Goal: Task Accomplishment & Management: Use online tool/utility

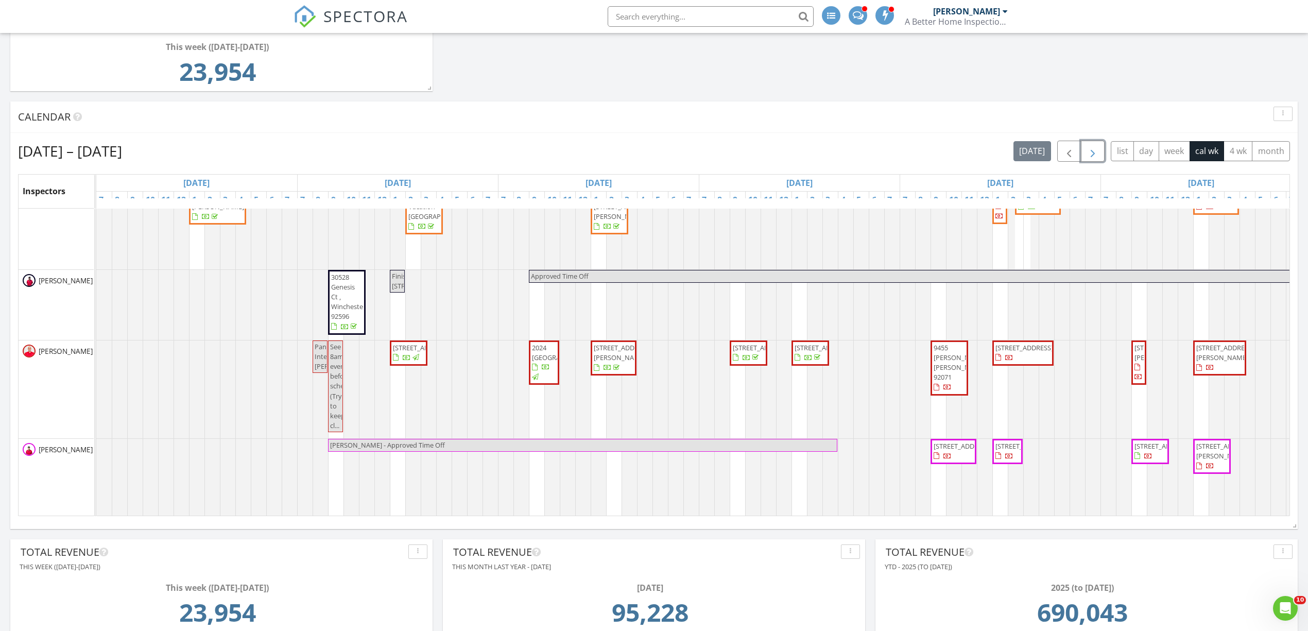
click at [1092, 150] on span "button" at bounding box center [1093, 151] width 12 height 12
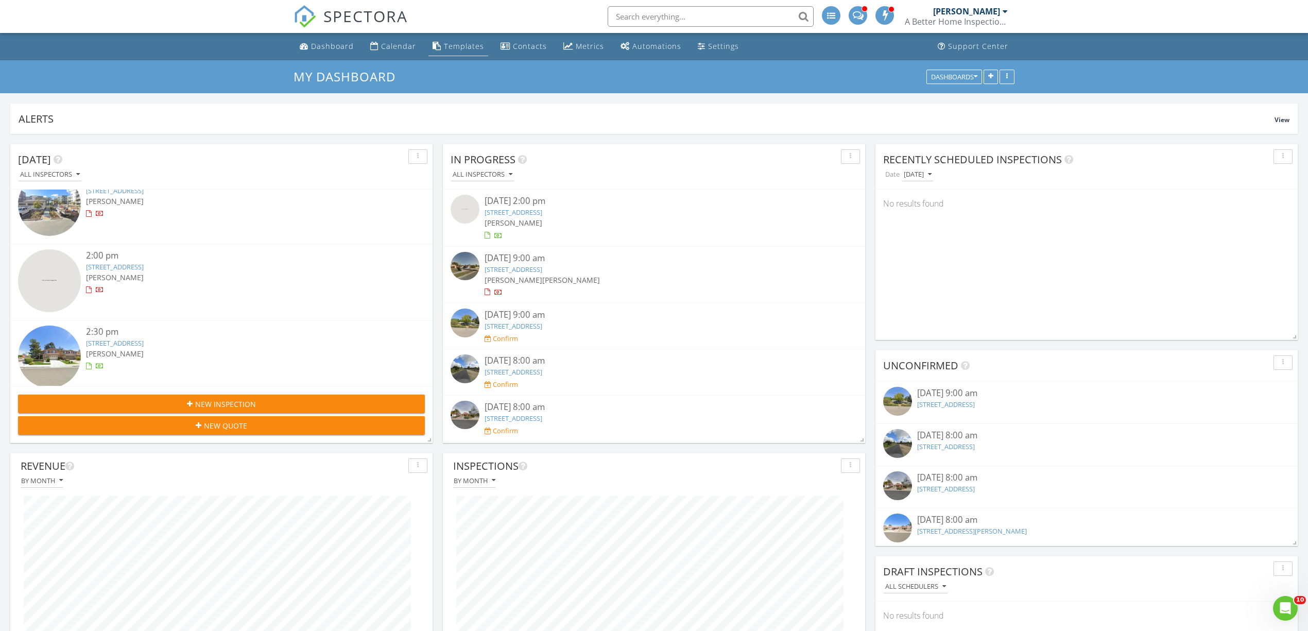
click at [452, 48] on div "Templates" at bounding box center [464, 46] width 40 height 10
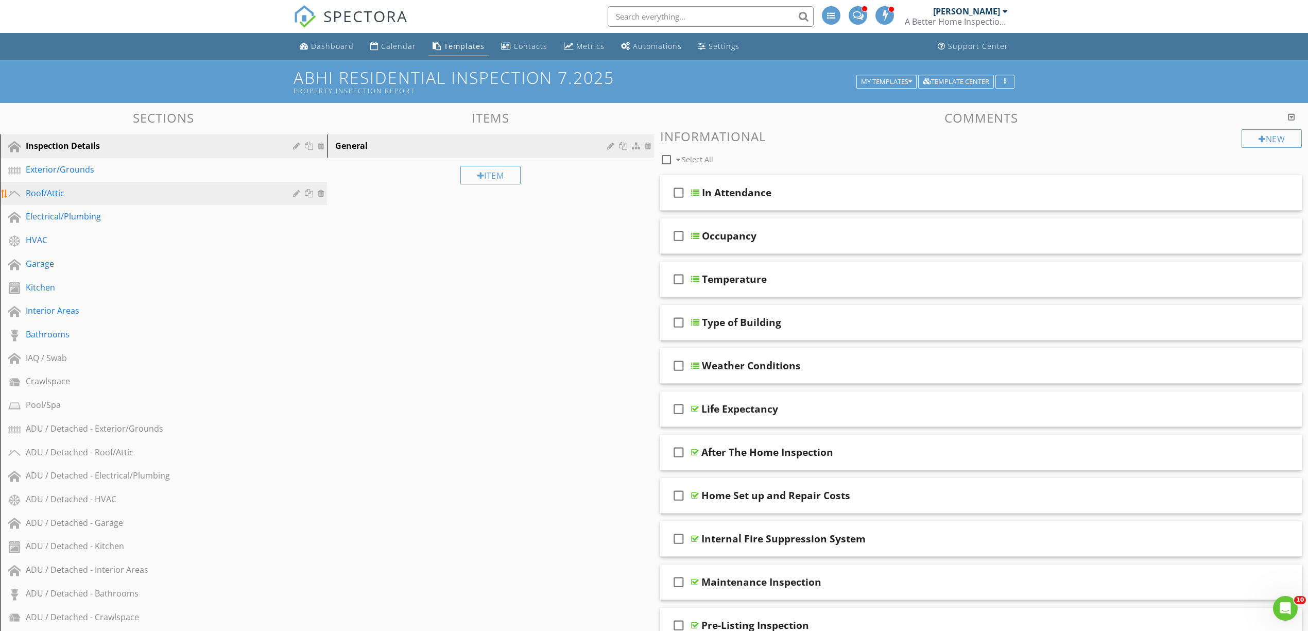
click at [73, 195] on div "Roof/Attic" at bounding box center [152, 193] width 252 height 12
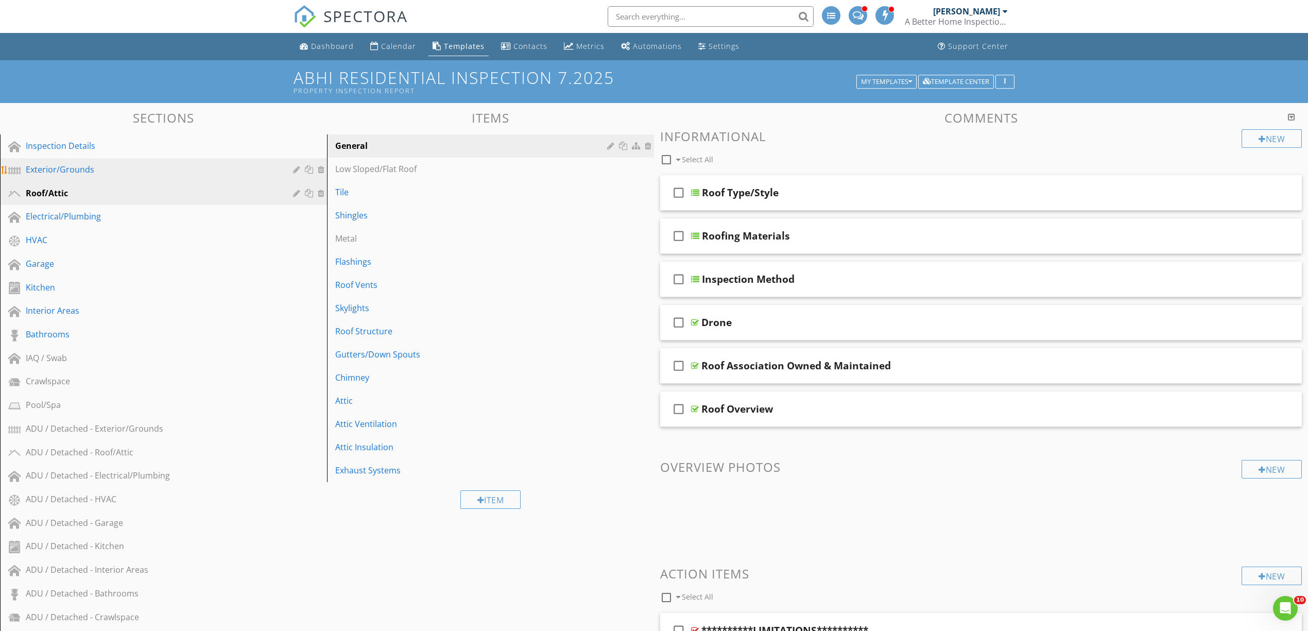
click at [85, 165] on div "Exterior/Grounds" at bounding box center [152, 169] width 252 height 12
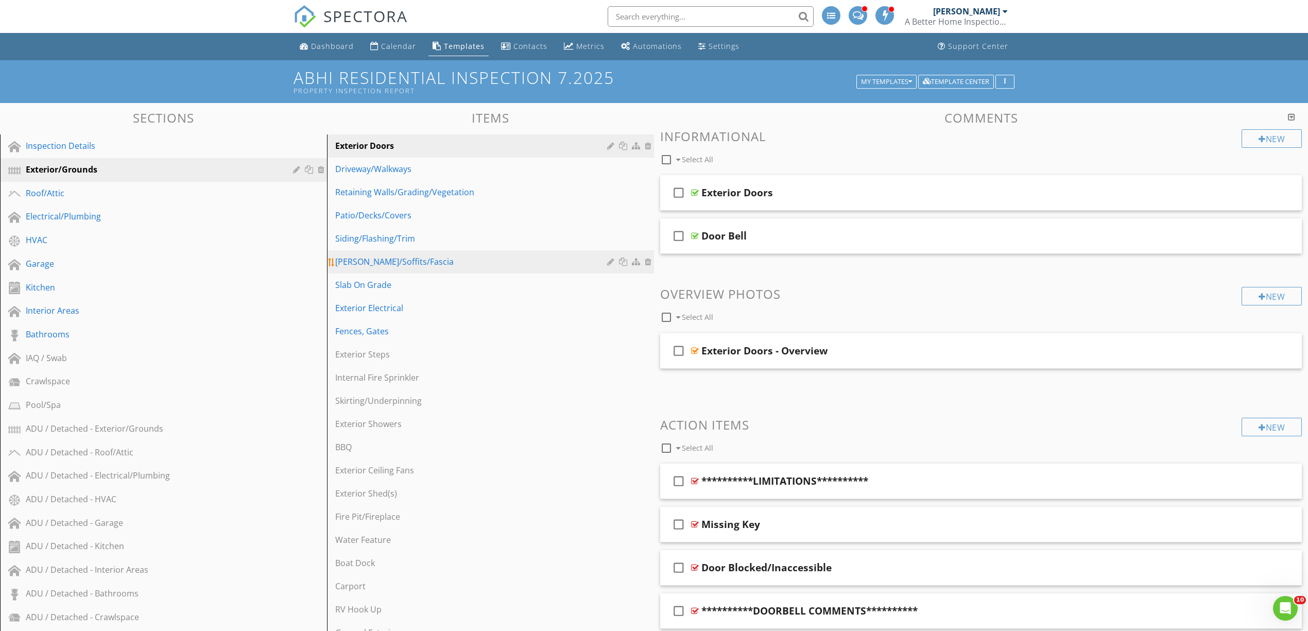
click at [375, 261] on div "[PERSON_NAME]/Soffits/Fascia" at bounding box center [472, 261] width 275 height 12
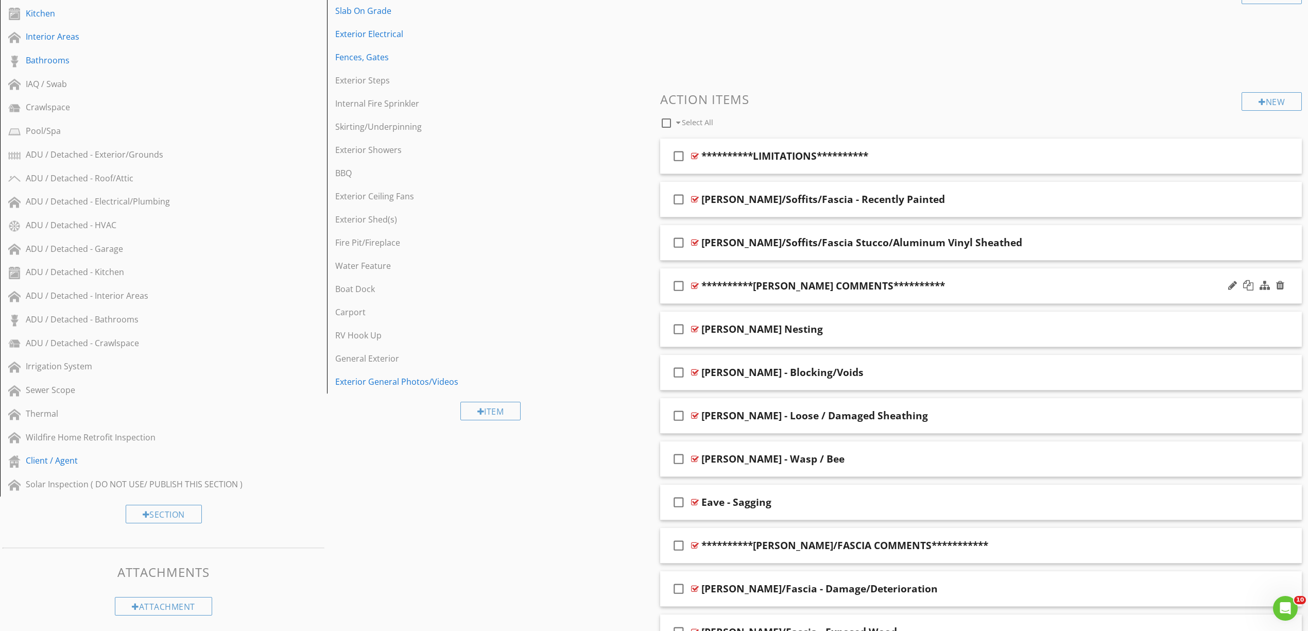
scroll to position [274, 0]
click at [699, 200] on div "check_box_outline_blank [PERSON_NAME]/Soffits/Fascia - Recently Painted" at bounding box center [981, 199] width 642 height 36
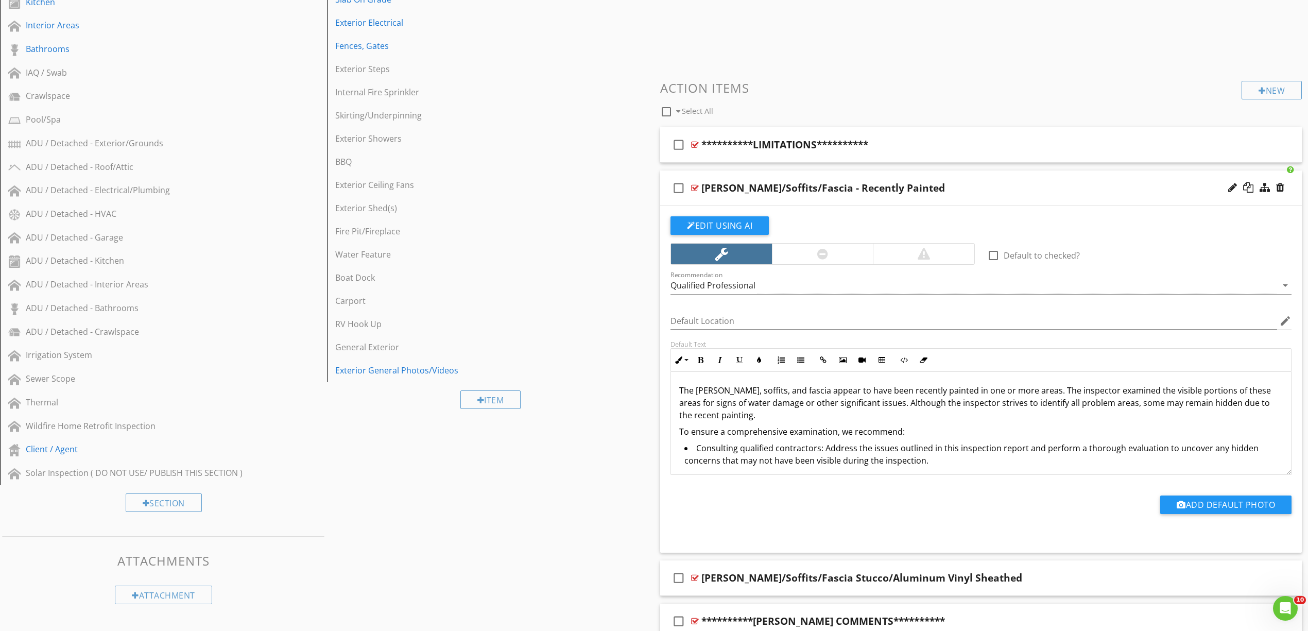
scroll to position [618, 0]
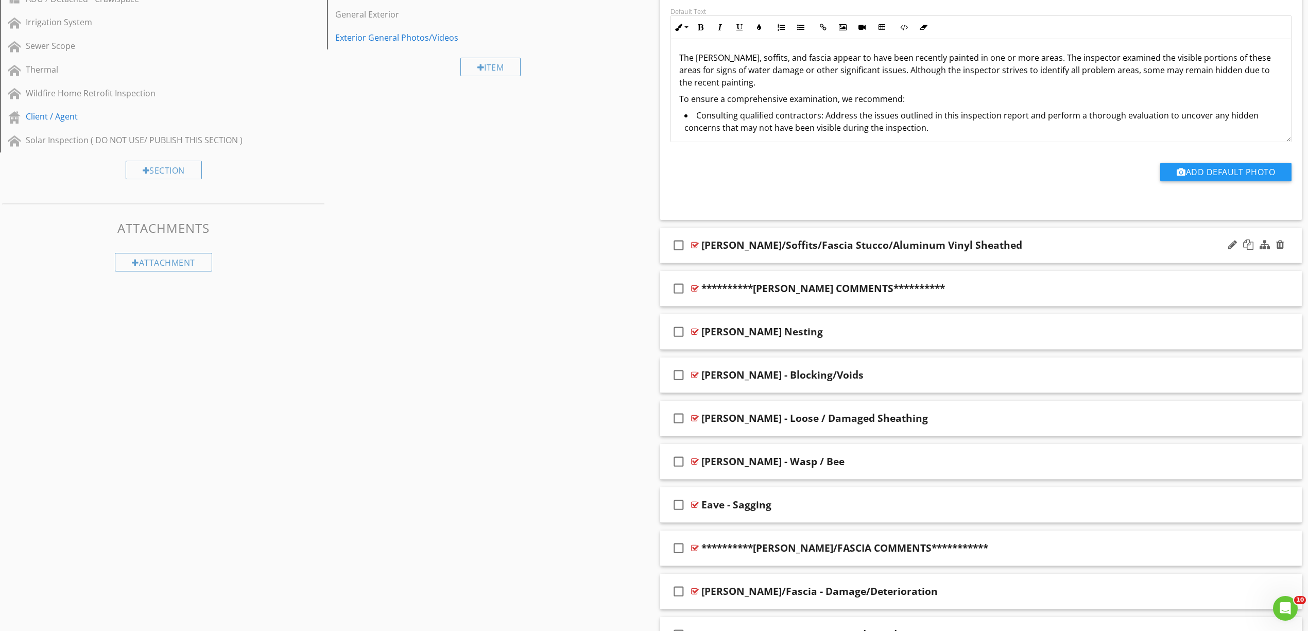
click at [696, 244] on div at bounding box center [695, 245] width 8 height 8
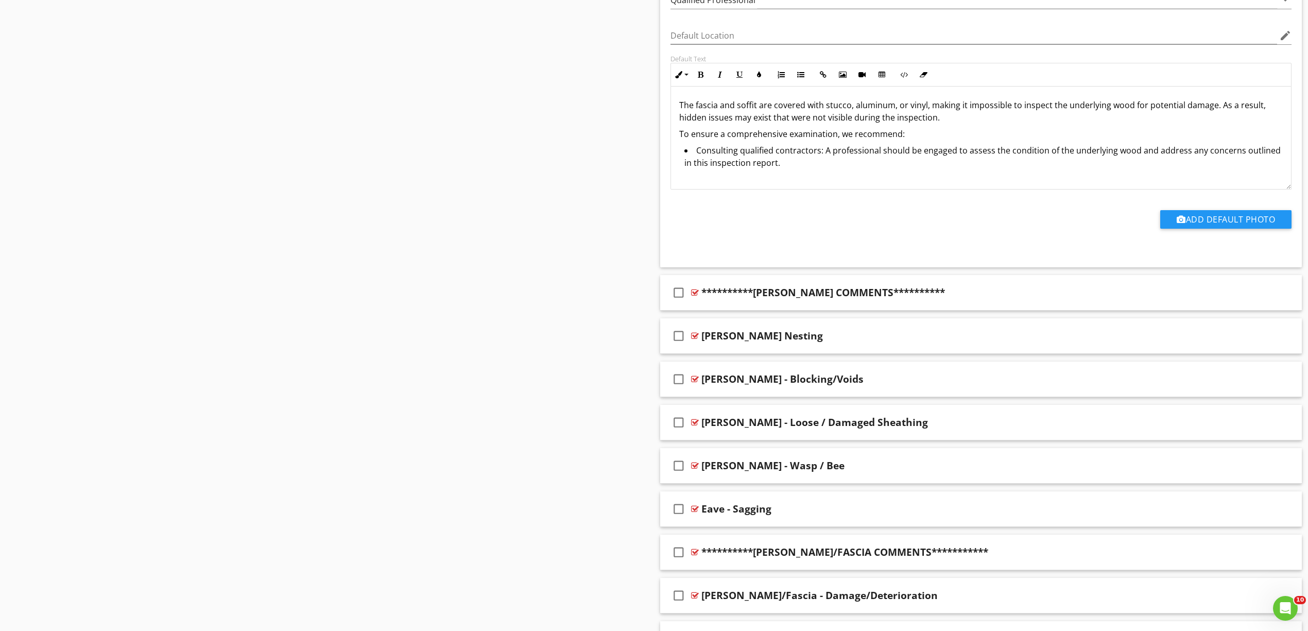
scroll to position [961, 0]
click at [691, 334] on div at bounding box center [695, 335] width 8 height 8
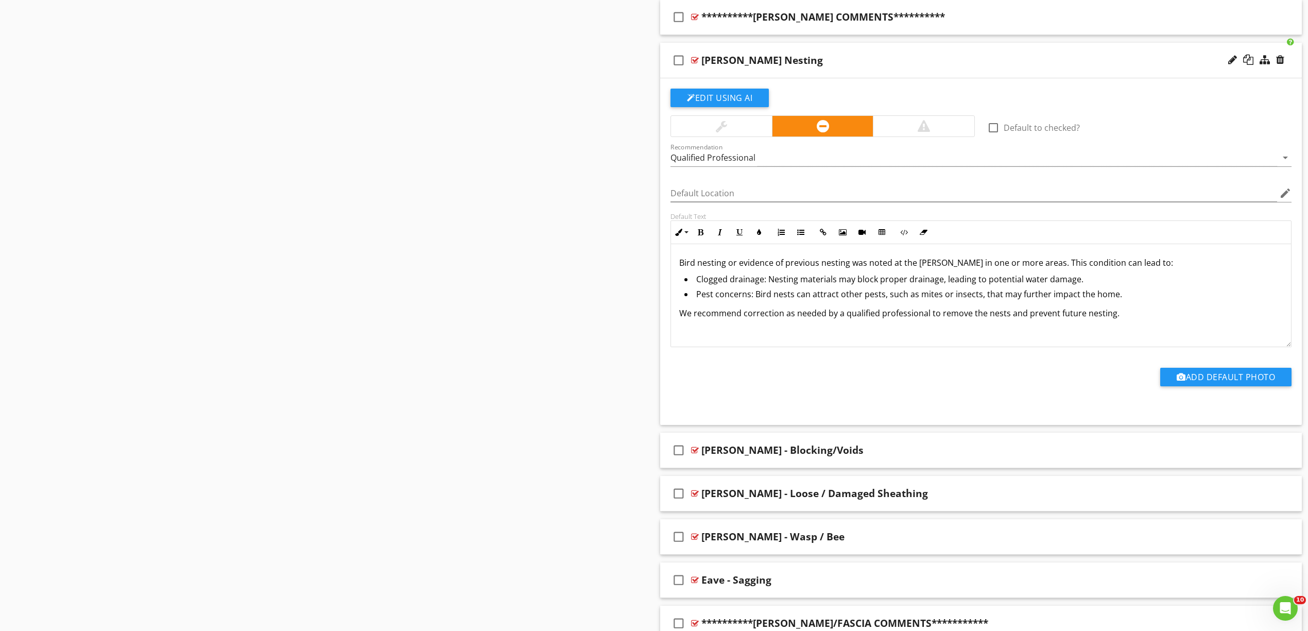
scroll to position [1442, 0]
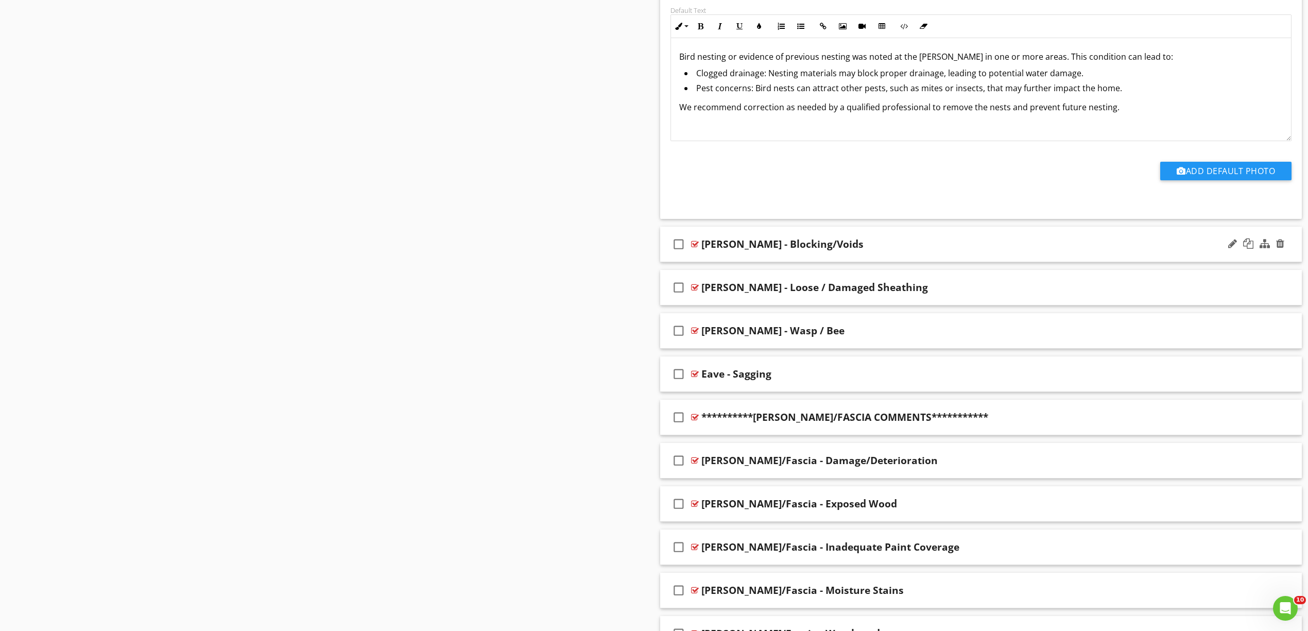
click at [694, 246] on div at bounding box center [695, 244] width 8 height 8
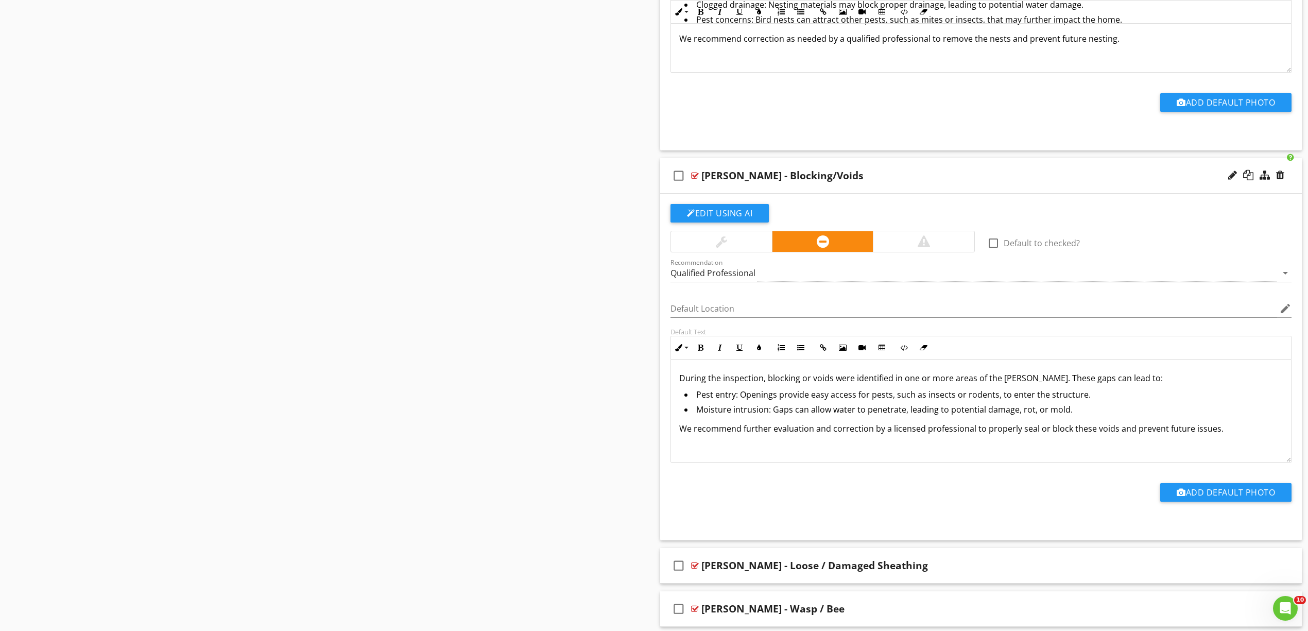
scroll to position [1716, 0]
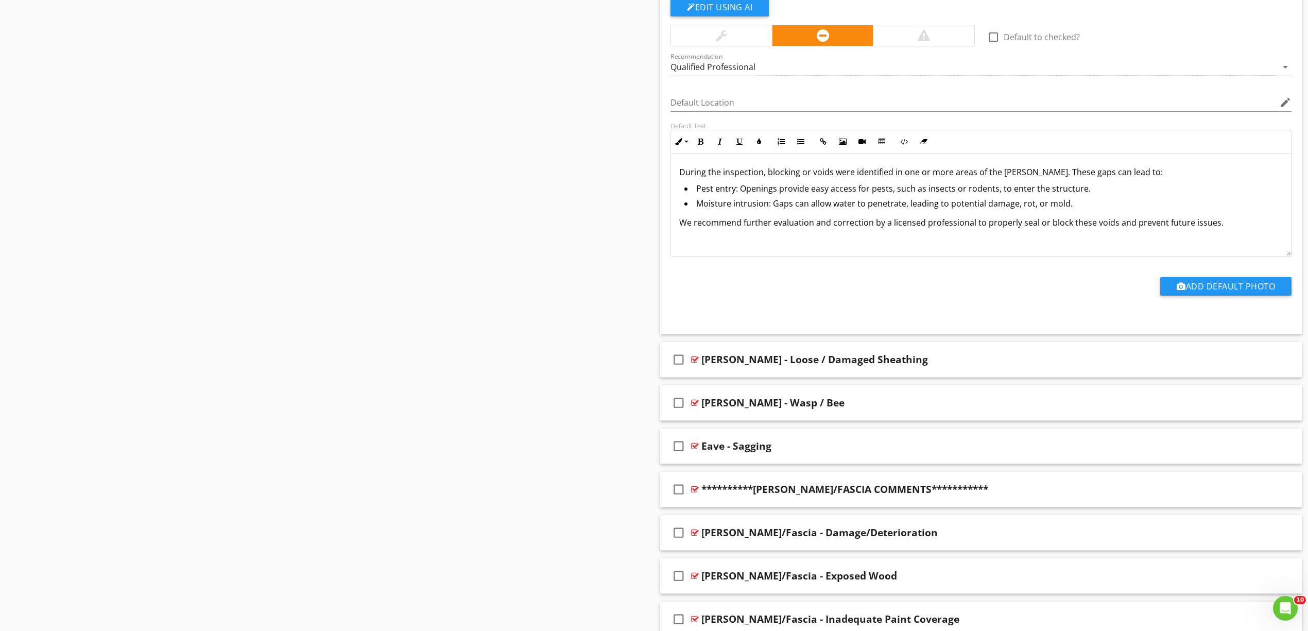
click at [739, 194] on li "Pest entry: Openings provide easy access for pests, such as insects or rodents,…" at bounding box center [983, 189] width 598 height 15
click at [699, 360] on div "check_box_outline_blank [PERSON_NAME] - Loose / Damaged Sheathing" at bounding box center [981, 360] width 642 height 36
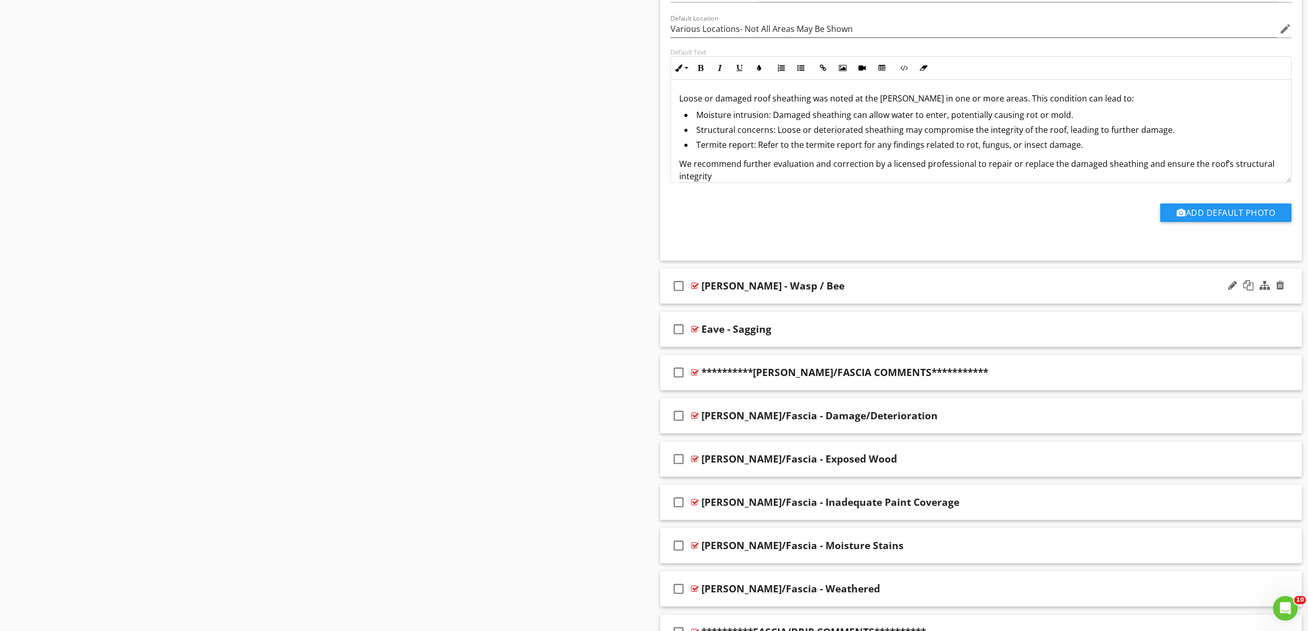
scroll to position [2197, 0]
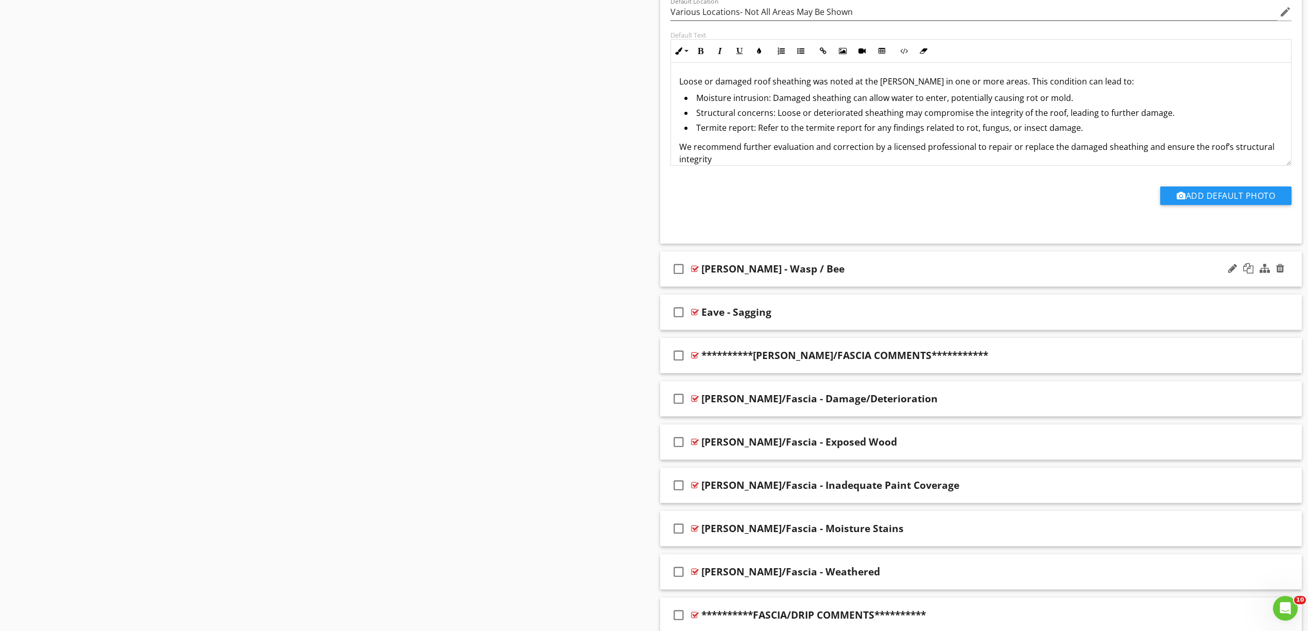
click at [695, 270] on div at bounding box center [695, 269] width 8 height 8
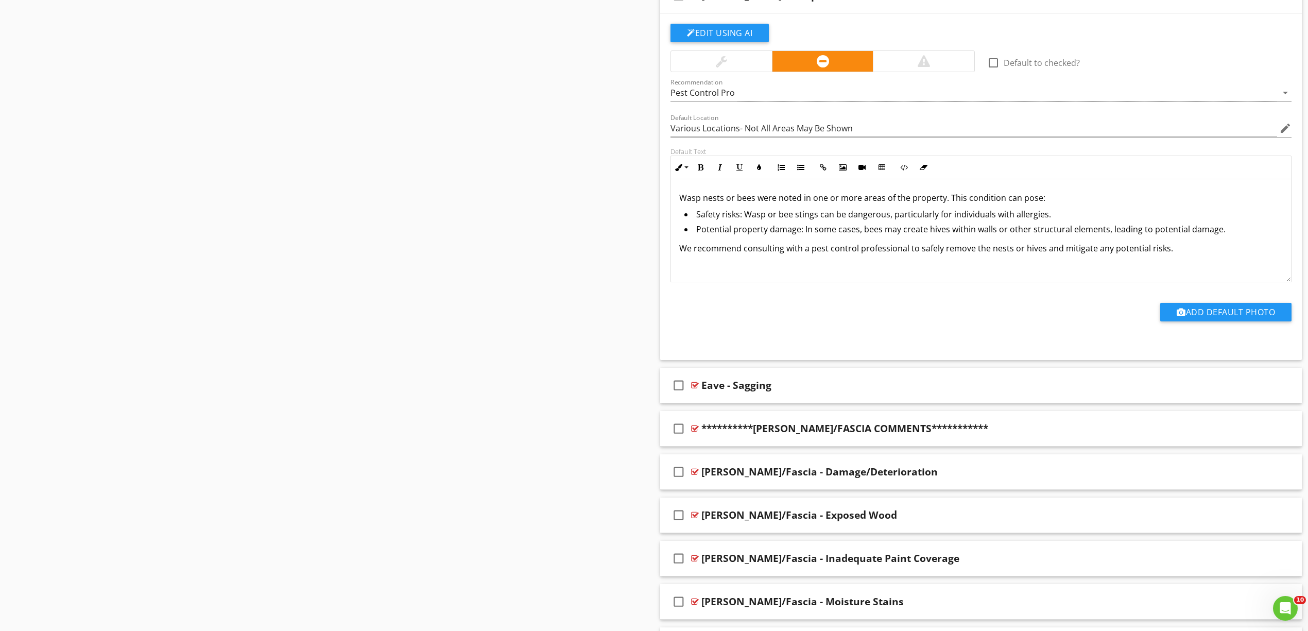
scroll to position [2472, 0]
click at [701, 384] on div "check_box_outline_blank Eave - Sagging" at bounding box center [981, 384] width 642 height 36
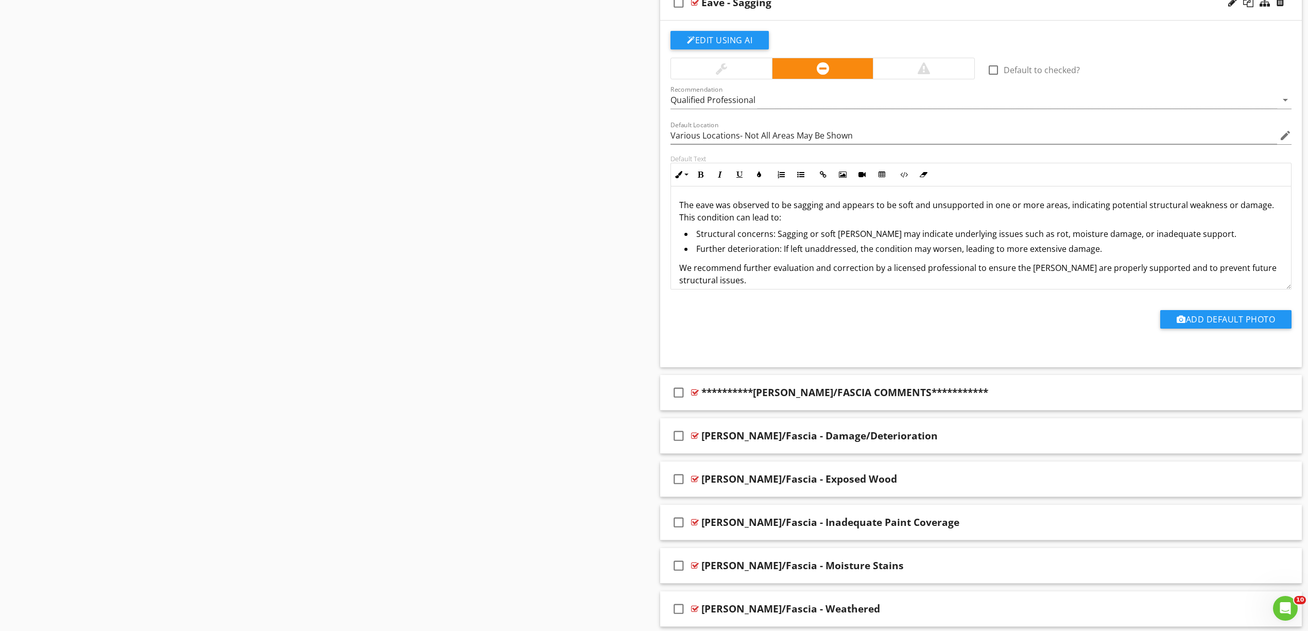
scroll to position [2884, 0]
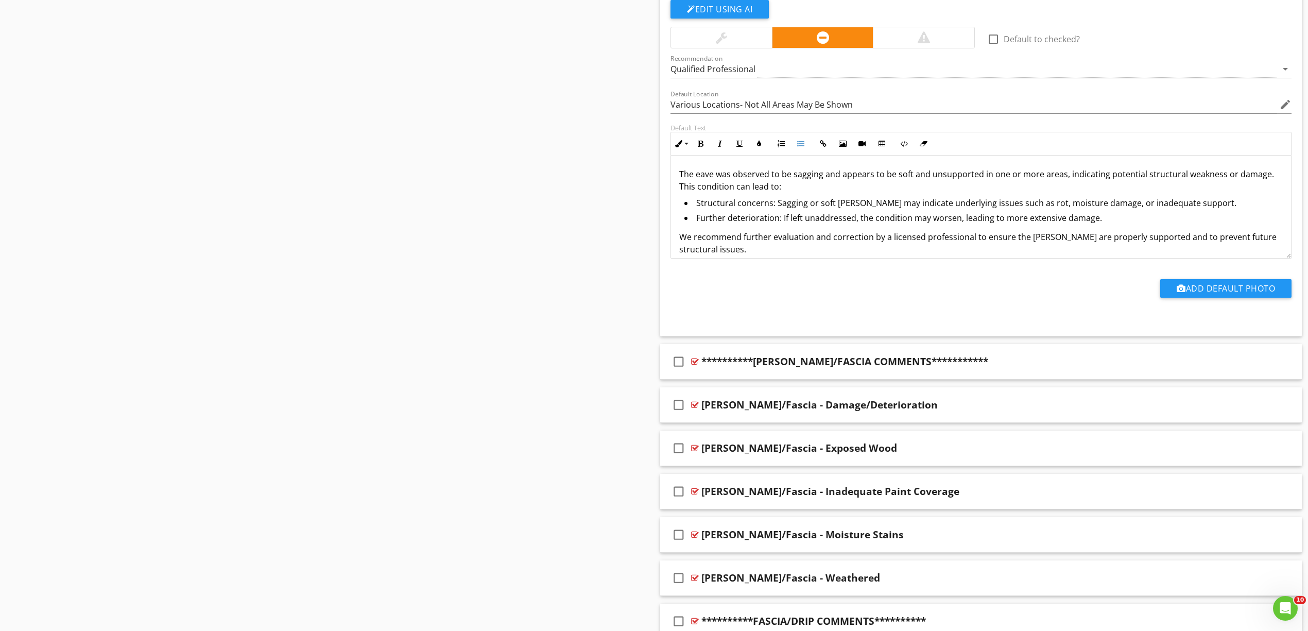
click at [774, 211] on li "Structural concerns: Sagging or soft eaves may indicate underlying issues such …" at bounding box center [983, 204] width 598 height 15
drag, startPoint x: 775, startPoint y: 211, endPoint x: 695, endPoint y: 213, distance: 79.8
click at [695, 212] on li "Structural concerns: Sagging or soft eaves may indicate underlying issues such …" at bounding box center [983, 204] width 598 height 15
drag, startPoint x: 784, startPoint y: 227, endPoint x: 778, endPoint y: 228, distance: 6.3
click at [778, 227] on li "Further deterioration: If left unaddressed, the condition may worsen, leading t…" at bounding box center [983, 219] width 598 height 15
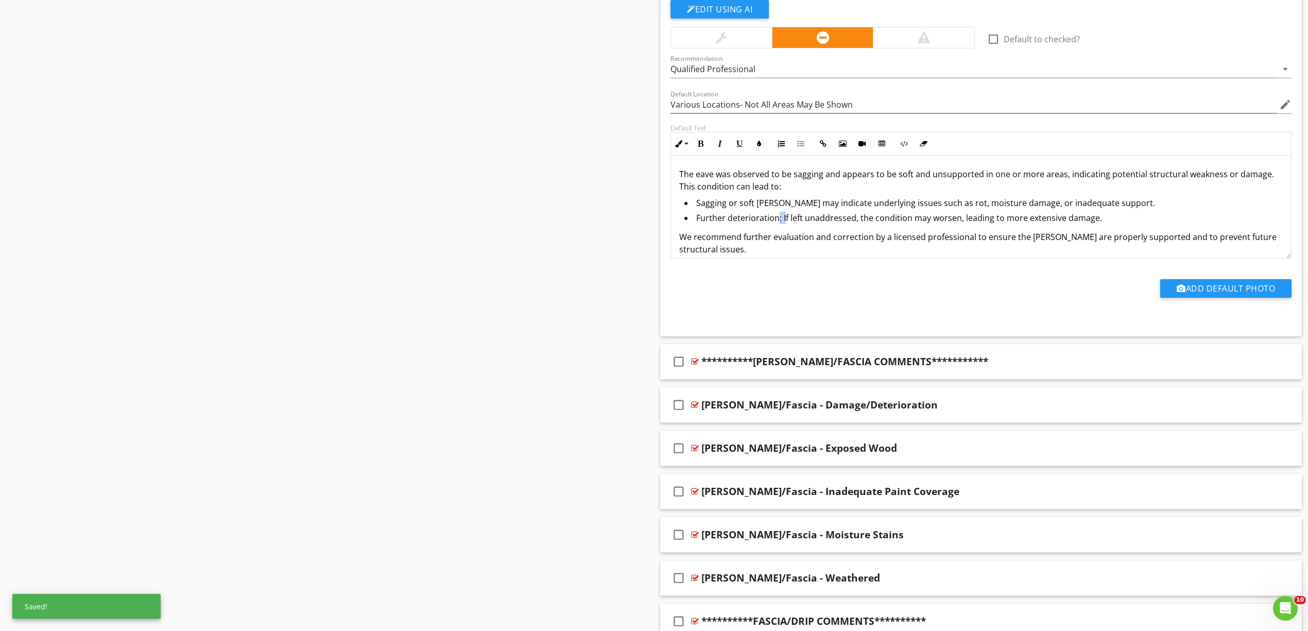
click at [779, 227] on li "Further deterioration: If left unaddressed, the condition may worsen, leading t…" at bounding box center [983, 219] width 598 height 15
drag, startPoint x: 781, startPoint y: 225, endPoint x: 696, endPoint y: 230, distance: 85.1
click at [696, 227] on li "Further deterioration: If left unaddressed, the condition may worsen, leading t…" at bounding box center [983, 219] width 598 height 15
click at [697, 409] on div at bounding box center [695, 405] width 8 height 8
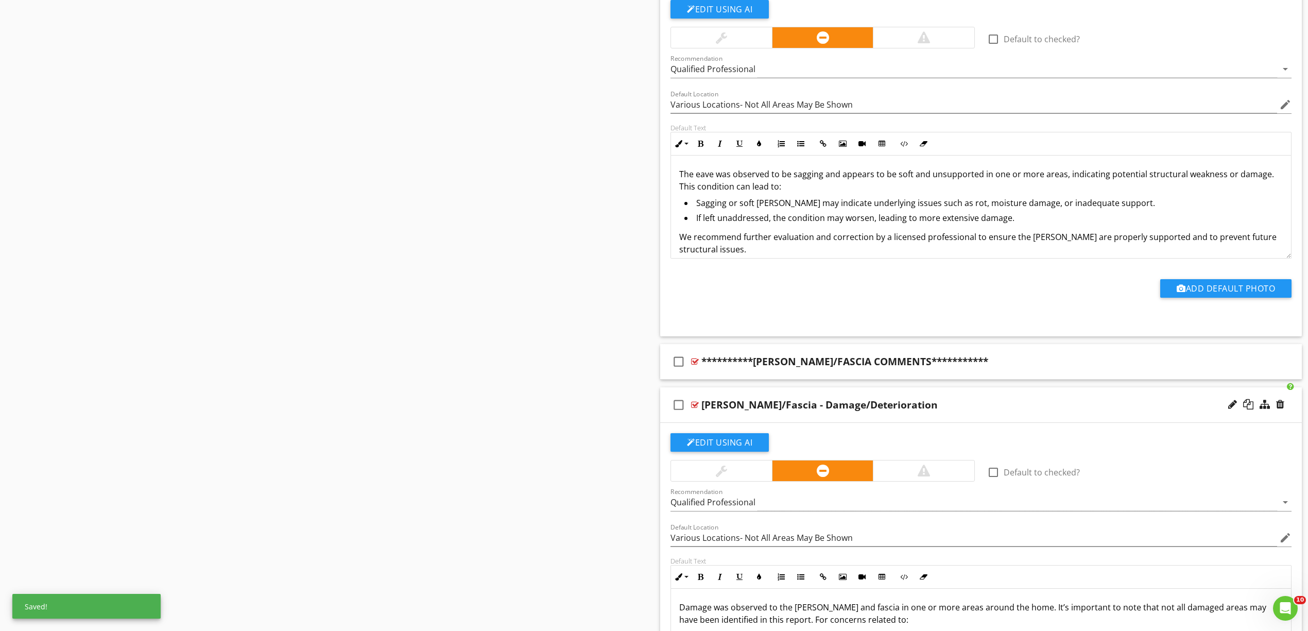
click at [810, 409] on div "Eaves/Fascia - Damage/Deterioration" at bounding box center [819, 405] width 236 height 12
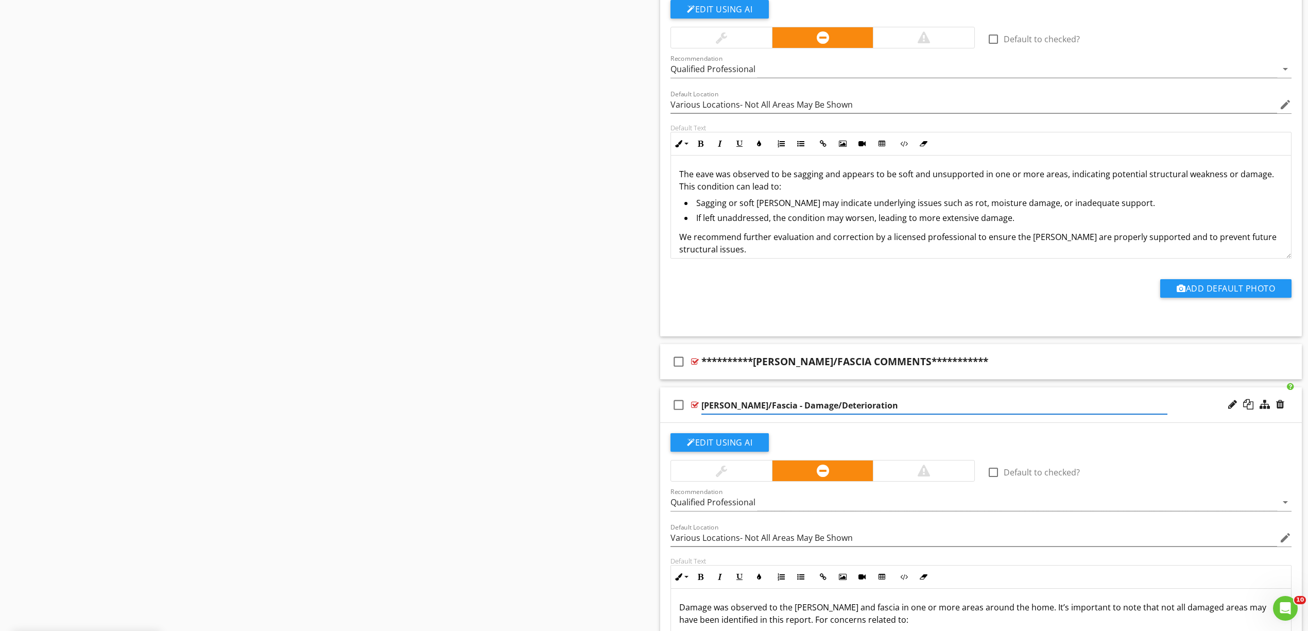
click at [795, 414] on input "Eaves/Fascia - Damage/Deterioration" at bounding box center [934, 405] width 466 height 17
click at [800, 414] on input "Eaves/Fascia - Damage /Deterioration" at bounding box center [934, 405] width 466 height 17
type input "Eaves/Fascia - Damage / Deterioration"
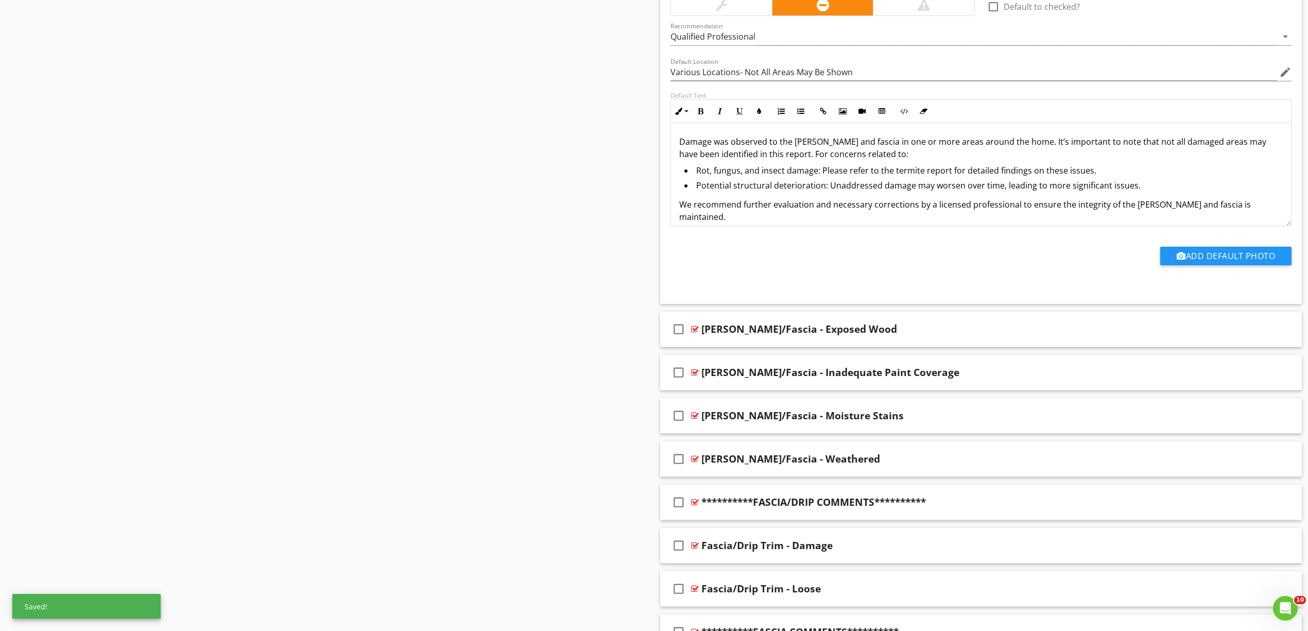
scroll to position [3364, 0]
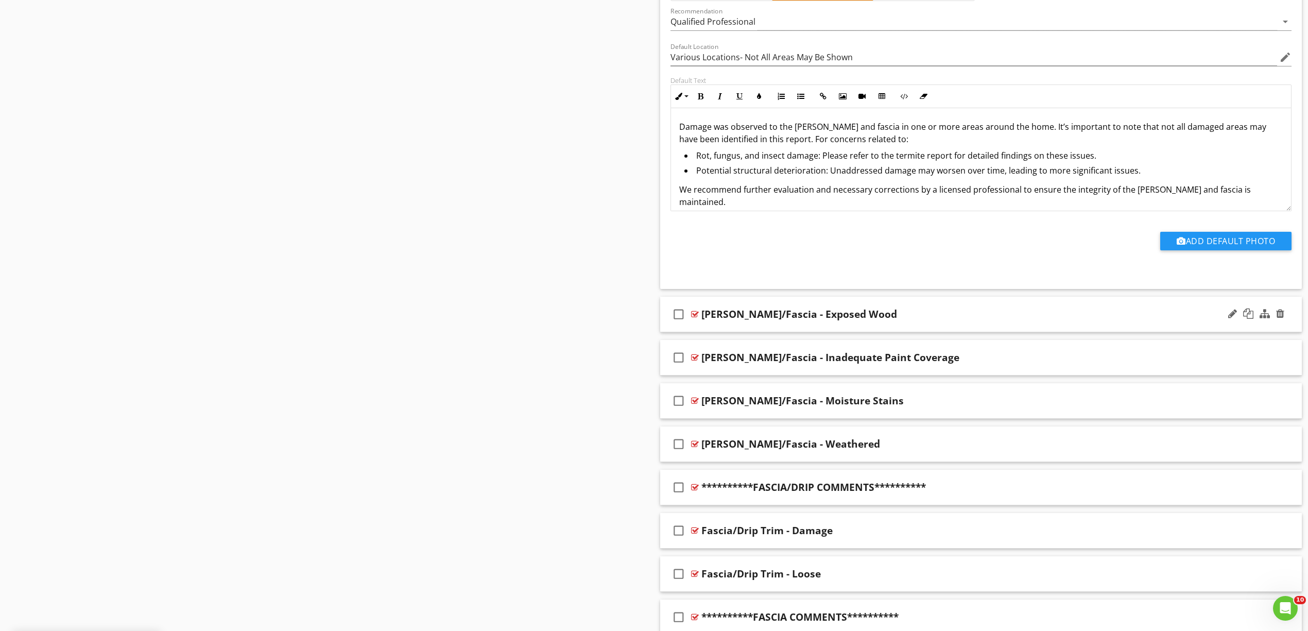
click at [692, 318] on div at bounding box center [695, 314] width 8 height 8
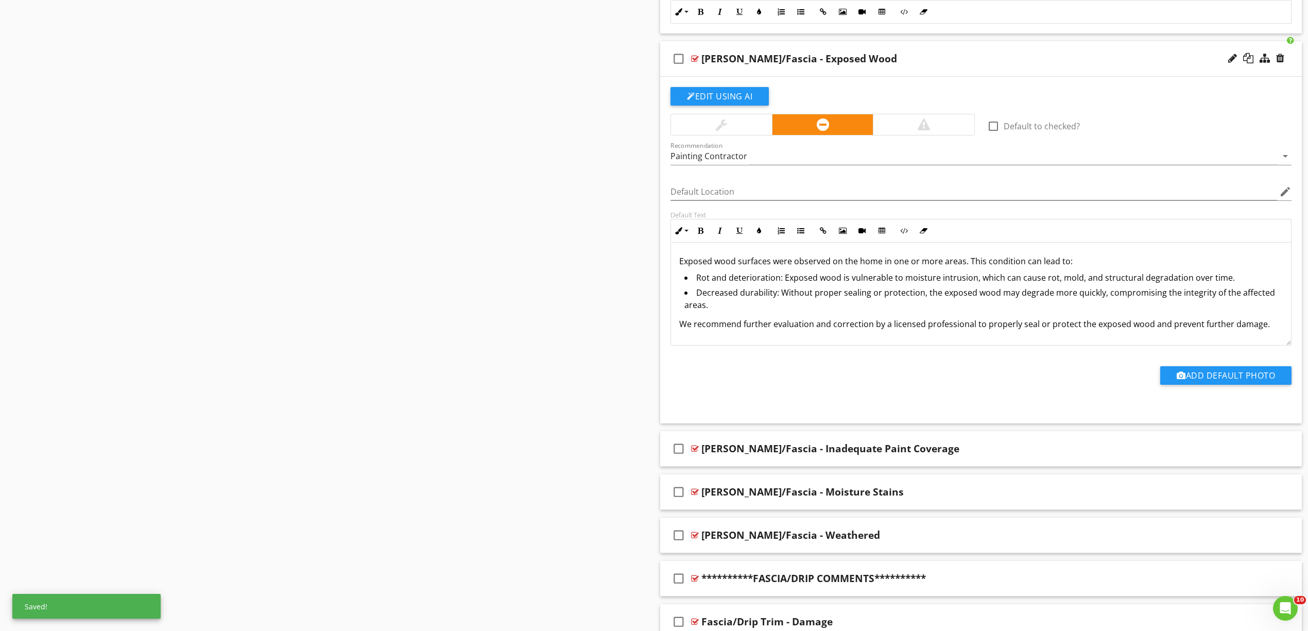
scroll to position [3639, 0]
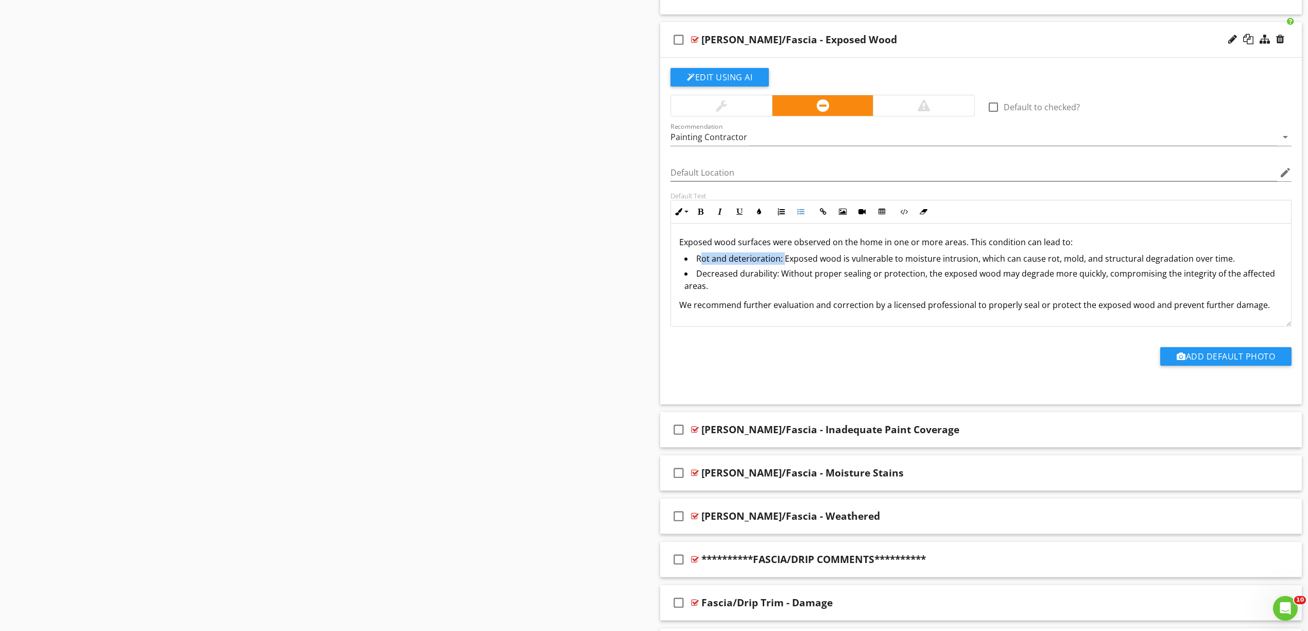
drag, startPoint x: 782, startPoint y: 271, endPoint x: 699, endPoint y: 272, distance: 82.9
click at [699, 267] on li "Rot and deterioration: Exposed wood is vulnerable to moisture intrusion, which …" at bounding box center [983, 259] width 598 height 15
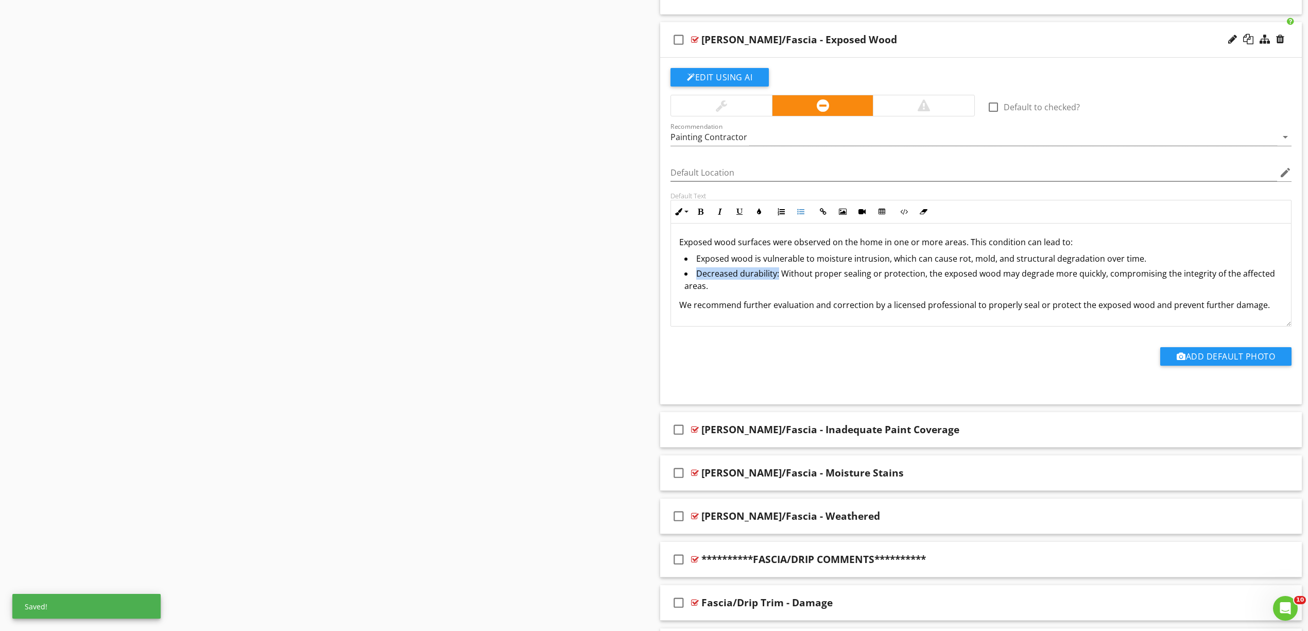
drag, startPoint x: 777, startPoint y: 285, endPoint x: 696, endPoint y: 285, distance: 80.8
click at [696, 285] on li "Decreased durability: Without proper sealing or protection, the exposed wood ma…" at bounding box center [983, 280] width 598 height 27
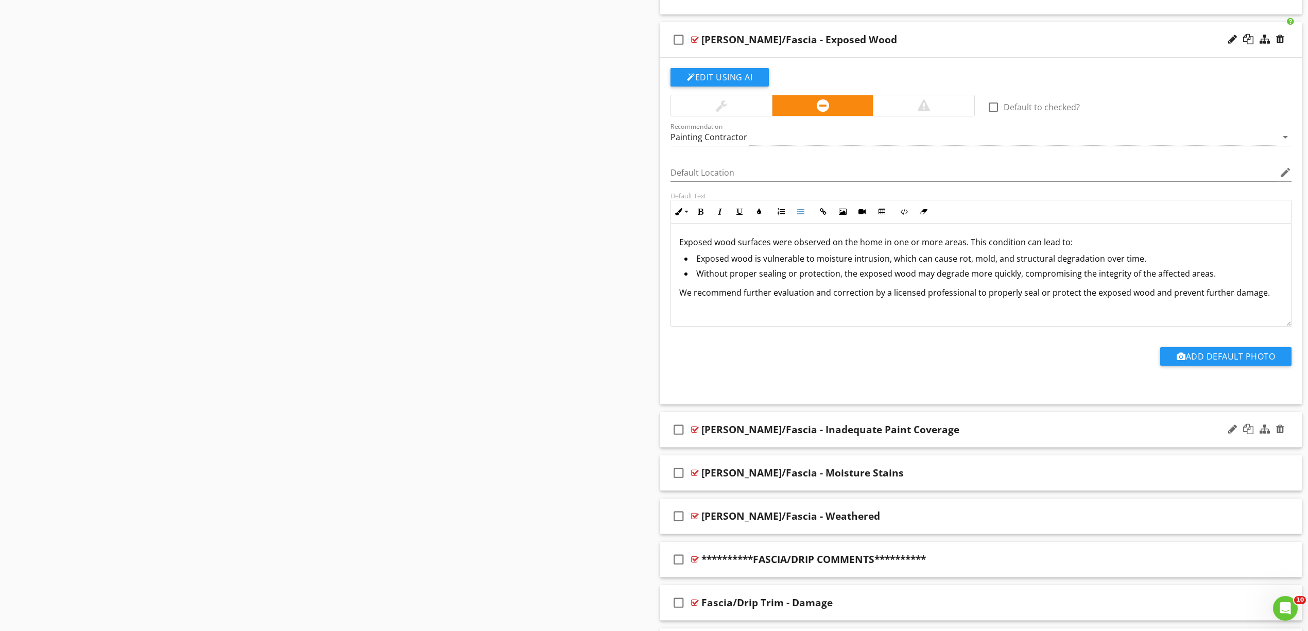
click at [693, 434] on div at bounding box center [695, 429] width 8 height 8
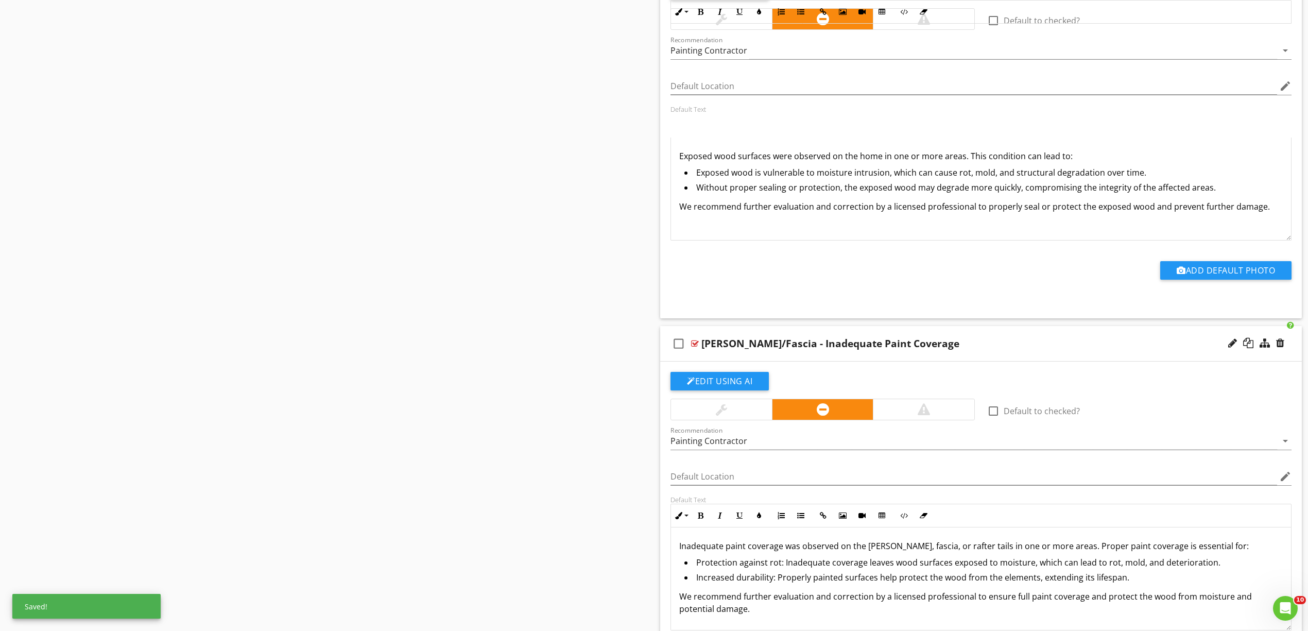
scroll to position [3982, 0]
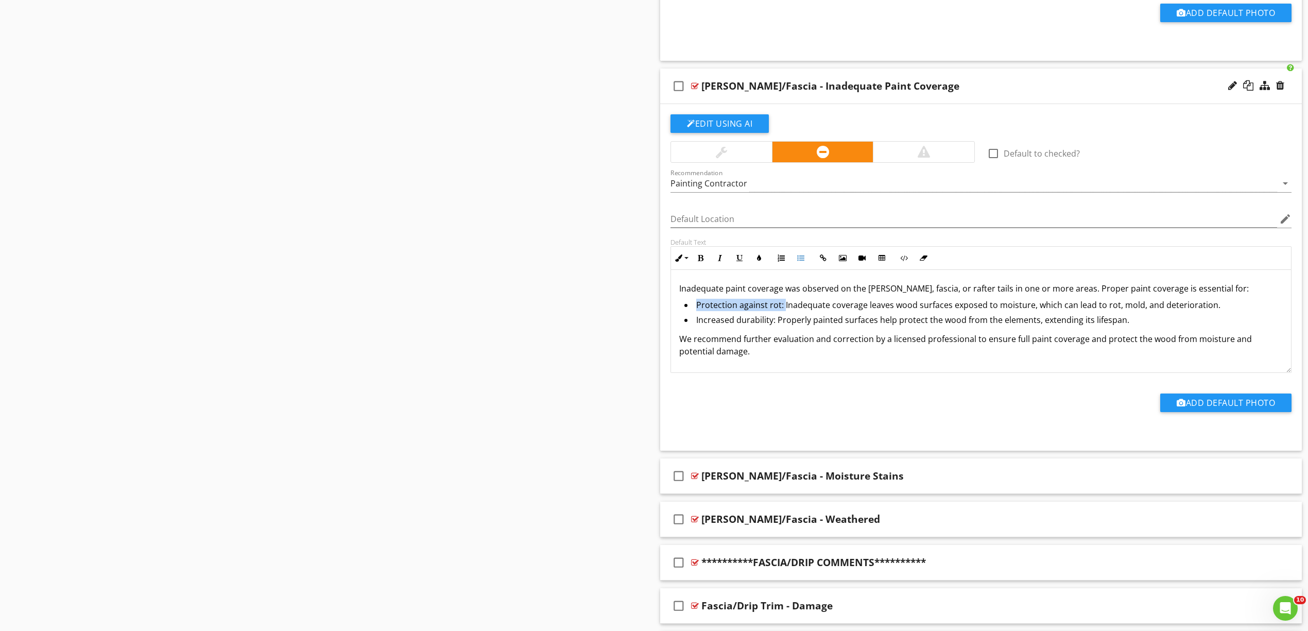
drag, startPoint x: 783, startPoint y: 316, endPoint x: 697, endPoint y: 320, distance: 86.1
click at [697, 314] on li "Protection against rot: Inadequate coverage leaves wood surfaces exposed to moi…" at bounding box center [983, 306] width 598 height 15
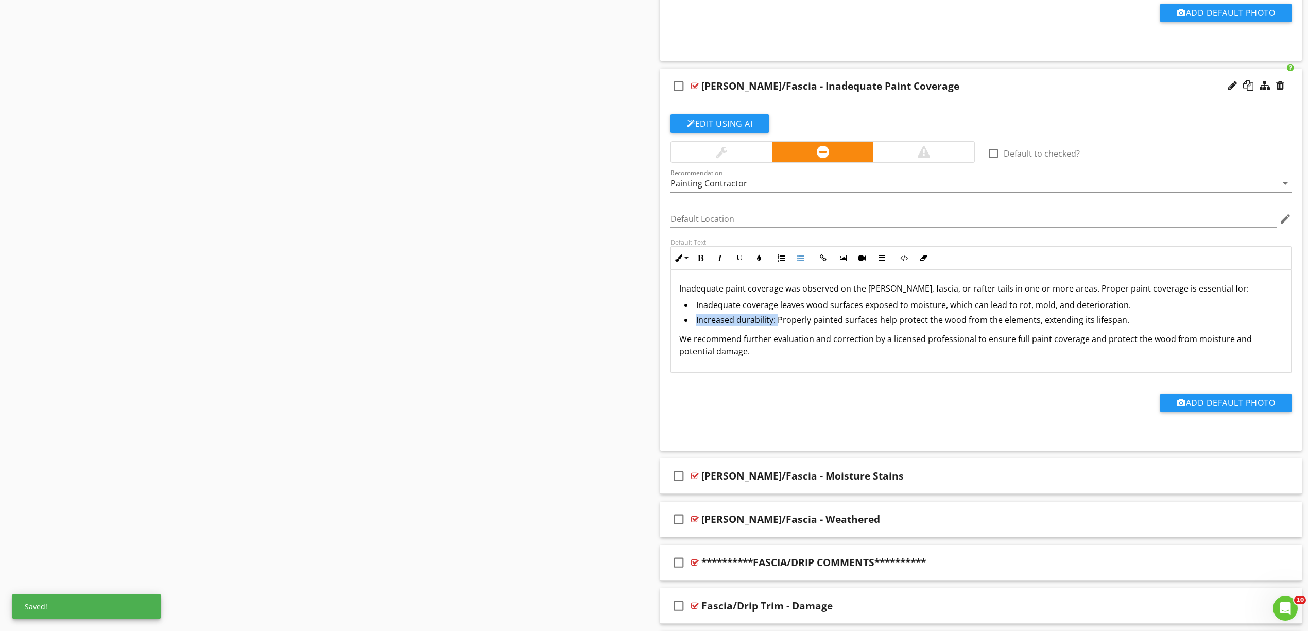
drag, startPoint x: 776, startPoint y: 334, endPoint x: 697, endPoint y: 336, distance: 78.8
click at [697, 329] on li "Increased durability: Properly painted surfaces help protect the wood from the …" at bounding box center [983, 321] width 598 height 15
click at [696, 483] on div "check_box_outline_blank Eaves/Fascia - Moisture Stains" at bounding box center [981, 476] width 642 height 36
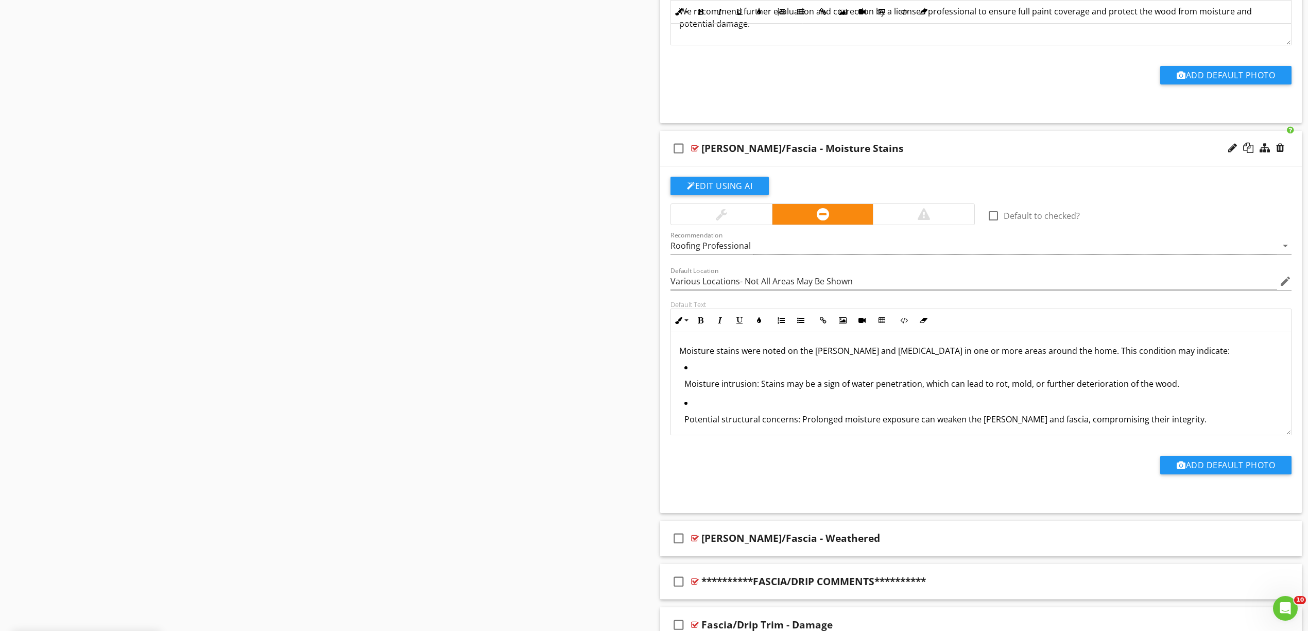
scroll to position [4326, 0]
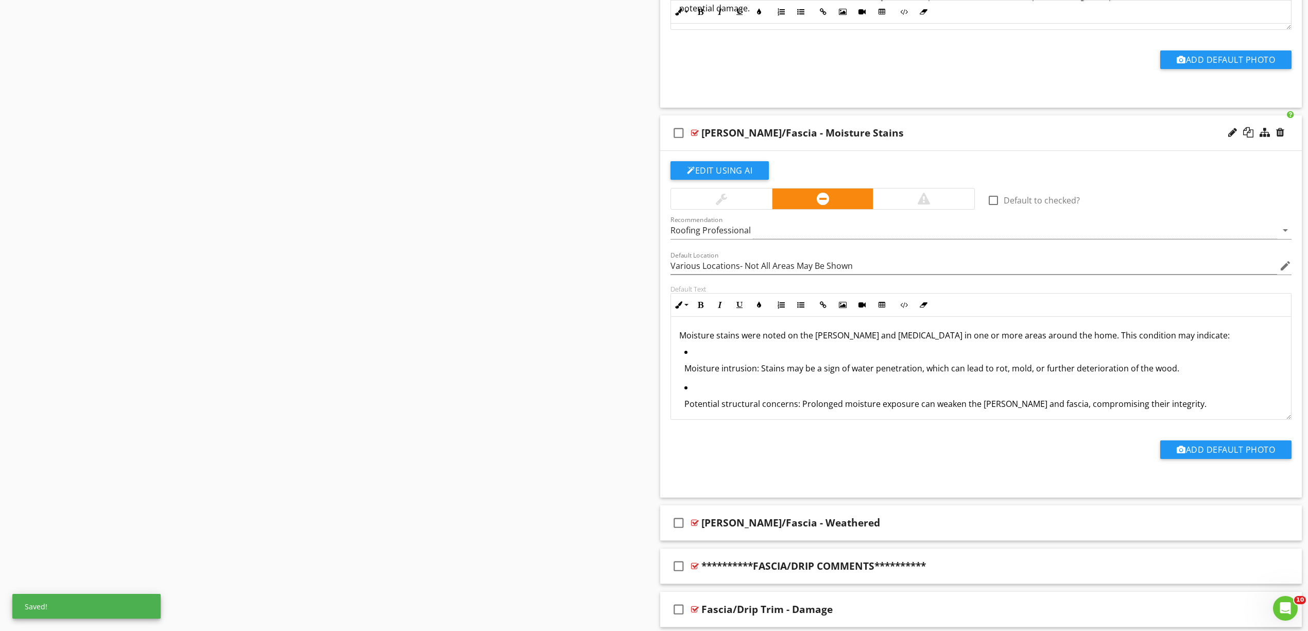
click at [684, 374] on p "Moisture intrusion: Stains may be a sign of water penetration, which can lead t…" at bounding box center [983, 368] width 598 height 12
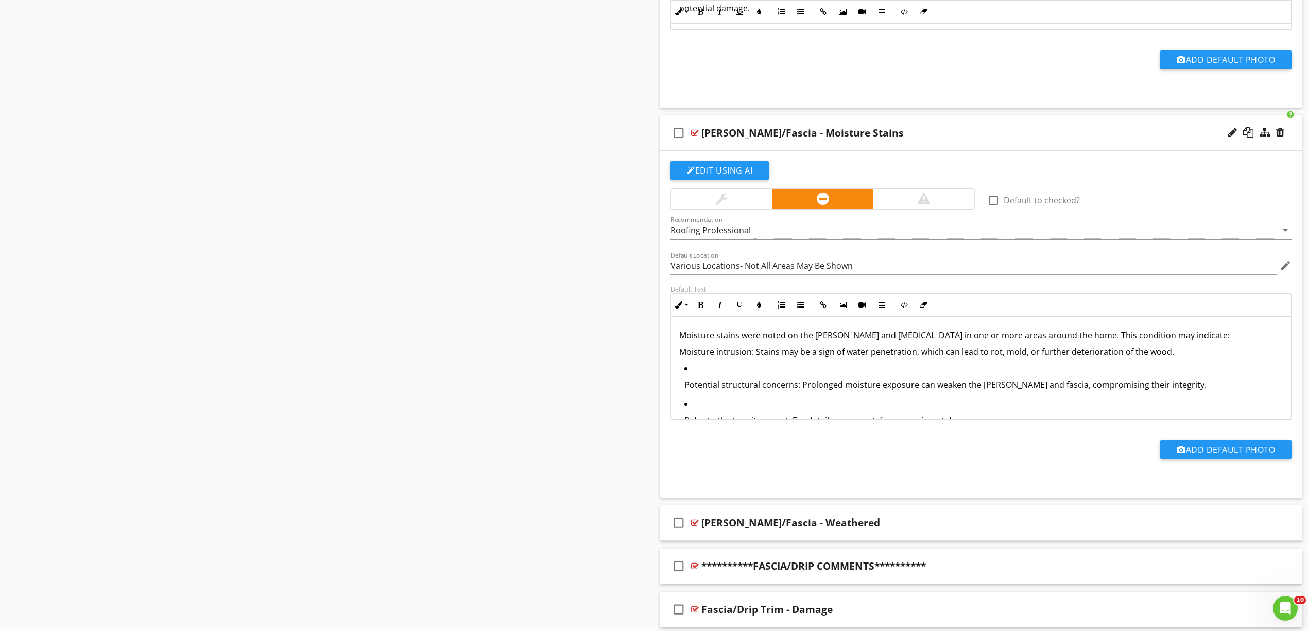
click at [681, 394] on ul "Potential structural concerns: Prolonged moisture exposure can weaken the eaves…" at bounding box center [981, 397] width 604 height 71
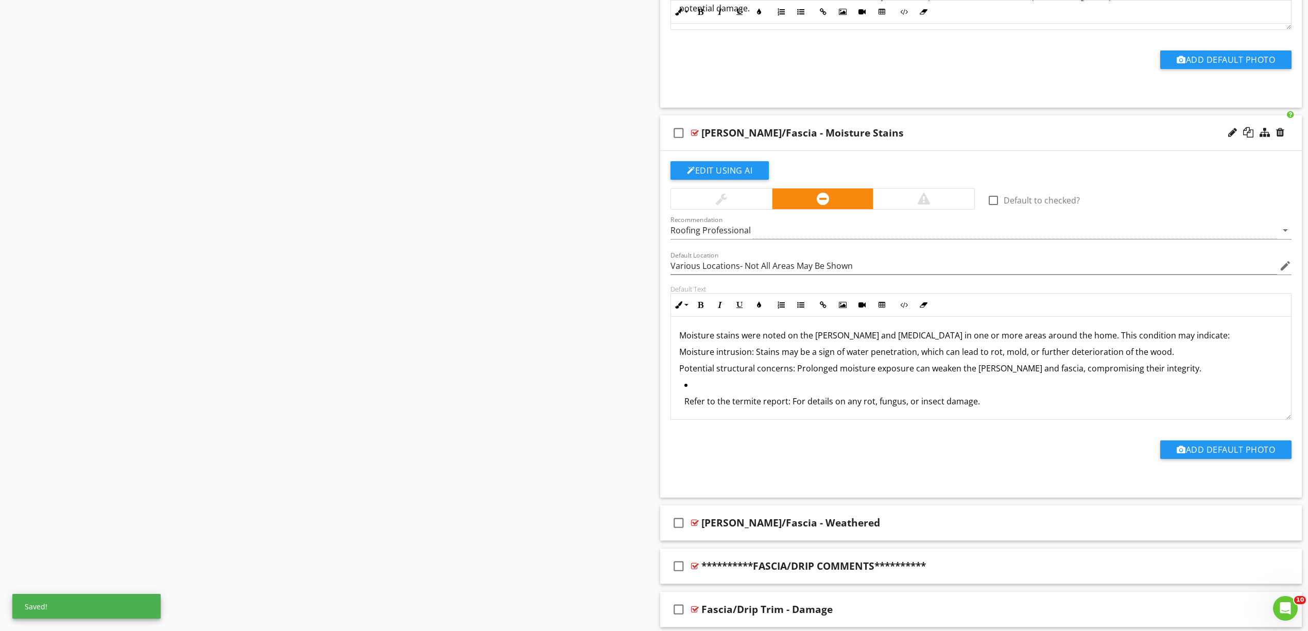
click at [682, 404] on ul "Refer to the termite report: For details on any rot, fungus, or insect damage." at bounding box center [981, 396] width 604 height 36
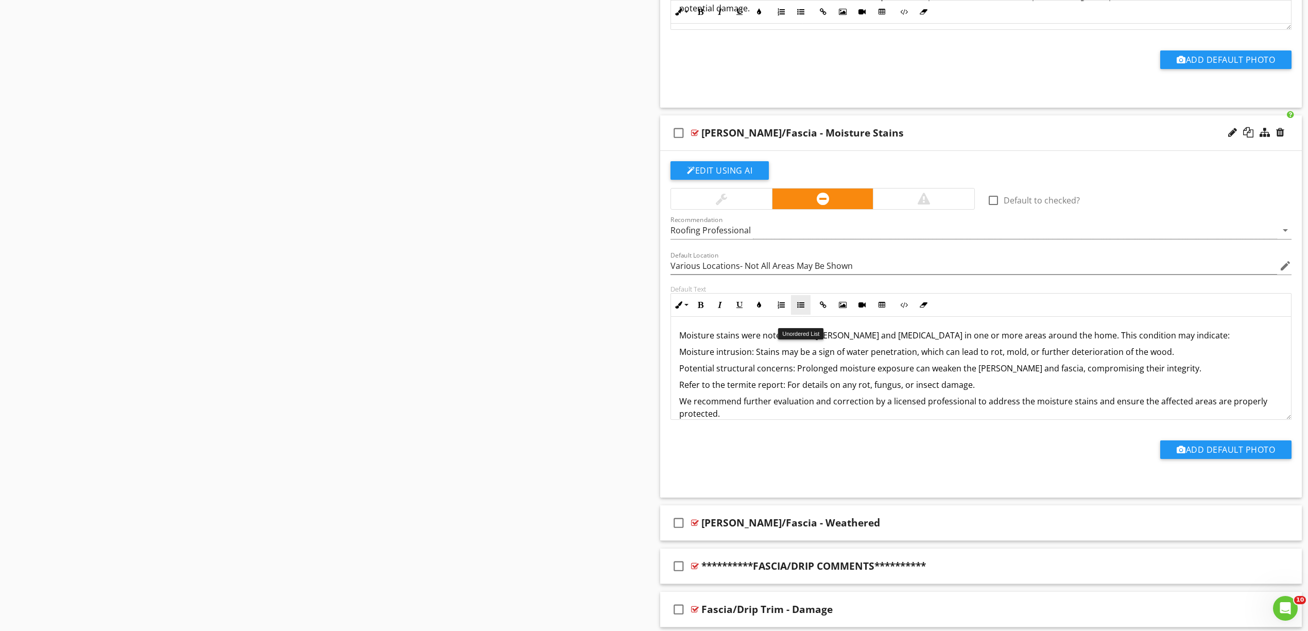
click at [801, 308] on icon "button" at bounding box center [800, 304] width 7 height 7
click at [701, 374] on p "Potential structural concerns: Prolonged moisture exposure can weaken the eaves…" at bounding box center [981, 368] width 604 height 12
click at [799, 315] on button "Unordered List" at bounding box center [801, 305] width 20 height 20
click at [752, 358] on p "Moisture intrusion: Stains may be a sign of water penetration, which can lead t…" at bounding box center [981, 352] width 604 height 12
click at [802, 315] on button "Unordered List" at bounding box center [801, 305] width 20 height 20
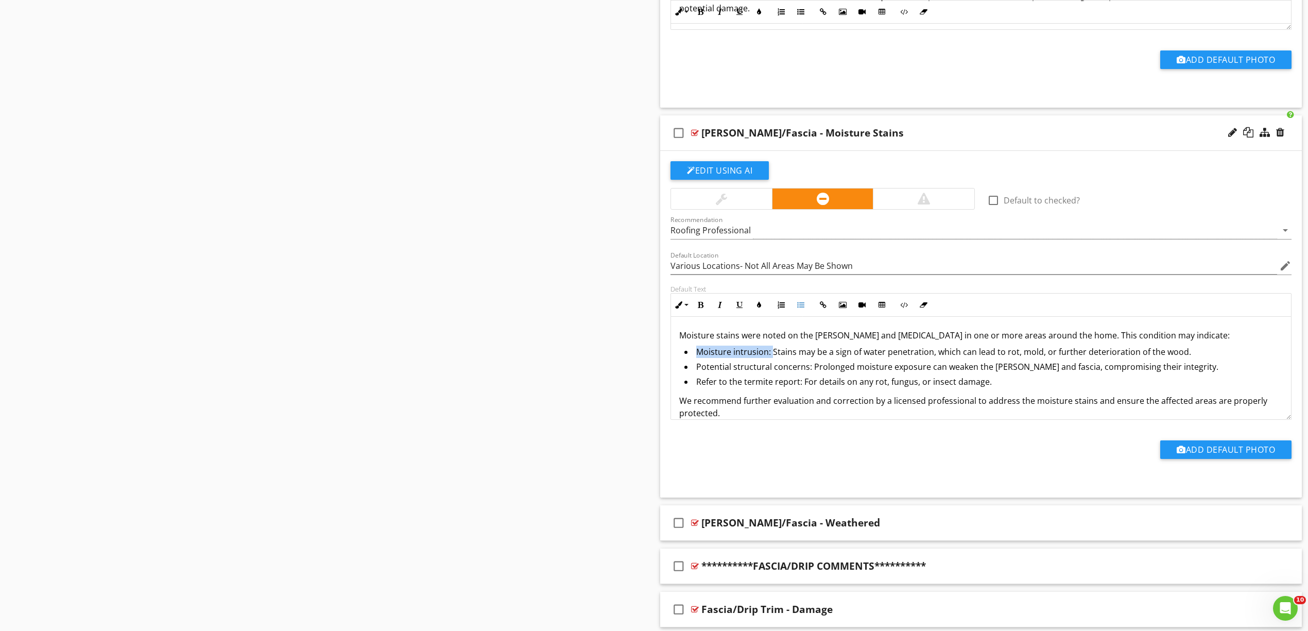
drag, startPoint x: 768, startPoint y: 366, endPoint x: 699, endPoint y: 368, distance: 69.5
click at [699, 360] on li "Moisture intrusion: Stains may be a sign of water penetration, which can lead t…" at bounding box center [983, 353] width 598 height 15
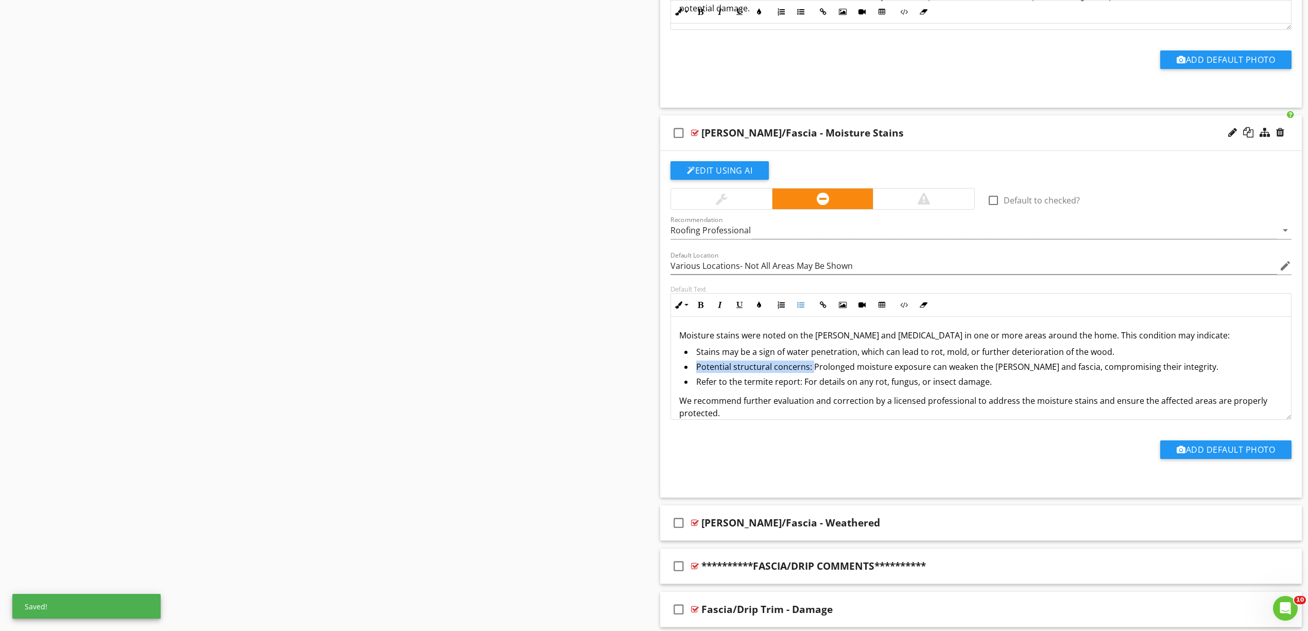
drag, startPoint x: 812, startPoint y: 382, endPoint x: 692, endPoint y: 375, distance: 120.2
click at [691, 375] on li "Potential structural concerns: Prolonged moisture exposure can weaken the eaves…" at bounding box center [983, 367] width 598 height 15
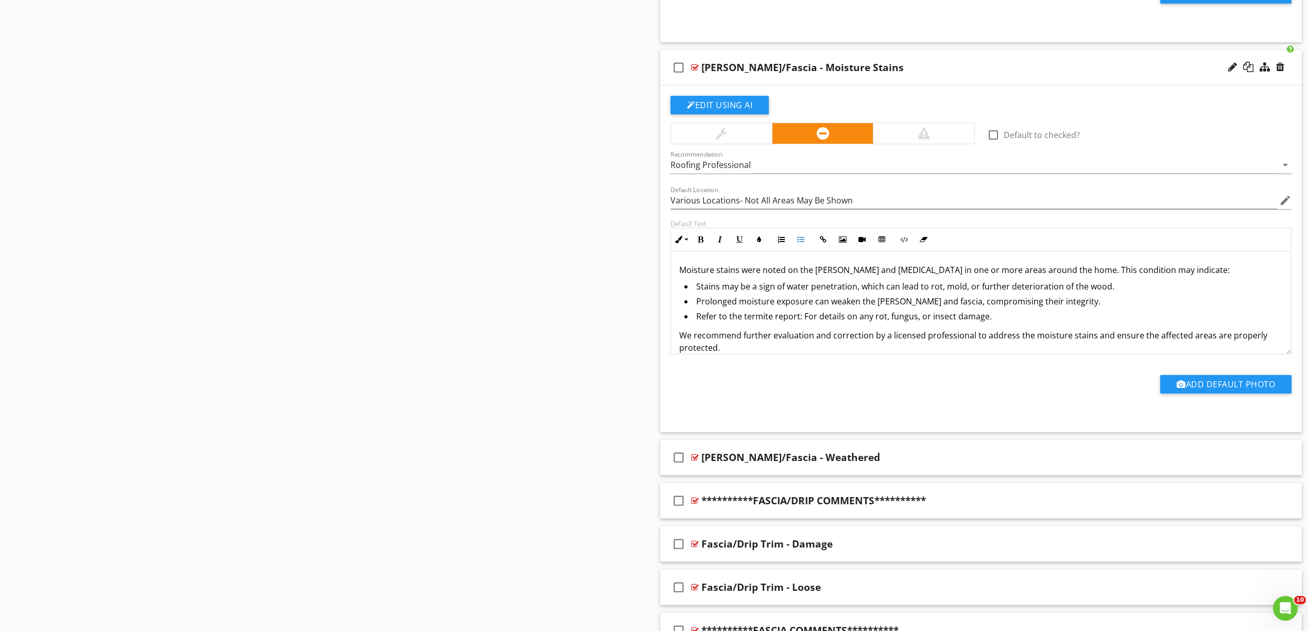
scroll to position [4532, 0]
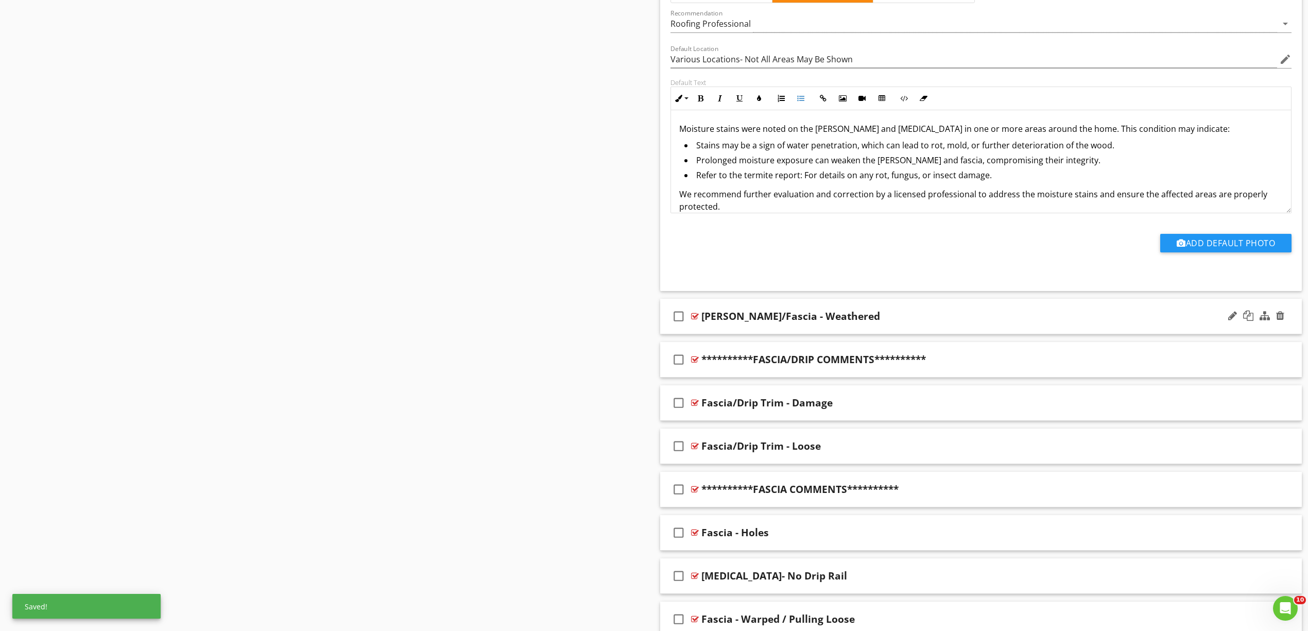
click at [693, 320] on div at bounding box center [695, 316] width 8 height 8
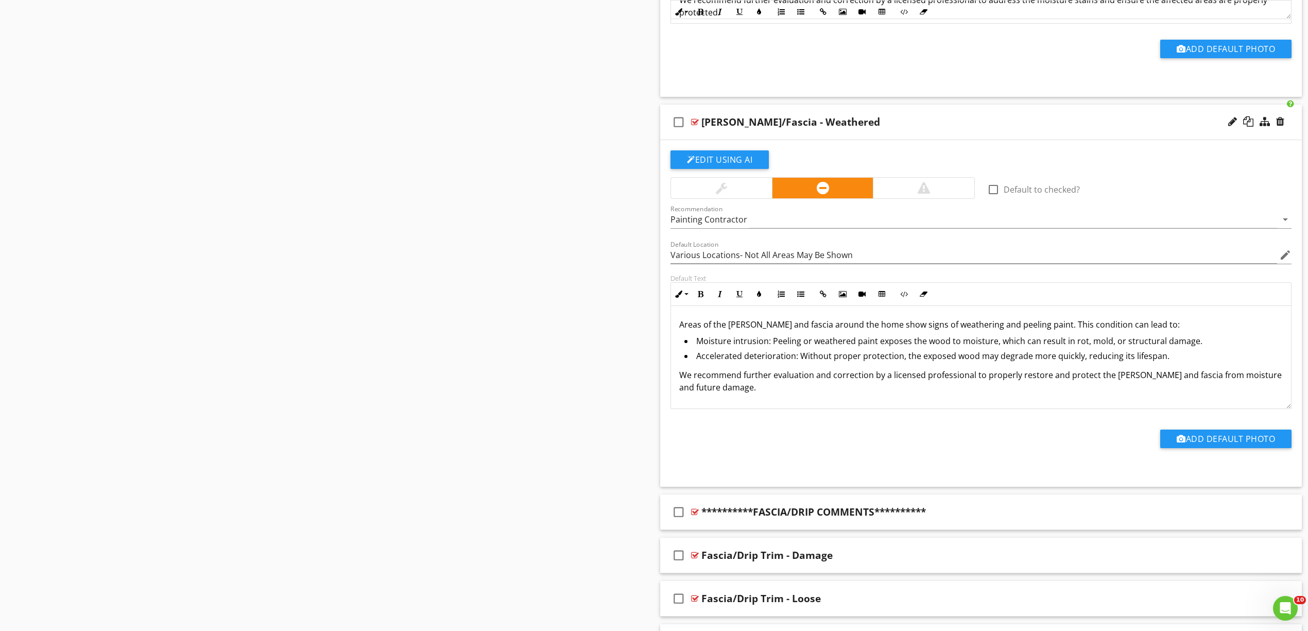
scroll to position [4738, 0]
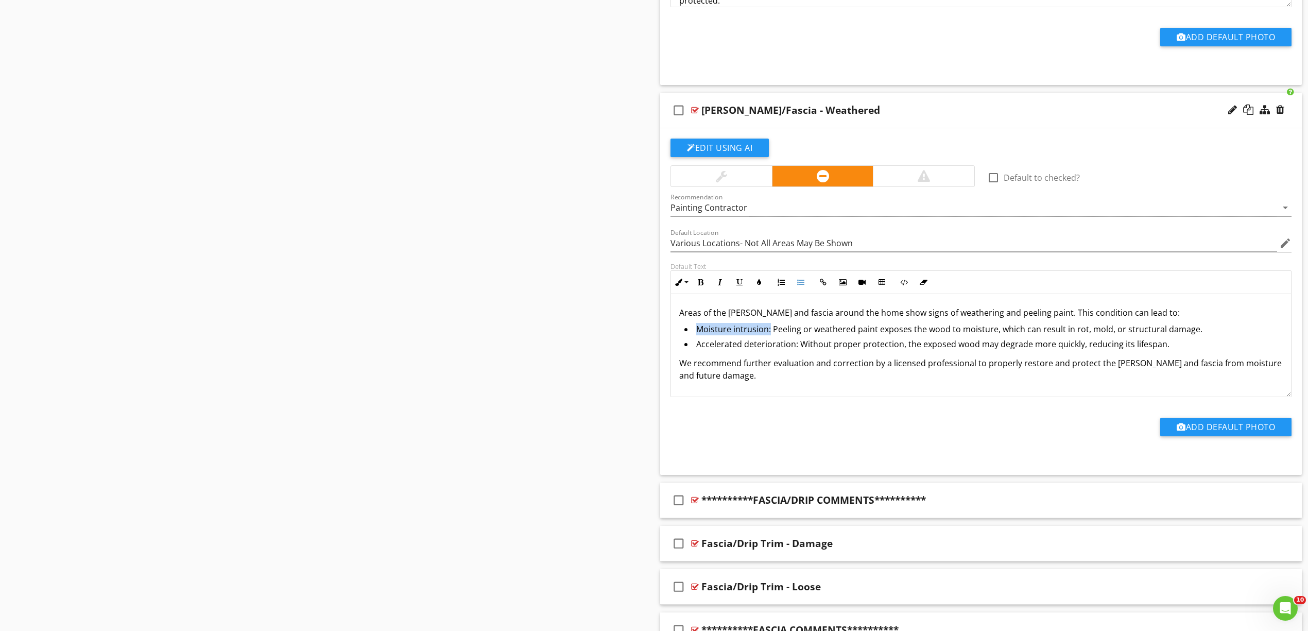
drag, startPoint x: 767, startPoint y: 345, endPoint x: 697, endPoint y: 351, distance: 70.8
click at [697, 338] on li "Moisture intrusion: Peeling or weathered paint exposes the wood to moisture, wh…" at bounding box center [983, 330] width 598 height 15
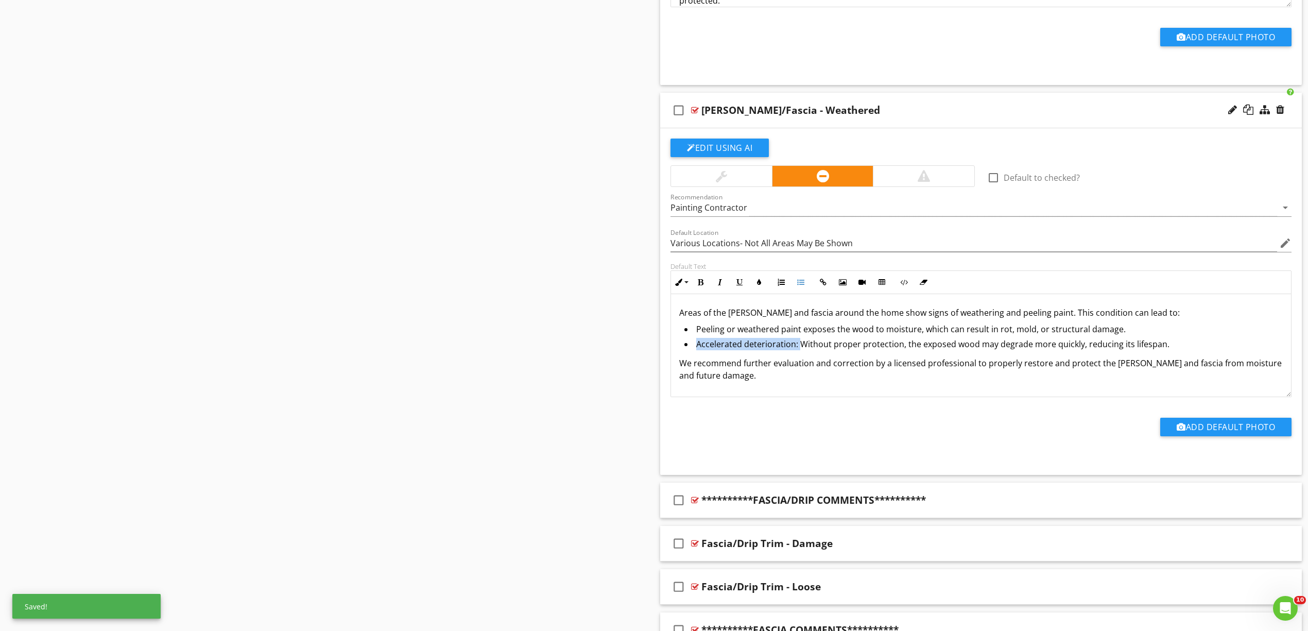
drag, startPoint x: 799, startPoint y: 358, endPoint x: 697, endPoint y: 365, distance: 102.2
click at [697, 353] on li "Accelerated deterioration: Without proper protection, the exposed wood may degr…" at bounding box center [983, 345] width 598 height 15
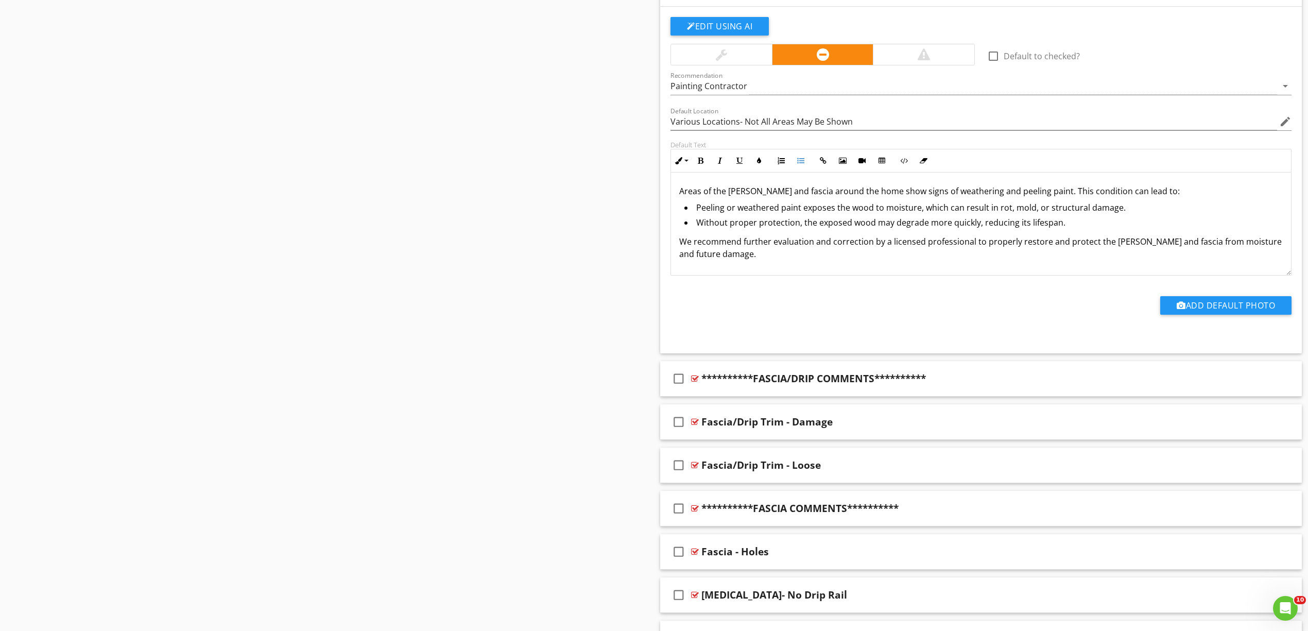
scroll to position [4874, 0]
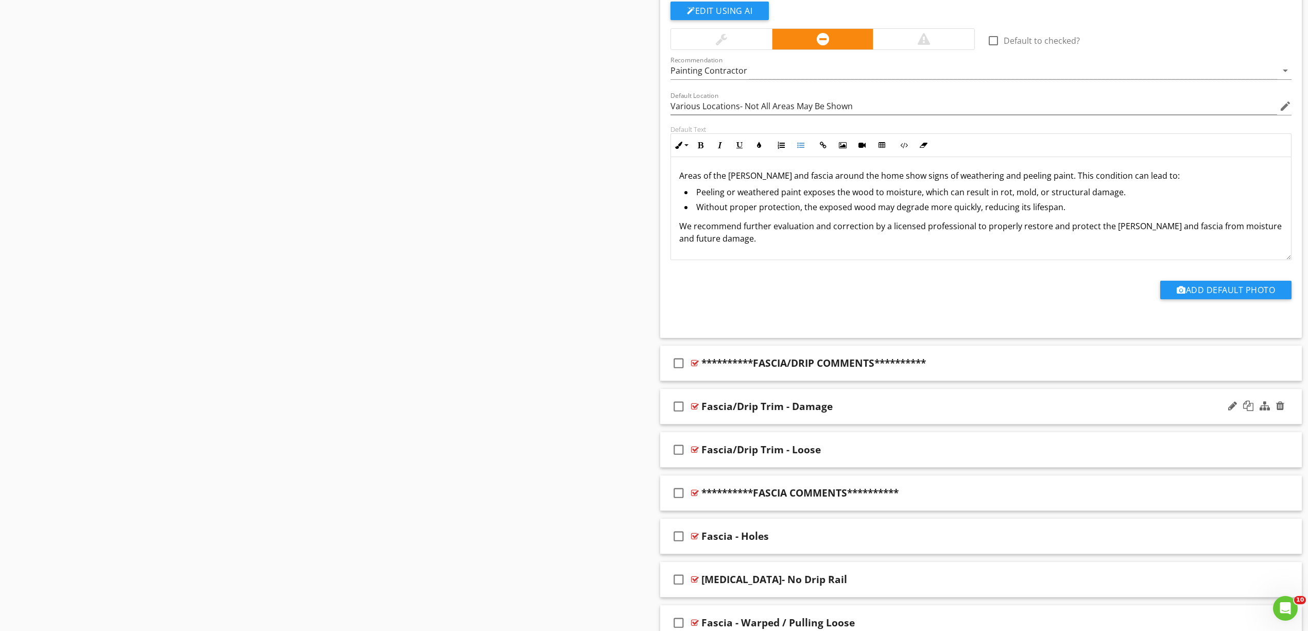
click at [695, 410] on div at bounding box center [695, 406] width 8 height 8
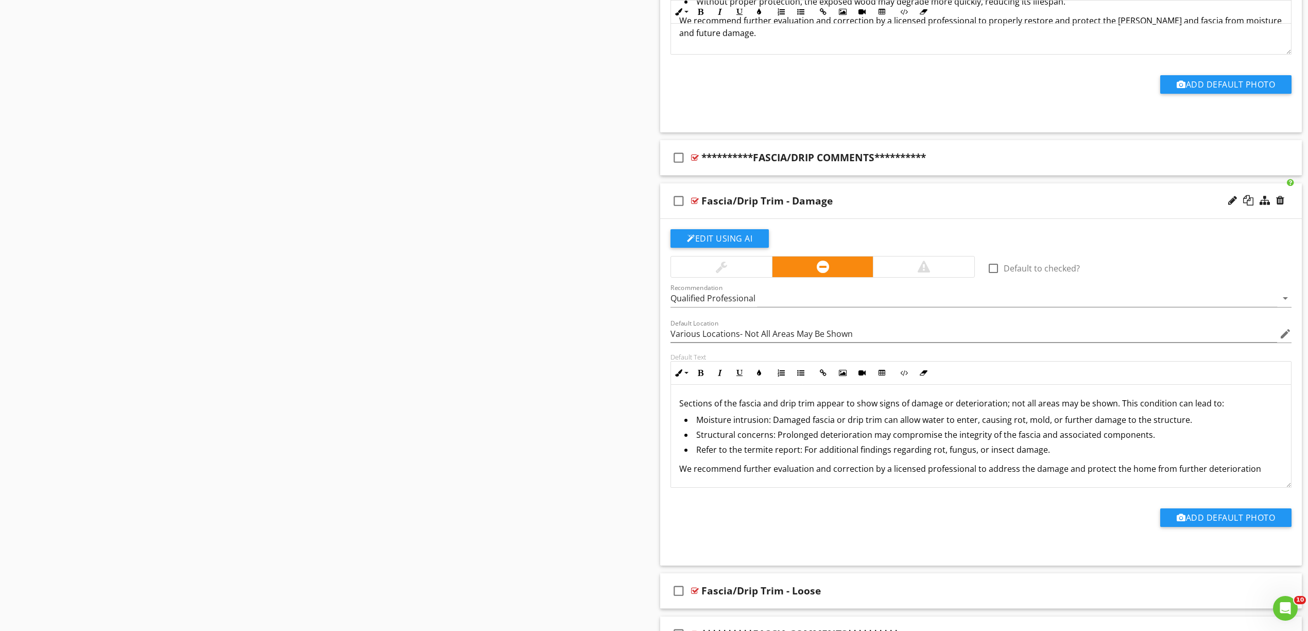
scroll to position [5149, 0]
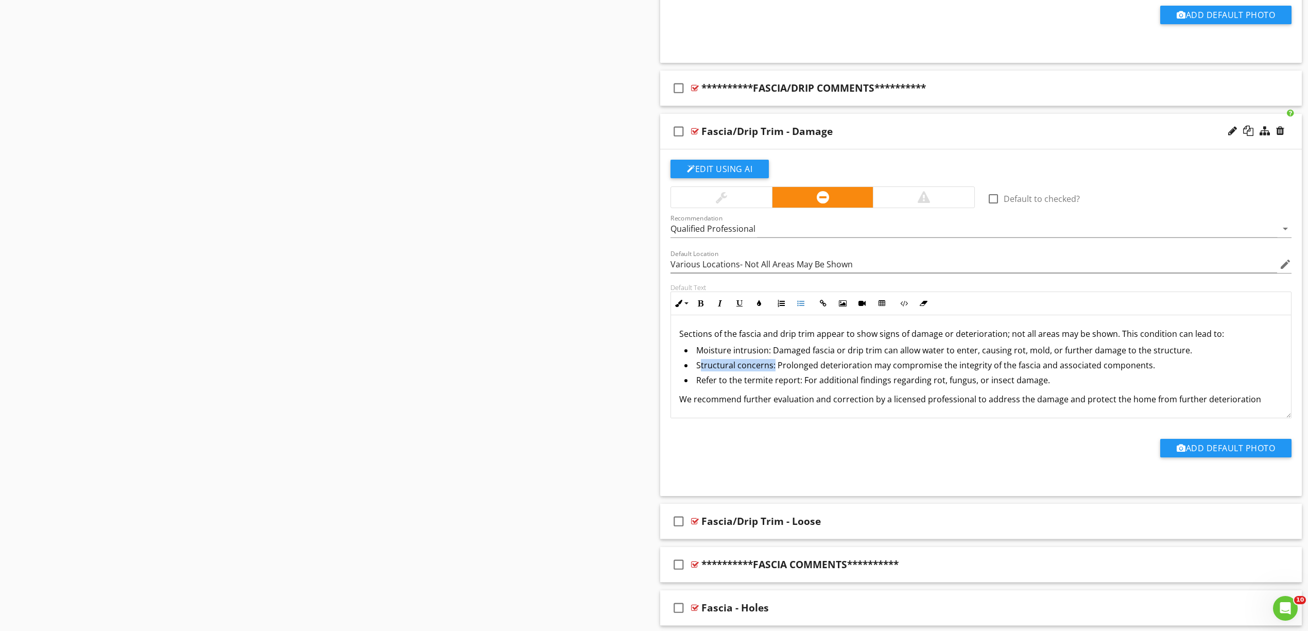
drag, startPoint x: 773, startPoint y: 383, endPoint x: 699, endPoint y: 386, distance: 74.2
click at [699, 374] on li "Structural concerns: Prolonged deterioration may compromise the integrity of th…" at bounding box center [983, 366] width 598 height 15
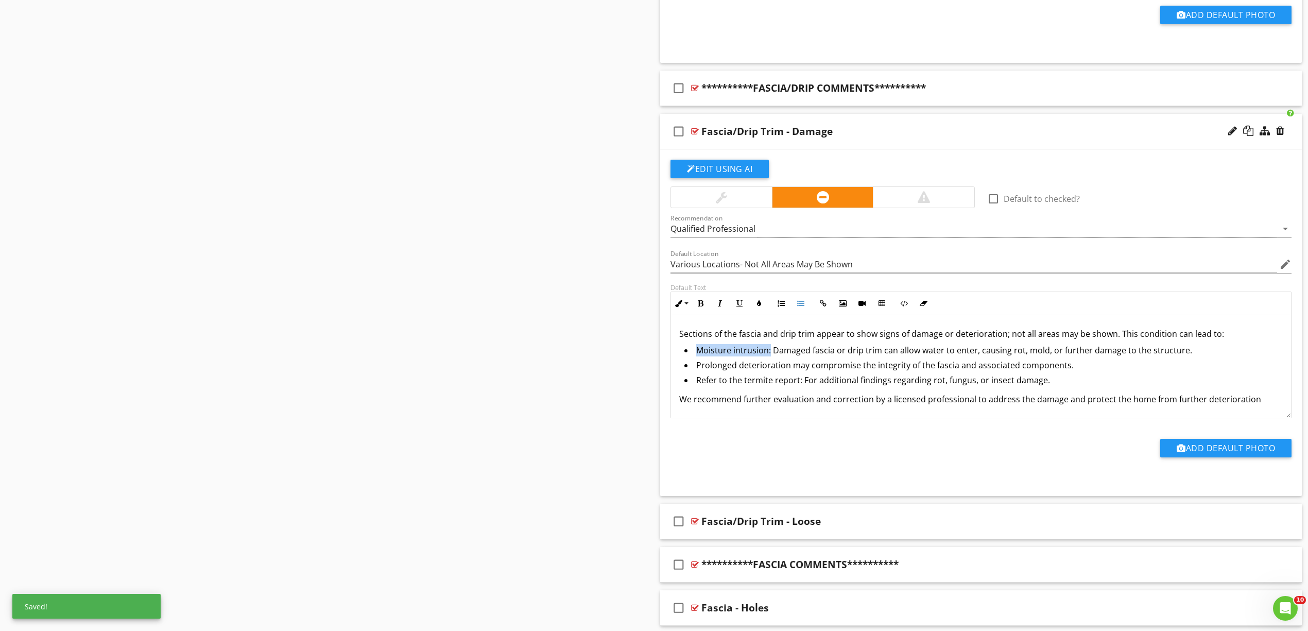
drag, startPoint x: 769, startPoint y: 369, endPoint x: 699, endPoint y: 369, distance: 70.0
click at [699, 359] on li "Moisture intrusion: Damaged fascia or drip trim can allow water to enter, causi…" at bounding box center [983, 351] width 598 height 15
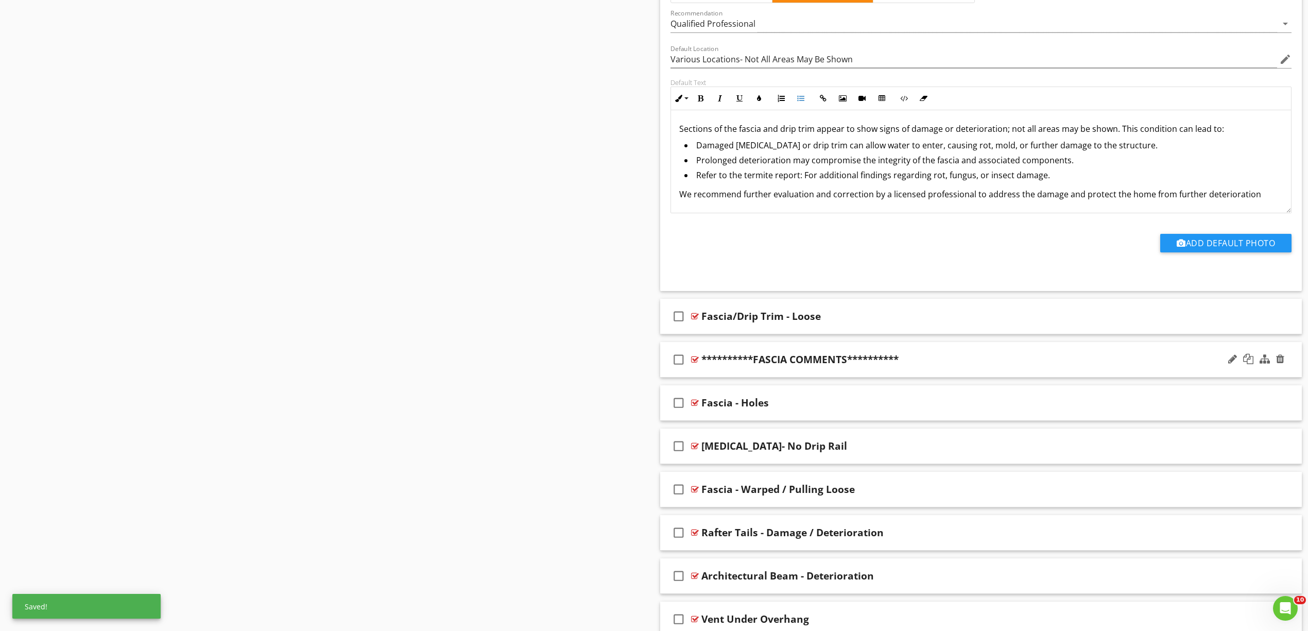
scroll to position [5355, 0]
click at [695, 319] on div at bounding box center [695, 315] width 8 height 8
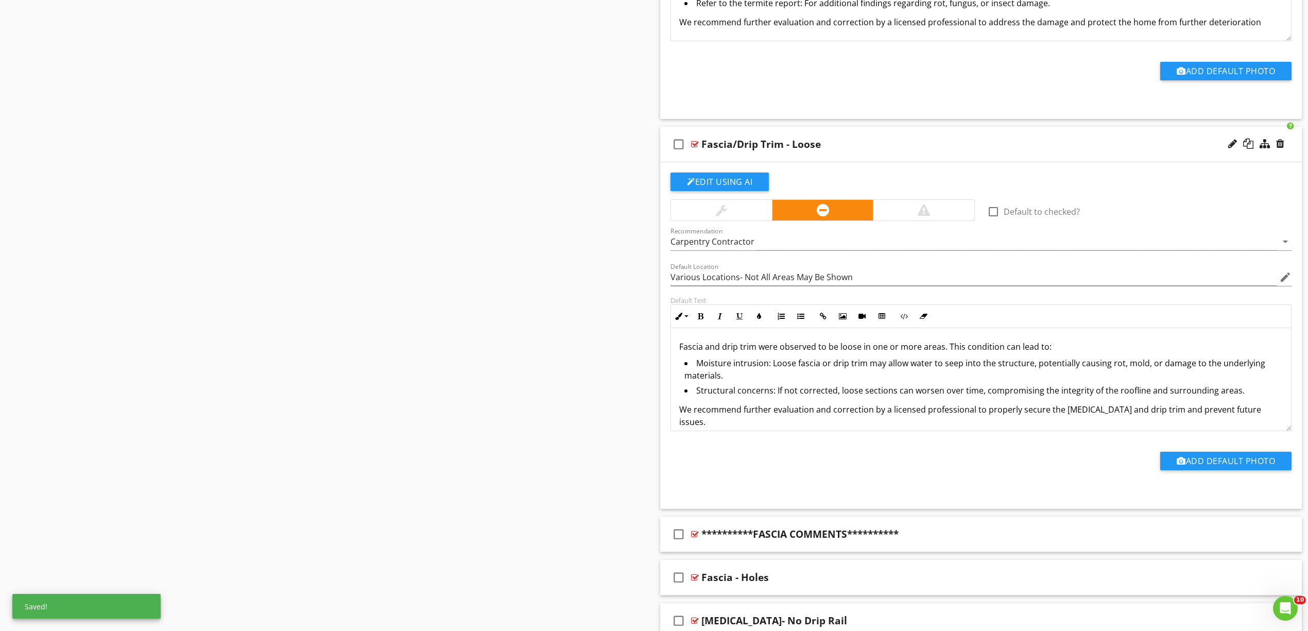
scroll to position [5561, 0]
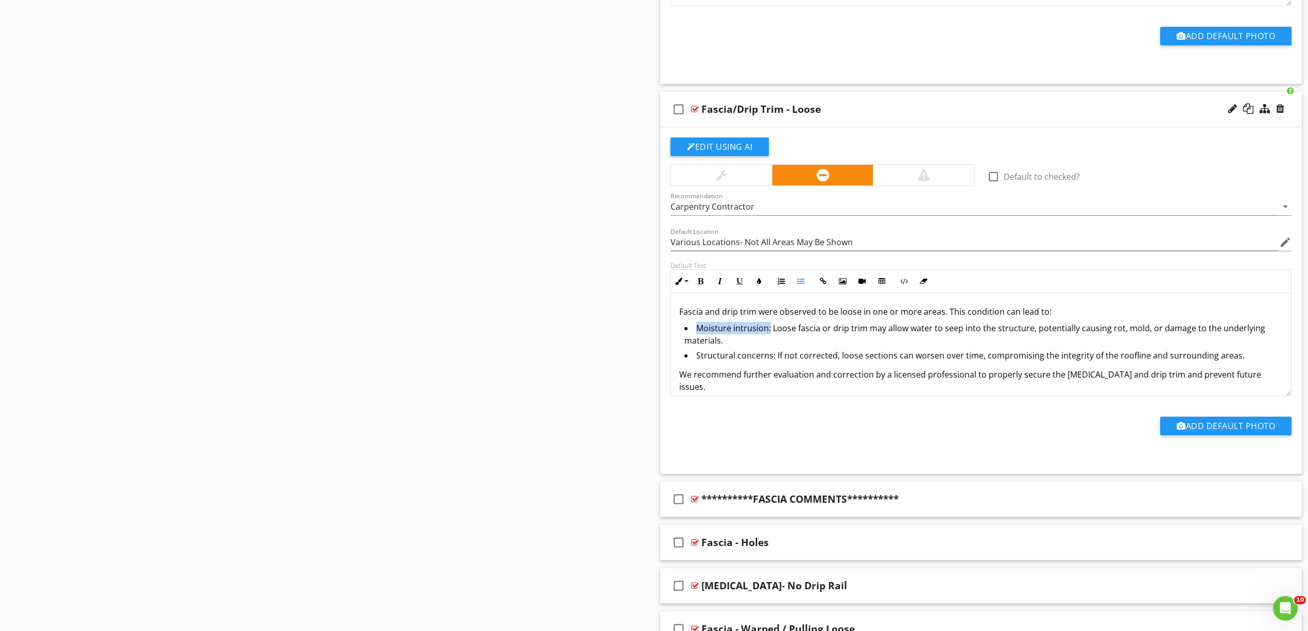
drag, startPoint x: 769, startPoint y: 345, endPoint x: 697, endPoint y: 350, distance: 72.8
click at [697, 349] on li "Moisture intrusion: Loose fascia or drip trim may allow water to seep into the …" at bounding box center [983, 335] width 598 height 27
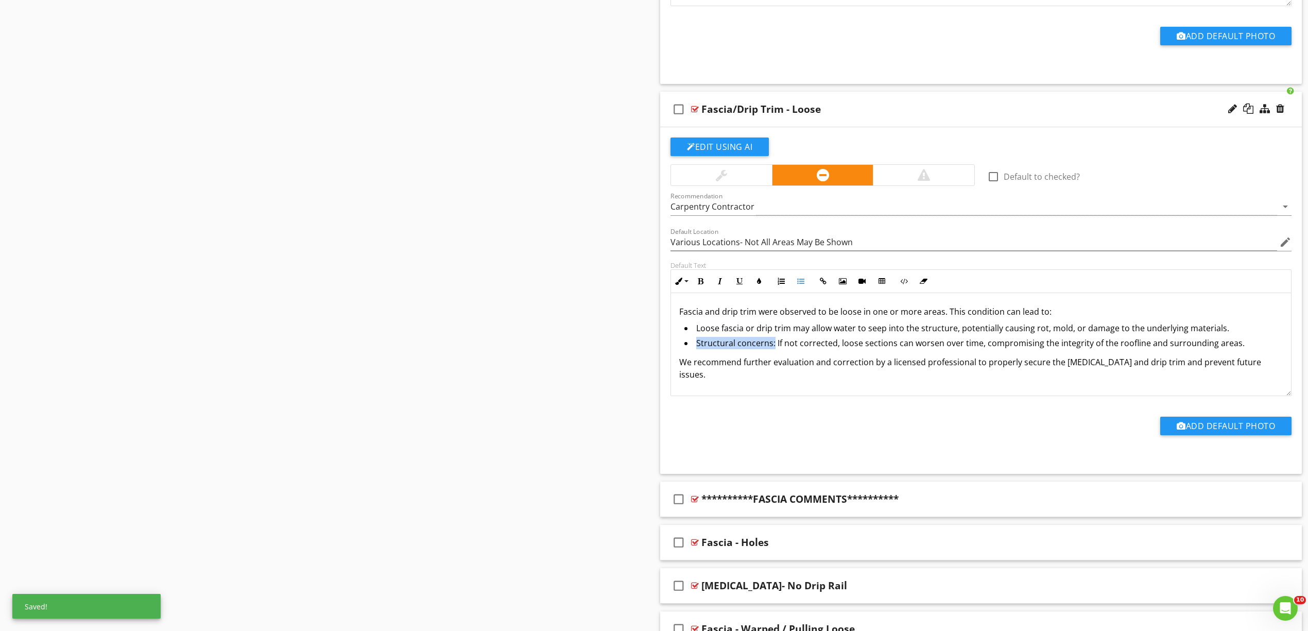
drag, startPoint x: 773, startPoint y: 361, endPoint x: 697, endPoint y: 361, distance: 76.2
click at [697, 352] on li "Structural concerns: If not corrected, loose sections can worsen over time, com…" at bounding box center [983, 344] width 598 height 15
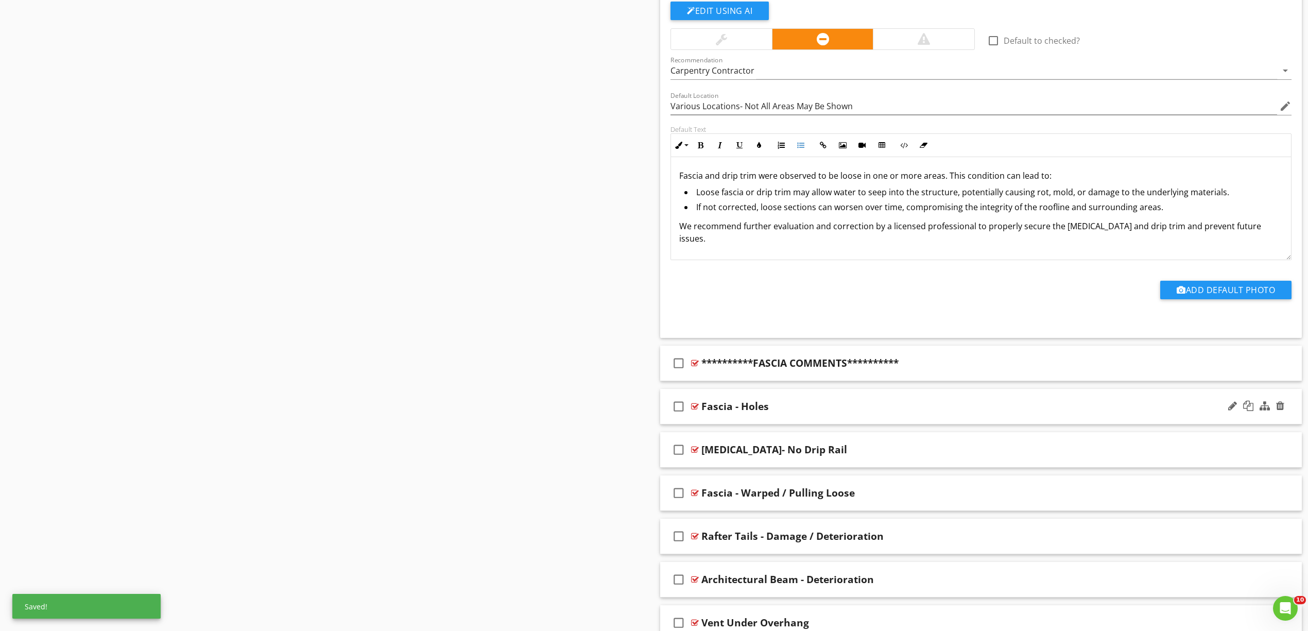
scroll to position [5698, 0]
click at [695, 409] on div at bounding box center [695, 405] width 8 height 8
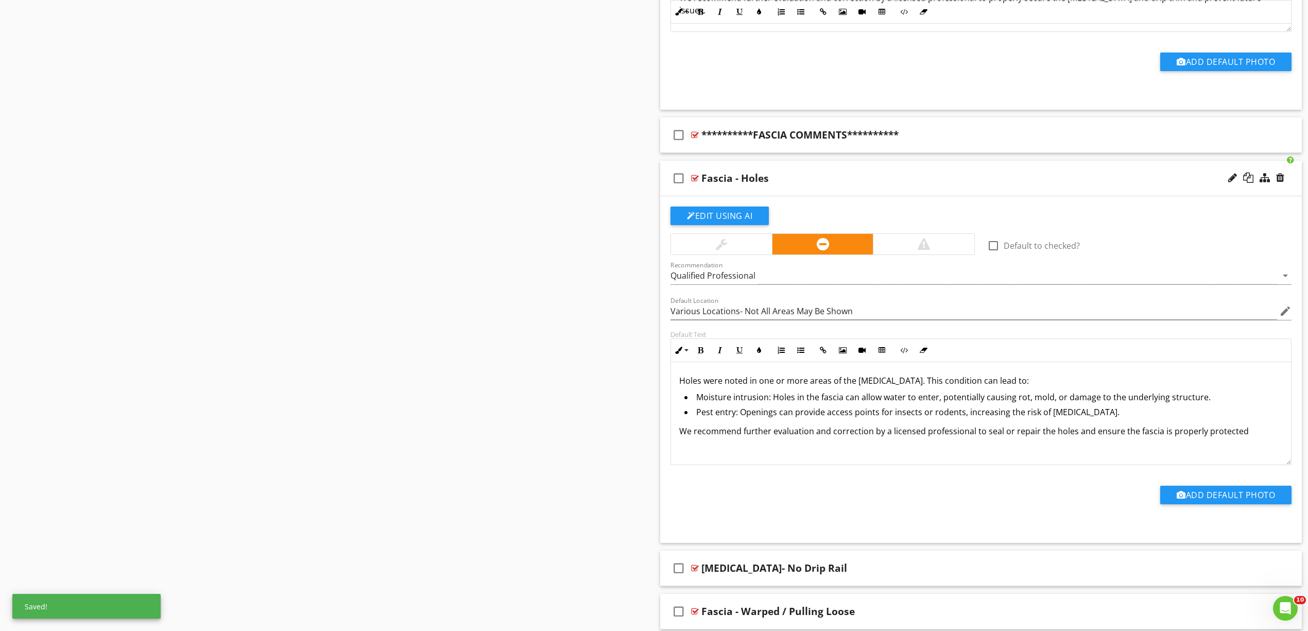
scroll to position [5973, 0]
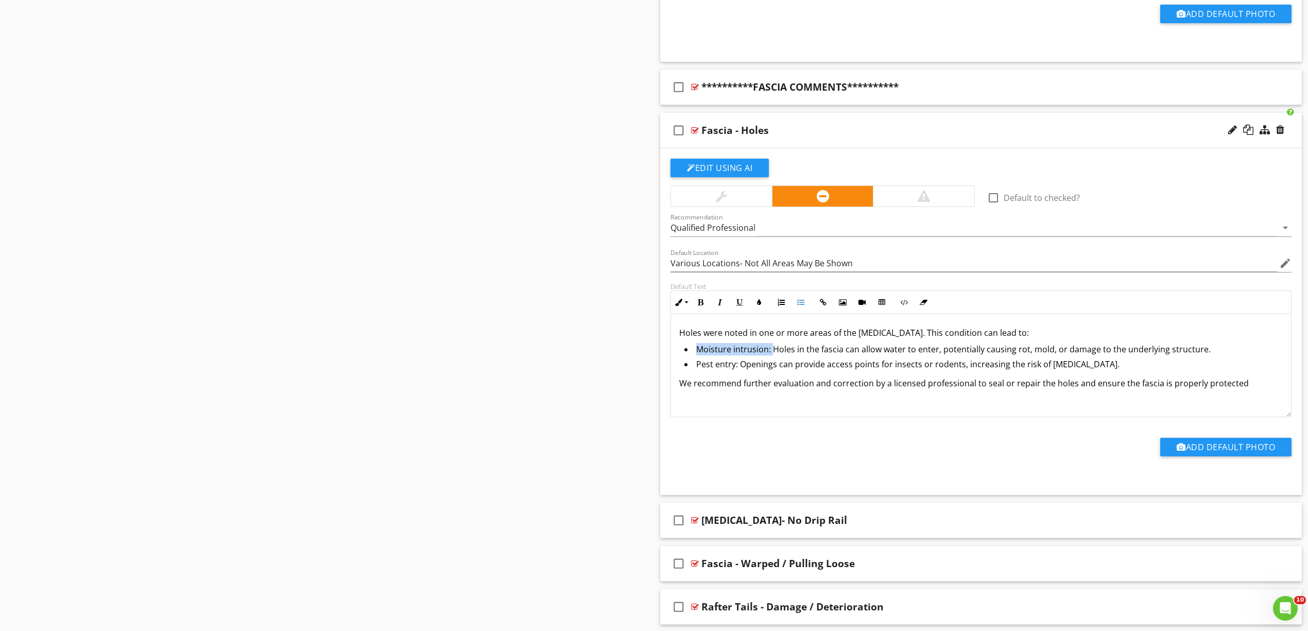
drag, startPoint x: 771, startPoint y: 368, endPoint x: 699, endPoint y: 371, distance: 72.2
click at [699, 358] on li "Moisture intrusion: Holes in the fascia can allow water to enter, potentially c…" at bounding box center [983, 350] width 598 height 15
drag, startPoint x: 738, startPoint y: 382, endPoint x: 698, endPoint y: 385, distance: 39.8
click at [698, 373] on li "Pest entry: Openings can provide access points for insects or rodents, increasi…" at bounding box center [983, 365] width 598 height 15
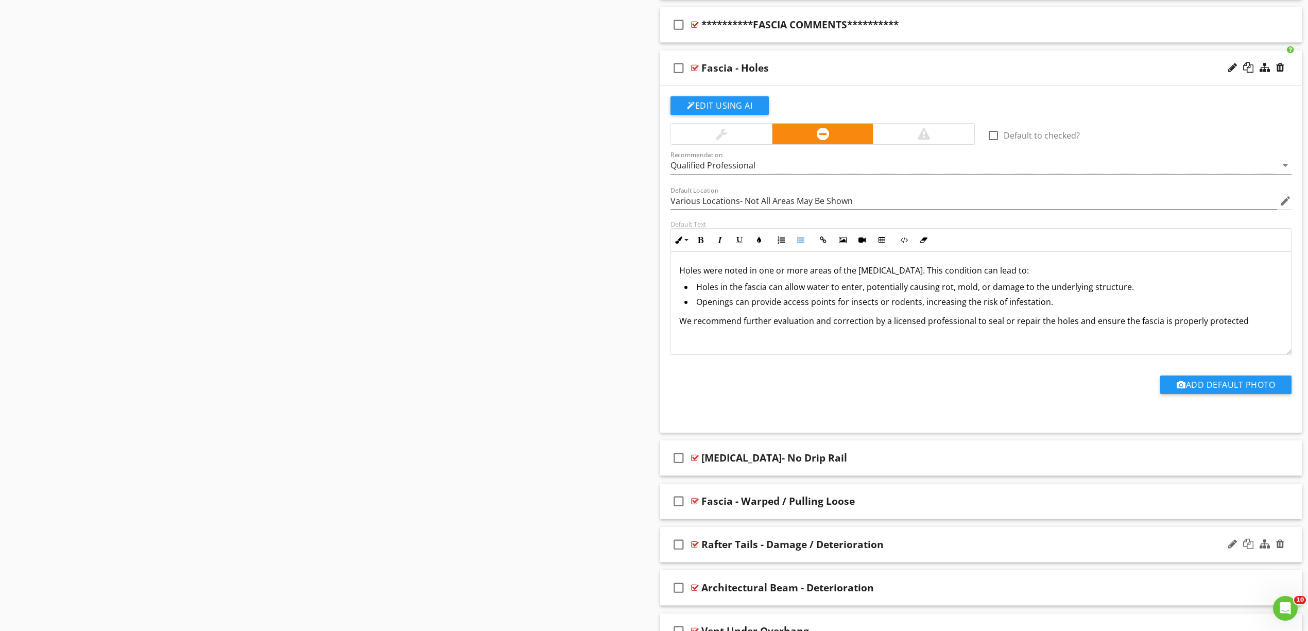
scroll to position [6160, 0]
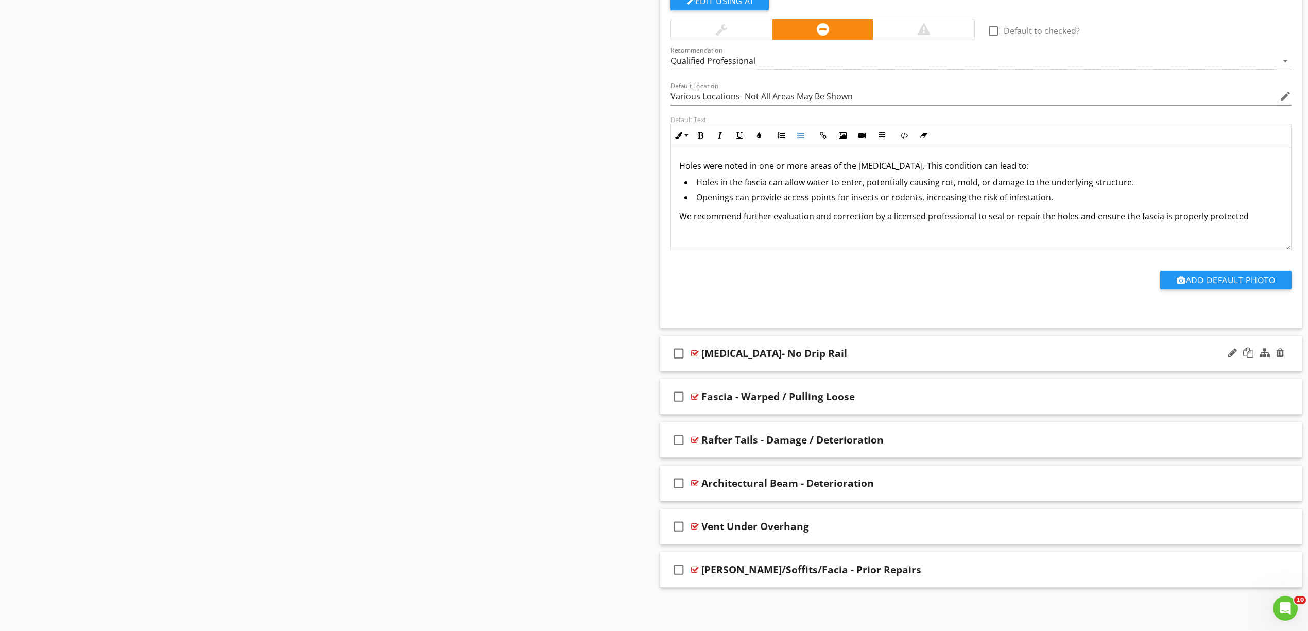
click at [697, 349] on div at bounding box center [695, 353] width 8 height 8
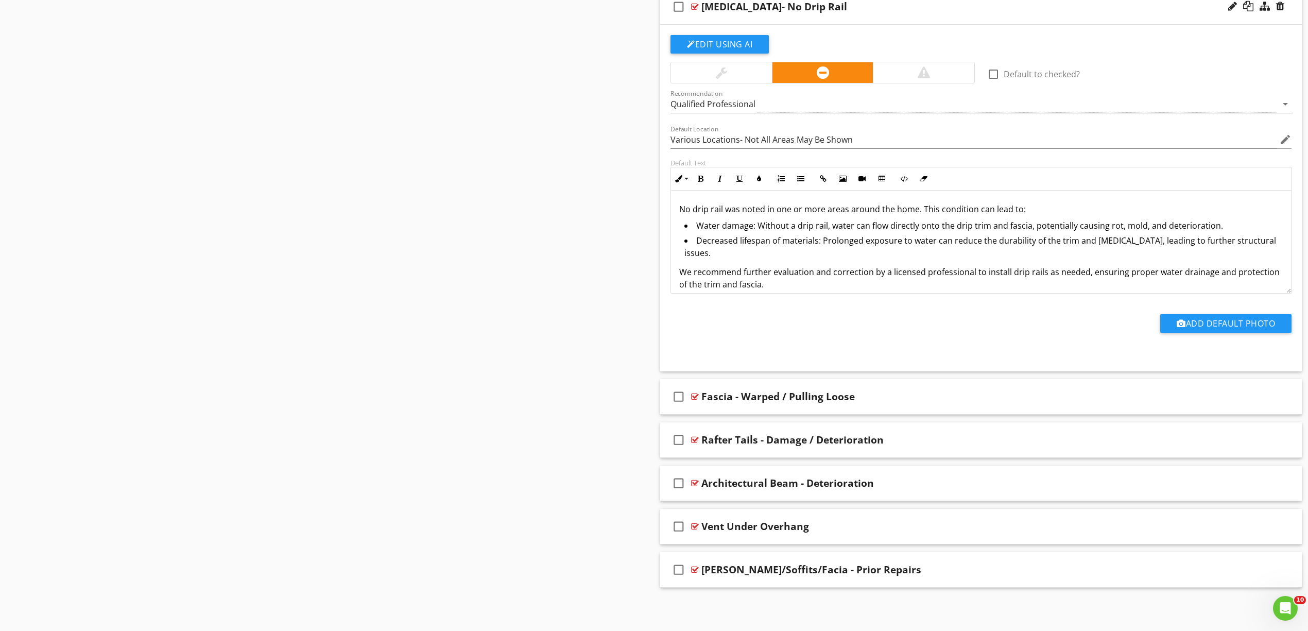
scroll to position [6503, 0]
drag, startPoint x: 756, startPoint y: 230, endPoint x: 698, endPoint y: 231, distance: 57.7
click at [698, 231] on li "Water damage: Without a drip rail, water can flow directly onto the drip trim a…" at bounding box center [983, 226] width 598 height 15
drag, startPoint x: 818, startPoint y: 246, endPoint x: 694, endPoint y: 252, distance: 124.3
click at [694, 252] on li "Decreased lifespan of materials: Prolonged exposure to water can reduce the dur…" at bounding box center [983, 247] width 598 height 27
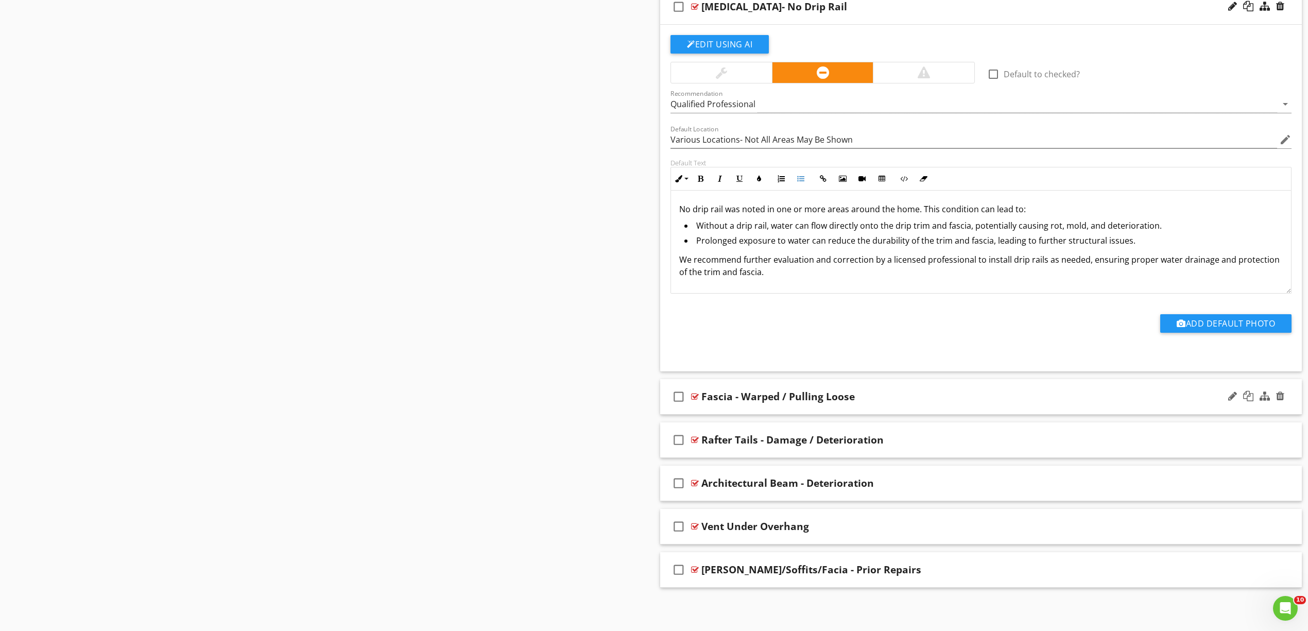
click at [688, 401] on div "check_box_outline_blank" at bounding box center [680, 396] width 21 height 25
click at [697, 396] on div at bounding box center [695, 396] width 8 height 8
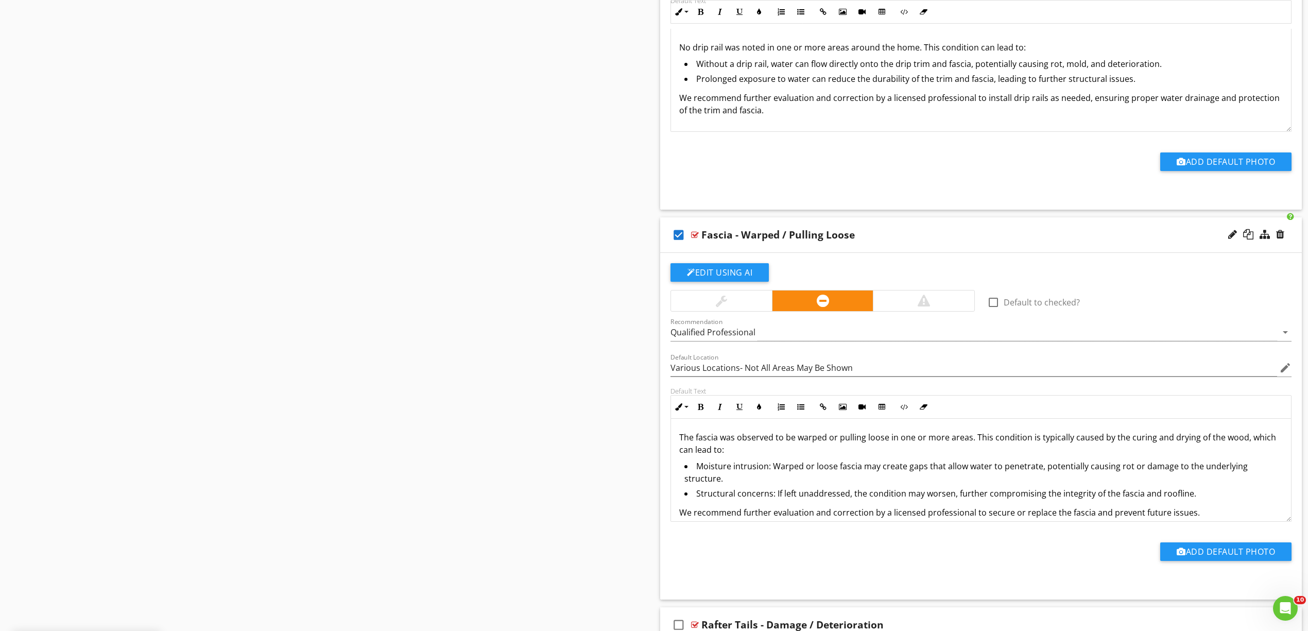
scroll to position [6709, 0]
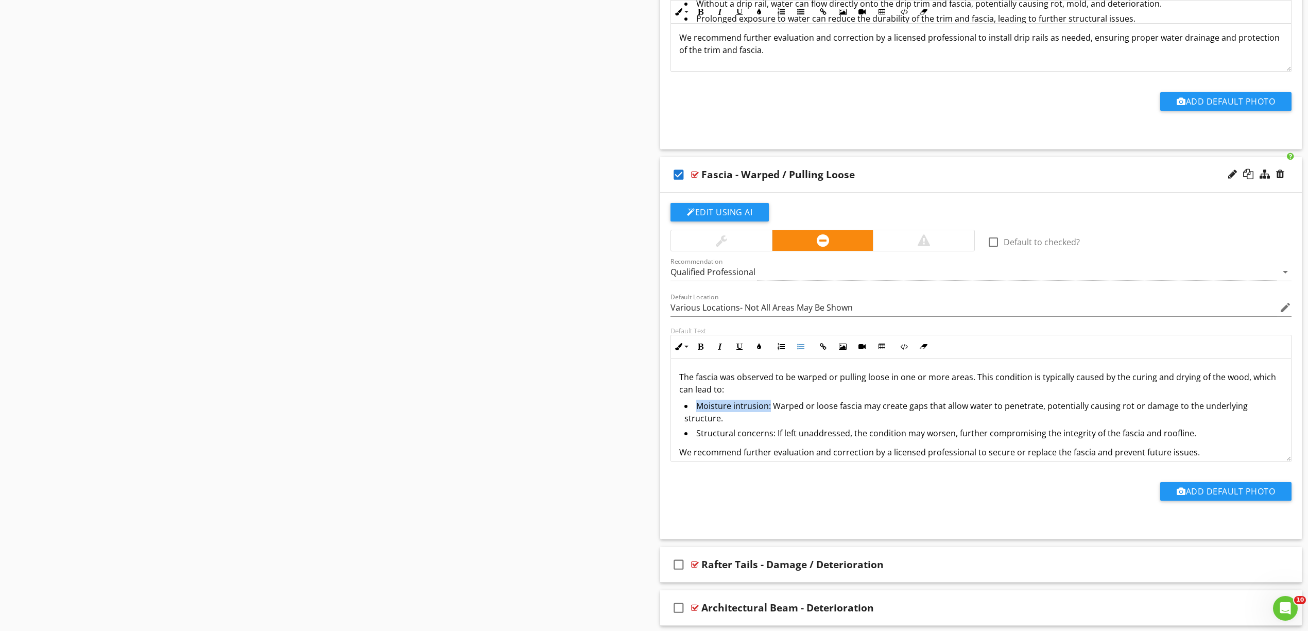
drag, startPoint x: 770, startPoint y: 427, endPoint x: 696, endPoint y: 427, distance: 74.2
click at [696, 427] on li "Moisture intrusion: Warped or loose fascia may create gaps that allow water to …" at bounding box center [983, 413] width 598 height 27
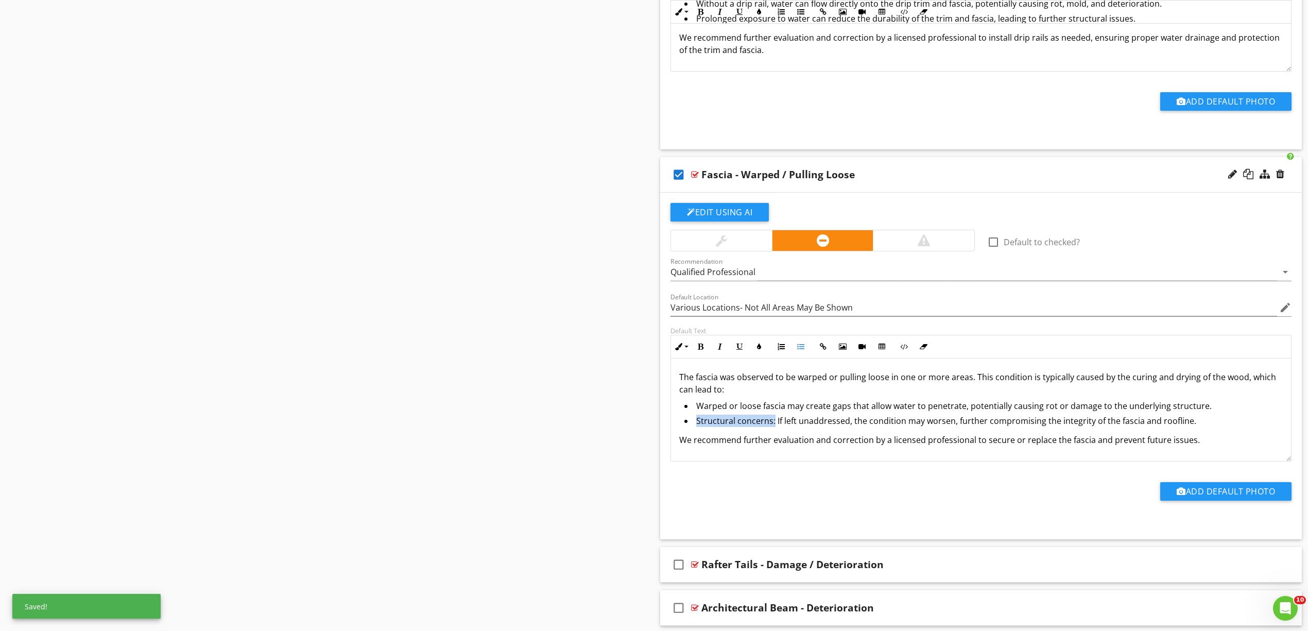
drag, startPoint x: 773, startPoint y: 443, endPoint x: 696, endPoint y: 442, distance: 77.2
click at [697, 429] on li "Structural concerns: If left unaddressed, the condition may worsen, further com…" at bounding box center [983, 422] width 598 height 15
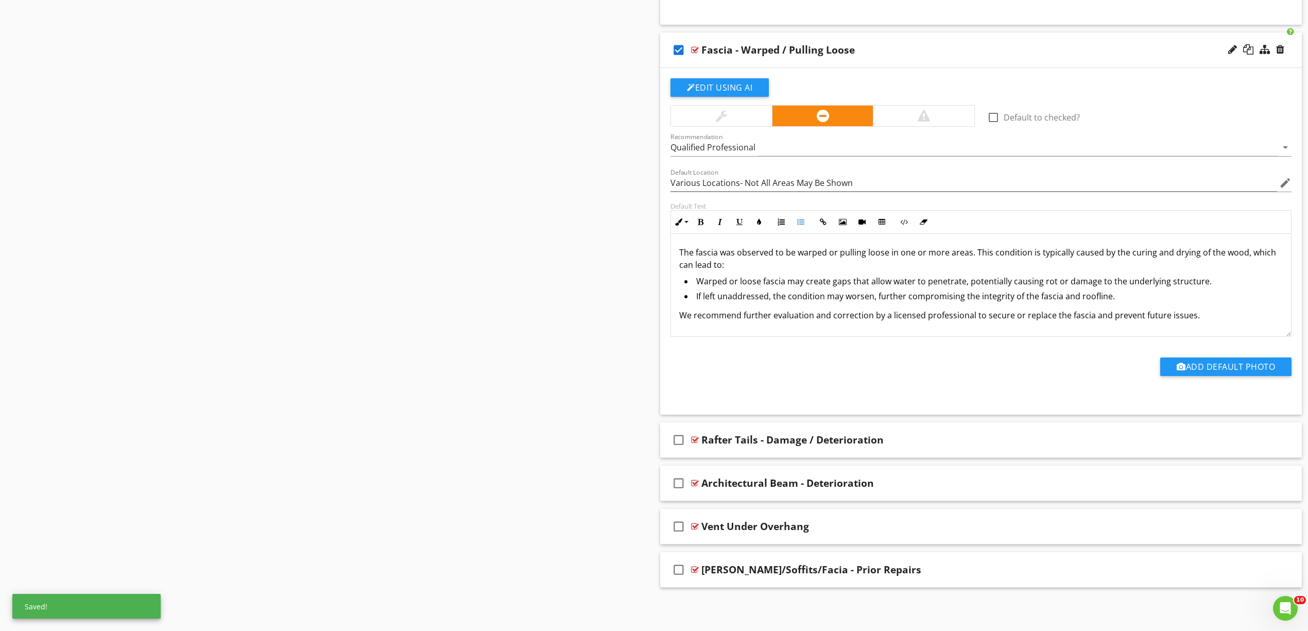
scroll to position [6855, 0]
click at [697, 439] on div at bounding box center [695, 440] width 8 height 8
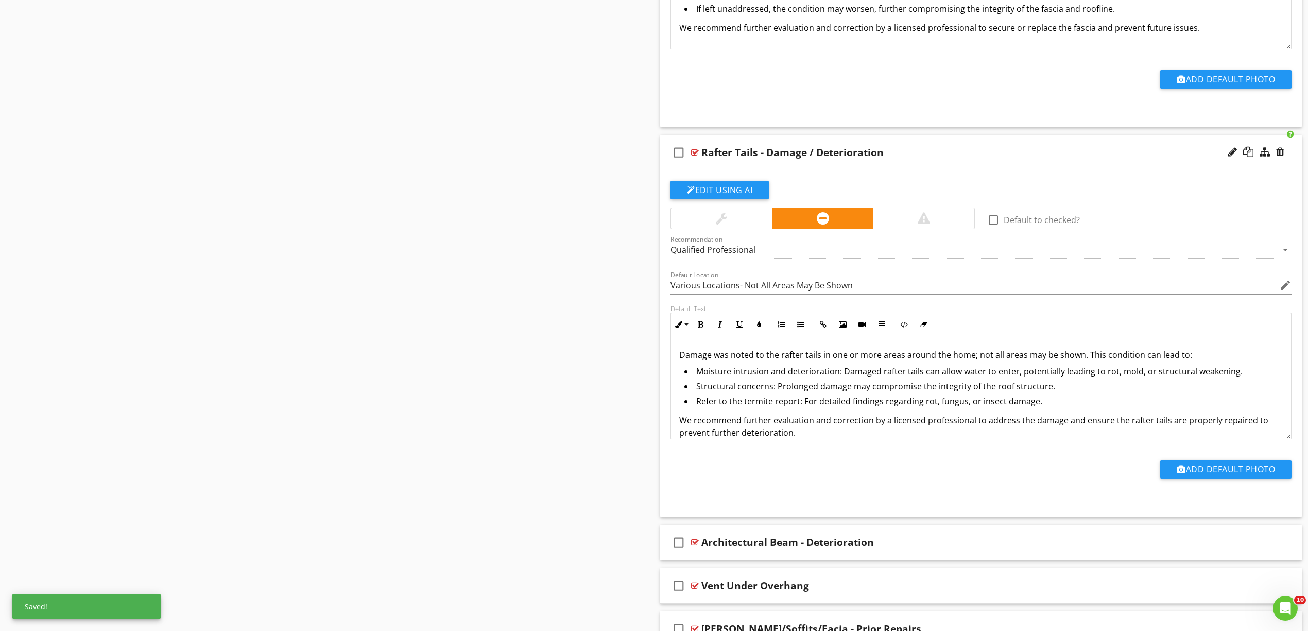
scroll to position [7129, 0]
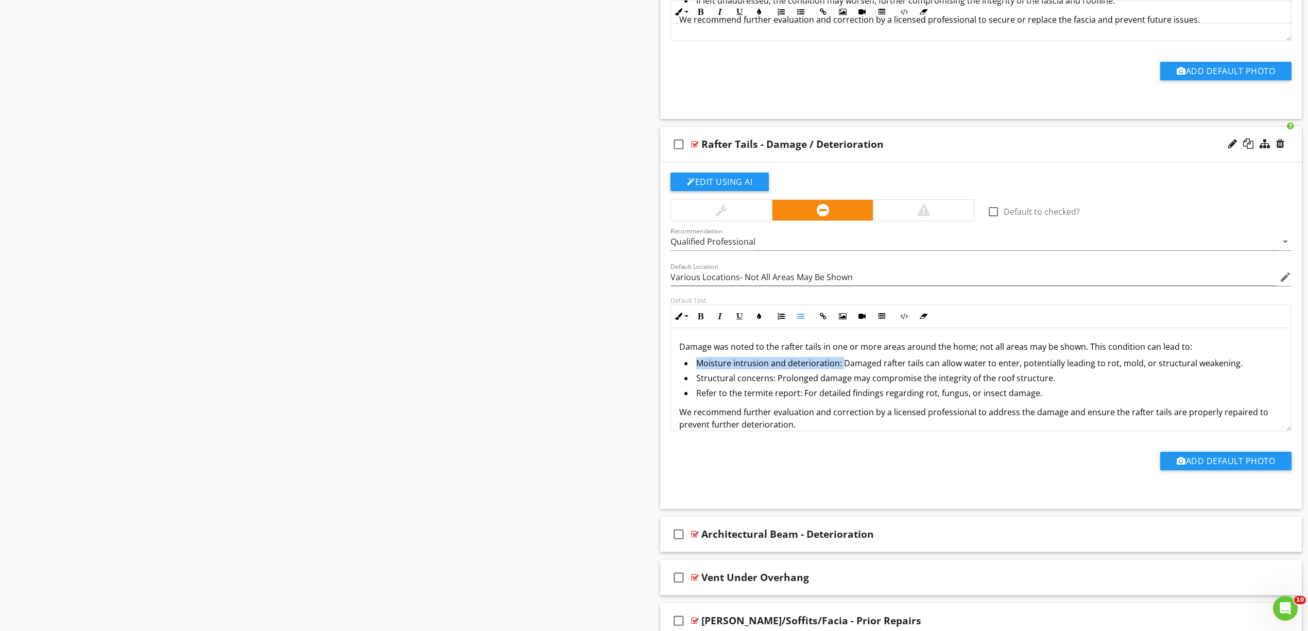
drag, startPoint x: 800, startPoint y: 388, endPoint x: 697, endPoint y: 389, distance: 103.5
click at [697, 372] on li "Moisture intrusion and deterioration: Damaged rafter tails can allow water to e…" at bounding box center [983, 364] width 598 height 15
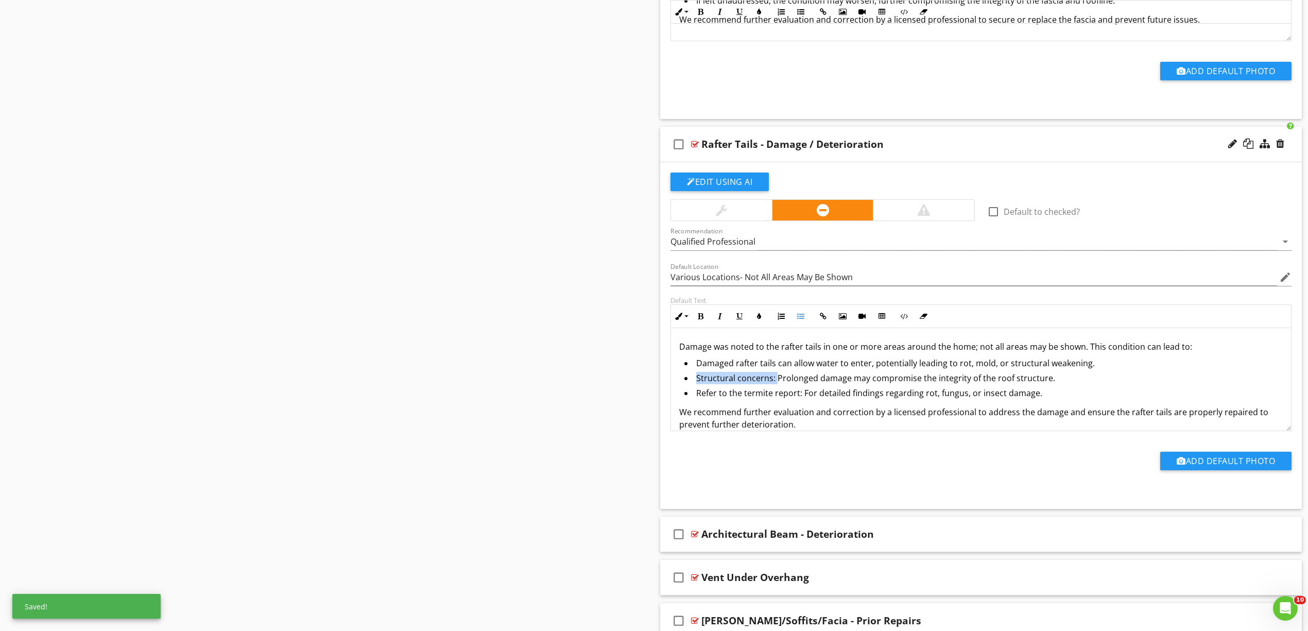
drag, startPoint x: 747, startPoint y: 400, endPoint x: 693, endPoint y: 401, distance: 54.1
click at [693, 387] on li "Structural concerns: Prolonged damage may compromise the integrity of the roof …" at bounding box center [983, 379] width 598 height 15
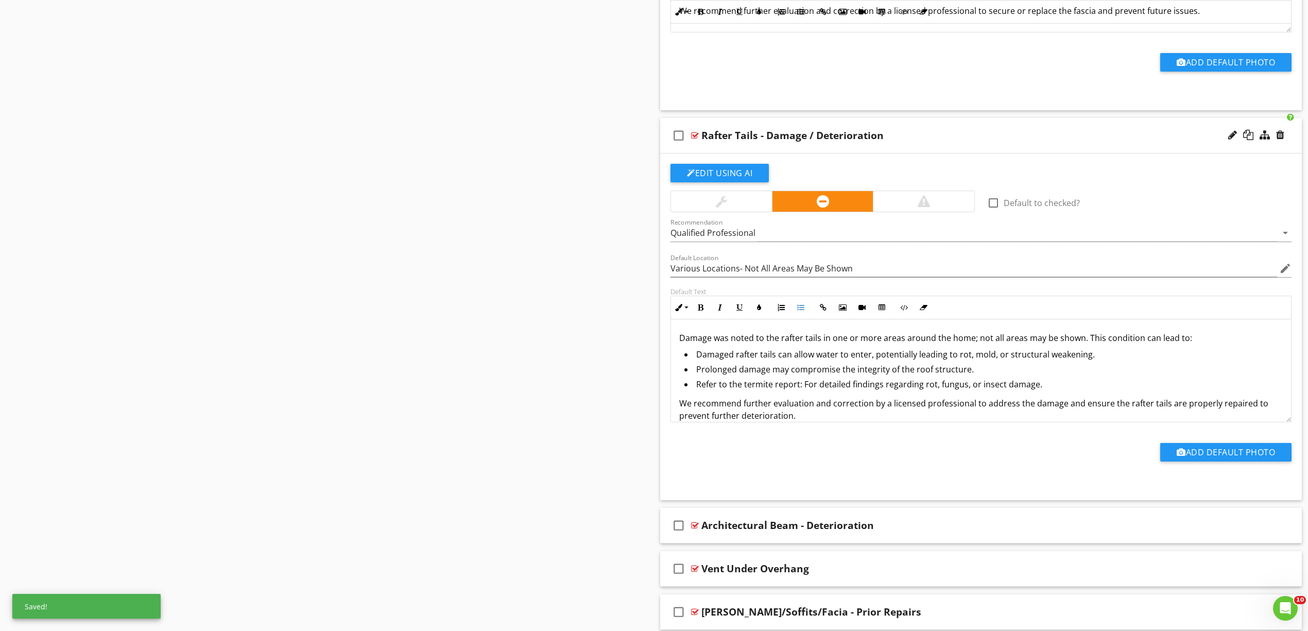
scroll to position [7203, 0]
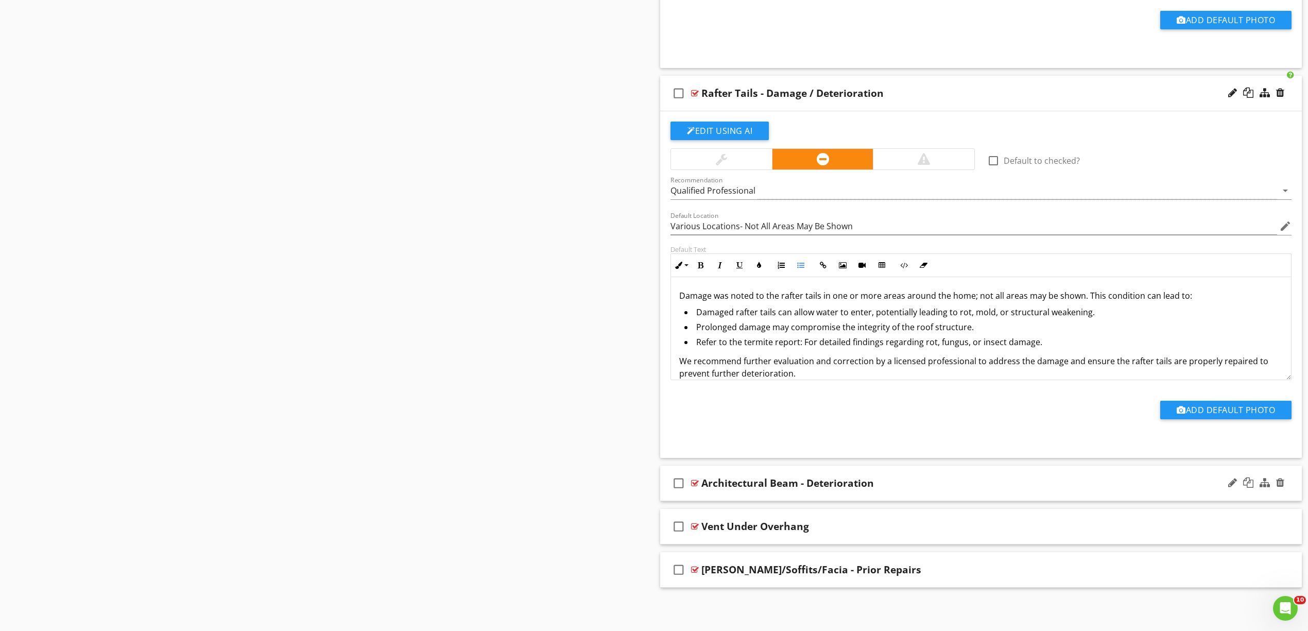
click at [697, 482] on div at bounding box center [695, 483] width 8 height 8
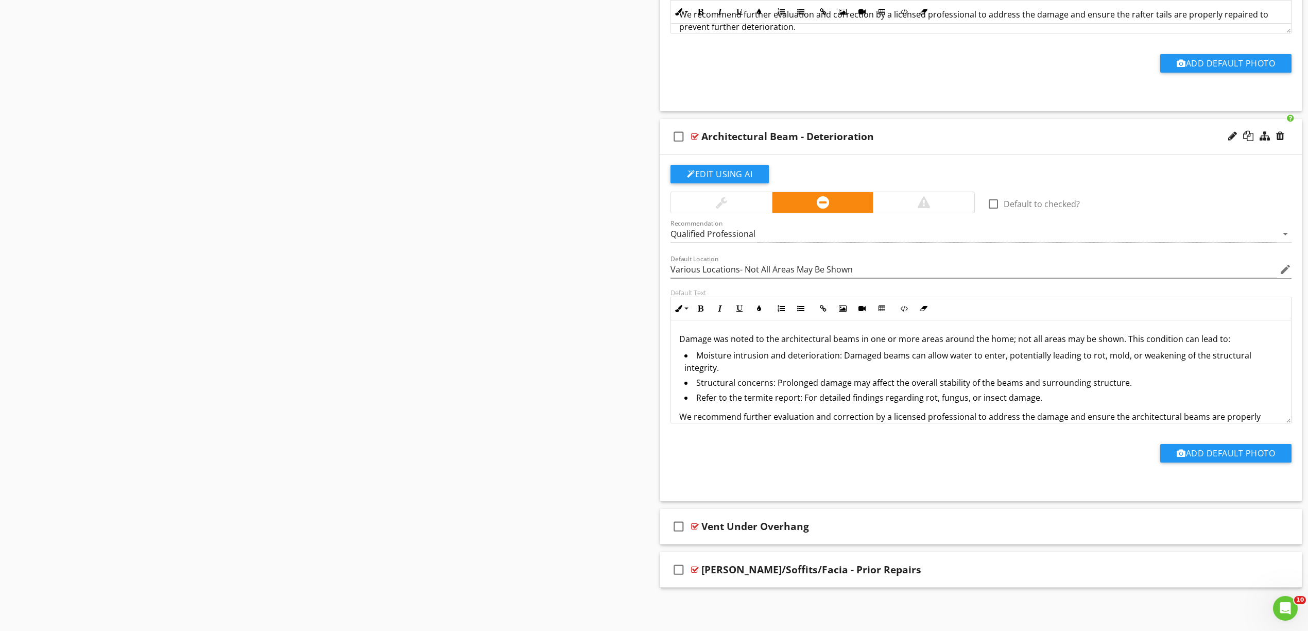
scroll to position [7546, 0]
drag, startPoint x: 775, startPoint y: 386, endPoint x: 695, endPoint y: 390, distance: 80.4
click at [695, 390] on li "Structural concerns: Prolonged damage may affect the overall stability of the b…" at bounding box center [983, 383] width 598 height 15
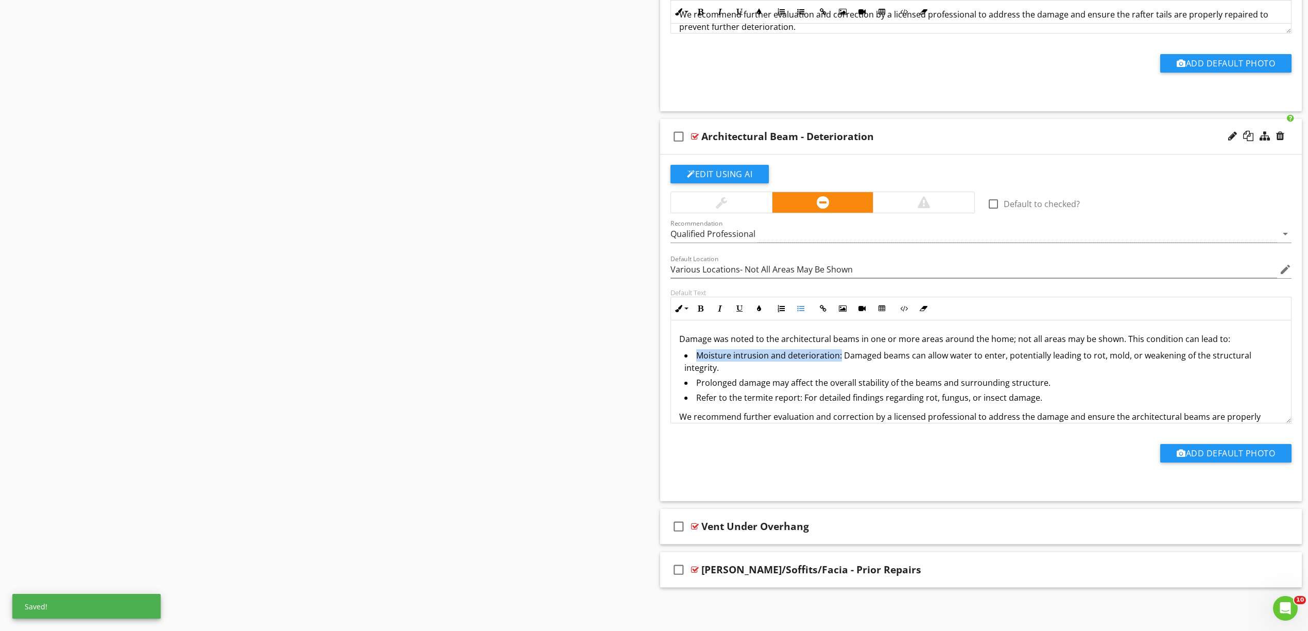
drag, startPoint x: 838, startPoint y: 359, endPoint x: 698, endPoint y: 361, distance: 140.1
click at [698, 361] on li "Moisture intrusion and deterioration: Damaged beams can allow water to enter, p…" at bounding box center [983, 362] width 598 height 27
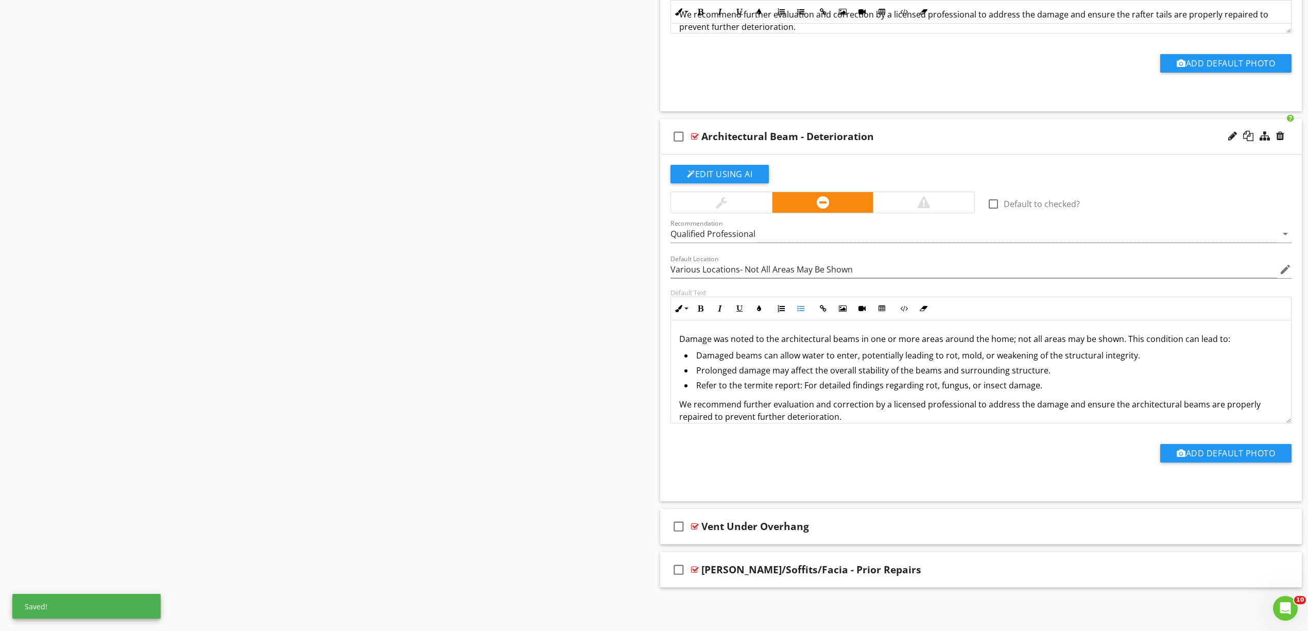
scroll to position [7550, 0]
click at [698, 528] on div "check_box_outline_blank Vent Under Overhang" at bounding box center [981, 527] width 642 height 36
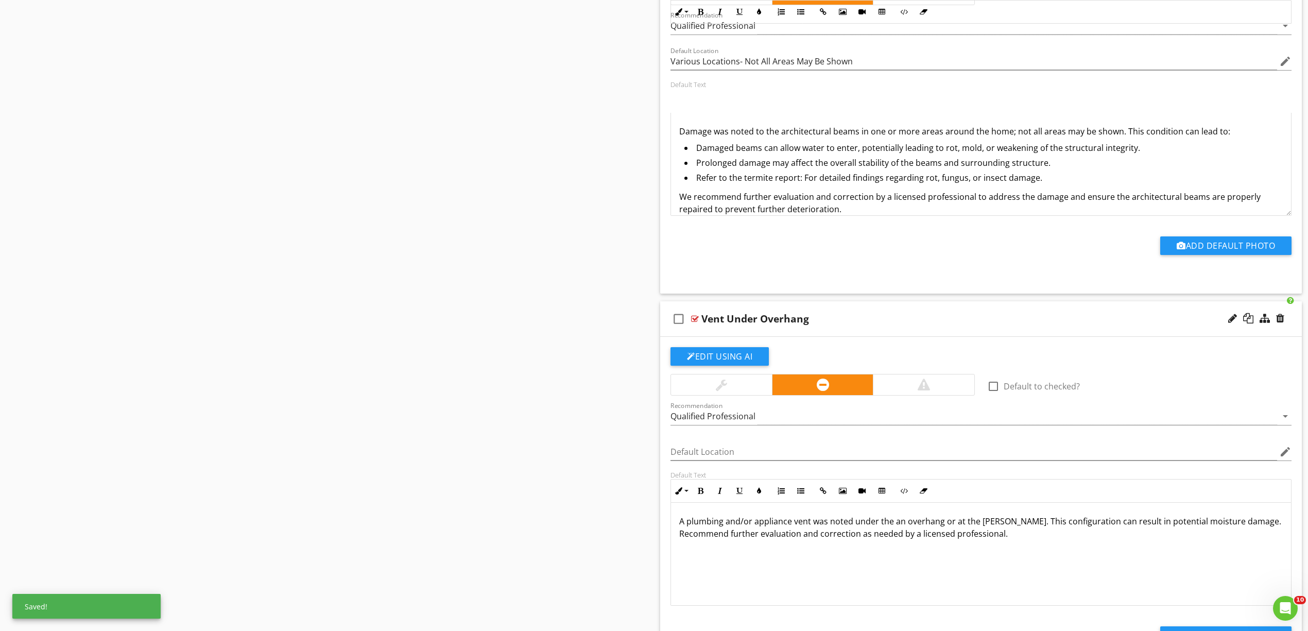
scroll to position [7894, 0]
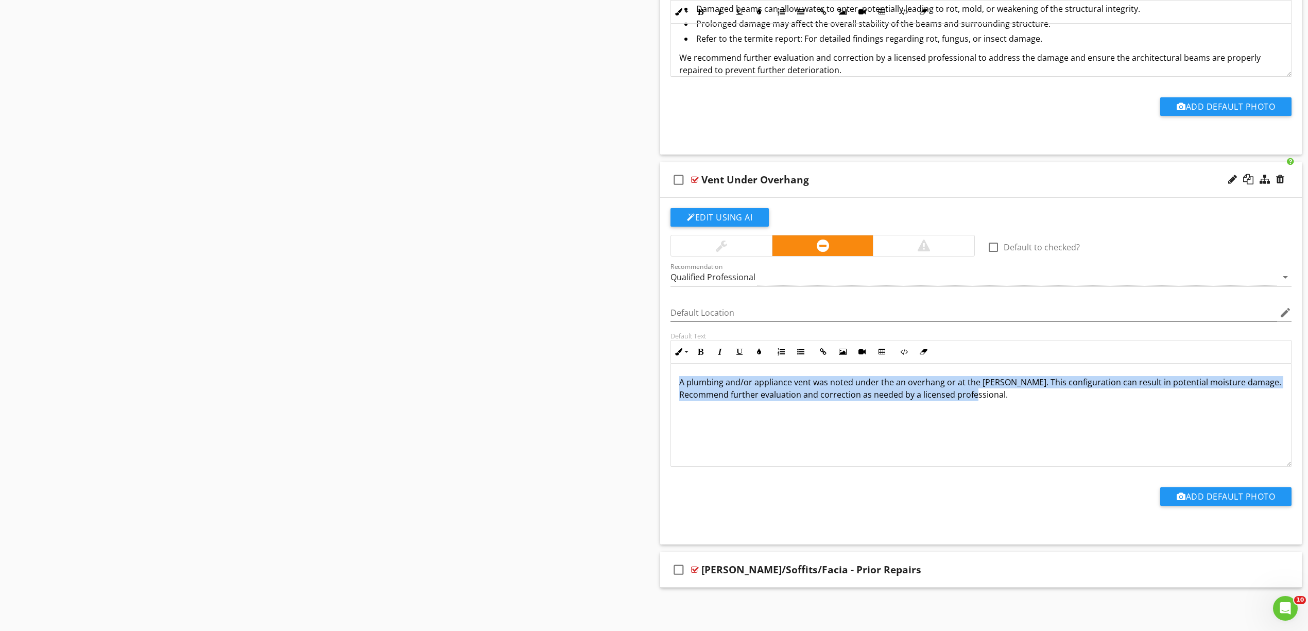
drag, startPoint x: 1004, startPoint y: 406, endPoint x: 675, endPoint y: 388, distance: 329.5
click at [675, 387] on div "A plumbing and/or appliance vent was noted under the an overhang or at the eave…" at bounding box center [981, 415] width 620 height 103
copy p "A plumbing and/or appliance vent was noted under the an overhang or at the eave…"
click at [773, 422] on div "A plumbing and/or appliance vent was noted under the an overhang or at the eave…" at bounding box center [981, 415] width 620 height 103
drag, startPoint x: 1067, startPoint y: 434, endPoint x: 569, endPoint y: 375, distance: 502.4
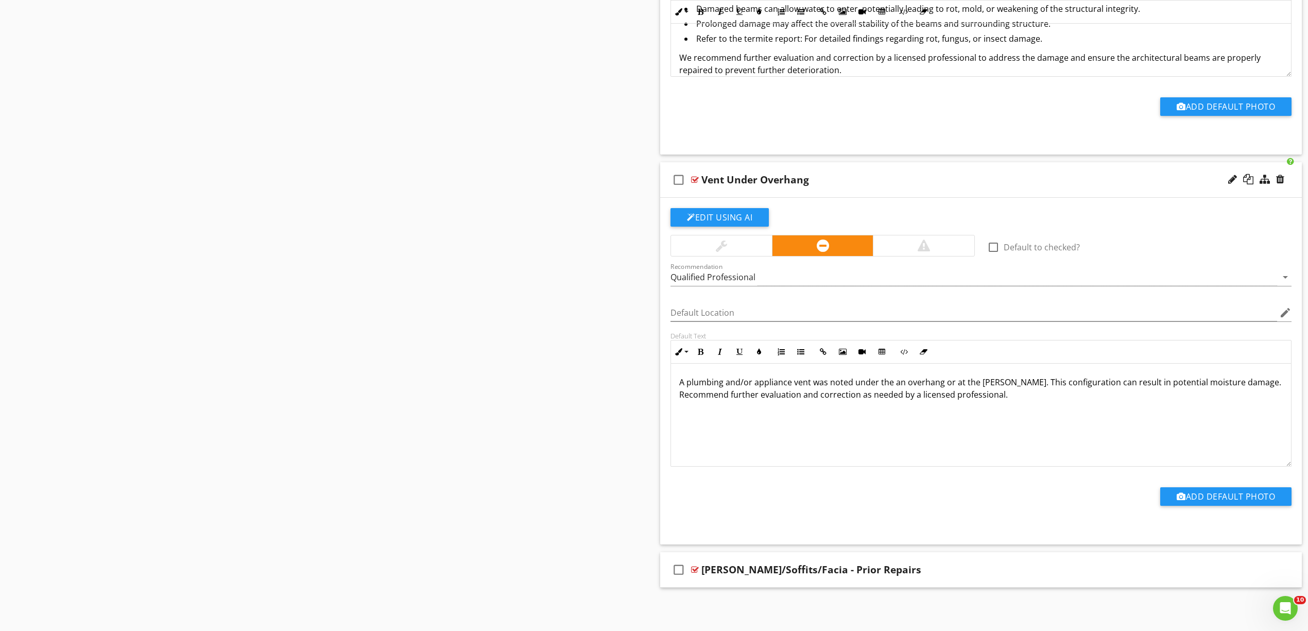
scroll to position [40, 0]
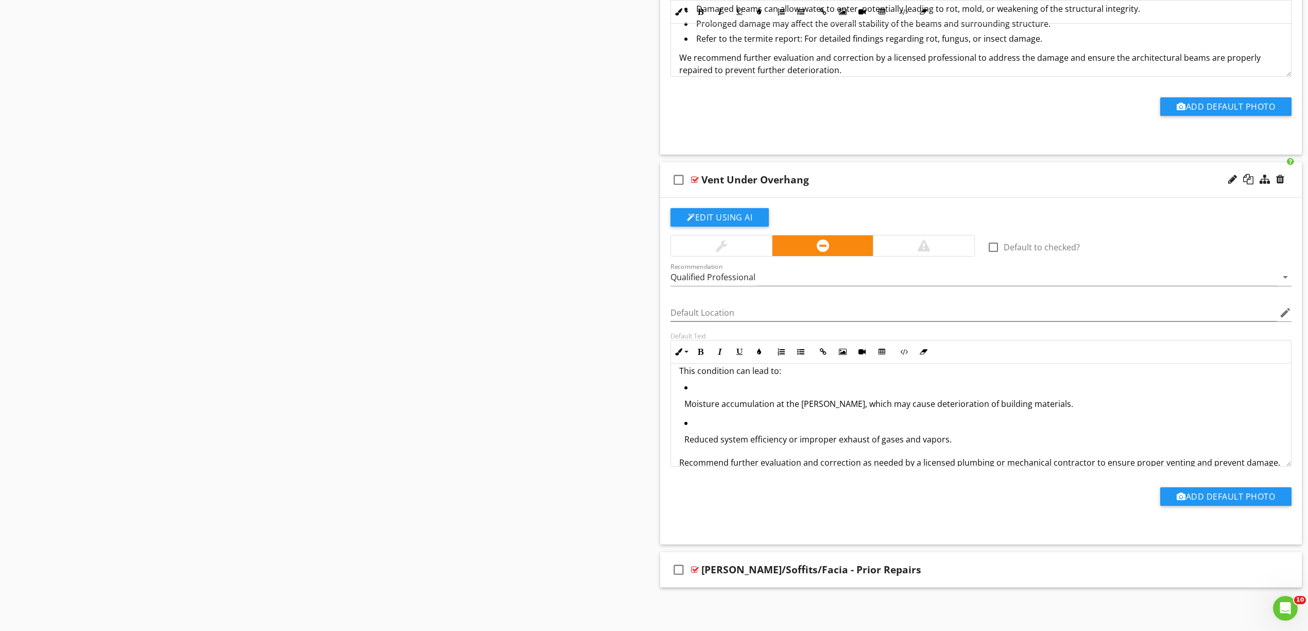
click at [734, 409] on p "Moisture accumulation at the eaves, which may cause deterioration of building m…" at bounding box center [983, 404] width 598 height 12
click at [806, 357] on button "Unordered List" at bounding box center [801, 352] width 20 height 20
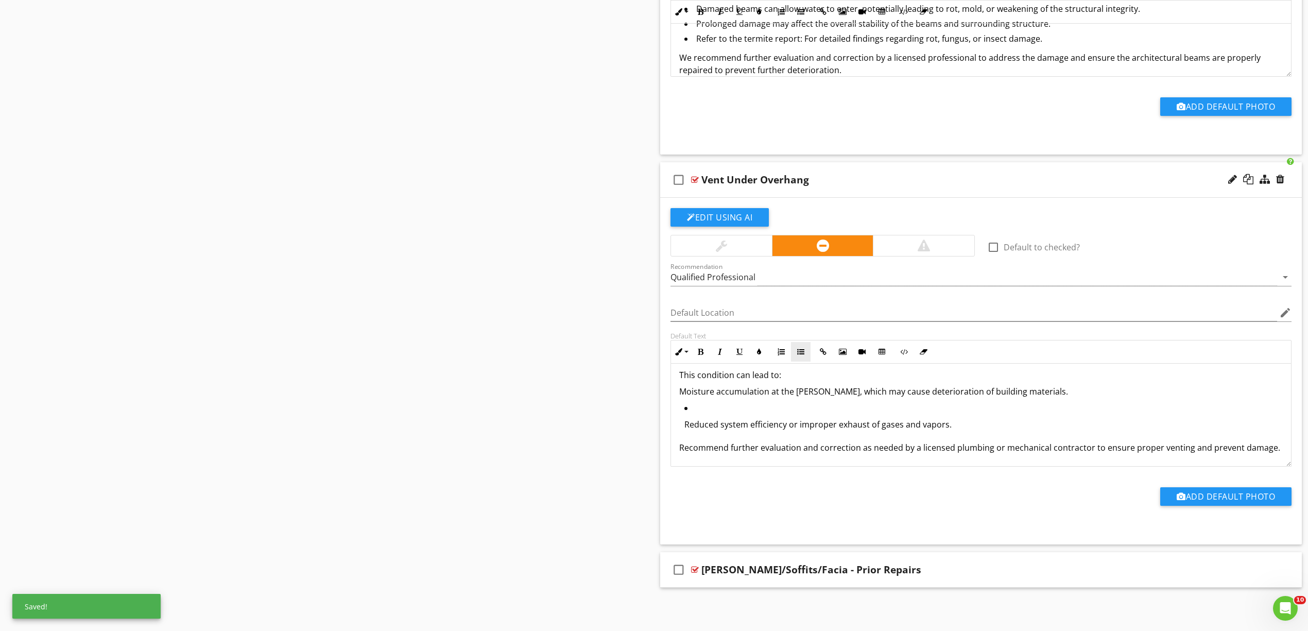
scroll to position [7898, 0]
click at [803, 349] on icon "button" at bounding box center [800, 351] width 7 height 7
click at [753, 426] on p "Reduced system efficiency or improper exhaust of gases and vapors." at bounding box center [983, 424] width 598 height 12
click at [799, 357] on button "Unordered List" at bounding box center [801, 352] width 20 height 20
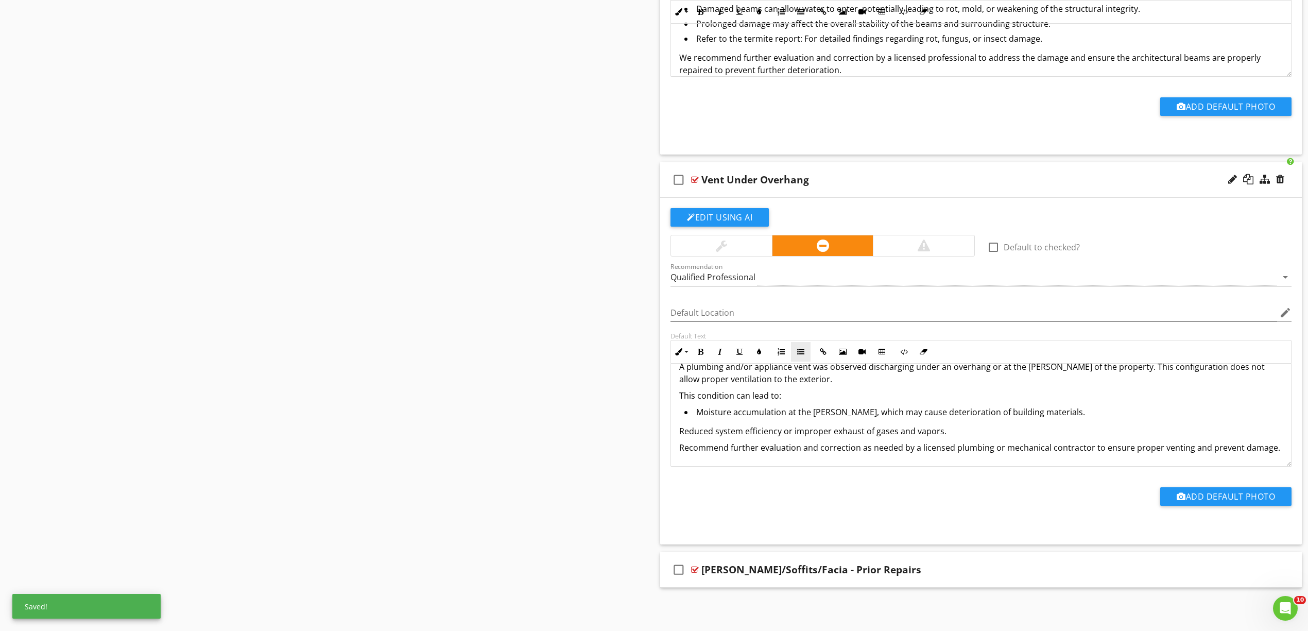
click at [799, 350] on icon "button" at bounding box center [800, 351] width 7 height 7
click at [682, 392] on p "This condition can lead to:" at bounding box center [981, 397] width 604 height 12
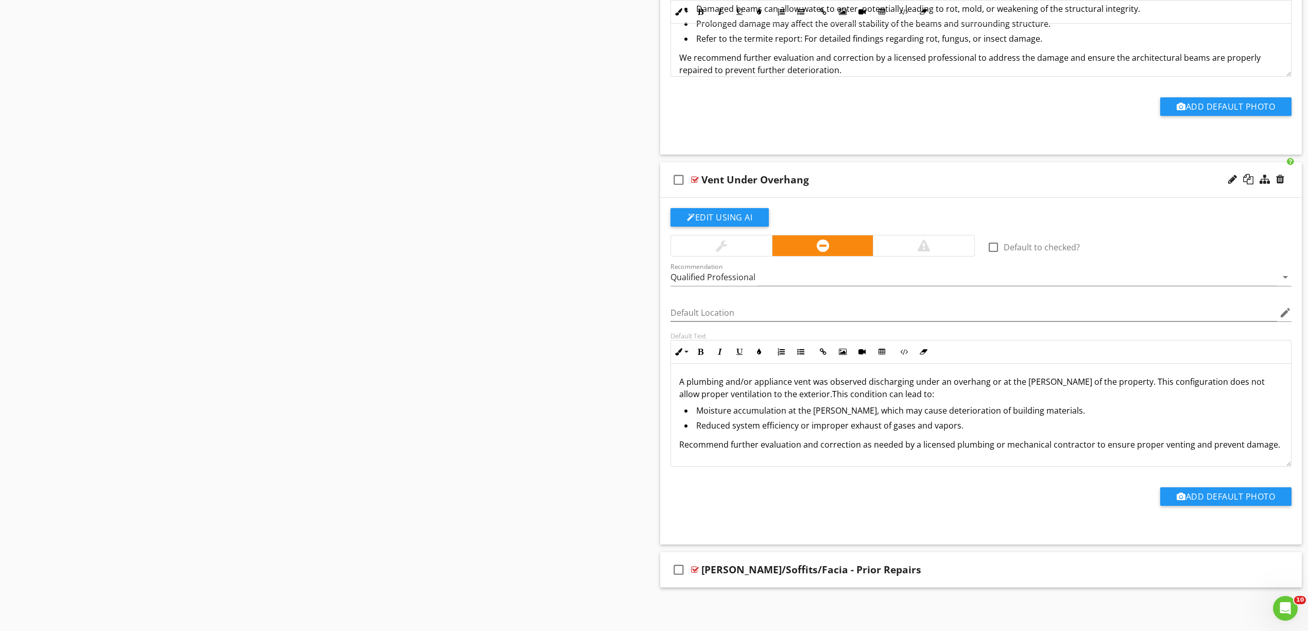
scroll to position [1, 0]
click at [695, 567] on div at bounding box center [695, 569] width 8 height 8
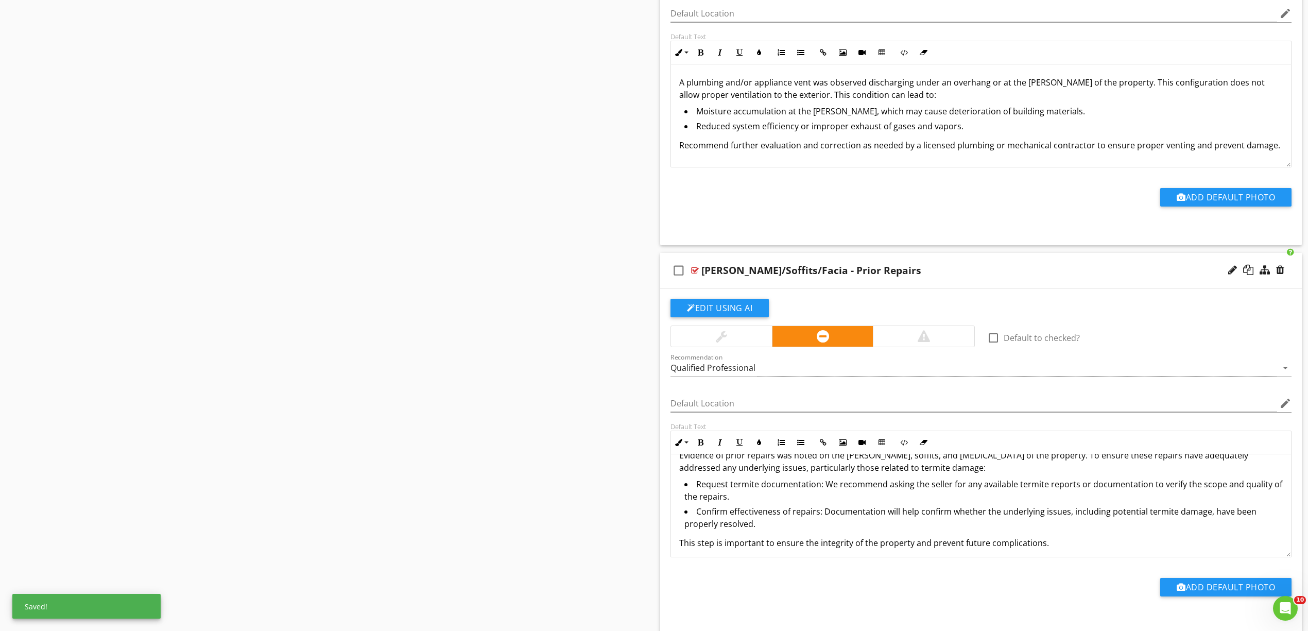
scroll to position [23, 0]
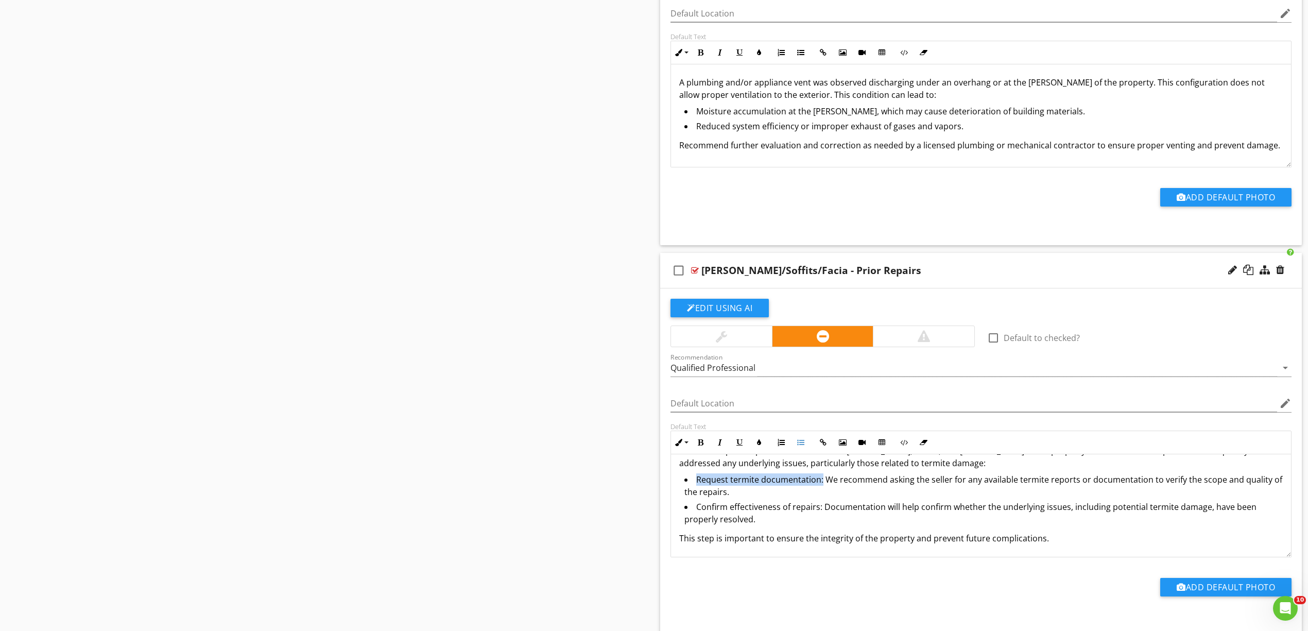
drag, startPoint x: 817, startPoint y: 507, endPoint x: 698, endPoint y: 507, distance: 118.4
click at [698, 501] on li "Request termite documentation: We recommend asking the seller for any available…" at bounding box center [983, 486] width 598 height 27
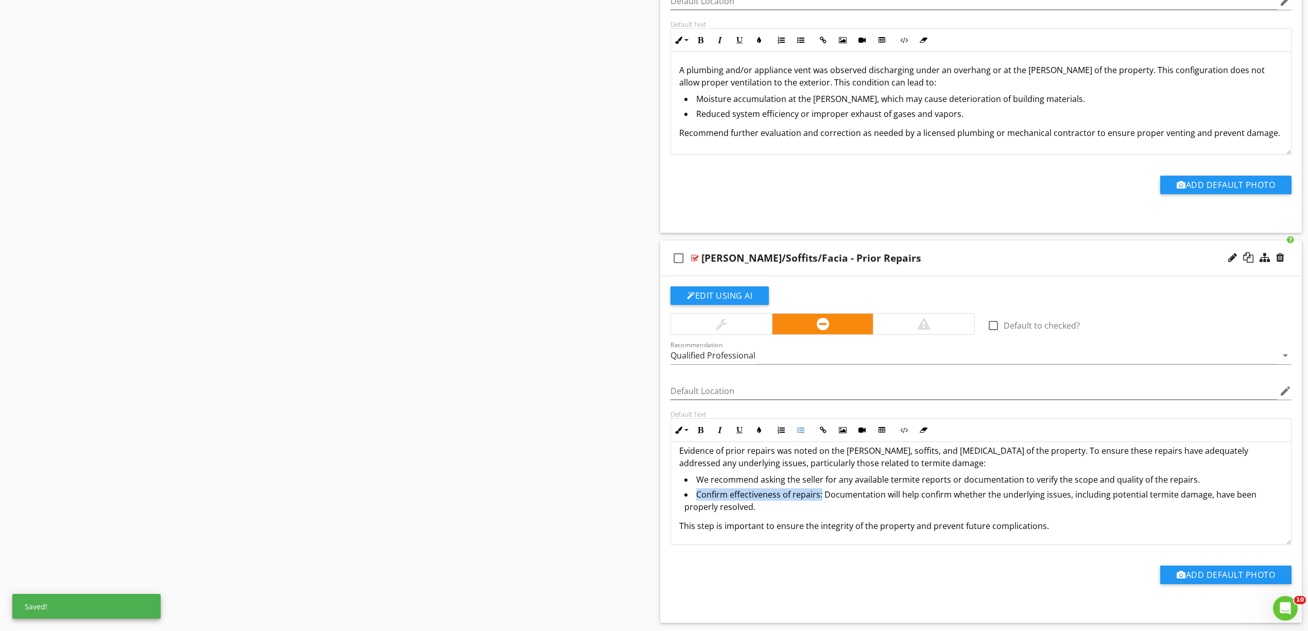
drag, startPoint x: 821, startPoint y: 519, endPoint x: 693, endPoint y: 521, distance: 128.2
click at [693, 515] on li "Confirm effectiveness of repairs: Documentation will help confirm whether the u…" at bounding box center [983, 501] width 598 height 27
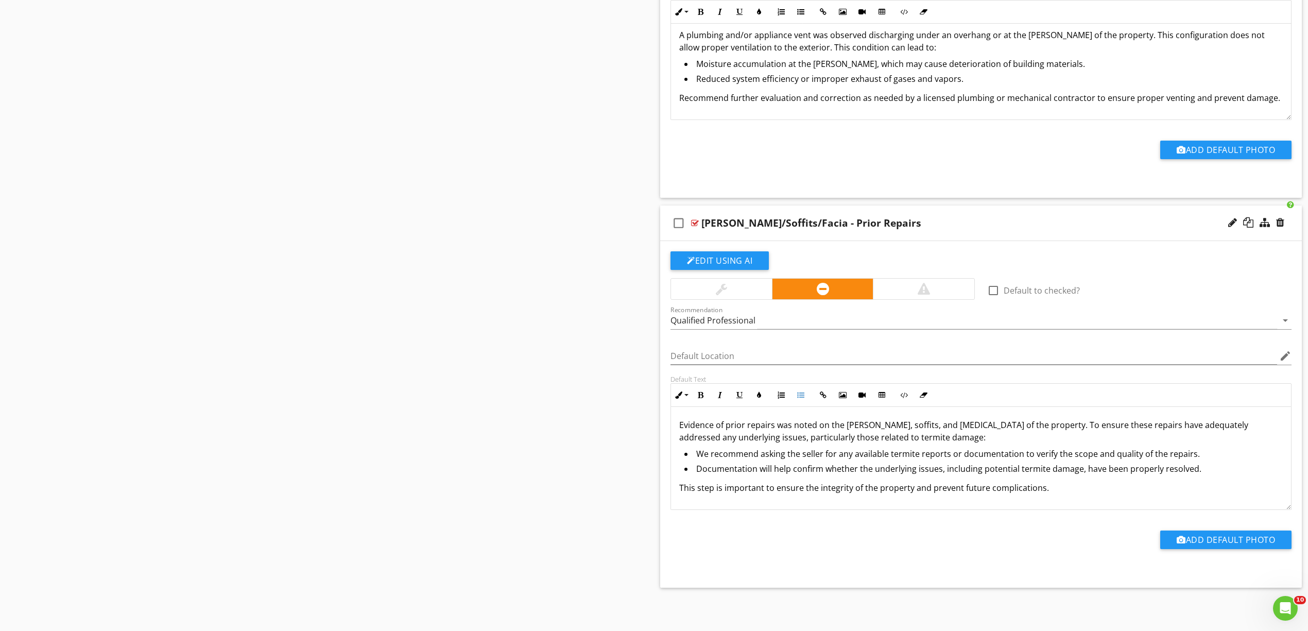
scroll to position [8245, 0]
drag, startPoint x: 880, startPoint y: 436, endPoint x: 707, endPoint y: 439, distance: 172.5
click at [707, 439] on p "Evidence of prior repairs was noted on the eaves, soffits, and fascia of the pr…" at bounding box center [981, 431] width 604 height 25
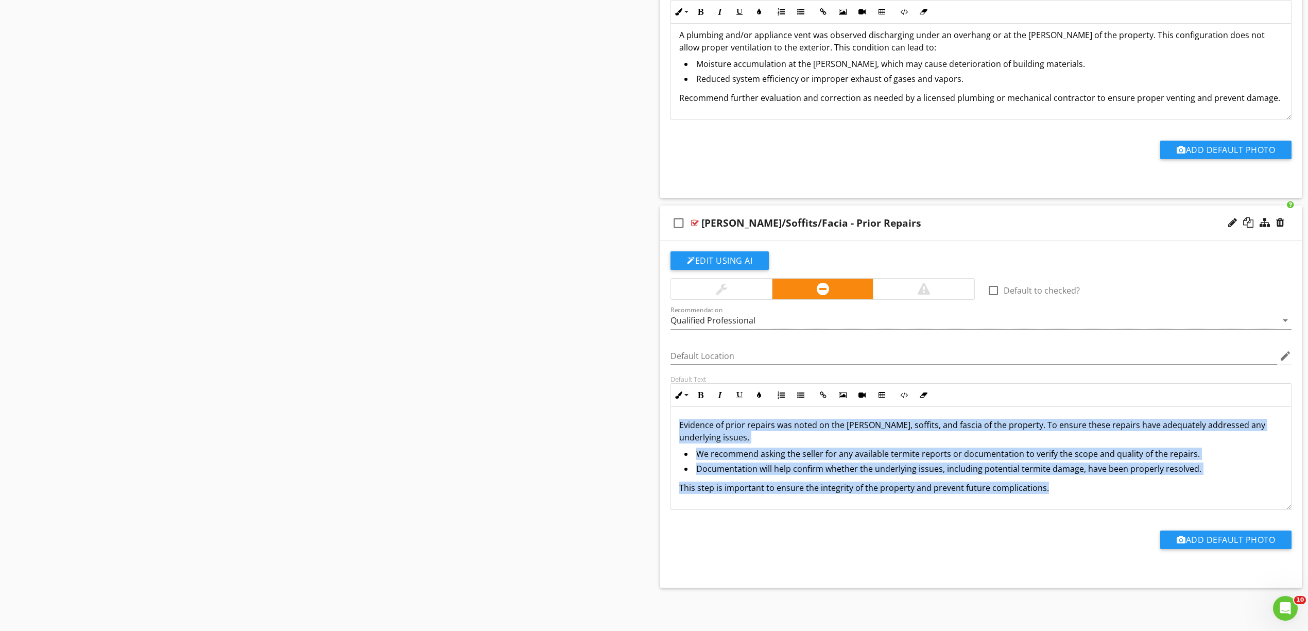
scroll to position [0, 0]
drag, startPoint x: 1043, startPoint y: 492, endPoint x: 614, endPoint y: 412, distance: 436.4
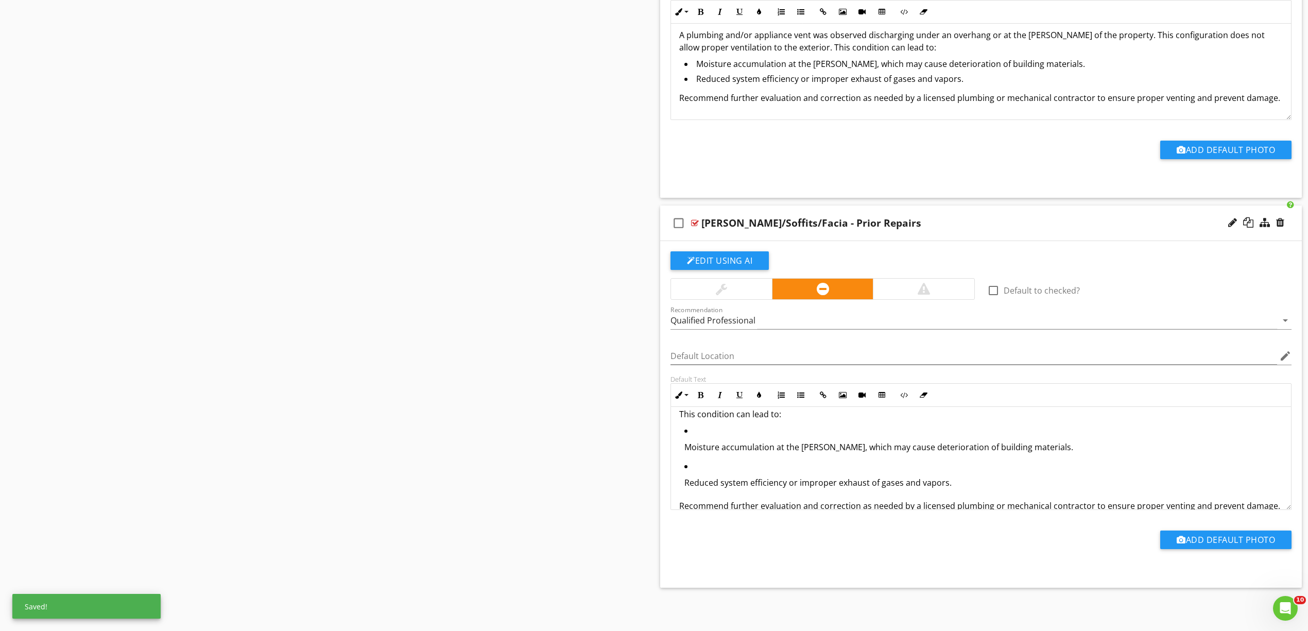
scroll to position [1, 0]
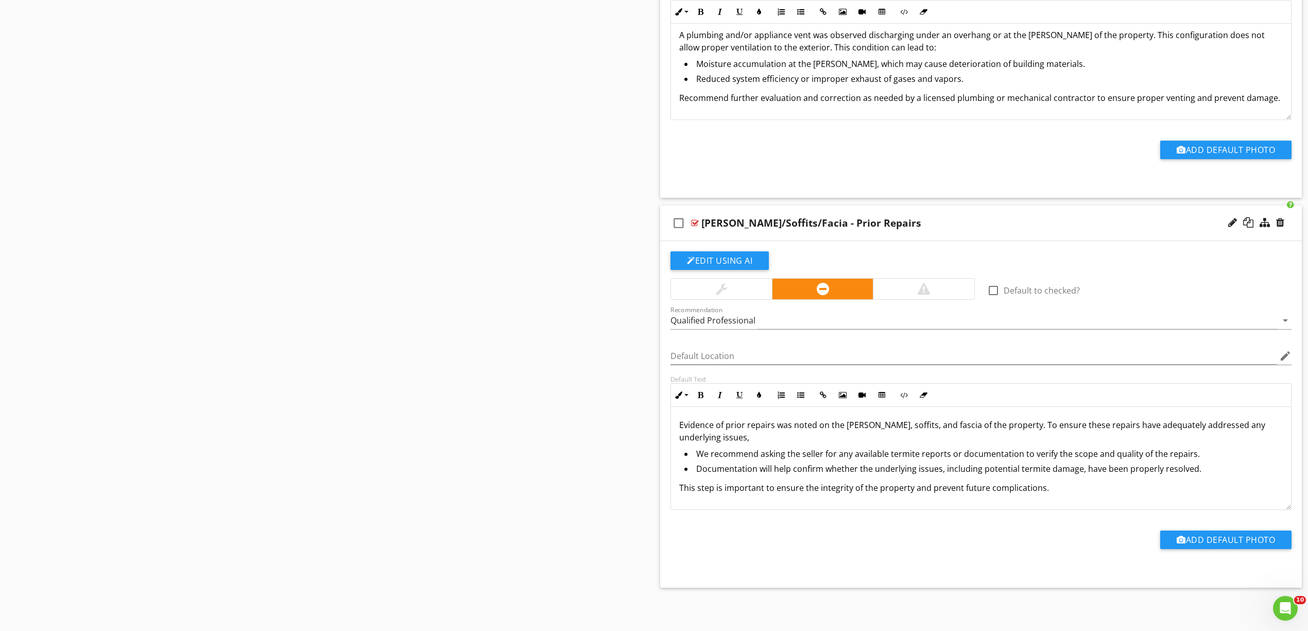
click at [1076, 485] on p "This step is important to ensure the integrity of the property and prevent futu…" at bounding box center [981, 487] width 604 height 12
click at [1072, 492] on p "This step is important to ensure the integrity of the property and prevent futu…" at bounding box center [981, 487] width 604 height 12
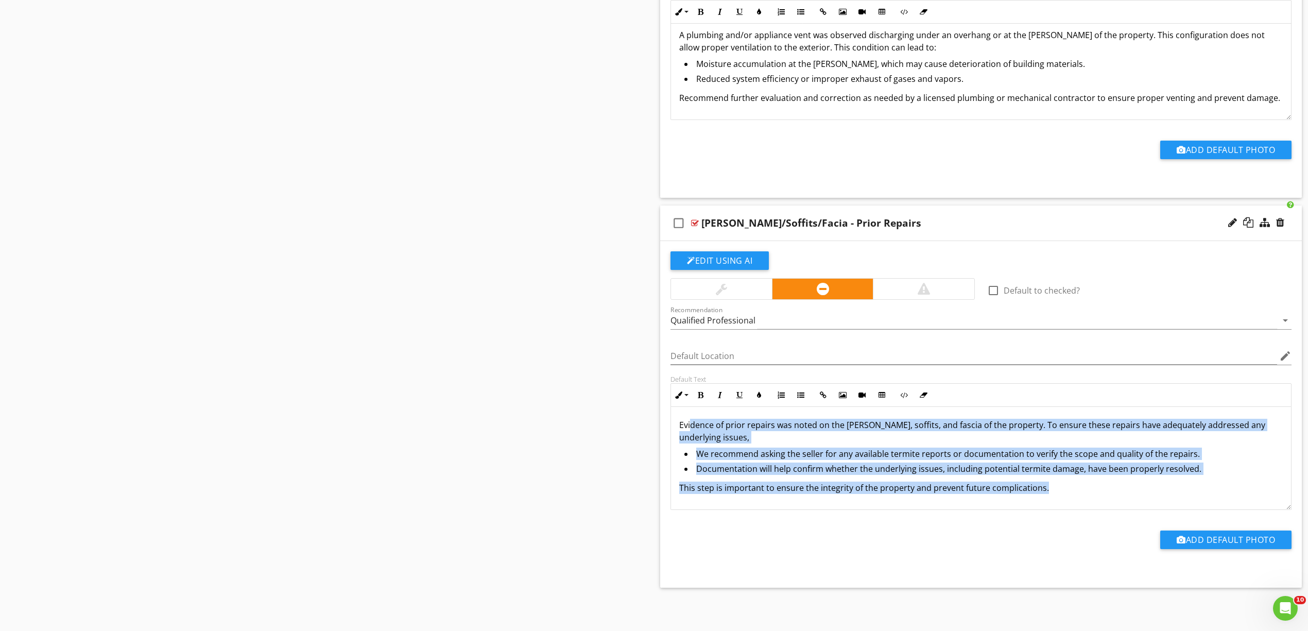
scroll to position [0, 0]
drag, startPoint x: 1063, startPoint y: 484, endPoint x: 645, endPoint y: 408, distance: 425.4
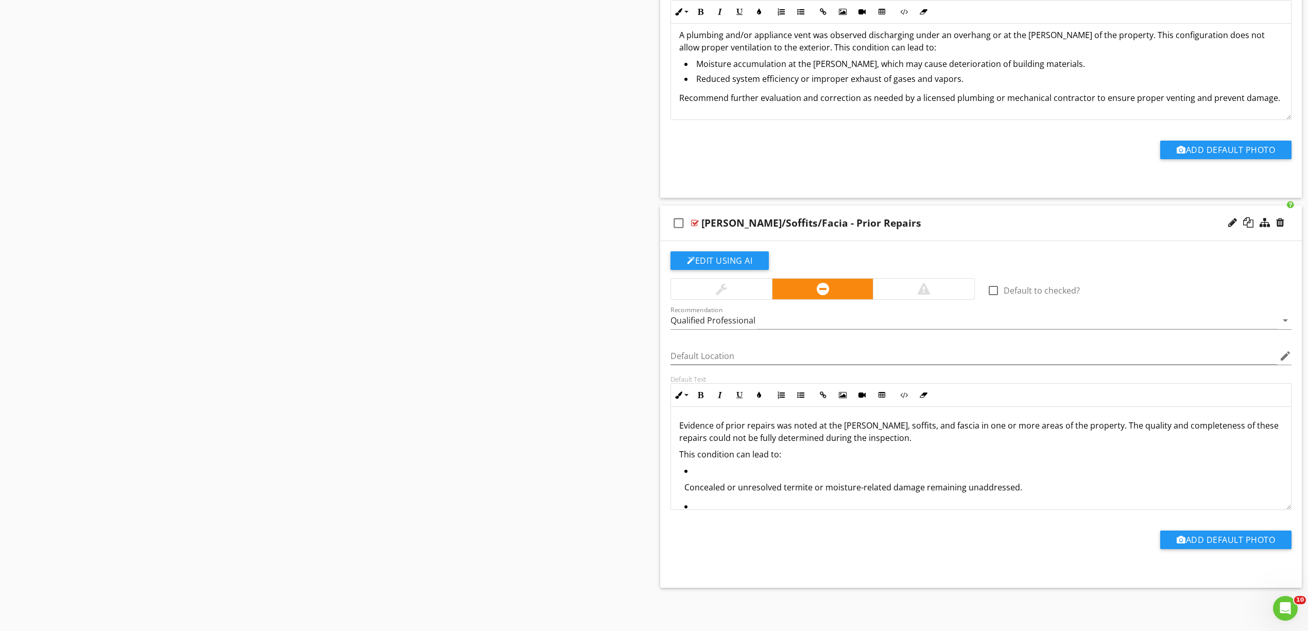
scroll to position [54, 0]
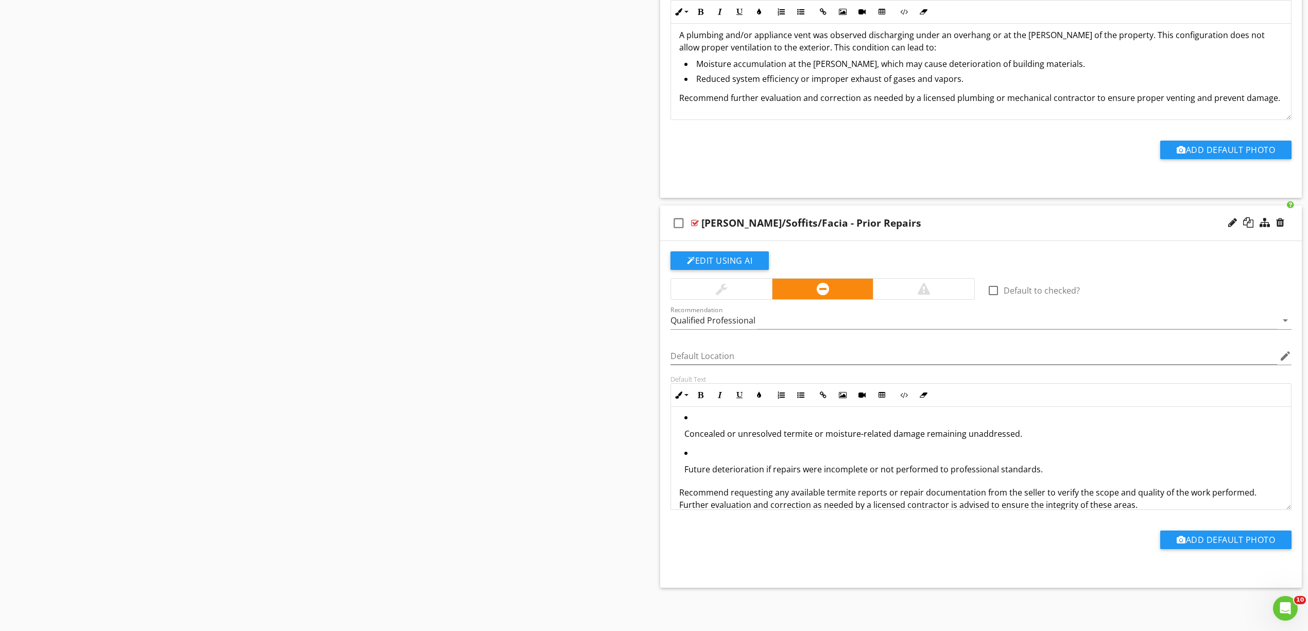
click at [684, 435] on p "Concealed or unresolved termite or moisture-related damage remaining unaddresse…" at bounding box center [983, 433] width 598 height 12
click at [800, 394] on icon "button" at bounding box center [800, 394] width 7 height 7
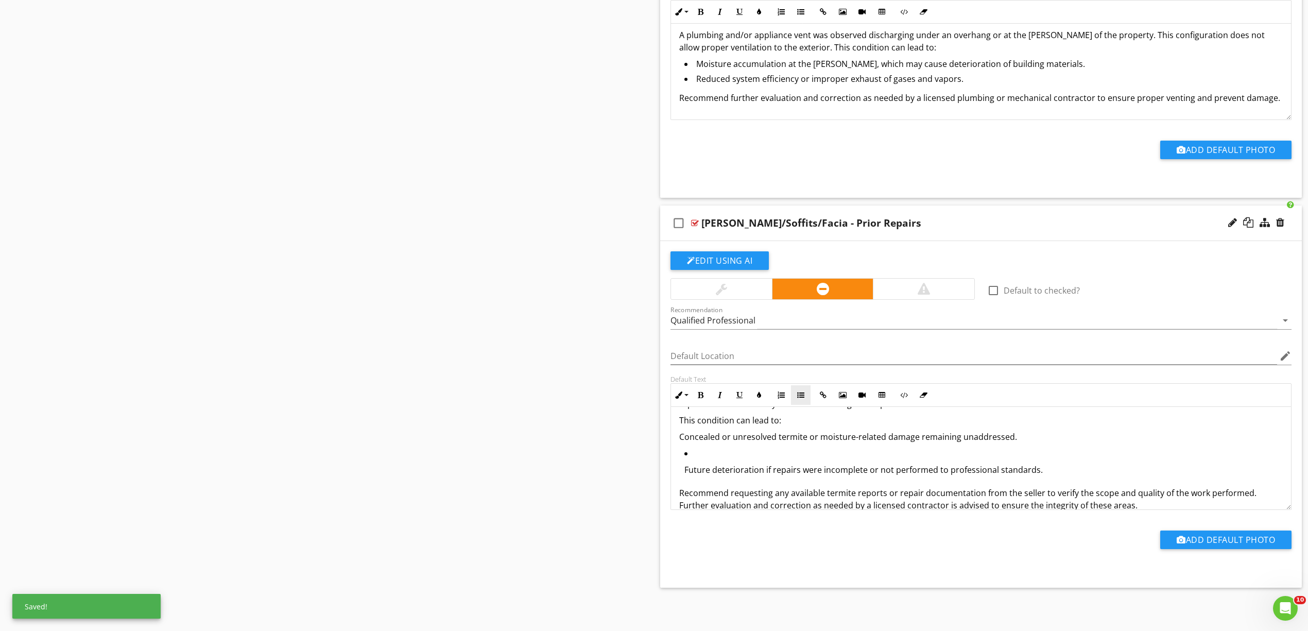
click at [800, 391] on icon "button" at bounding box center [800, 394] width 7 height 7
click at [709, 470] on p "Future deterioration if repairs were incomplete or not performed to professiona…" at bounding box center [983, 469] width 598 height 12
click at [799, 398] on icon "button" at bounding box center [800, 394] width 7 height 7
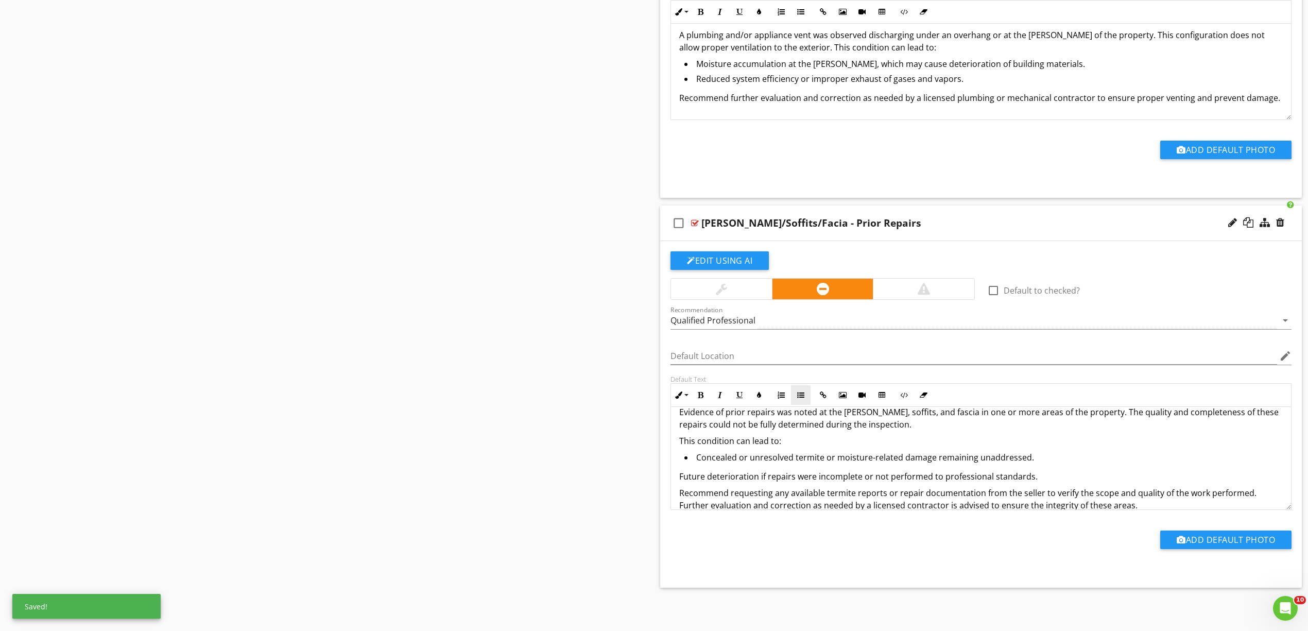
click at [802, 391] on icon "button" at bounding box center [800, 394] width 7 height 7
click at [678, 442] on div "Evidence of prior repairs was noted at the eaves, soffits, and fascia in one or…" at bounding box center [981, 458] width 620 height 129
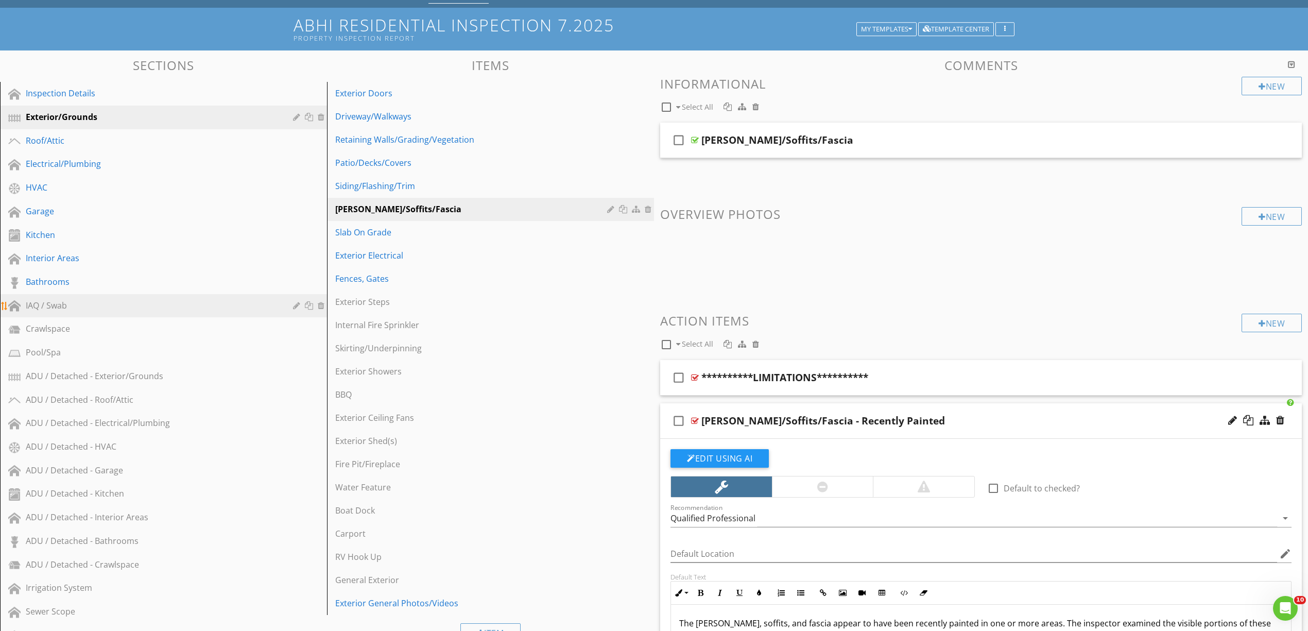
scroll to position [0, 0]
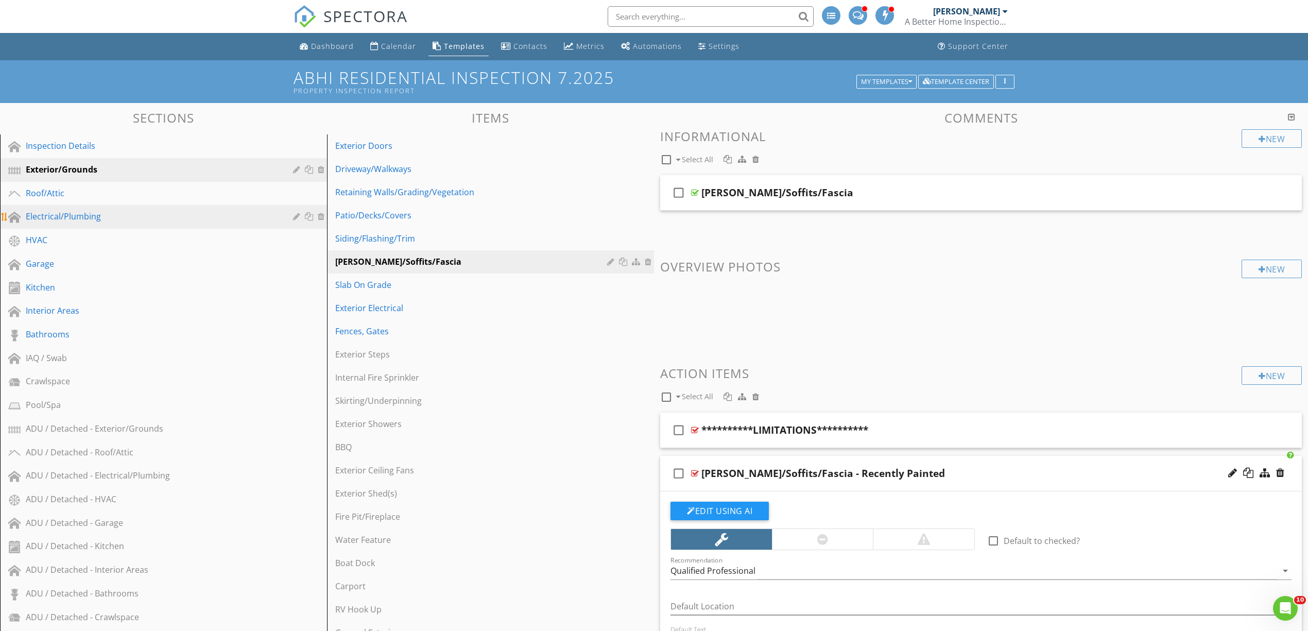
drag, startPoint x: 91, startPoint y: 214, endPoint x: 99, endPoint y: 221, distance: 10.6
click at [92, 214] on div "Electrical/Plumbing" at bounding box center [152, 216] width 252 height 12
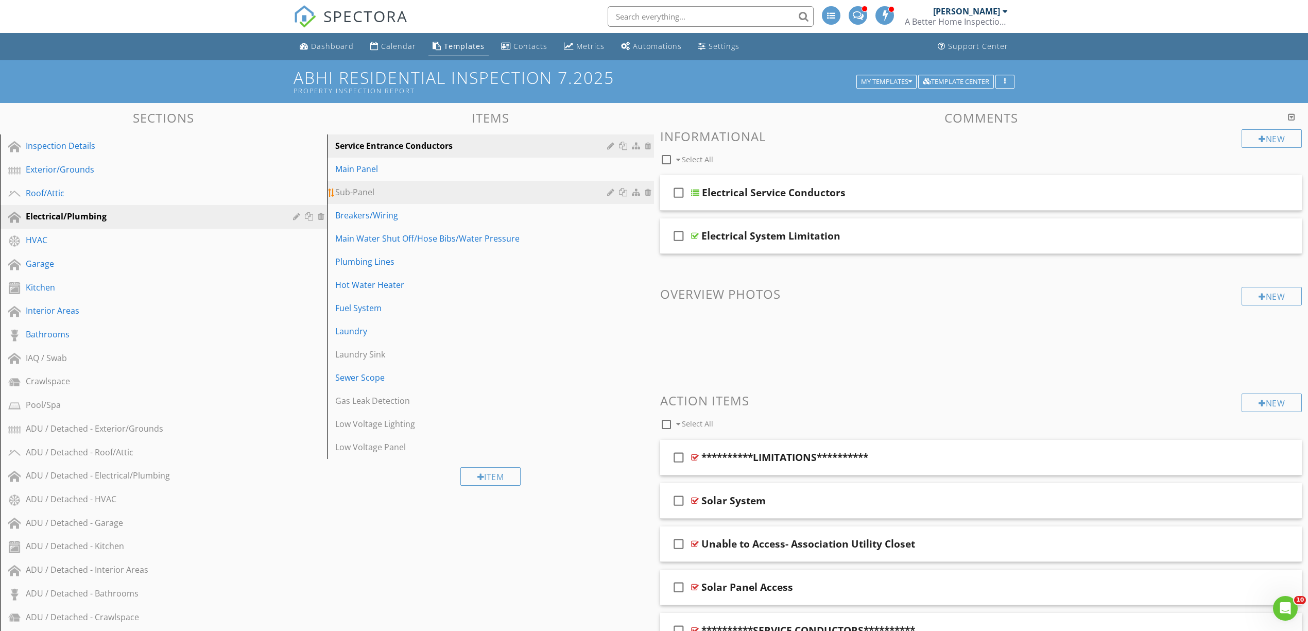
click at [395, 190] on div "Sub-Panel" at bounding box center [472, 192] width 275 height 12
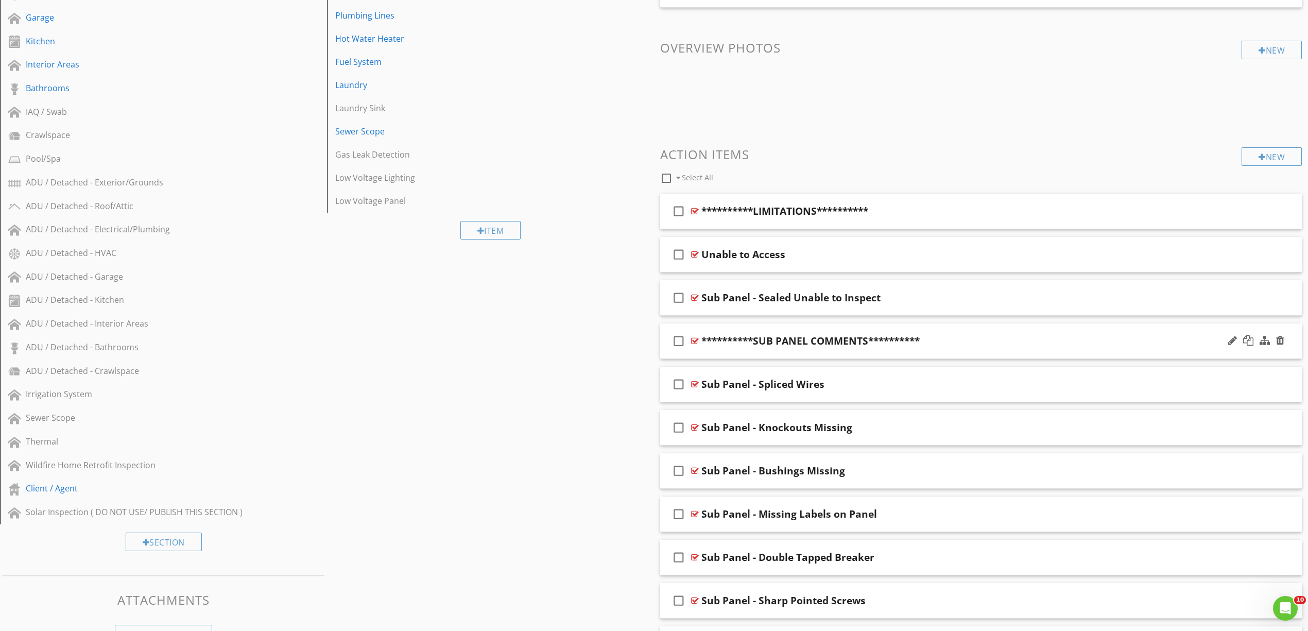
scroll to position [274, 0]
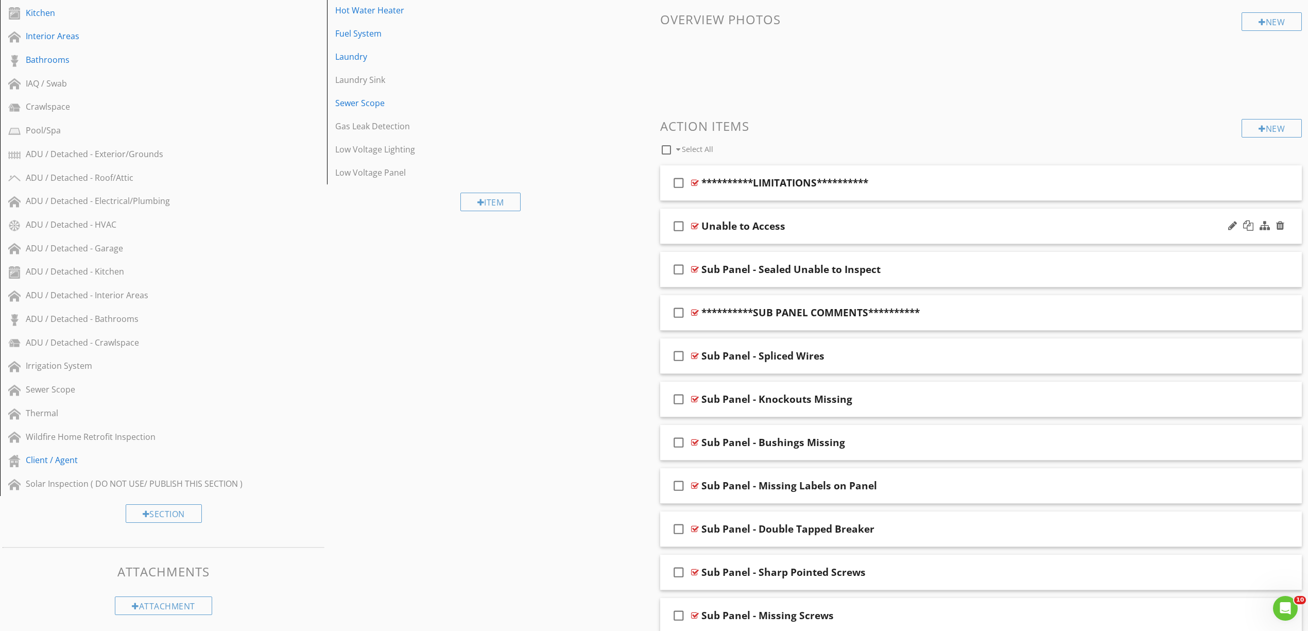
click at [697, 227] on div at bounding box center [695, 226] width 8 height 8
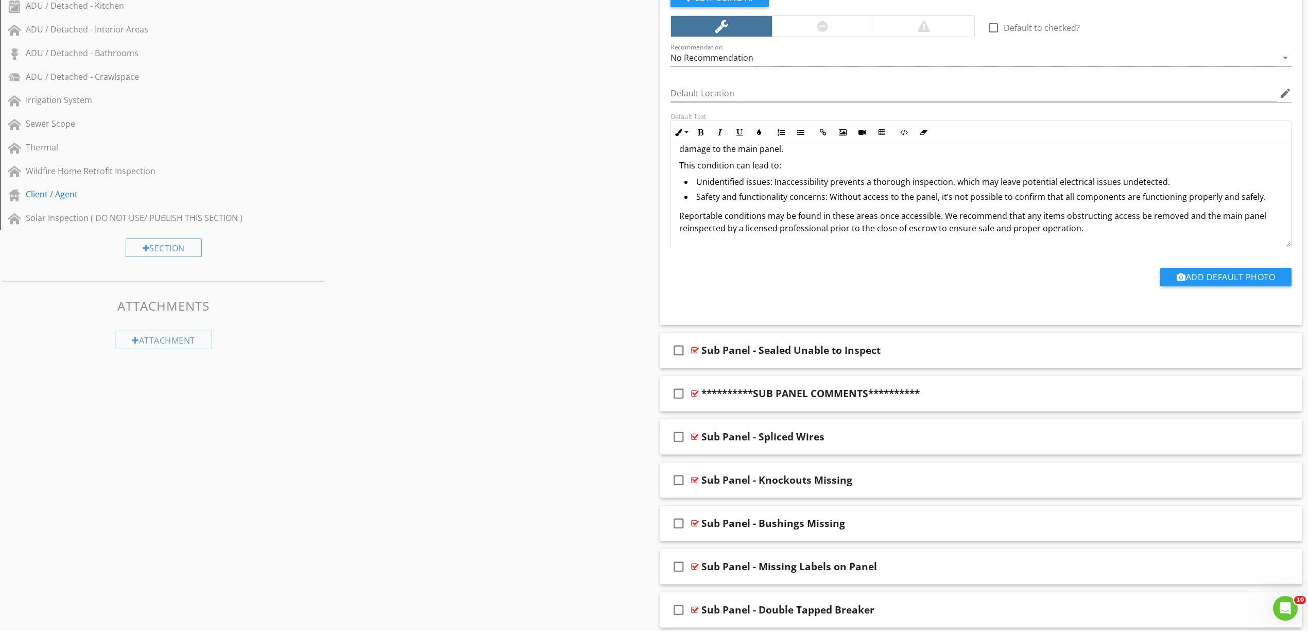
scroll to position [549, 0]
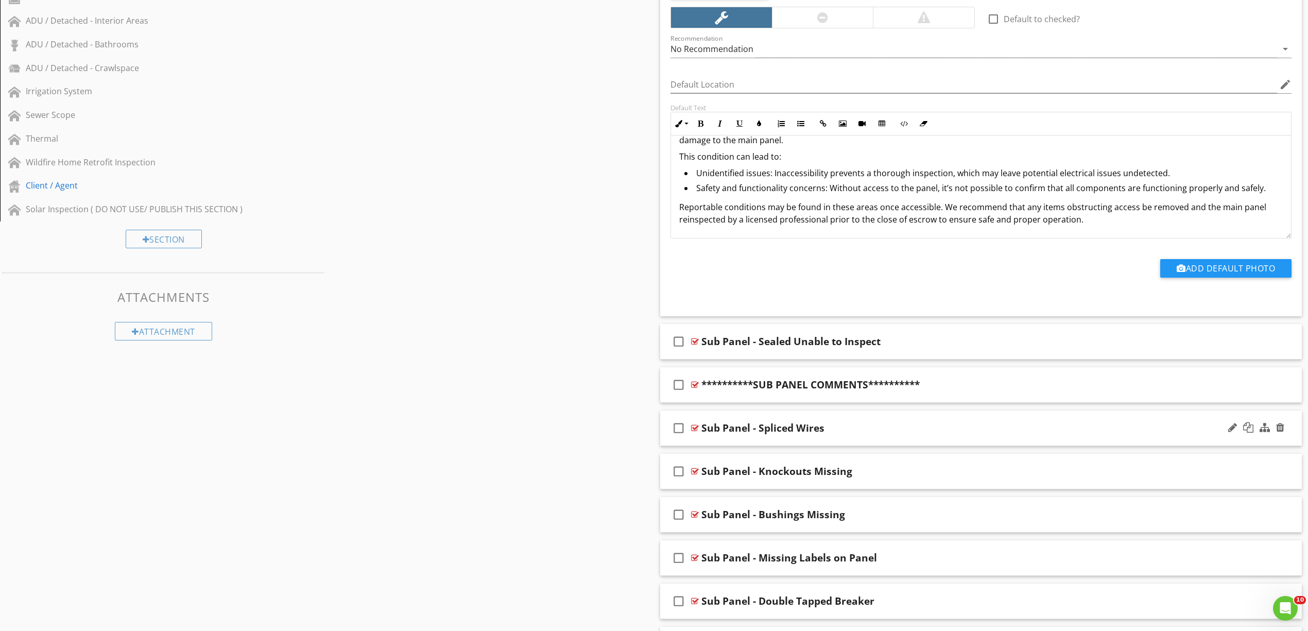
click at [692, 427] on div at bounding box center [695, 428] width 8 height 8
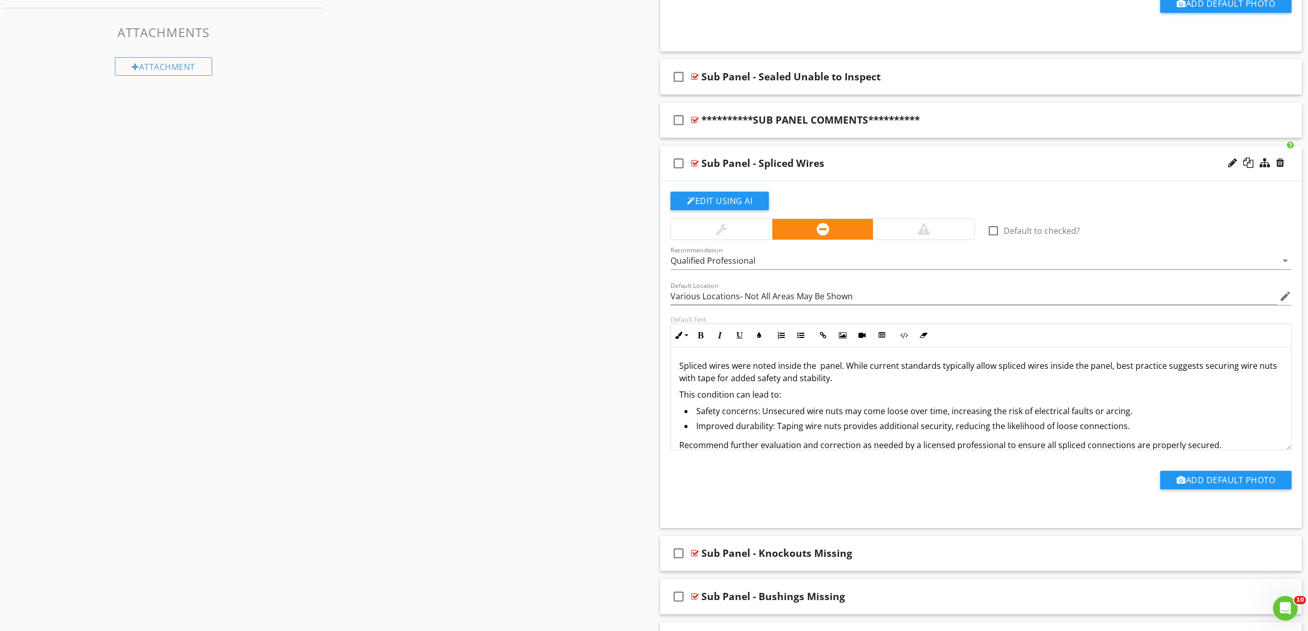
scroll to position [824, 0]
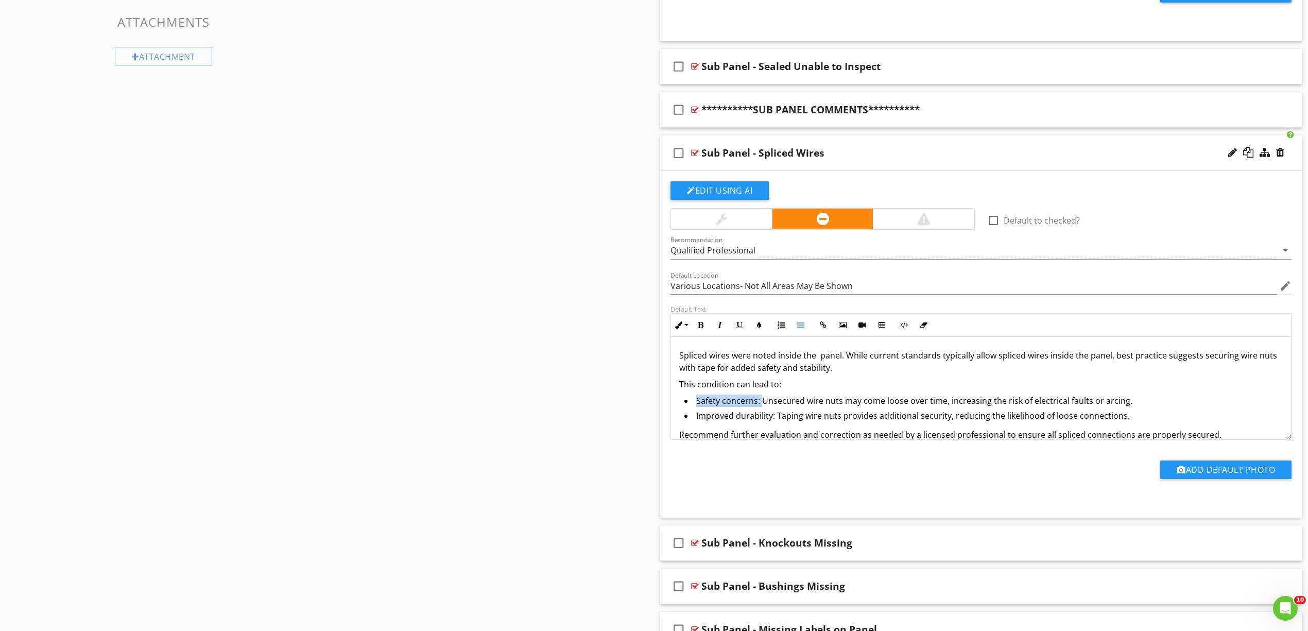
drag, startPoint x: 763, startPoint y: 406, endPoint x: 694, endPoint y: 406, distance: 68.5
click at [694, 406] on li "Safety concerns: Unsecured wire nuts may come loose over time, increasing the r…" at bounding box center [983, 401] width 598 height 15
drag, startPoint x: 776, startPoint y: 420, endPoint x: 695, endPoint y: 419, distance: 80.3
click at [695, 419] on li "Improved durability: Taping wire nuts provides additional security, reducing th…" at bounding box center [983, 416] width 598 height 15
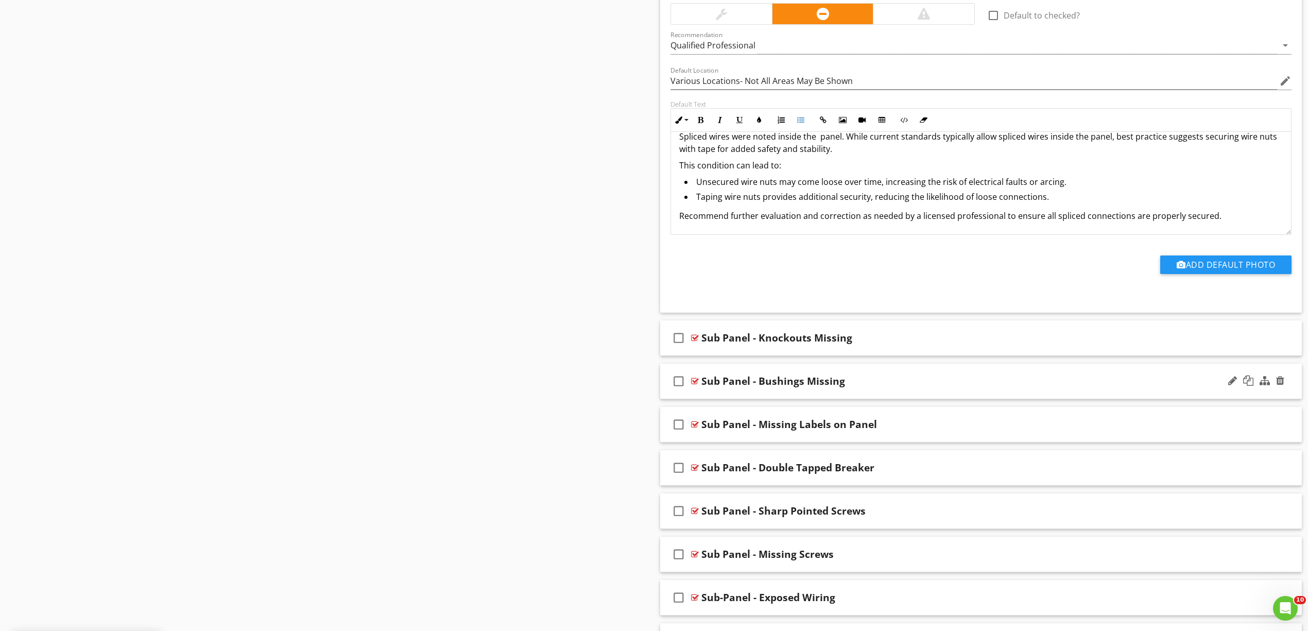
scroll to position [1030, 0]
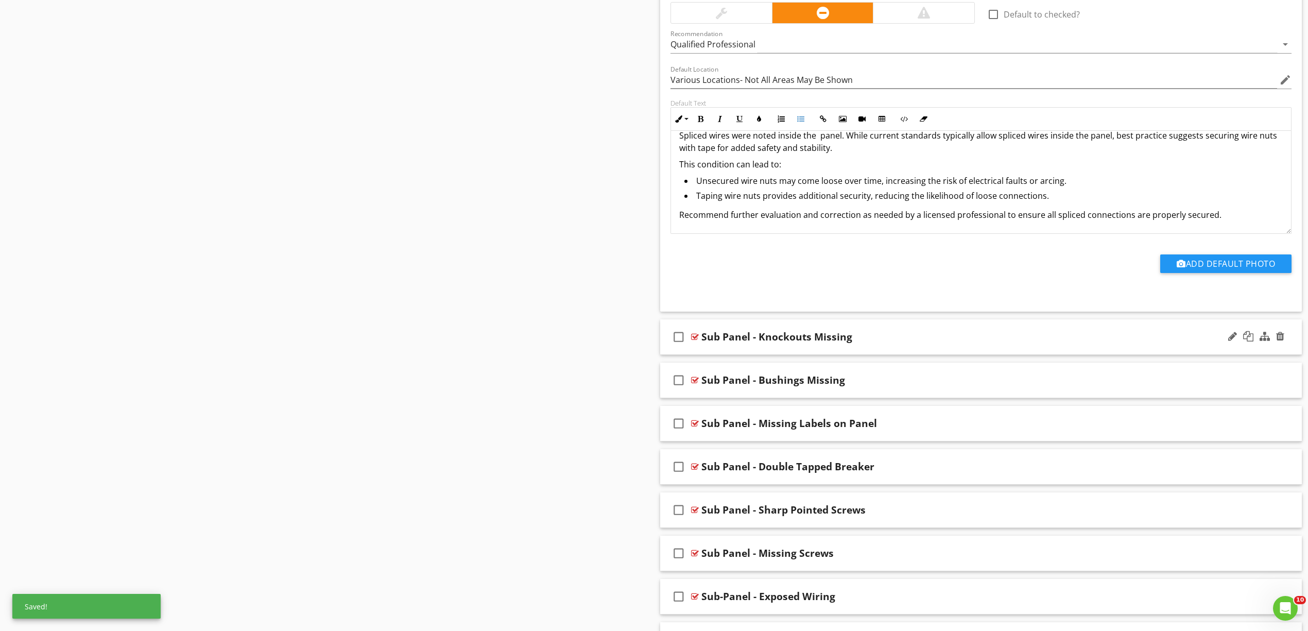
click at [697, 340] on div at bounding box center [695, 337] width 8 height 8
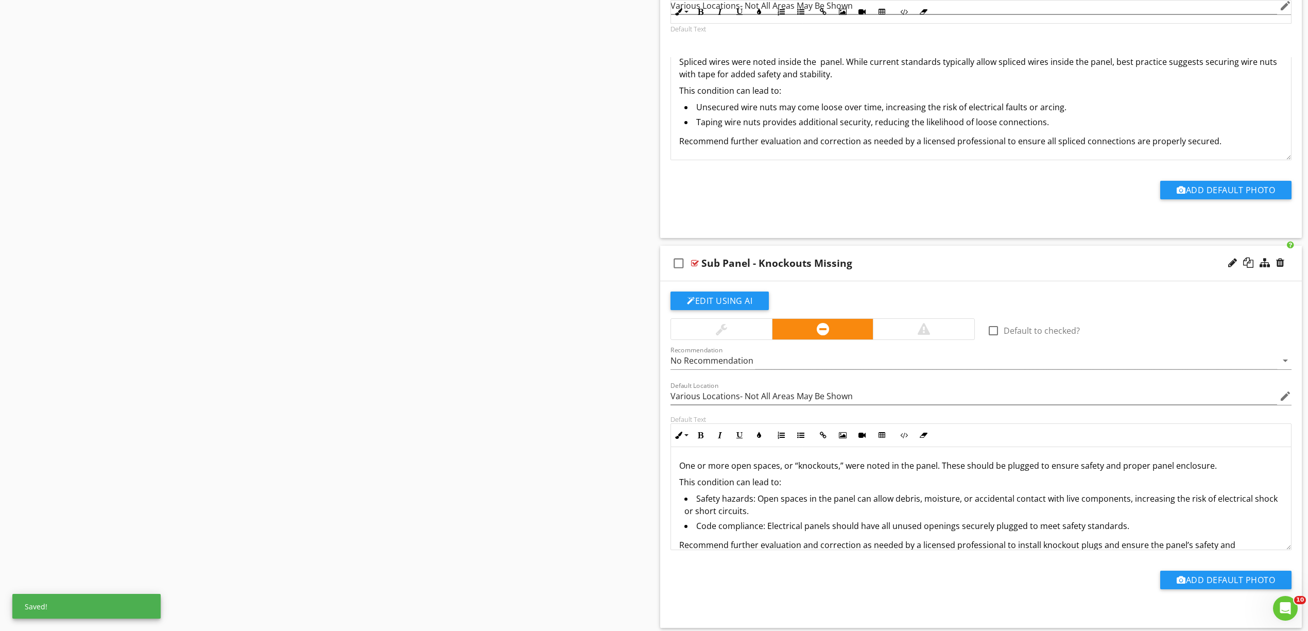
scroll to position [1236, 0]
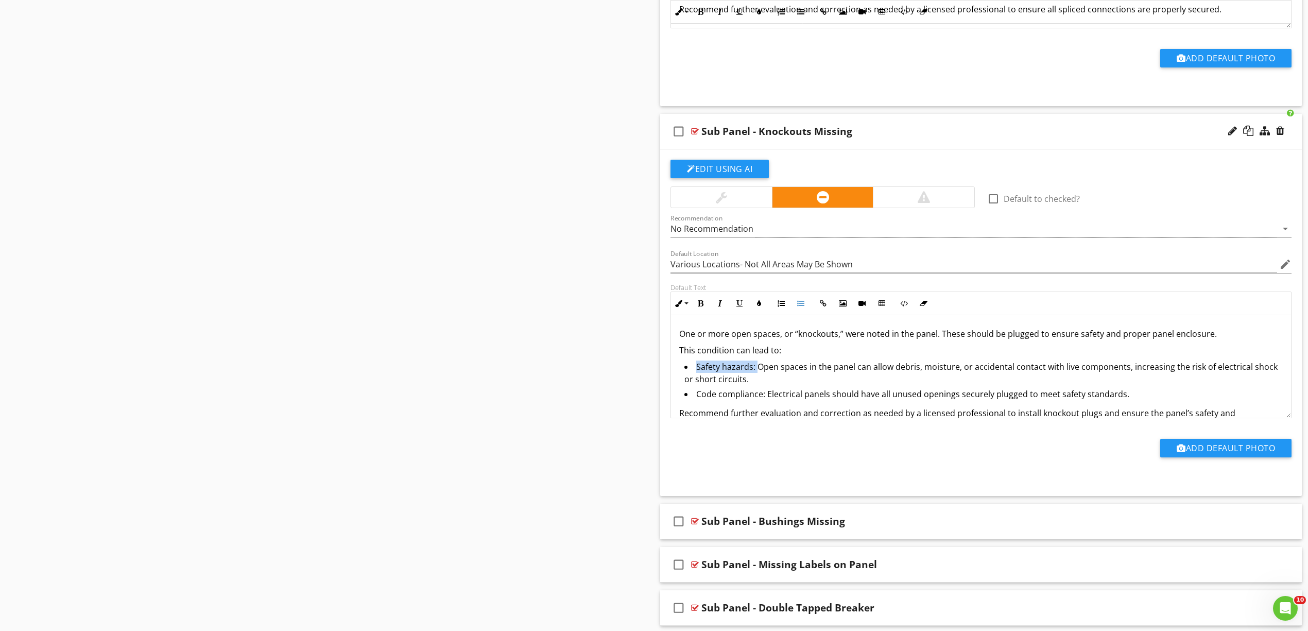
drag, startPoint x: 748, startPoint y: 371, endPoint x: 696, endPoint y: 371, distance: 52.0
click at [696, 371] on li "Safety hazards: Open spaces in the panel can allow debris, moisture, or acciden…" at bounding box center [983, 373] width 598 height 27
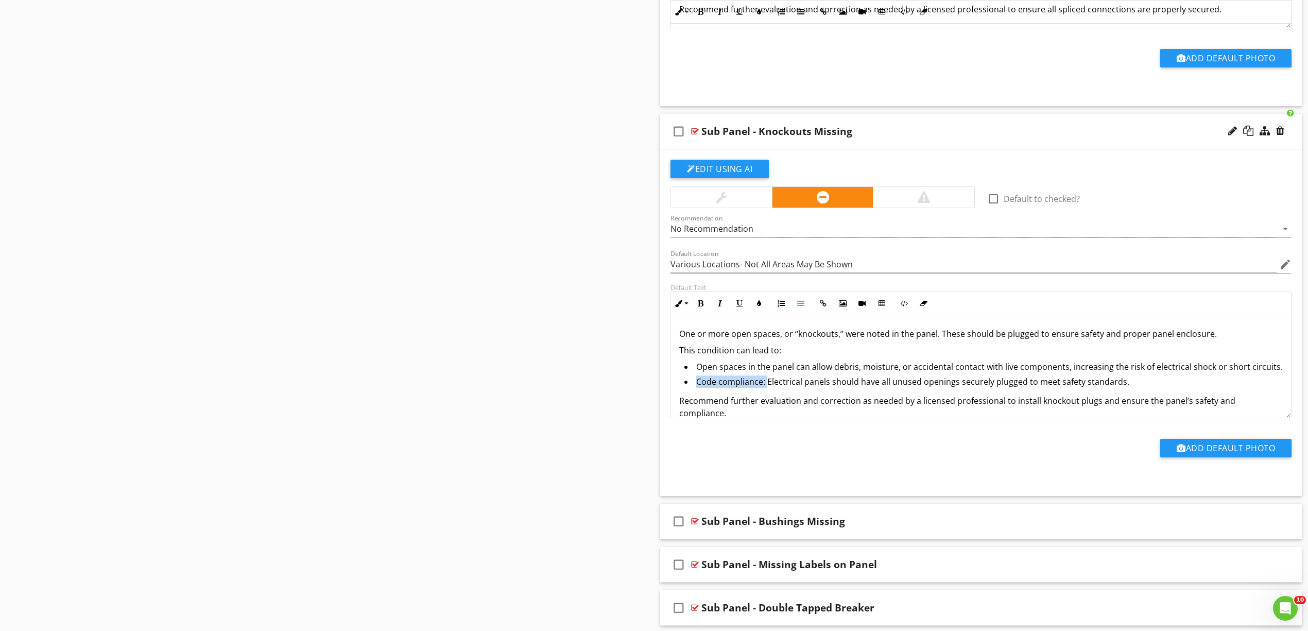
drag, startPoint x: 765, startPoint y: 400, endPoint x: 697, endPoint y: 400, distance: 68.5
click at [697, 390] on li "Code compliance: Electrical panels should have all unused openings securely plu…" at bounding box center [983, 382] width 598 height 15
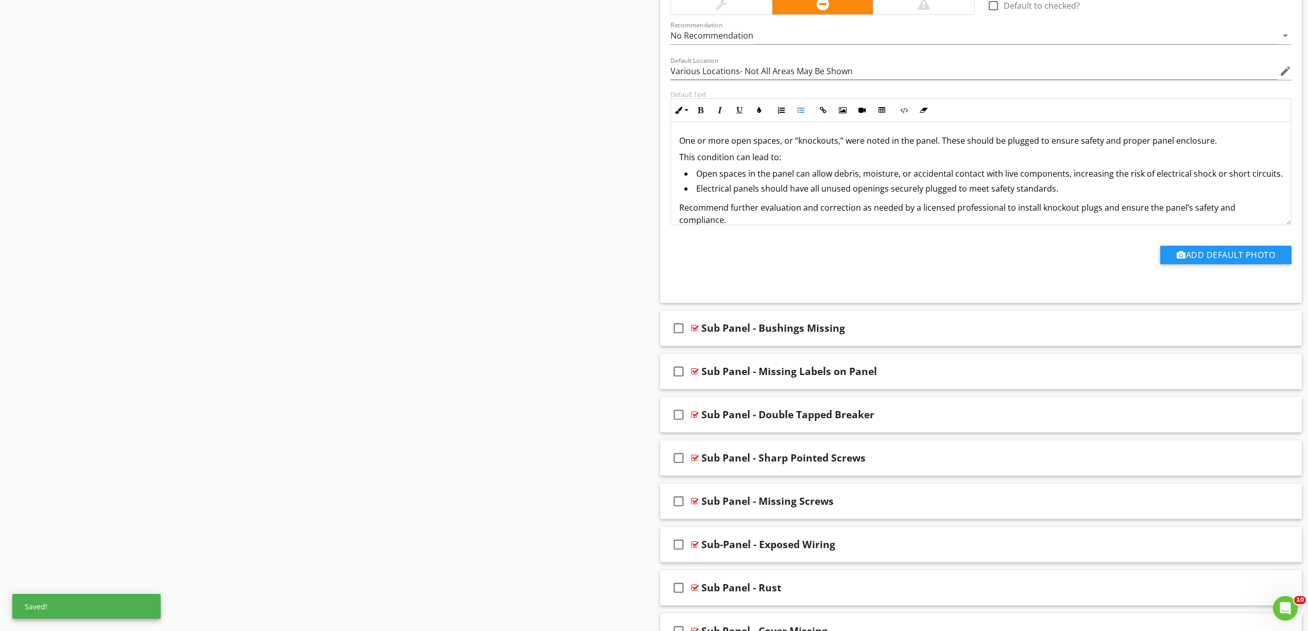
scroll to position [1442, 0]
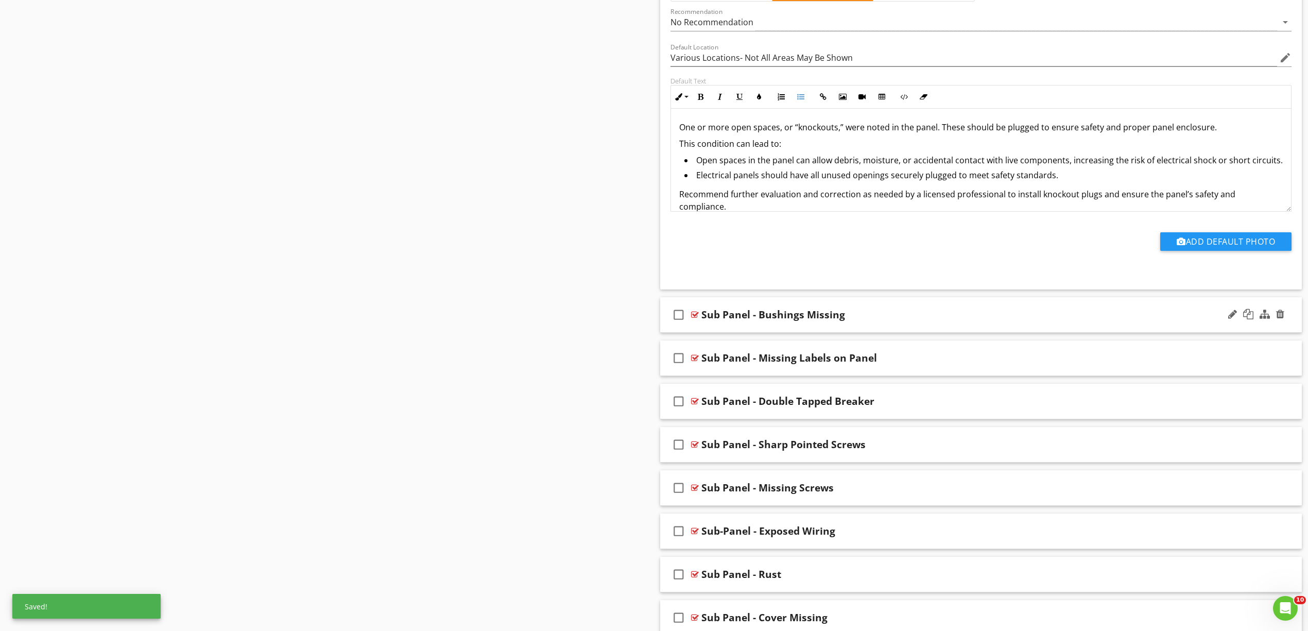
click at [697, 319] on div at bounding box center [695, 315] width 8 height 8
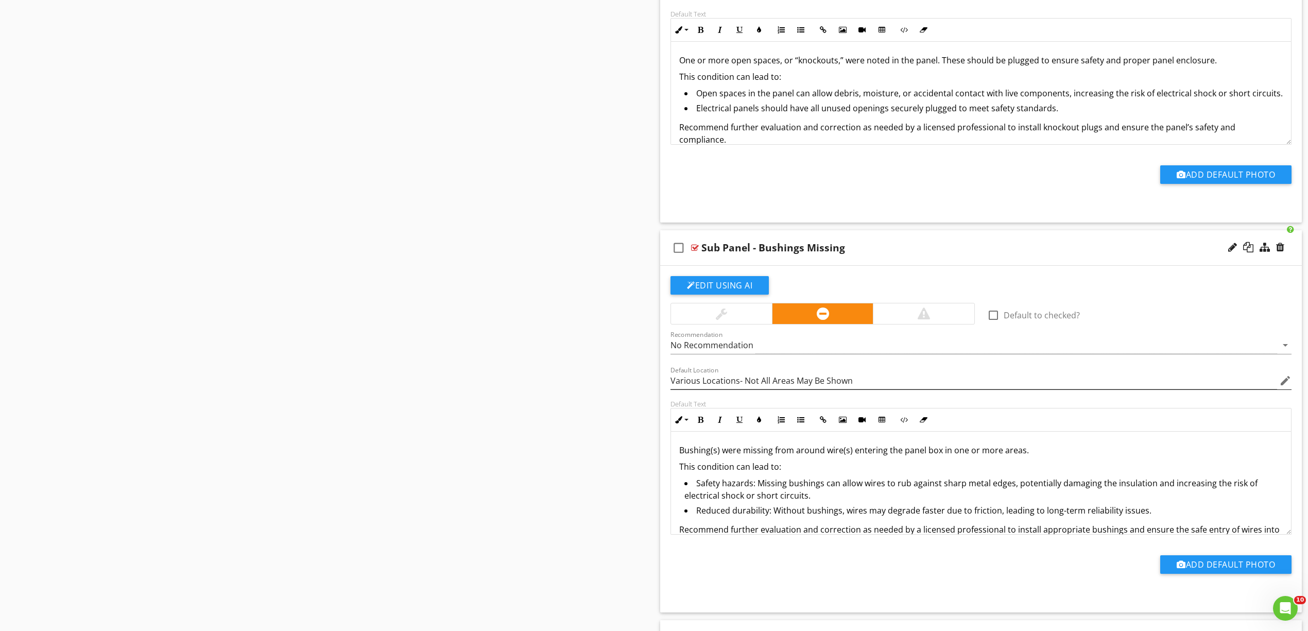
scroll to position [1716, 0]
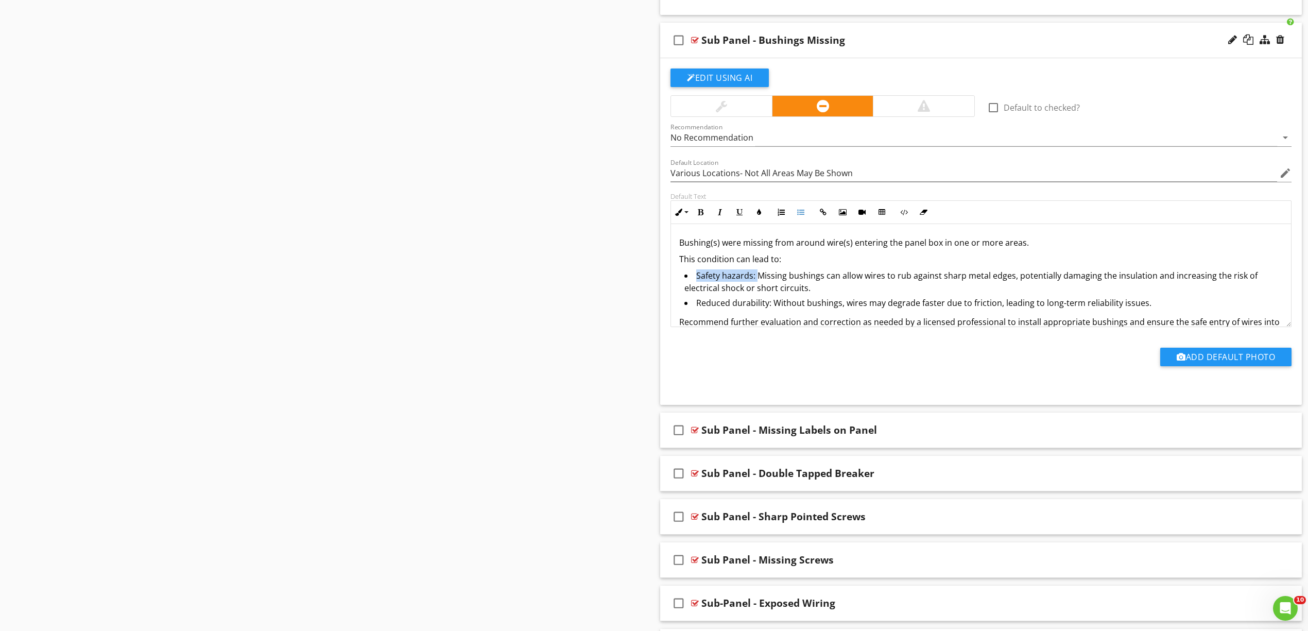
drag, startPoint x: 756, startPoint y: 280, endPoint x: 697, endPoint y: 283, distance: 59.3
click at [697, 283] on li "Safety hazards: Missing bushings can allow wires to rub against sharp metal edg…" at bounding box center [983, 282] width 598 height 27
drag, startPoint x: 771, startPoint y: 310, endPoint x: 693, endPoint y: 312, distance: 78.3
click at [693, 312] on li "Reduced durability: Without bushings, wires may degrade faster due to friction,…" at bounding box center [983, 304] width 598 height 15
click at [696, 434] on div at bounding box center [695, 430] width 8 height 8
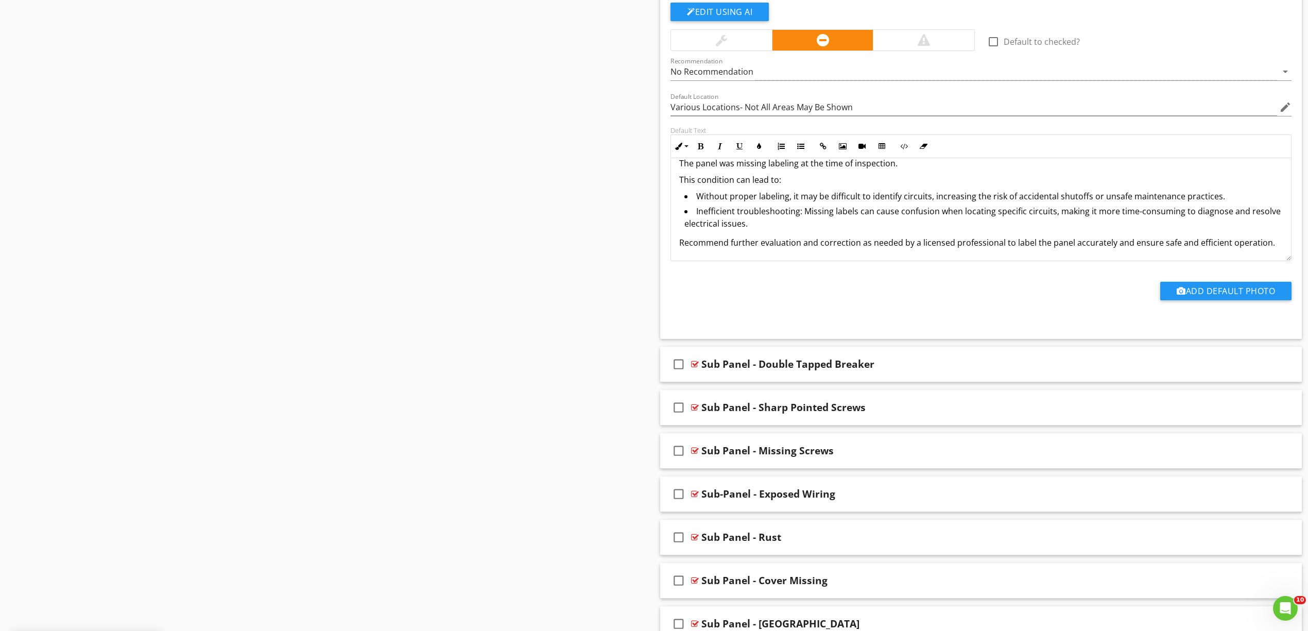
scroll to position [2197, 0]
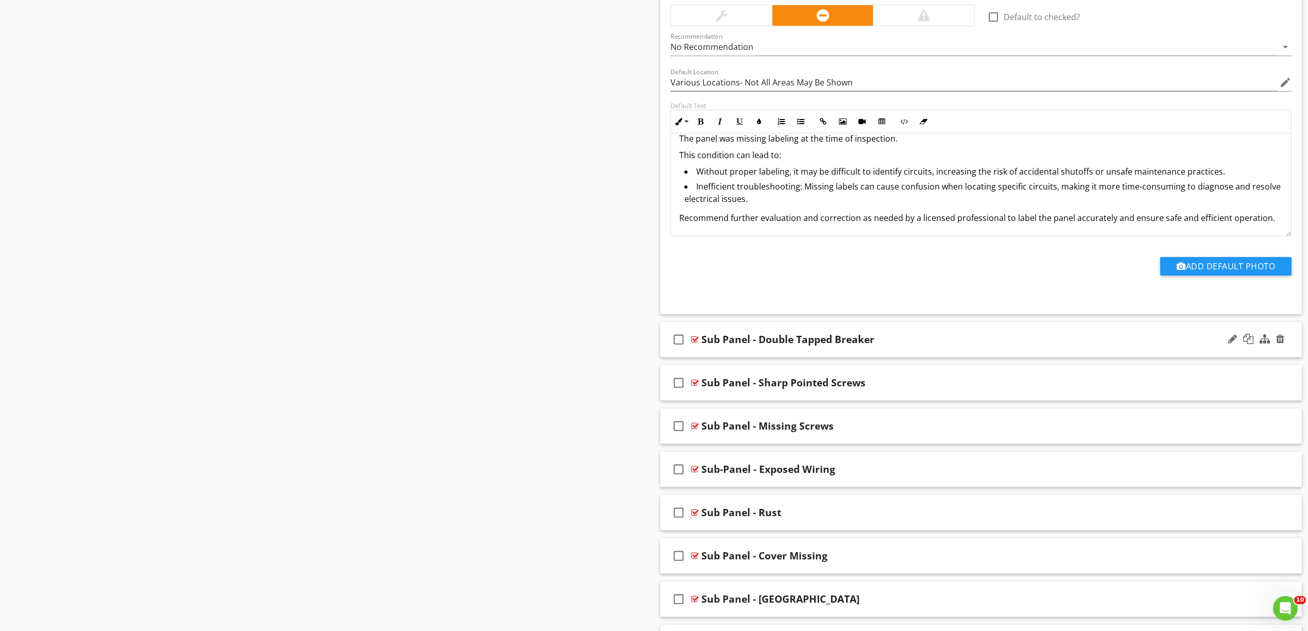
click at [697, 351] on div "check_box_outline_blank Sub Panel - Double Tapped Breaker" at bounding box center [981, 340] width 642 height 36
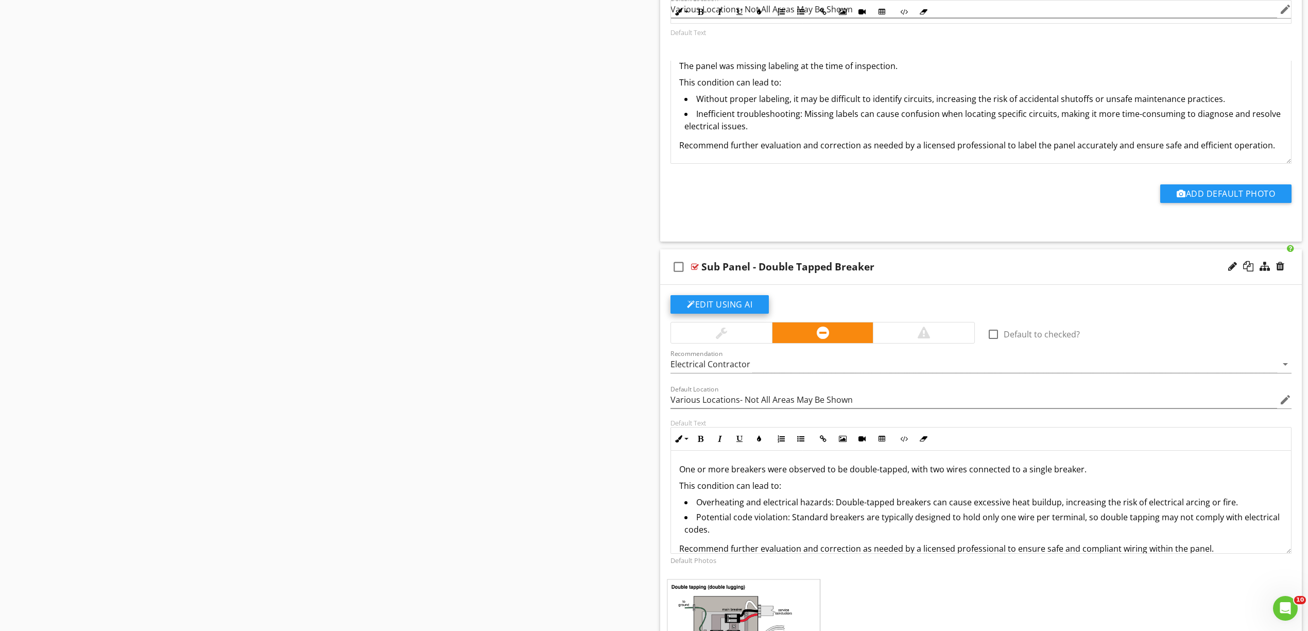
scroll to position [2403, 0]
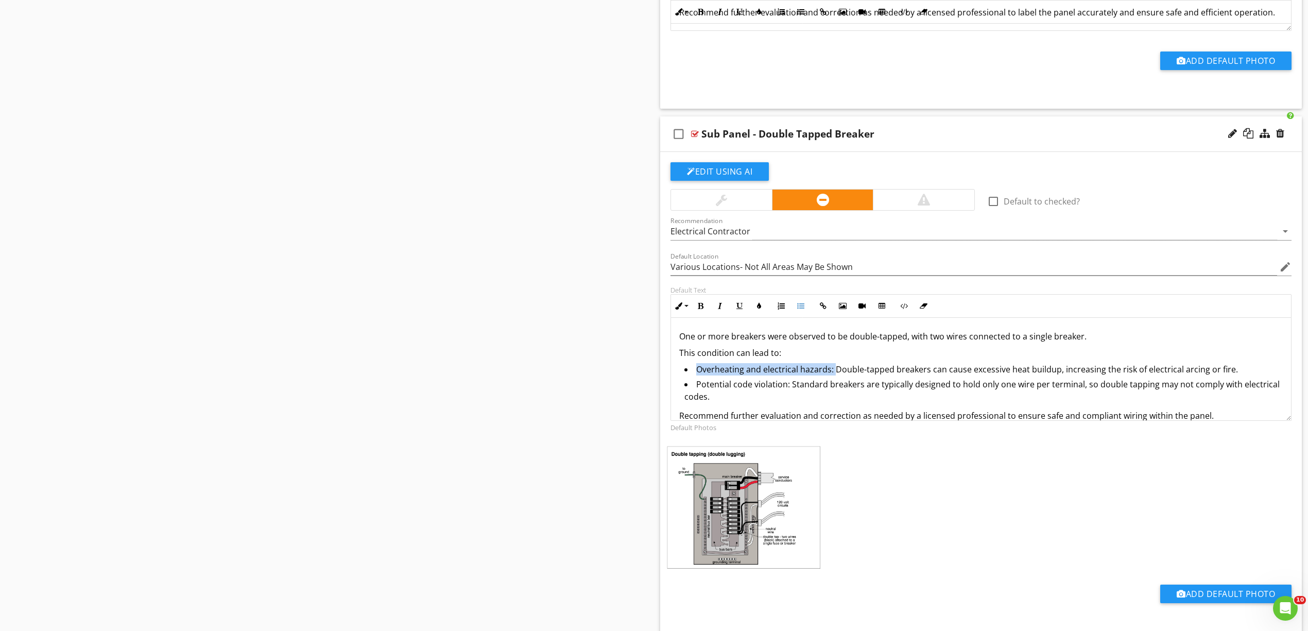
drag, startPoint x: 808, startPoint y: 380, endPoint x: 698, endPoint y: 381, distance: 109.7
click at [698, 378] on li "Overheating and electrical hazards: Double-tapped breakers can cause excessive …" at bounding box center [983, 370] width 598 height 15
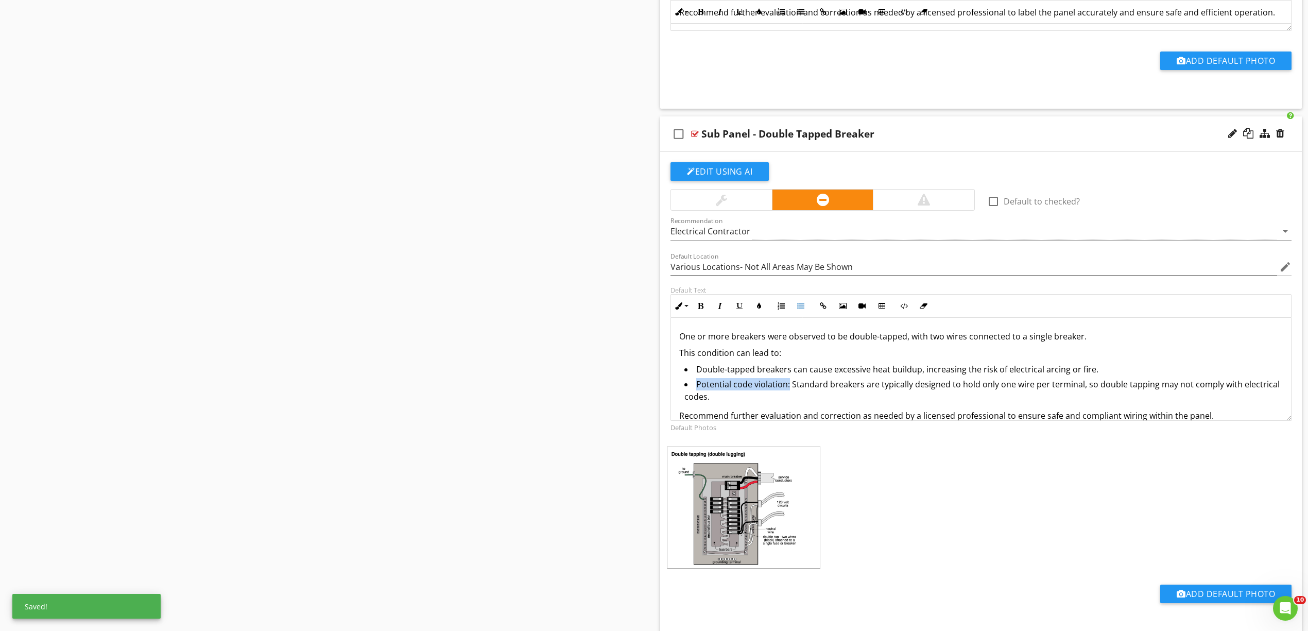
drag, startPoint x: 789, startPoint y: 392, endPoint x: 696, endPoint y: 394, distance: 92.7
click at [696, 394] on li "Potential code violation: Standard breakers are typically designed to hold only…" at bounding box center [983, 391] width 598 height 27
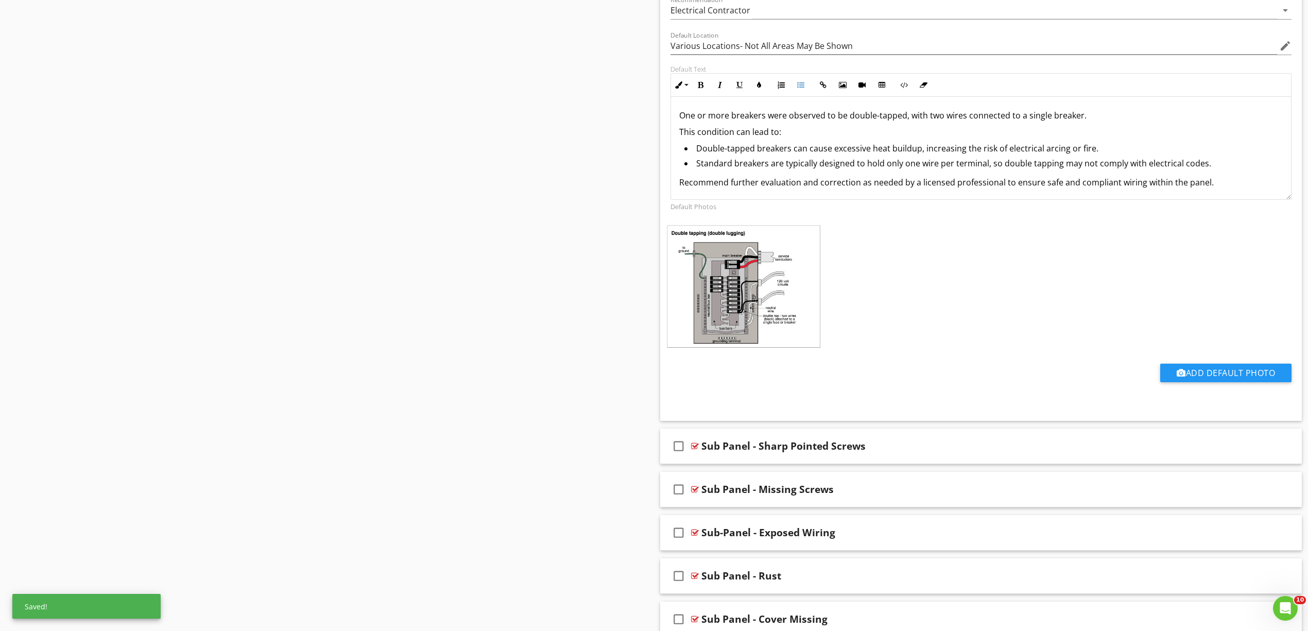
scroll to position [2678, 0]
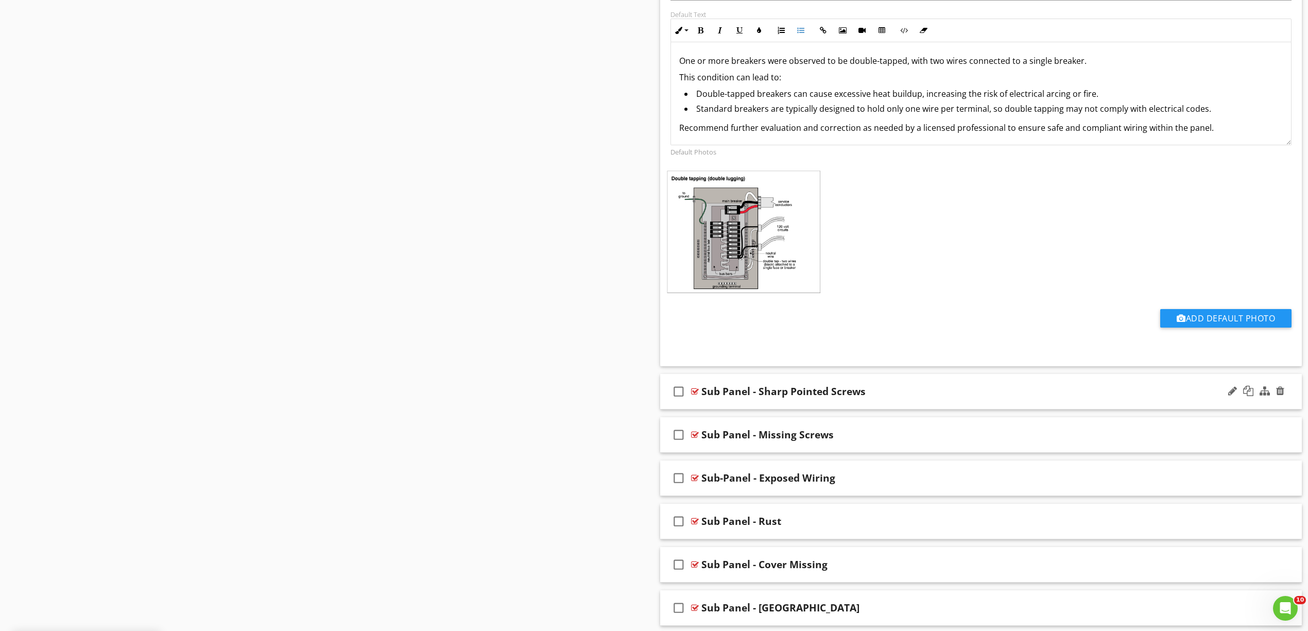
click at [697, 395] on div at bounding box center [695, 391] width 8 height 8
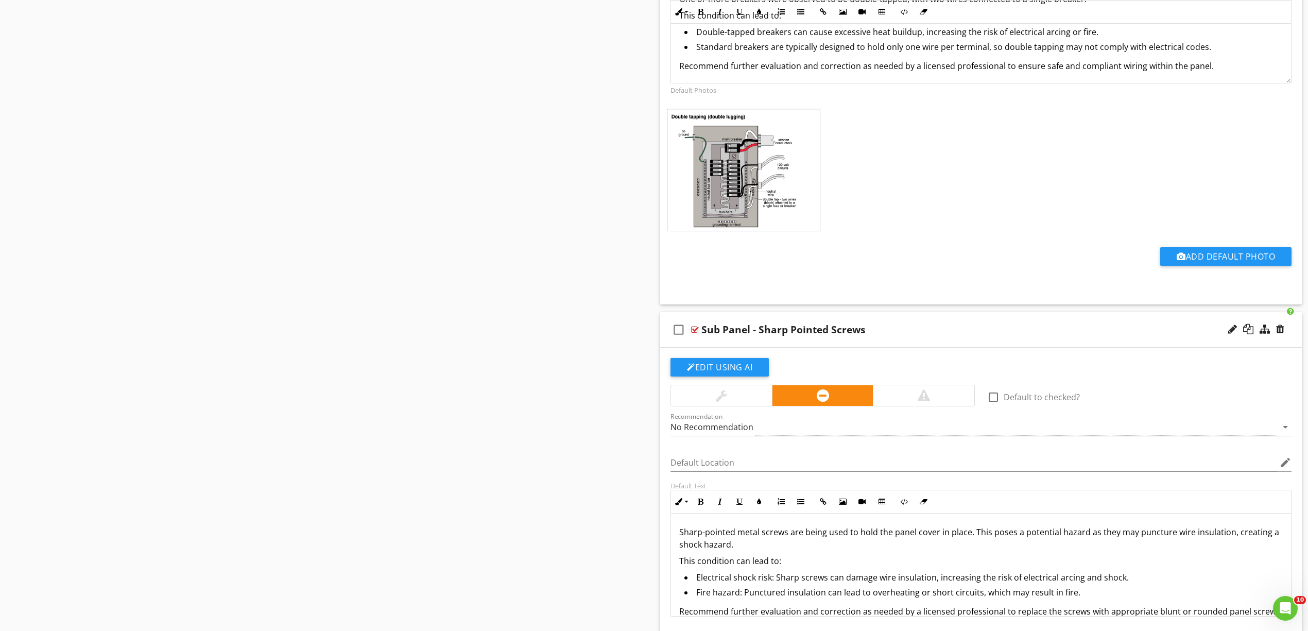
scroll to position [2884, 0]
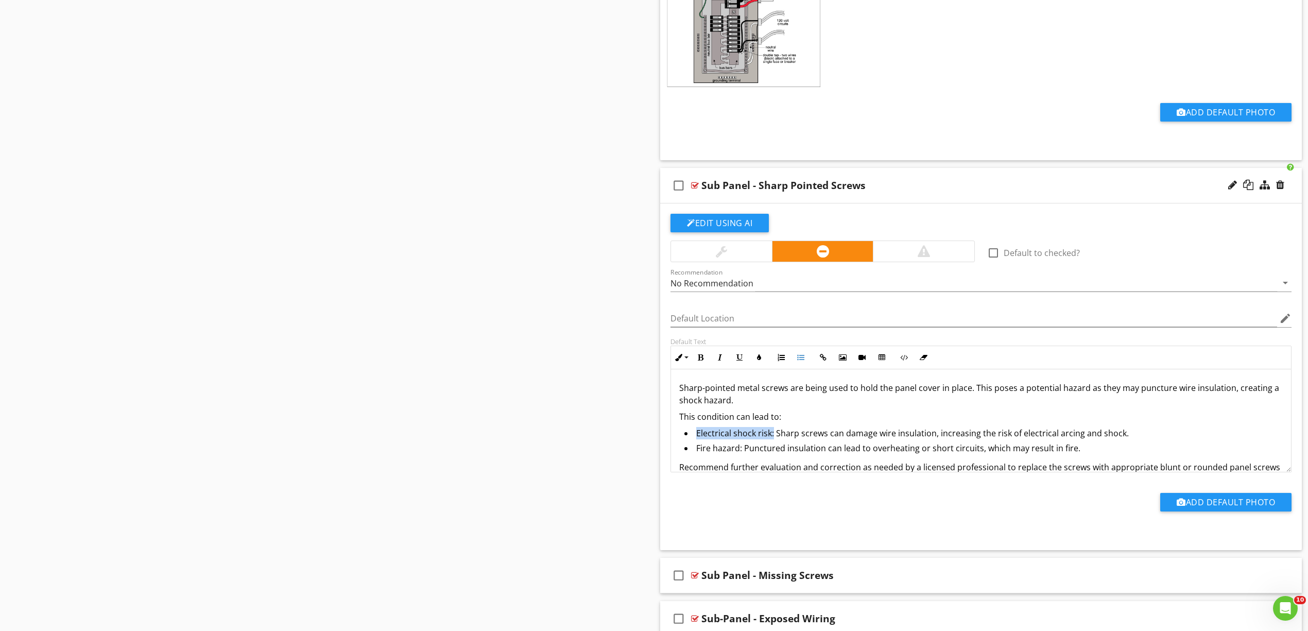
drag, startPoint x: 773, startPoint y: 443, endPoint x: 695, endPoint y: 443, distance: 77.8
click at [695, 442] on li "Electrical shock risk: Sharp screws can damage wire insulation, increasing the …" at bounding box center [983, 434] width 598 height 15
drag, startPoint x: 744, startPoint y: 460, endPoint x: 694, endPoint y: 459, distance: 50.0
click at [695, 457] on li "Fire hazard: Punctured insulation can lead to overheating or short circuits, wh…" at bounding box center [983, 449] width 598 height 15
click at [680, 423] on p "This condition can lead to:" at bounding box center [981, 416] width 604 height 12
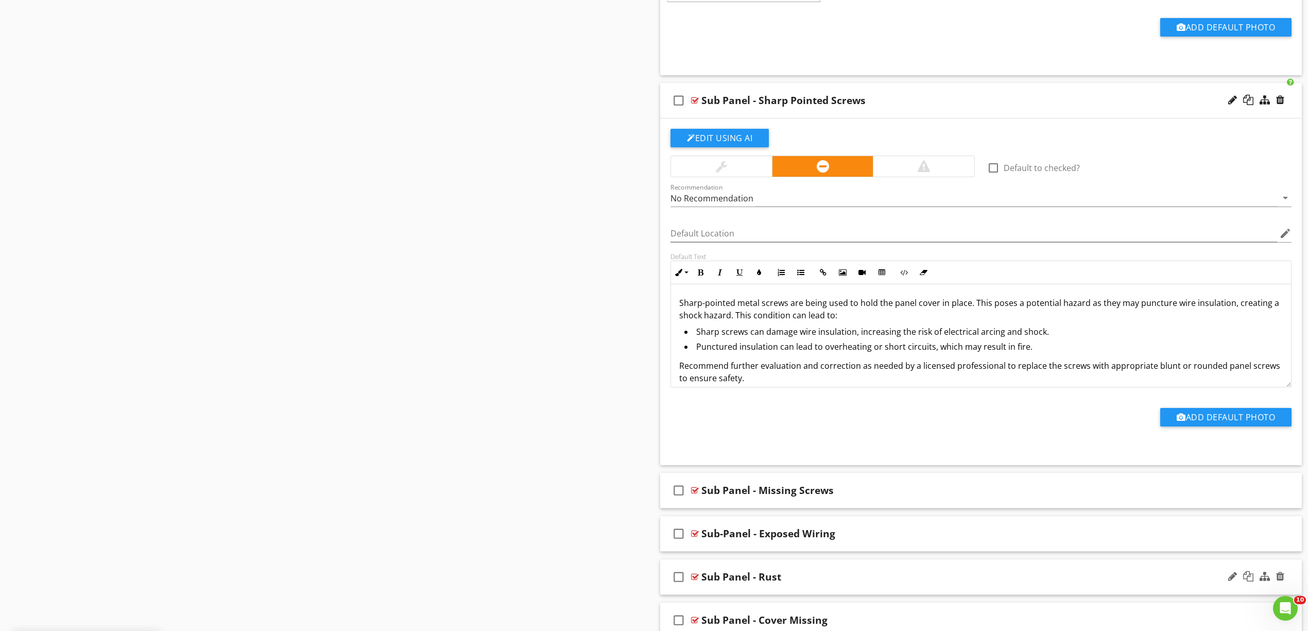
scroll to position [3158, 0]
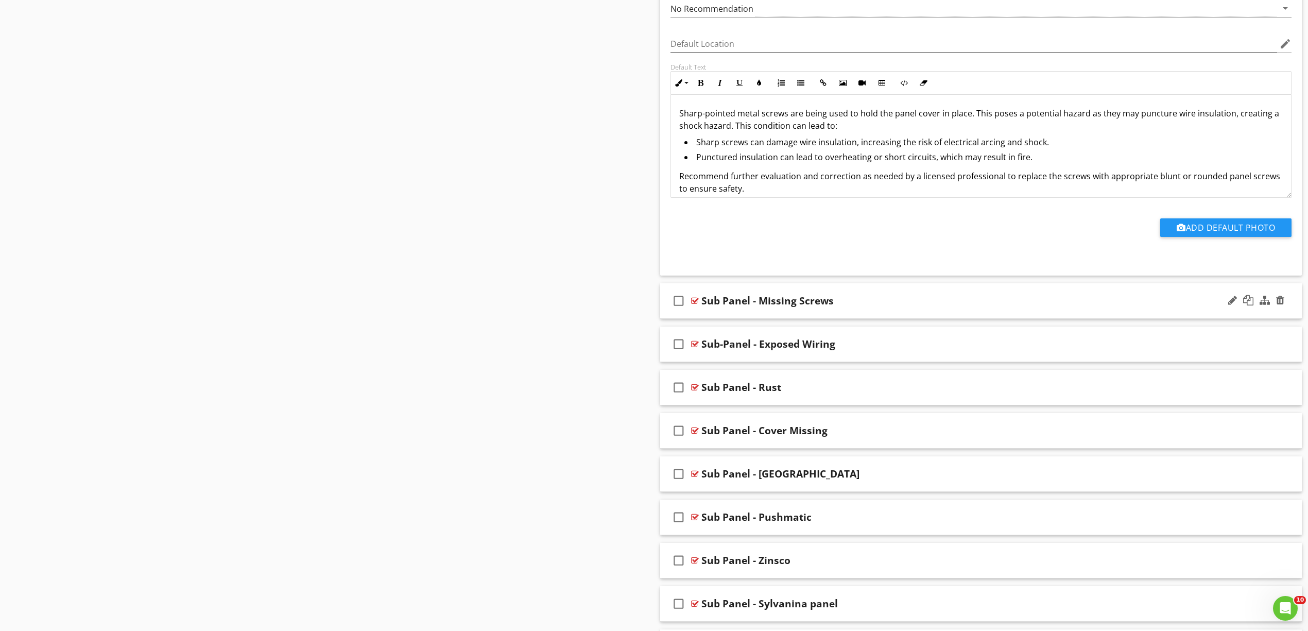
click at [699, 309] on div "check_box_outline_blank Sub Panel - Missing Screws" at bounding box center [981, 301] width 642 height 36
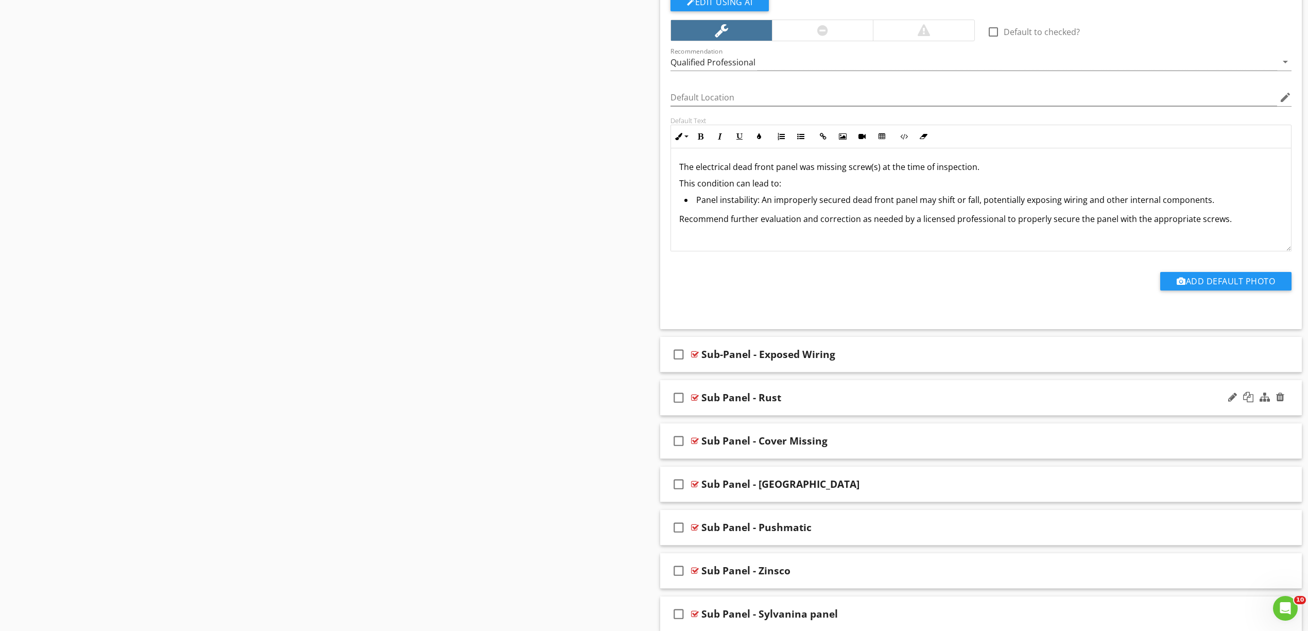
scroll to position [3502, 0]
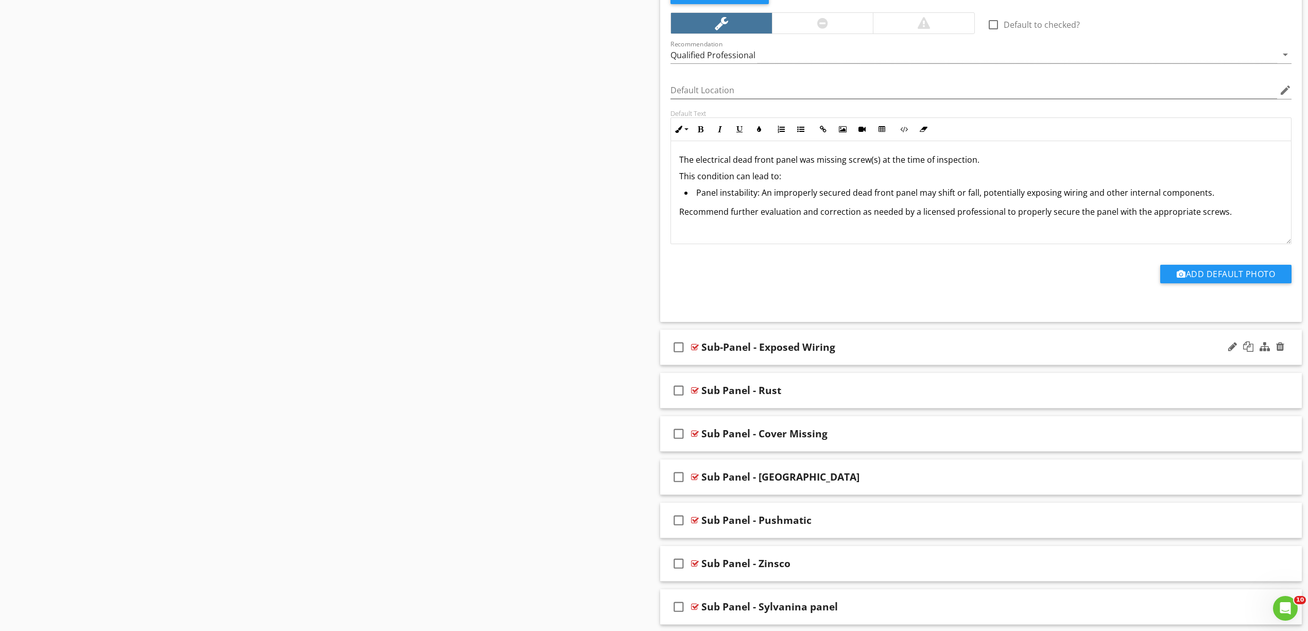
click at [700, 359] on div "check_box_outline_blank Sub-Panel - Exposed Wiring" at bounding box center [981, 348] width 642 height 36
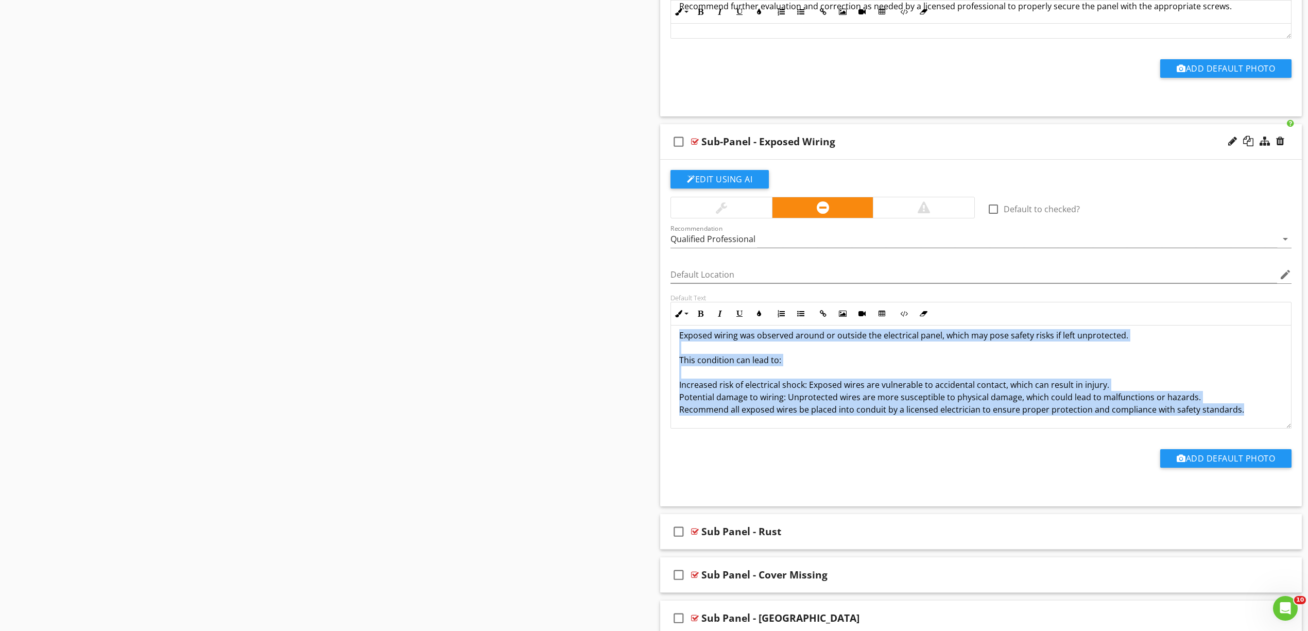
scroll to position [0, 0]
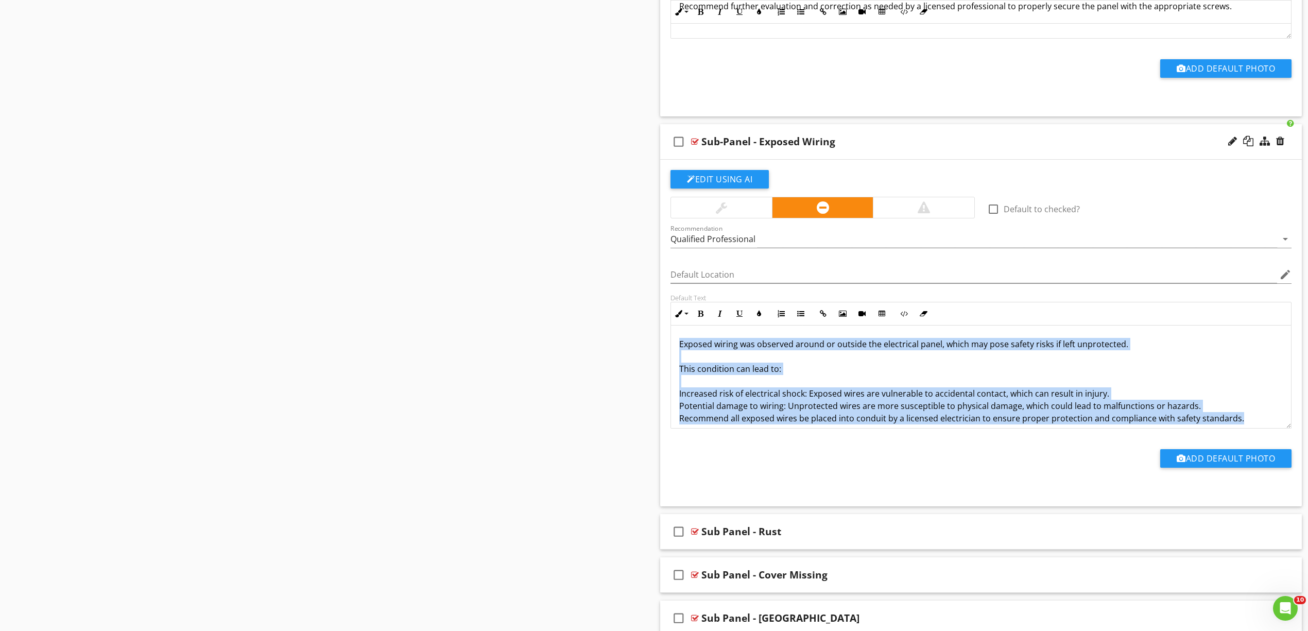
drag, startPoint x: 1175, startPoint y: 423, endPoint x: 629, endPoint y: 342, distance: 551.4
copy p "Exposed wiring was observed around or outside the electrical panel, which may p…"
click at [1225, 400] on p "Exposed wiring was observed around or outside the electrical panel, which may p…" at bounding box center [981, 381] width 604 height 87
drag, startPoint x: 1249, startPoint y: 431, endPoint x: 623, endPoint y: 320, distance: 635.9
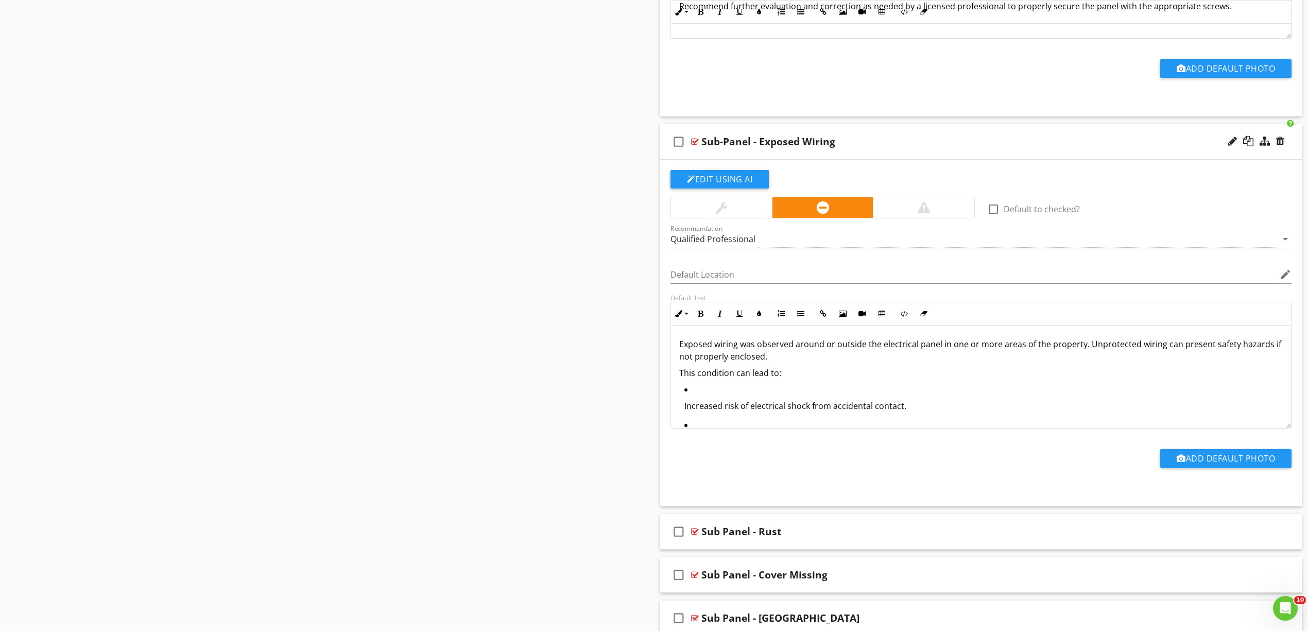
scroll to position [54, 0]
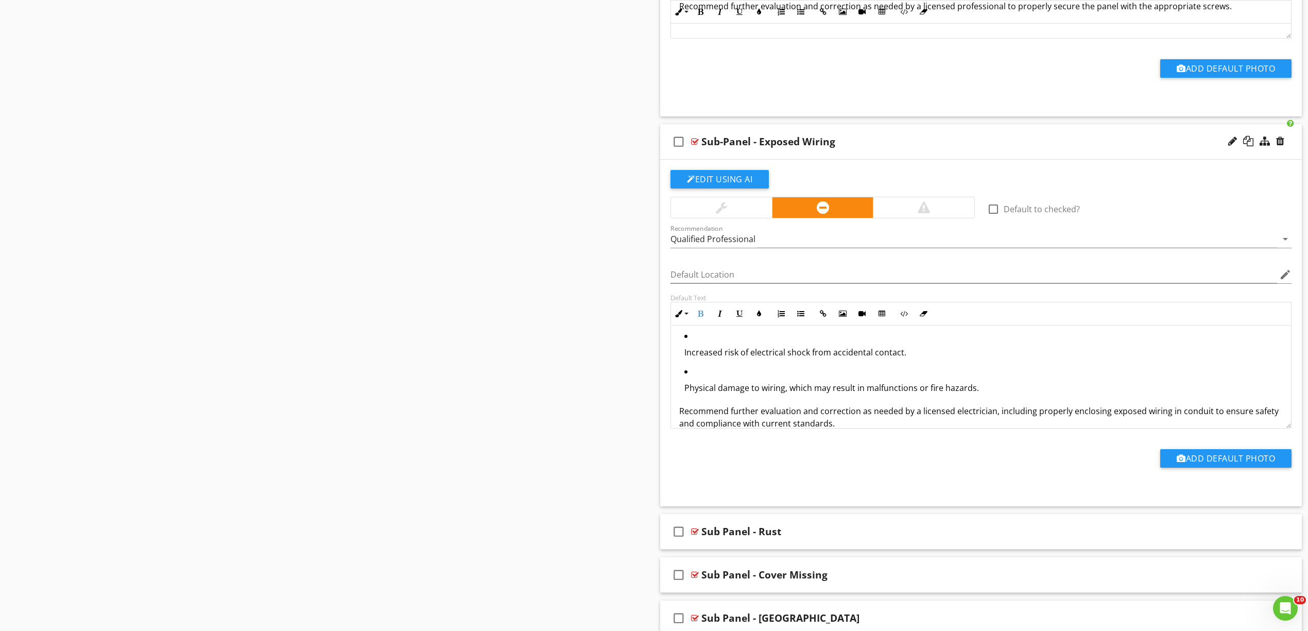
click at [757, 358] on p "Increased risk of electrical shock from accidental contact." at bounding box center [983, 352] width 598 height 12
click at [801, 317] on icon "button" at bounding box center [800, 313] width 7 height 7
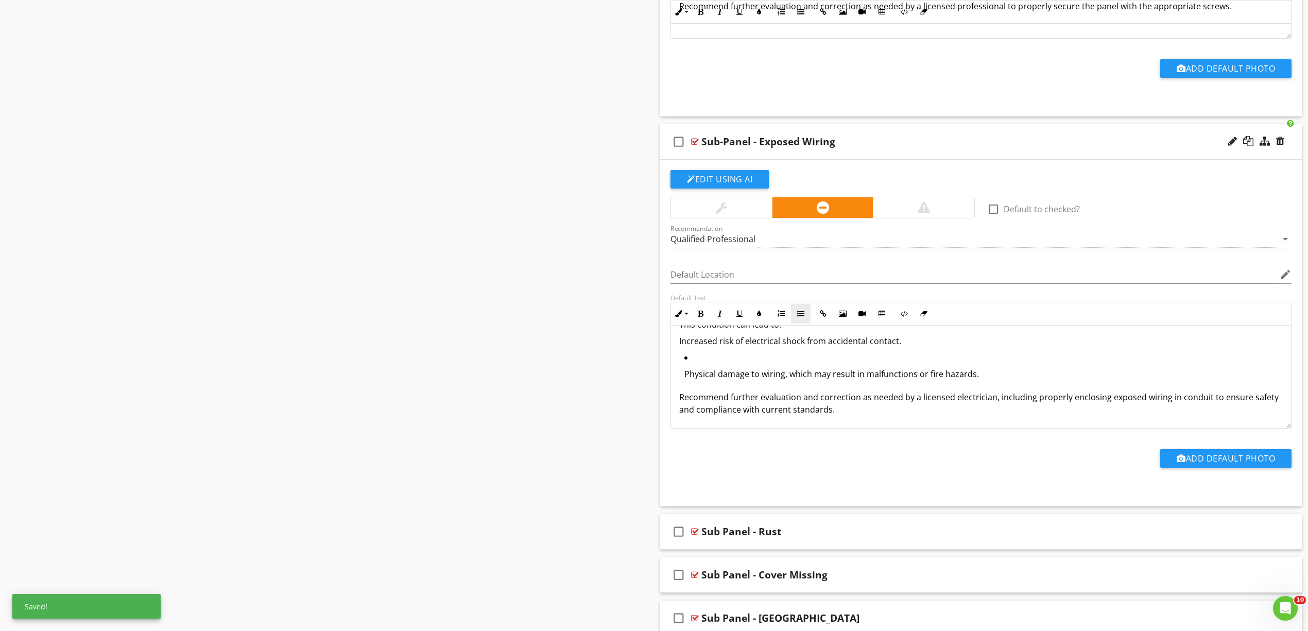
scroll to position [3727, 0]
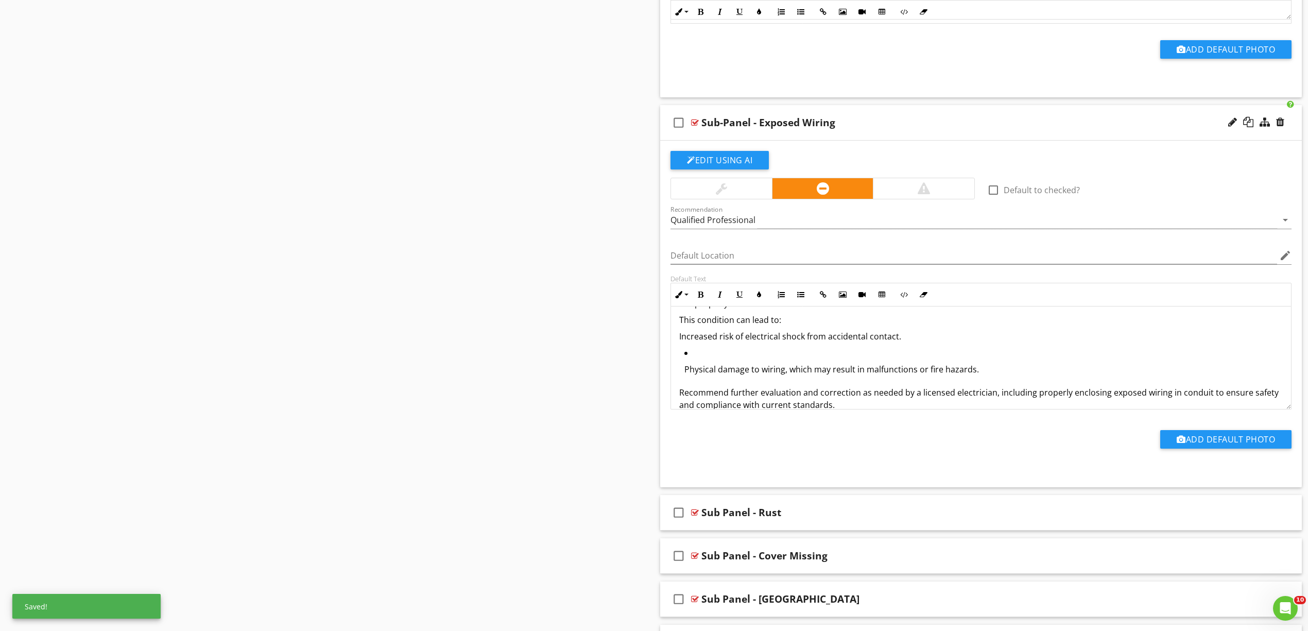
click at [802, 320] on div "Exposed wiring was observed around or outside the electrical panel in one or mo…" at bounding box center [981, 347] width 620 height 151
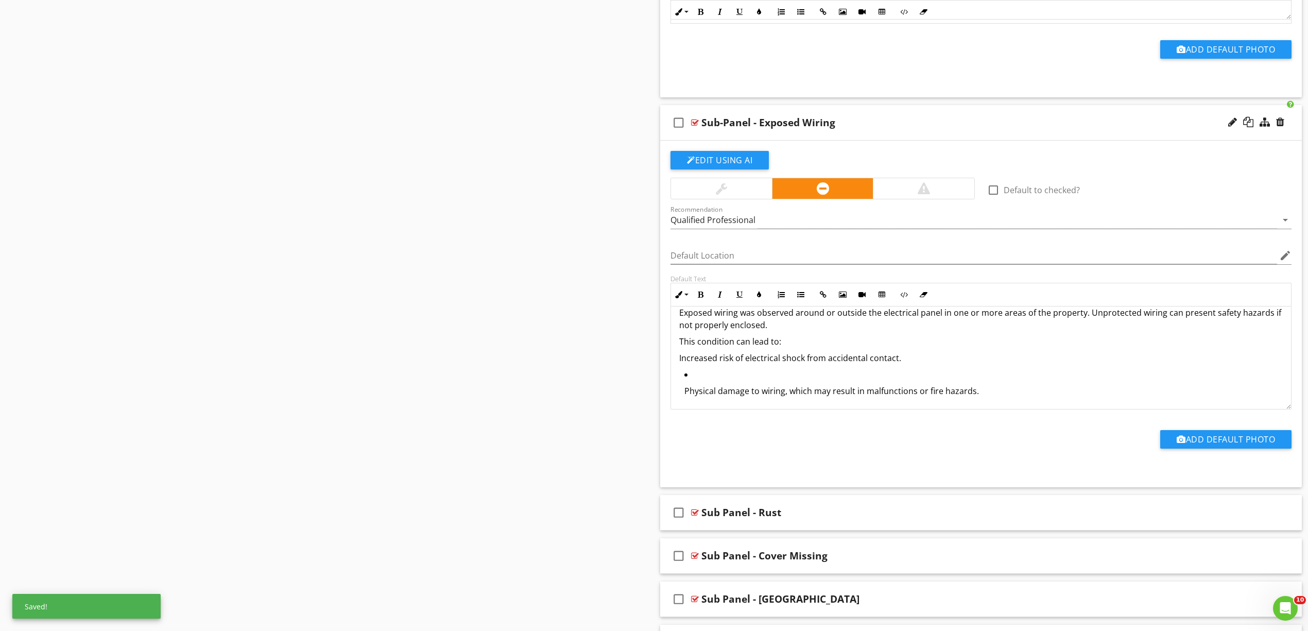
click at [771, 361] on div "Exposed wiring was observed around or outside the electrical panel in one or mo…" at bounding box center [981, 369] width 620 height 151
drag, startPoint x: 767, startPoint y: 369, endPoint x: 779, endPoint y: 361, distance: 13.9
click at [767, 364] on p "Increased risk of electrical shock from accidental contact." at bounding box center [981, 358] width 604 height 12
click at [800, 301] on button "Unordered List" at bounding box center [801, 295] width 20 height 20
click at [749, 395] on p "Physical damage to wiring, which may result in malfunctions or fire hazards." at bounding box center [983, 389] width 598 height 12
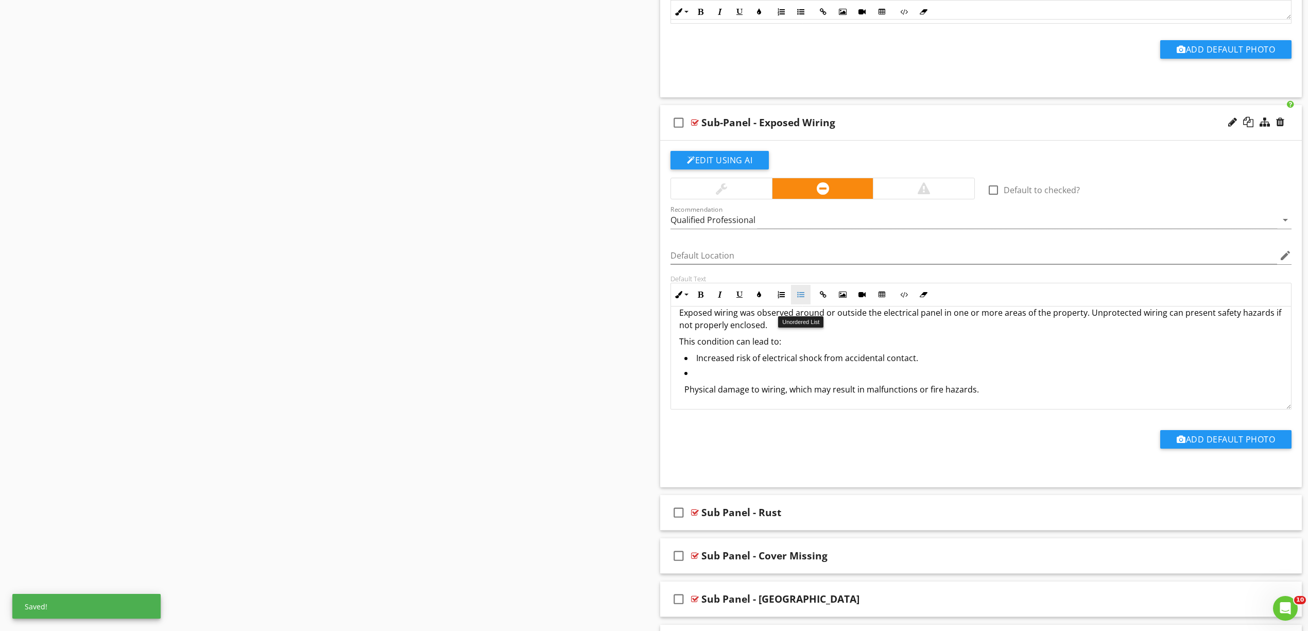
click at [801, 298] on icon "button" at bounding box center [800, 294] width 7 height 7
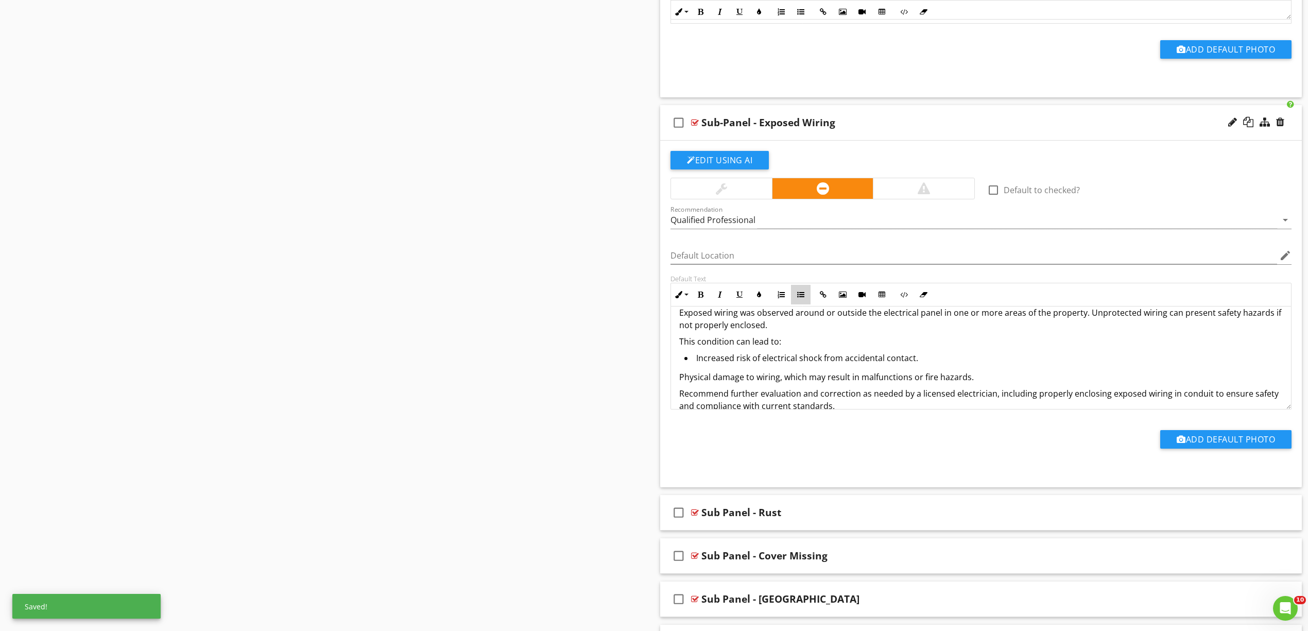
click at [801, 298] on icon "button" at bounding box center [800, 294] width 7 height 7
click at [680, 348] on p "This condition can lead to:" at bounding box center [981, 341] width 604 height 12
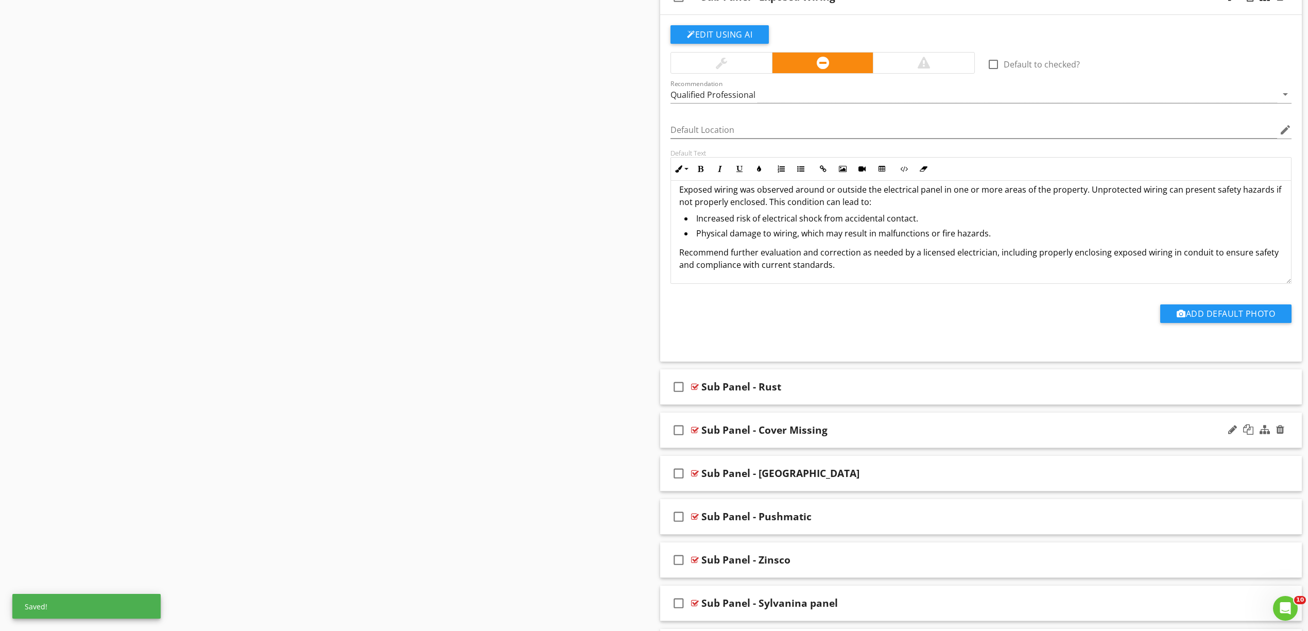
scroll to position [3866, 0]
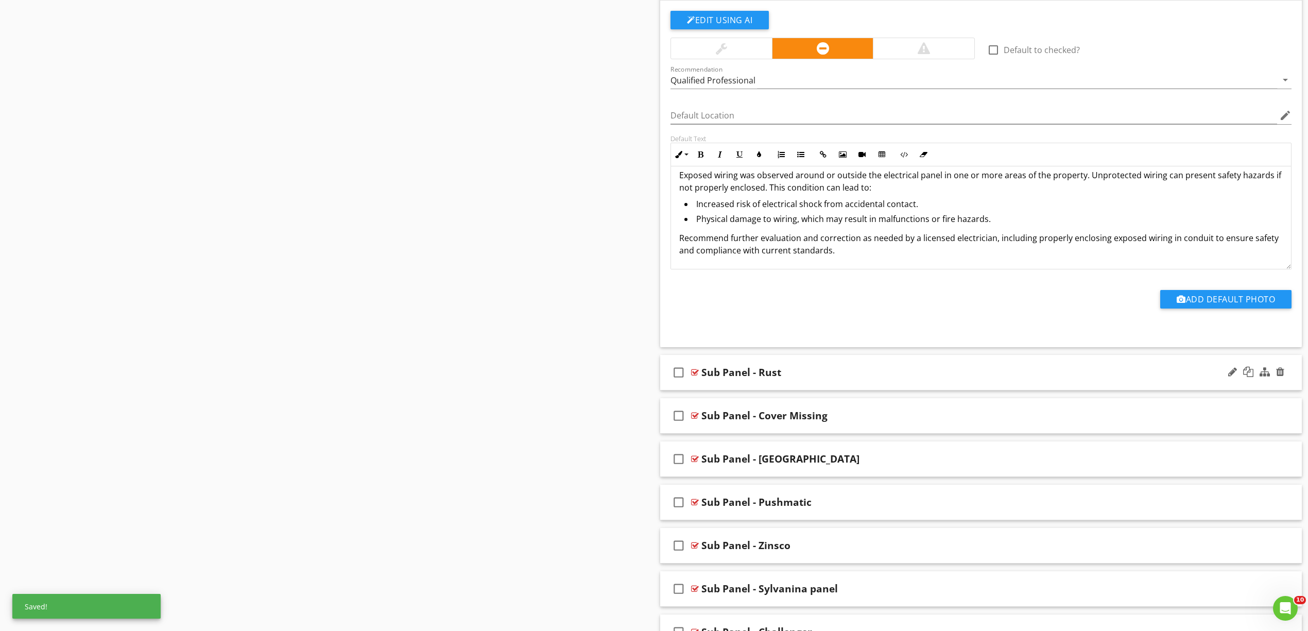
click at [692, 376] on div at bounding box center [695, 372] width 8 height 8
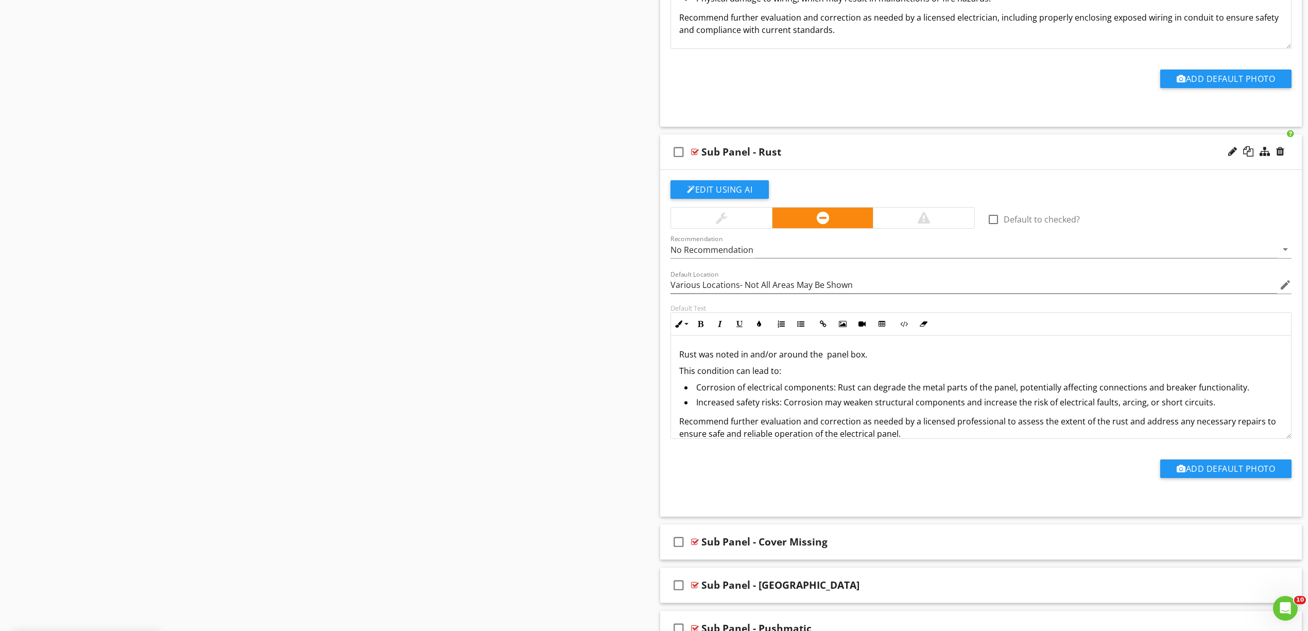
scroll to position [4141, 0]
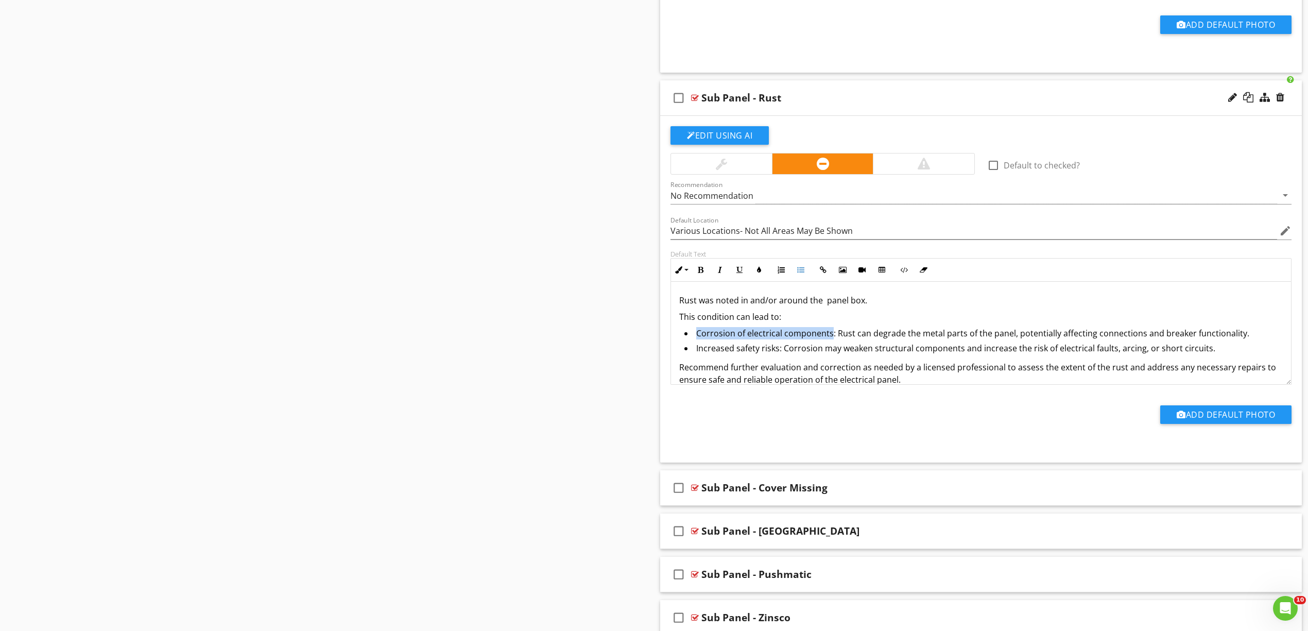
drag, startPoint x: 831, startPoint y: 346, endPoint x: 696, endPoint y: 352, distance: 135.1
click at [696, 342] on li "Corrosion of electrical components: Rust can degrade the metal parts of the pan…" at bounding box center [983, 334] width 598 height 15
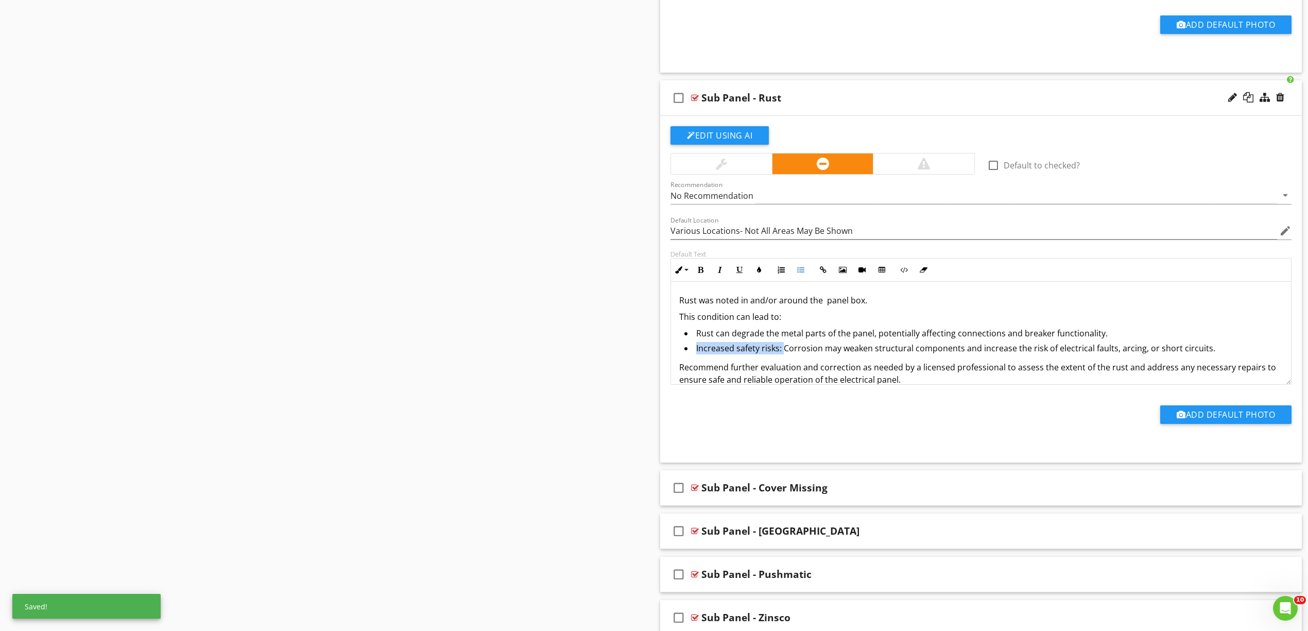
drag, startPoint x: 783, startPoint y: 363, endPoint x: 695, endPoint y: 363, distance: 88.6
click at [695, 357] on li "Increased safety risks: Corrosion may weaken structural components and increase…" at bounding box center [983, 349] width 598 height 15
click at [678, 332] on div "Rust was noted in and/or around the panel box. This condition can lead to: Rust…" at bounding box center [981, 340] width 620 height 116
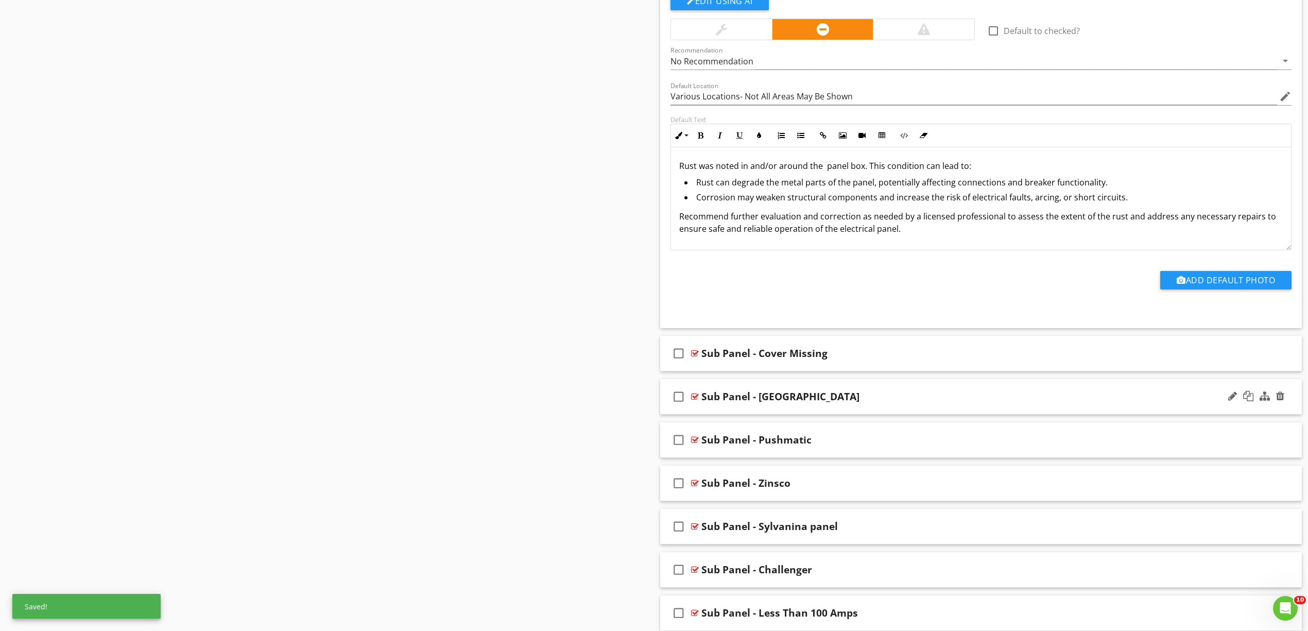
scroll to position [4278, 0]
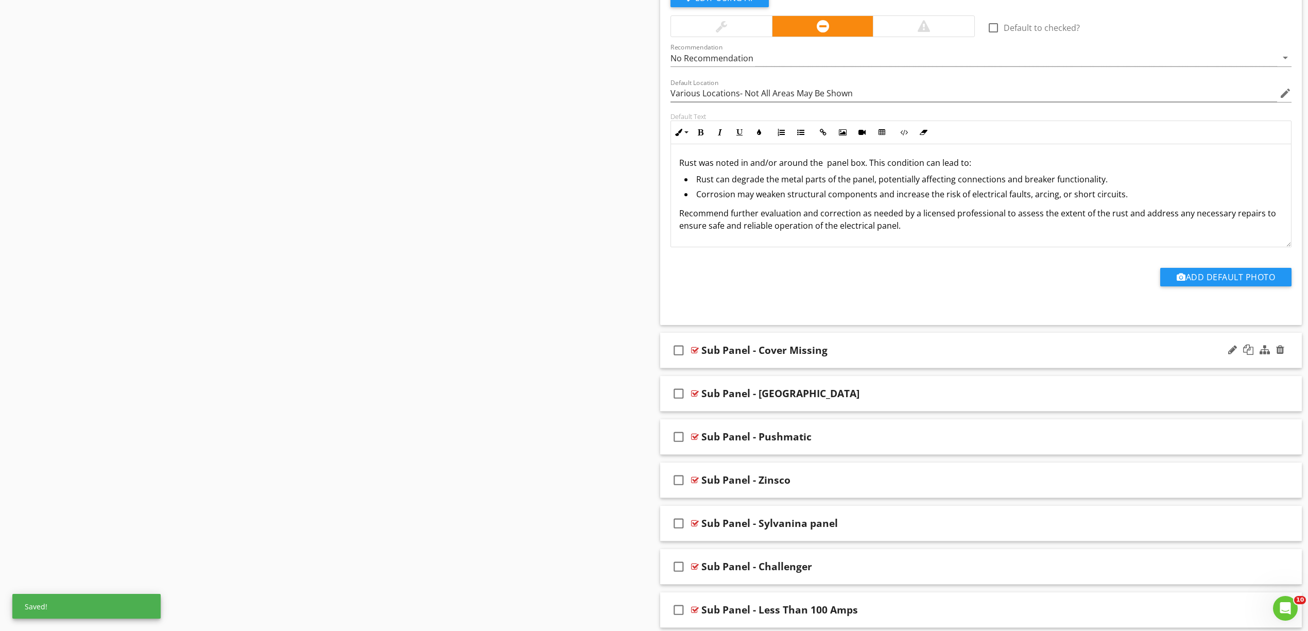
click at [689, 363] on div "check_box_outline_blank" at bounding box center [680, 350] width 21 height 25
click at [679, 363] on icon "check_box" at bounding box center [678, 350] width 16 height 25
click at [694, 354] on div at bounding box center [695, 350] width 8 height 8
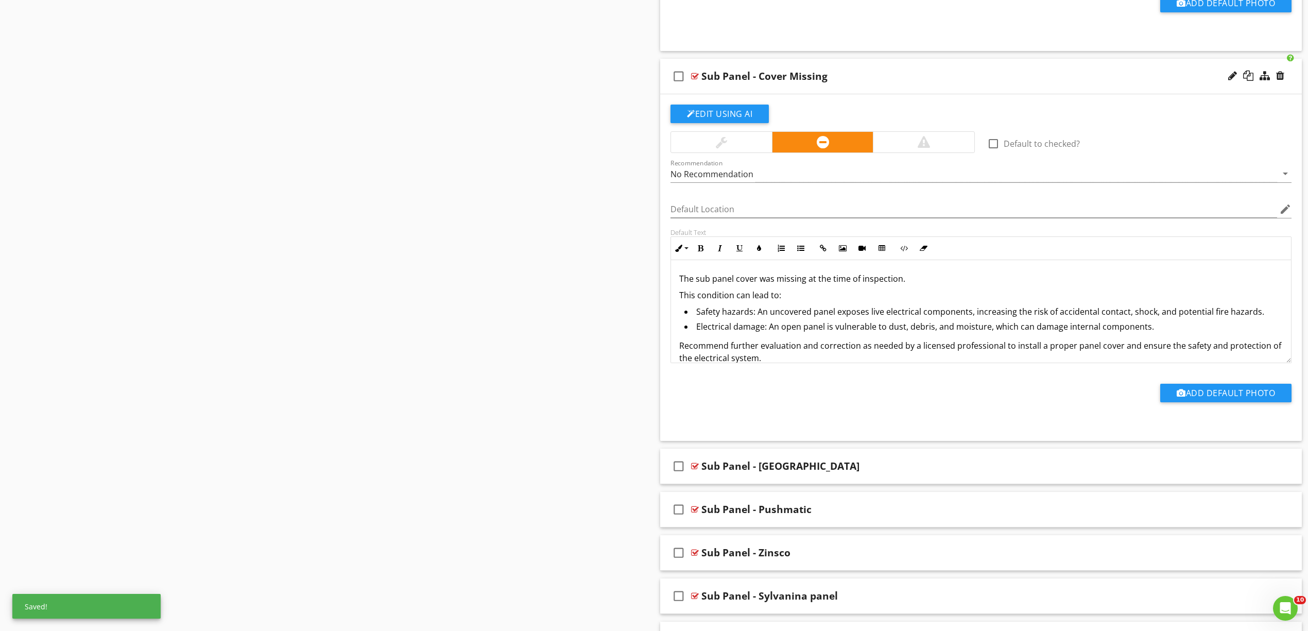
scroll to position [4553, 0]
drag, startPoint x: 756, startPoint y: 324, endPoint x: 697, endPoint y: 329, distance: 59.4
click at [697, 320] on li "Safety hazards: An uncovered panel exposes live electrical components, increasi…" at bounding box center [983, 312] width 598 height 15
drag, startPoint x: 766, startPoint y: 342, endPoint x: 695, endPoint y: 345, distance: 71.6
click at [695, 335] on li "Electrical damage: An open panel is vulnerable to dust, debris, and moisture, w…" at bounding box center [983, 327] width 598 height 15
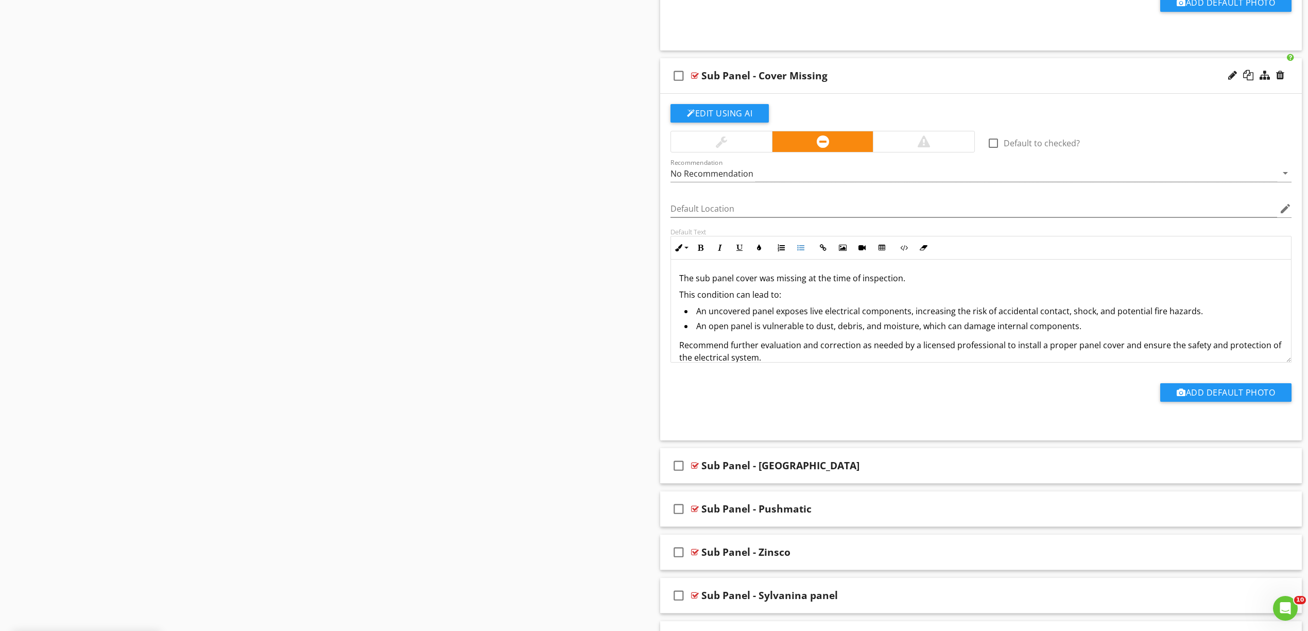
click at [677, 312] on div "The sub panel cover was missing at the time of inspection. This condition can l…" at bounding box center [981, 318] width 620 height 116
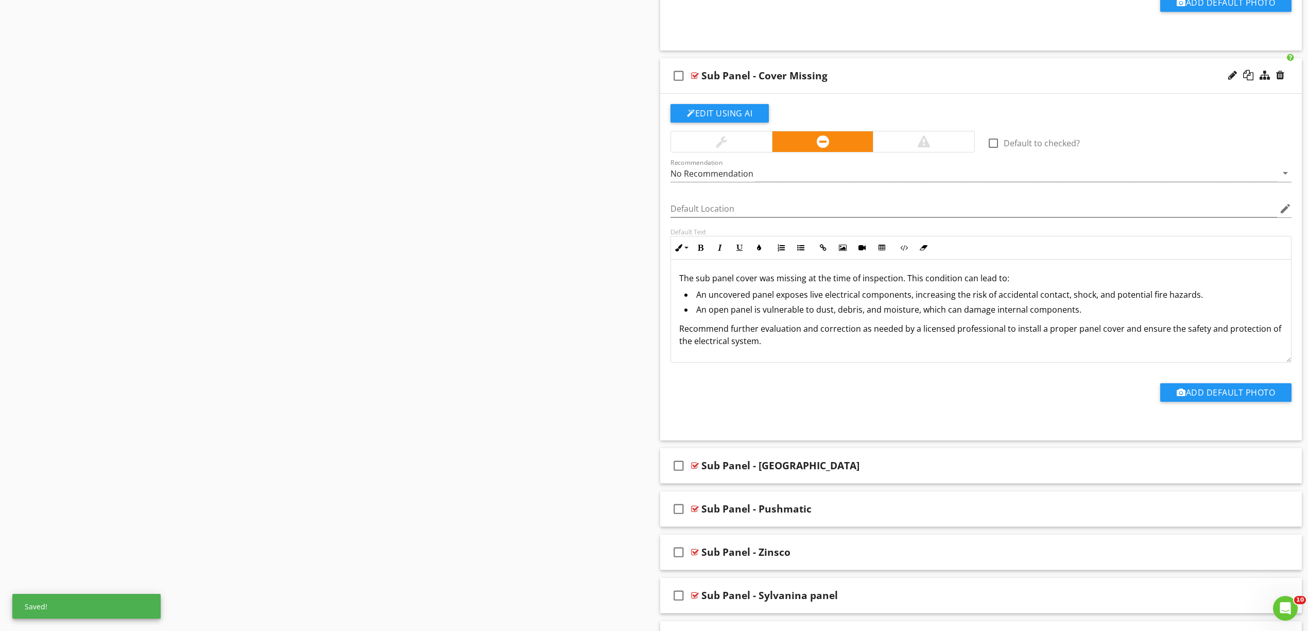
click at [917, 152] on div at bounding box center [923, 141] width 101 height 21
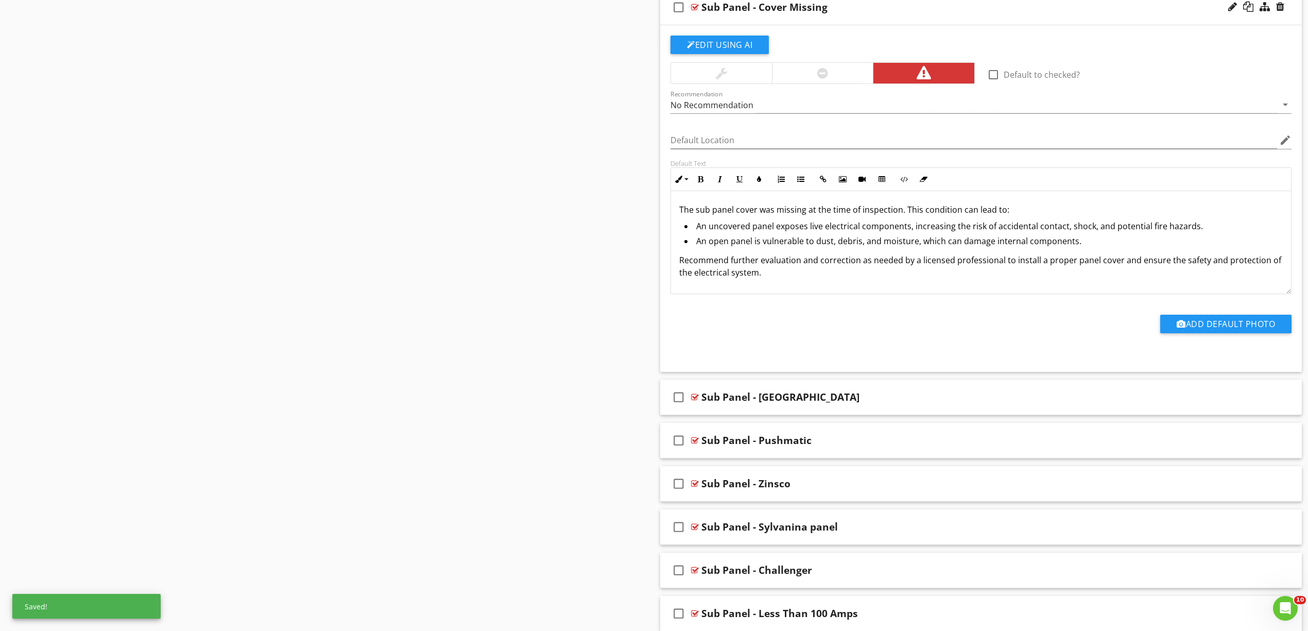
scroll to position [4690, 0]
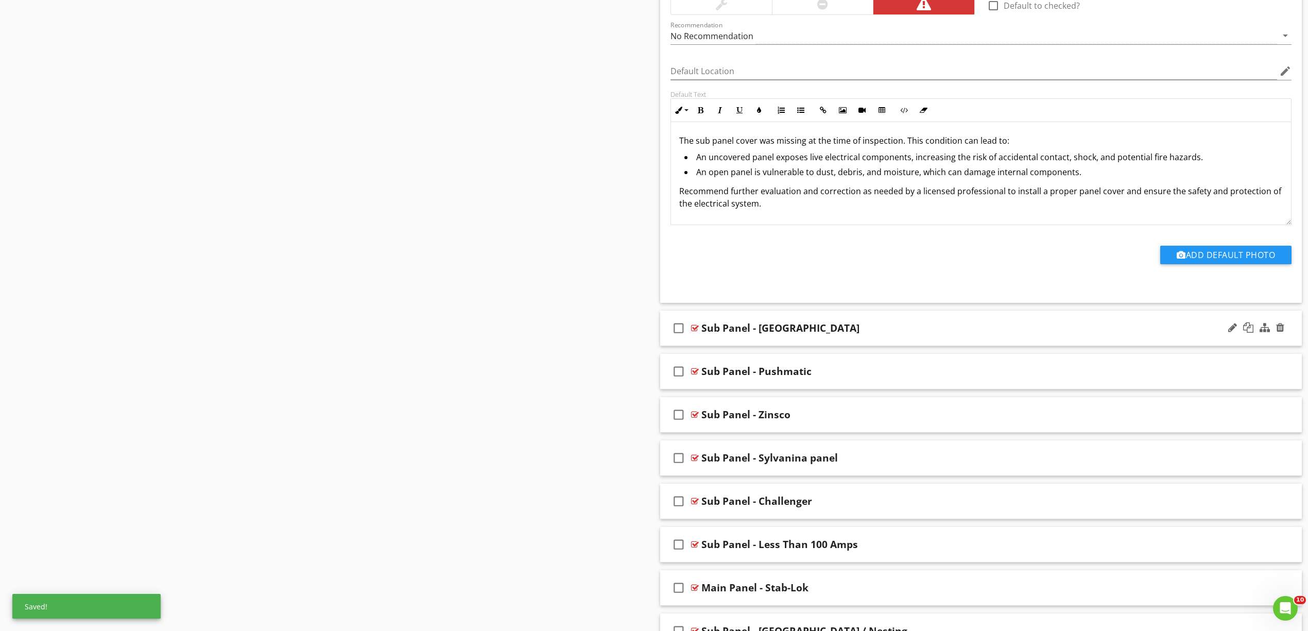
click at [692, 332] on div at bounding box center [695, 328] width 8 height 8
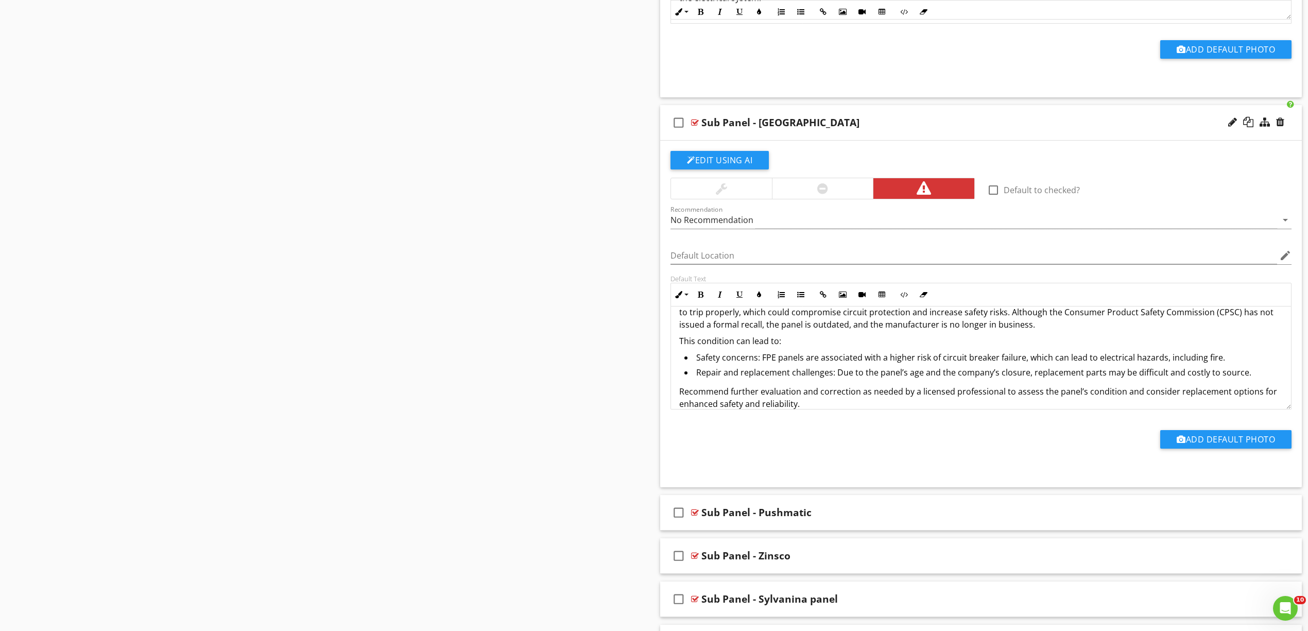
scroll to position [38, 0]
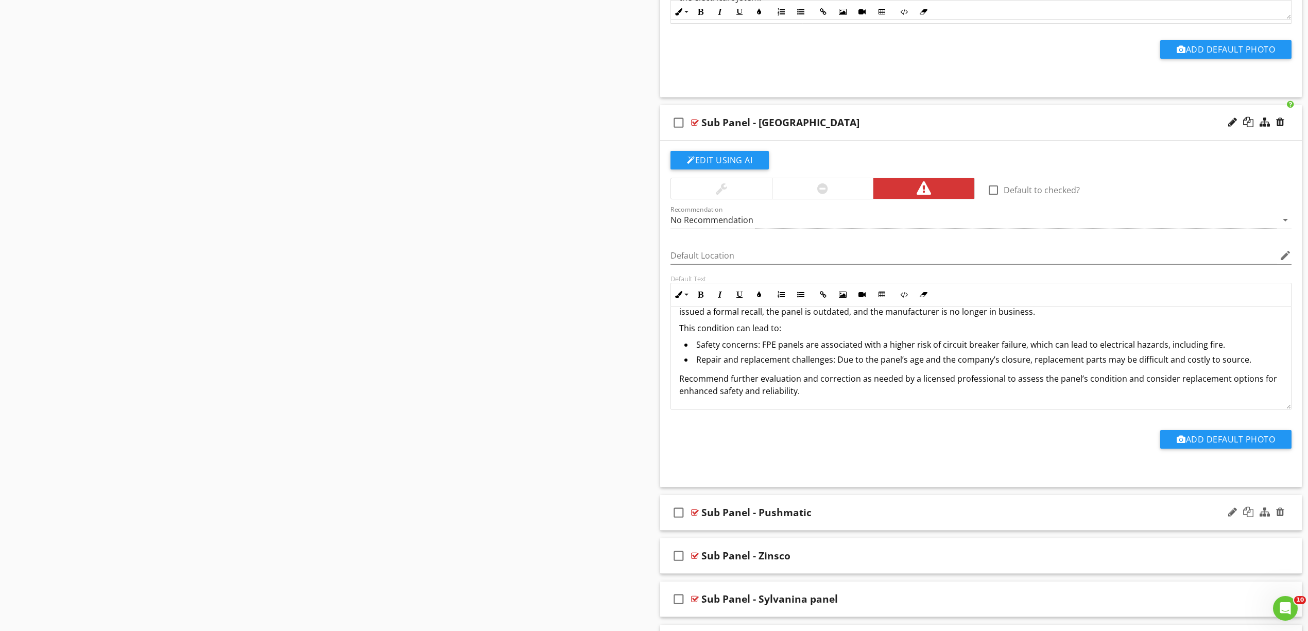
click at [693, 516] on div at bounding box center [695, 512] width 8 height 8
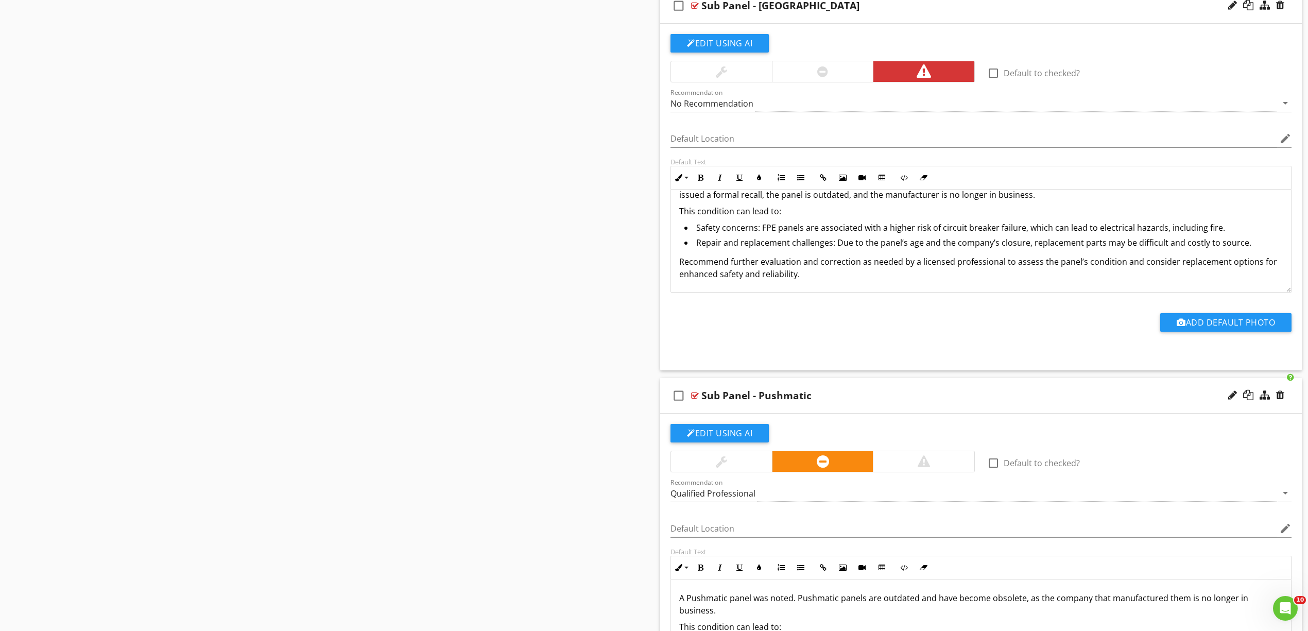
scroll to position [5033, 0]
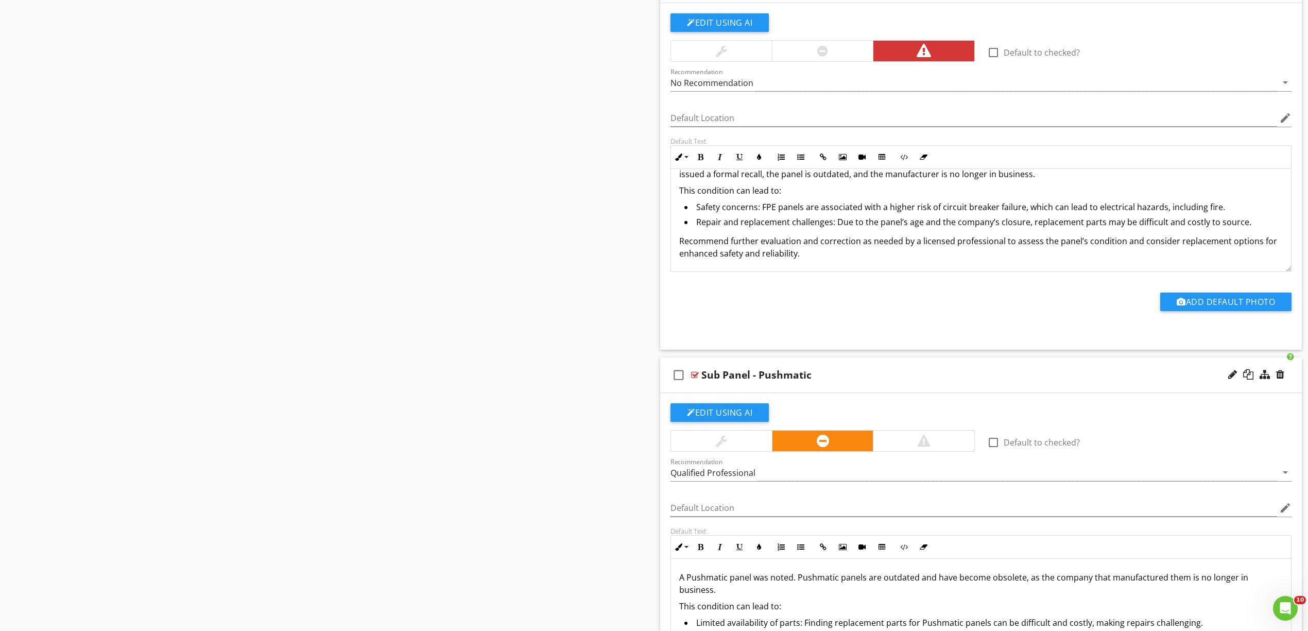
click at [919, 447] on div at bounding box center [924, 441] width 12 height 12
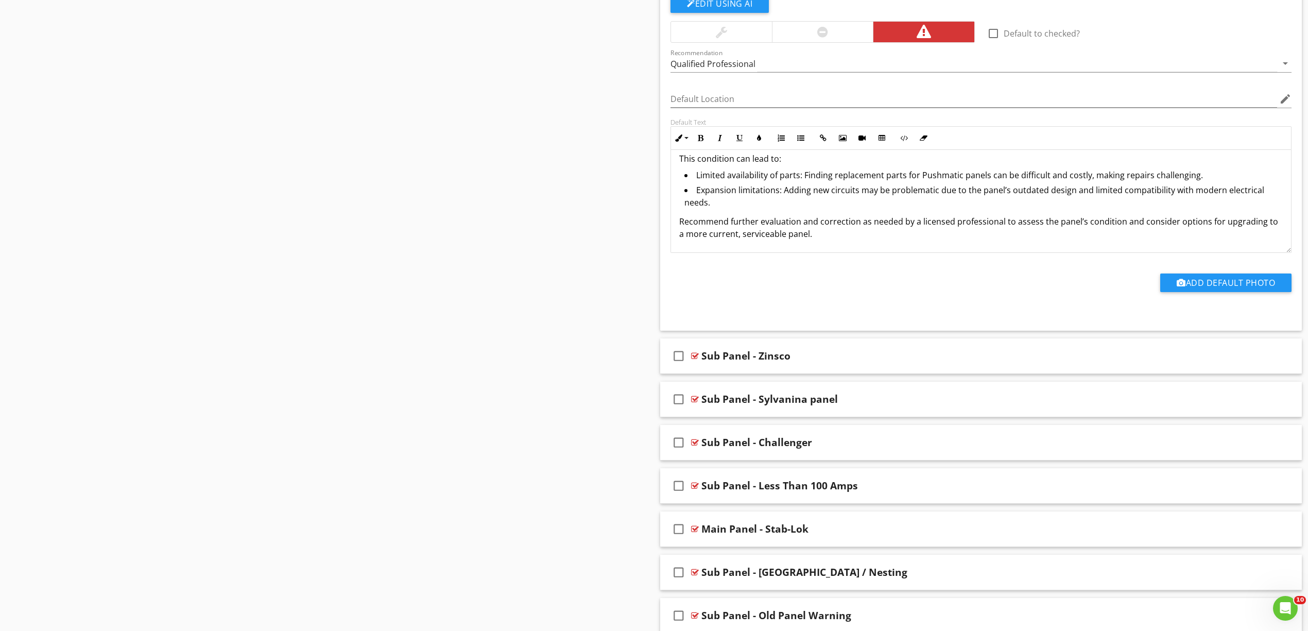
scroll to position [5445, 0]
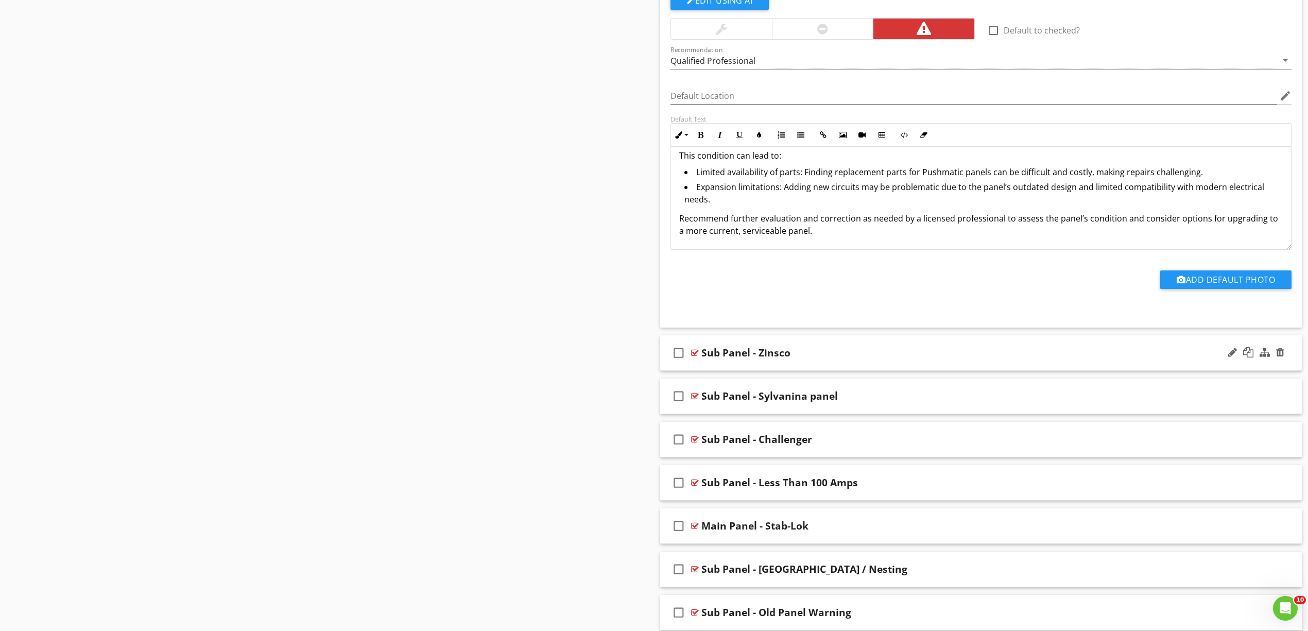
click at [697, 357] on div at bounding box center [695, 353] width 8 height 8
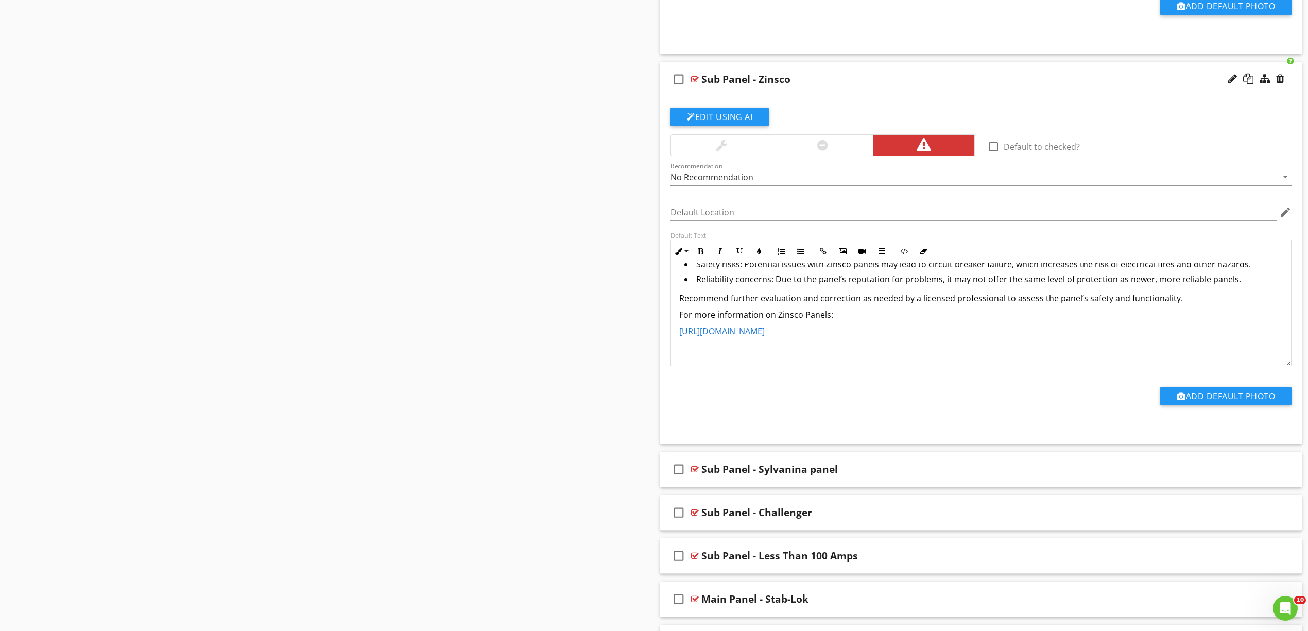
scroll to position [5926, 0]
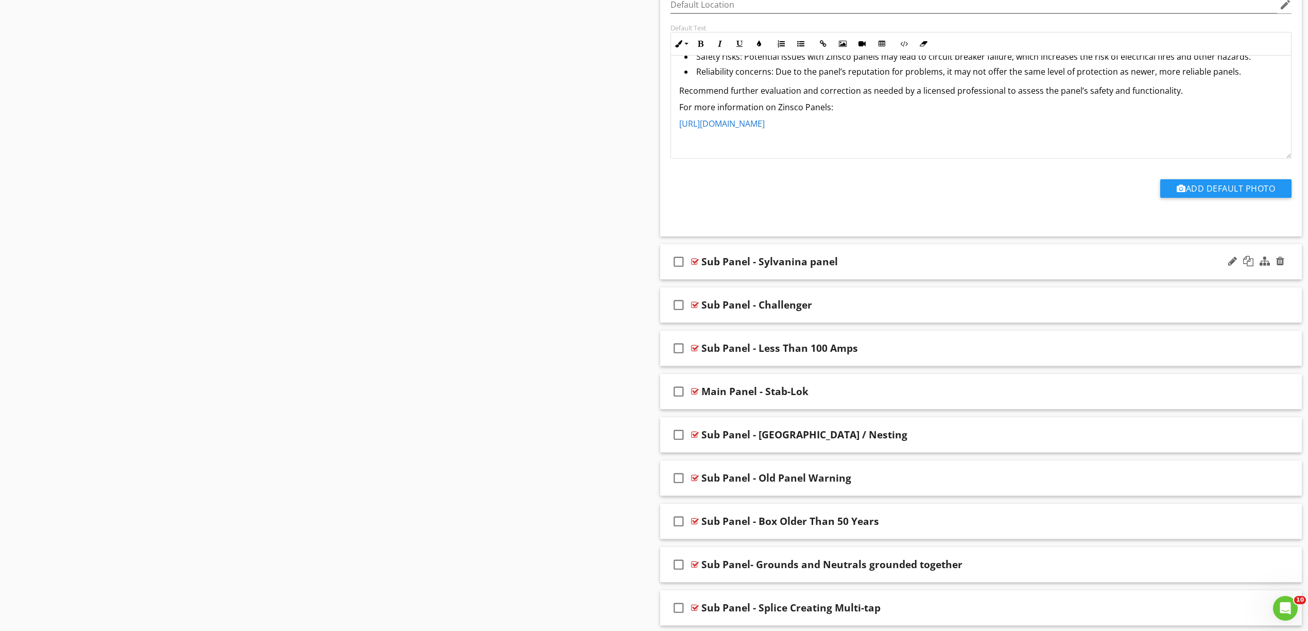
click at [697, 266] on div at bounding box center [695, 261] width 8 height 8
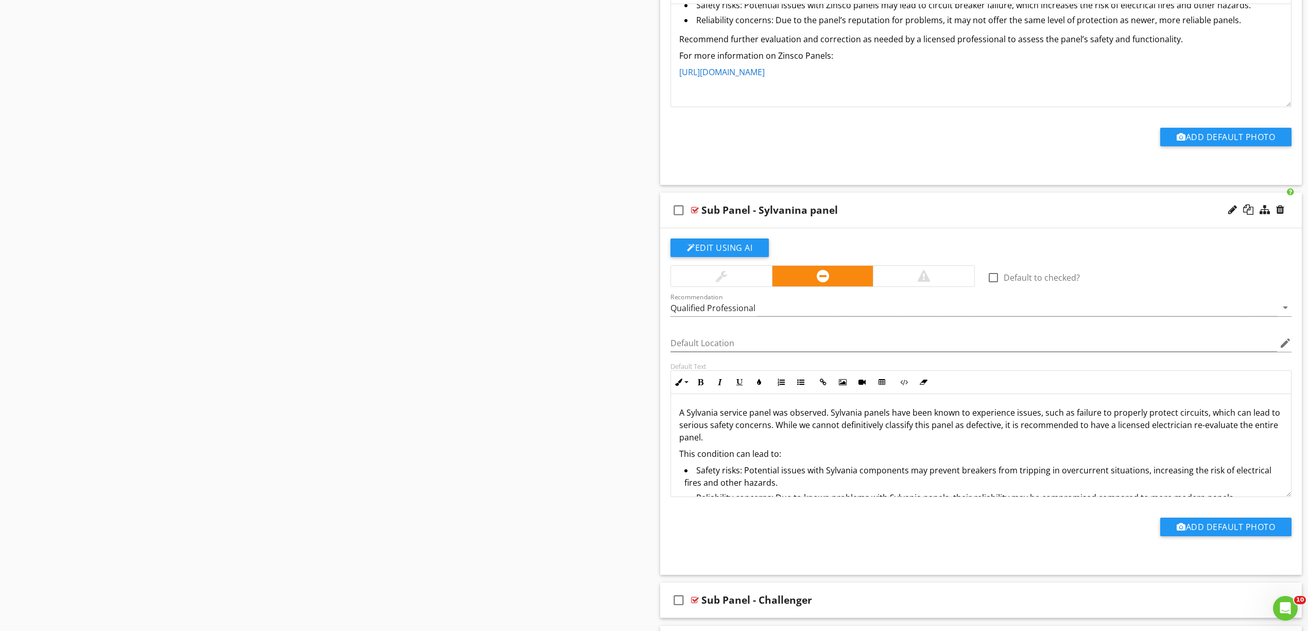
scroll to position [6132, 0]
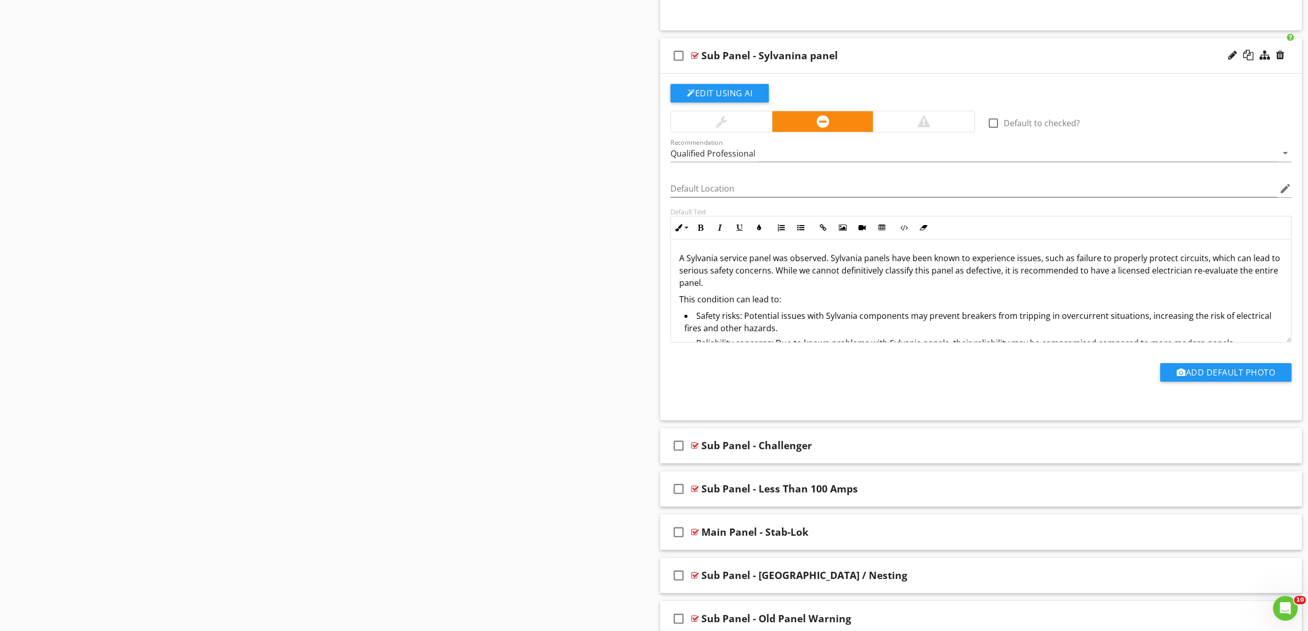
click at [919, 128] on div at bounding box center [924, 121] width 12 height 12
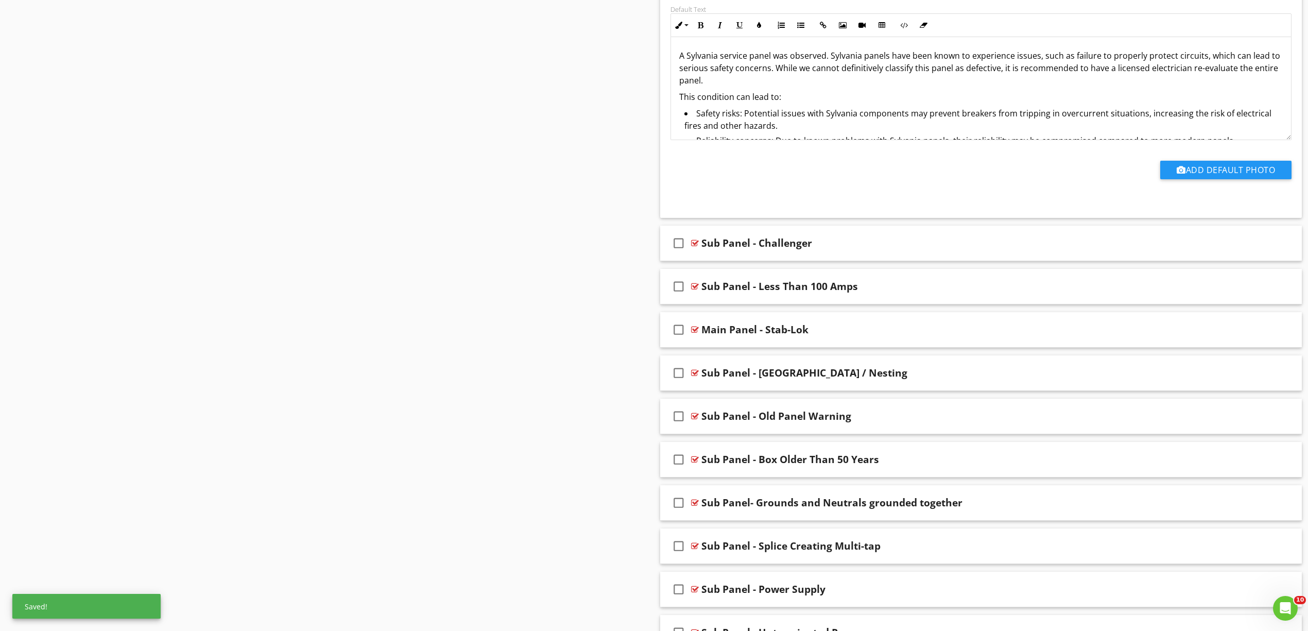
scroll to position [6338, 0]
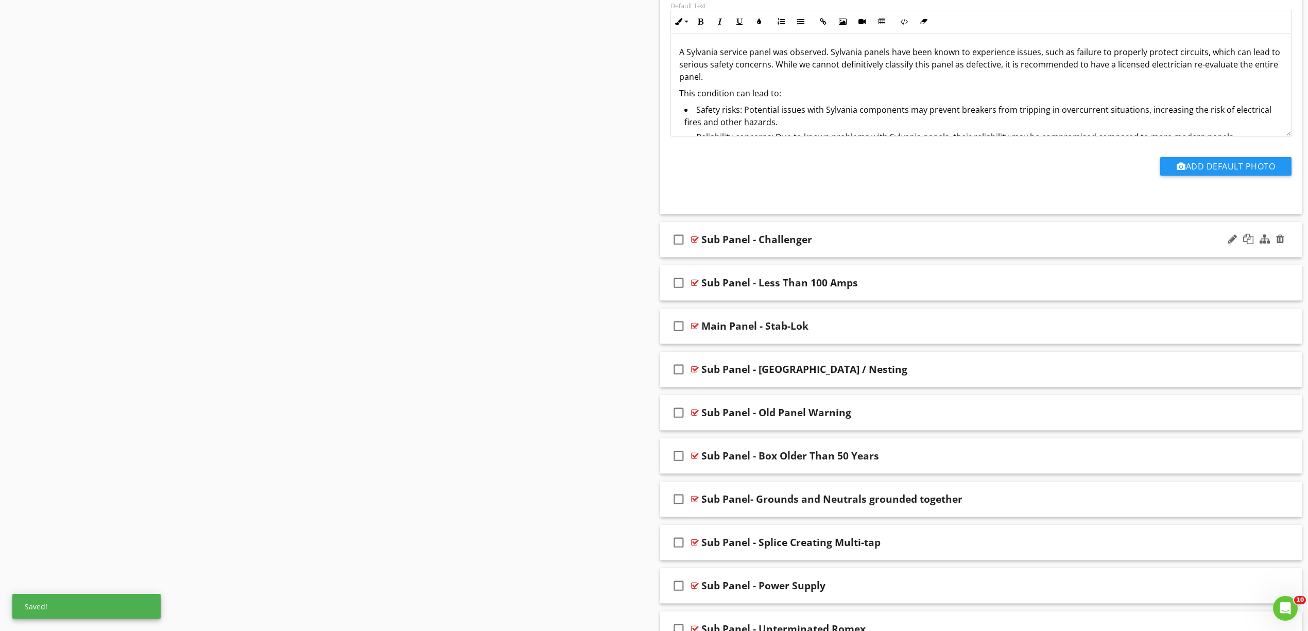
click at [696, 244] on div at bounding box center [695, 239] width 8 height 8
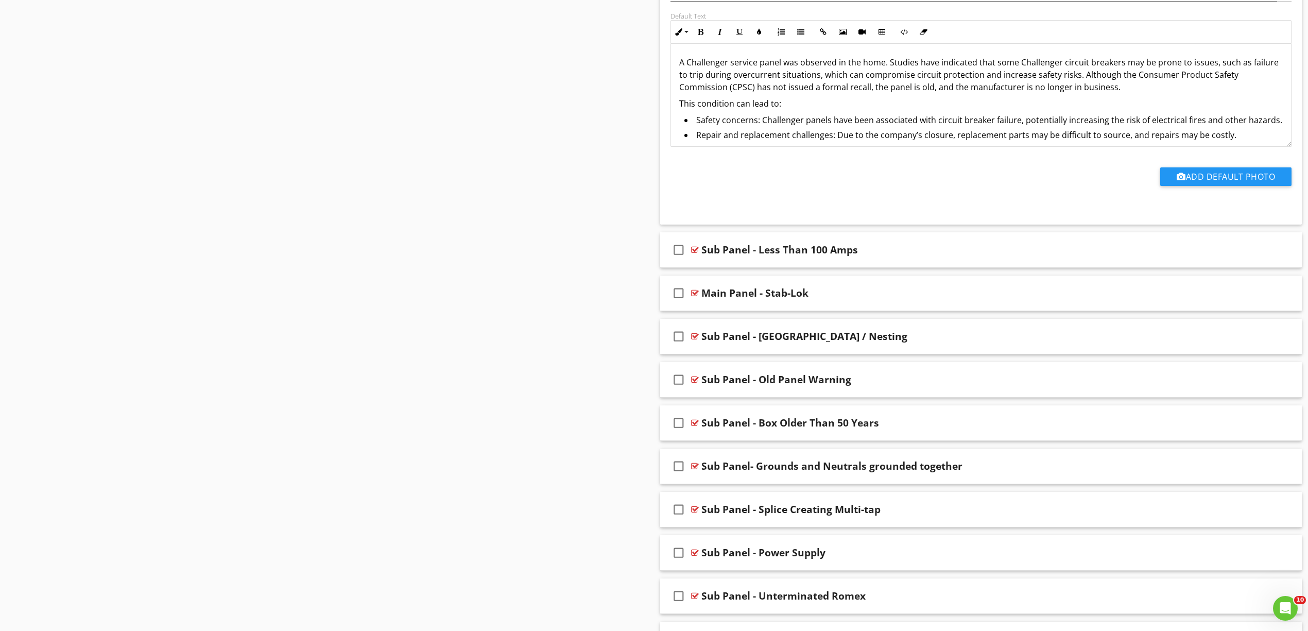
scroll to position [6750, 0]
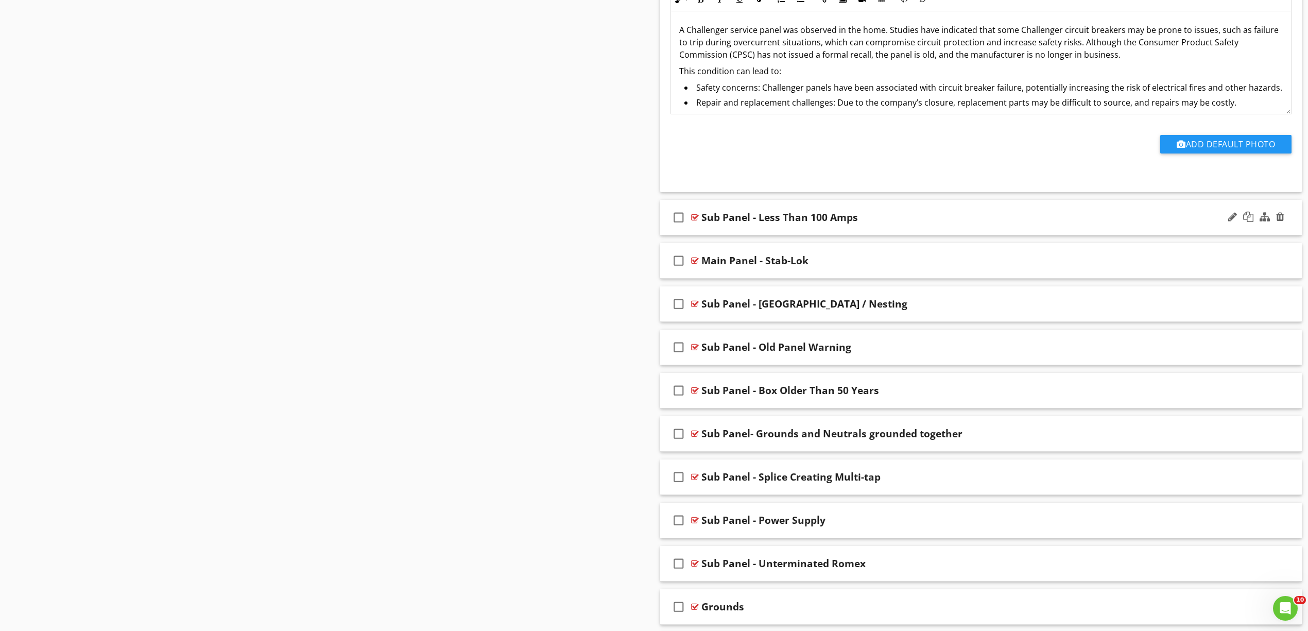
click at [692, 221] on div at bounding box center [695, 217] width 8 height 8
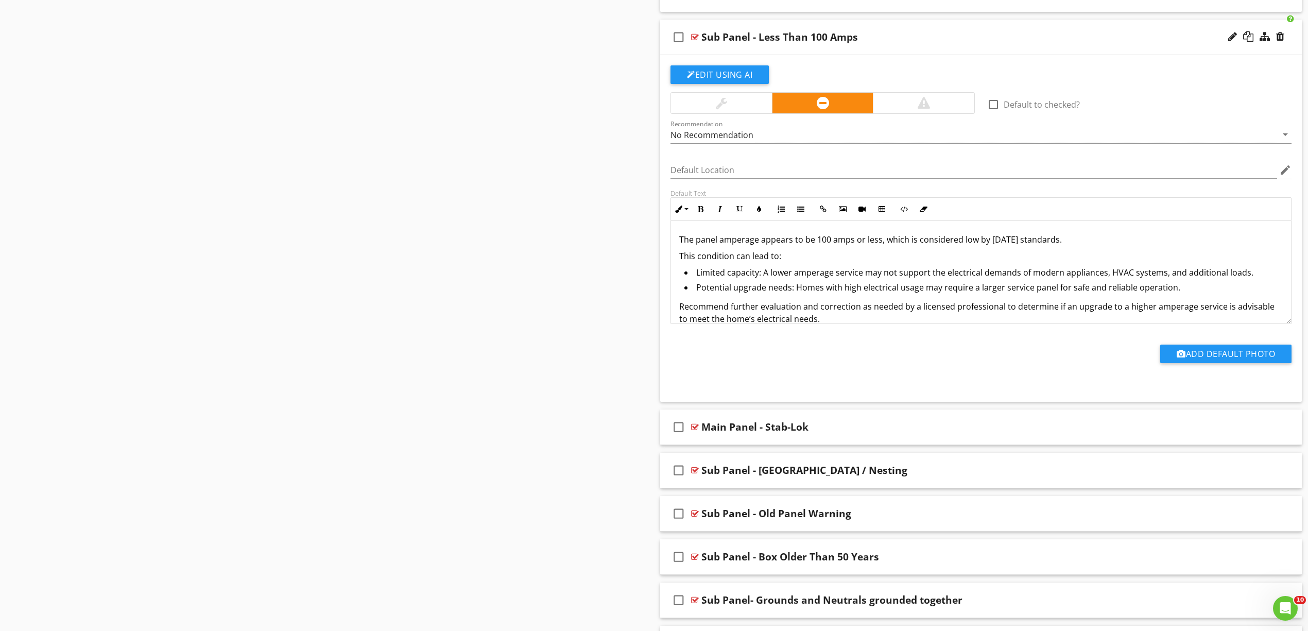
scroll to position [6956, 0]
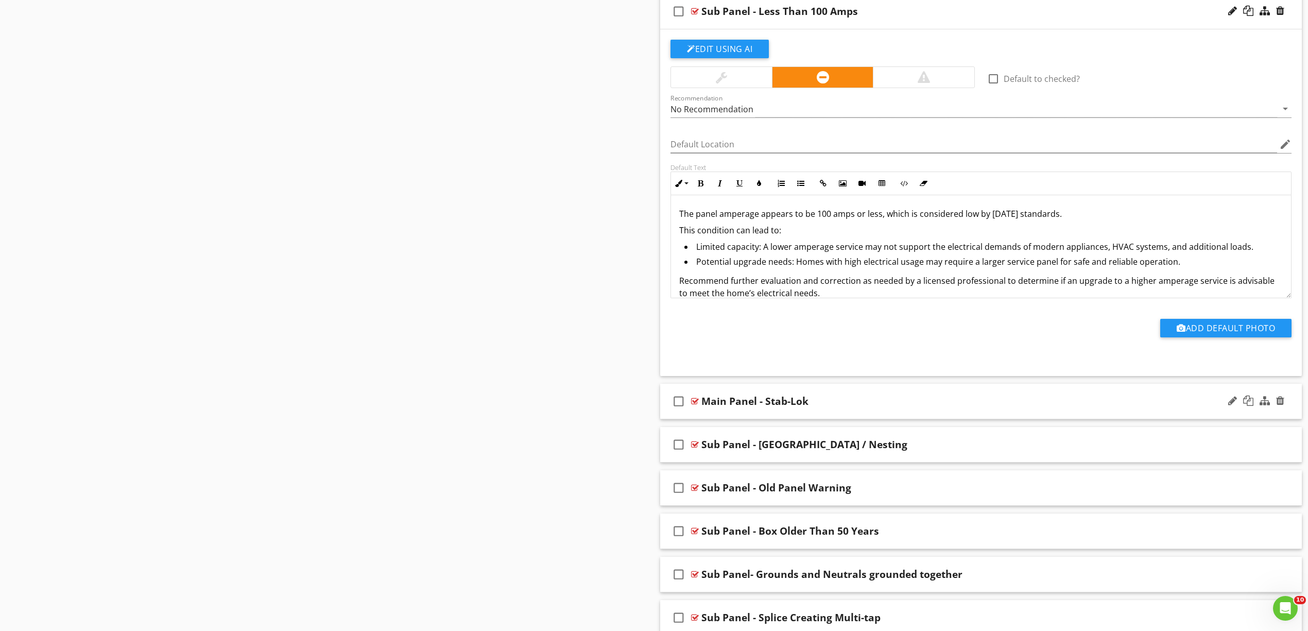
click at [697, 405] on div at bounding box center [695, 401] width 8 height 8
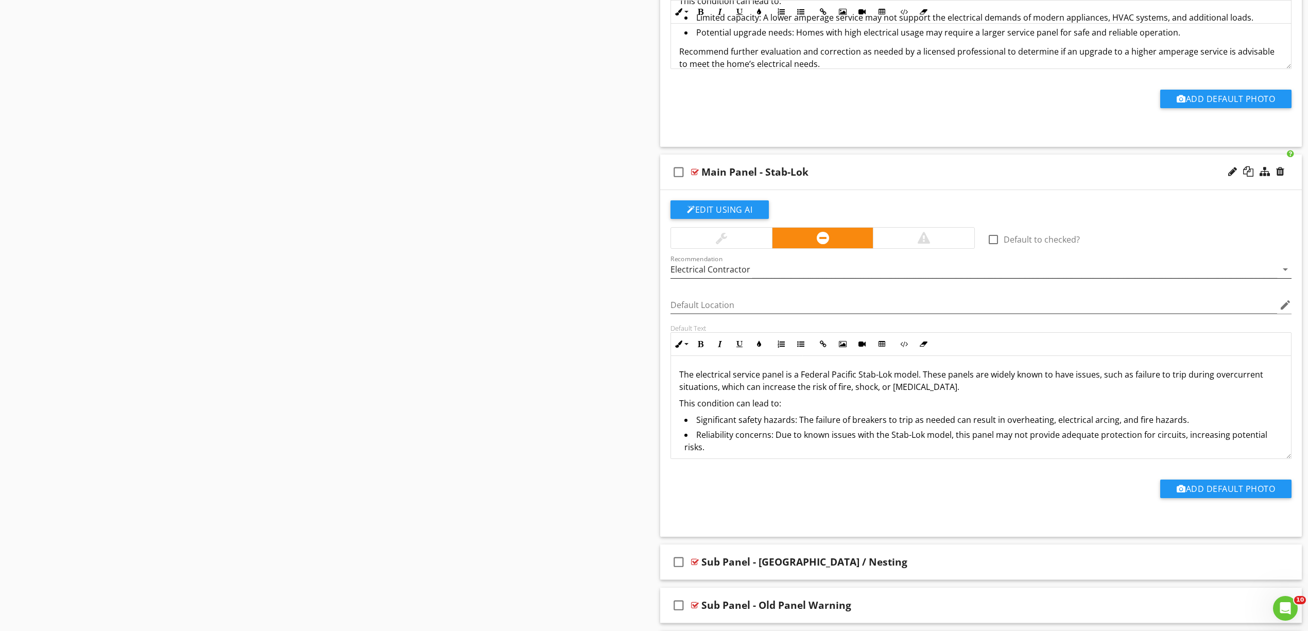
scroll to position [7162, 0]
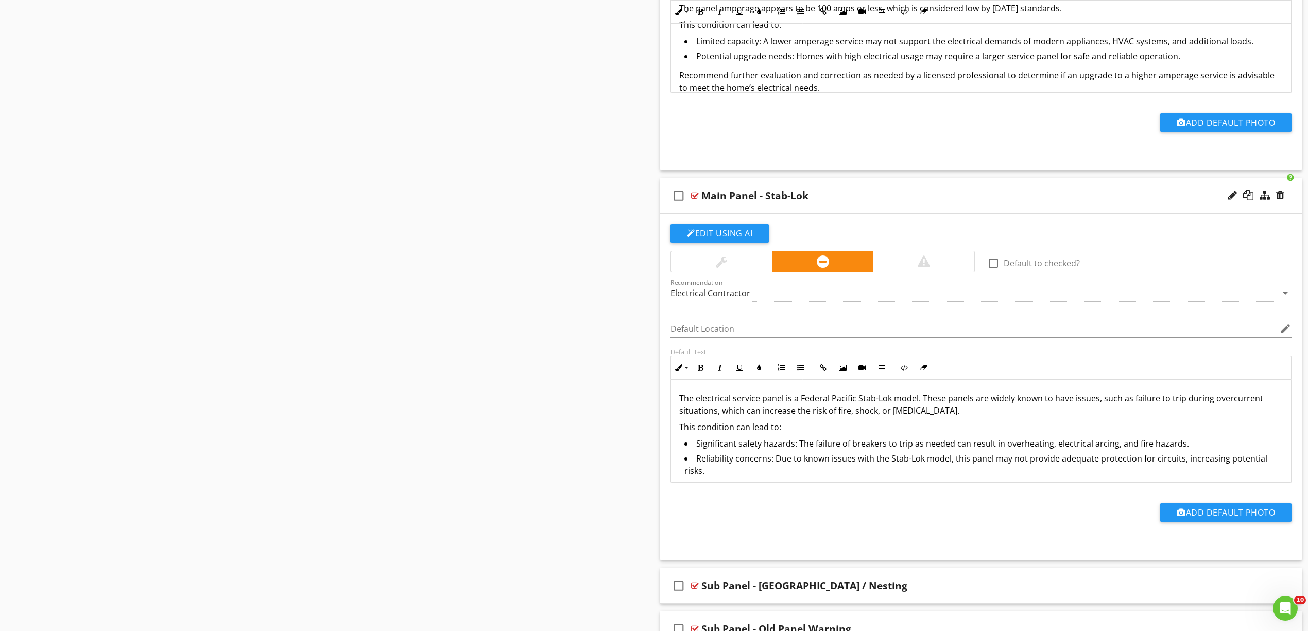
click at [713, 202] on div "Main Panel - Stab-Lok" at bounding box center [754, 196] width 107 height 12
click at [715, 205] on input "Main Panel - Stab-Lok" at bounding box center [934, 196] width 466 height 17
type input "Sub Panel - Stab-Lok"
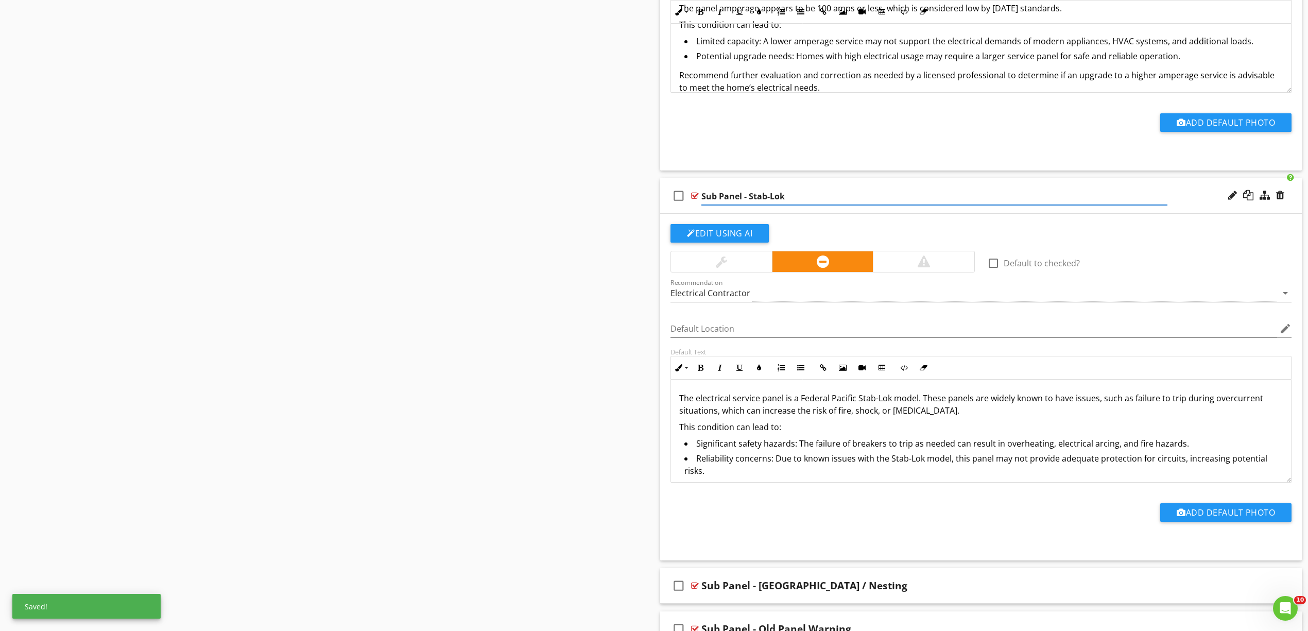
click at [911, 272] on div at bounding box center [923, 261] width 101 height 21
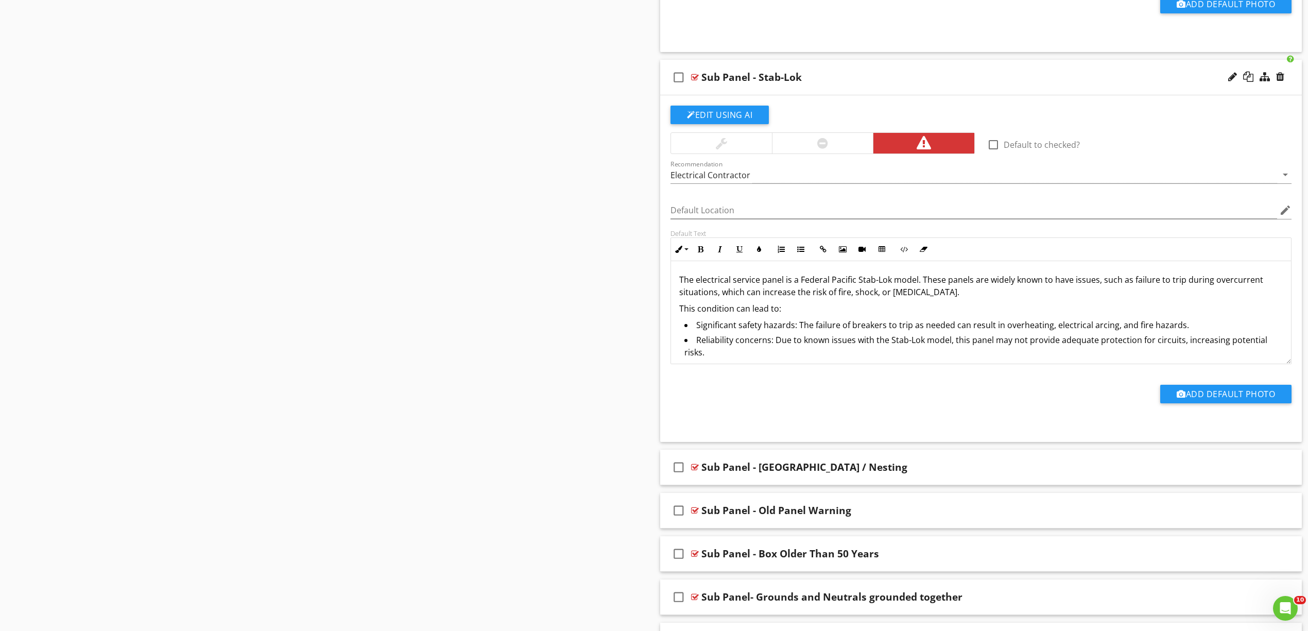
scroll to position [7505, 0]
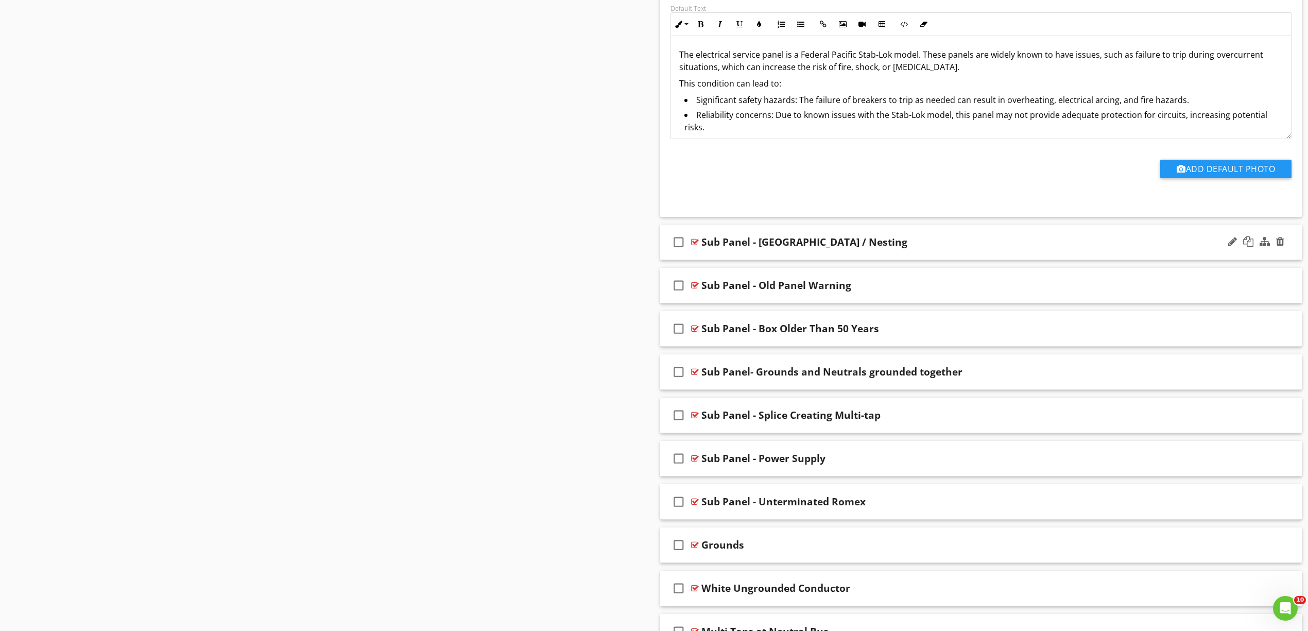
click at [693, 246] on div at bounding box center [695, 242] width 8 height 8
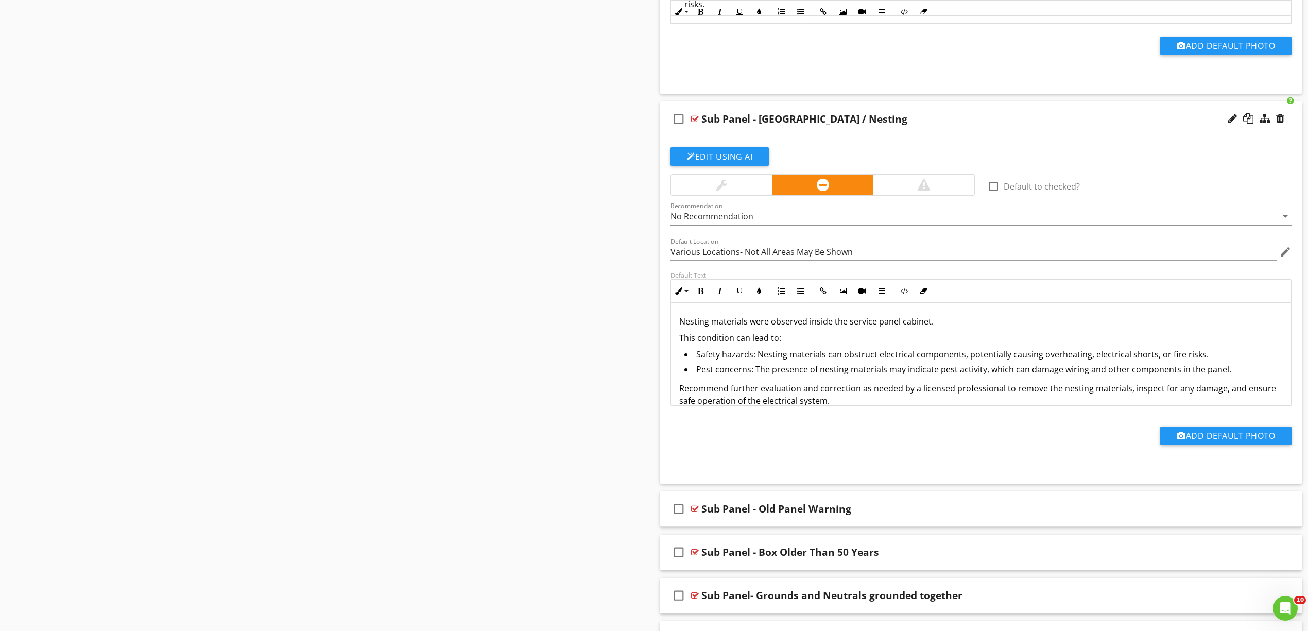
scroll to position [7642, 0]
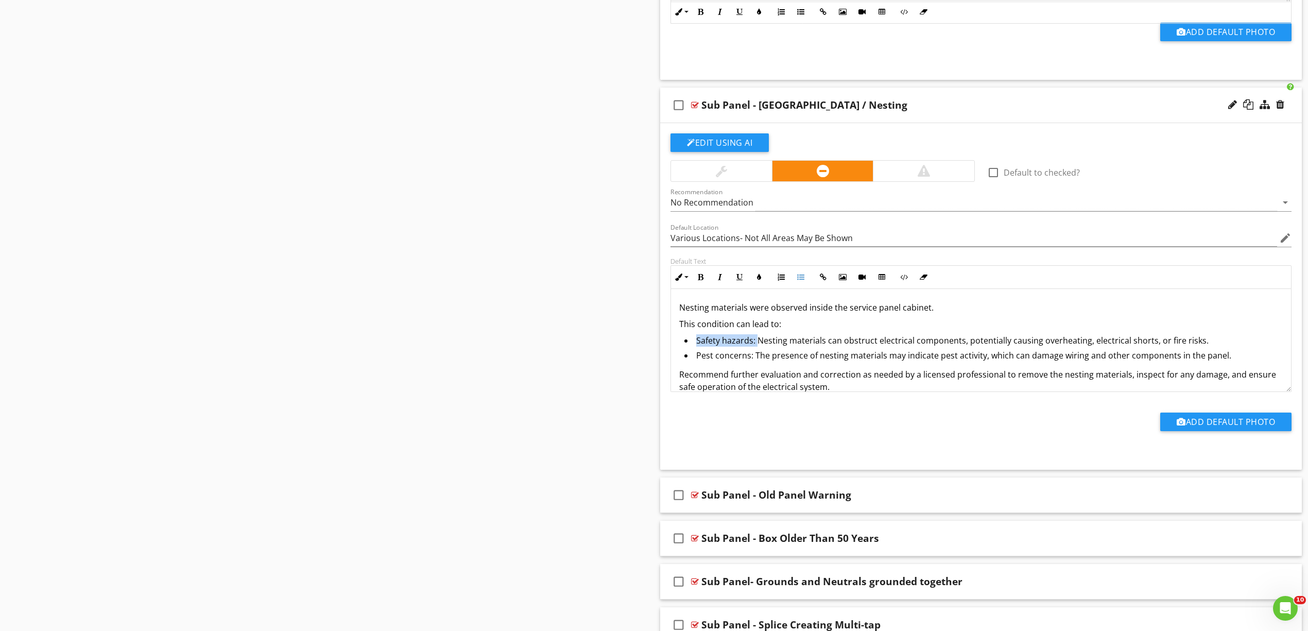
drag, startPoint x: 747, startPoint y: 366, endPoint x: 696, endPoint y: 369, distance: 50.6
click at [696, 349] on li "Safety hazards: Nesting materials can obstruct electrical components, potential…" at bounding box center [983, 341] width 598 height 15
drag, startPoint x: 754, startPoint y: 382, endPoint x: 689, endPoint y: 382, distance: 65.4
click at [689, 364] on li "Pest concerns: The presence of nesting materials may indicate pest activity, wh…" at bounding box center [983, 356] width 598 height 15
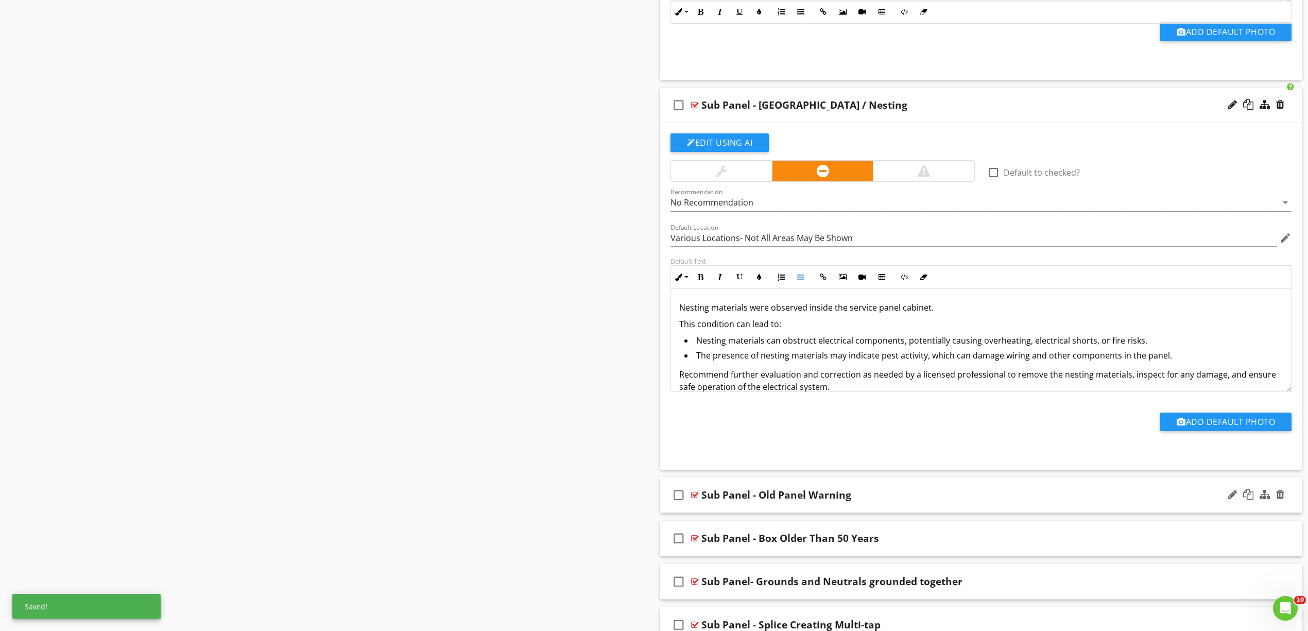
click at [690, 507] on div "check_box_outline_blank" at bounding box center [680, 495] width 21 height 25
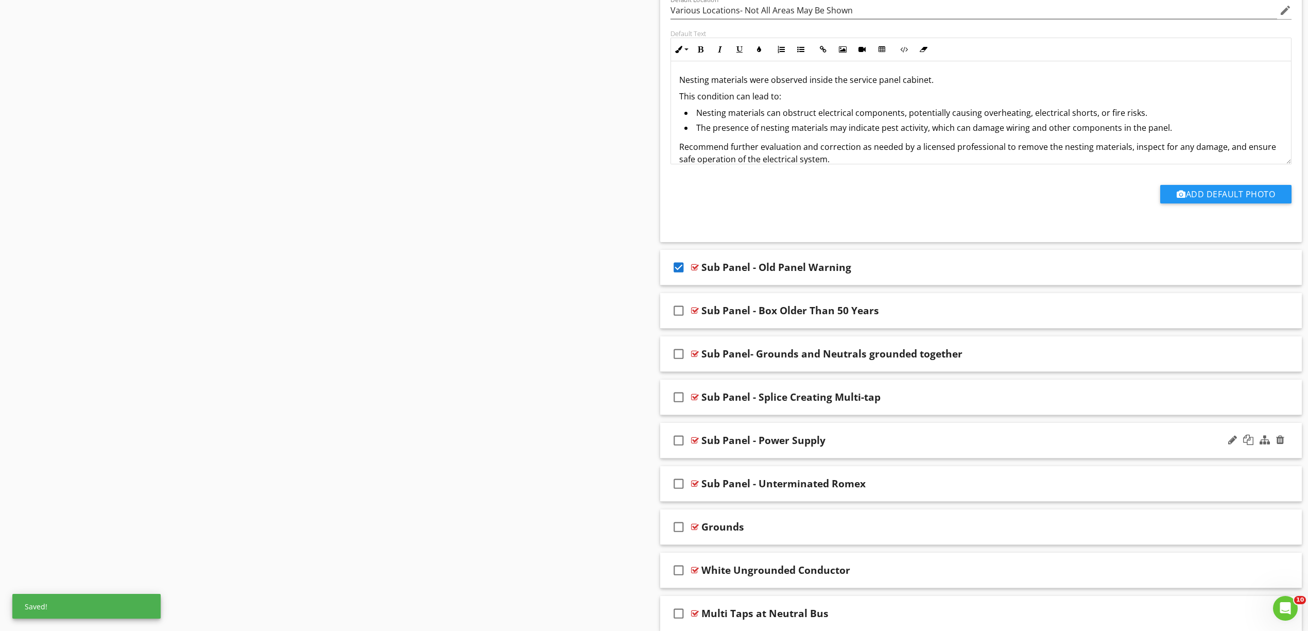
scroll to position [7917, 0]
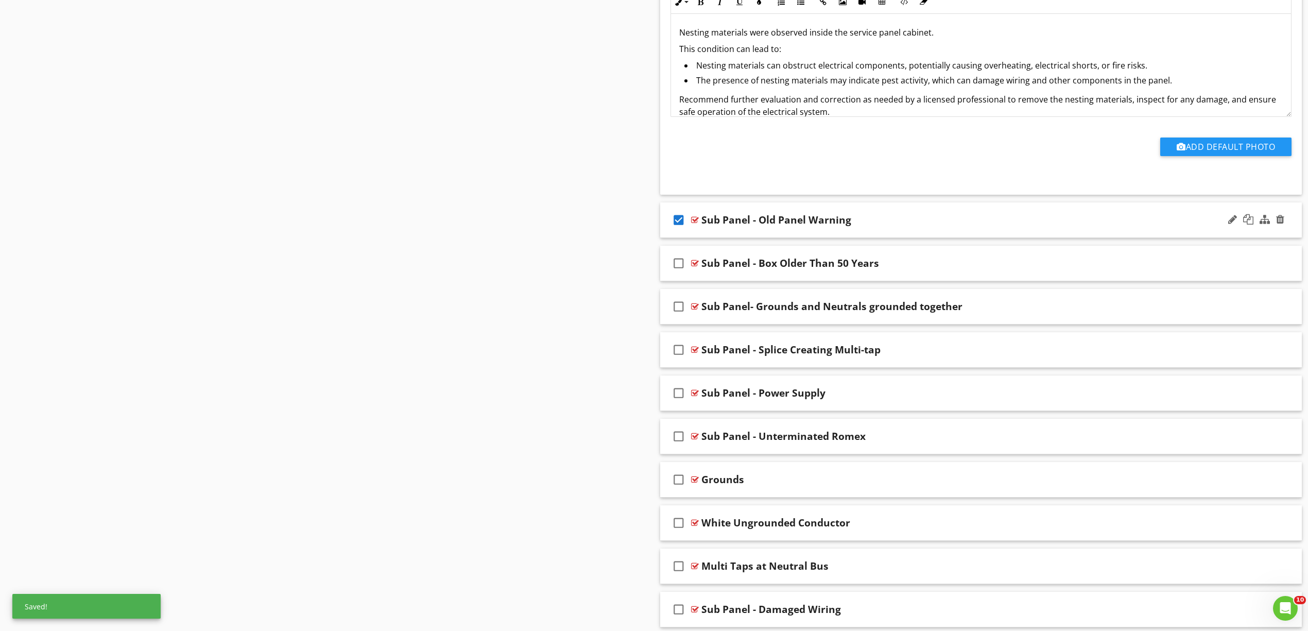
click at [695, 224] on div at bounding box center [695, 220] width 8 height 8
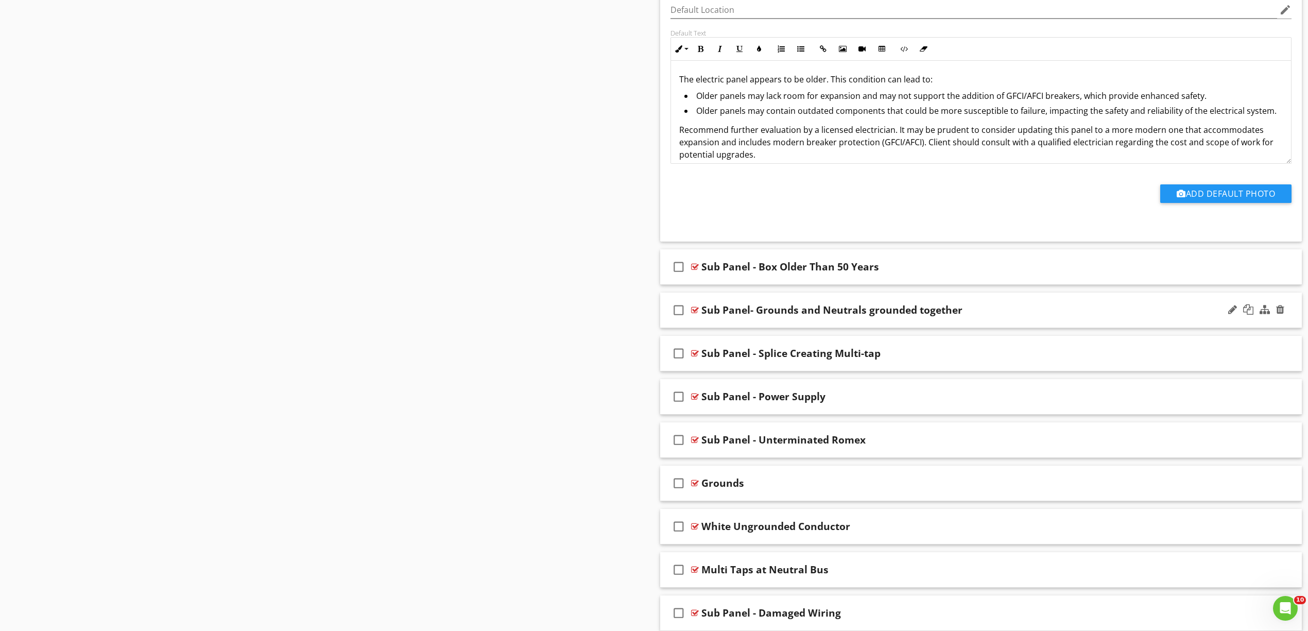
scroll to position [8260, 0]
click at [696, 284] on div "check_box_outline_blank Sub Panel - Box Older Than 50 Years" at bounding box center [981, 267] width 642 height 36
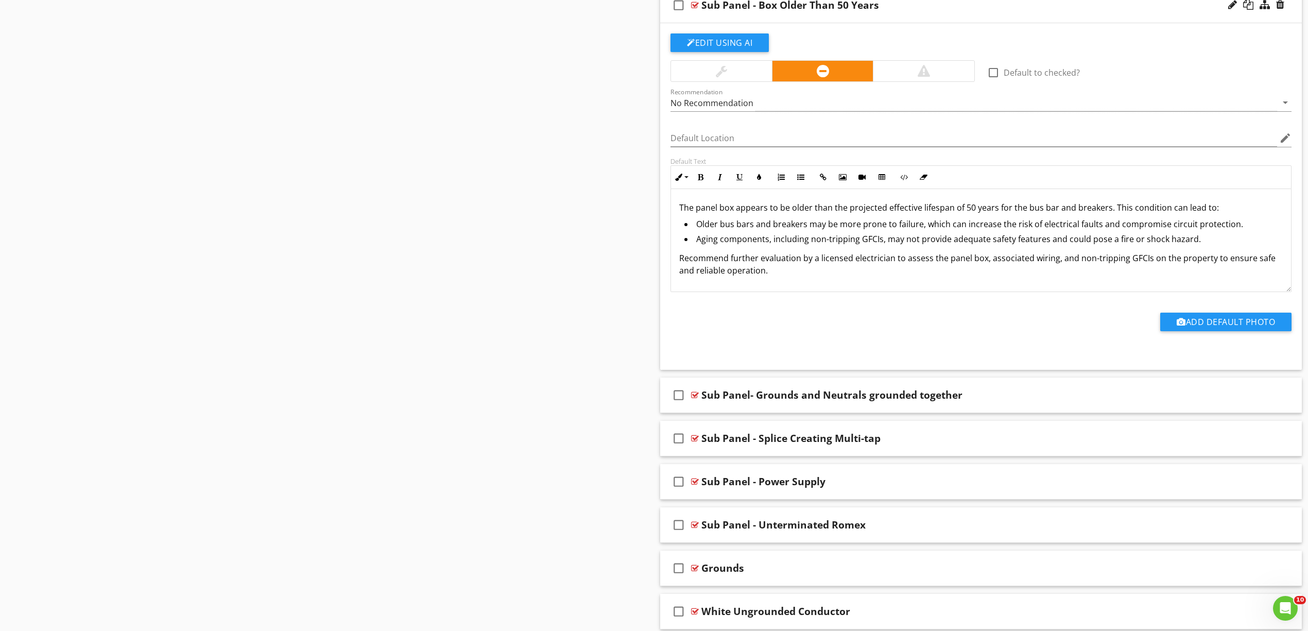
scroll to position [8604, 0]
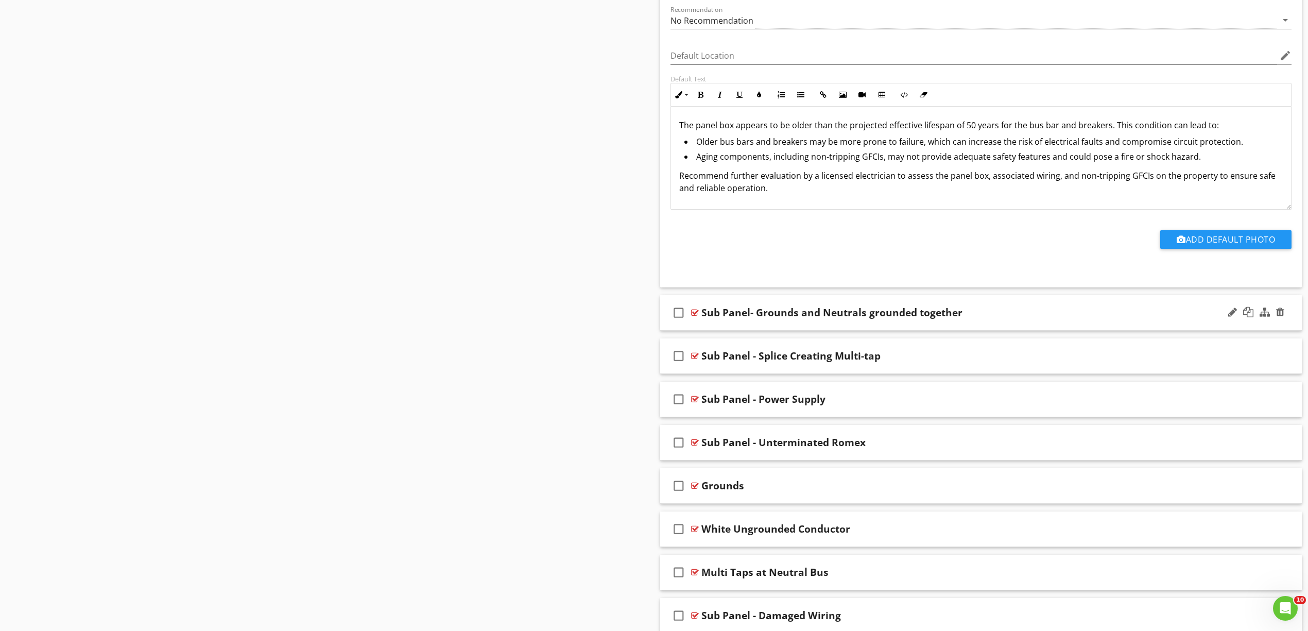
click at [700, 331] on div "check_box_outline_blank Sub Panel- Grounds and Neutrals grounded together" at bounding box center [981, 313] width 642 height 36
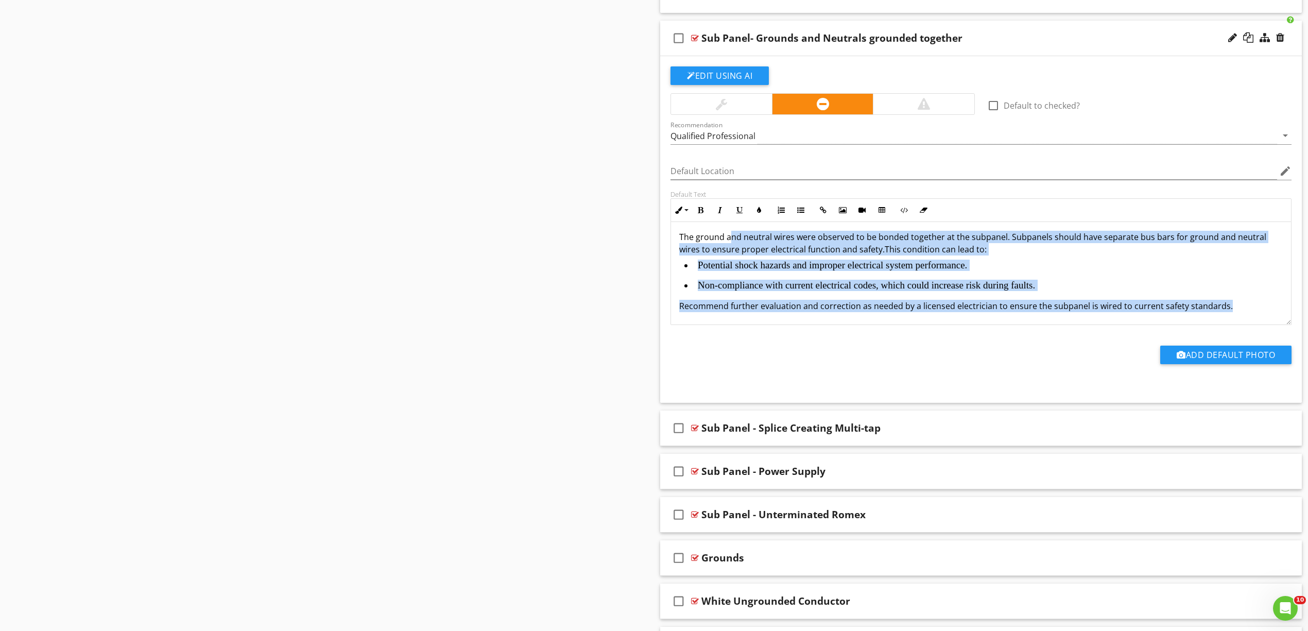
scroll to position [0, 0]
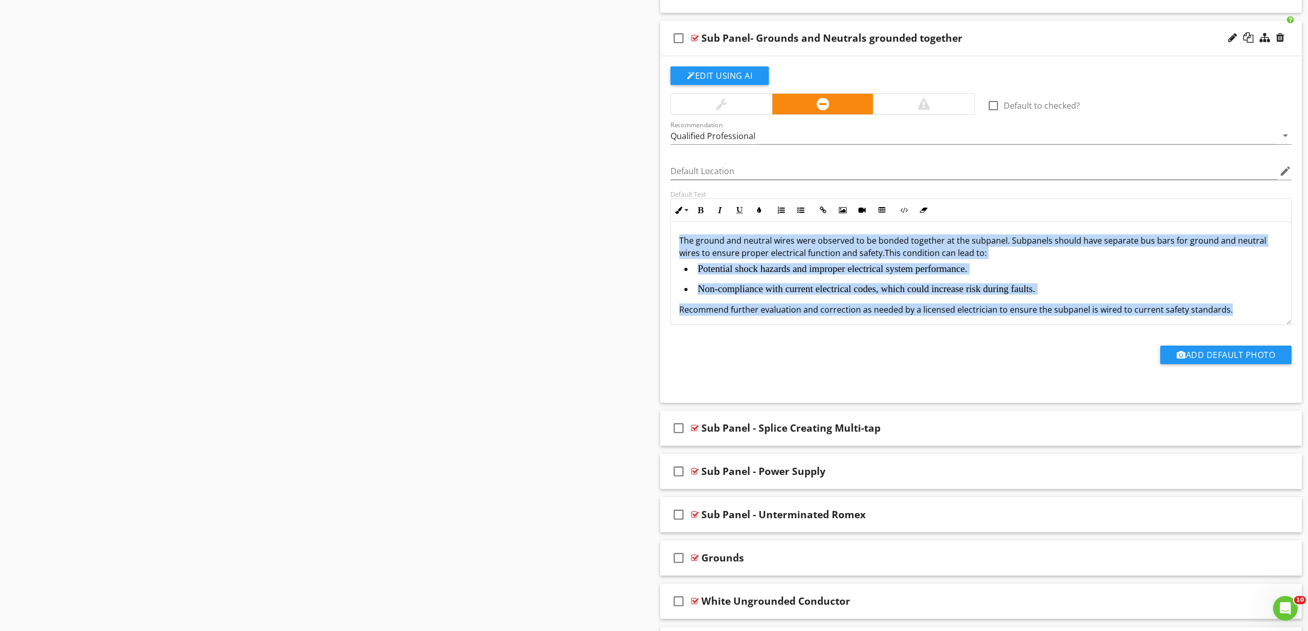
drag, startPoint x: 1230, startPoint y: 338, endPoint x: 660, endPoint y: 254, distance: 576.8
click at [660, 254] on div "Edit Using AI check_box_outline_blank Default to checked? Recommendation Qualif…" at bounding box center [981, 229] width 642 height 347
copy div "The ground and neutral wires were observed to be bonded together at the subpane…"
click at [1246, 328] on div "The ground and neutral wires were observed to be bonded together at the subpane…" at bounding box center [981, 275] width 620 height 106
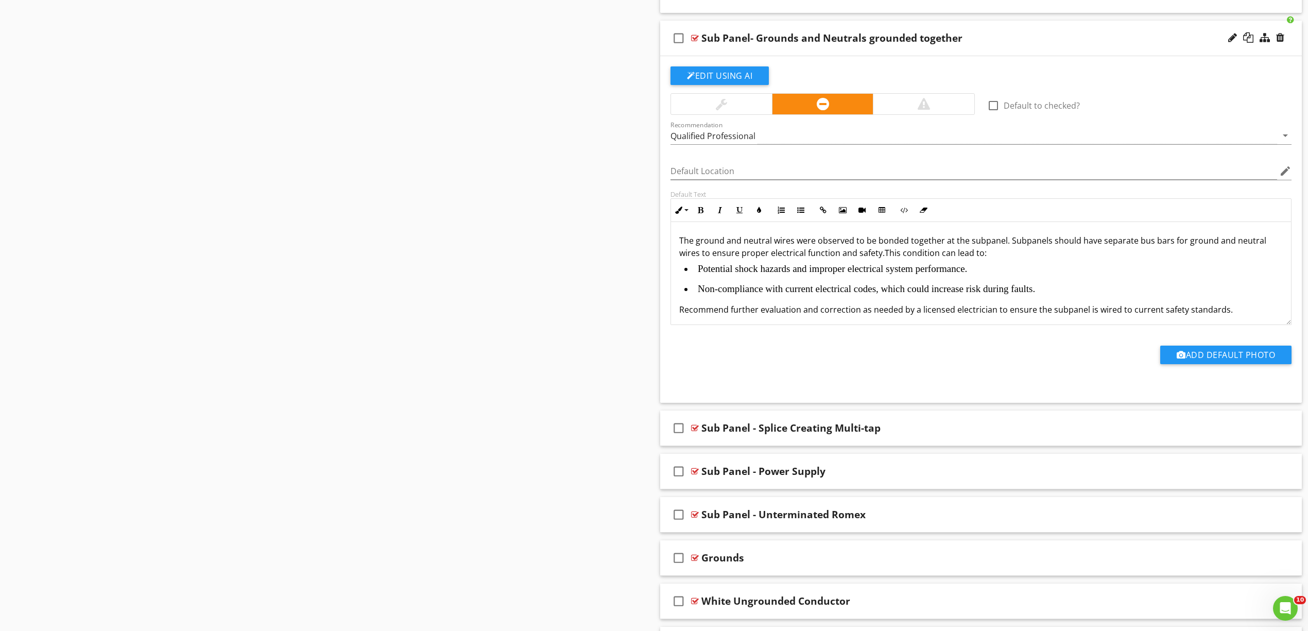
scroll to position [54, 0]
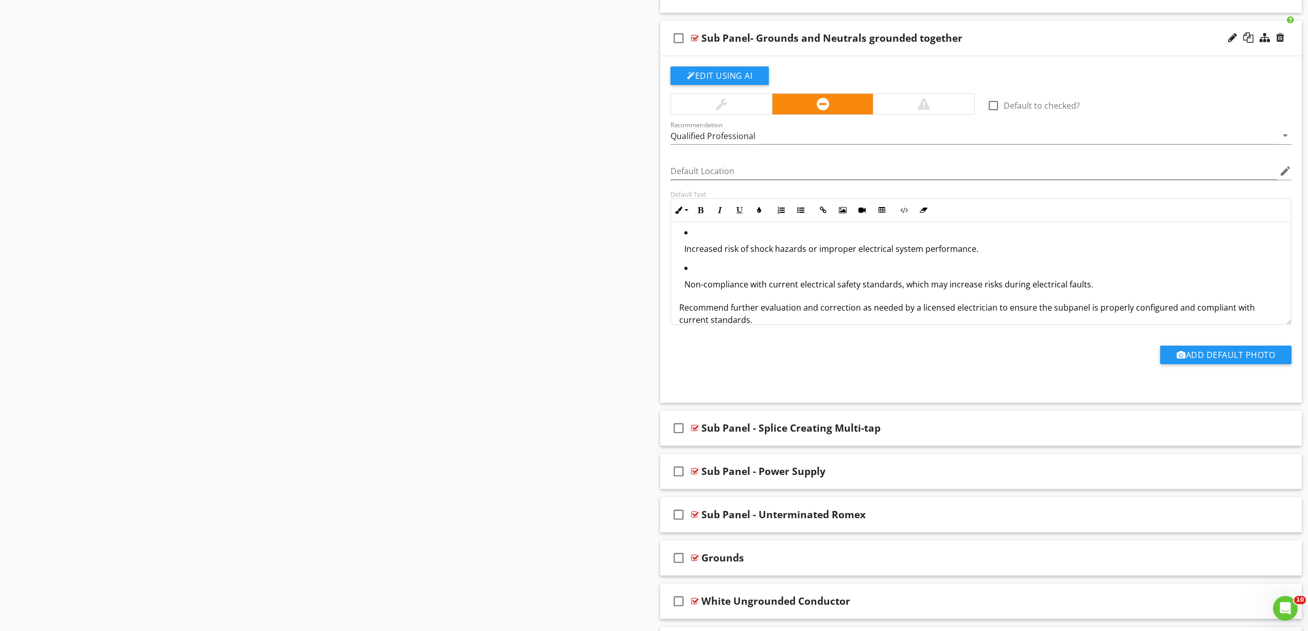
click at [773, 255] on p "Increased risk of shock hazards or improper electrical system performance." at bounding box center [983, 249] width 598 height 12
click at [804, 214] on icon "button" at bounding box center [800, 209] width 7 height 7
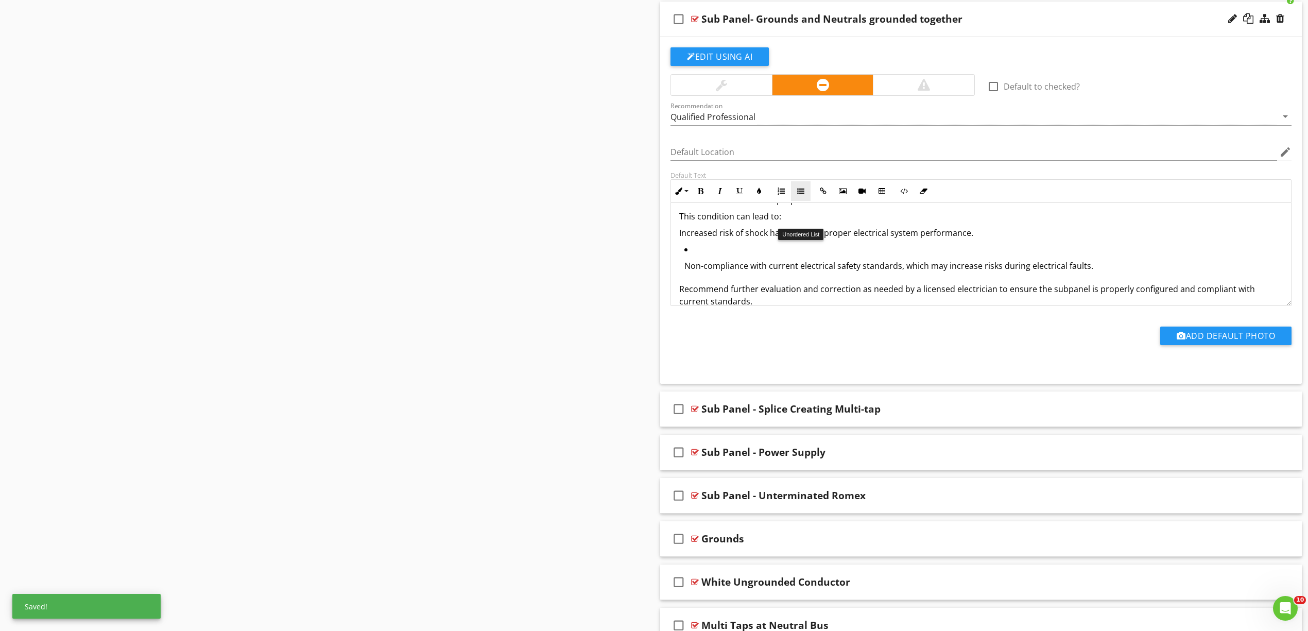
click at [803, 195] on icon "button" at bounding box center [800, 190] width 7 height 7
click at [782, 270] on p "Non-compliance with current electrical safety standards, which may increase ris…" at bounding box center [983, 263] width 598 height 12
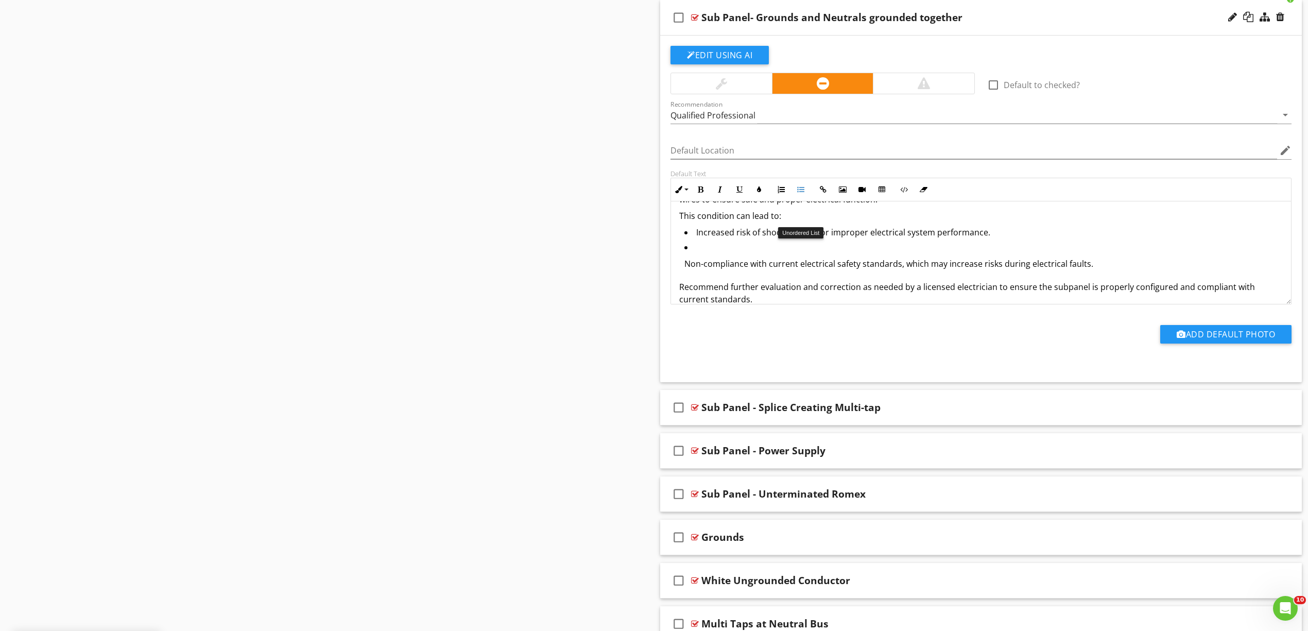
click at [796, 199] on button "Unordered List" at bounding box center [801, 190] width 20 height 20
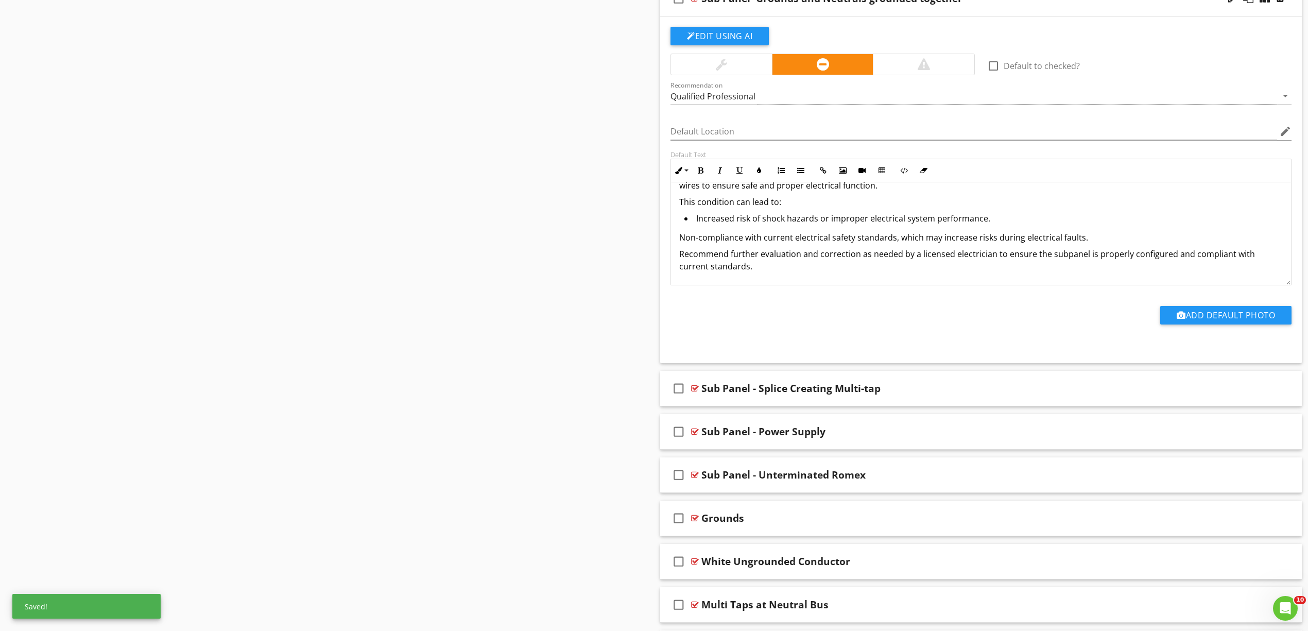
scroll to position [13, 0]
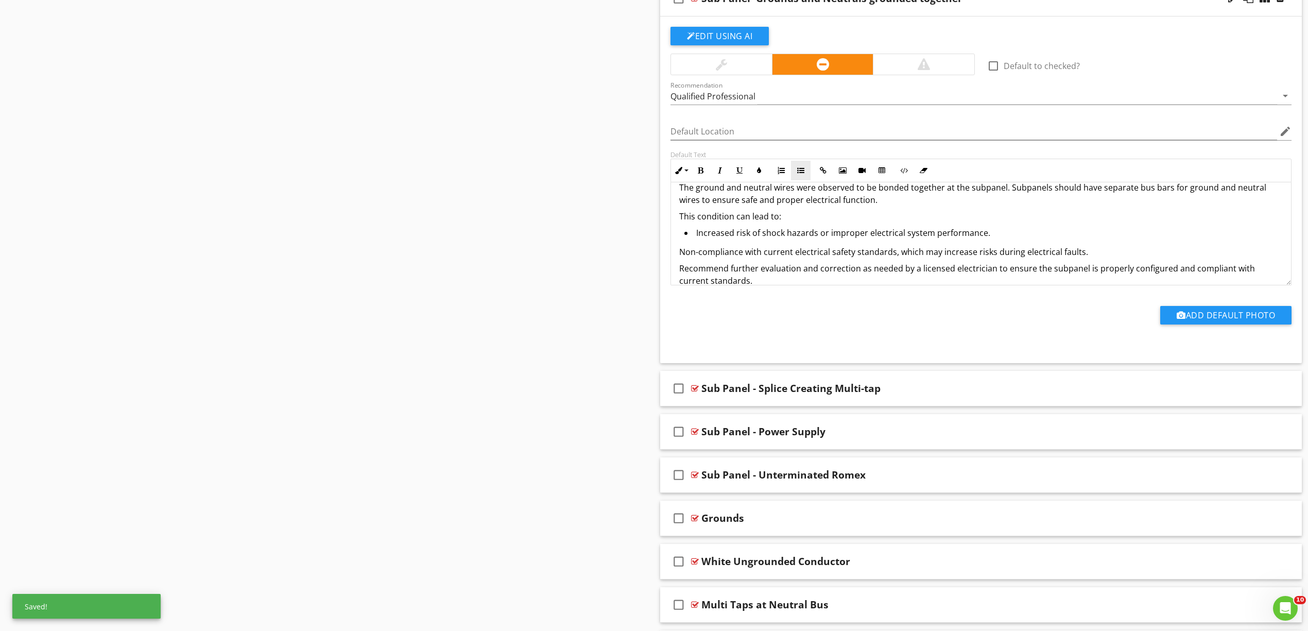
click at [800, 180] on button "Unordered List" at bounding box center [801, 171] width 20 height 20
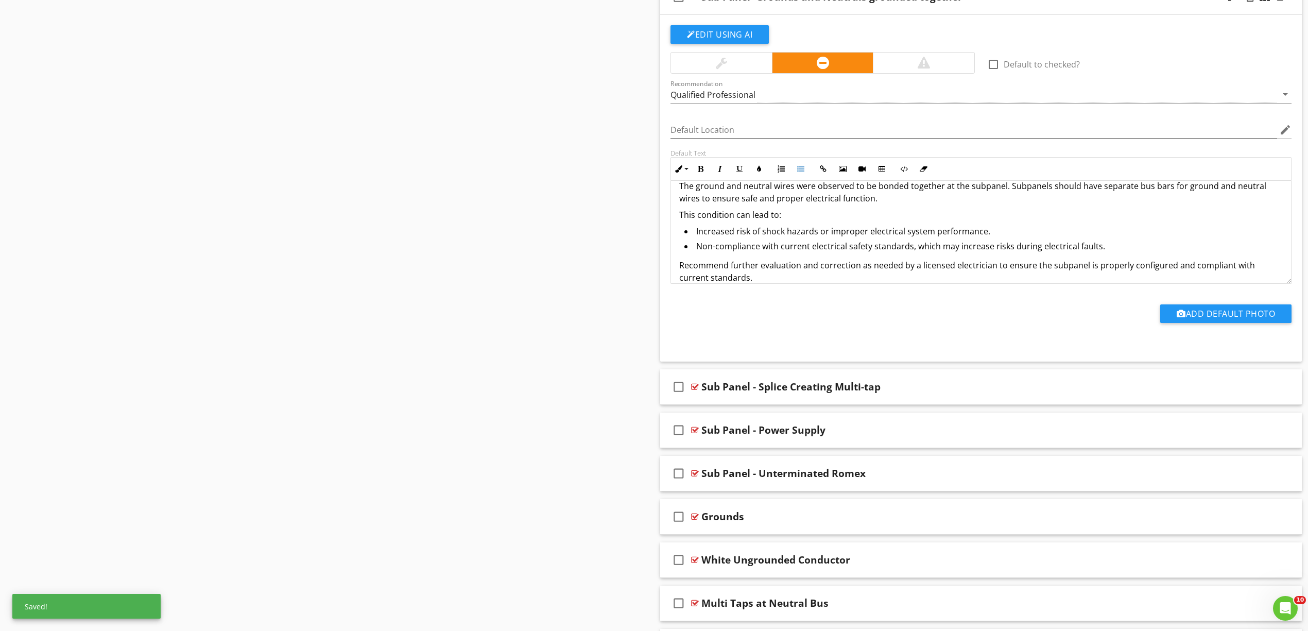
scroll to position [12, 0]
click at [680, 222] on p "This condition can lead to:" at bounding box center [981, 216] width 604 height 12
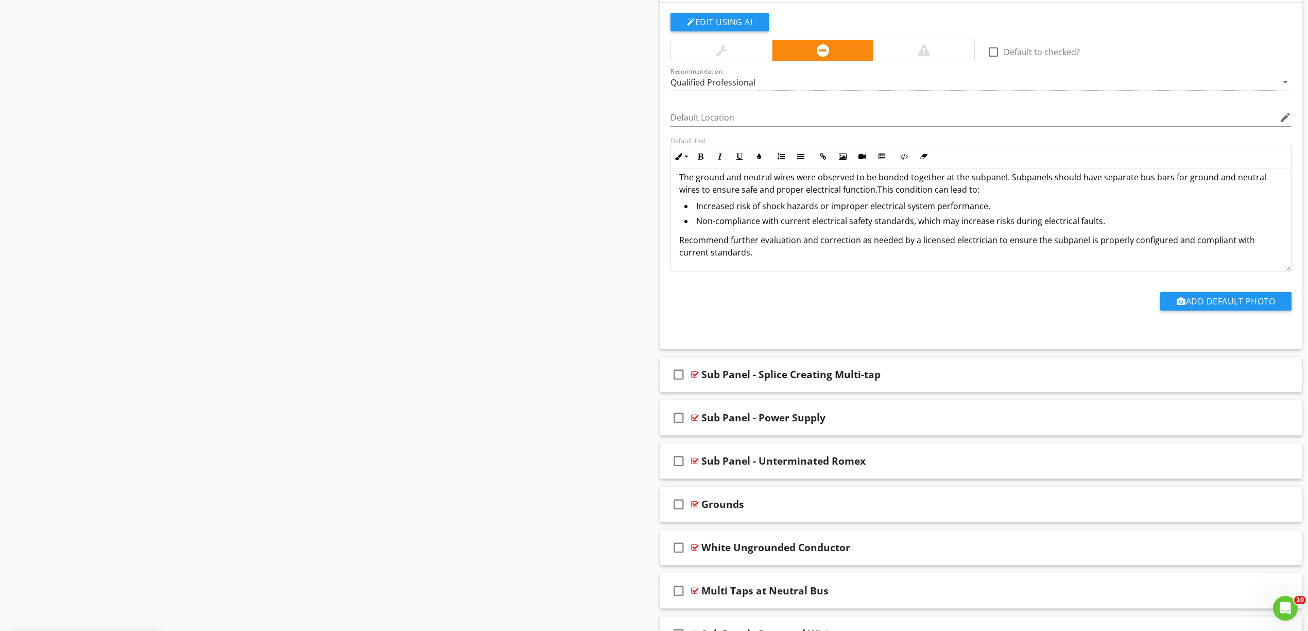
scroll to position [0, 0]
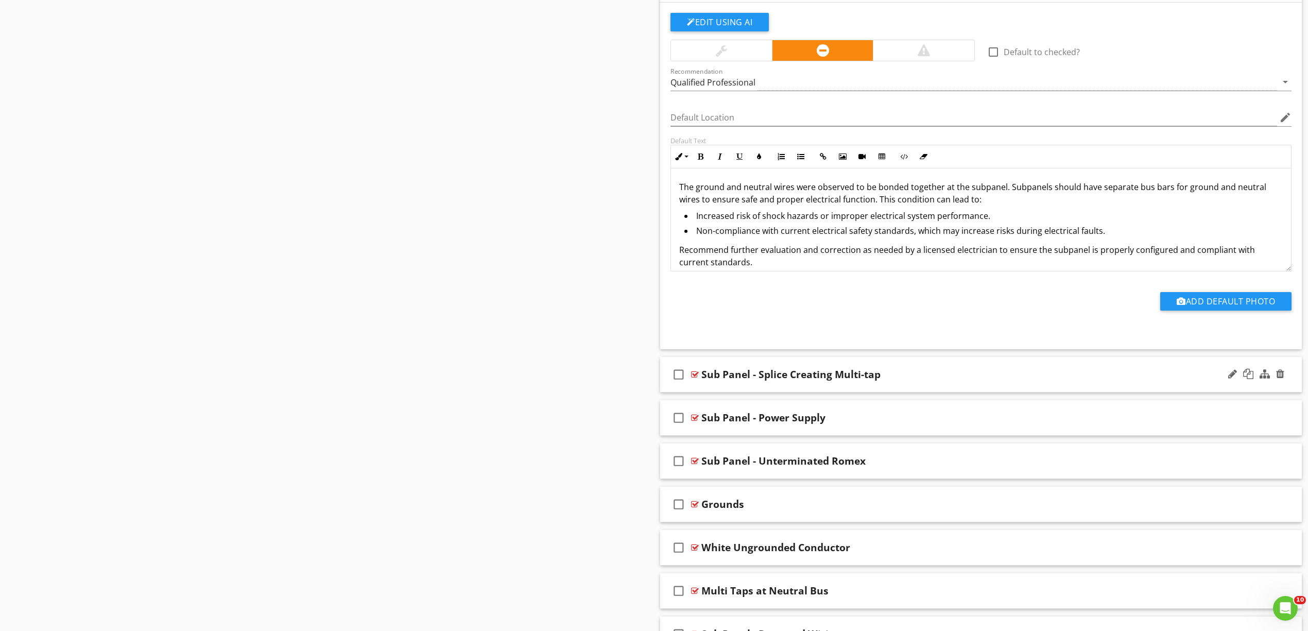
click at [692, 378] on div at bounding box center [695, 374] width 8 height 8
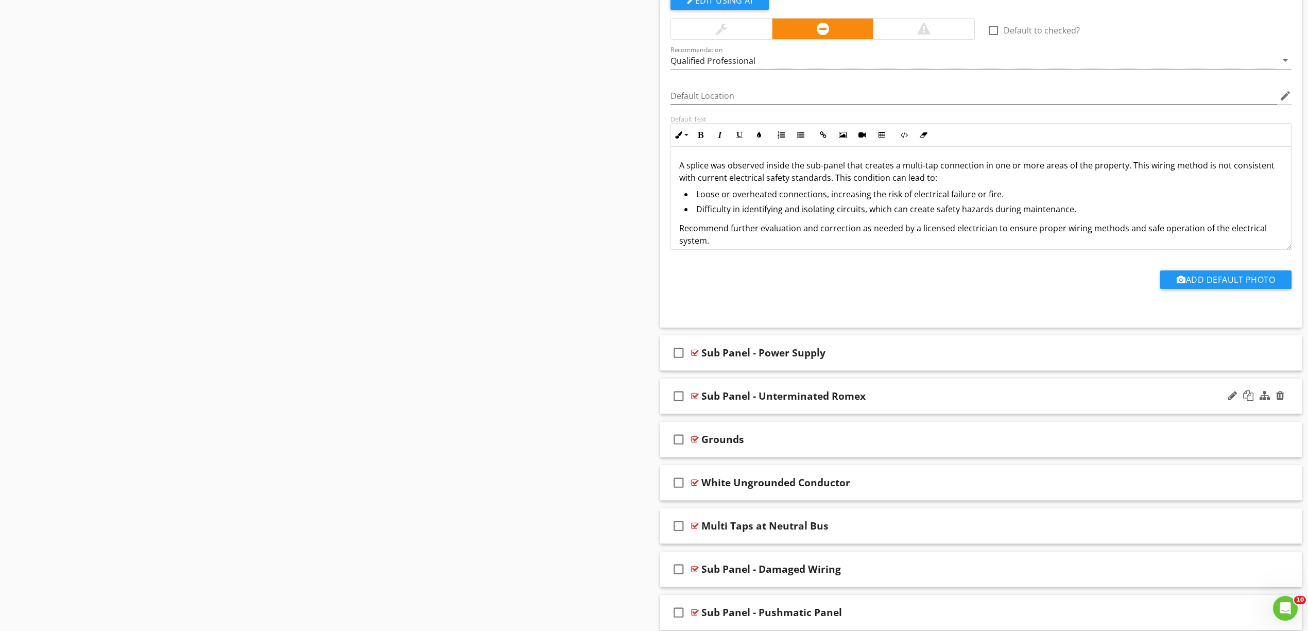
scroll to position [9344, 0]
click at [695, 356] on div at bounding box center [695, 352] width 8 height 8
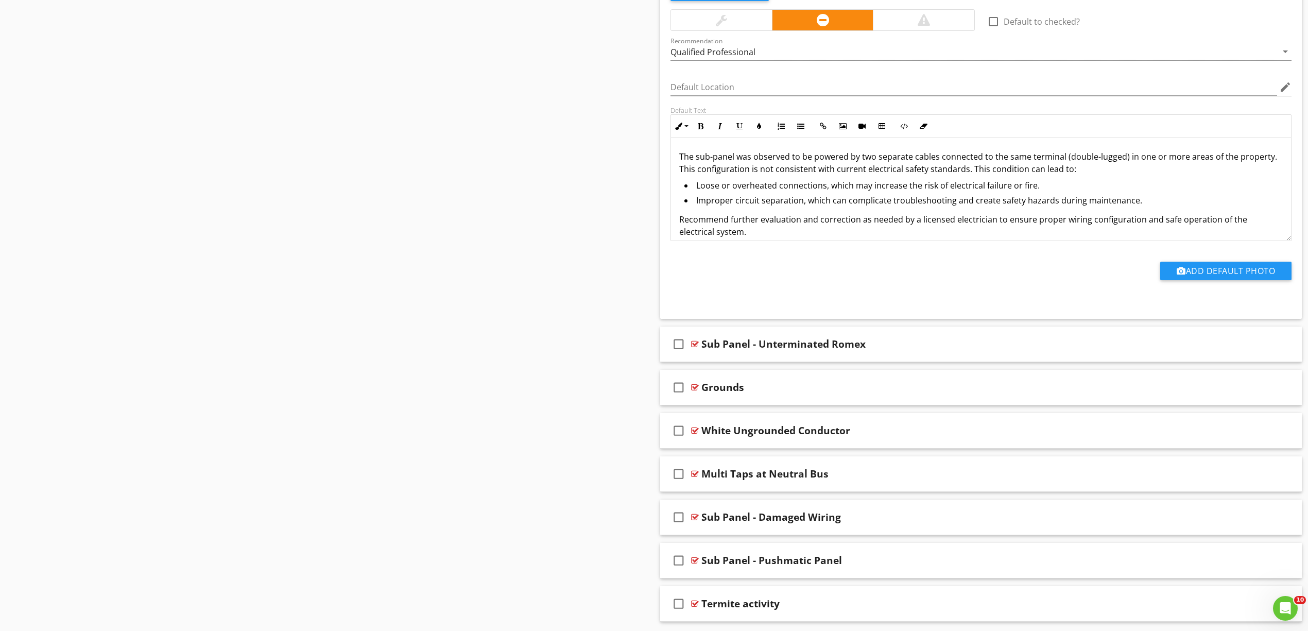
scroll to position [9756, 0]
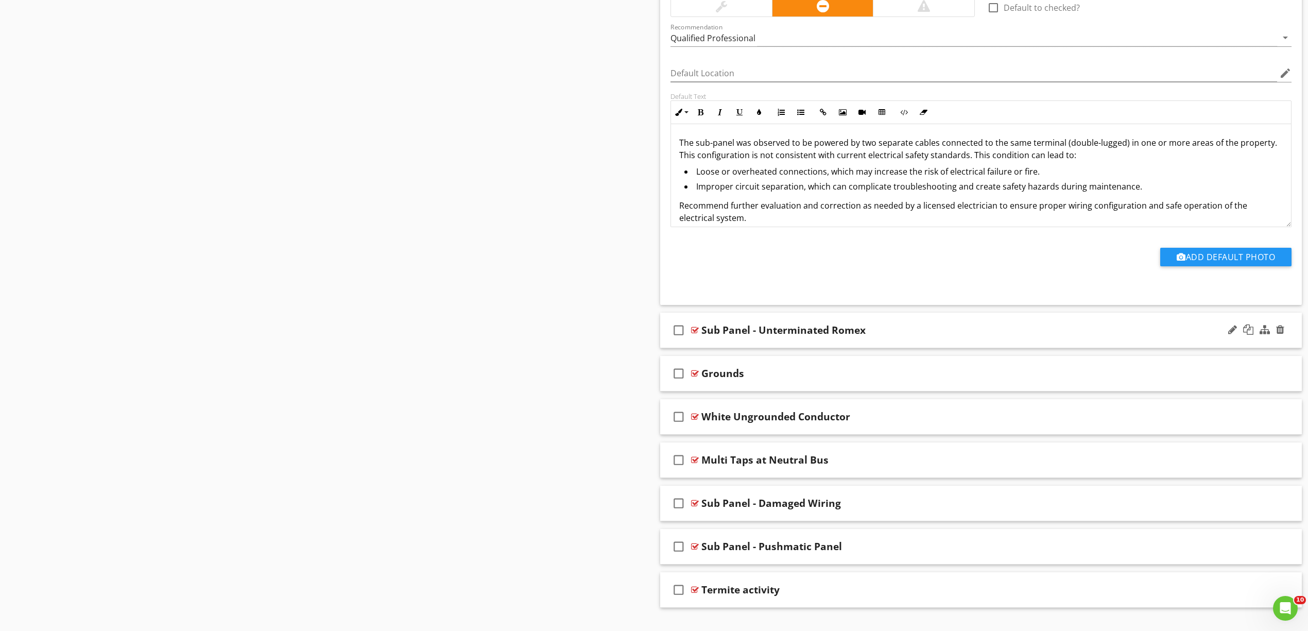
click at [697, 334] on div at bounding box center [695, 330] width 8 height 8
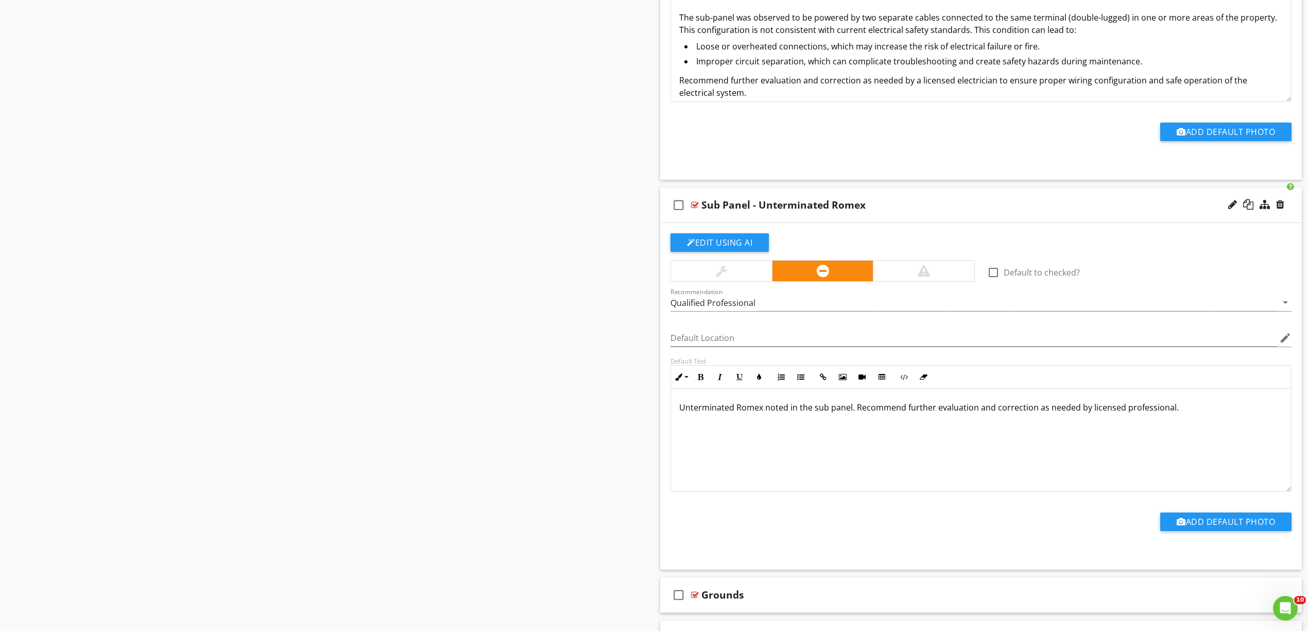
scroll to position [10030, 0]
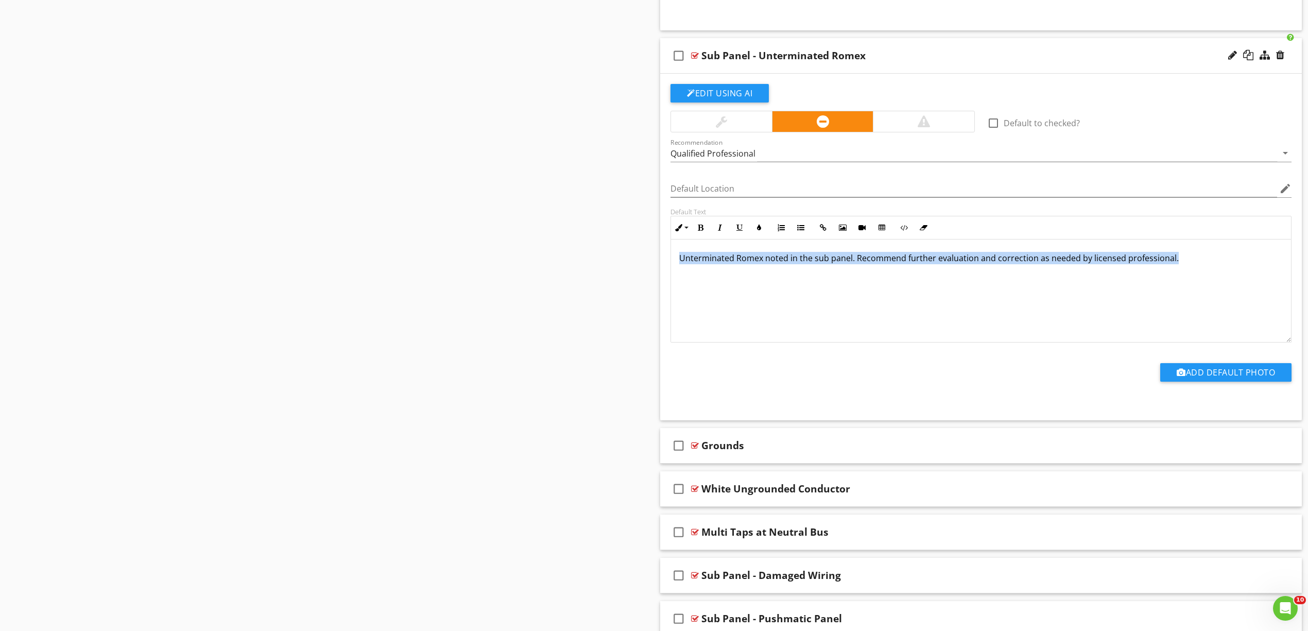
drag, startPoint x: 1064, startPoint y: 322, endPoint x: 627, endPoint y: 299, distance: 437.3
click at [1077, 317] on div "Unterminated Romex noted in the sub panel. Recommend further evaluation and cor…" at bounding box center [981, 290] width 620 height 103
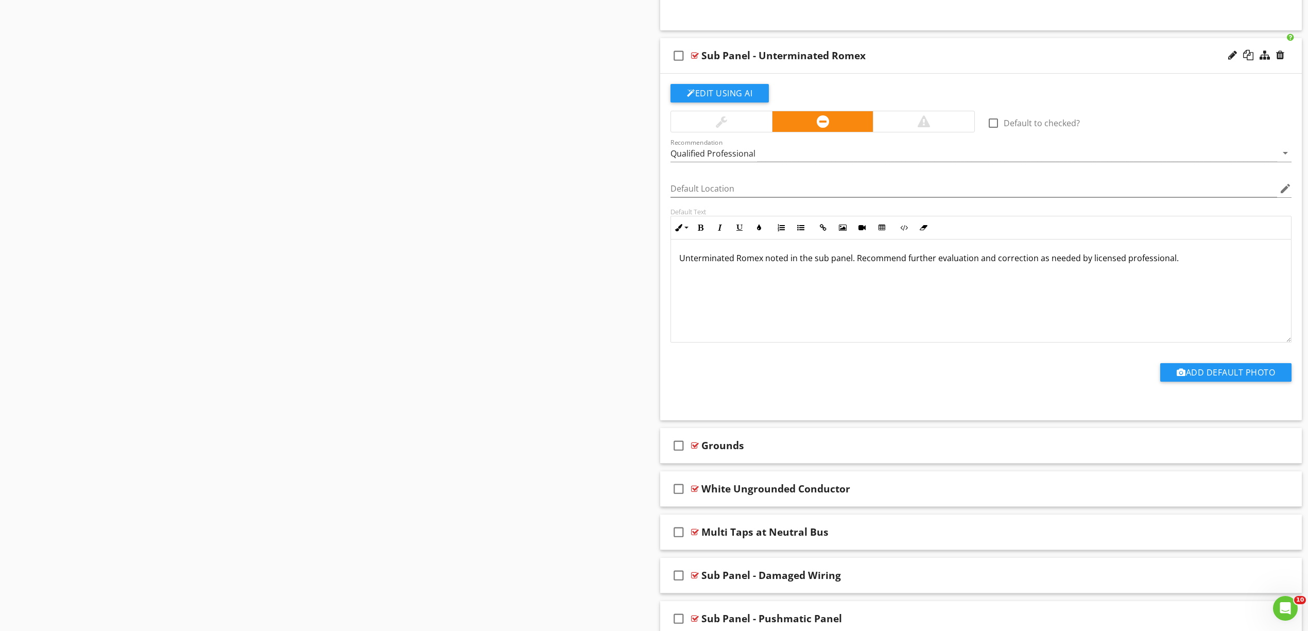
scroll to position [28, 0]
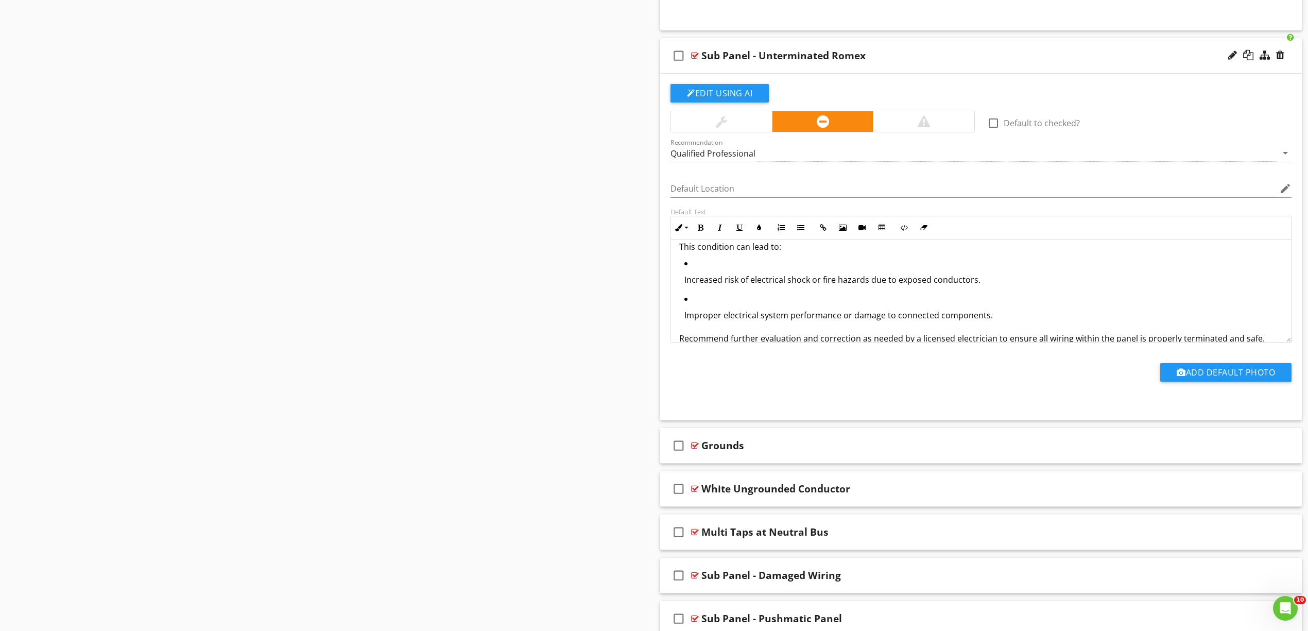
click at [740, 286] on p "Increased risk of electrical shock or fire hazards due to exposed conductors." at bounding box center [983, 279] width 598 height 12
click at [801, 231] on icon "button" at bounding box center [800, 227] width 7 height 7
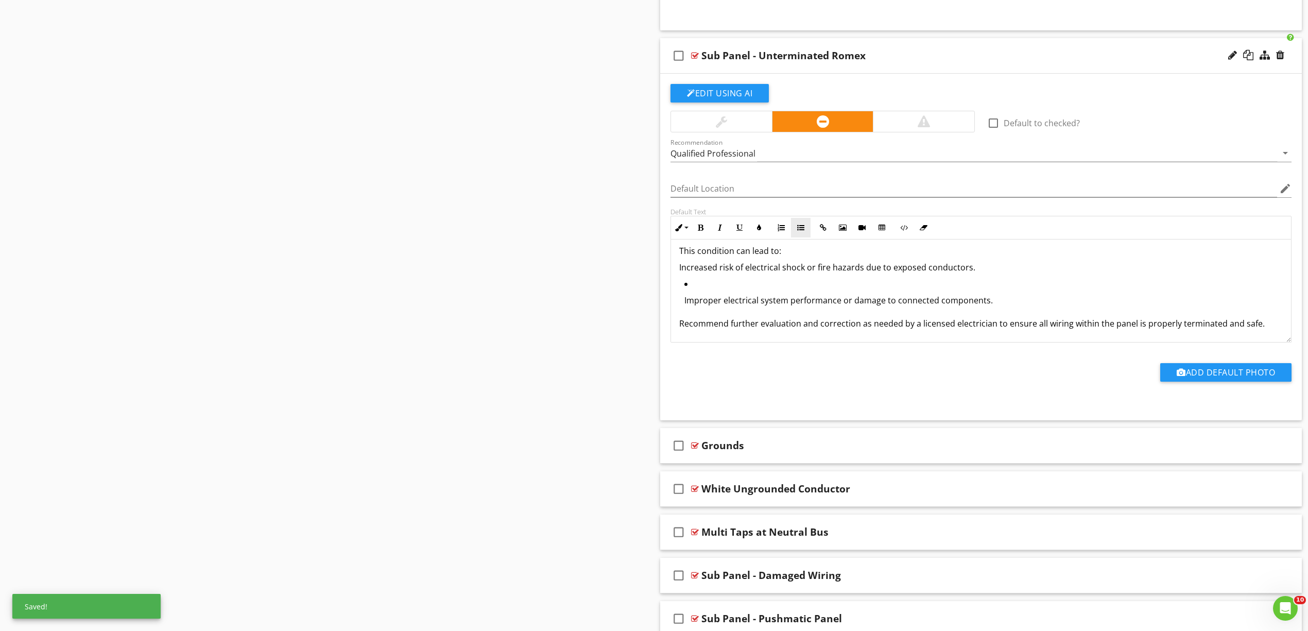
scroll to position [10034, 0]
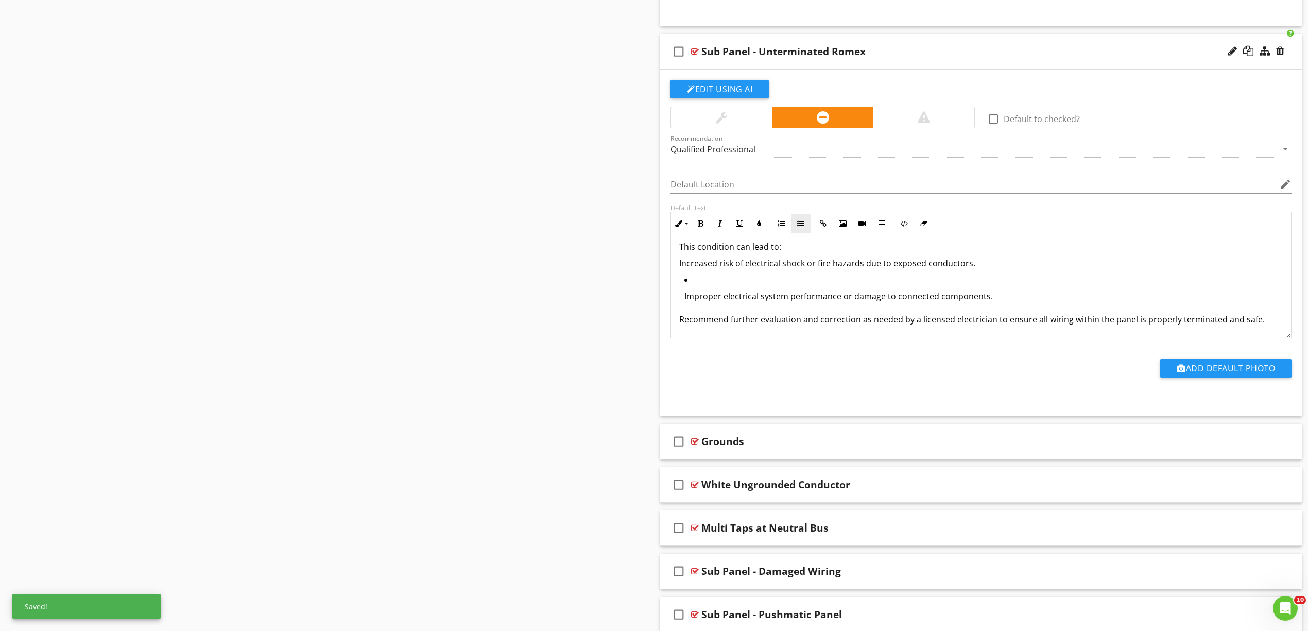
click at [805, 233] on button "Unordered List" at bounding box center [801, 224] width 20 height 20
click at [773, 301] on p "Improper electrical system performance or damage to connected components." at bounding box center [983, 294] width 598 height 12
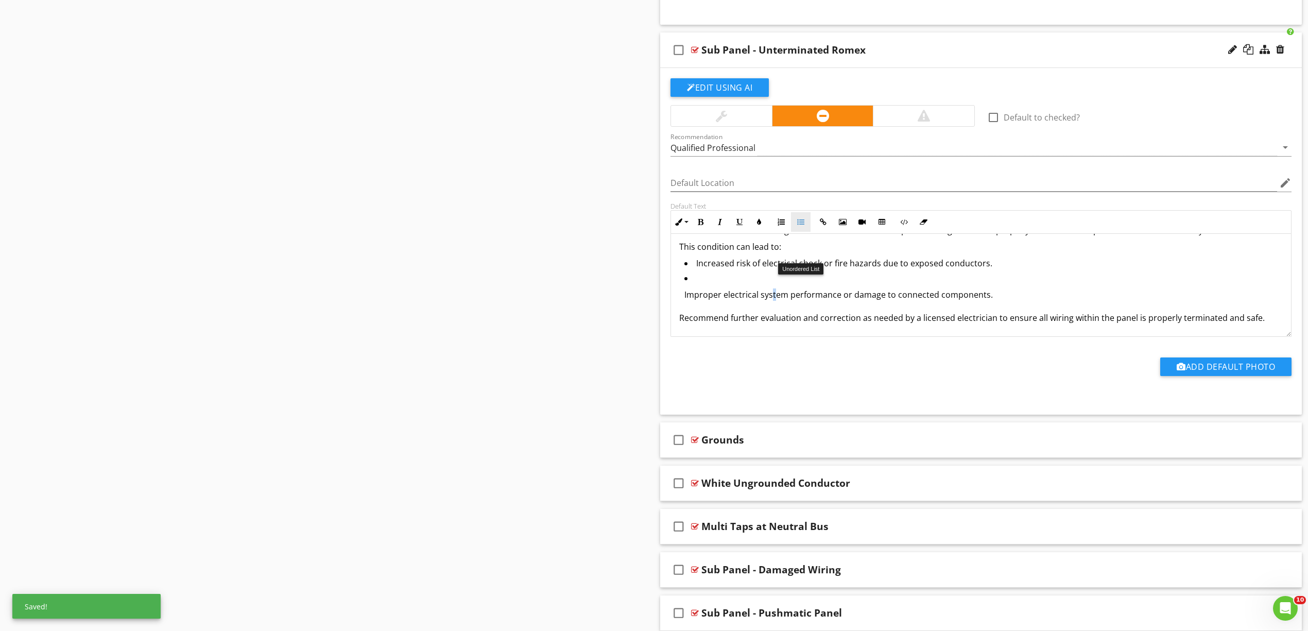
click at [800, 232] on button "Unordered List" at bounding box center [801, 222] width 20 height 20
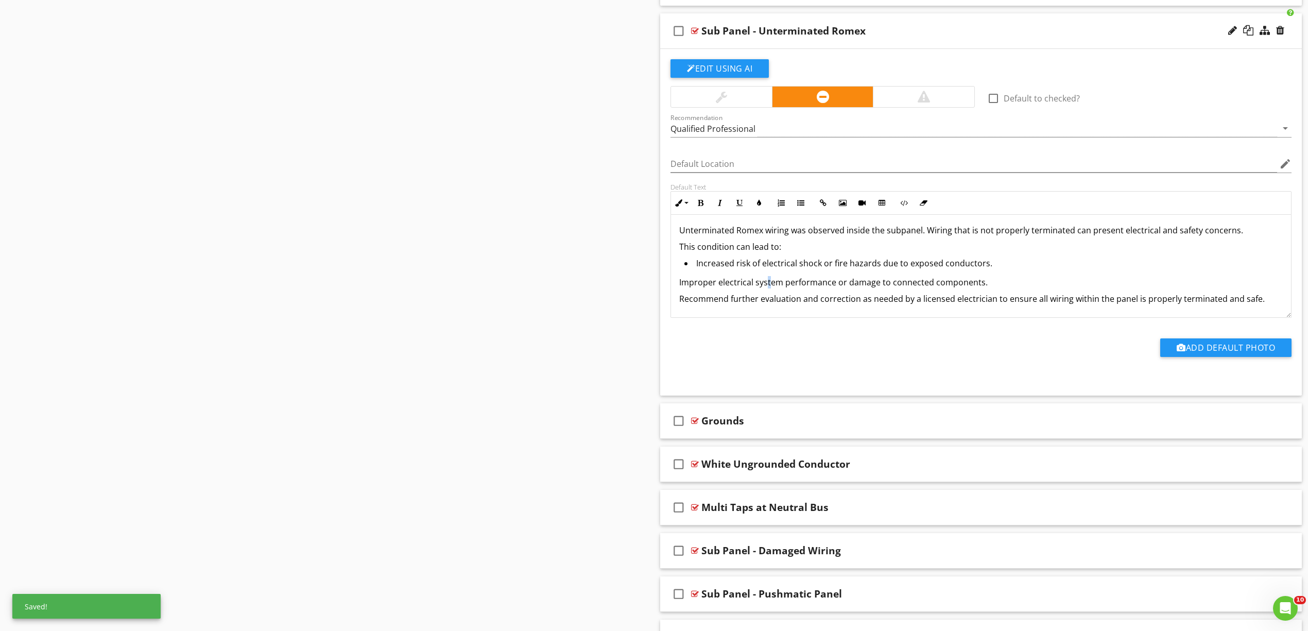
scroll to position [3, 0]
click at [799, 206] on icon "button" at bounding box center [800, 202] width 7 height 7
click at [675, 276] on div "Unterminated Romex wiring was observed inside the subpanel. Wiring that is not …" at bounding box center [981, 264] width 620 height 104
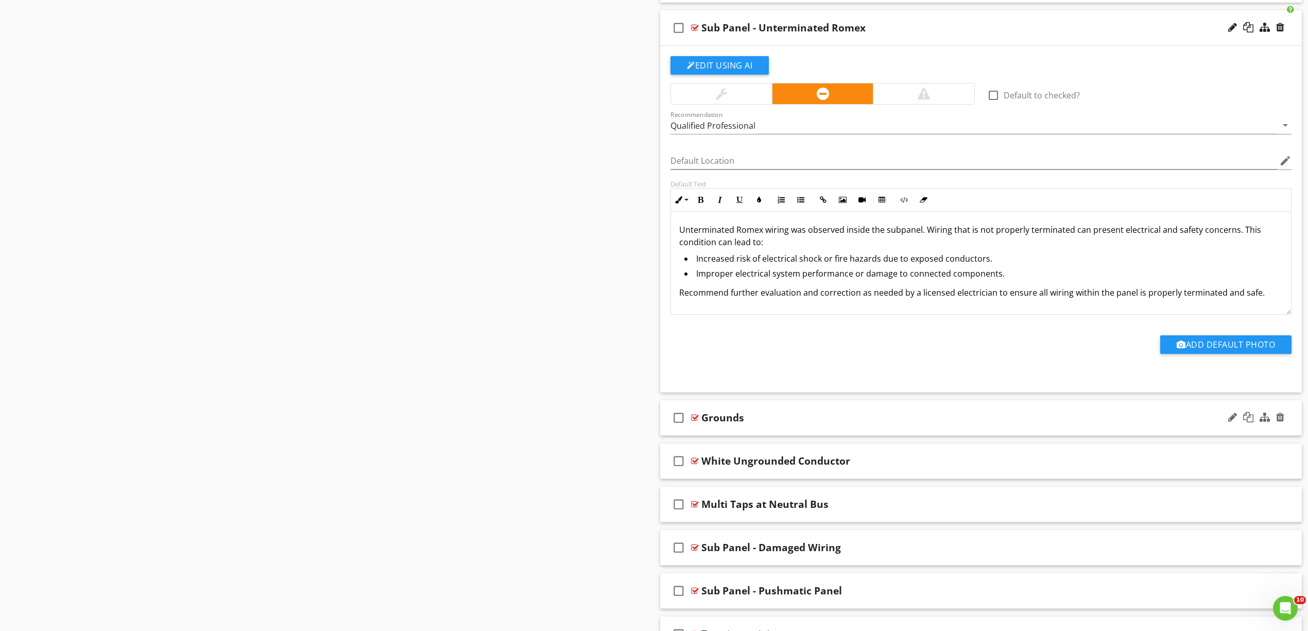
click at [695, 422] on div at bounding box center [695, 418] width 8 height 8
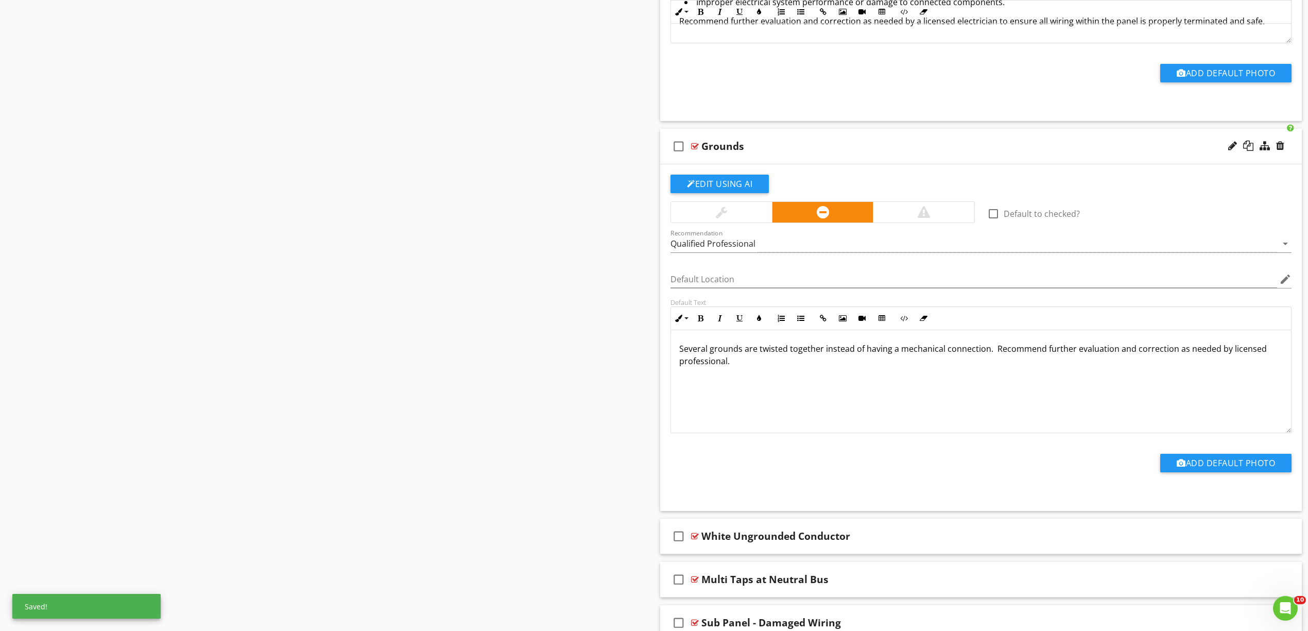
scroll to position [10332, 0]
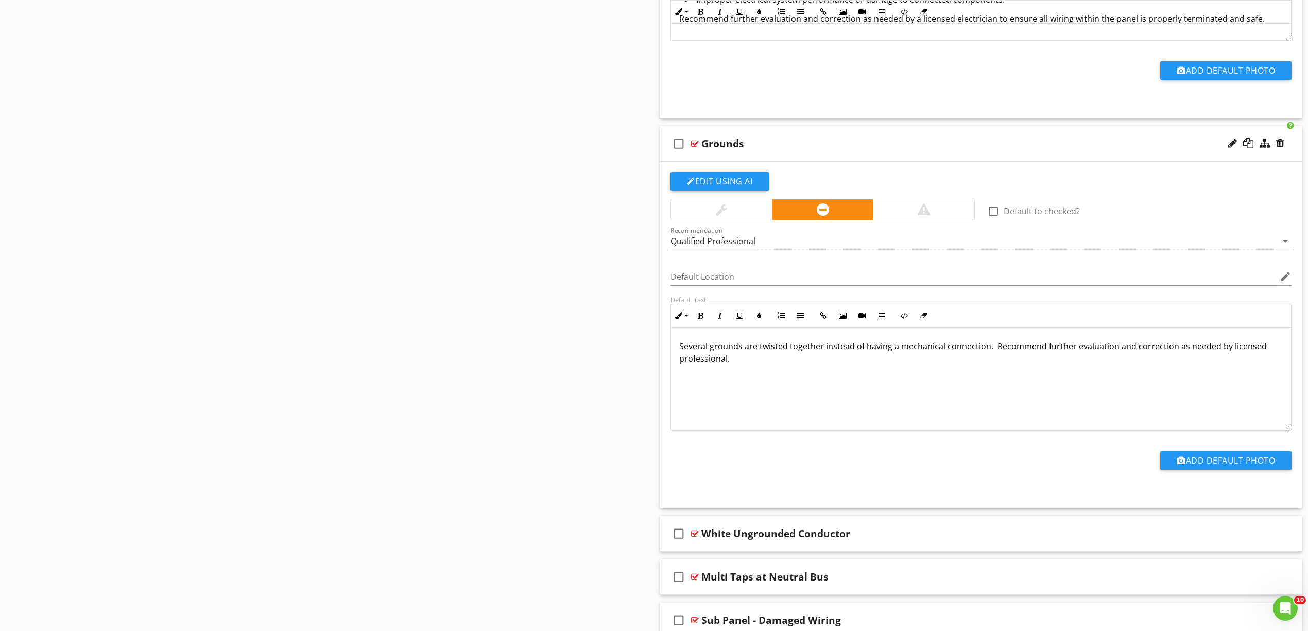
click at [986, 365] on p "Several grounds are twisted together instead of having a mechanical connection.…" at bounding box center [981, 352] width 604 height 25
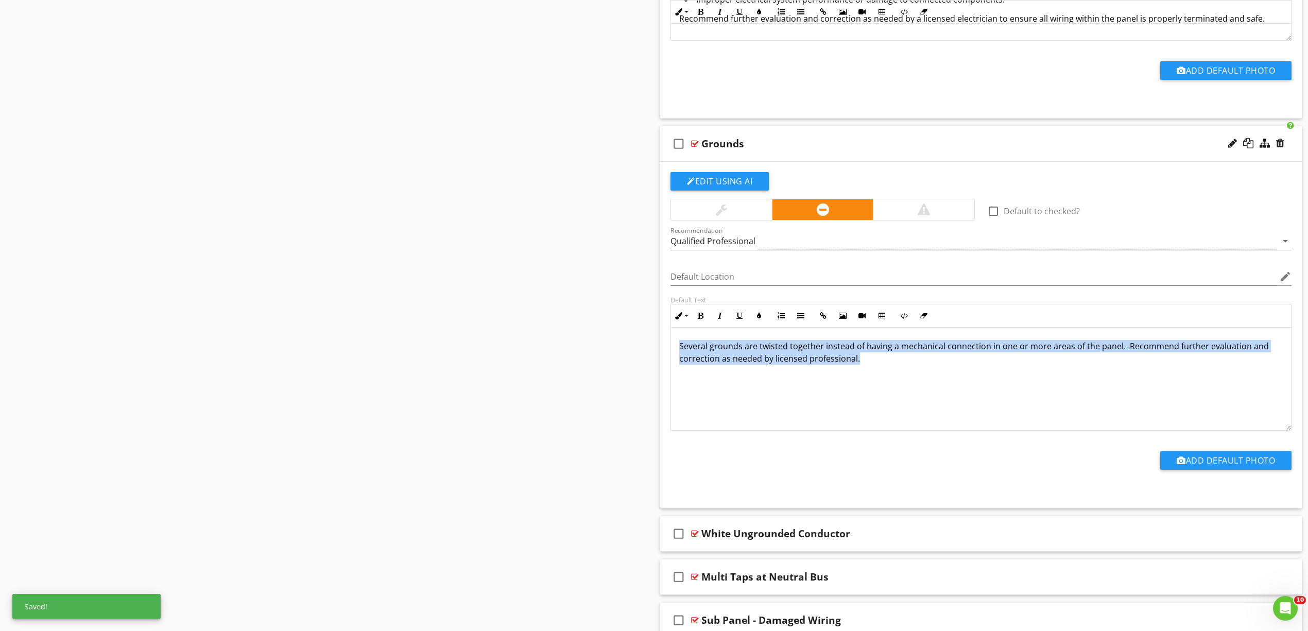
drag, startPoint x: 917, startPoint y: 417, endPoint x: 609, endPoint y: 348, distance: 315.5
copy p "Several grounds are twisted together instead of having a mechanical connection …"
click at [900, 365] on p "Several grounds are twisted together instead of having a mechanical connection …" at bounding box center [981, 352] width 604 height 25
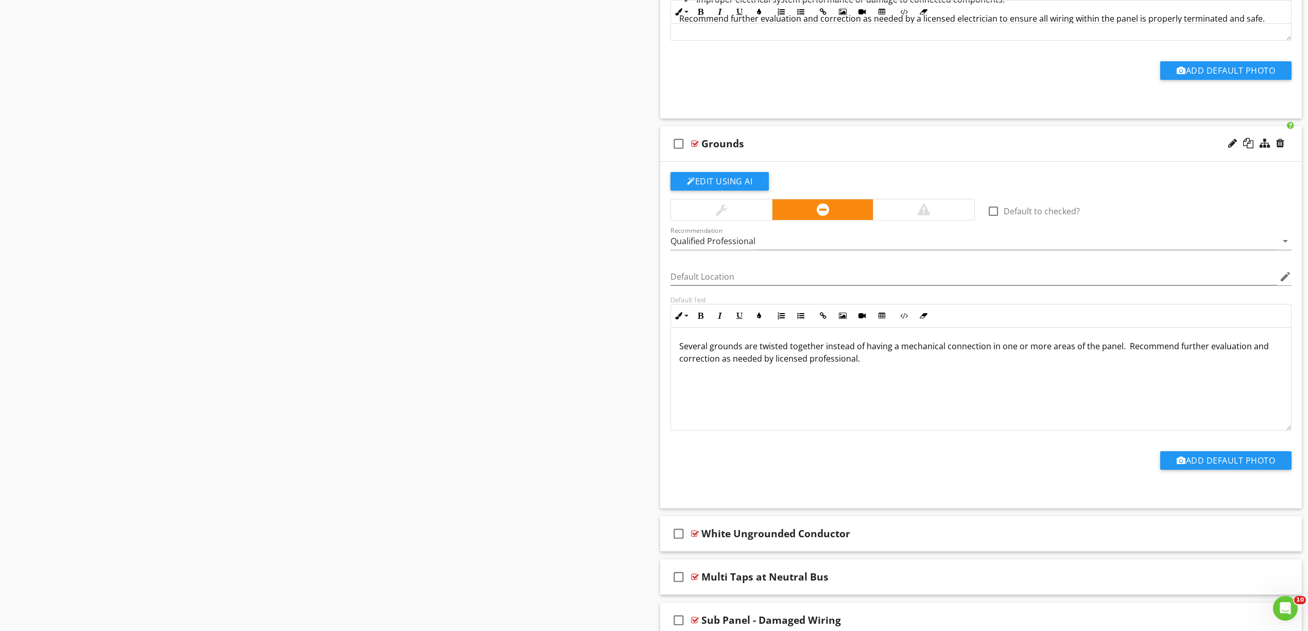
scroll to position [54, 0]
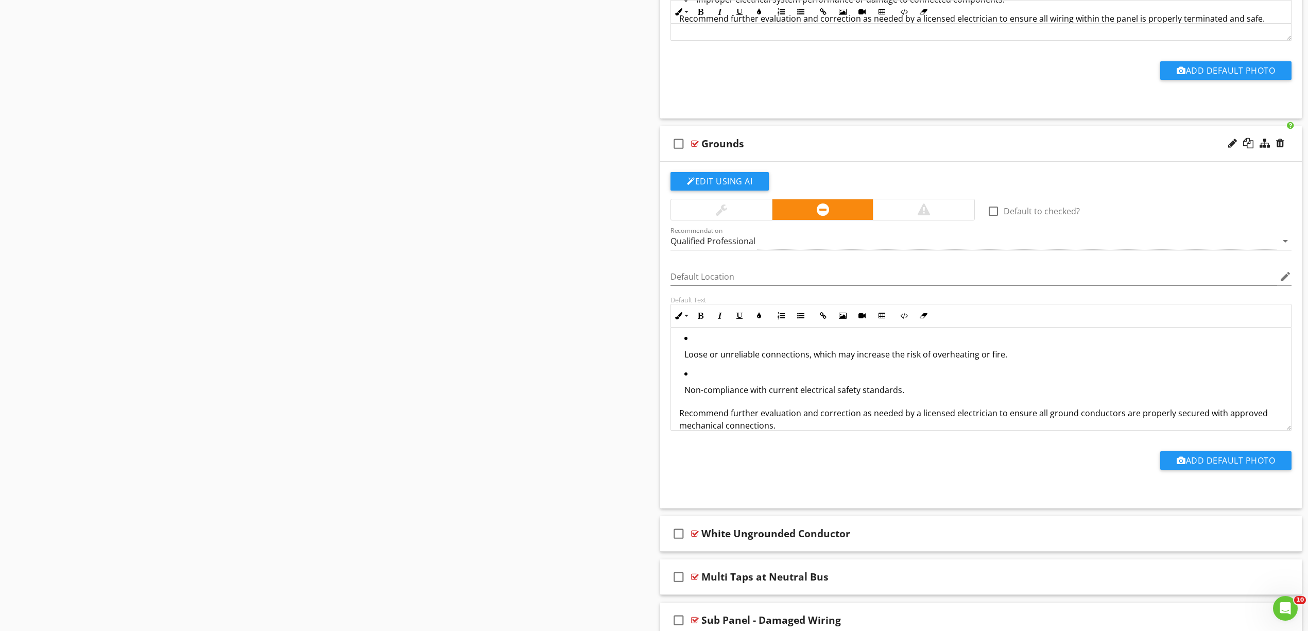
click at [775, 360] on p "Loose or unreliable connections, which may increase the risk of overheating or …" at bounding box center [983, 354] width 598 height 12
click at [798, 319] on icon "button" at bounding box center [800, 315] width 7 height 7
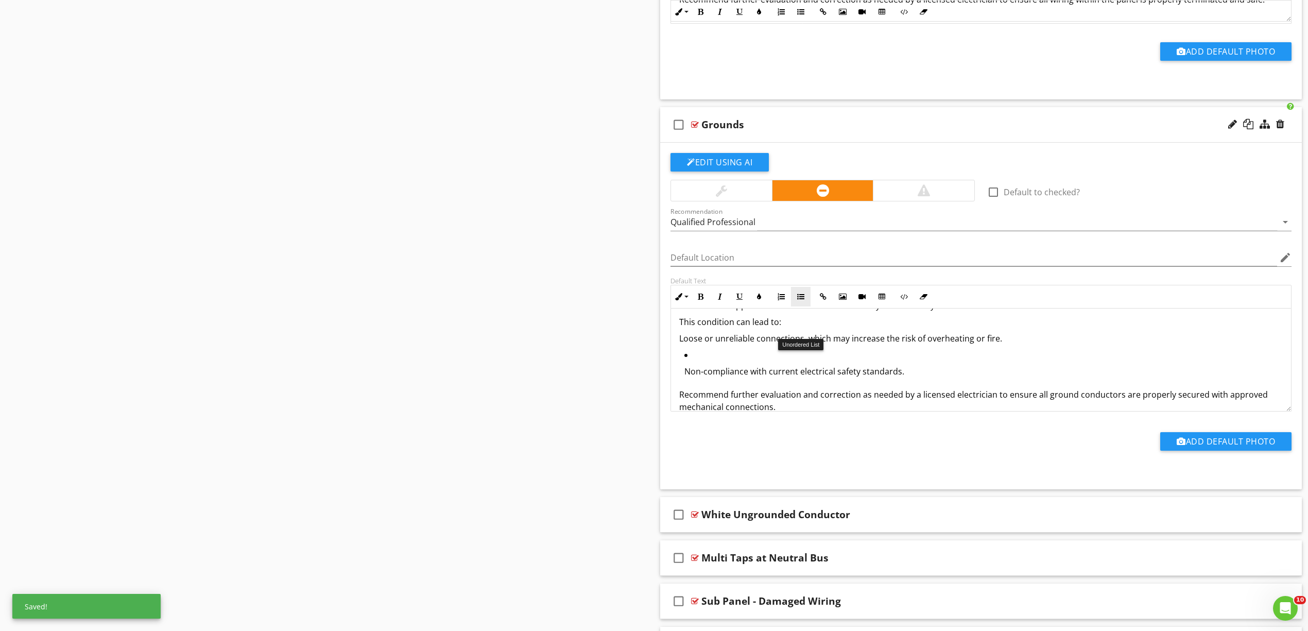
click at [800, 300] on icon "button" at bounding box center [800, 296] width 7 height 7
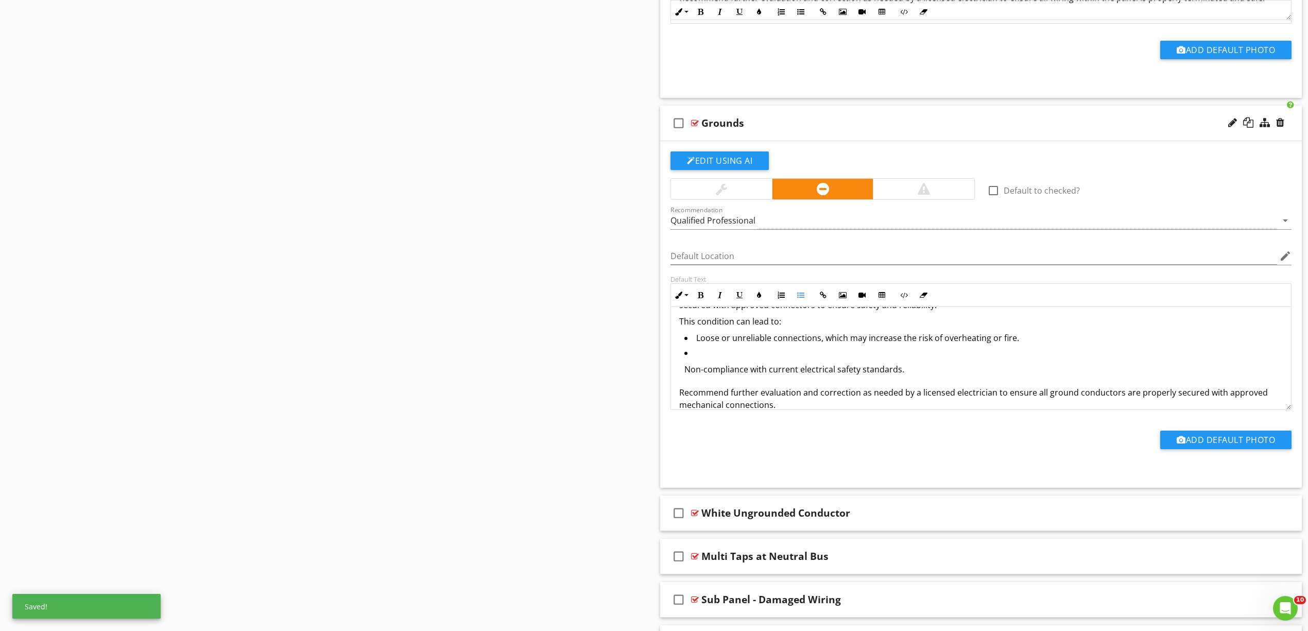
click at [763, 375] on p "Non-compliance with current electrical safety standards." at bounding box center [983, 369] width 598 height 12
click at [807, 305] on button "Unordered List" at bounding box center [801, 295] width 20 height 20
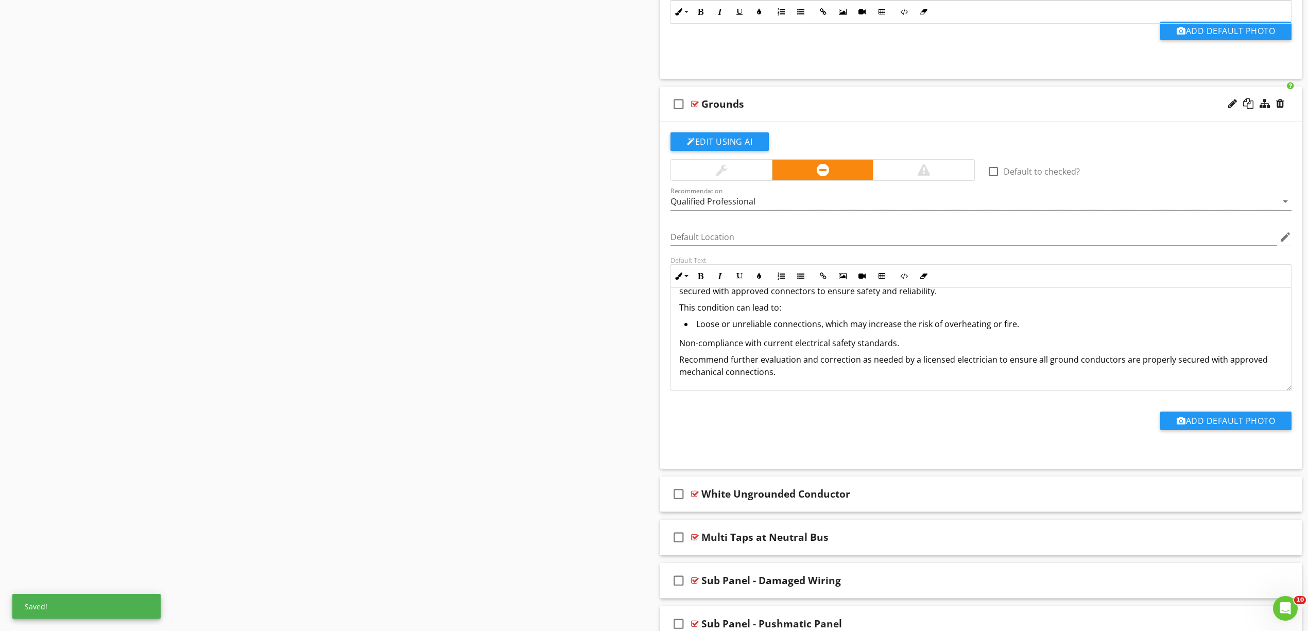
scroll to position [13, 0]
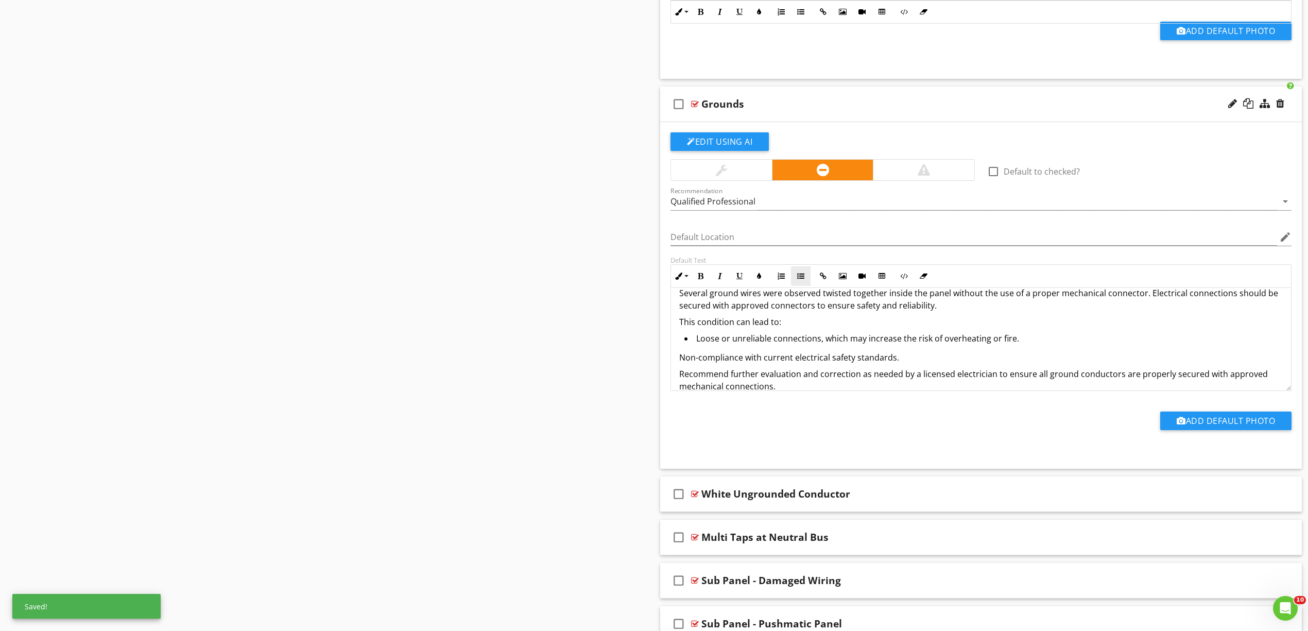
click at [804, 286] on button "Unordered List" at bounding box center [801, 276] width 20 height 20
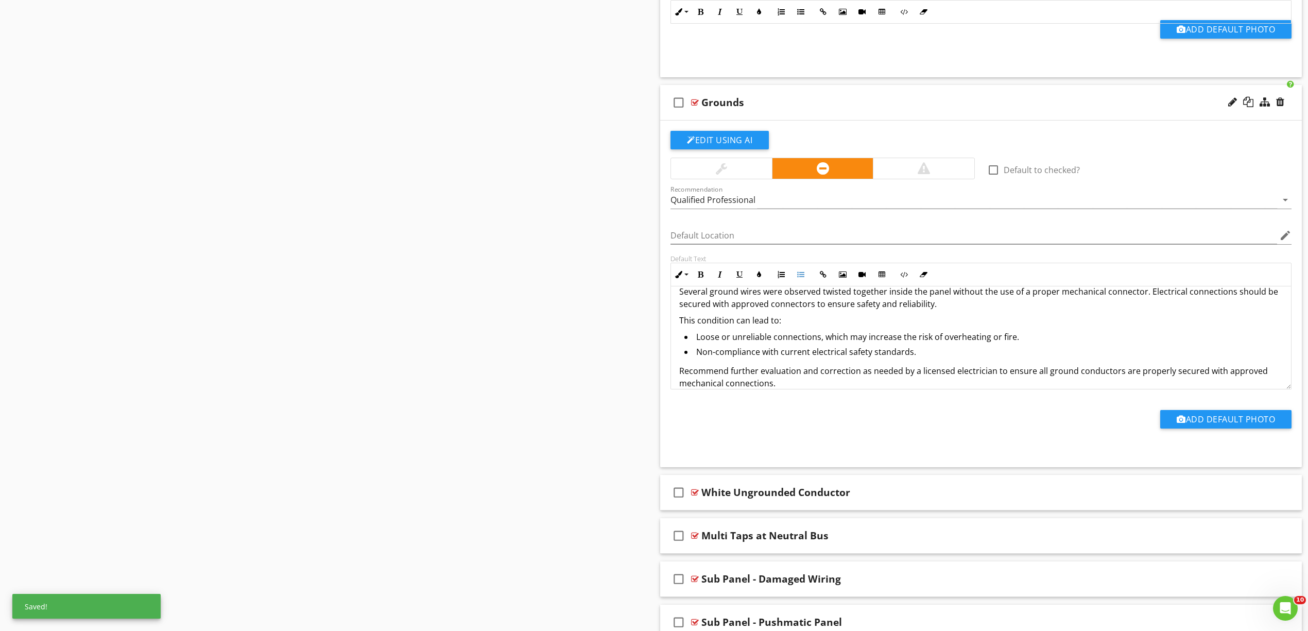
scroll to position [12, 0]
click at [681, 328] on p "This condition can lead to:" at bounding box center [981, 321] width 604 height 12
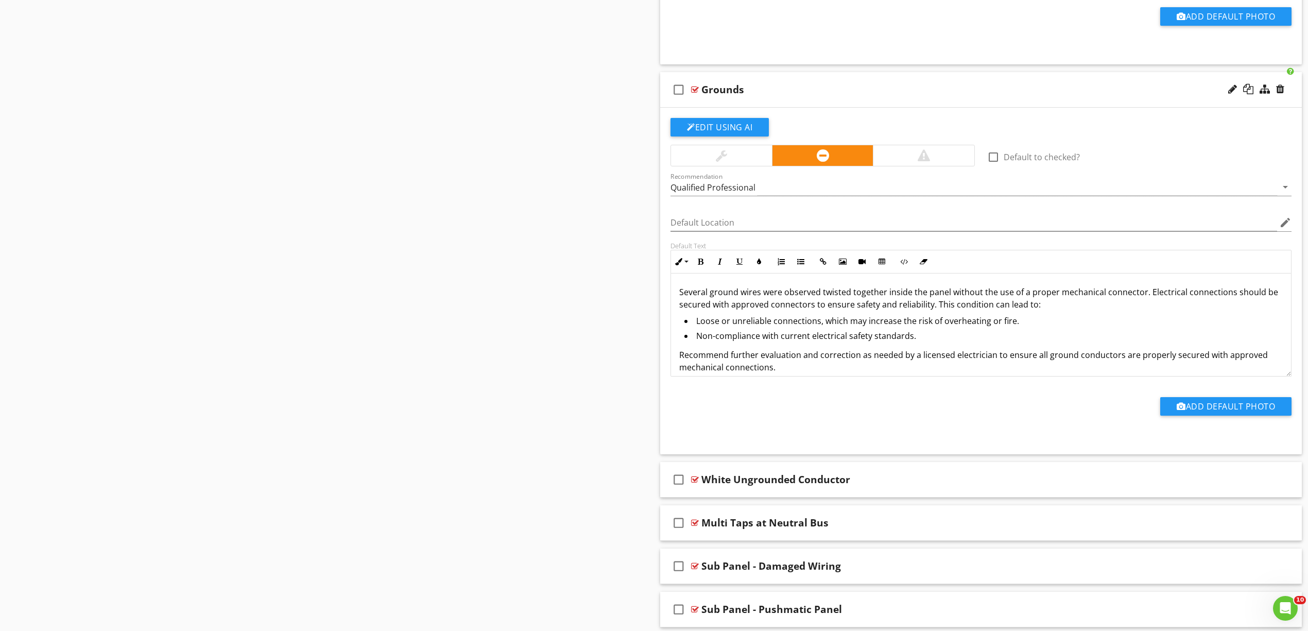
click at [709, 96] on div "Grounds" at bounding box center [722, 89] width 43 height 12
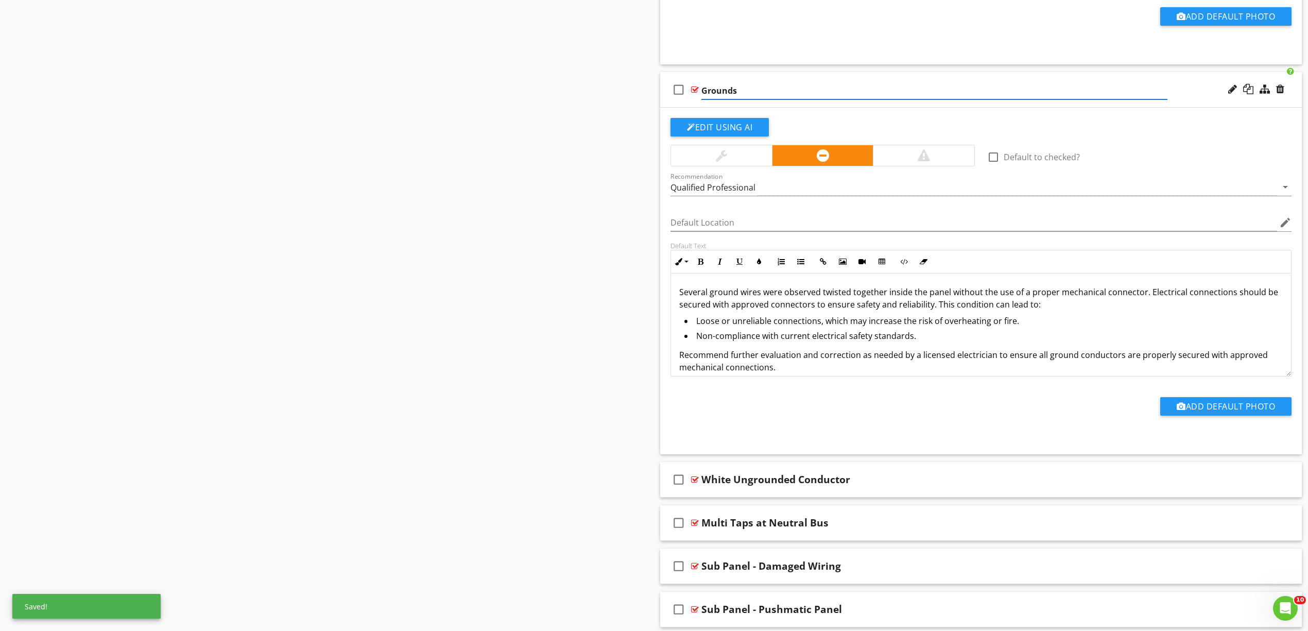
click at [703, 99] on input "Grounds" at bounding box center [934, 90] width 466 height 17
click at [798, 99] on input "Sub Panel - Grounds" at bounding box center [934, 90] width 466 height 17
type input "Sub Panel - Grounds Twisted Together"
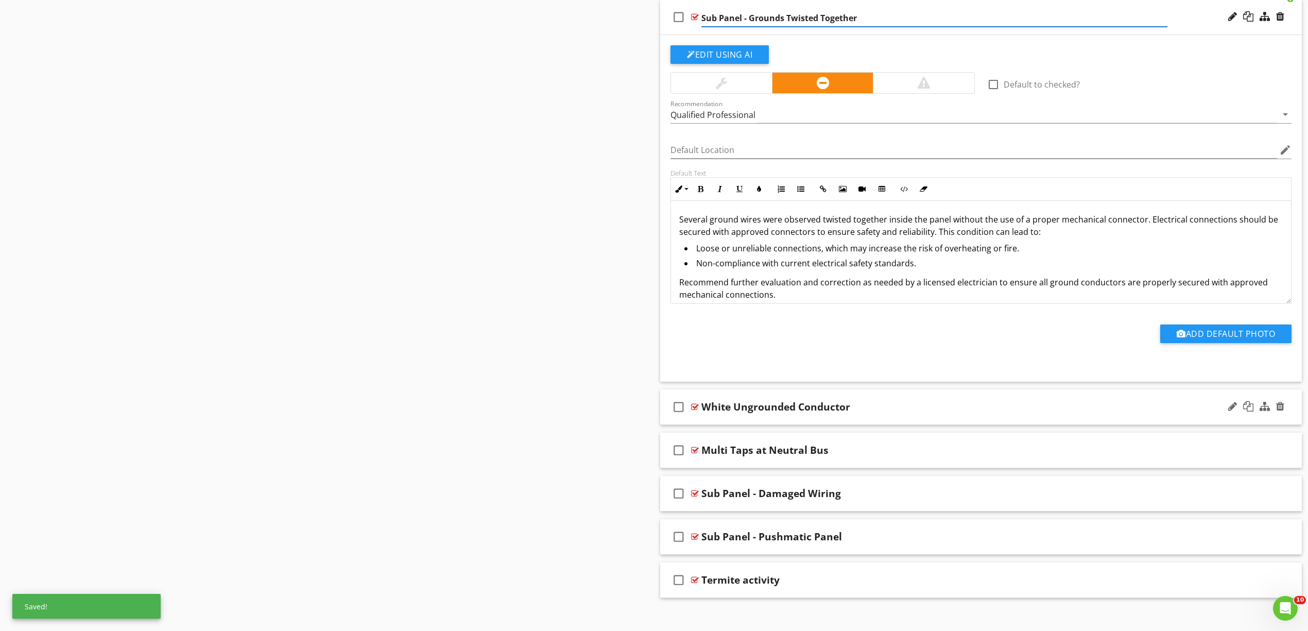
scroll to position [10502, 0]
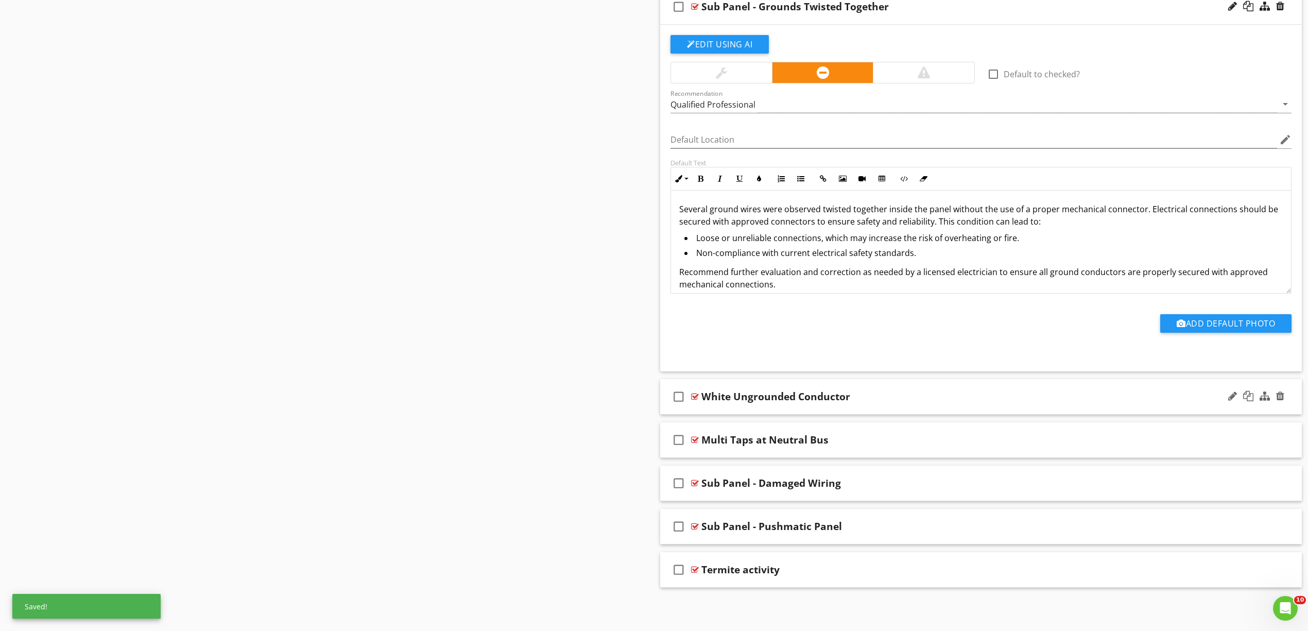
click at [693, 394] on div at bounding box center [695, 396] width 8 height 8
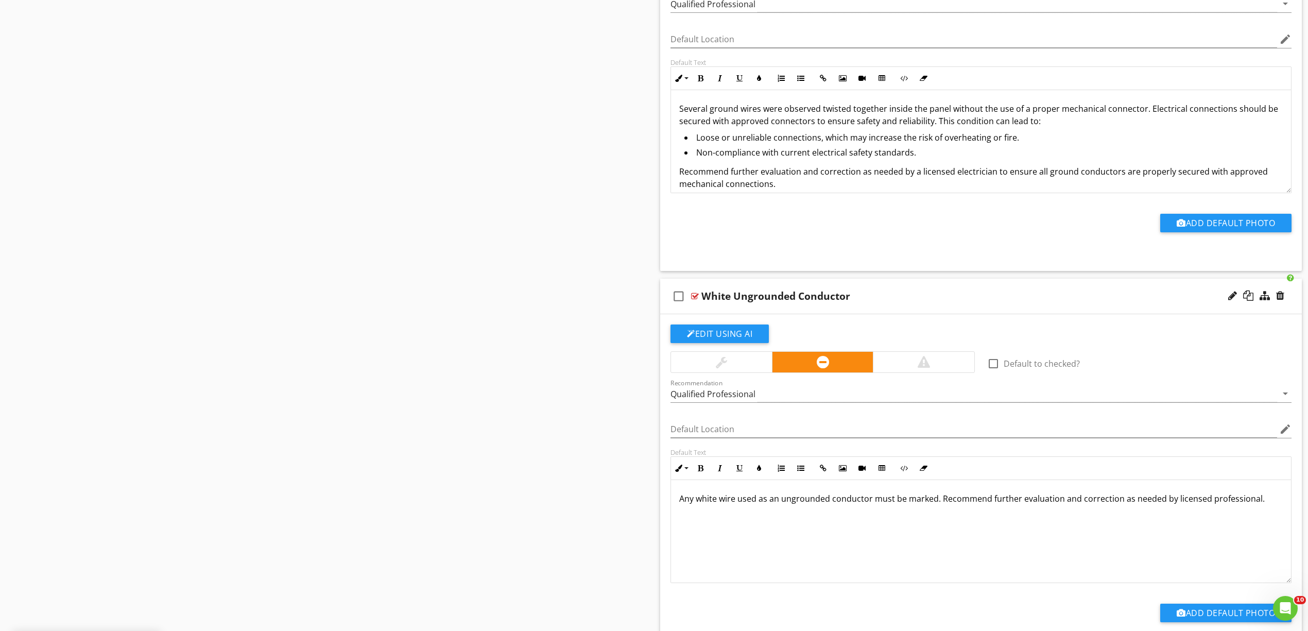
scroll to position [10708, 0]
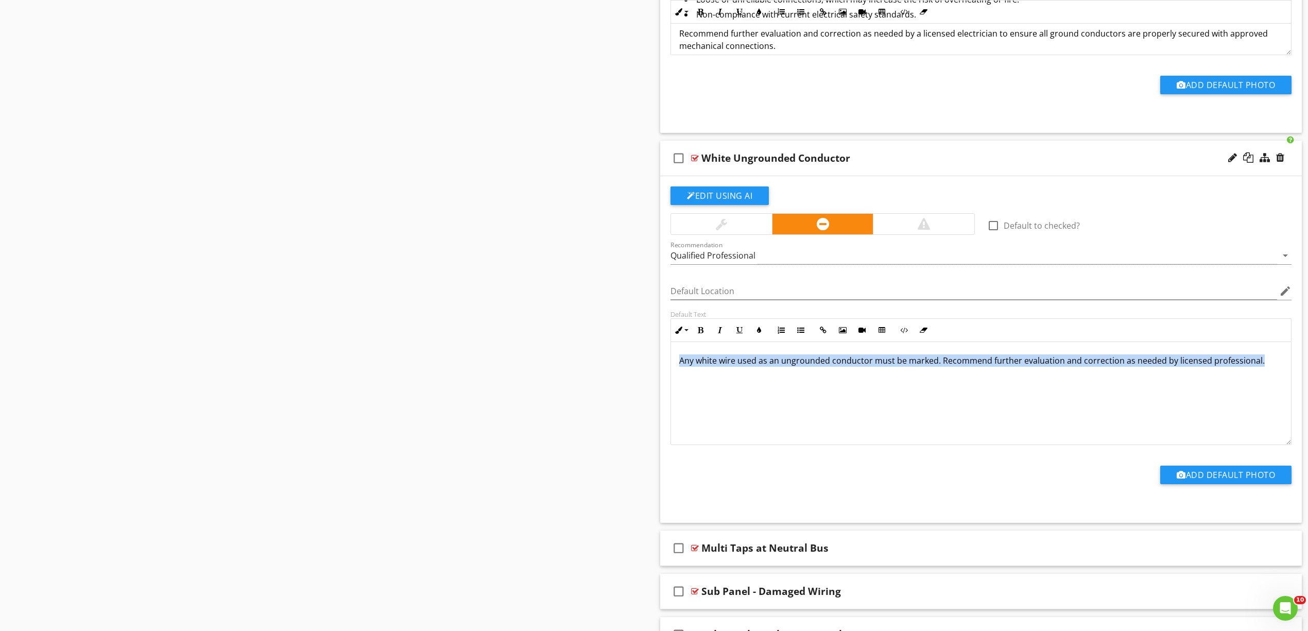
drag, startPoint x: 1255, startPoint y: 405, endPoint x: 499, endPoint y: 390, distance: 756.1
click at [693, 429] on div "Any white wire used as an ungrounded conductor must be marked. Recommend furthe…" at bounding box center [981, 393] width 620 height 103
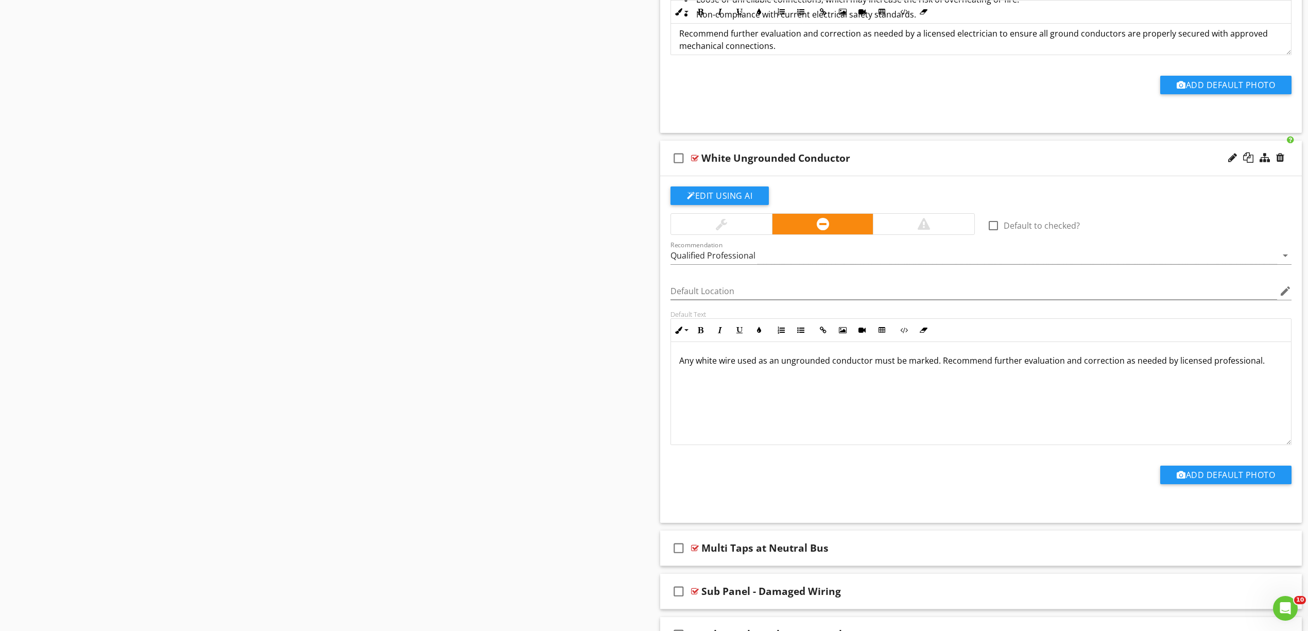
click at [695, 424] on div "Any white wire used as an ungrounded conductor must be marked. Recommend furthe…" at bounding box center [981, 393] width 620 height 103
click at [694, 424] on div "Any white wire used as an ungrounded conductor must be marked. Recommend furthe…" at bounding box center [981, 393] width 620 height 103
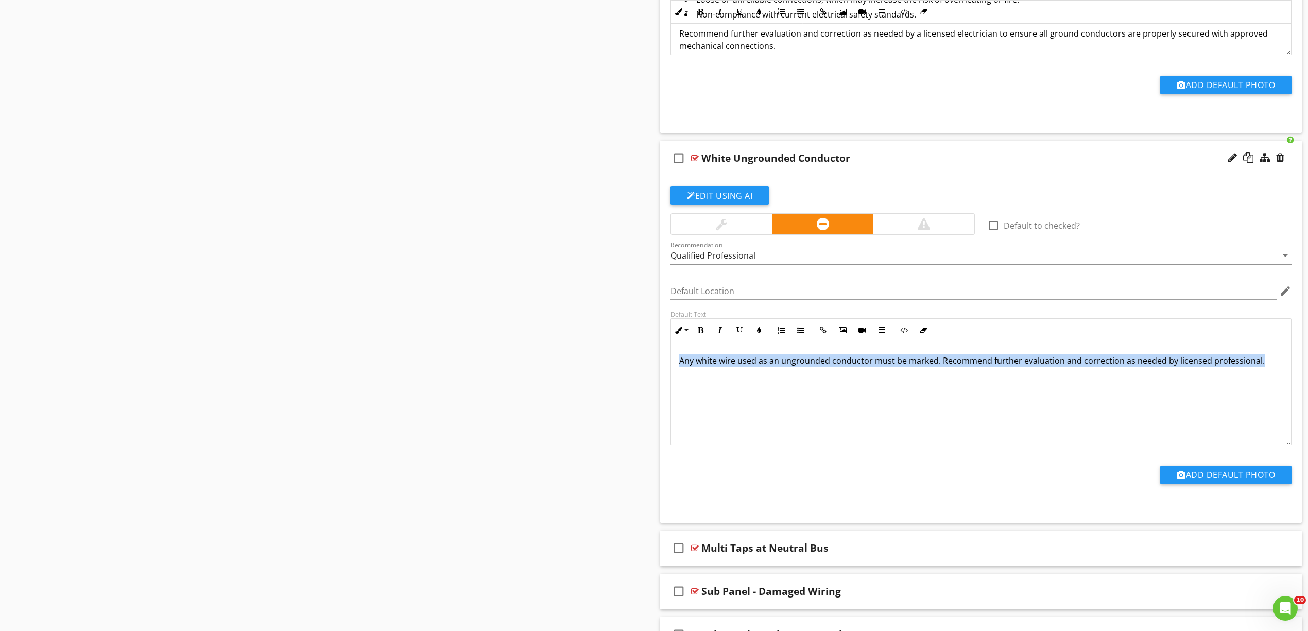
click at [693, 424] on div "Any white wire used as an ungrounded conductor must be marked. Recommend furthe…" at bounding box center [981, 393] width 620 height 103
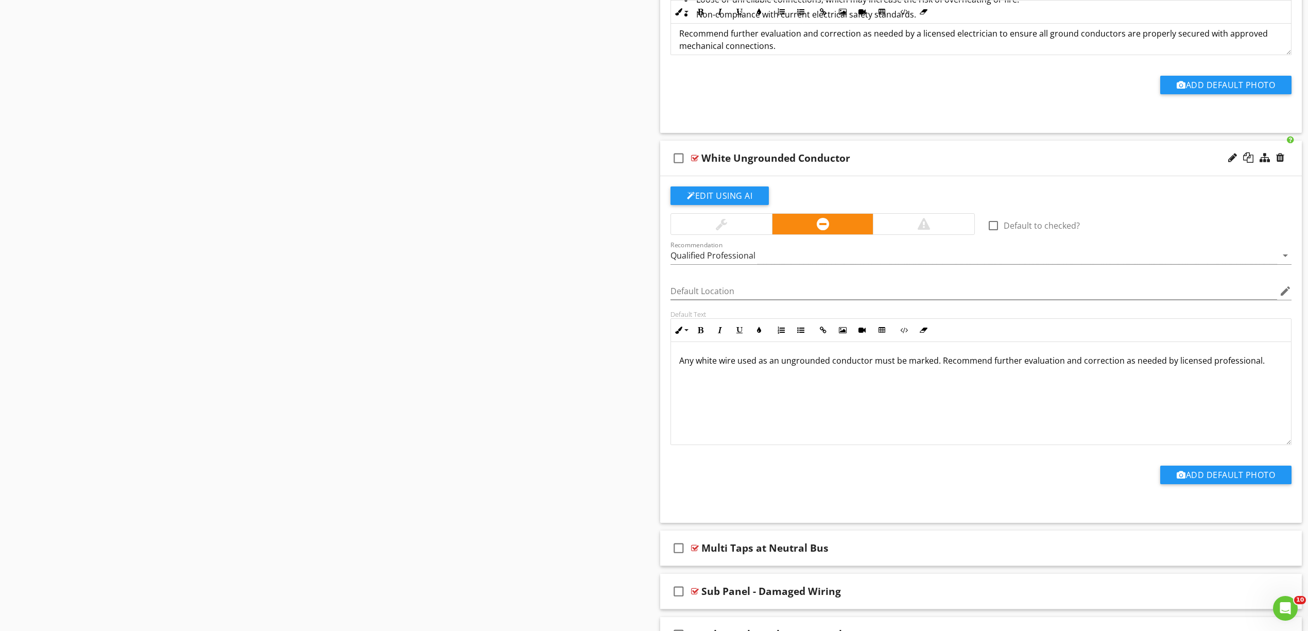
scroll to position [40, 0]
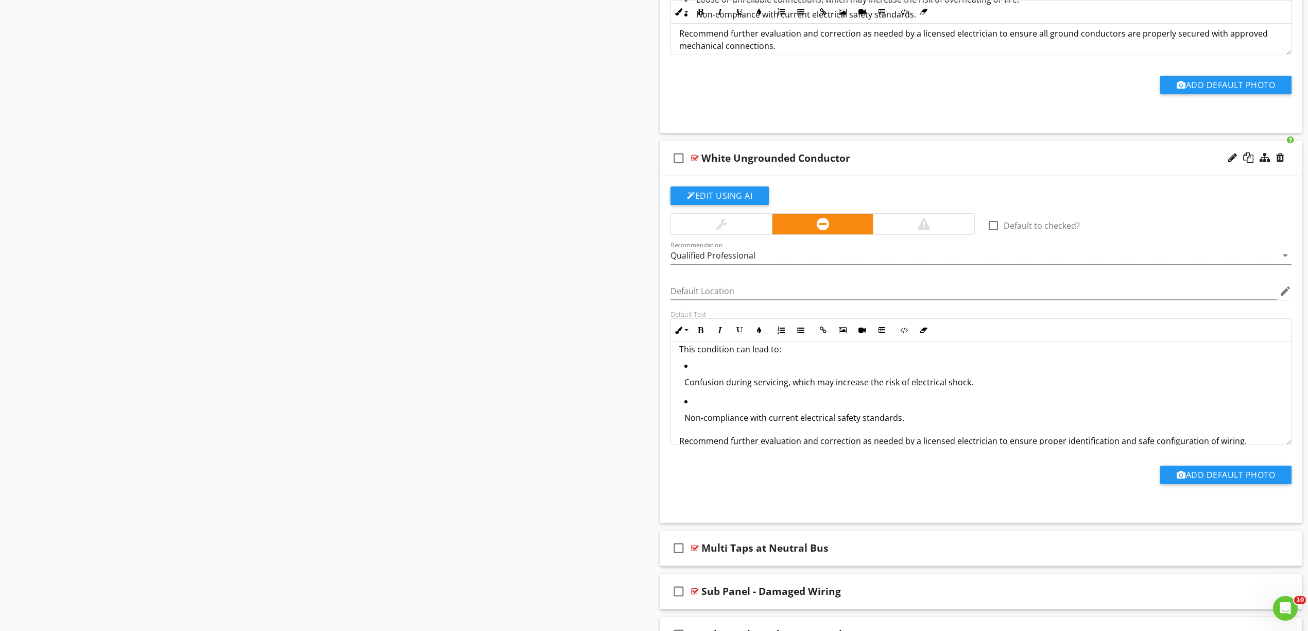
click at [730, 388] on p "Confusion during servicing, which may increase the risk of electrical shock." at bounding box center [983, 382] width 598 height 12
click at [802, 334] on icon "button" at bounding box center [800, 329] width 7 height 7
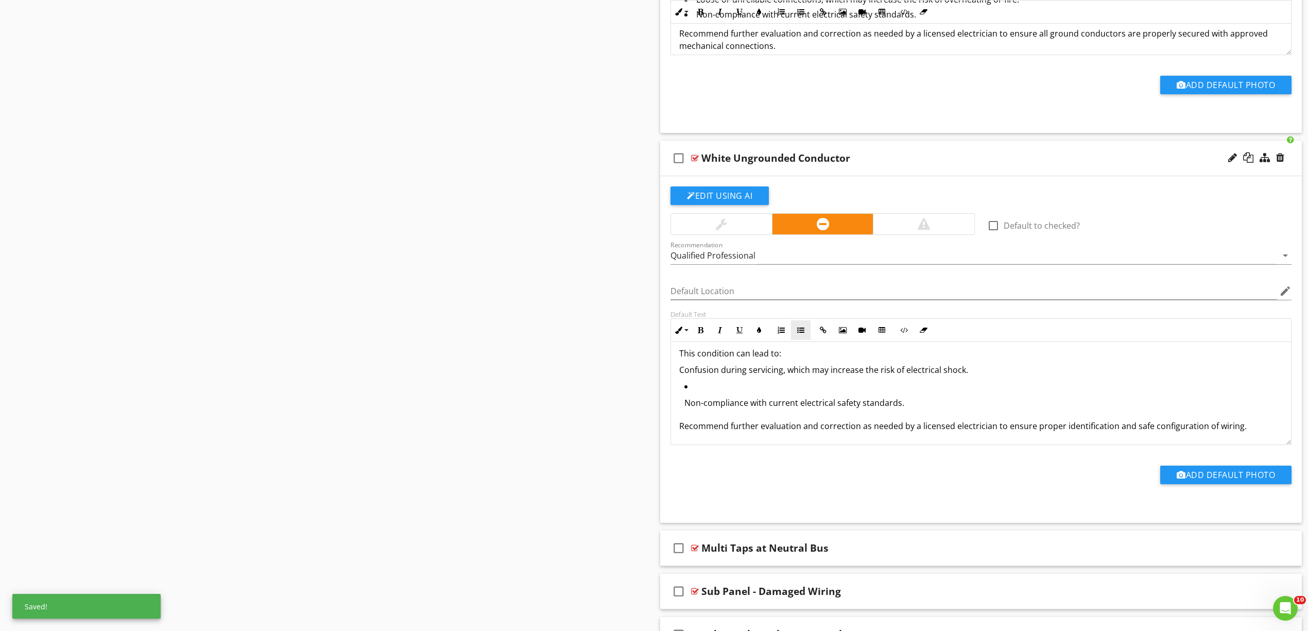
scroll to position [10712, 0]
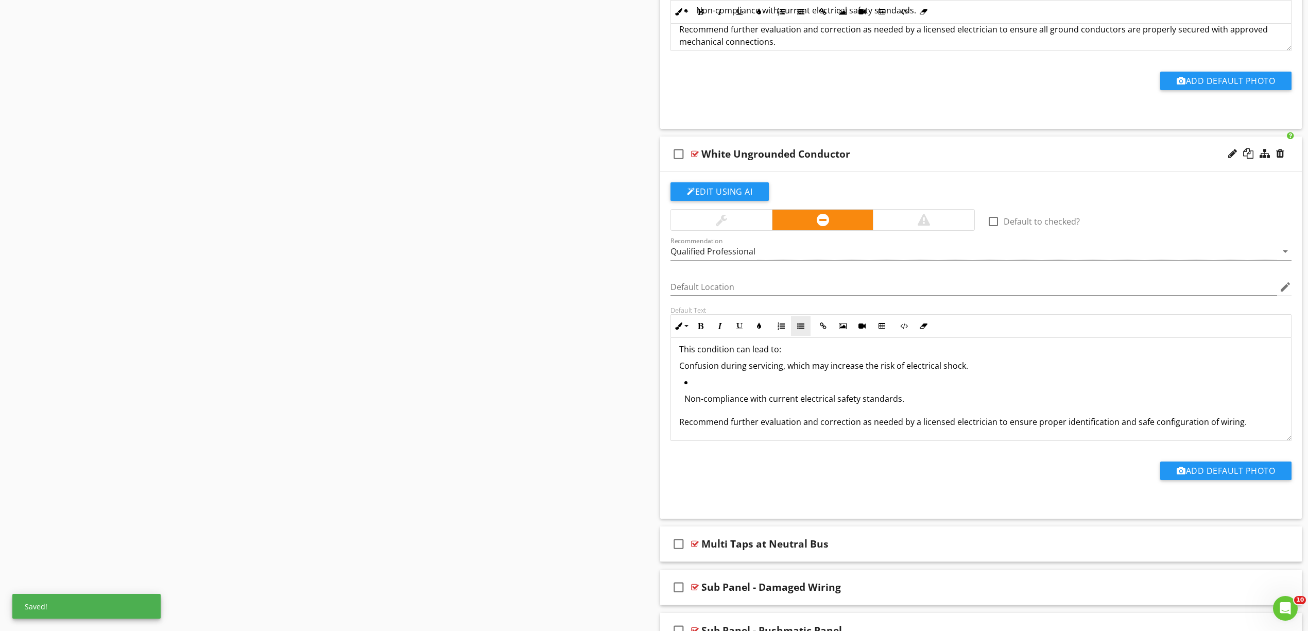
click at [801, 336] on button "Unordered List" at bounding box center [801, 326] width 20 height 20
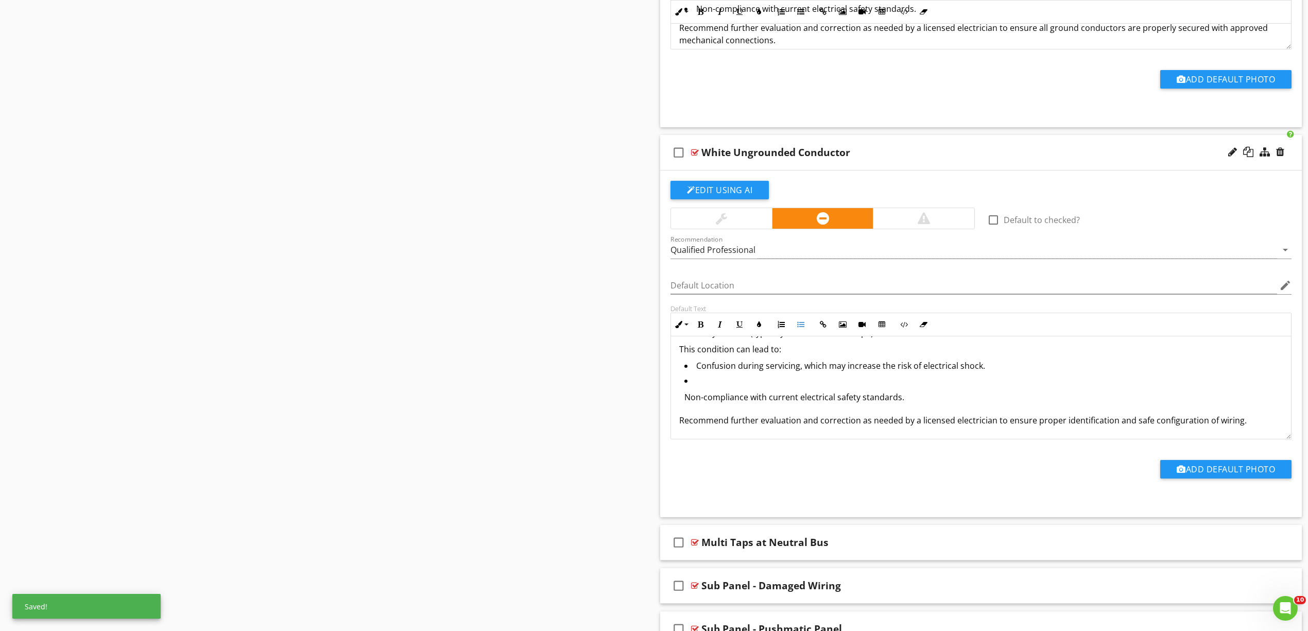
click at [745, 403] on p "Non-compliance with current electrical safety standards." at bounding box center [983, 397] width 598 height 12
click at [802, 328] on icon "button" at bounding box center [800, 324] width 7 height 7
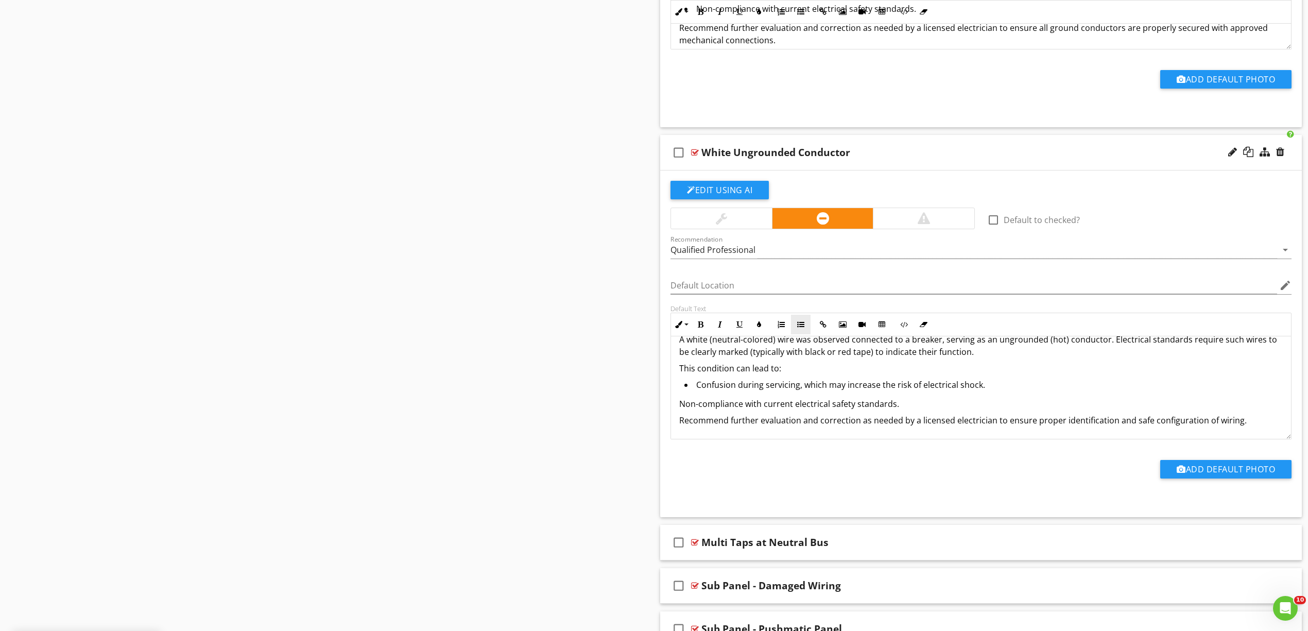
scroll to position [15, 0]
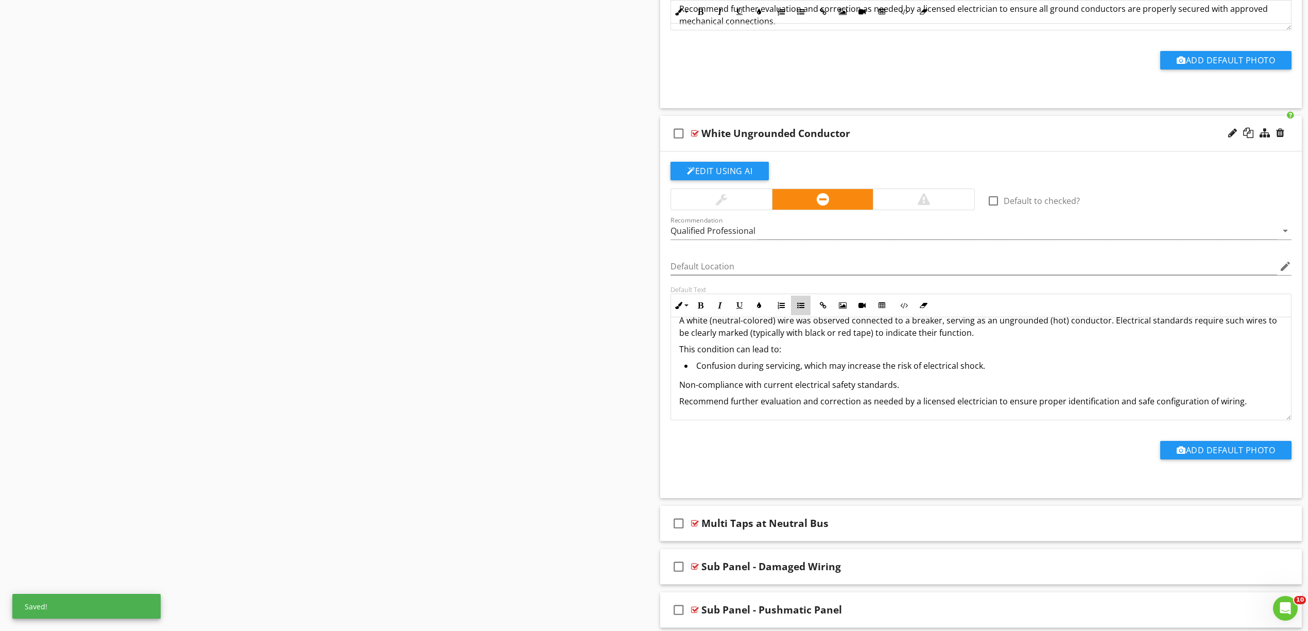
click at [802, 309] on icon "button" at bounding box center [800, 305] width 7 height 7
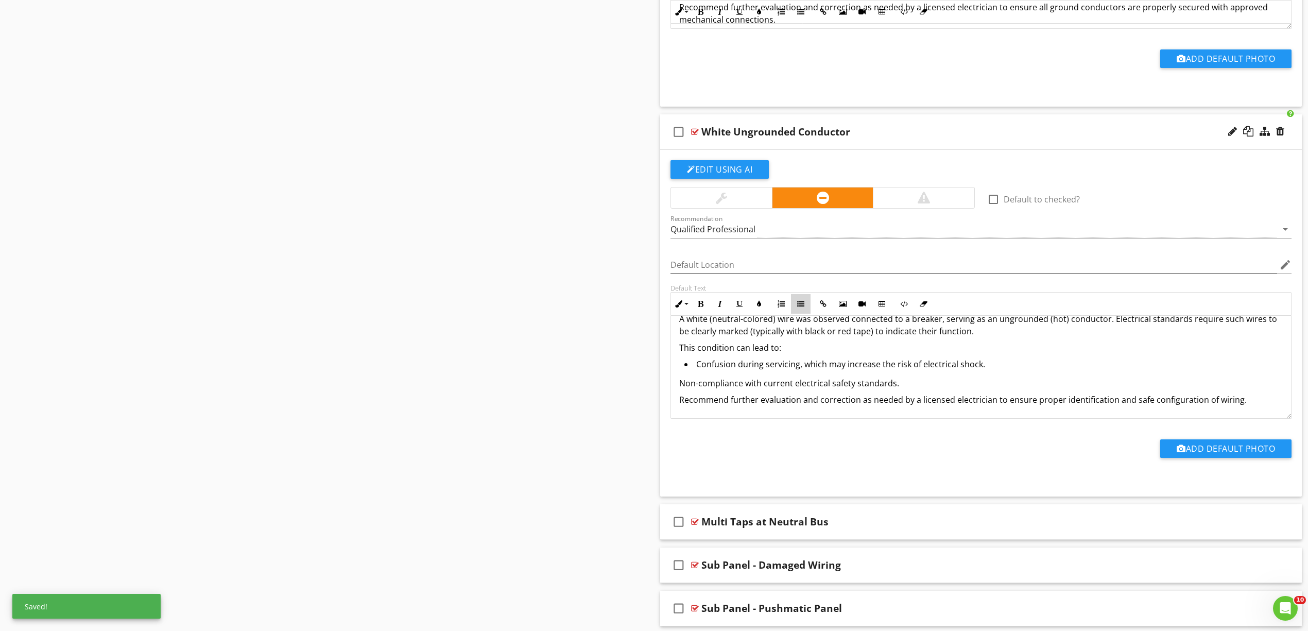
scroll to position [14, 0]
click at [678, 380] on div "A white (neutral-colored) wire was observed connected to a breaker, serving as …" at bounding box center [981, 360] width 620 height 116
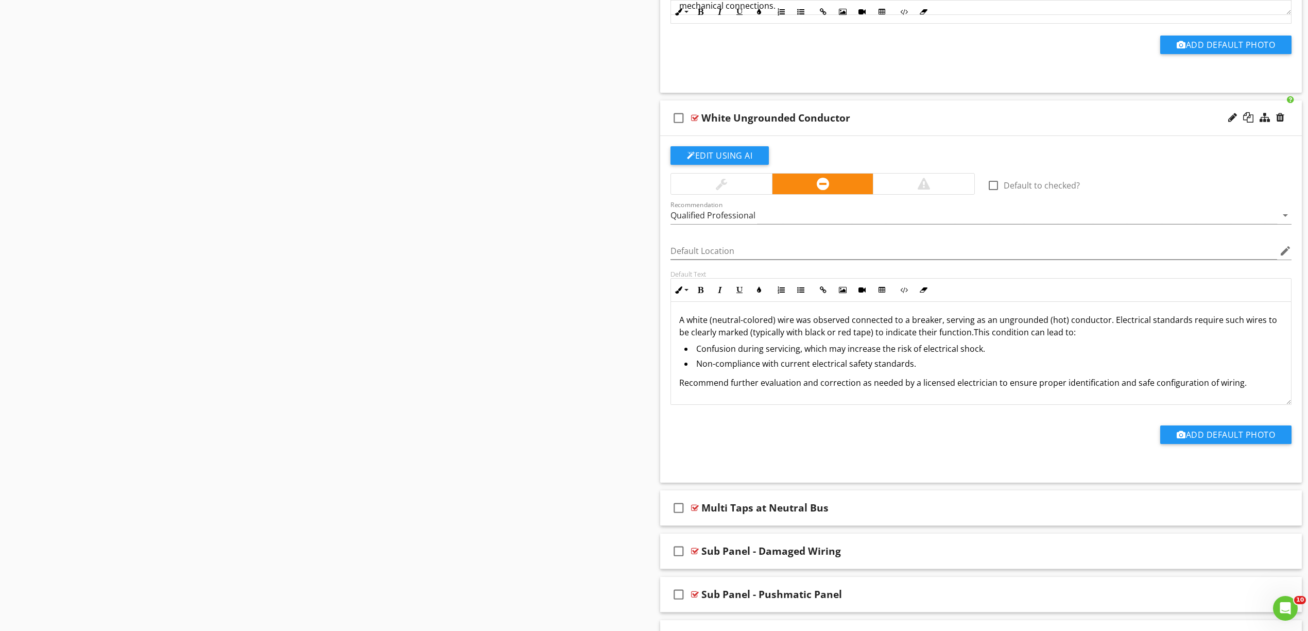
click at [728, 124] on div "White Ungrounded Conductor" at bounding box center [775, 118] width 149 height 12
type input "W"
type input "Sub Panel - White Wire To Breaker"
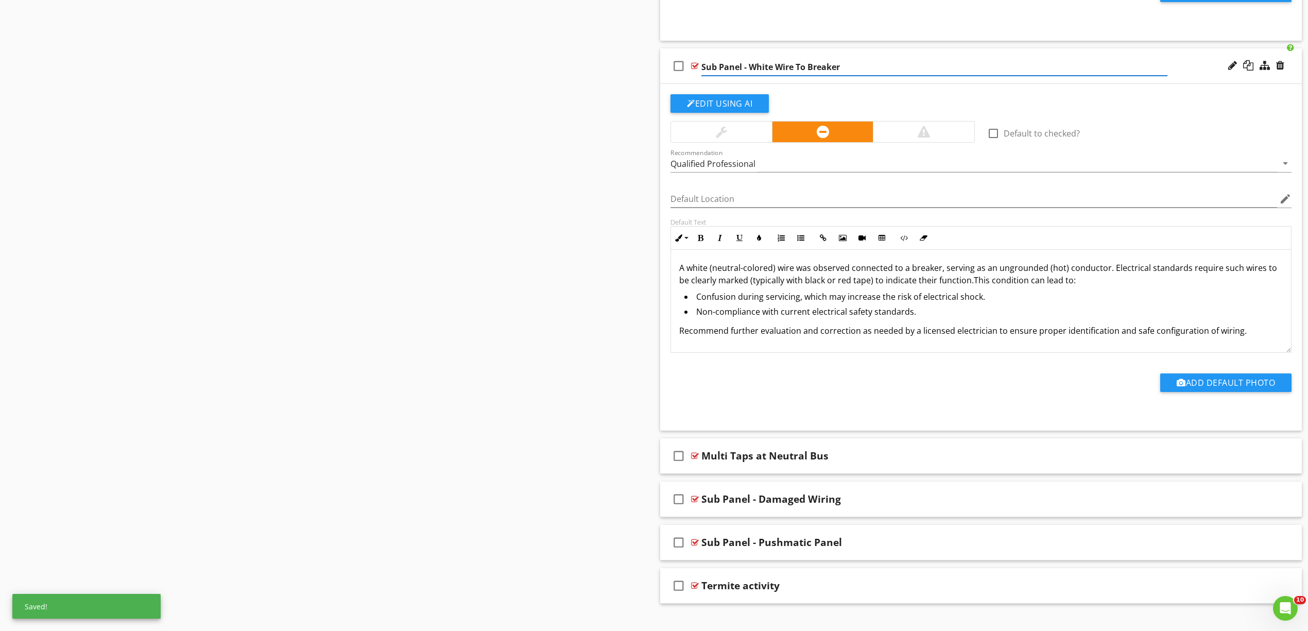
scroll to position [10849, 0]
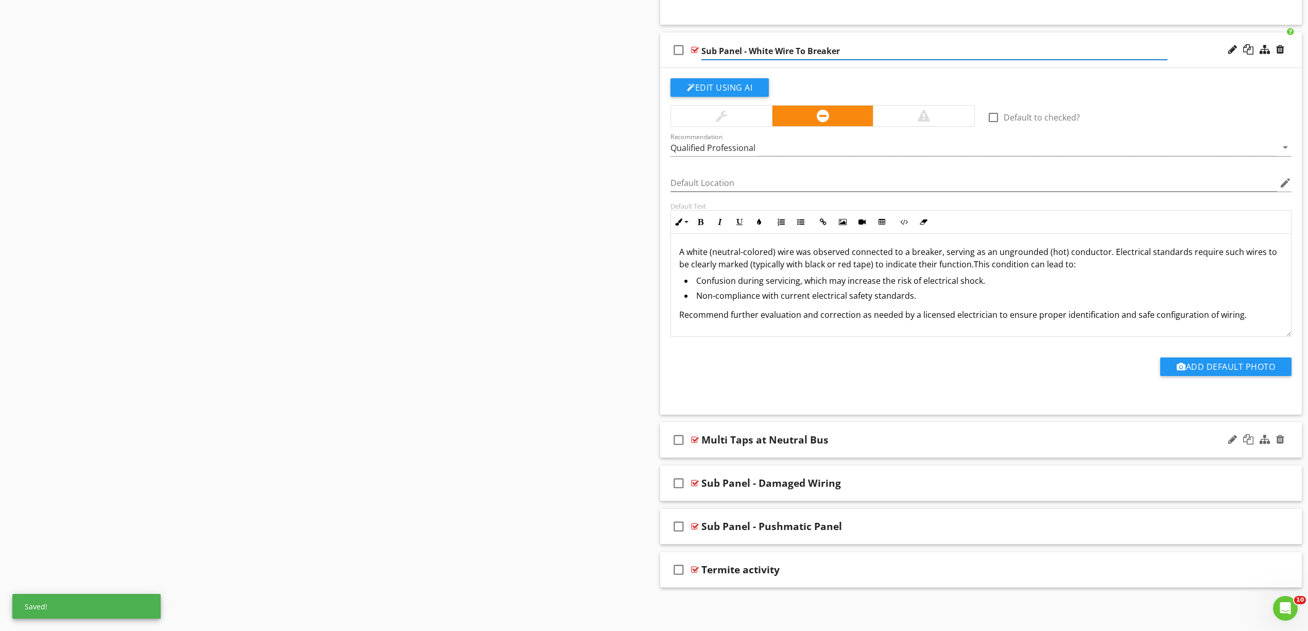
click at [691, 440] on div at bounding box center [695, 440] width 8 height 8
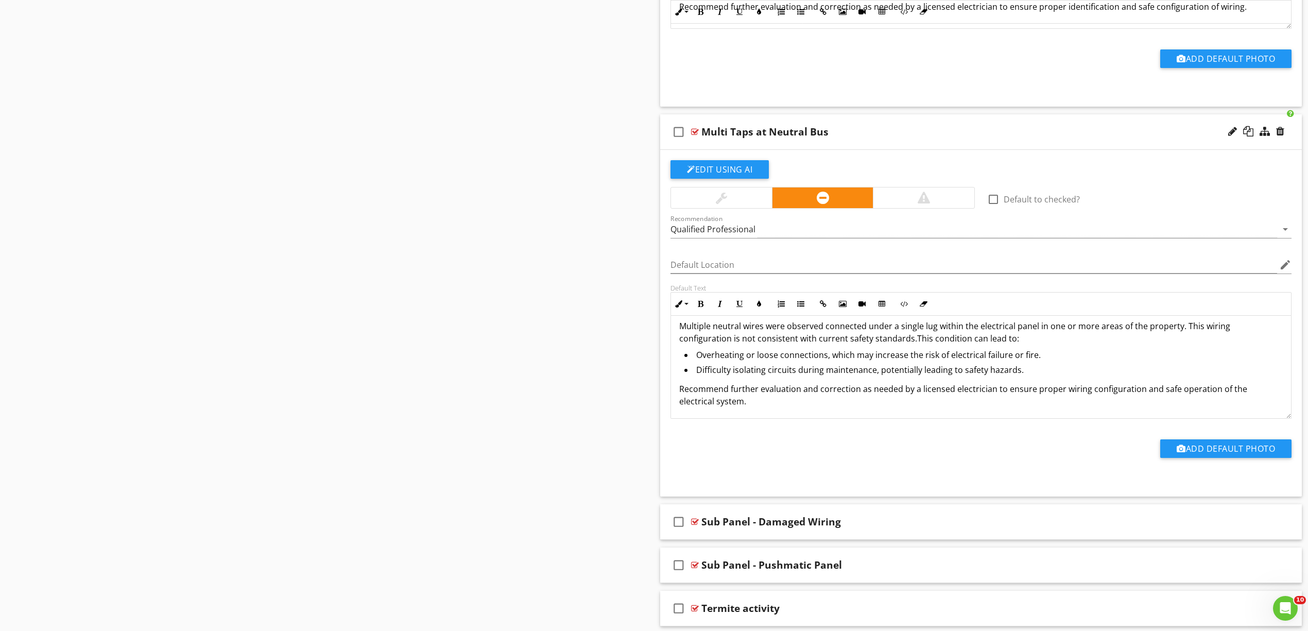
scroll to position [9, 0]
click at [724, 138] on div "Multi Taps at Neutral Bus" at bounding box center [764, 132] width 127 height 12
click at [703, 141] on input "Multi Taps at Neutral Bus" at bounding box center [934, 132] width 466 height 17
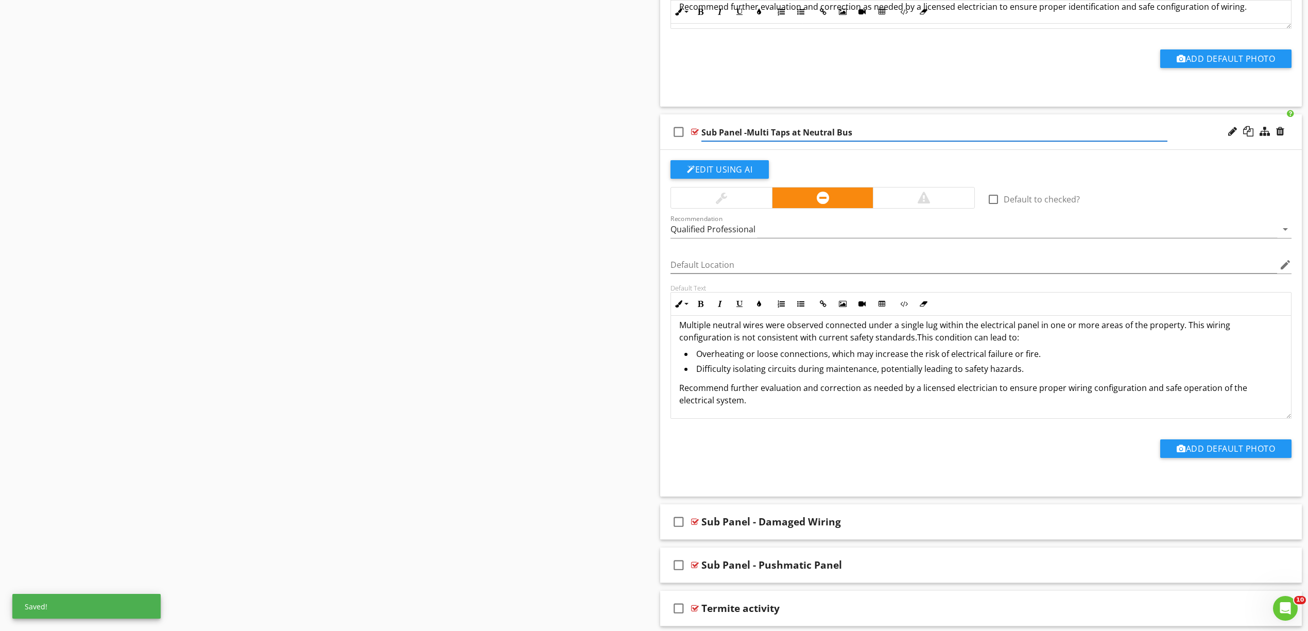
type input "Sub Panel - Multi Taps at Neutral Bus"
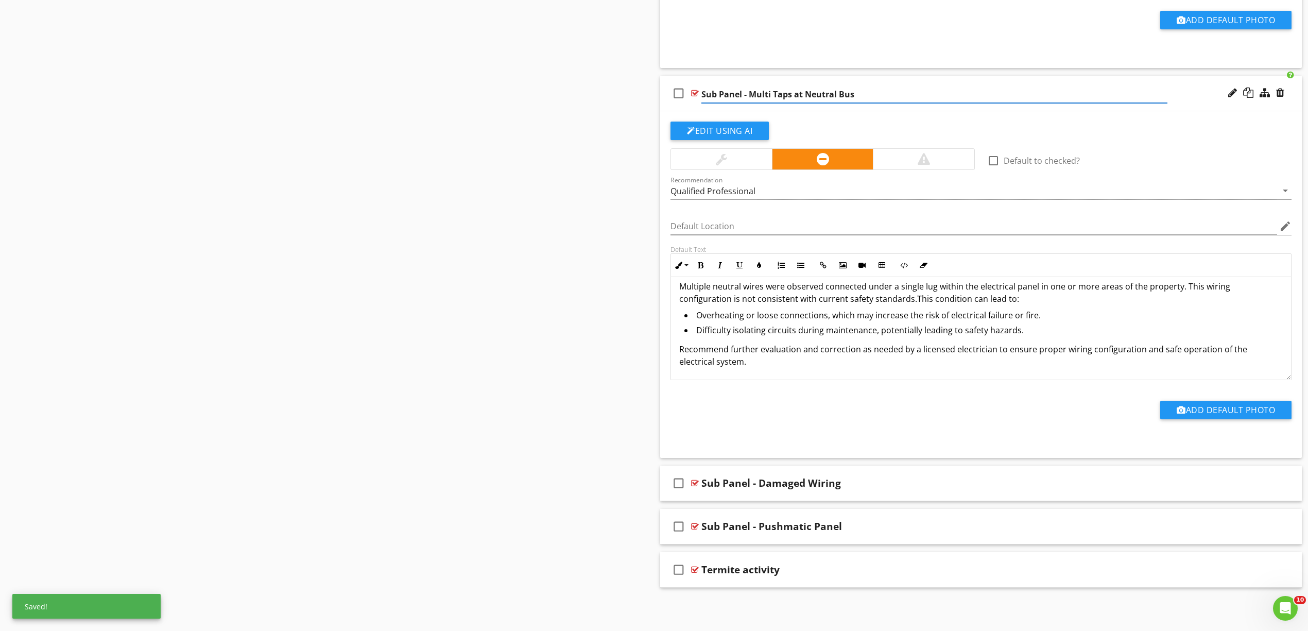
scroll to position [11198, 0]
click at [696, 481] on div at bounding box center [695, 483] width 8 height 8
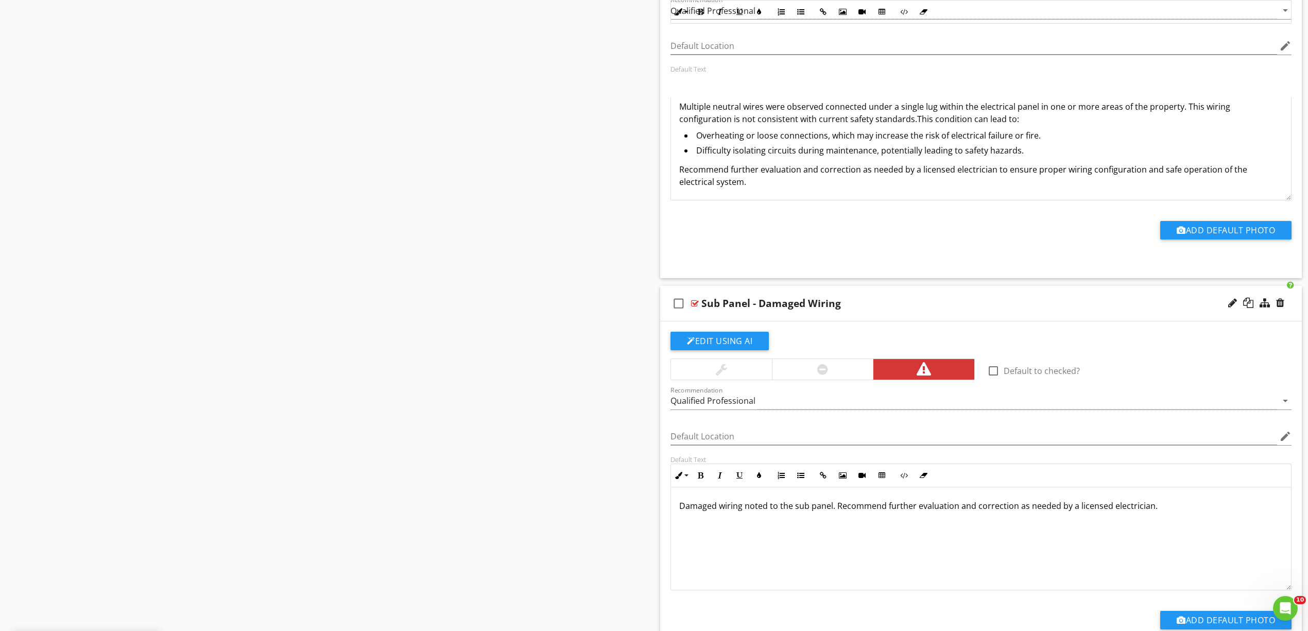
scroll to position [11541, 0]
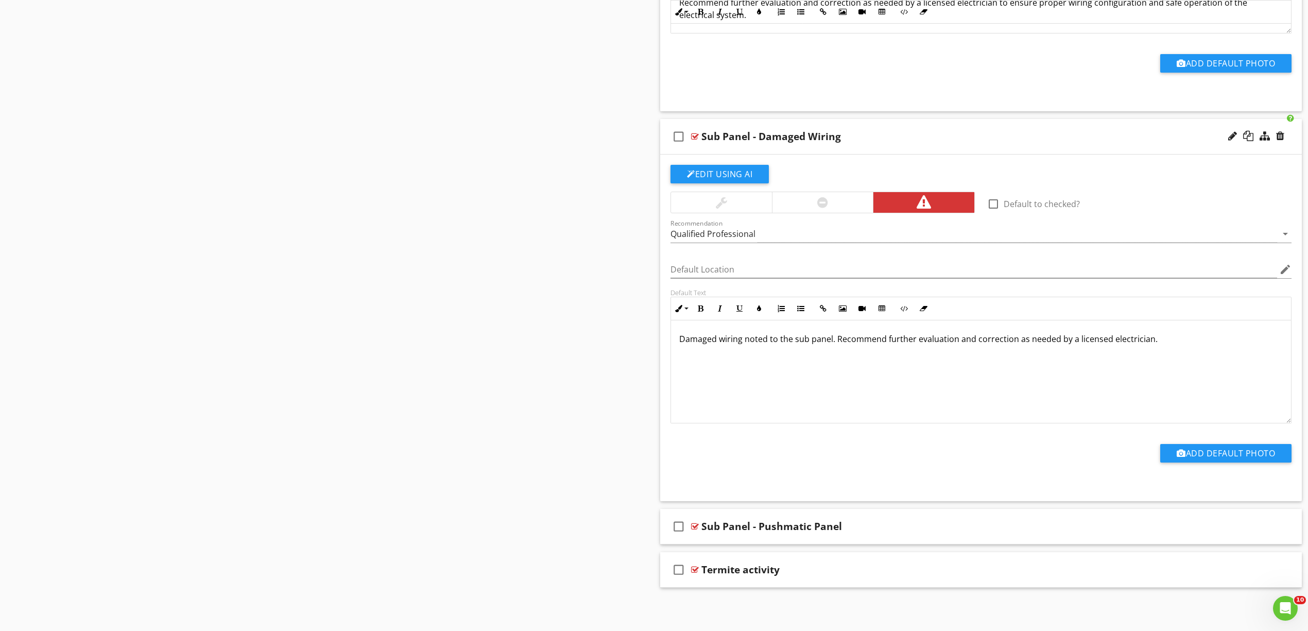
drag, startPoint x: 1175, startPoint y: 367, endPoint x: 618, endPoint y: 342, distance: 556.7
copy p "Damaged wiring noted to the sub panel. Recommend further evaluation and correct…"
click at [1052, 354] on div "Damaged wiring noted to the sub panel. Recommend further evaluation and correct…" at bounding box center [981, 371] width 620 height 103
drag, startPoint x: 1173, startPoint y: 348, endPoint x: 491, endPoint y: 307, distance: 683.0
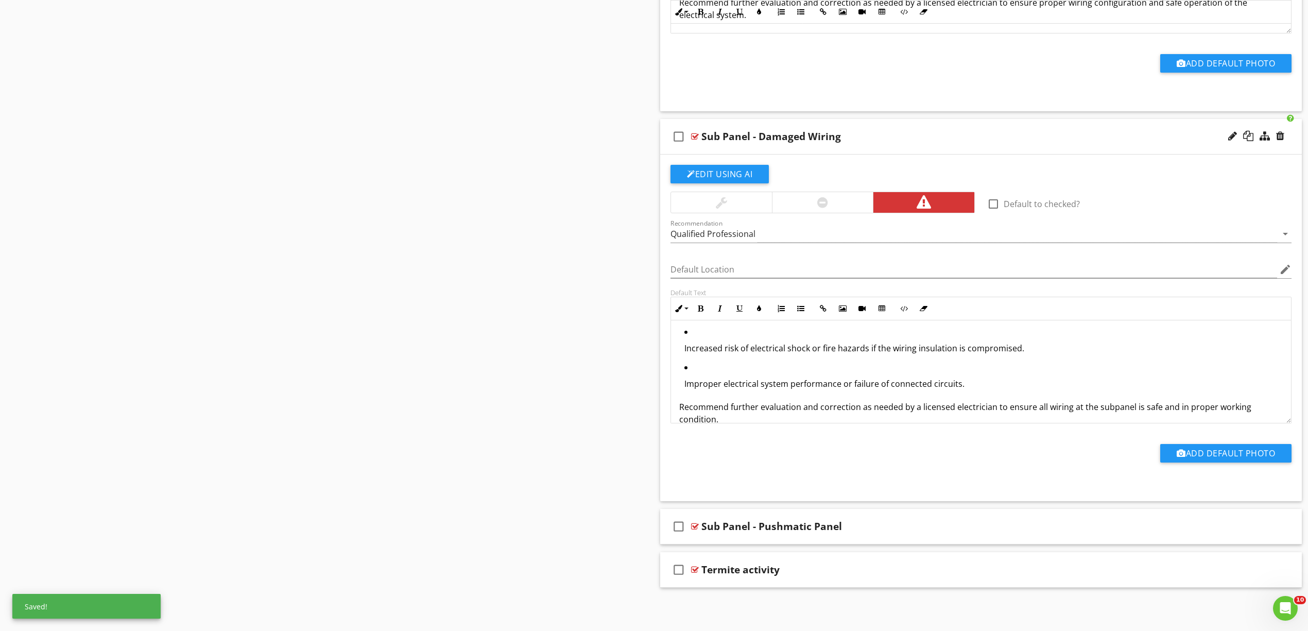
click at [717, 347] on p "Increased risk of electrical shock or fire hazards if the wiring insulation is …" at bounding box center [983, 348] width 598 height 12
click at [798, 306] on button "Unordered List" at bounding box center [801, 309] width 20 height 20
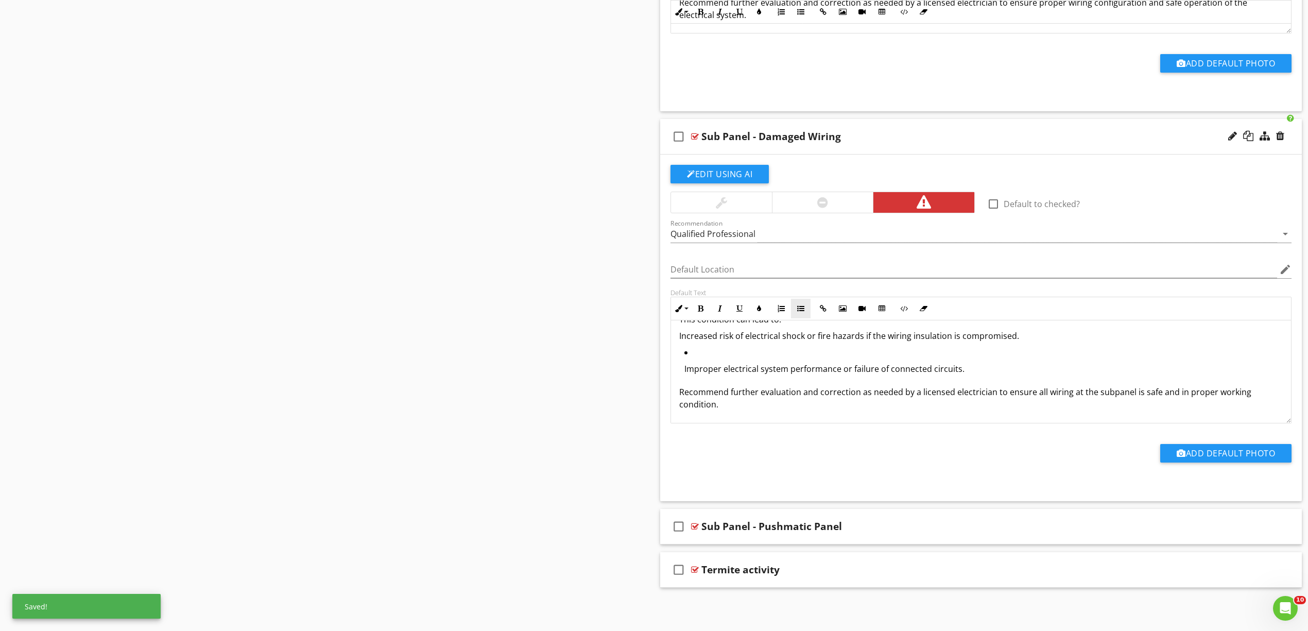
scroll to position [11545, 0]
click at [799, 301] on button "Unordered List" at bounding box center [801, 309] width 20 height 20
click at [767, 365] on p "Improper electrical system performance or failure of connected circuits." at bounding box center [983, 369] width 598 height 12
click at [799, 303] on button "Unordered List" at bounding box center [801, 309] width 20 height 20
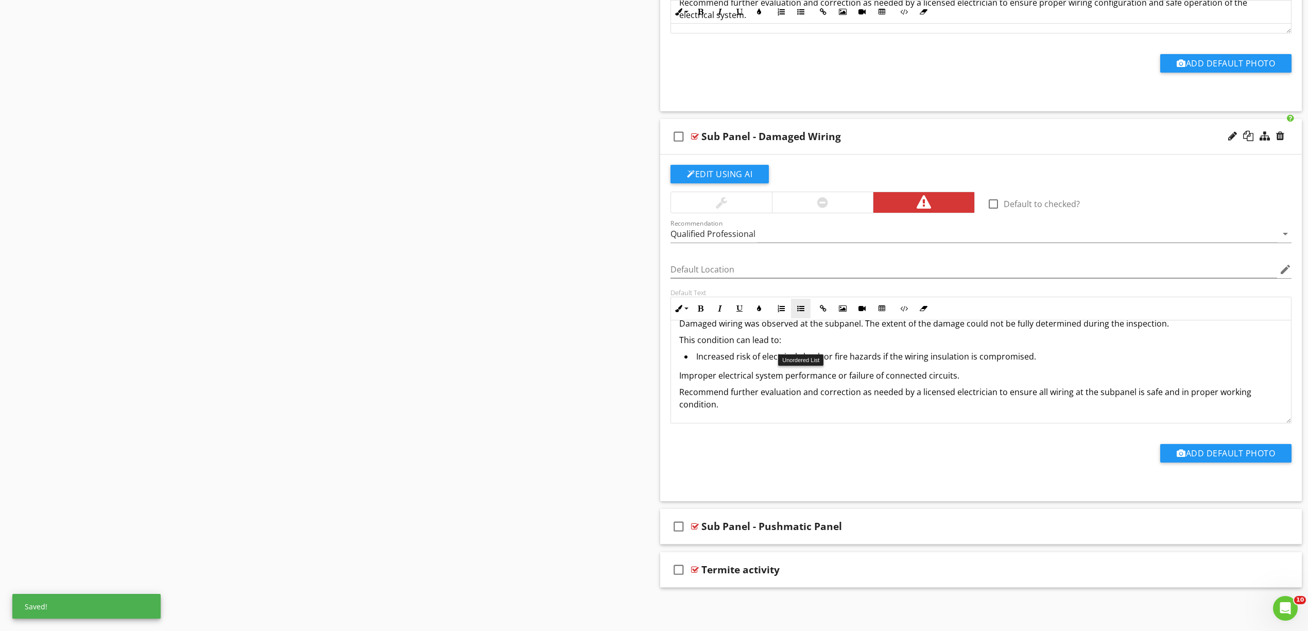
click at [804, 307] on icon "button" at bounding box center [800, 308] width 7 height 7
click at [698, 520] on div "check_box_outline_blank Sub Panel - Pushmatic Panel" at bounding box center [981, 527] width 642 height 36
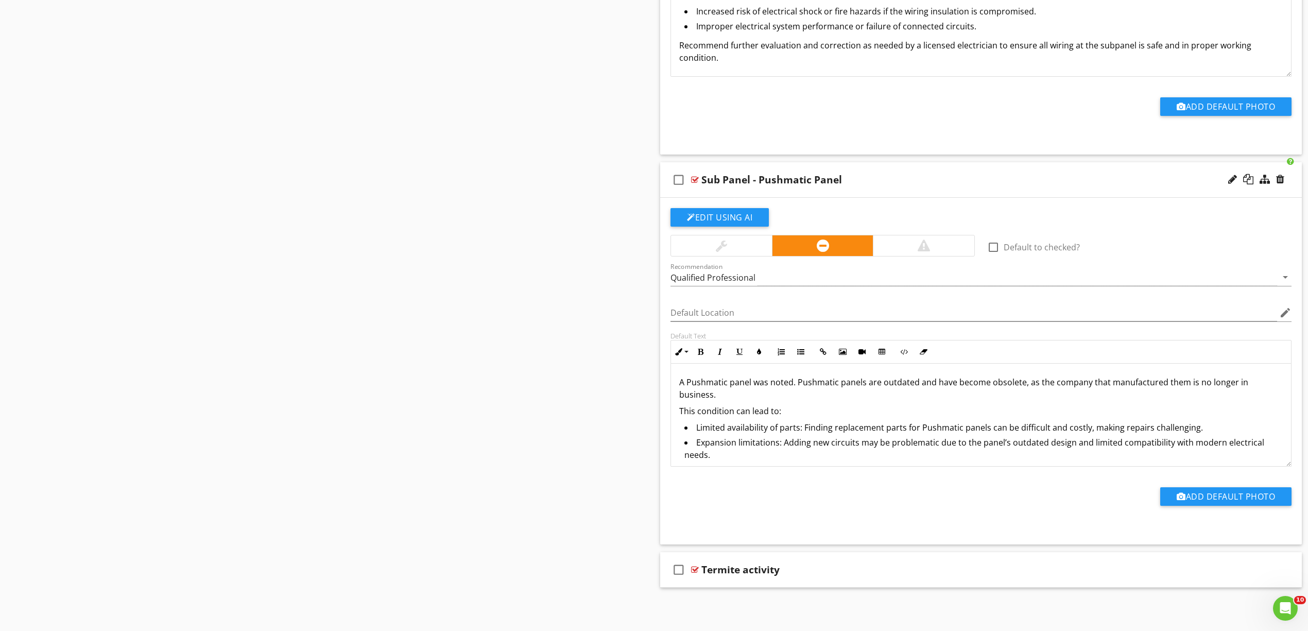
scroll to position [11888, 0]
click at [921, 247] on div at bounding box center [924, 245] width 12 height 12
click at [692, 570] on div at bounding box center [695, 569] width 8 height 8
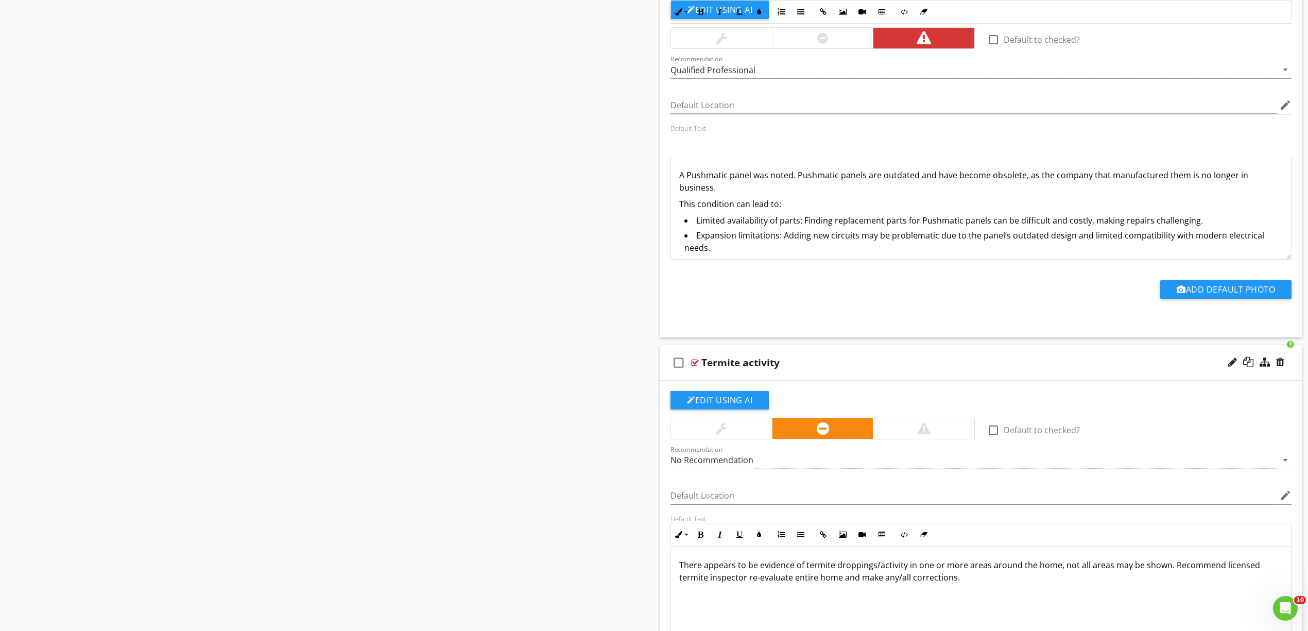
scroll to position [12236, 0]
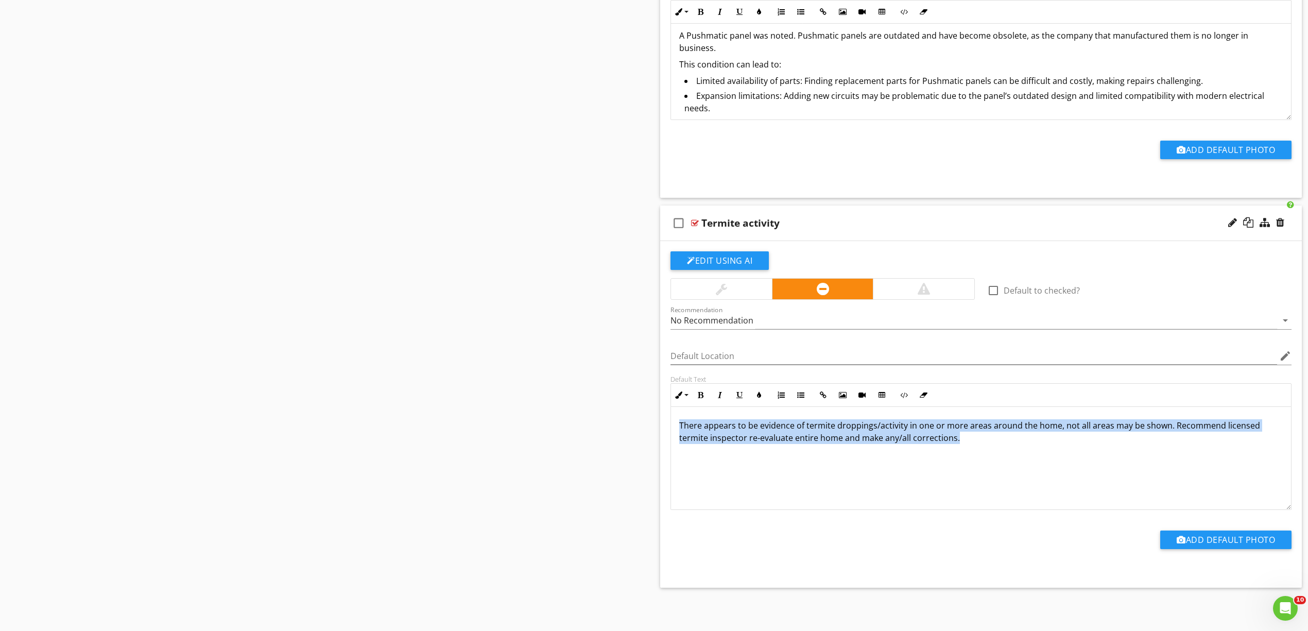
drag, startPoint x: 981, startPoint y: 456, endPoint x: 629, endPoint y: 403, distance: 356.3
copy p "There appears to be evidence of termite droppings/activity in one or more areas…"
click at [977, 470] on div "There appears to be evidence of termite droppings/activity in one or more areas…" at bounding box center [981, 458] width 620 height 103
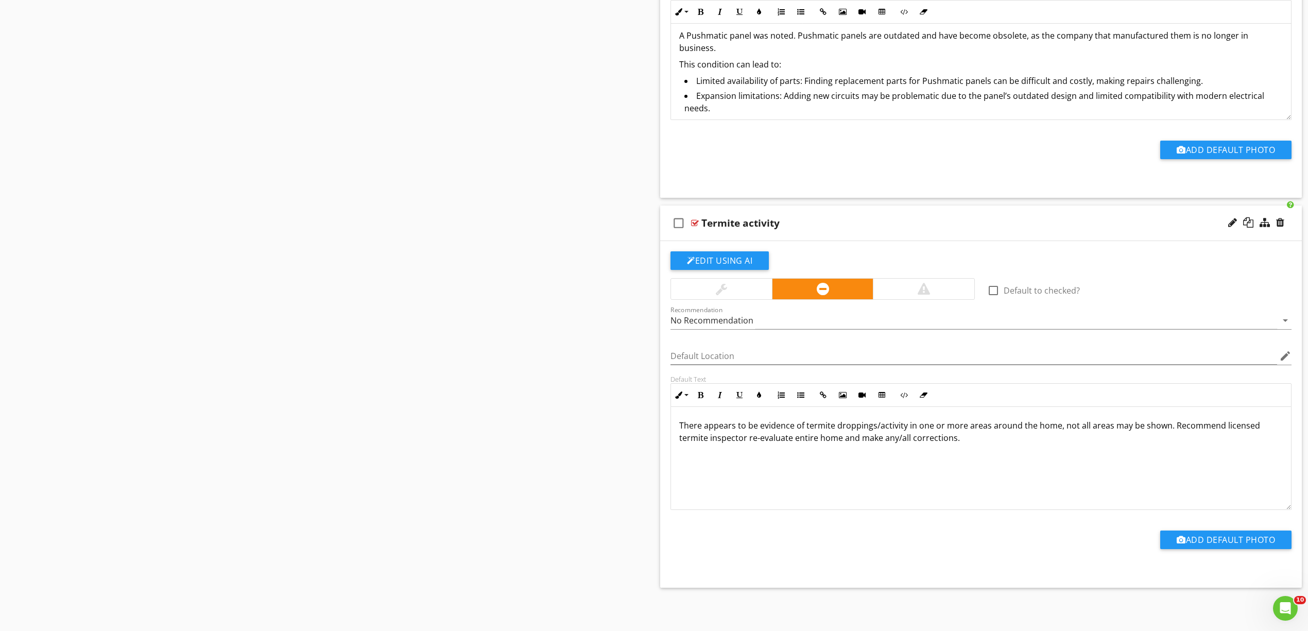
scroll to position [40, 0]
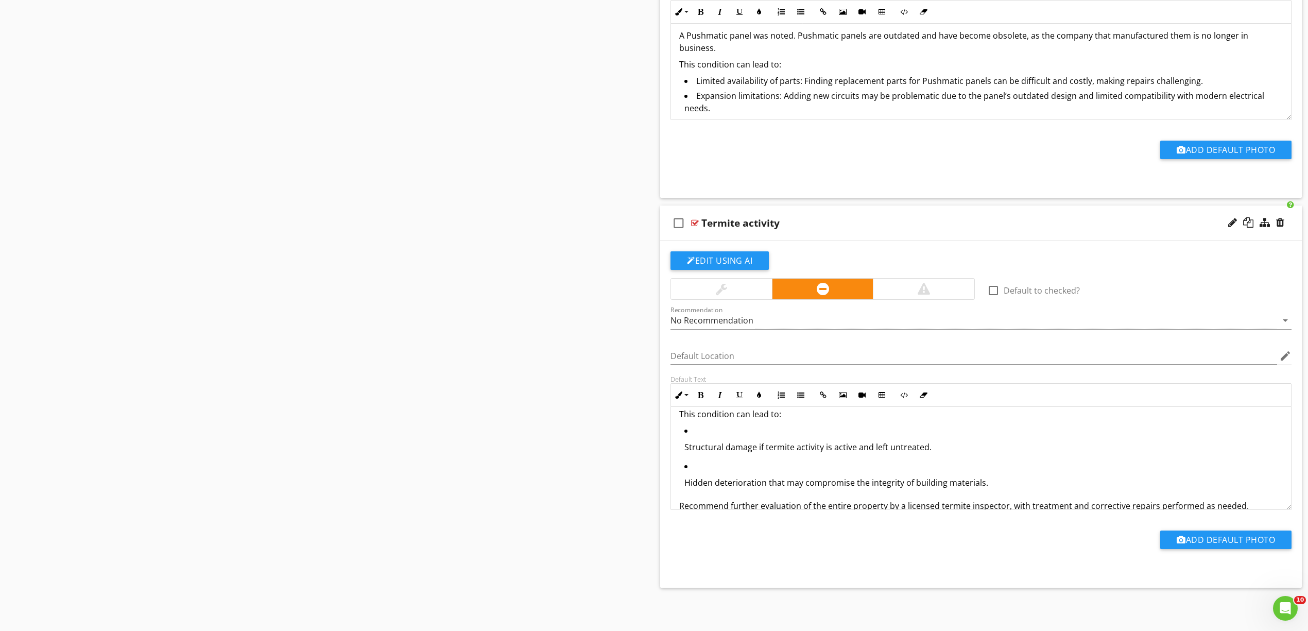
click at [788, 453] on p "Structural damage if termite activity is active and left untreated." at bounding box center [983, 447] width 598 height 12
click at [800, 396] on icon "button" at bounding box center [800, 394] width 7 height 7
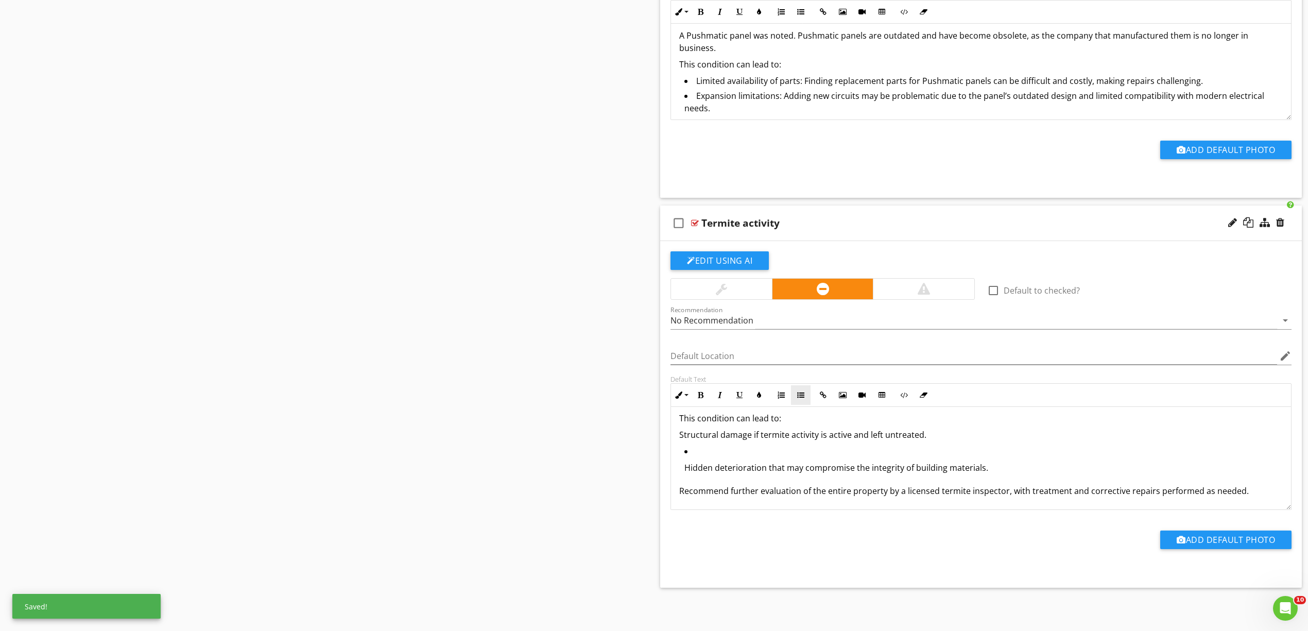
scroll to position [12240, 0]
click at [801, 390] on button "Unordered List" at bounding box center [801, 395] width 20 height 20
click at [767, 470] on p "Hidden deterioration that may compromise the integrity of building materials." at bounding box center [983, 467] width 598 height 12
click at [803, 393] on icon "button" at bounding box center [800, 394] width 7 height 7
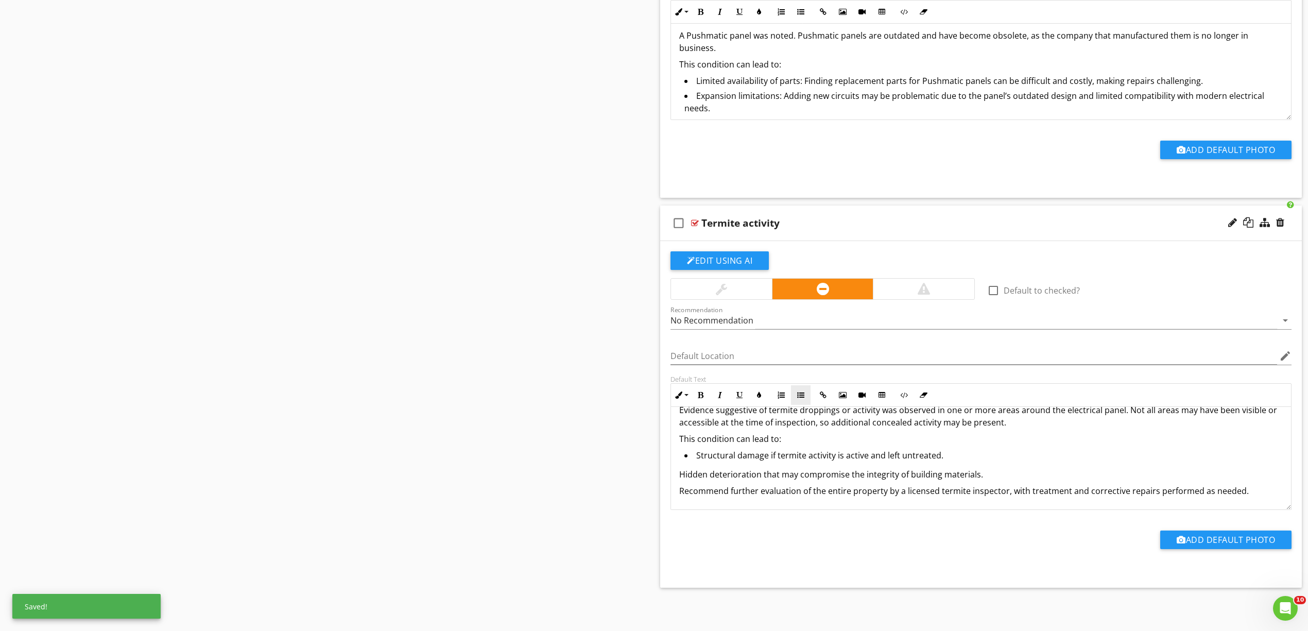
click at [802, 387] on button "Unordered List" at bounding box center [801, 395] width 20 height 20
click at [677, 441] on div "Evidence suggestive of termite droppings or activity was observed in one or mor…" at bounding box center [981, 451] width 620 height 116
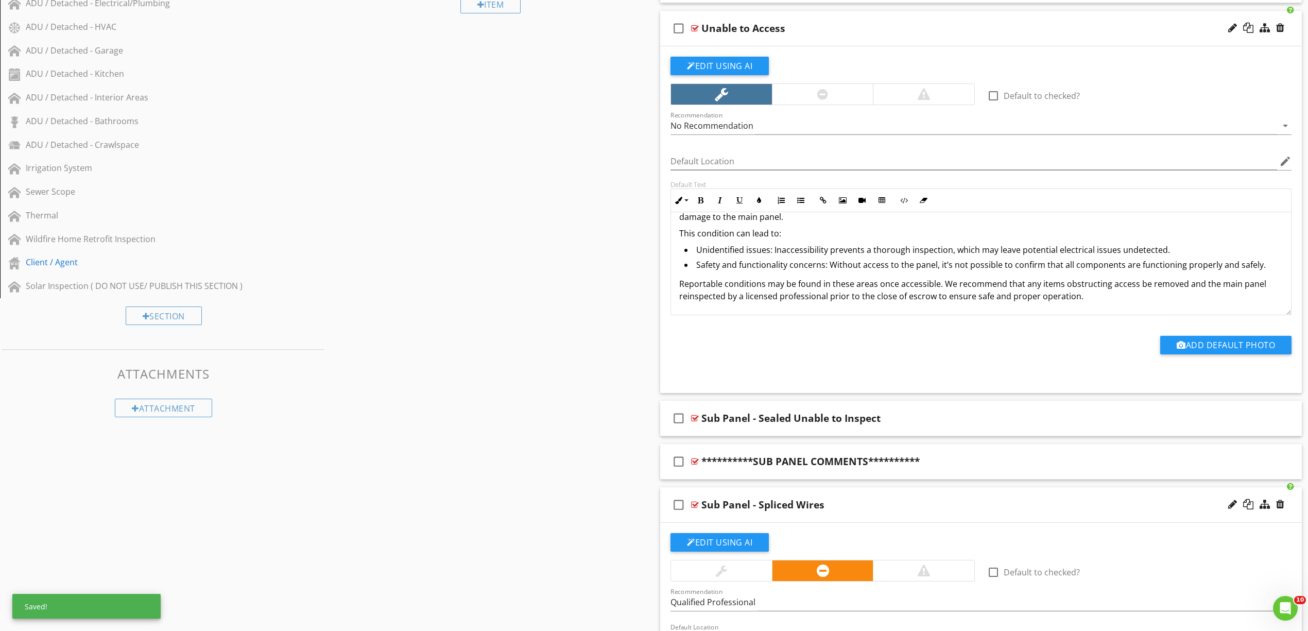
scroll to position [0, 0]
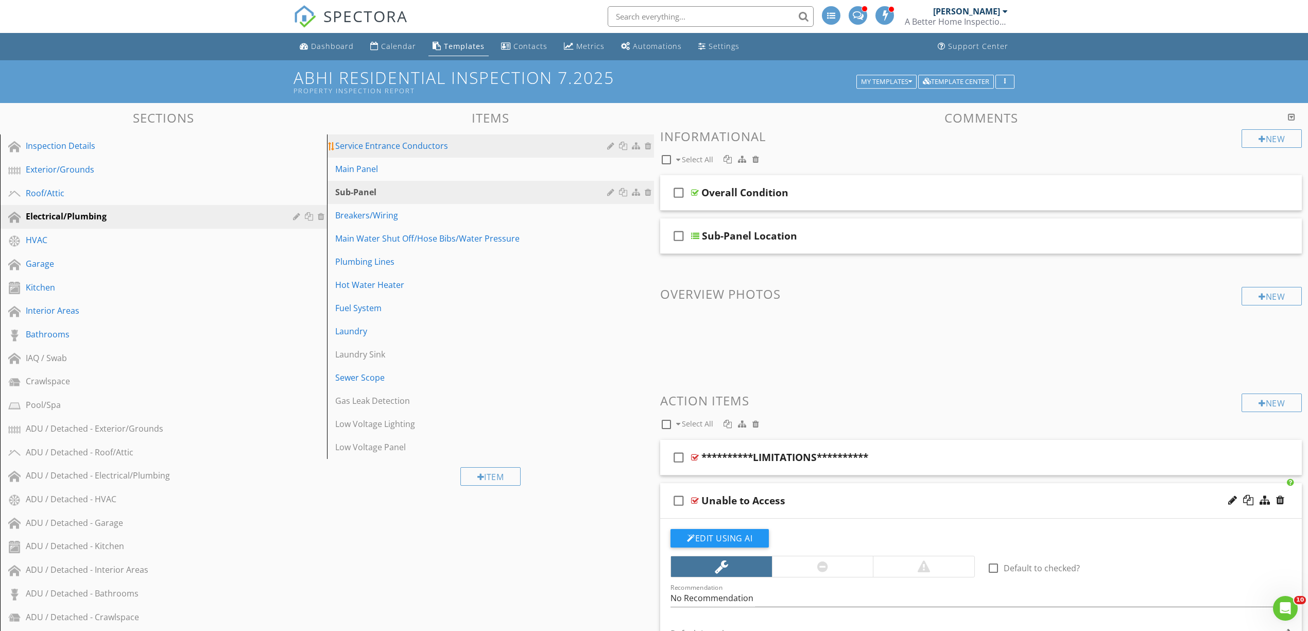
click at [404, 147] on div "Service Entrance Conductors" at bounding box center [472, 146] width 275 height 12
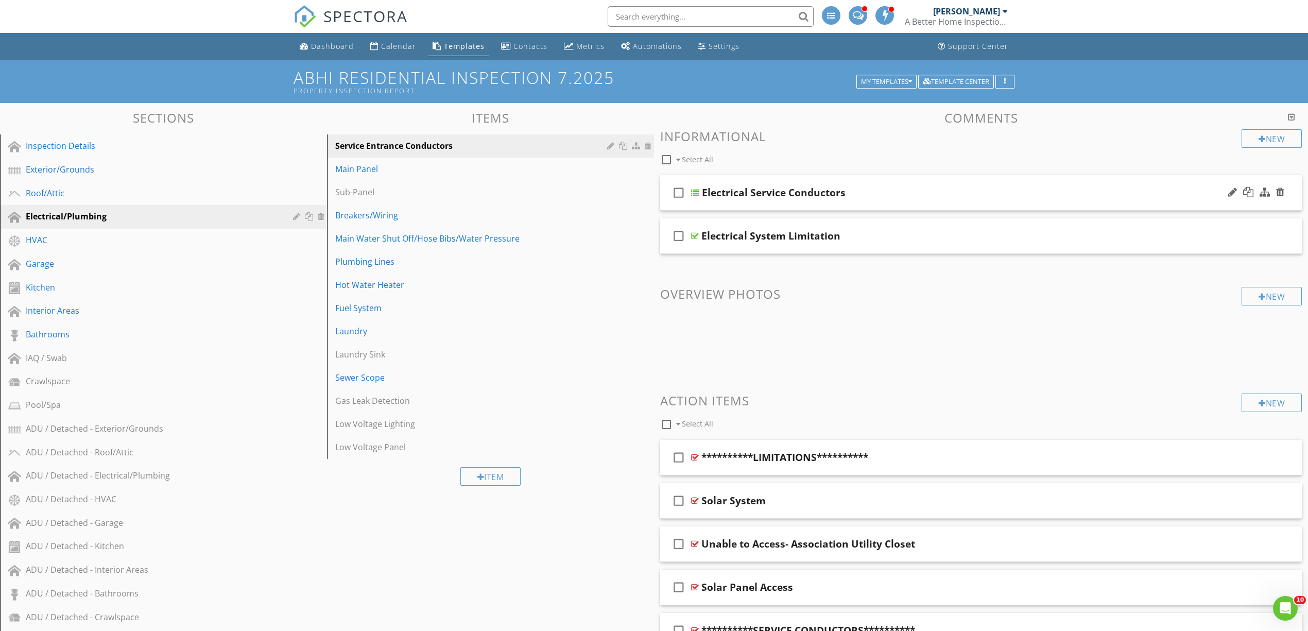
click at [693, 188] on div at bounding box center [695, 192] width 8 height 8
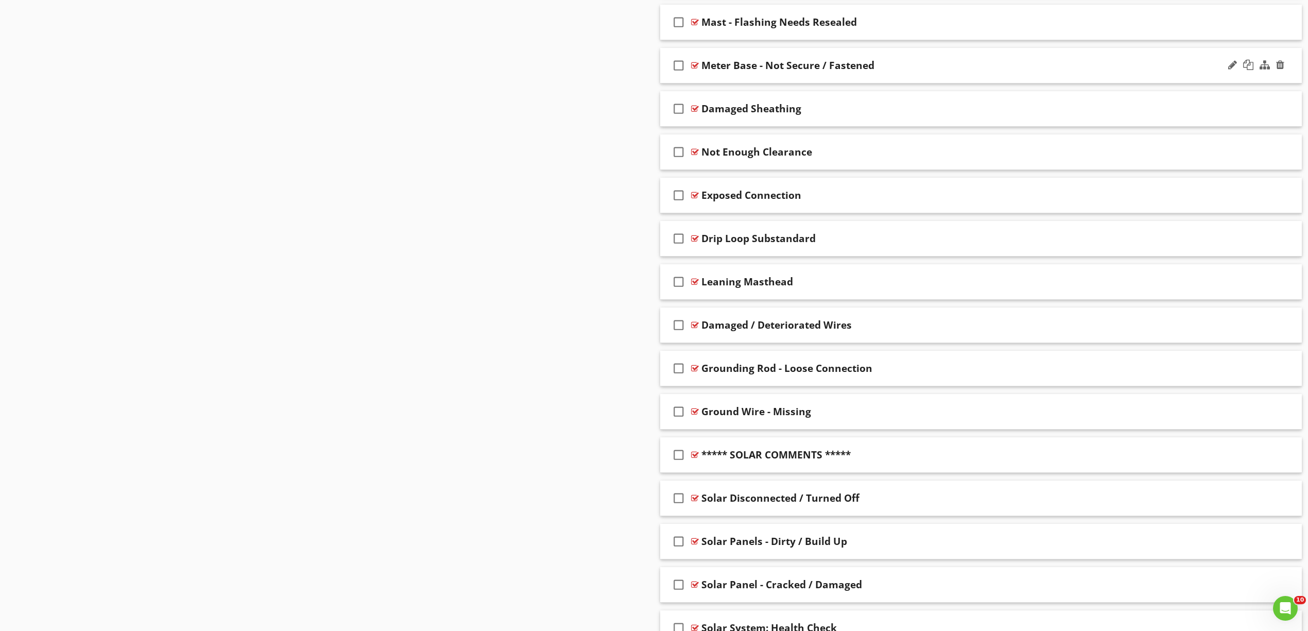
scroll to position [1299, 0]
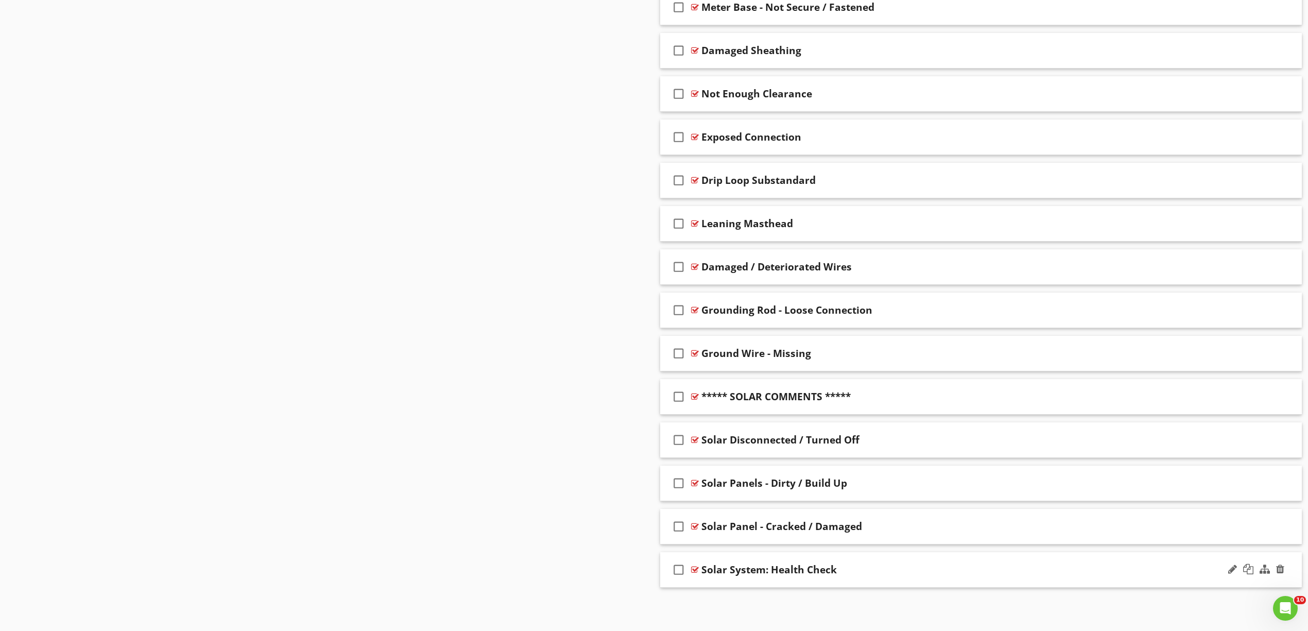
click at [693, 570] on div at bounding box center [695, 569] width 8 height 8
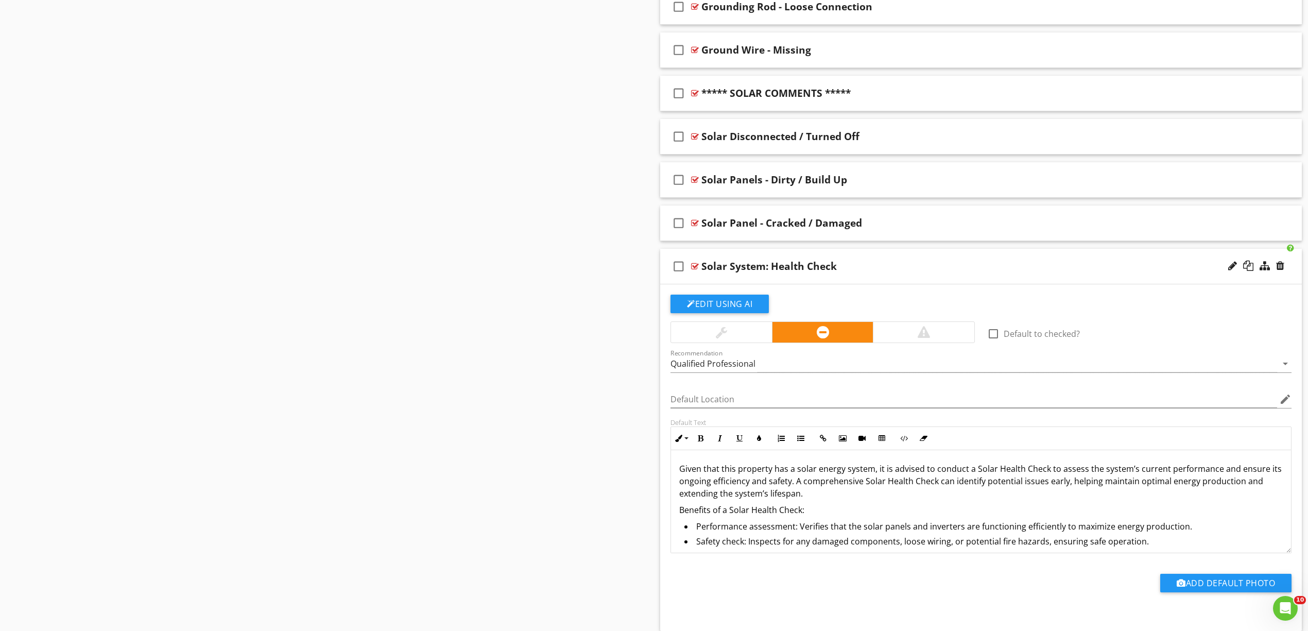
scroll to position [1646, 0]
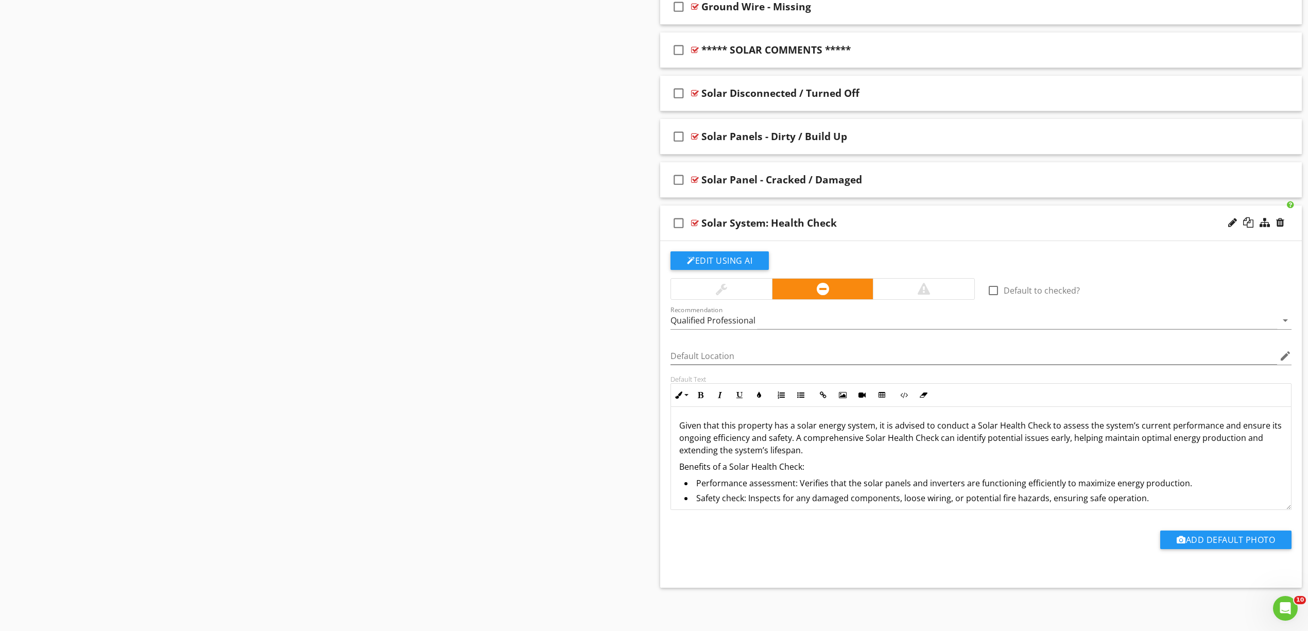
click at [694, 219] on div at bounding box center [695, 223] width 8 height 8
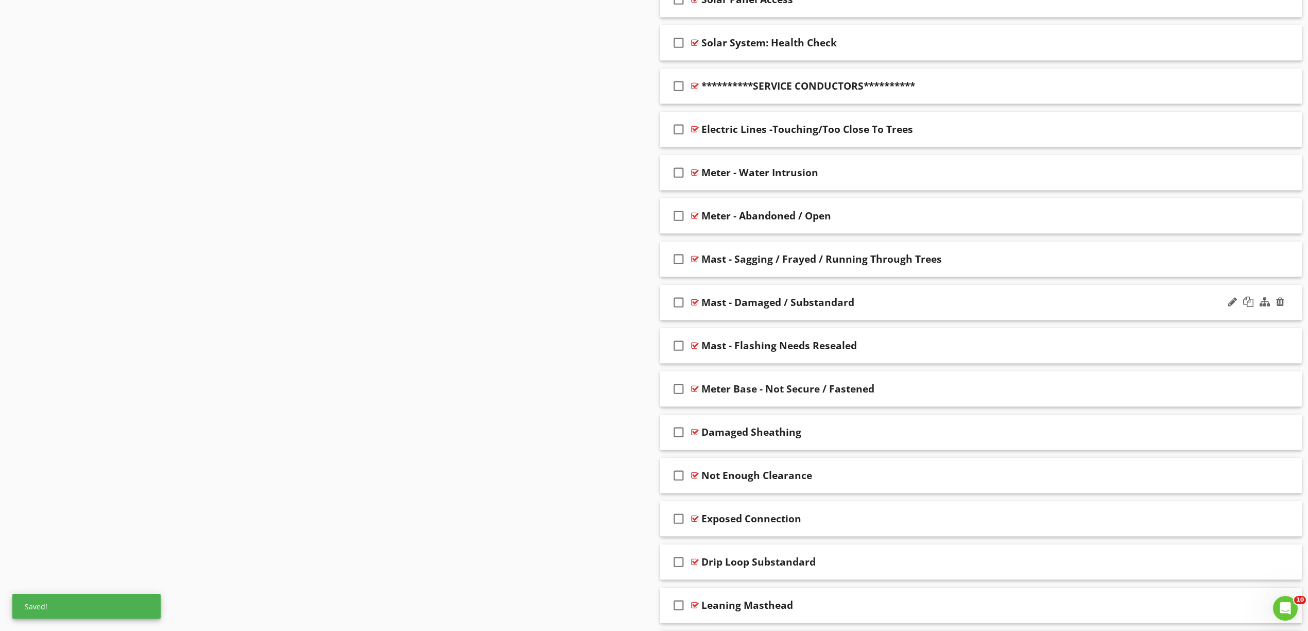
scroll to position [544, 0]
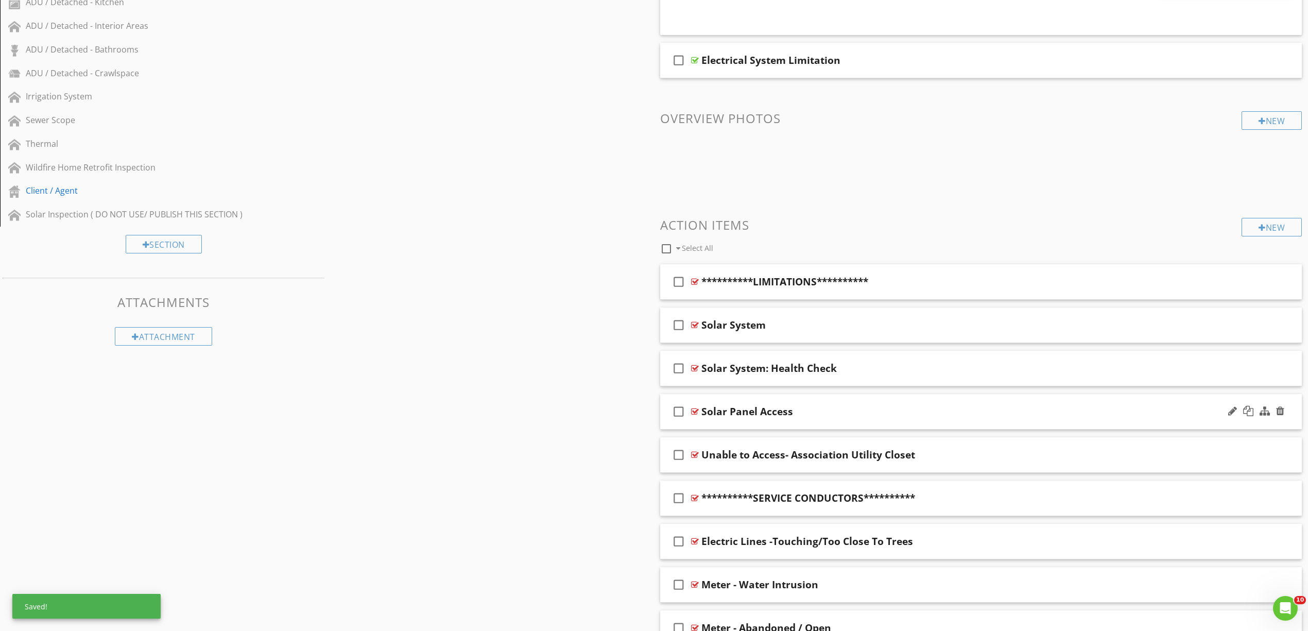
click at [690, 412] on div "check_box_outline_blank" at bounding box center [680, 411] width 21 height 25
click at [681, 413] on icon "check_box" at bounding box center [678, 411] width 16 height 25
click at [693, 412] on div at bounding box center [695, 411] width 8 height 8
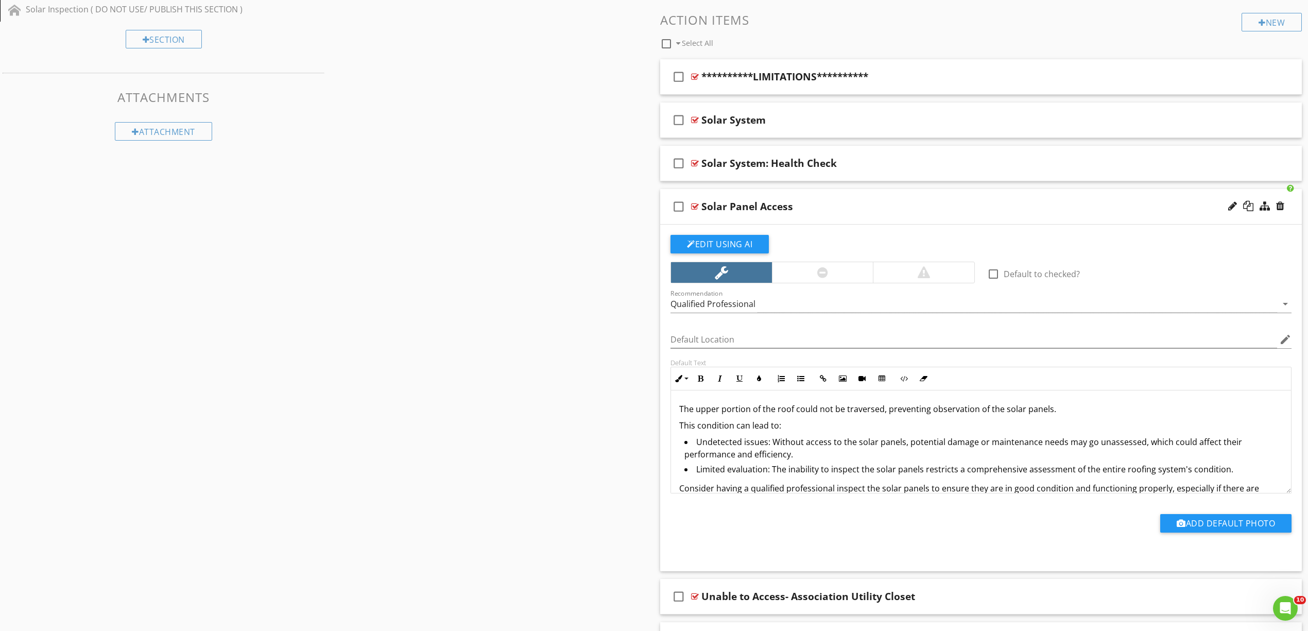
scroll to position [750, 0]
click at [695, 203] on div at bounding box center [695, 205] width 8 height 8
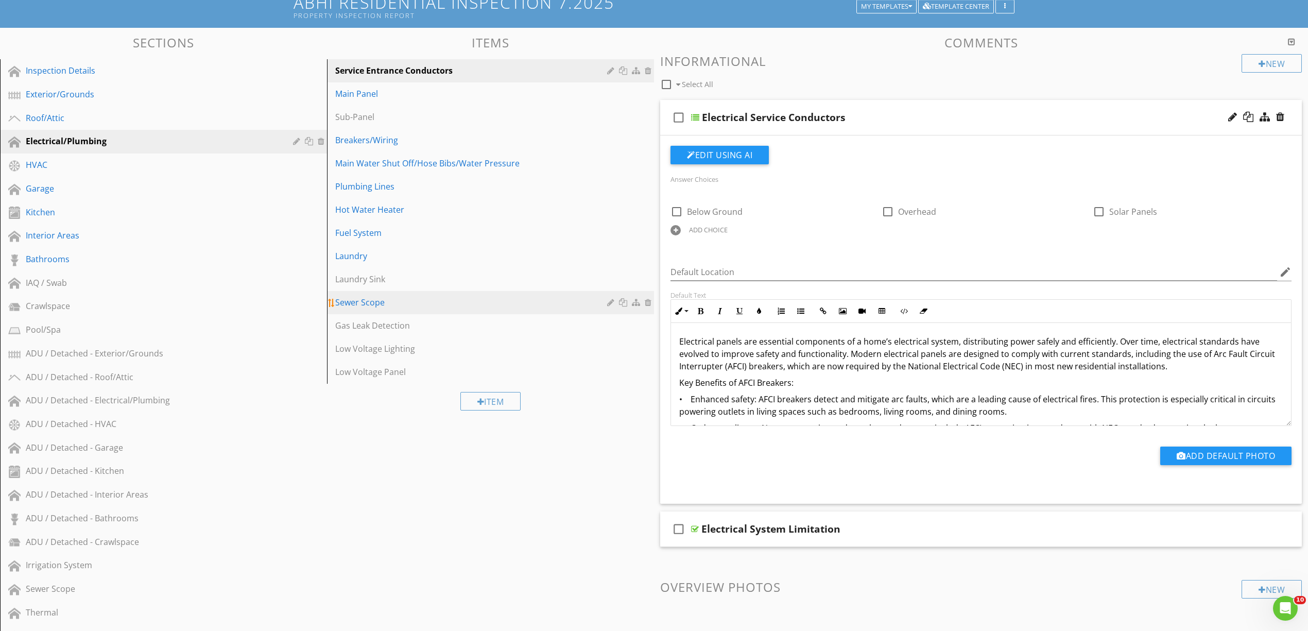
scroll to position [0, 0]
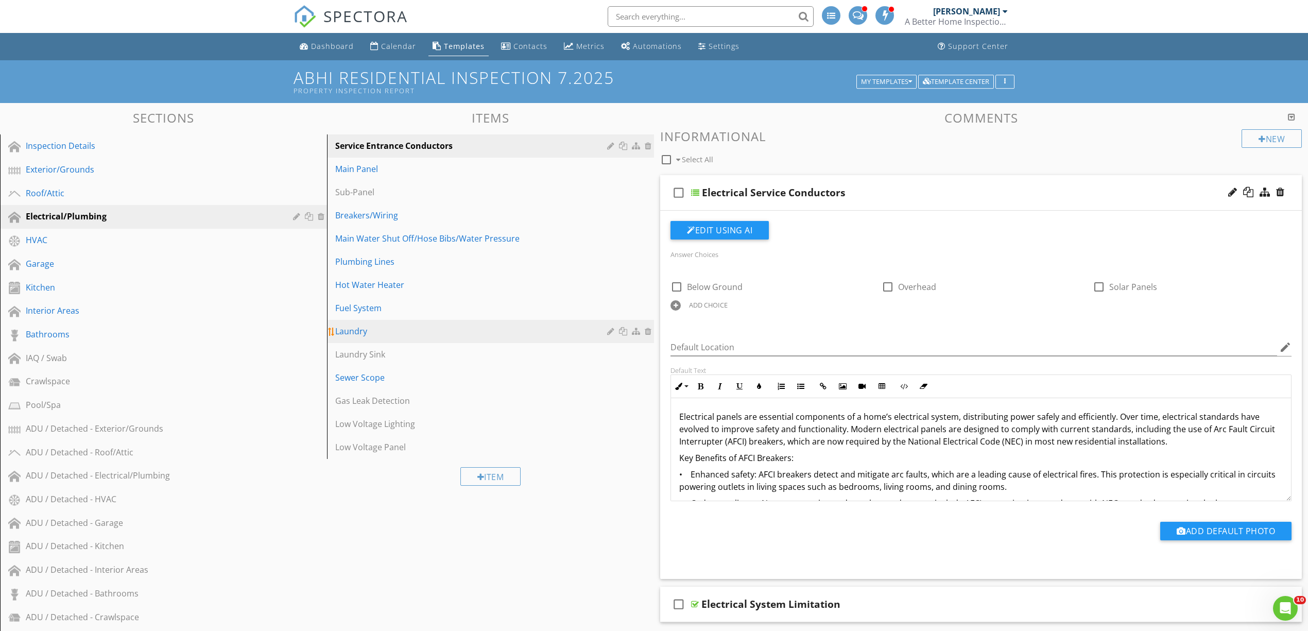
click at [417, 333] on div "Laundry" at bounding box center [472, 331] width 275 height 12
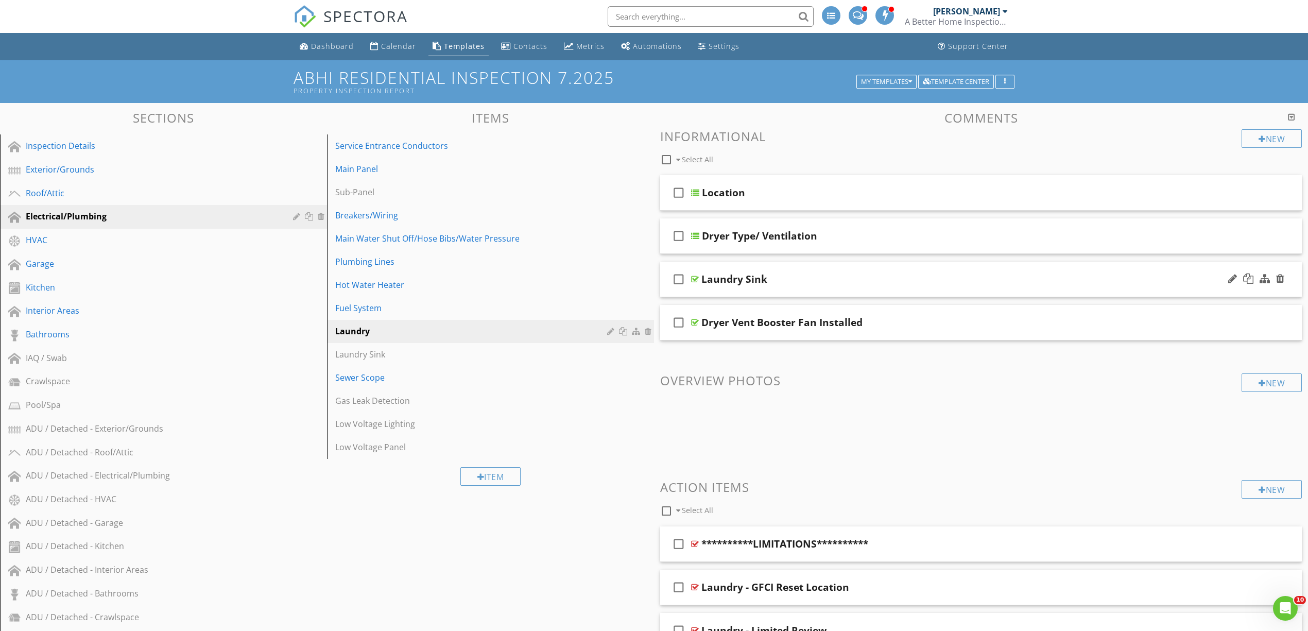
click at [695, 277] on div at bounding box center [695, 279] width 8 height 8
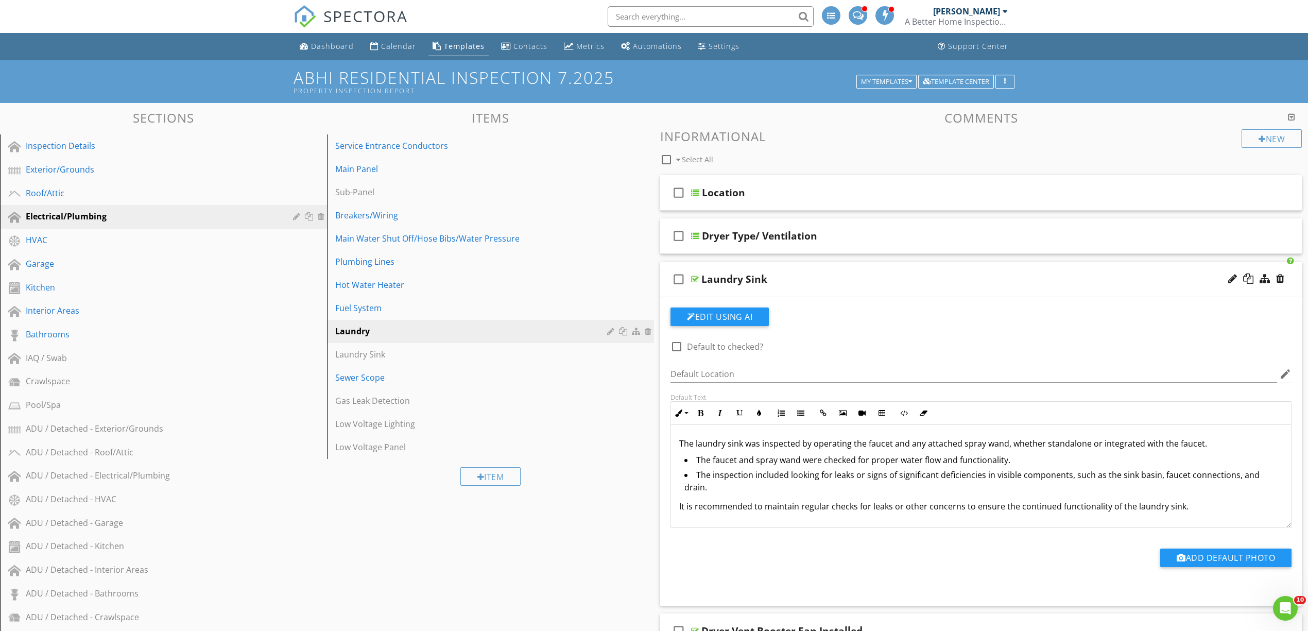
scroll to position [1, 0]
click at [1282, 279] on div at bounding box center [1280, 278] width 8 height 10
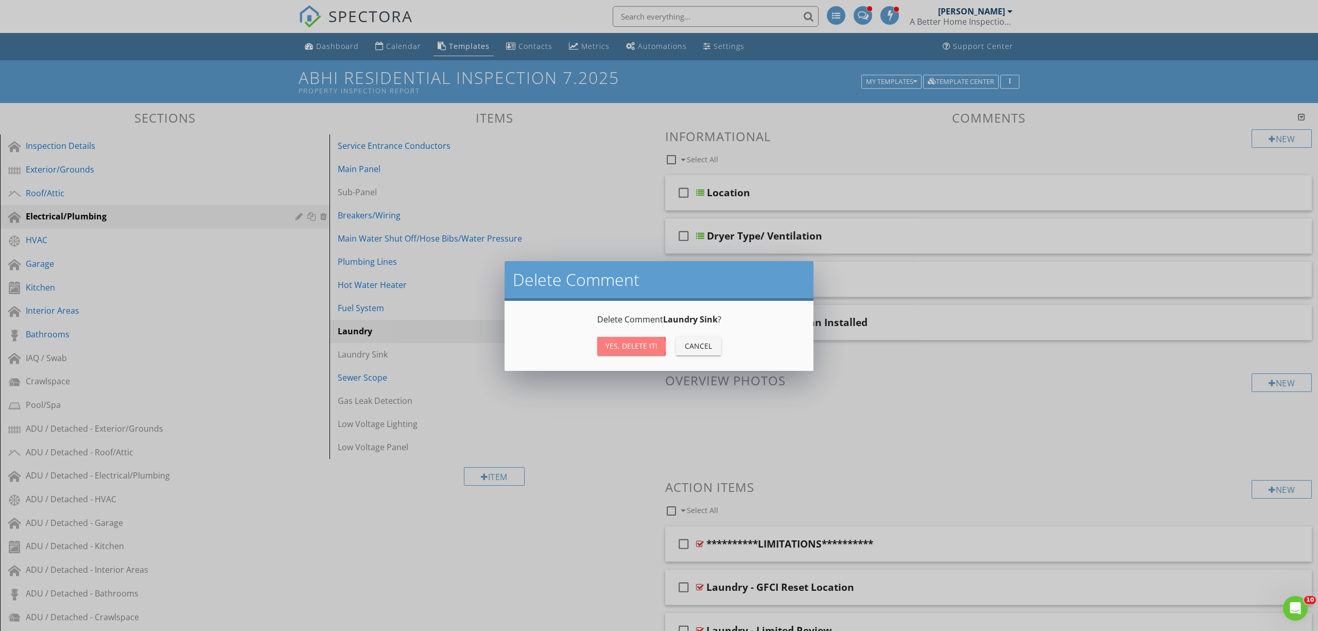
click at [643, 341] on div "Yes, Delete it!" at bounding box center [632, 345] width 52 height 11
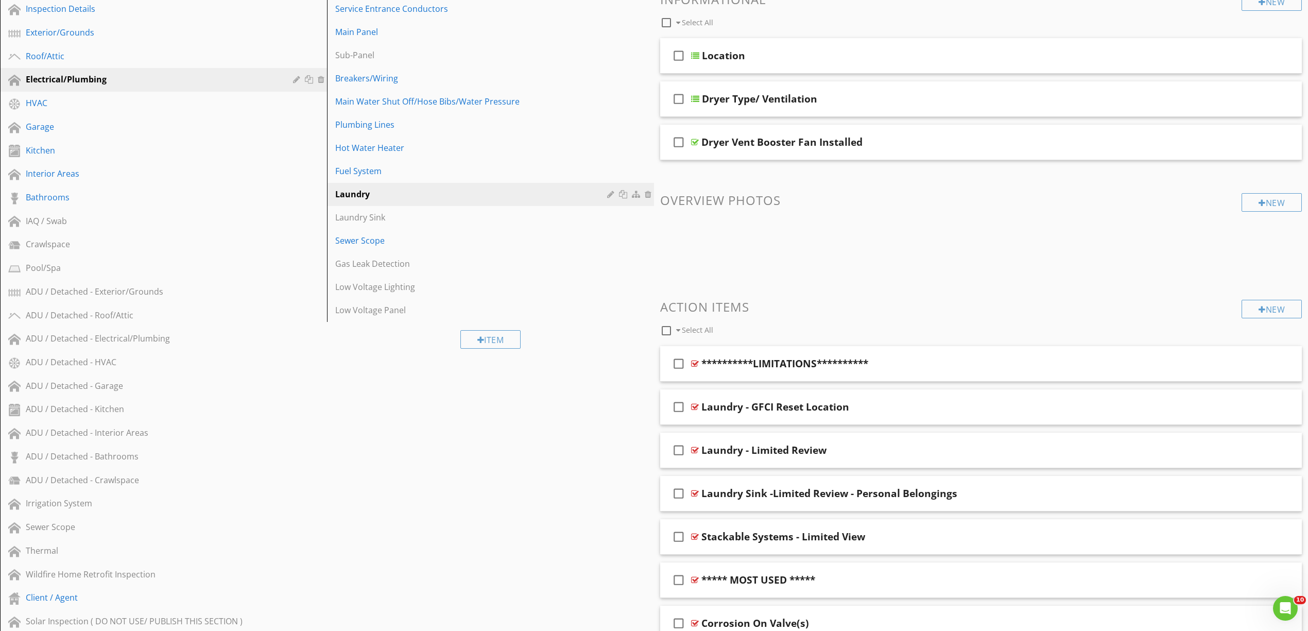
scroll to position [0, 0]
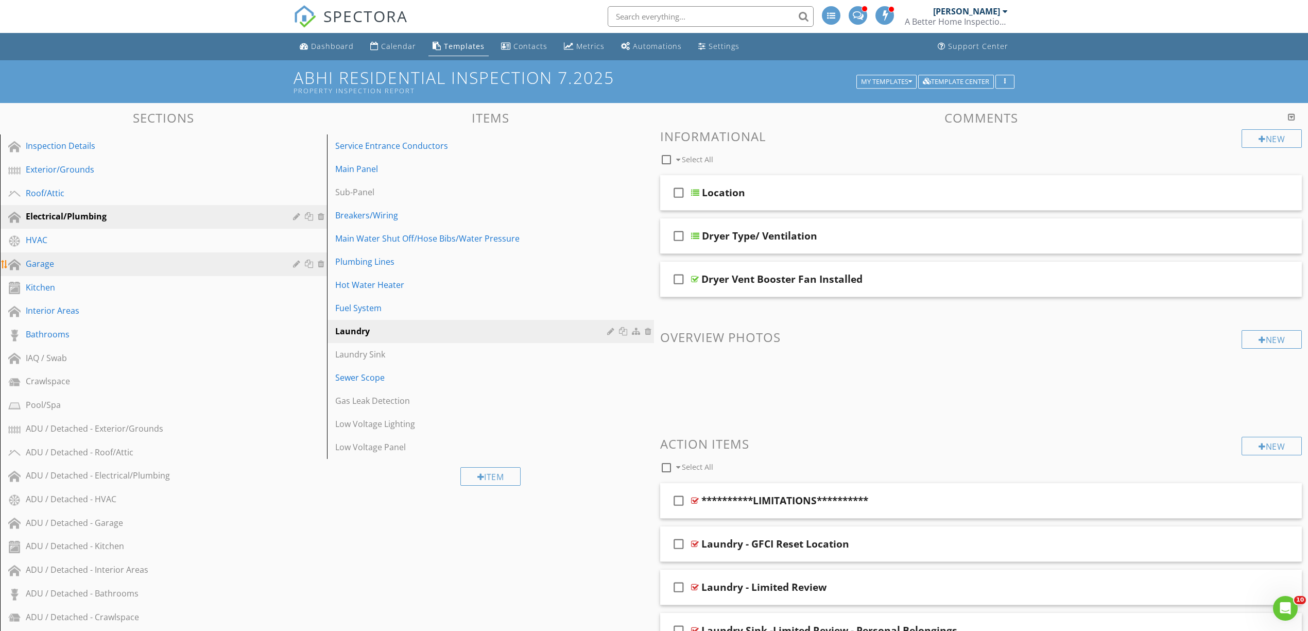
click at [99, 260] on div "Garage" at bounding box center [152, 263] width 252 height 12
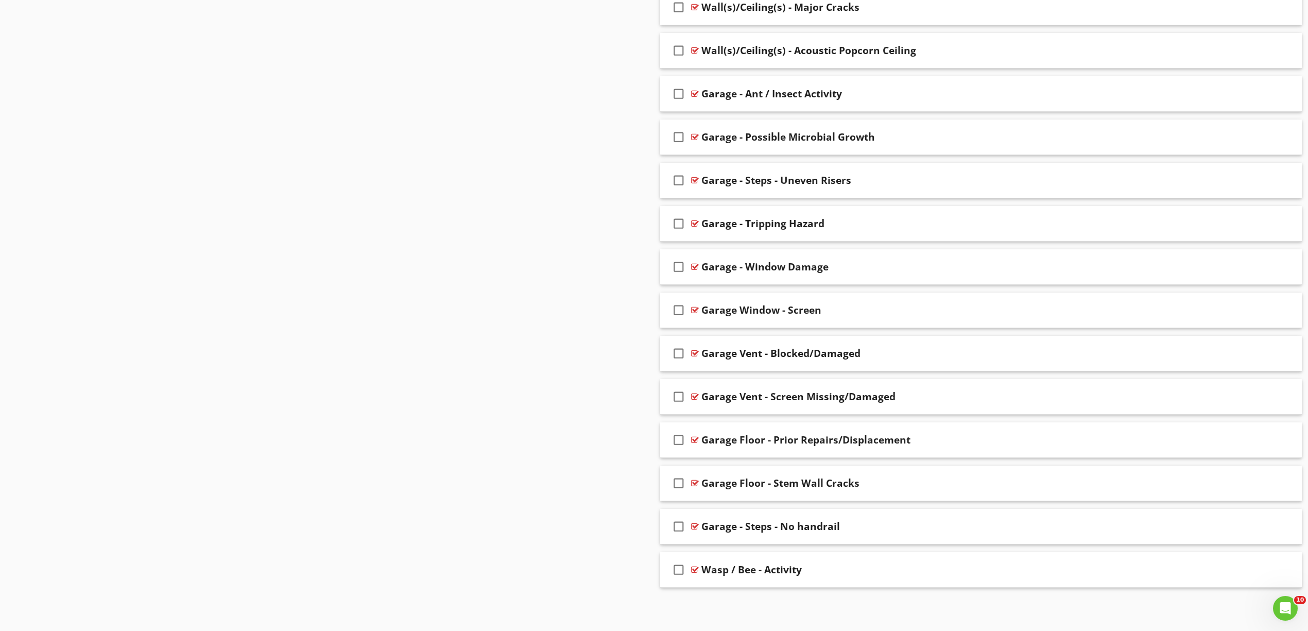
scroll to position [1321, 0]
click at [696, 571] on div at bounding box center [695, 569] width 8 height 8
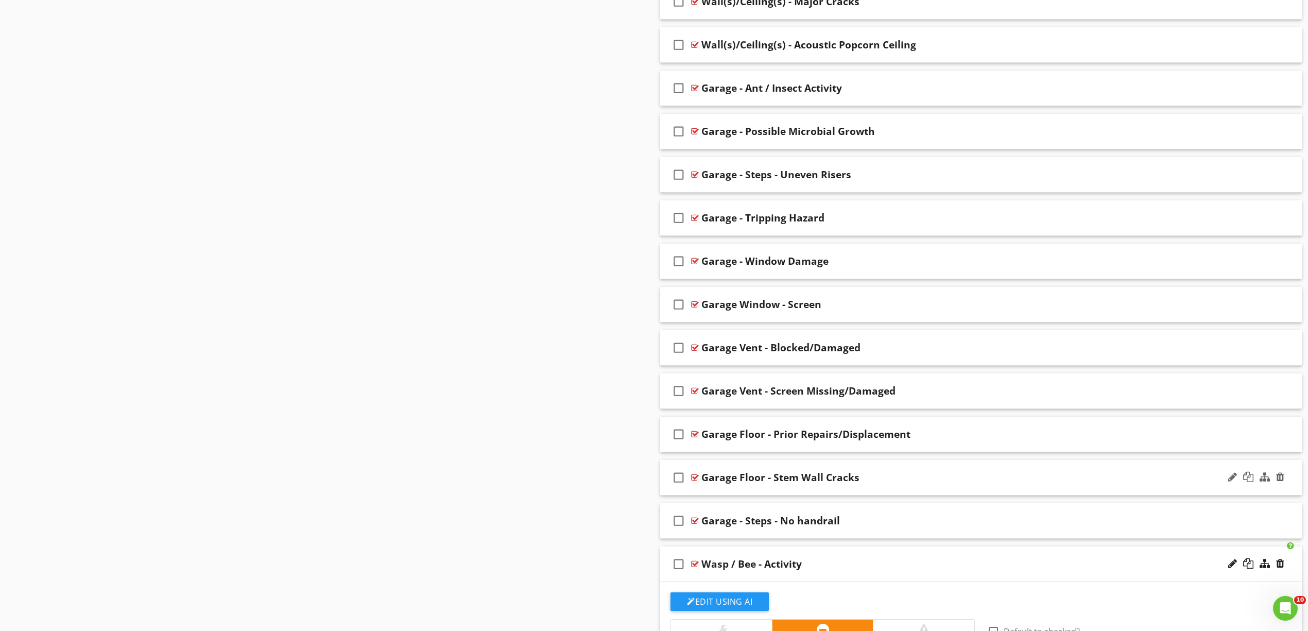
click at [689, 476] on div "check_box_outline_blank" at bounding box center [680, 477] width 21 height 25
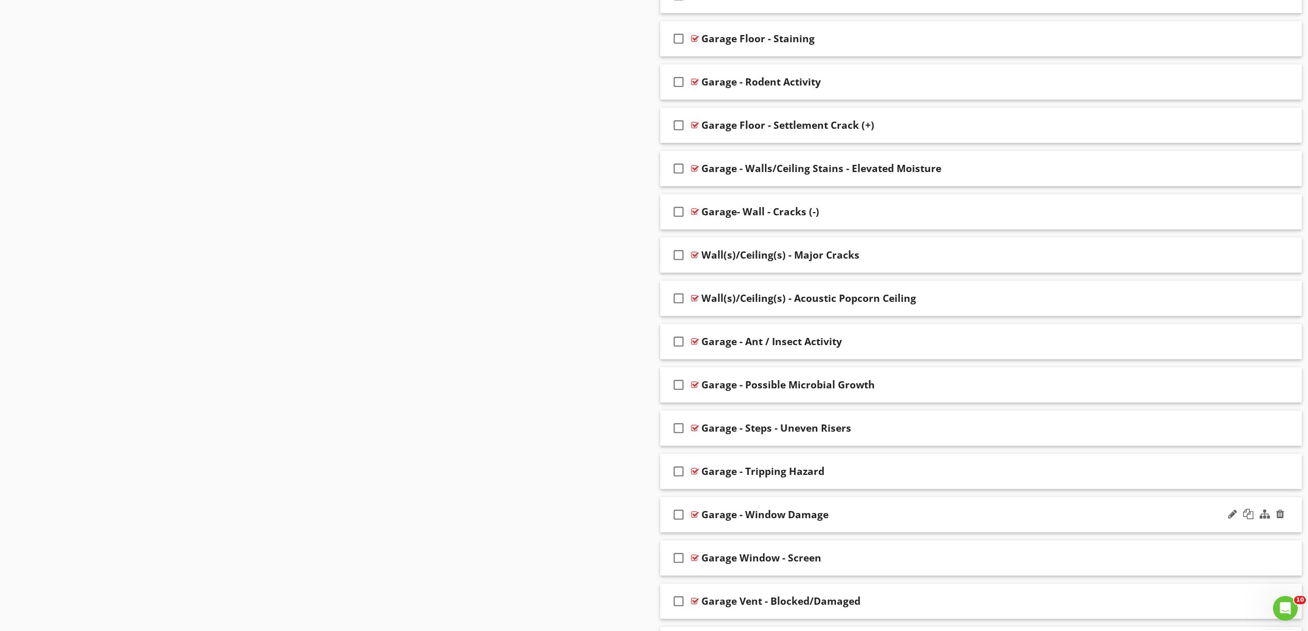
scroll to position [977, 0]
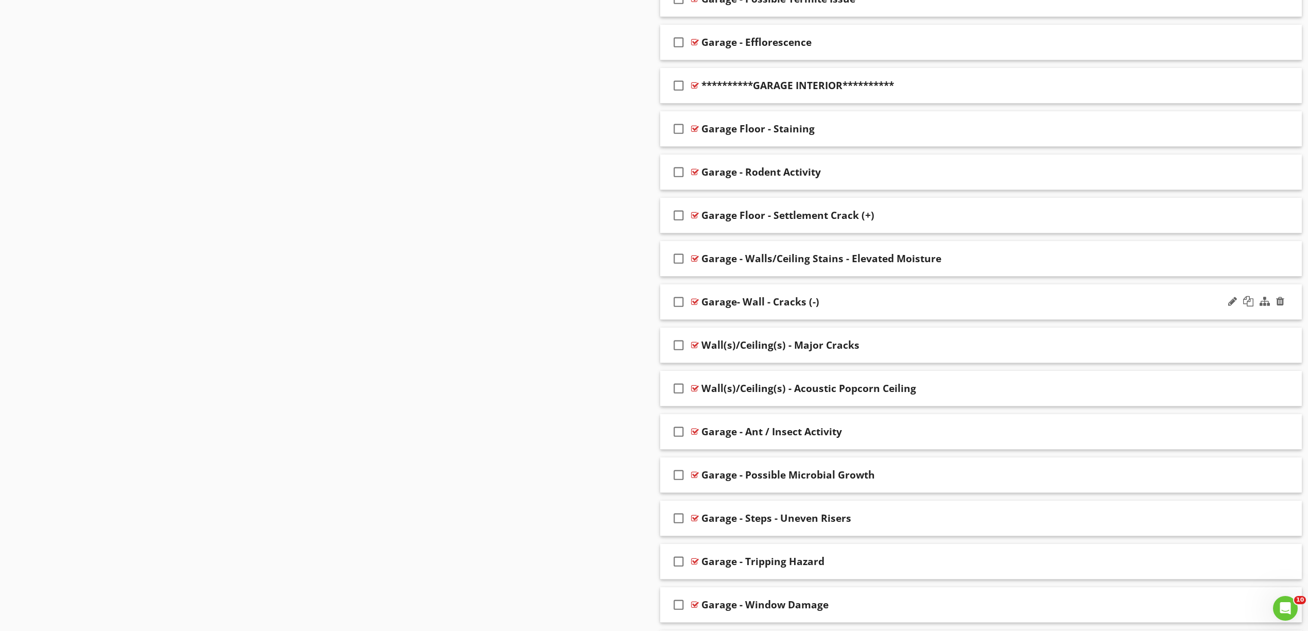
click at [697, 303] on div at bounding box center [695, 302] width 8 height 8
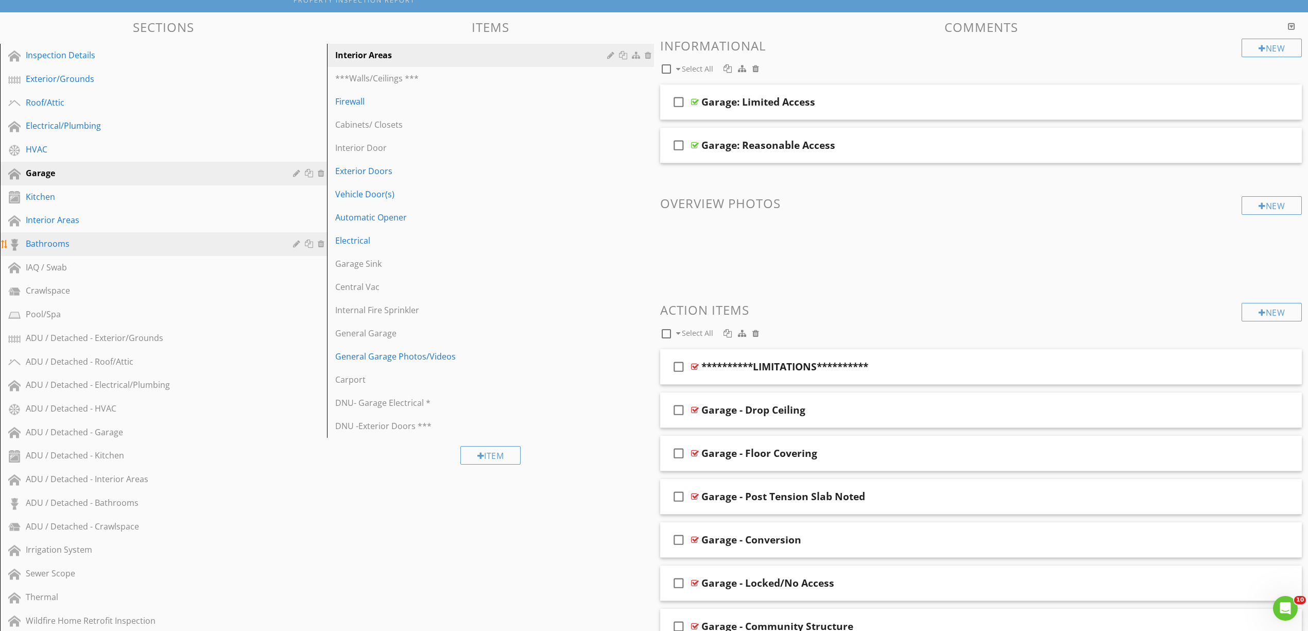
scroll to position [0, 0]
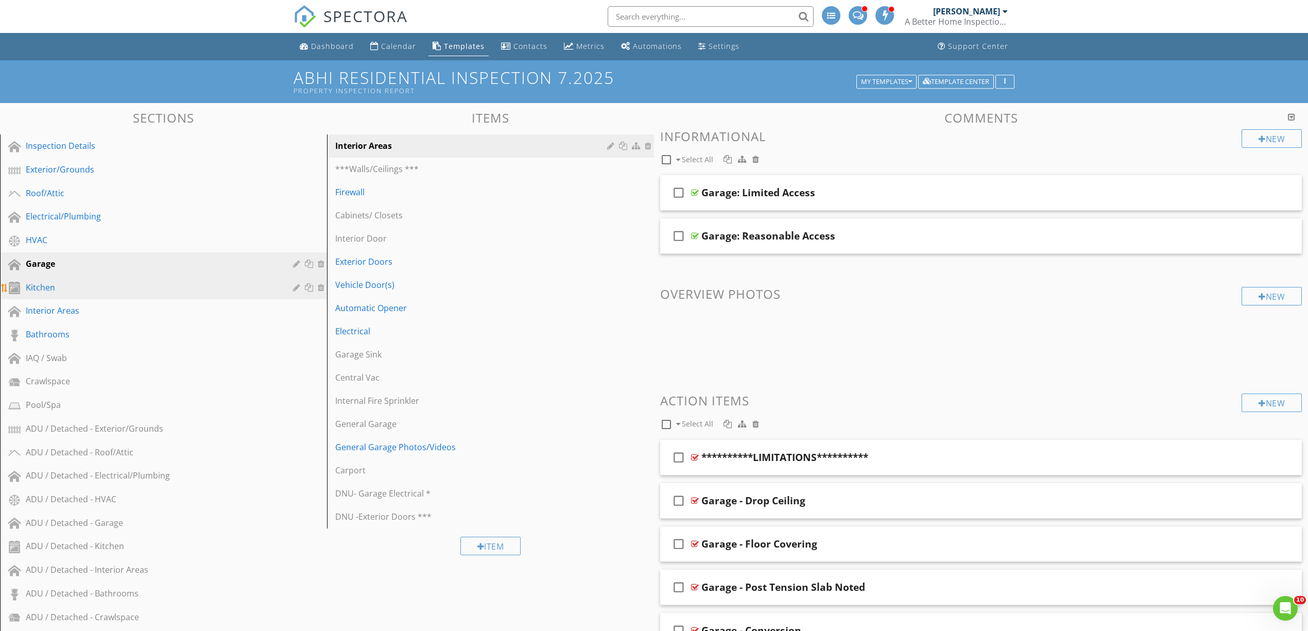
click at [88, 287] on div "Kitchen" at bounding box center [152, 287] width 252 height 12
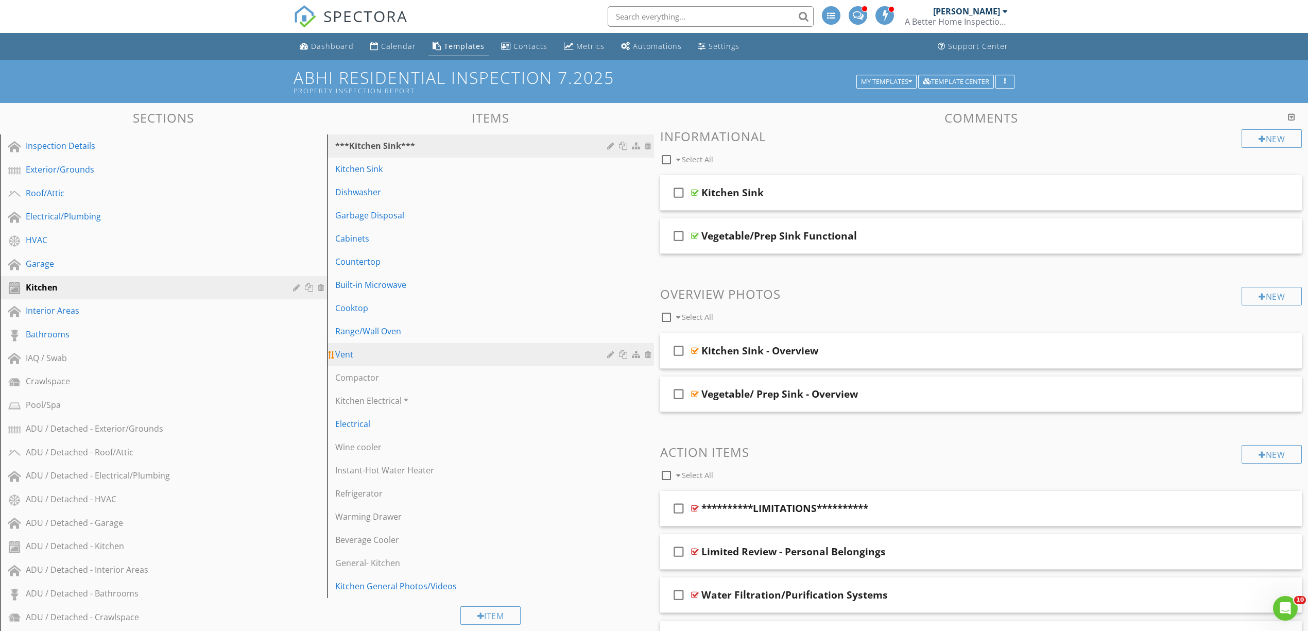
click at [377, 348] on div "Vent" at bounding box center [472, 354] width 275 height 12
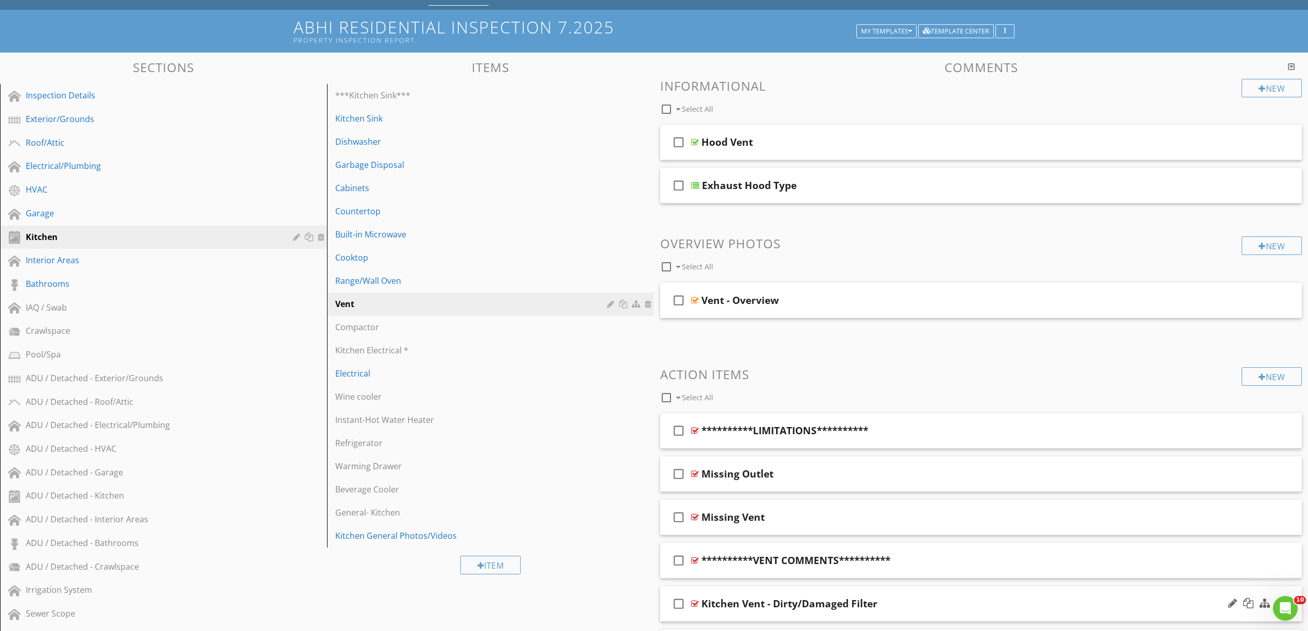
scroll to position [206, 0]
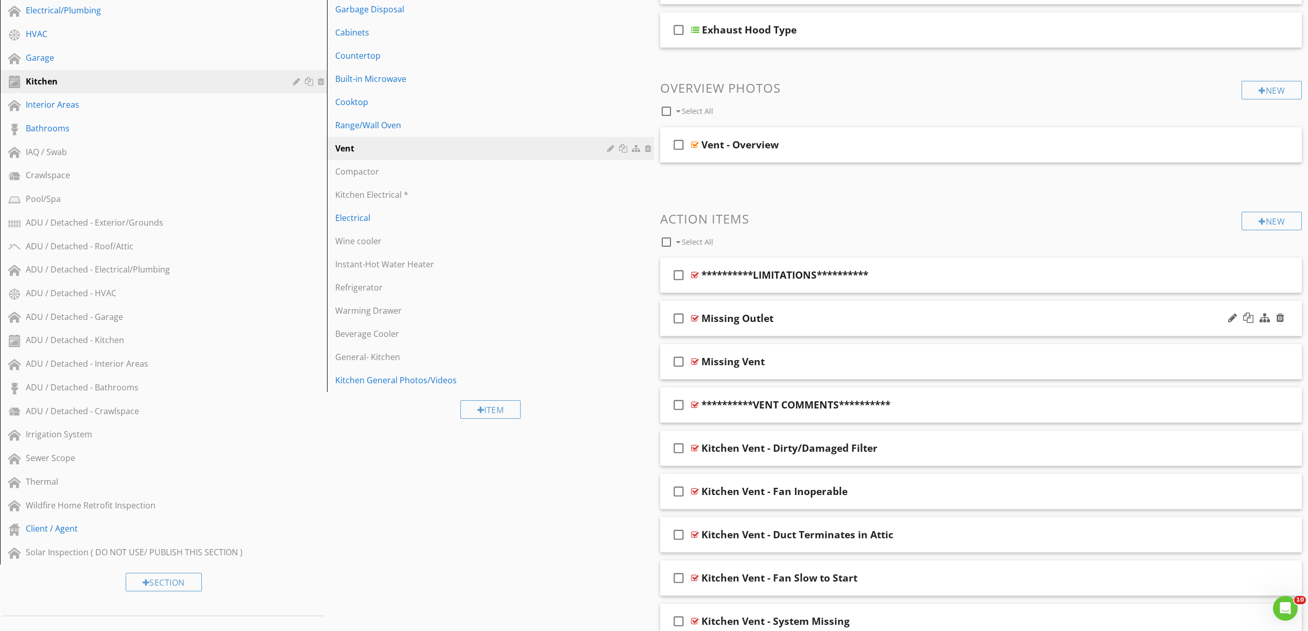
click at [695, 318] on div at bounding box center [695, 318] width 8 height 8
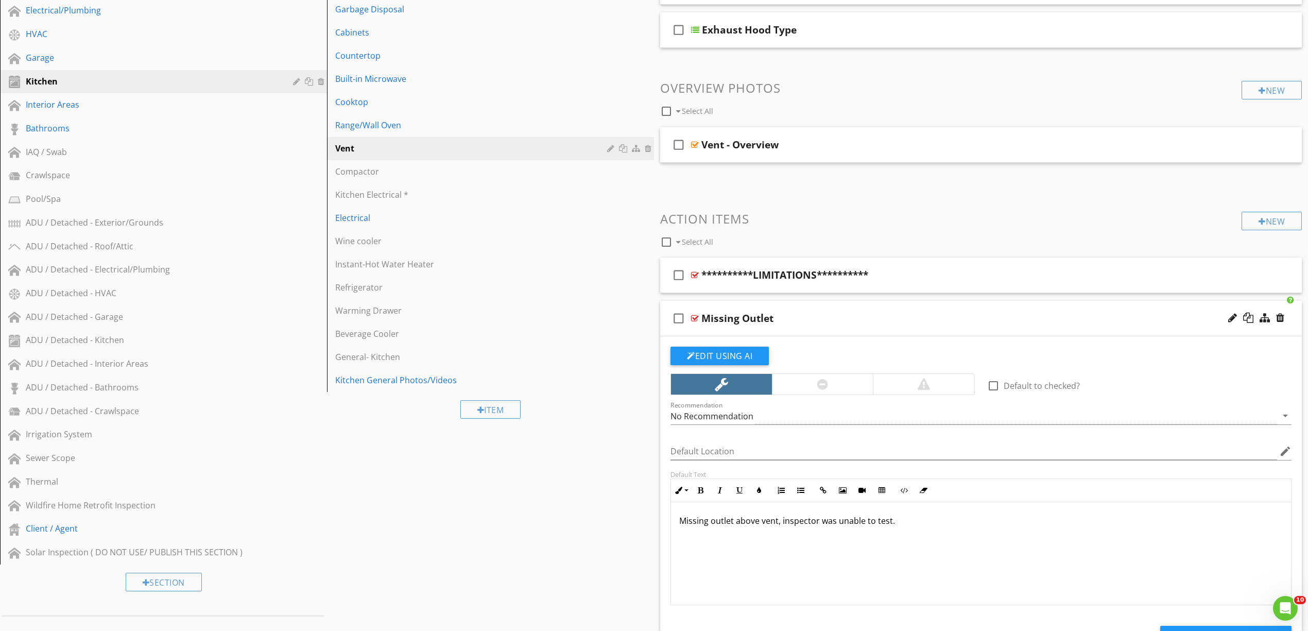
drag, startPoint x: 932, startPoint y: 546, endPoint x: 671, endPoint y: 520, distance: 261.9
click at [674, 520] on div "Missing outlet above vent, inspector was unable to test." at bounding box center [981, 553] width 620 height 103
click at [757, 527] on p "Missing outlet above vent, inspector was unable to test." at bounding box center [981, 520] width 604 height 12
drag, startPoint x: 940, startPoint y: 530, endPoint x: 643, endPoint y: 532, distance: 297.7
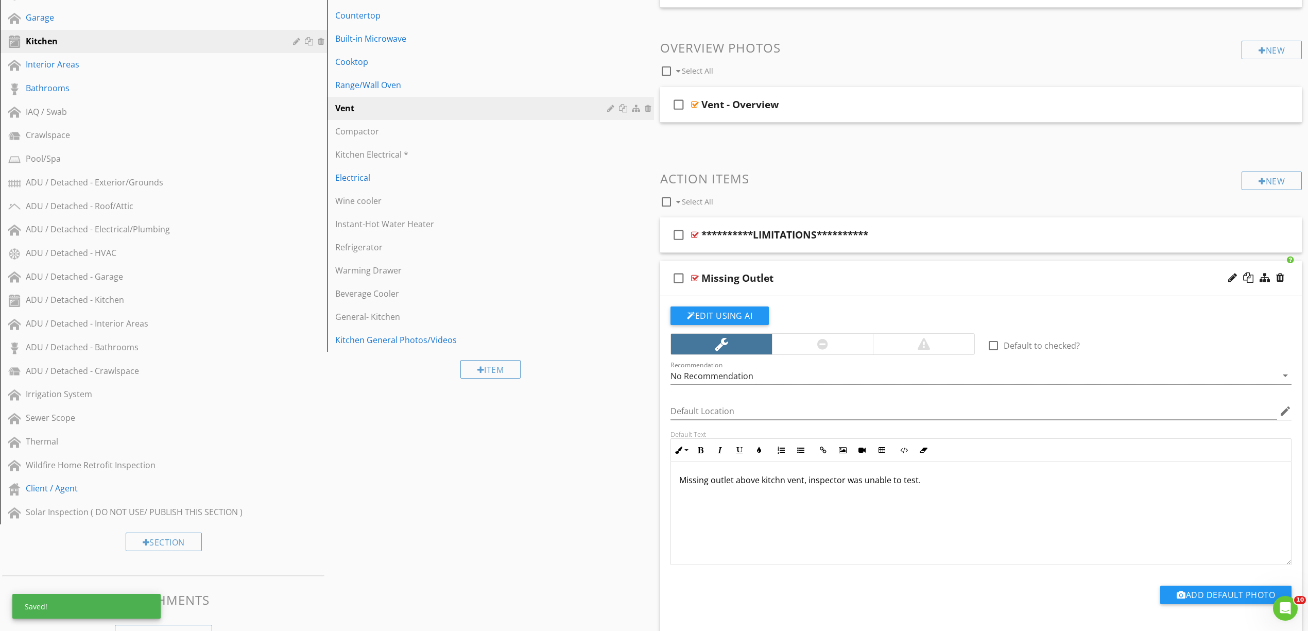
scroll to position [1, 0]
click at [895, 513] on div "Missing outlet above kitchn vent, inspector was unable to test." at bounding box center [981, 512] width 620 height 103
click at [896, 513] on div "Missing outlet above kitchn vent, inspector was unable to test." at bounding box center [981, 512] width 620 height 103
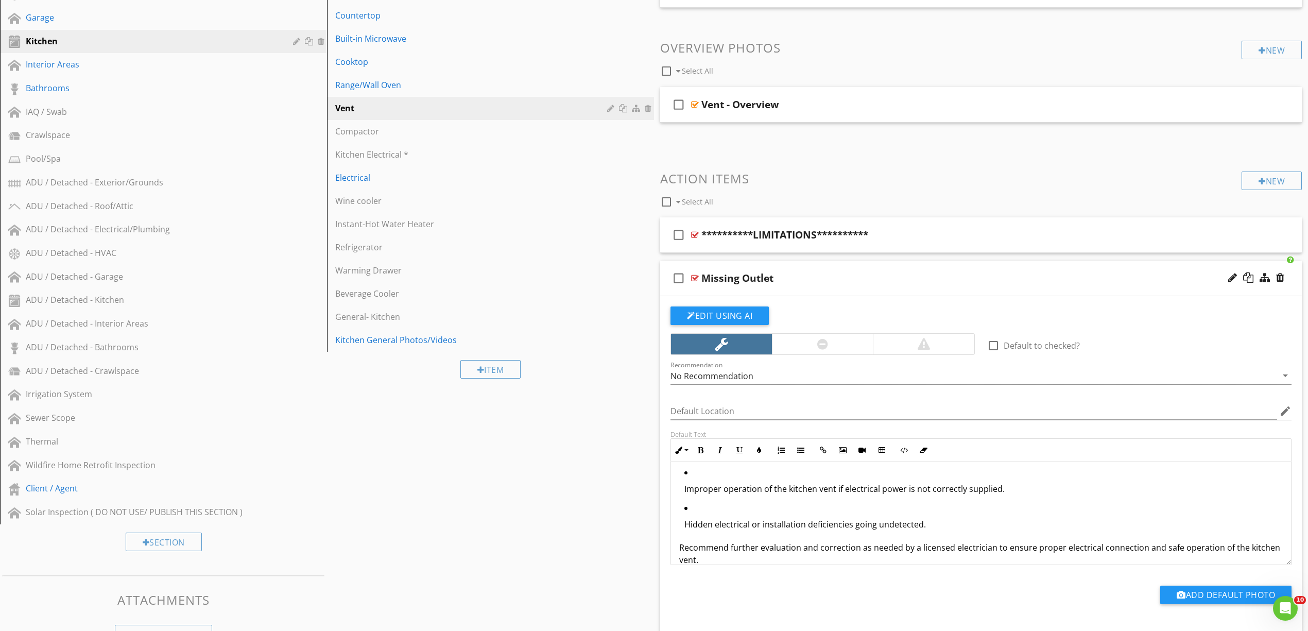
click at [769, 486] on p "Improper operation of the kitchen vent if electrical power is not correctly sup…" at bounding box center [983, 489] width 598 height 12
click at [799, 451] on icon "button" at bounding box center [800, 449] width 7 height 7
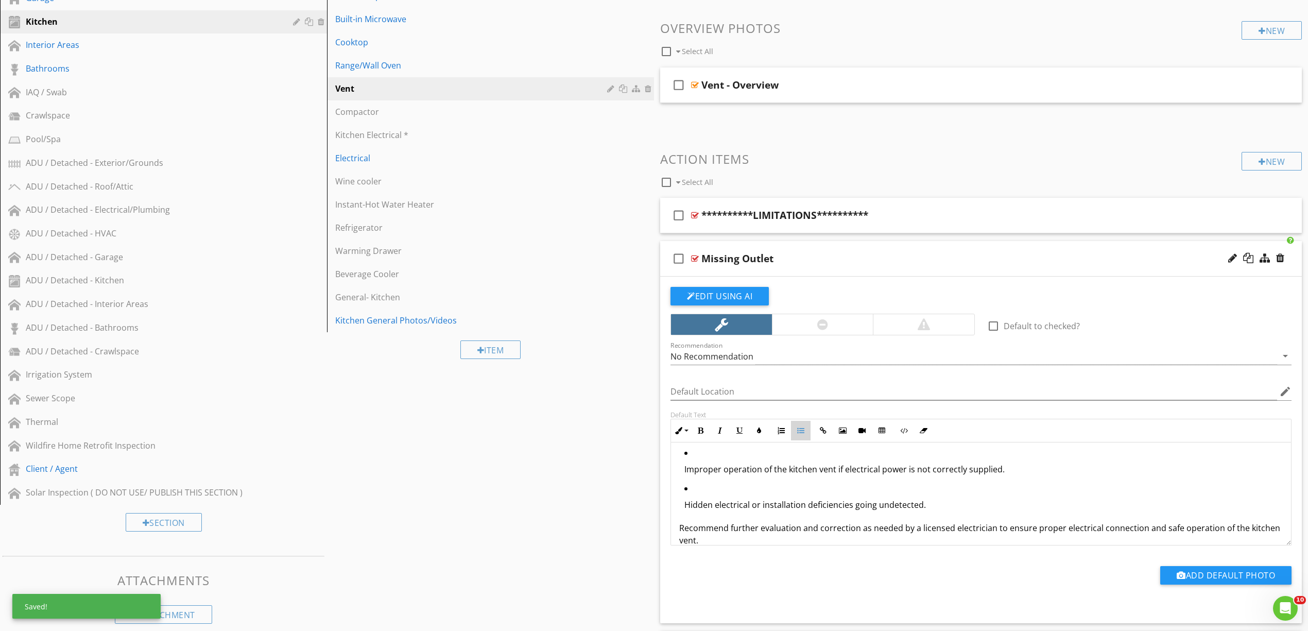
scroll to position [34, 0]
click at [800, 434] on icon "button" at bounding box center [800, 430] width 7 height 7
click at [753, 501] on p "Hidden electrical or installation deficiencies going undetected." at bounding box center [983, 503] width 598 height 12
click at [797, 433] on icon "button" at bounding box center [800, 429] width 7 height 7
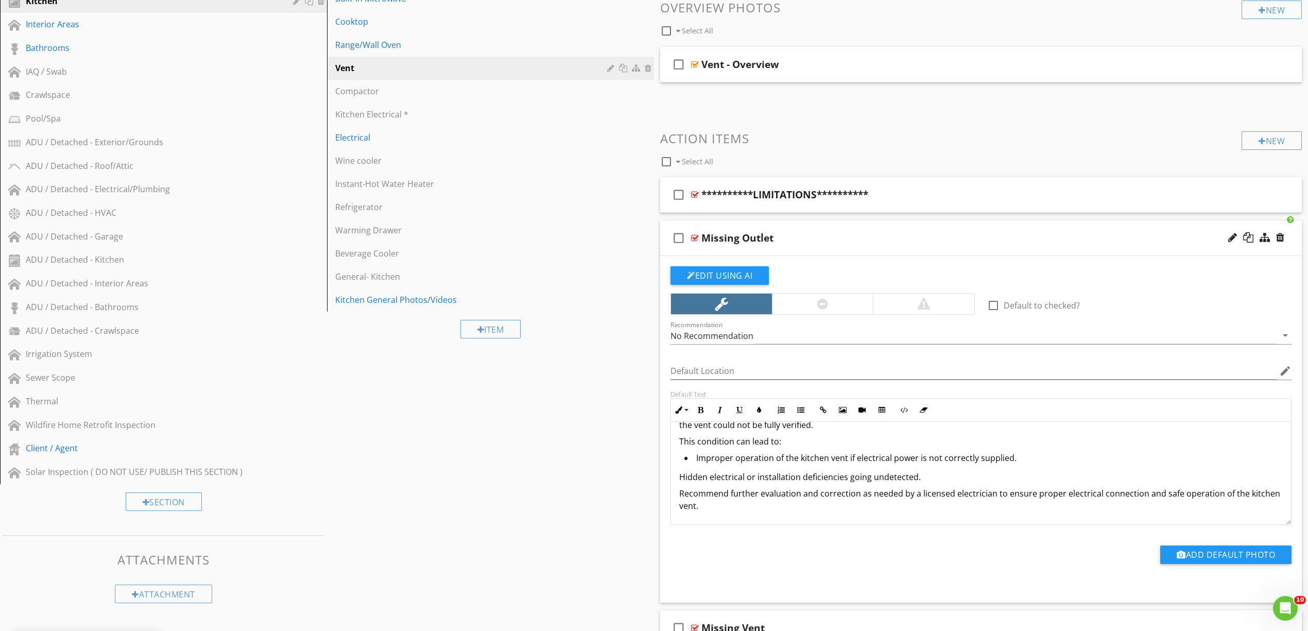
scroll to position [13, 0]
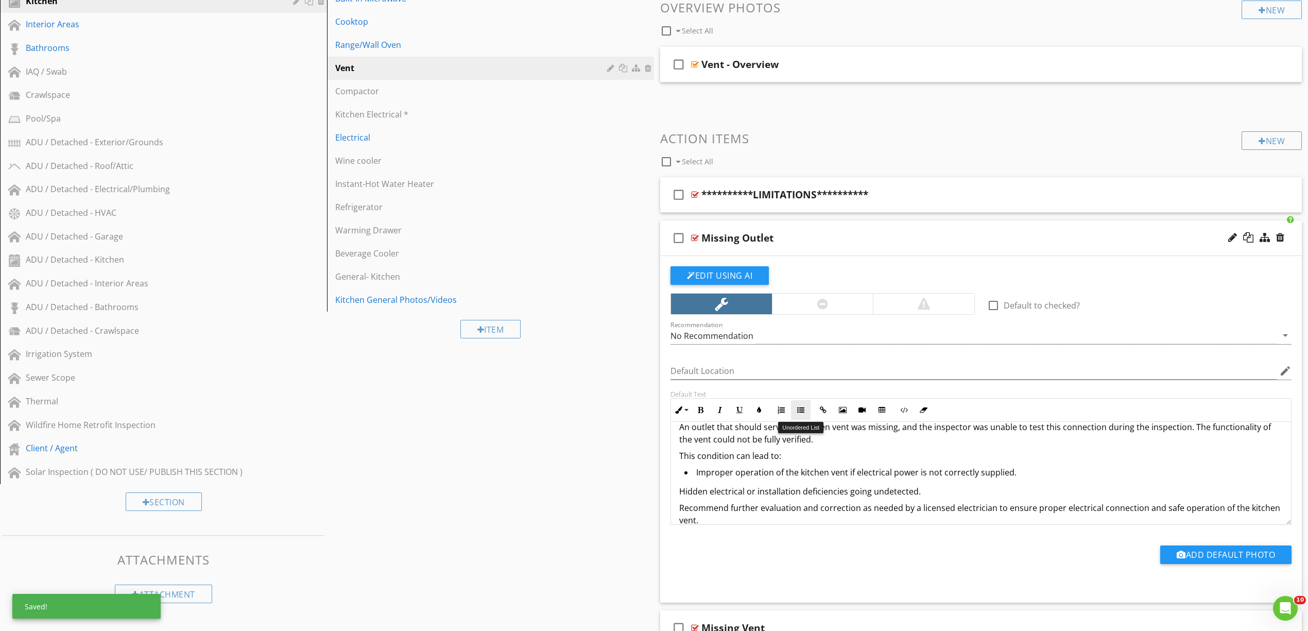
click at [802, 413] on icon "button" at bounding box center [800, 409] width 7 height 7
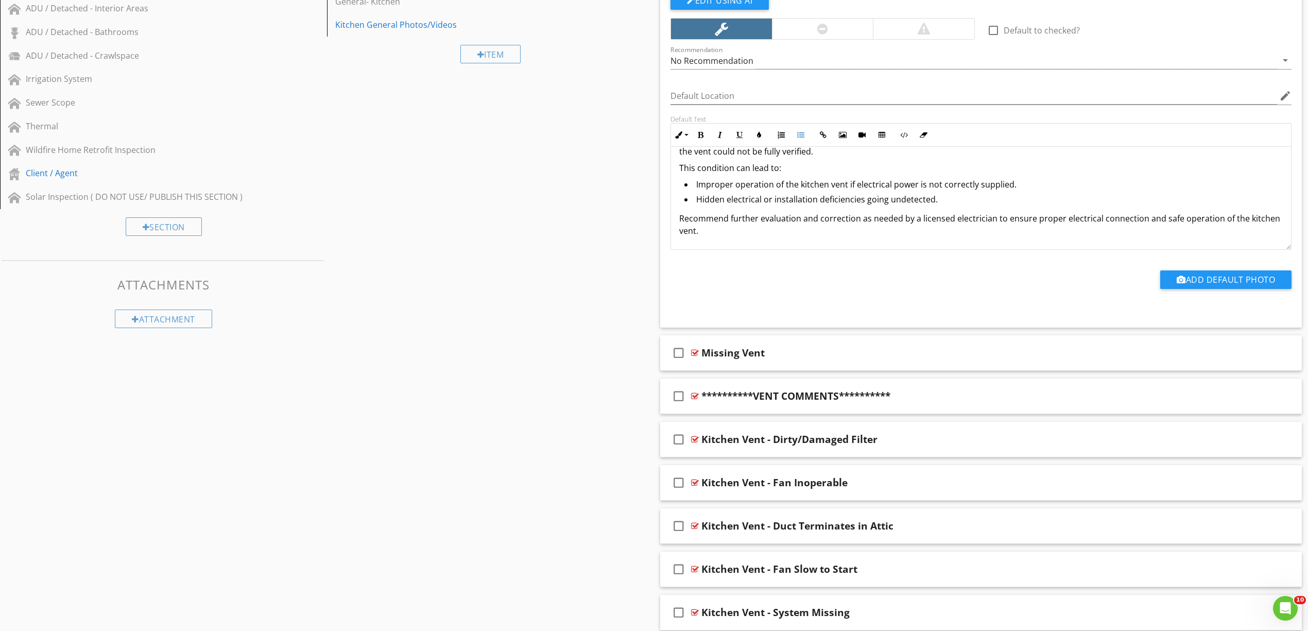
scroll to position [562, 0]
click at [693, 349] on div at bounding box center [695, 352] width 8 height 8
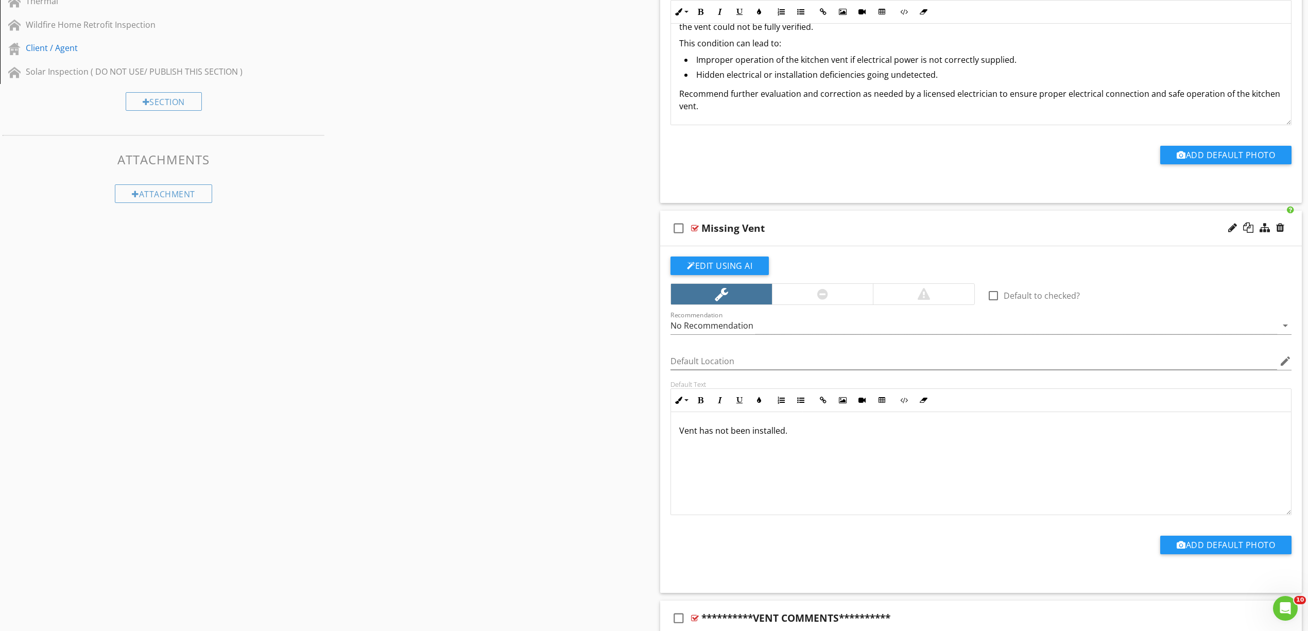
scroll to position [768, 0]
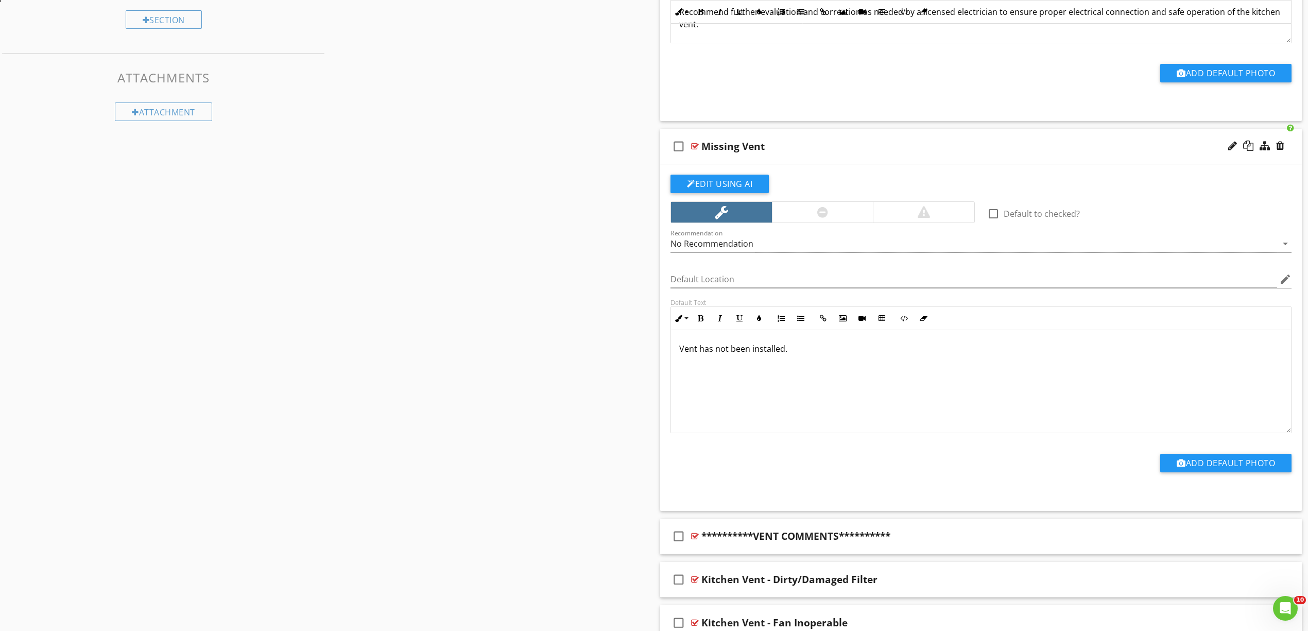
click at [792, 370] on div "Vent has not been installed." at bounding box center [981, 381] width 620 height 103
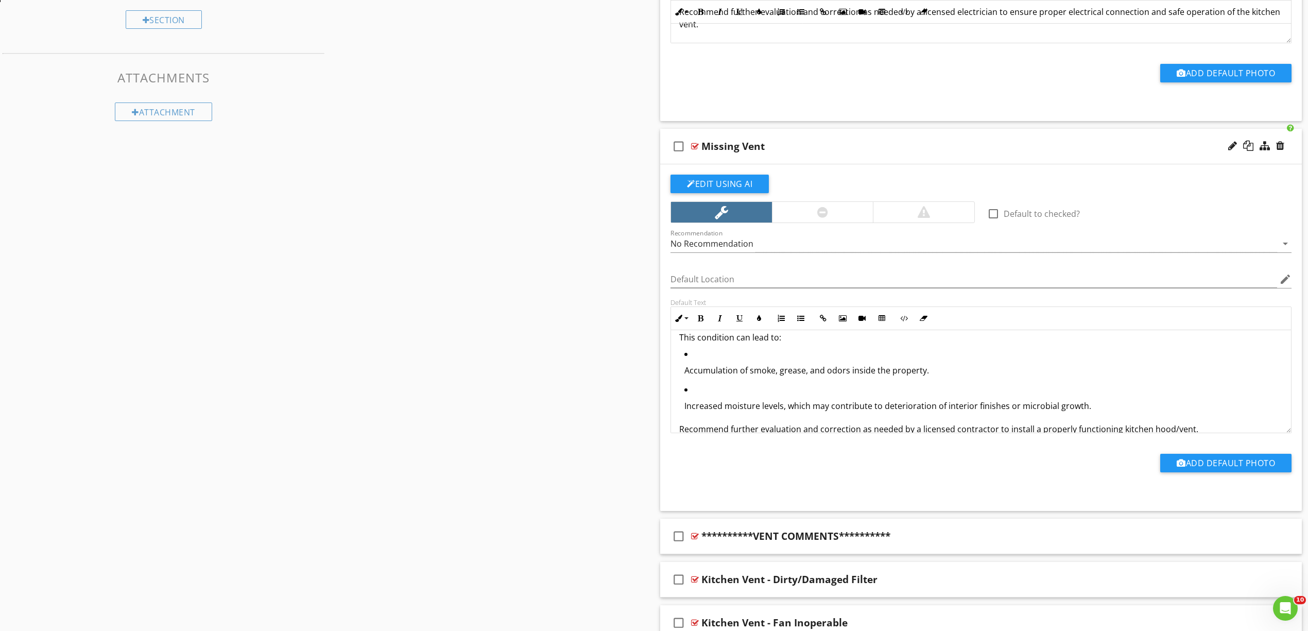
click at [728, 371] on p "Accumulation of smoke, grease, and odors inside the property." at bounding box center [983, 370] width 598 height 12
click at [801, 317] on icon "button" at bounding box center [800, 318] width 7 height 7
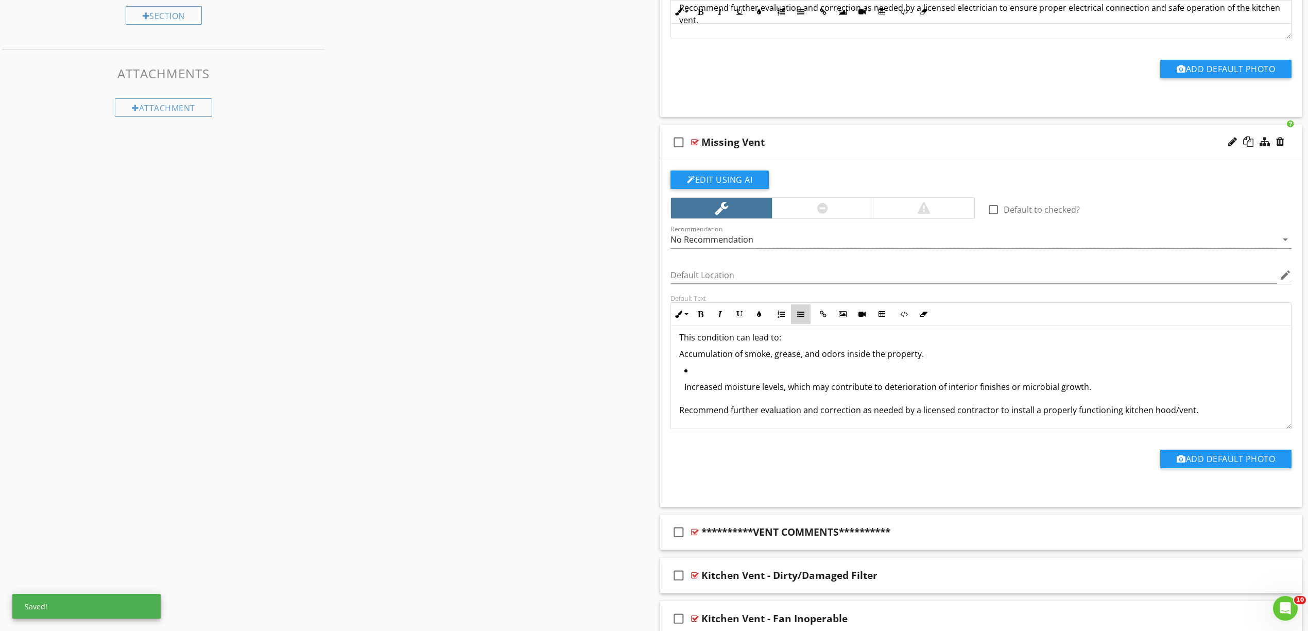
click at [801, 311] on button "Unordered List" at bounding box center [801, 314] width 20 height 20
click at [751, 382] on p "Increased moisture levels, which may contribute to deterioration of interior fi…" at bounding box center [983, 386] width 598 height 12
click at [802, 313] on icon "button" at bounding box center [800, 312] width 7 height 7
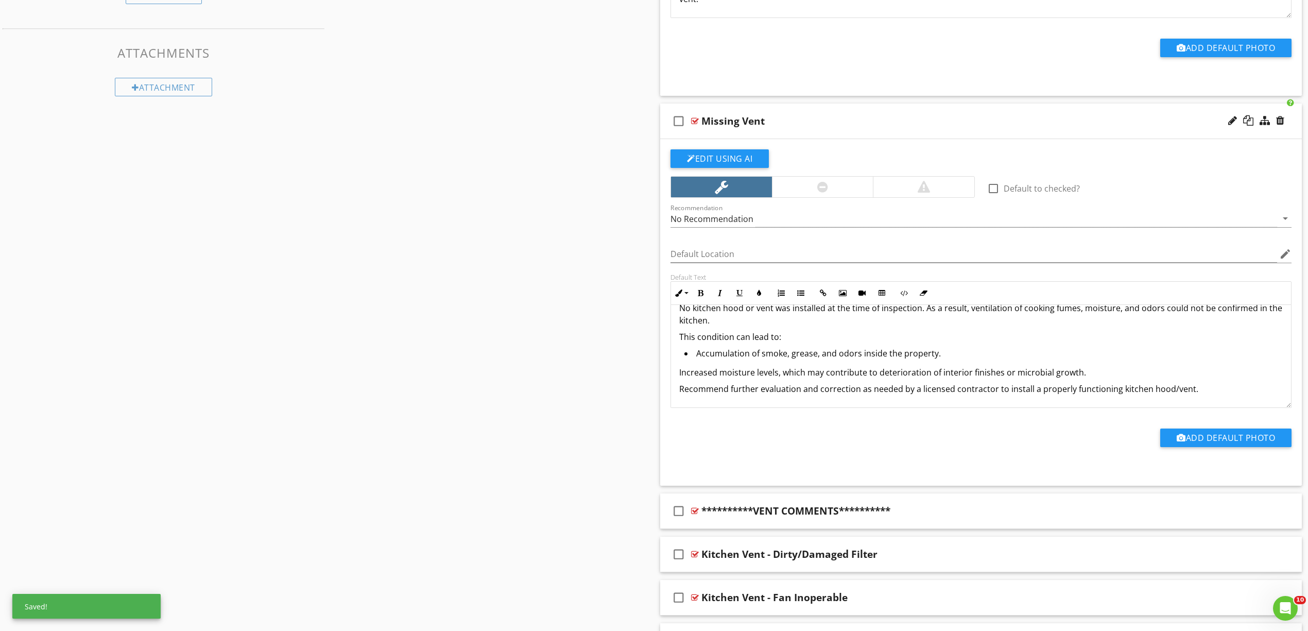
scroll to position [15, 0]
click at [802, 314] on p "No kitchen hood or vent was installed at the time of inspection. As a result, v…" at bounding box center [981, 314] width 604 height 25
click at [740, 377] on p "Increased moisture levels, which may contribute to deterioration of interior fi…" at bounding box center [981, 372] width 604 height 12
click at [801, 295] on icon "button" at bounding box center [800, 292] width 7 height 7
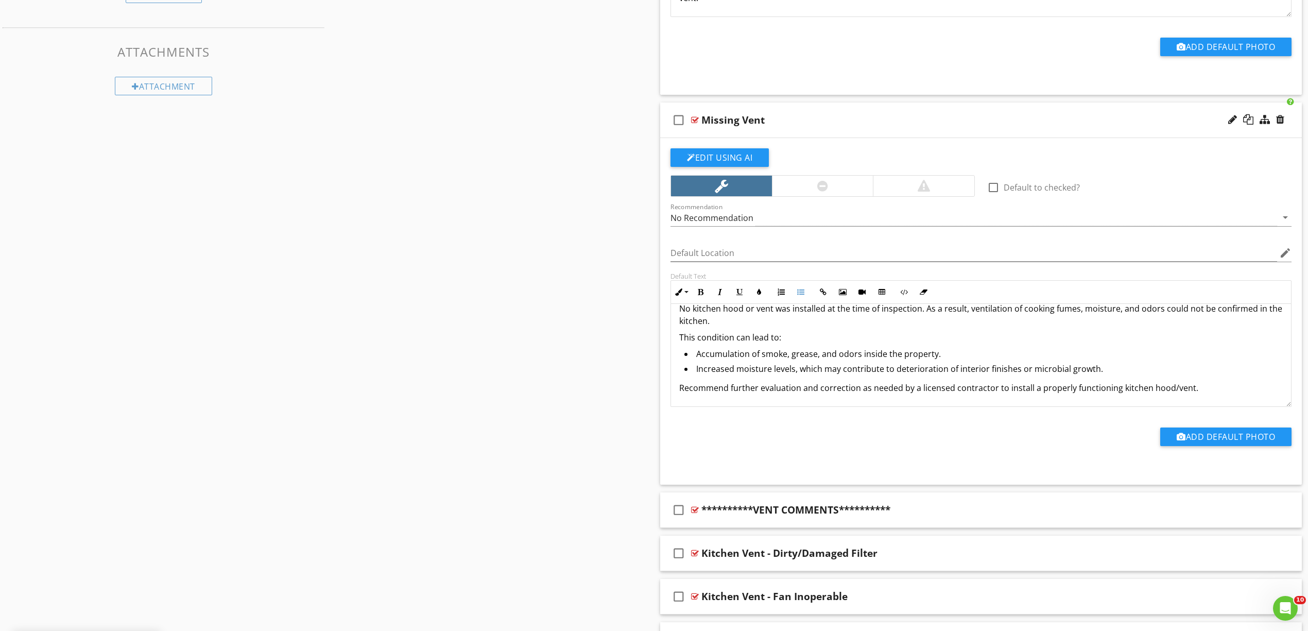
click at [730, 120] on div "Missing Vent" at bounding box center [732, 120] width 63 height 12
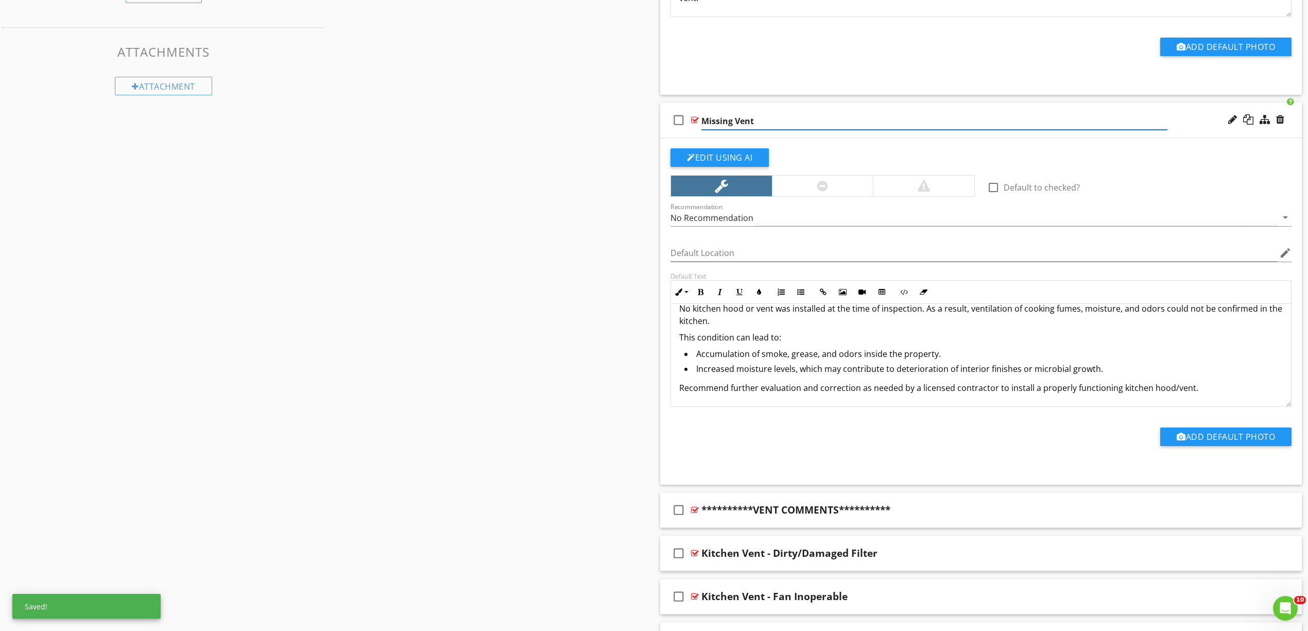
click at [703, 119] on input "Missing Vent" at bounding box center [934, 121] width 466 height 17
type input "Vent- Not Installed"
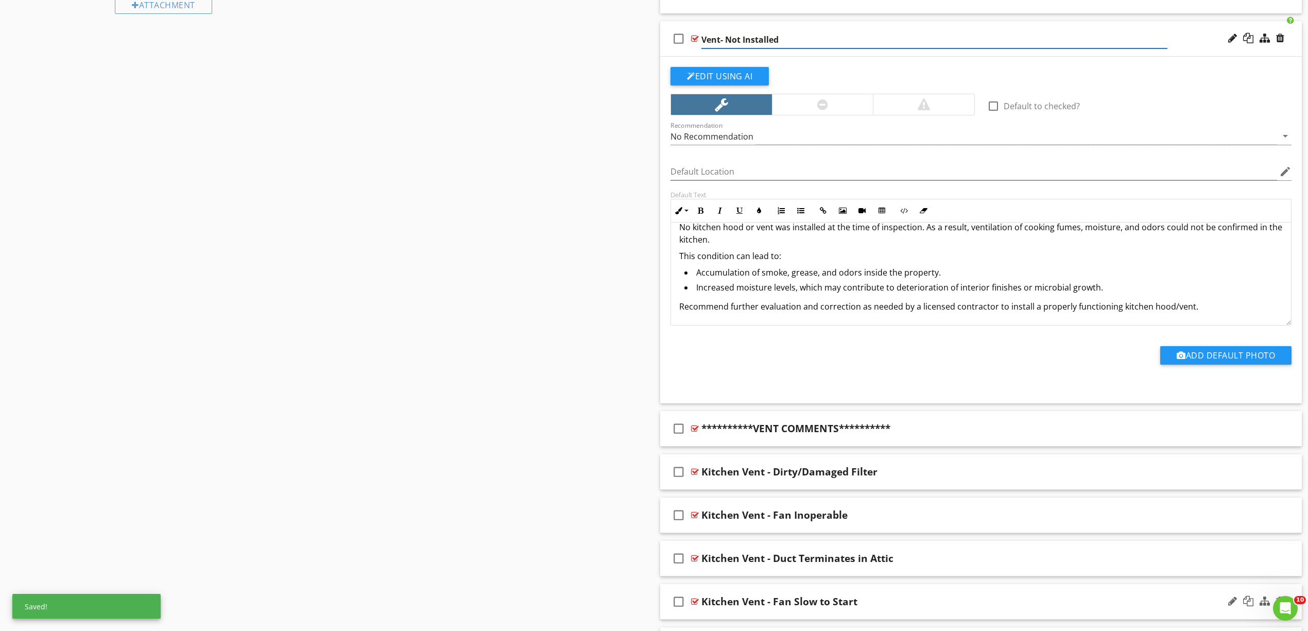
scroll to position [1000, 0]
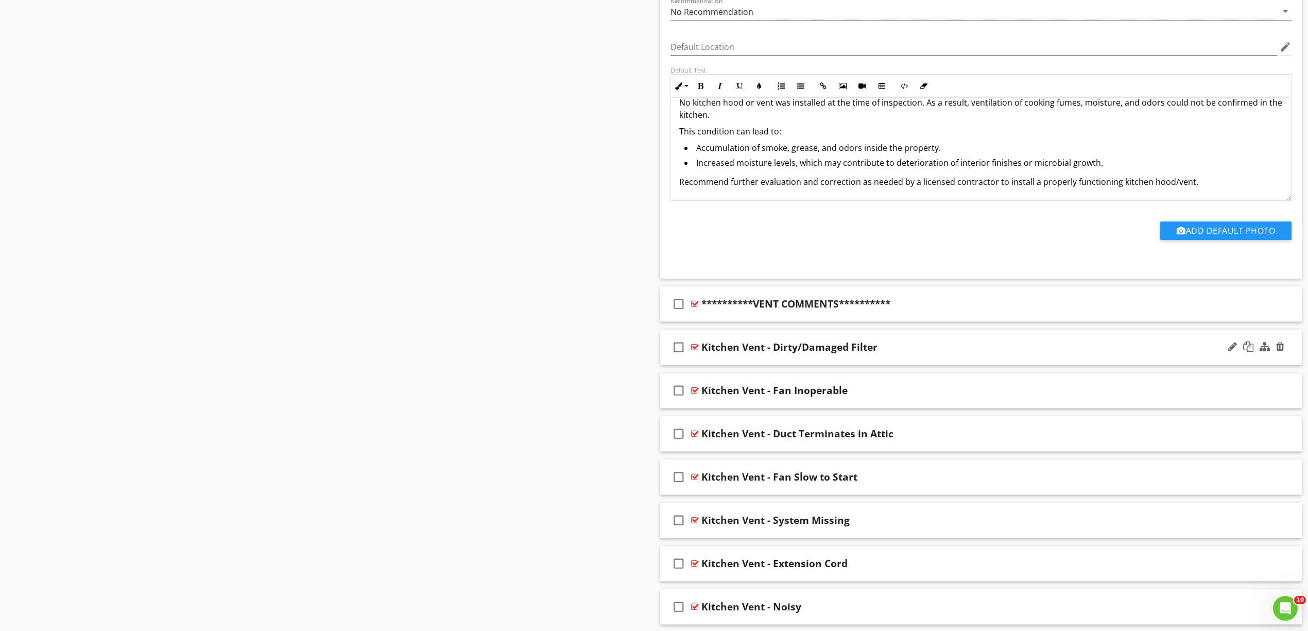
click at [695, 347] on div at bounding box center [695, 347] width 8 height 8
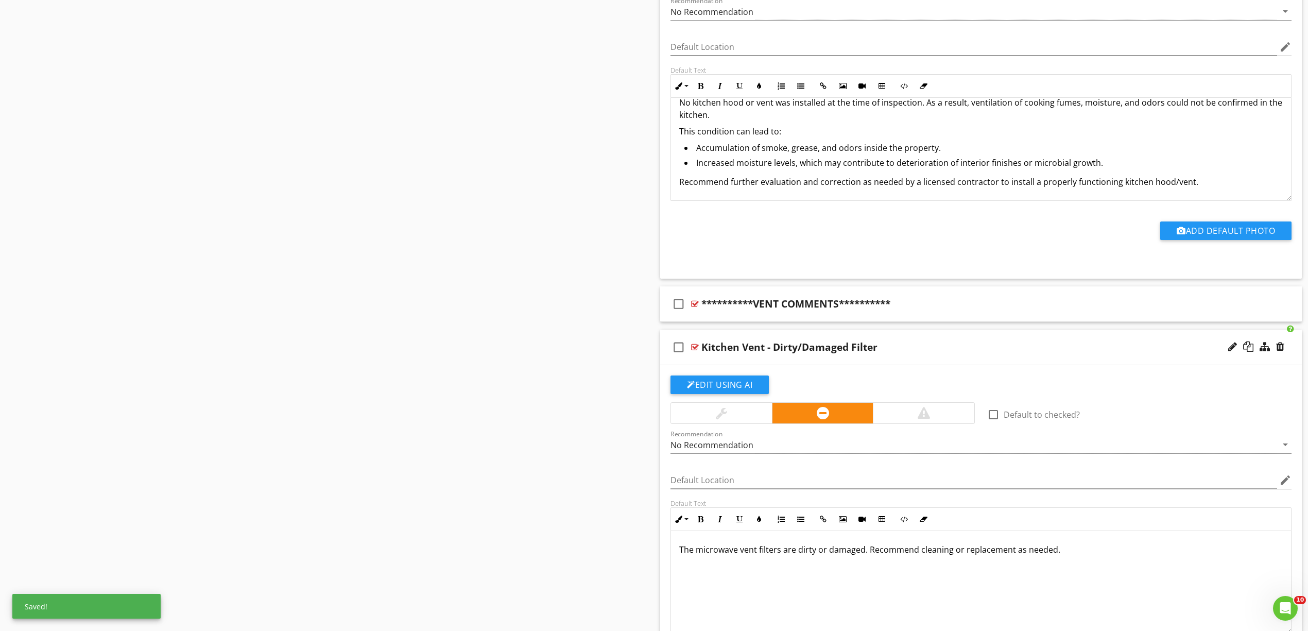
scroll to position [1206, 0]
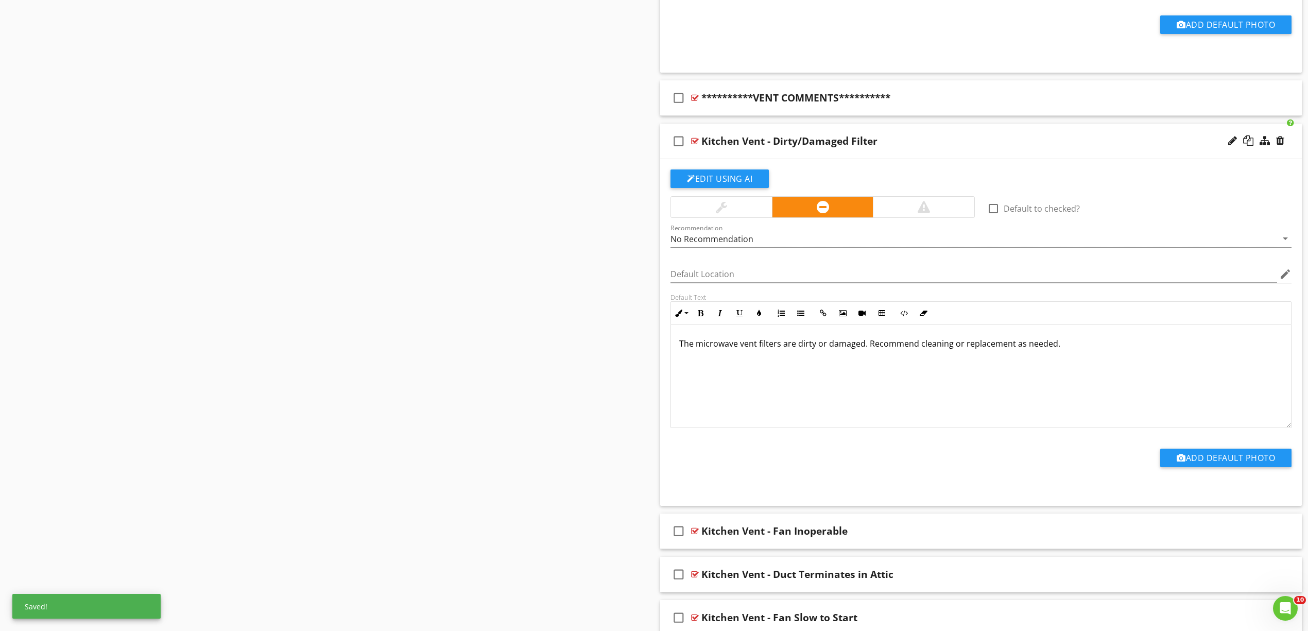
click at [802, 143] on div "Kitchen Vent - Dirty/Damaged Filter" at bounding box center [789, 141] width 176 height 12
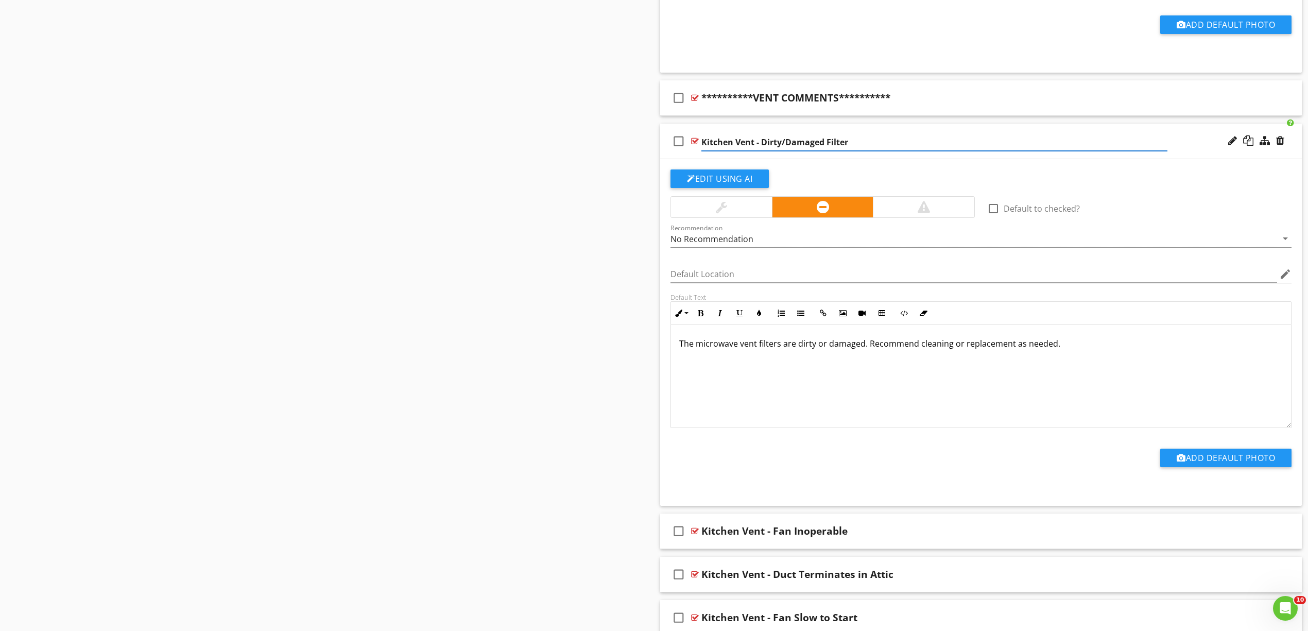
click at [784, 145] on input "Kitchen Vent - Dirty/Damaged Filter" at bounding box center [934, 142] width 466 height 17
click at [781, 142] on input "Kitchen Vent - Dirty/ Damaged Filter" at bounding box center [934, 142] width 466 height 17
type input "Kitchen Vent - Dirty / Damaged Filter"
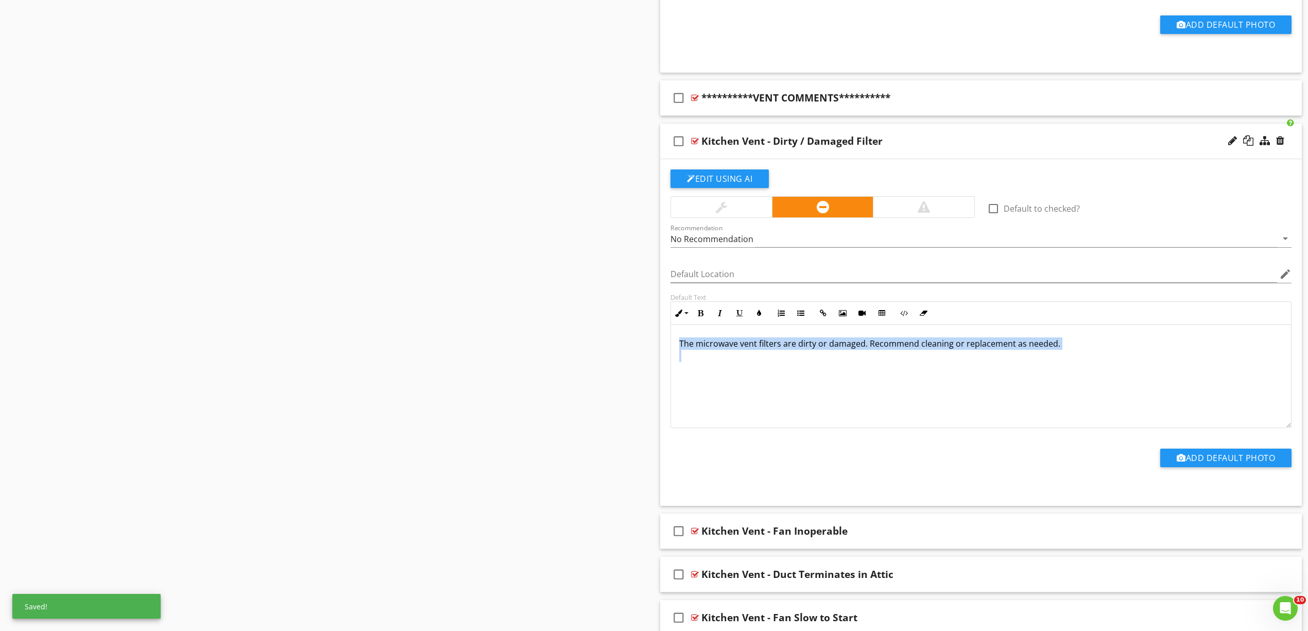
drag, startPoint x: 1043, startPoint y: 371, endPoint x: 639, endPoint y: 330, distance: 406.3
click at [639, 330] on div "Sections Inspection Details Exterior/Grounds Roof/Attic Electrical/Plumbing HVA…" at bounding box center [654, 107] width 1308 height 2420
copy p "The microwave vent filters are dirty or damaged. Recommend cleaning or replacem…"
click at [749, 369] on p "The microwave vent filters are dirty or damaged. Recommend cleaning or replacem…" at bounding box center [981, 355] width 604 height 37
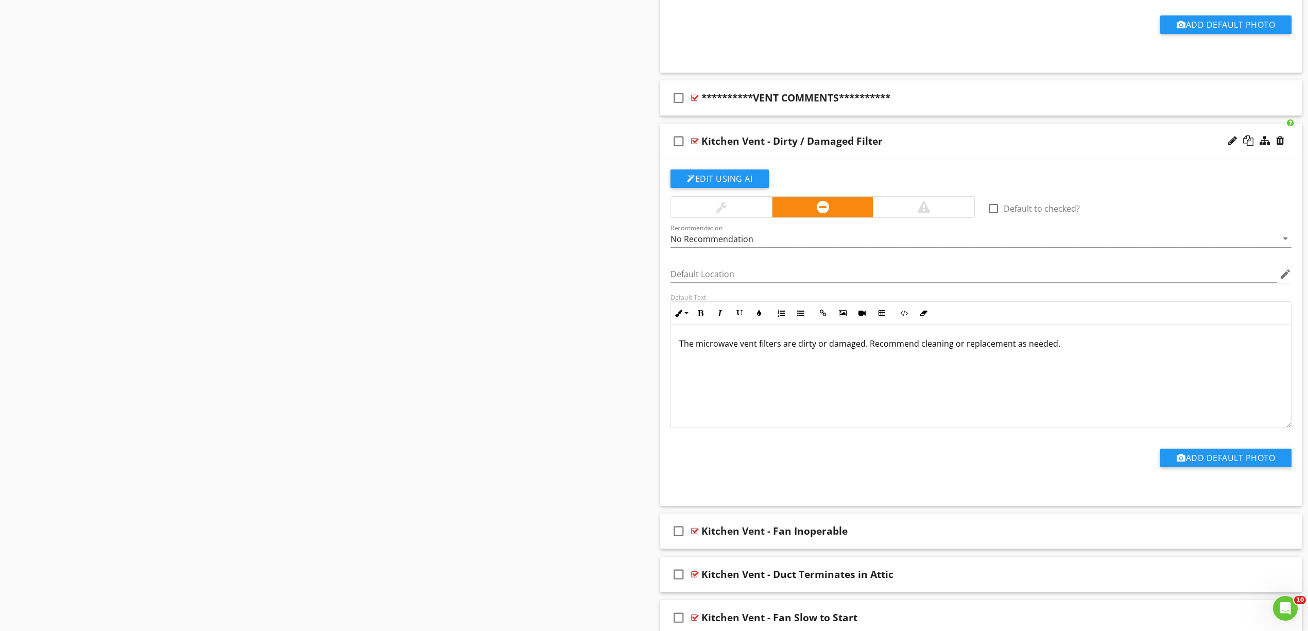
click at [749, 369] on p "The microwave vent filters are dirty or damaged. Recommend cleaning or replacem…" at bounding box center [981, 355] width 604 height 37
drag, startPoint x: 900, startPoint y: 401, endPoint x: 559, endPoint y: 307, distance: 353.5
click at [559, 307] on div "Sections Inspection Details Exterior/Grounds Roof/Attic Electrical/Plumbing HVA…" at bounding box center [654, 107] width 1308 height 2420
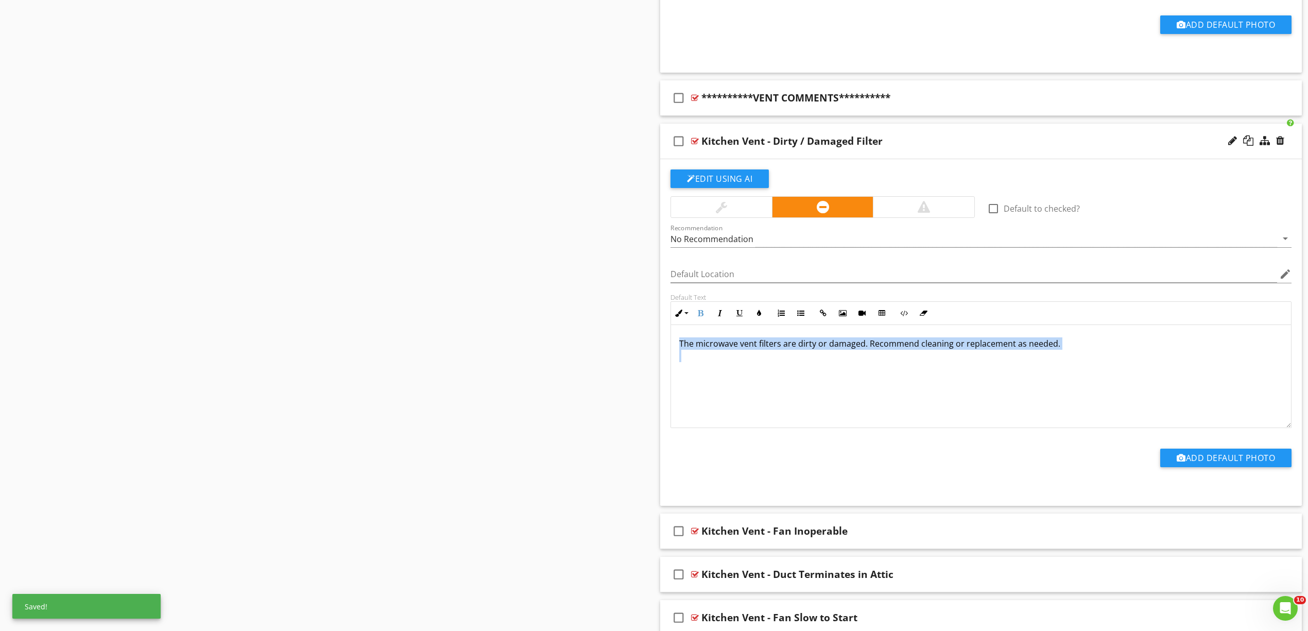
drag, startPoint x: 930, startPoint y: 390, endPoint x: 610, endPoint y: 315, distance: 328.5
click at [610, 315] on div "Sections Inspection Details Exterior/Grounds Roof/Attic Electrical/Plumbing HVA…" at bounding box center [654, 107] width 1308 height 2420
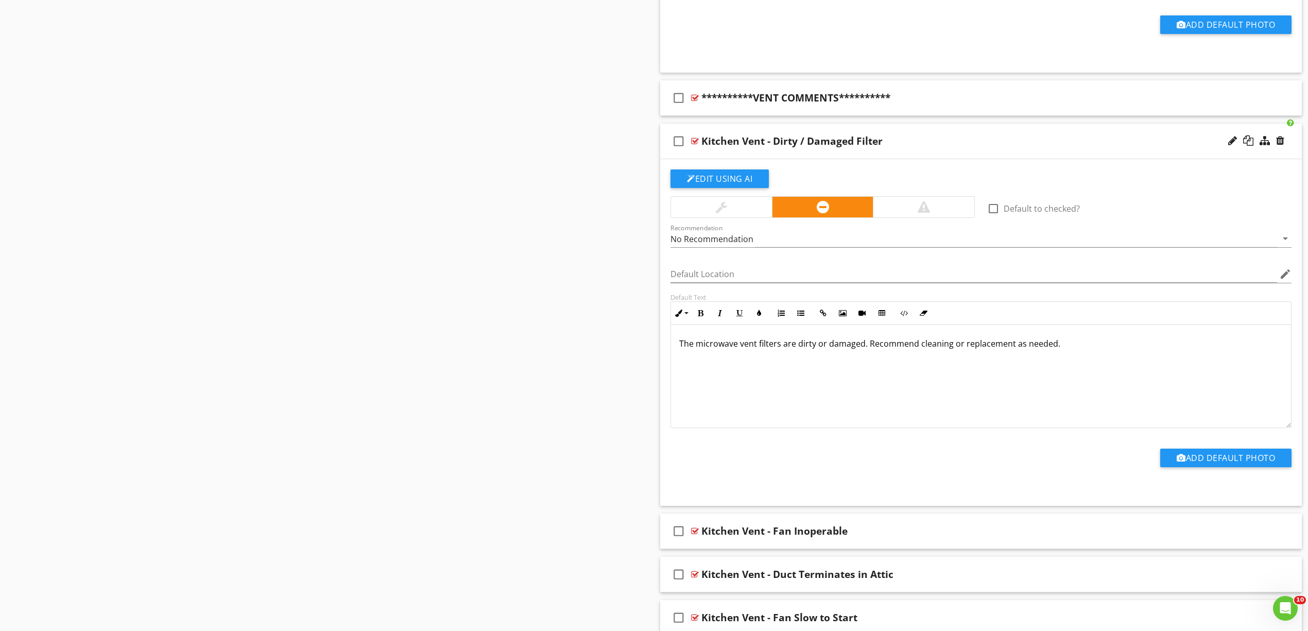
click at [892, 398] on div "The microwave vent filters are dirty or damaged. Recommend cleaning or replacem…" at bounding box center [981, 376] width 620 height 103
drag, startPoint x: 861, startPoint y: 410, endPoint x: 613, endPoint y: 349, distance: 255.7
click at [613, 349] on div "Sections Inspection Details Exterior/Grounds Roof/Attic Electrical/Plumbing HVA…" at bounding box center [654, 107] width 1308 height 2420
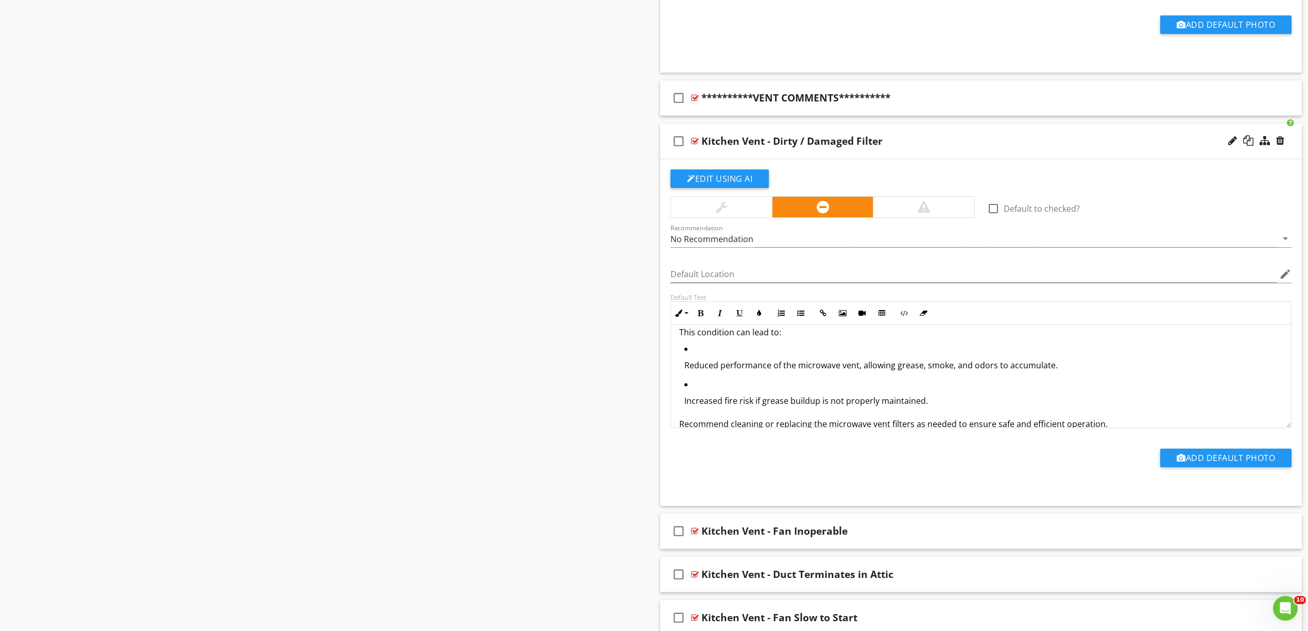
click at [723, 367] on p "Reduced performance of the microwave vent, allowing grease, smoke, and odors to…" at bounding box center [983, 365] width 598 height 12
click at [802, 315] on icon "button" at bounding box center [800, 312] width 7 height 7
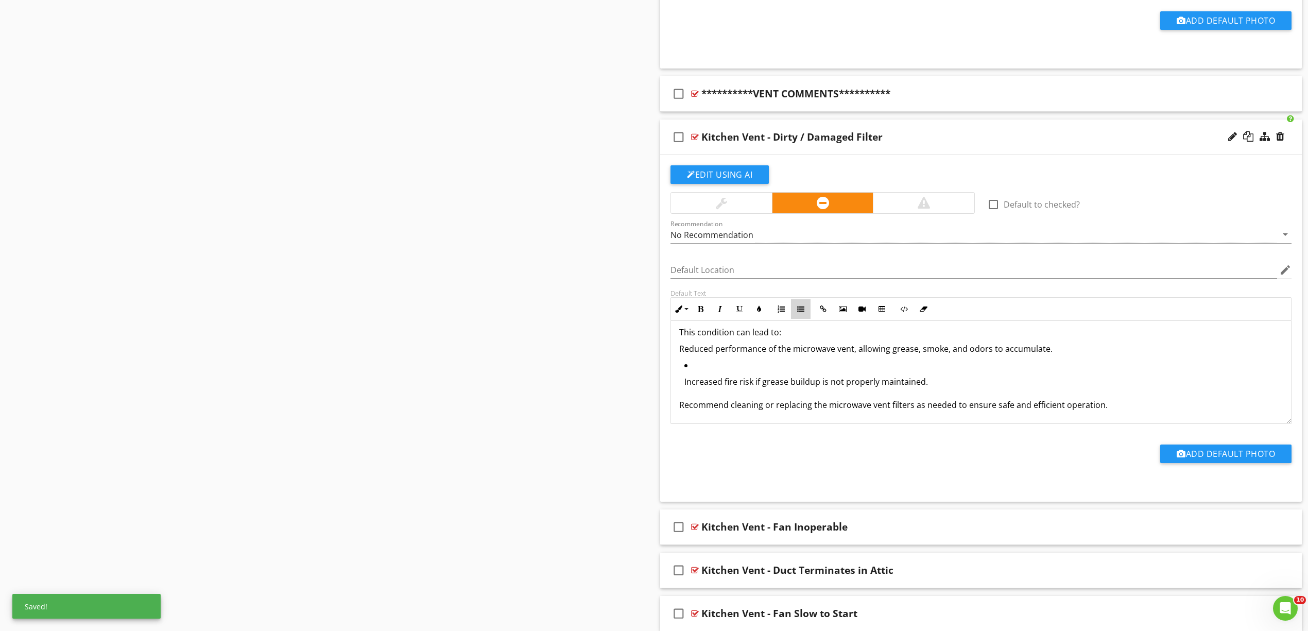
click at [802, 308] on button "Unordered List" at bounding box center [801, 309] width 20 height 20
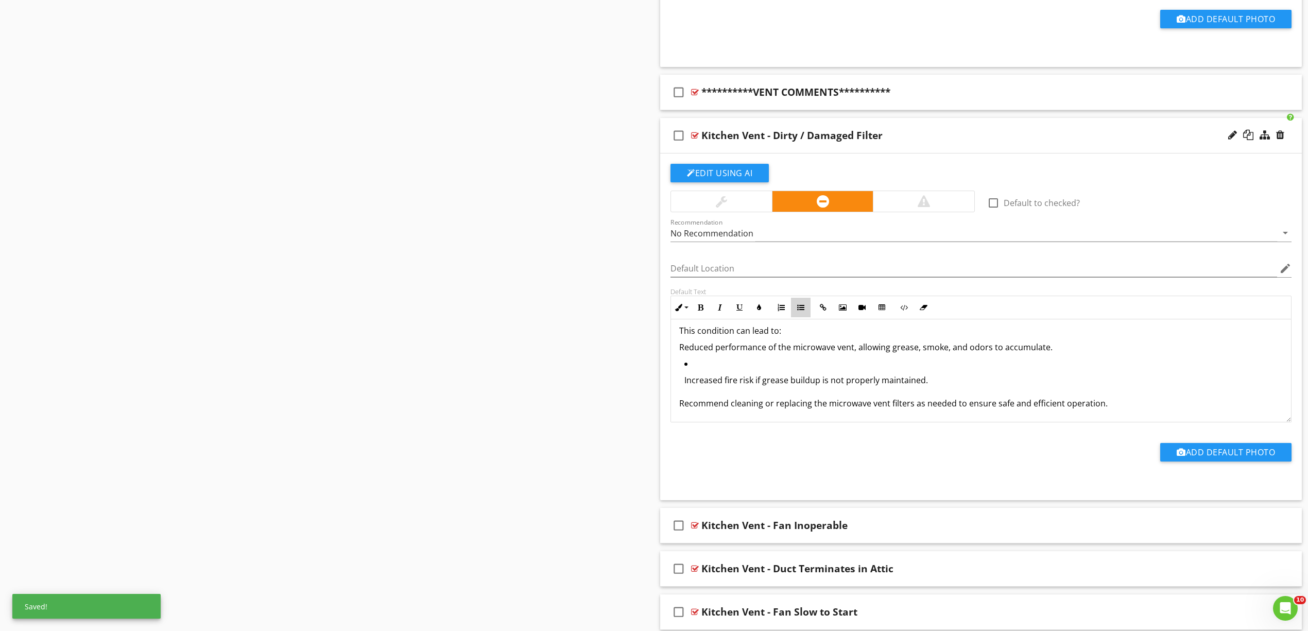
scroll to position [35, 0]
click at [746, 382] on p "Increased fire risk if grease buildup is not properly maintained." at bounding box center [983, 380] width 598 height 12
click at [803, 311] on icon "button" at bounding box center [800, 307] width 7 height 7
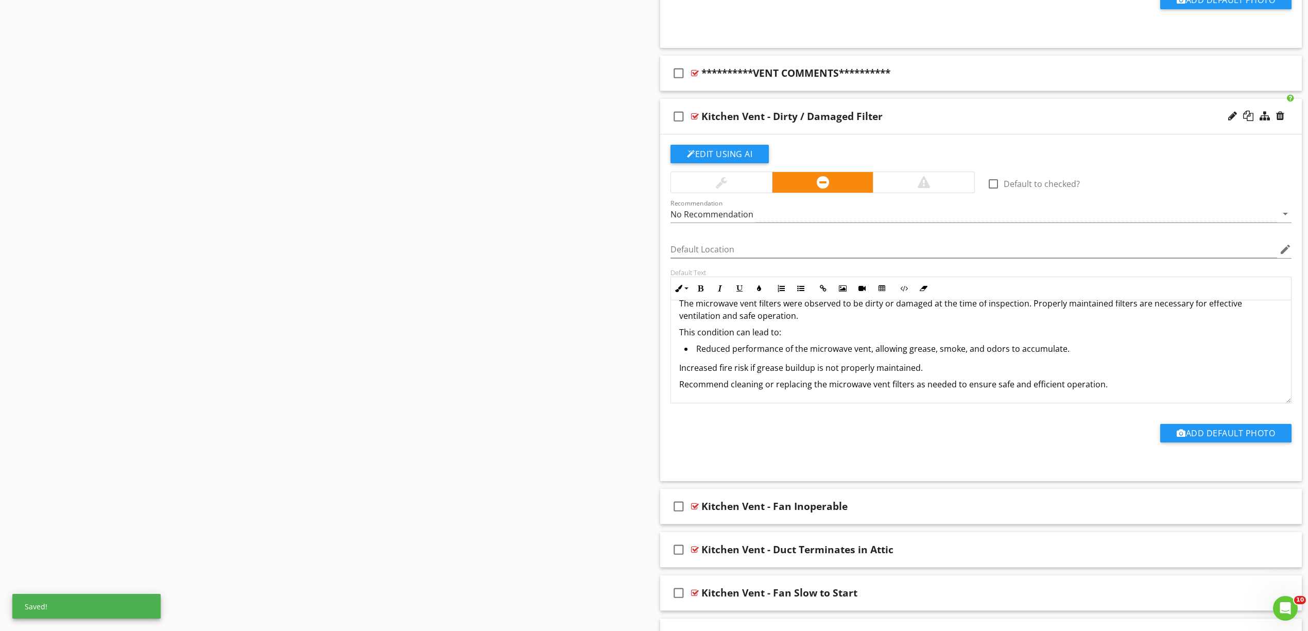
scroll to position [15, 0]
click at [804, 289] on icon "button" at bounding box center [800, 288] width 7 height 7
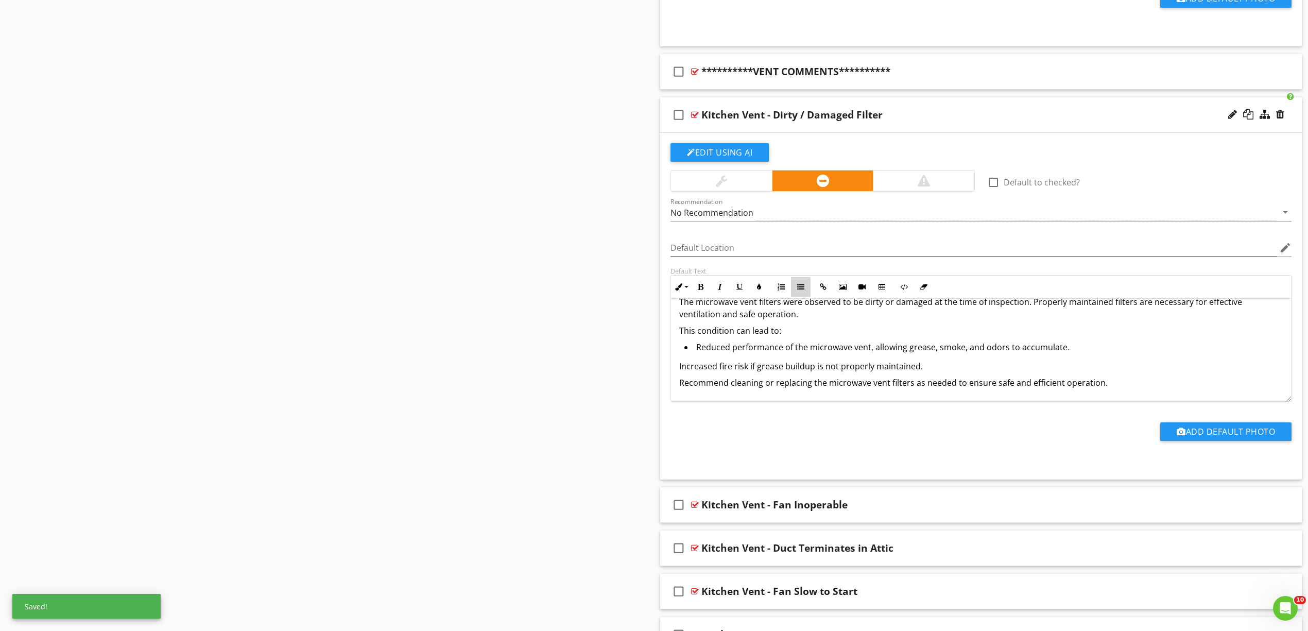
scroll to position [14, 0]
click at [680, 336] on p "This condition can lead to:" at bounding box center [981, 332] width 604 height 12
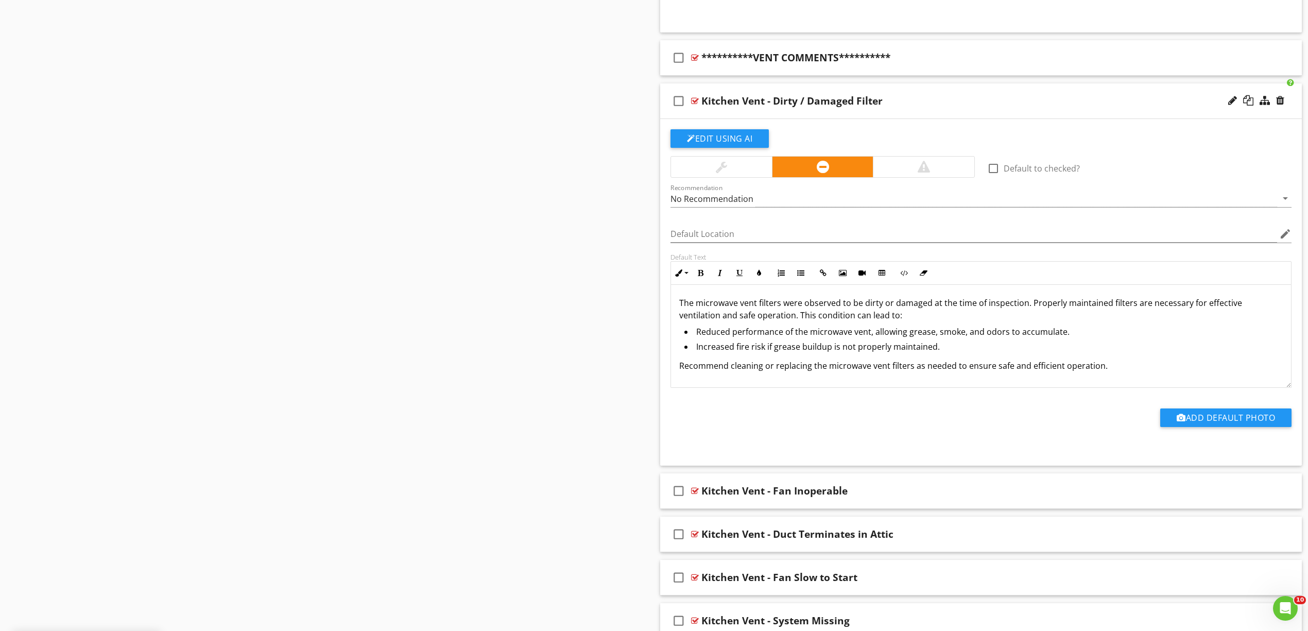
drag, startPoint x: 737, startPoint y: 305, endPoint x: 754, endPoint y: 303, distance: 17.1
click at [737, 307] on p "The microwave vent filters were observed to be dirty or damaged at the time of …" at bounding box center [981, 309] width 604 height 25
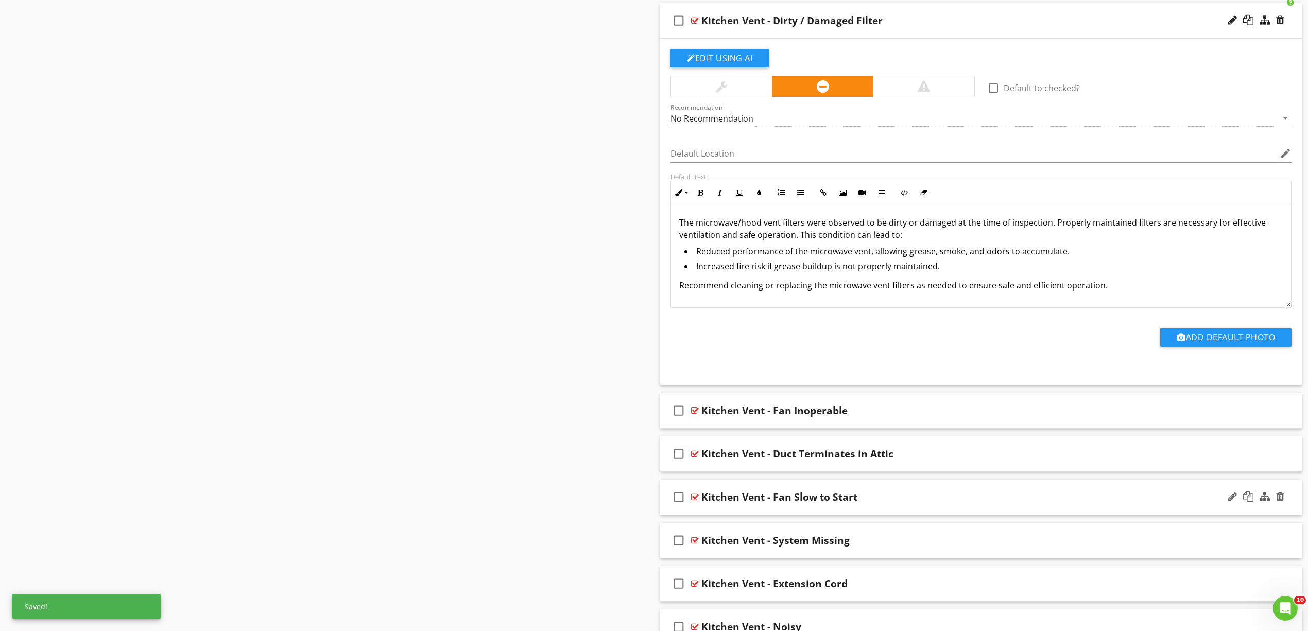
scroll to position [1452, 0]
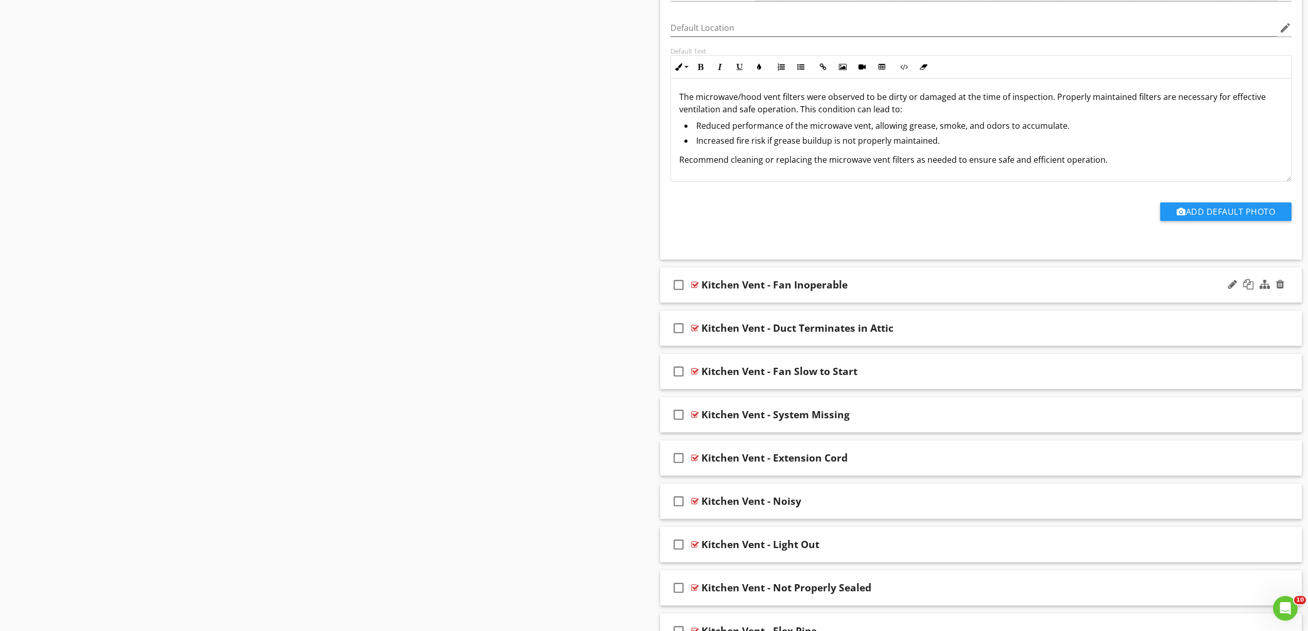
click at [695, 285] on div at bounding box center [695, 285] width 8 height 8
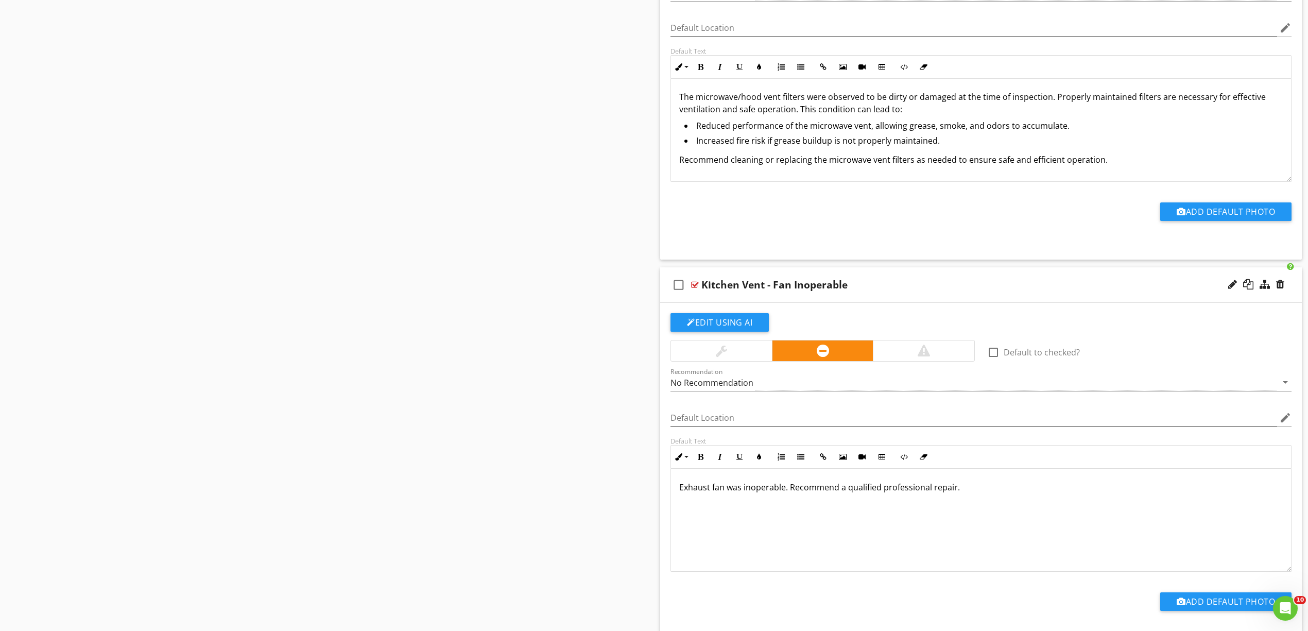
scroll to position [1589, 0]
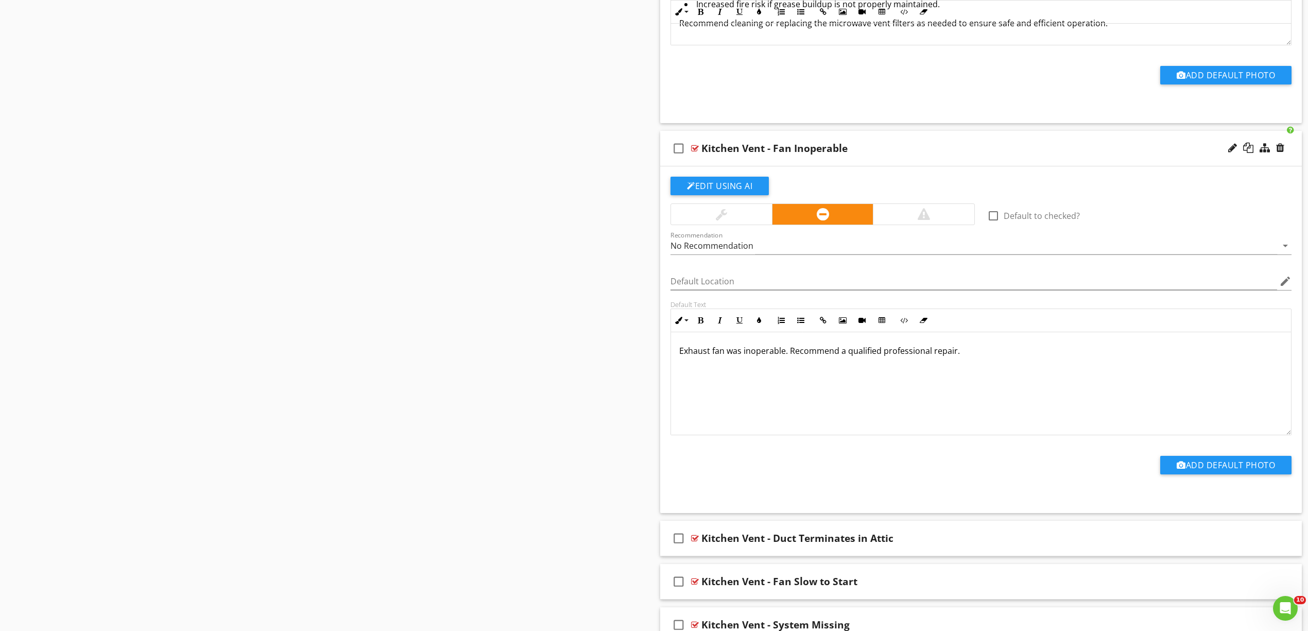
drag, startPoint x: 992, startPoint y: 373, endPoint x: 639, endPoint y: 359, distance: 353.5
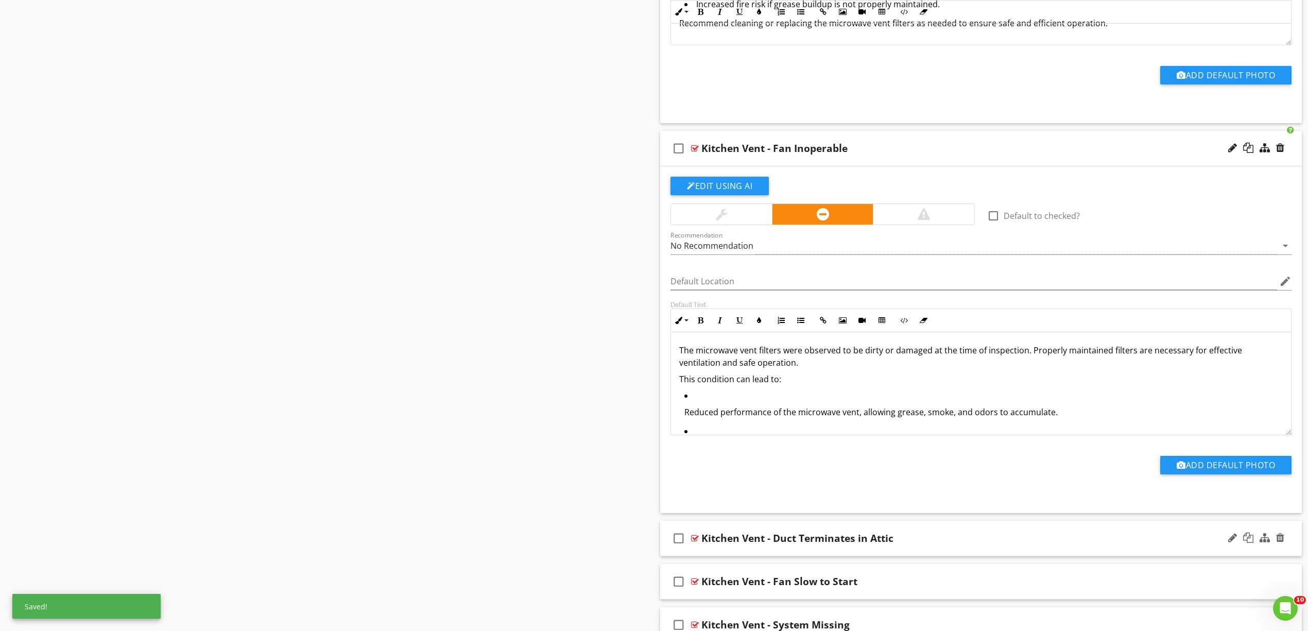
scroll to position [1629, 0]
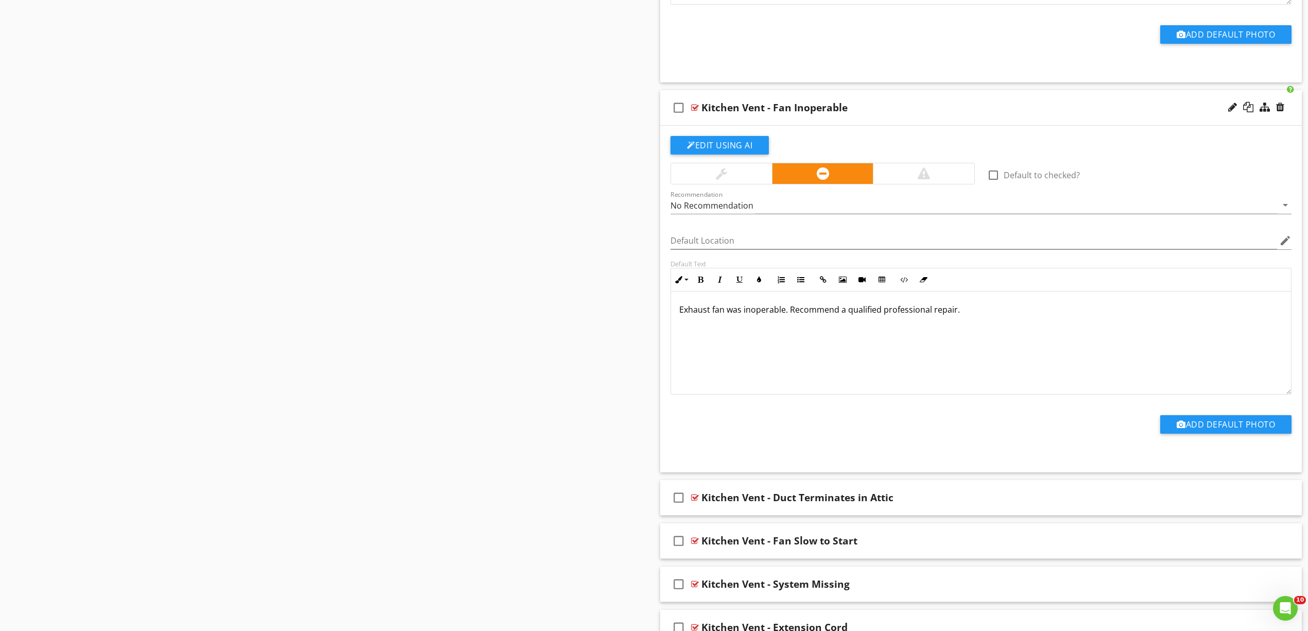
click at [853, 339] on div "Exhaust fan was inoperable. Recommend a qualified professional repair." at bounding box center [981, 342] width 620 height 103
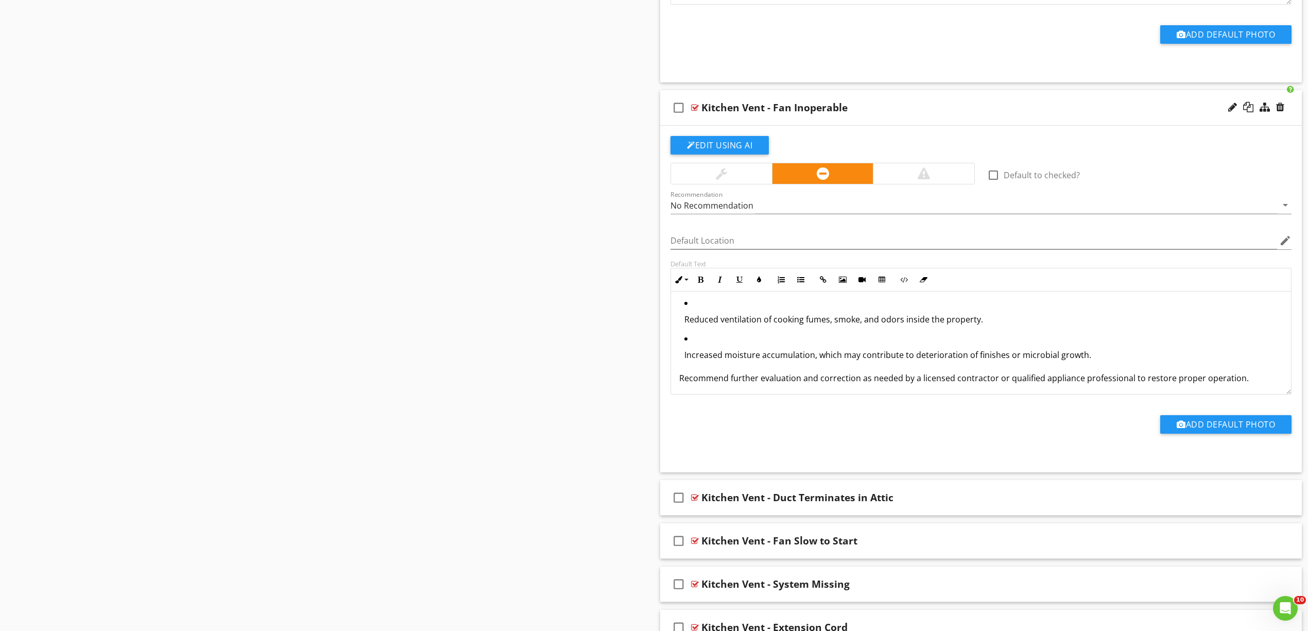
click at [792, 325] on p "Reduced ventilation of cooking fumes, smoke, and odors inside the property." at bounding box center [983, 319] width 598 height 12
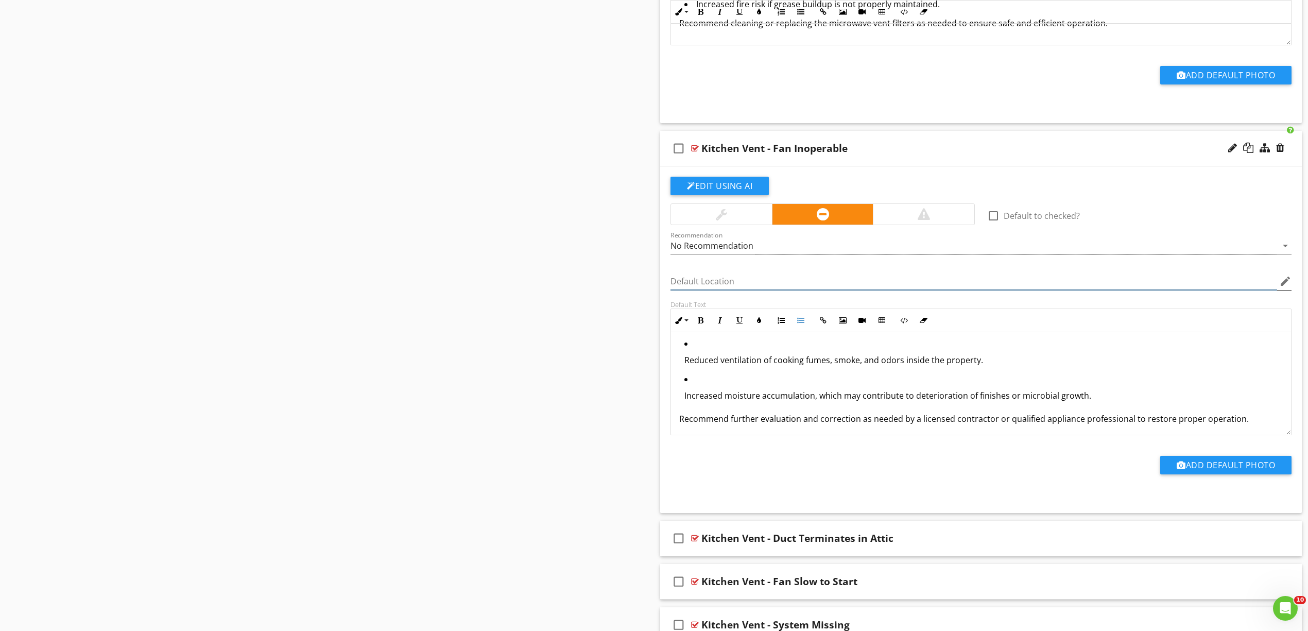
click at [798, 277] on input "Default Location" at bounding box center [973, 281] width 607 height 17
click at [801, 316] on button "Unordered List" at bounding box center [801, 321] width 20 height 20
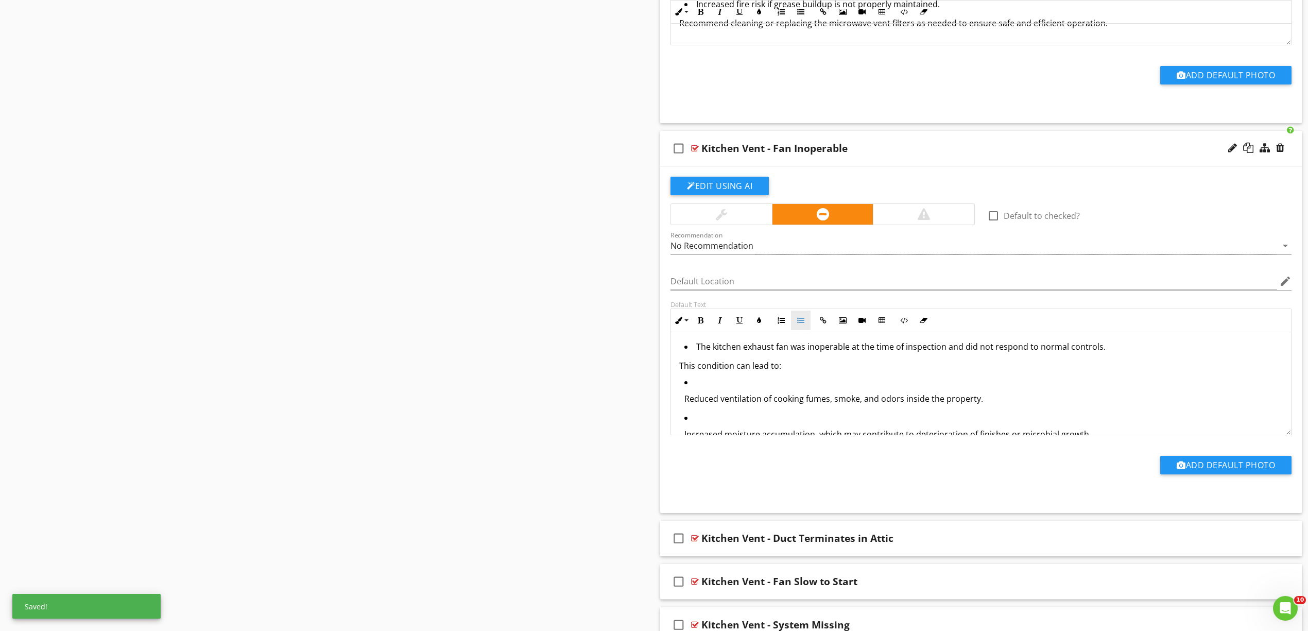
click at [801, 322] on icon "button" at bounding box center [800, 320] width 7 height 7
click at [748, 406] on p "Reduced ventilation of cooking fumes, smoke, and odors inside the property." at bounding box center [983, 400] width 598 height 12
click at [801, 322] on icon "button" at bounding box center [800, 320] width 7 height 7
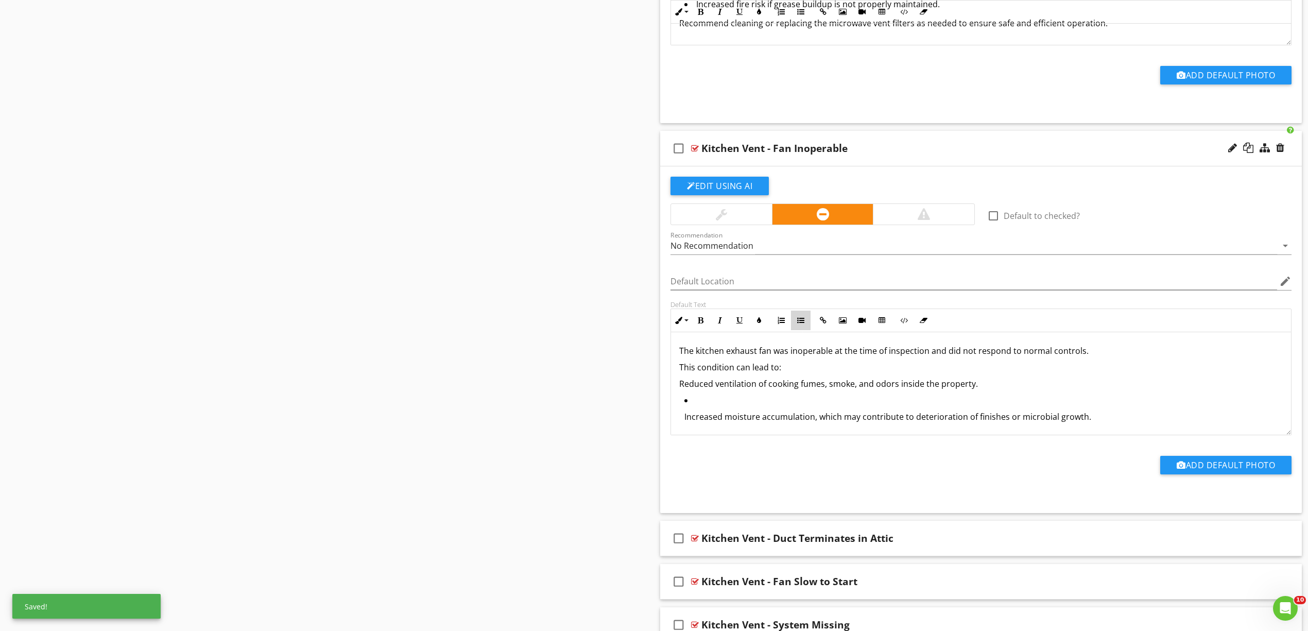
click at [801, 317] on button "Unordered List" at bounding box center [801, 321] width 20 height 20
click at [754, 419] on p "Increased moisture accumulation, which may contribute to deterioration of finis…" at bounding box center [983, 415] width 598 height 12
click at [798, 324] on icon "button" at bounding box center [800, 320] width 7 height 7
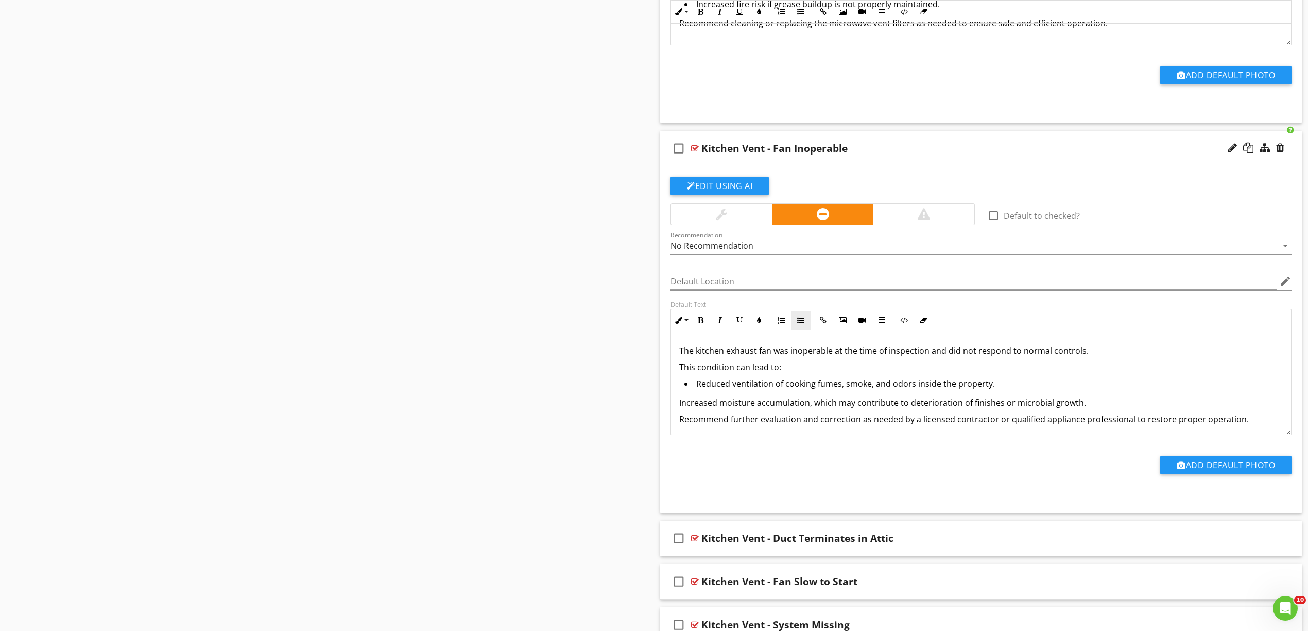
click at [801, 320] on button "Unordered List" at bounding box center [801, 321] width 20 height 20
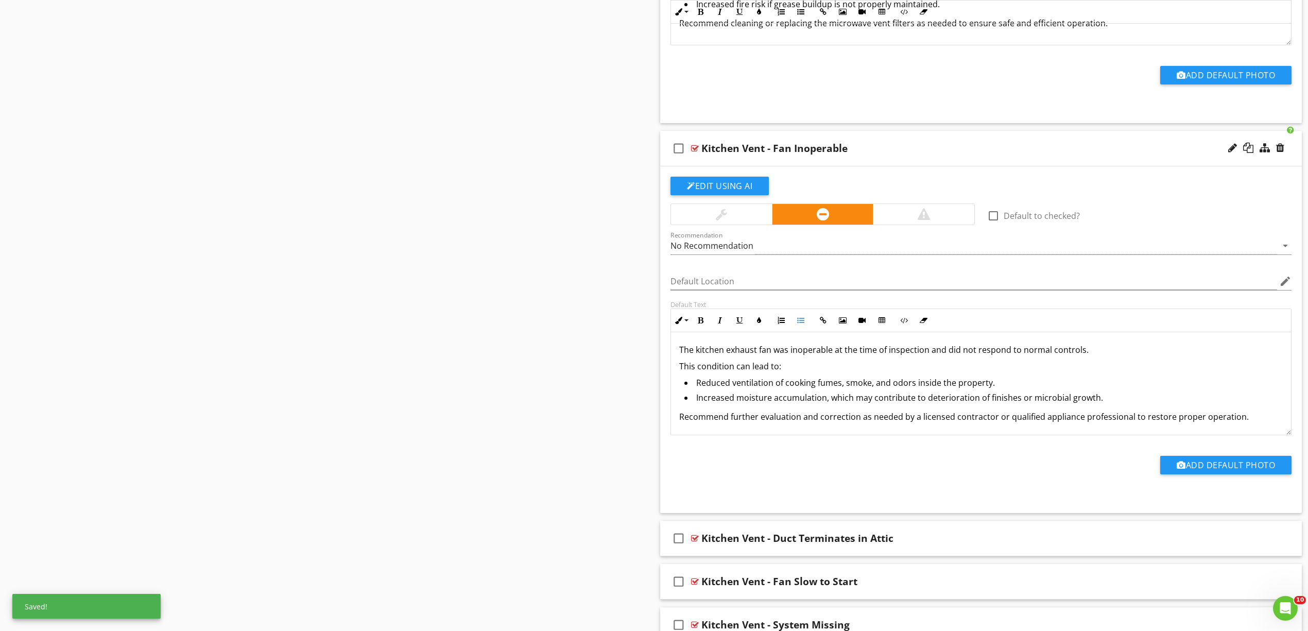
click at [679, 371] on p "This condition can lead to:" at bounding box center [981, 366] width 604 height 12
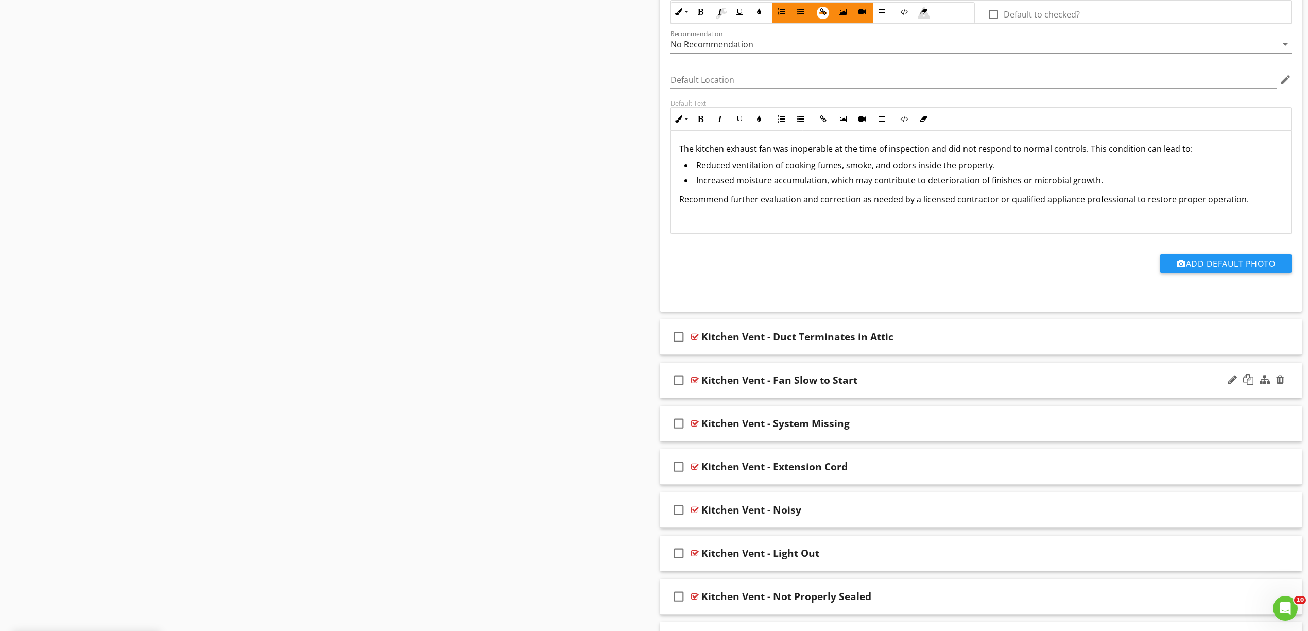
scroll to position [1796, 0]
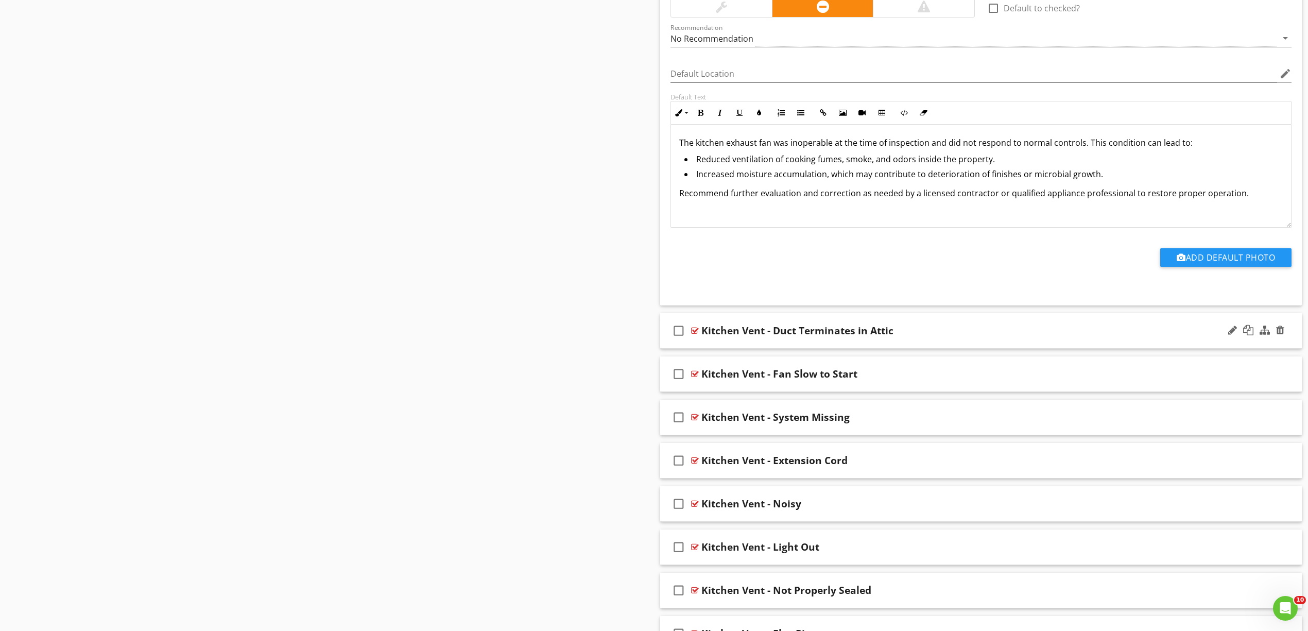
click at [698, 335] on div at bounding box center [695, 330] width 8 height 8
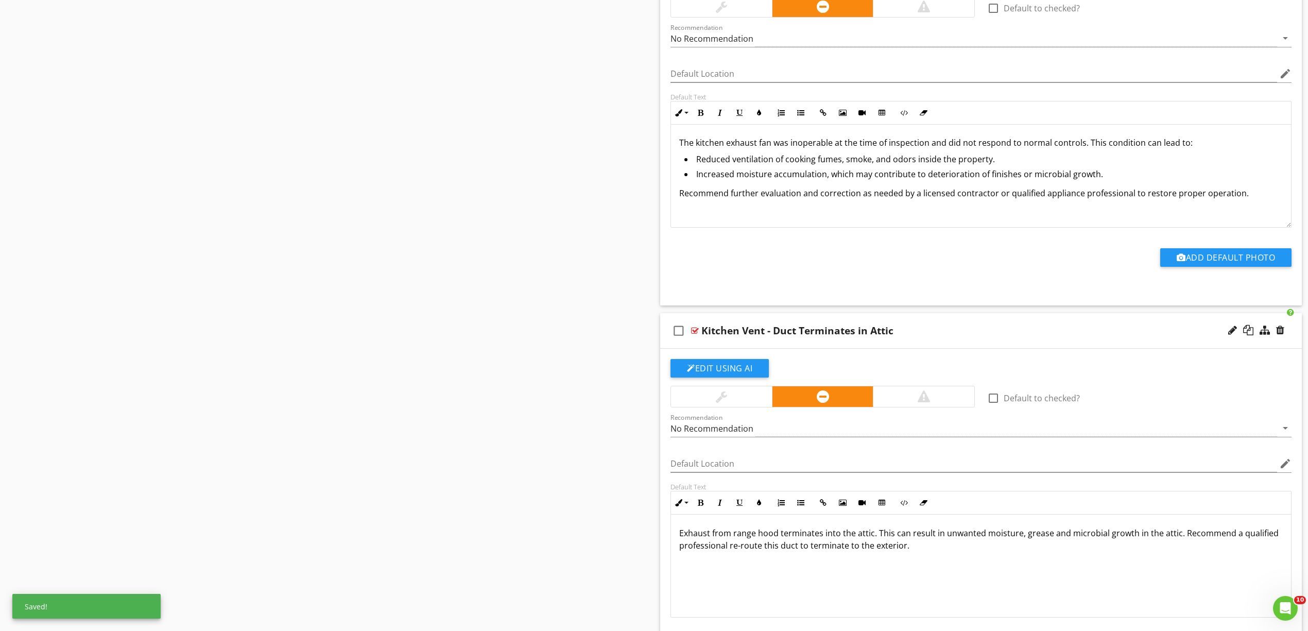
scroll to position [2002, 0]
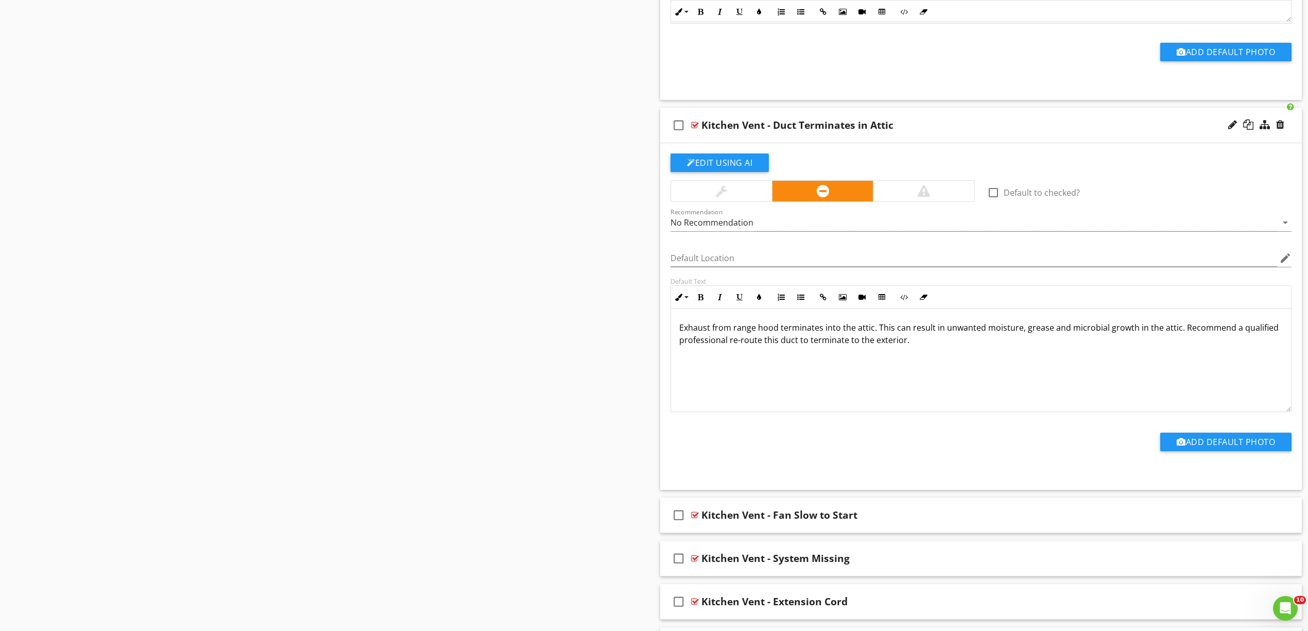
click at [678, 333] on div "Exhaust from range hood terminates into the attic. This can result in unwanted …" at bounding box center [981, 360] width 620 height 103
drag, startPoint x: 738, startPoint y: 332, endPoint x: 746, endPoint y: 330, distance: 8.0
click at [738, 332] on p "Kitchen Exhaust from range hood terminates into the attic. This can result in u…" at bounding box center [981, 333] width 604 height 25
click at [740, 333] on p "Kitchen Exhaust from range hood terminates into the attic. This can result in u…" at bounding box center [981, 333] width 604 height 25
click at [793, 337] on p "Kitchen Exhaust vent from range hood terminates into the attic. This can result…" at bounding box center [981, 333] width 604 height 25
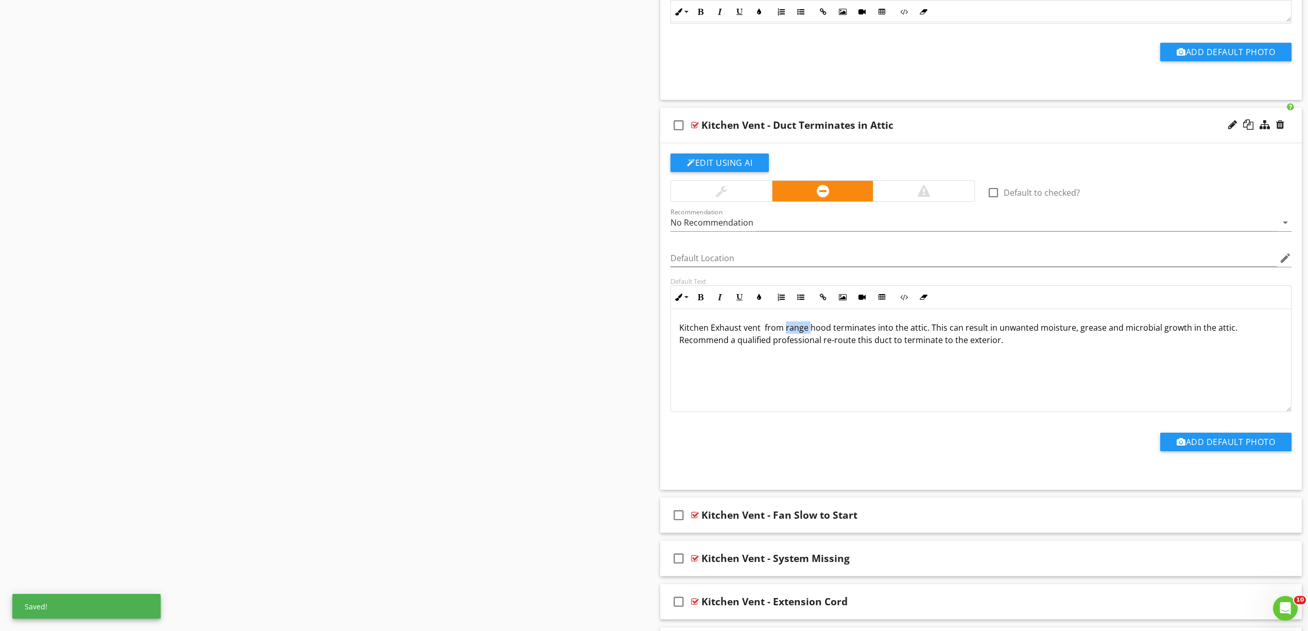
click at [793, 336] on p "Kitchen Exhaust vent from range hood terminates into the attic. This can result…" at bounding box center [981, 333] width 604 height 25
drag, startPoint x: 966, startPoint y: 342, endPoint x: 583, endPoint y: 297, distance: 385.7
copy p "Kitchen Exhaust vent from hood terminates into the attic. This can result in un…"
click at [853, 369] on div "Kitchen Exhaust vent from hood terminates into the attic. This can result in un…" at bounding box center [981, 360] width 620 height 103
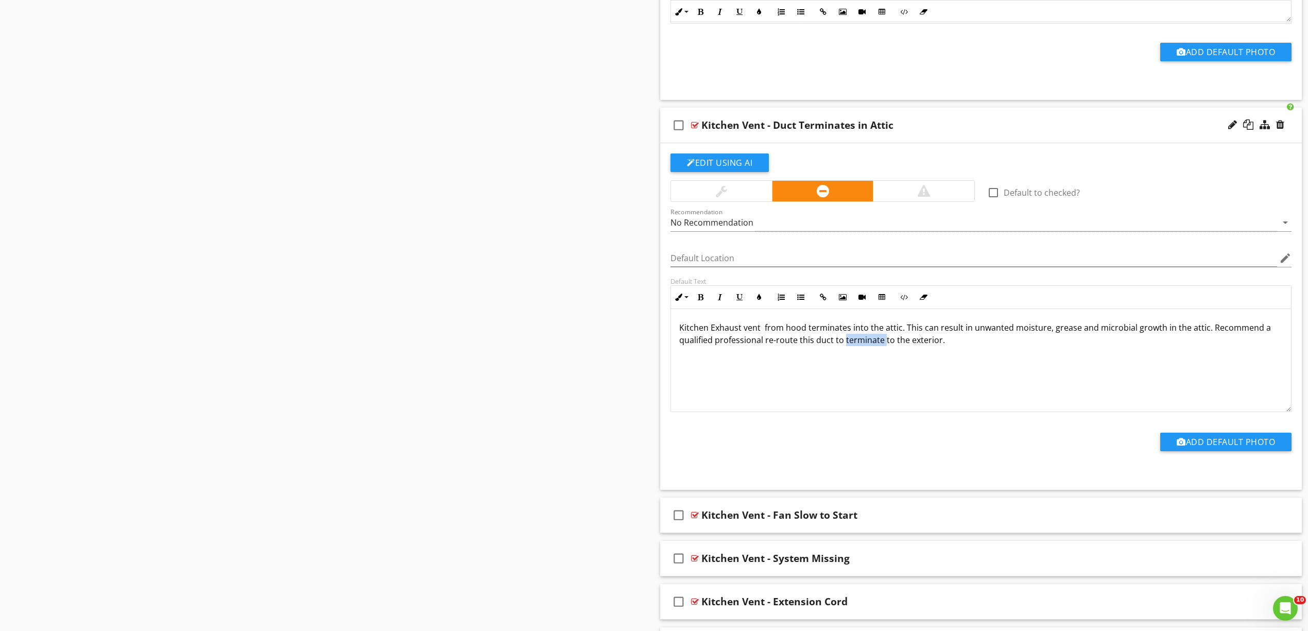
click at [853, 370] on div "Kitchen Exhaust vent from hood terminates into the attic. This can result in un…" at bounding box center [981, 360] width 620 height 103
click at [855, 370] on div "Kitchen Exhaust vent from hood terminates into the attic. This can result in un…" at bounding box center [981, 360] width 620 height 103
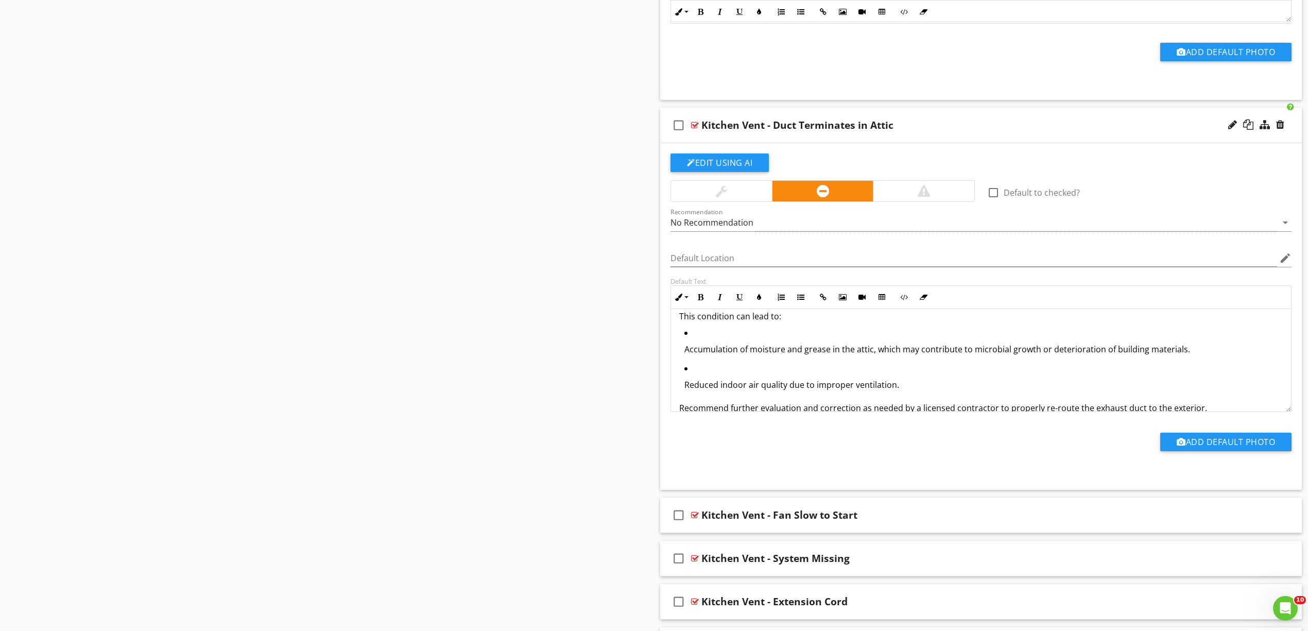
click at [820, 355] on p "Accumulation of moisture and grease in the attic, which may contribute to micro…" at bounding box center [983, 349] width 598 height 12
click at [801, 301] on icon "button" at bounding box center [800, 297] width 7 height 7
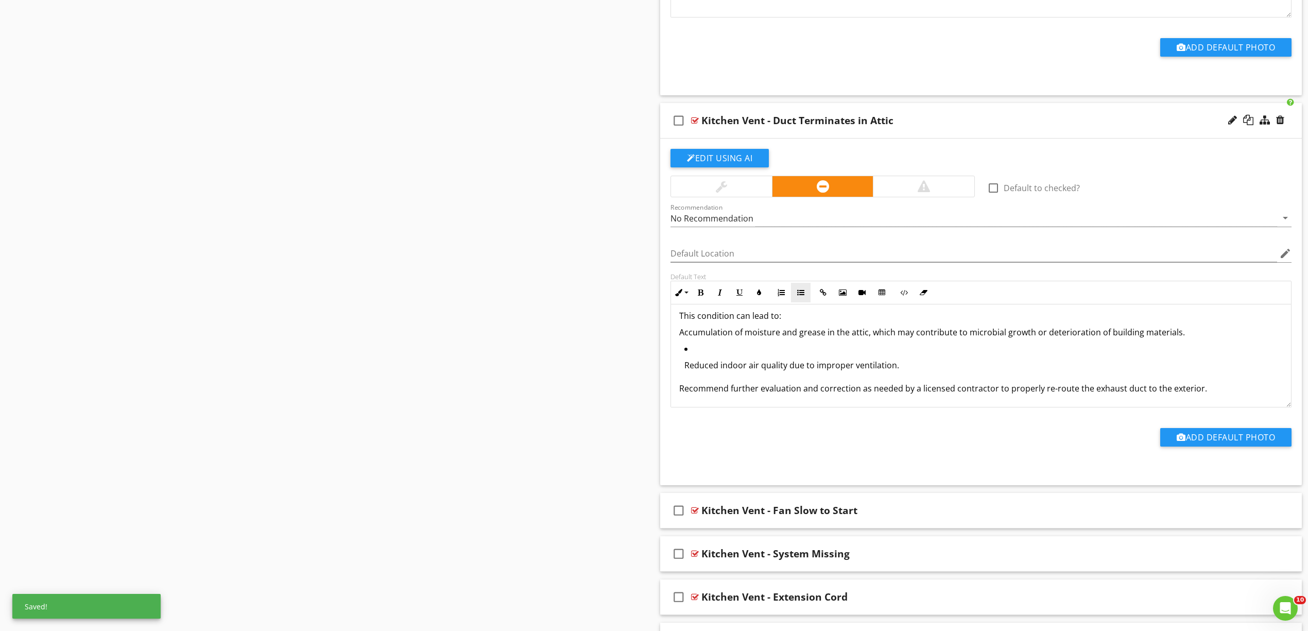
click at [801, 295] on icon "button" at bounding box center [800, 292] width 7 height 7
click at [770, 369] on p "Reduced indoor air quality due to improper ventilation." at bounding box center [983, 364] width 598 height 12
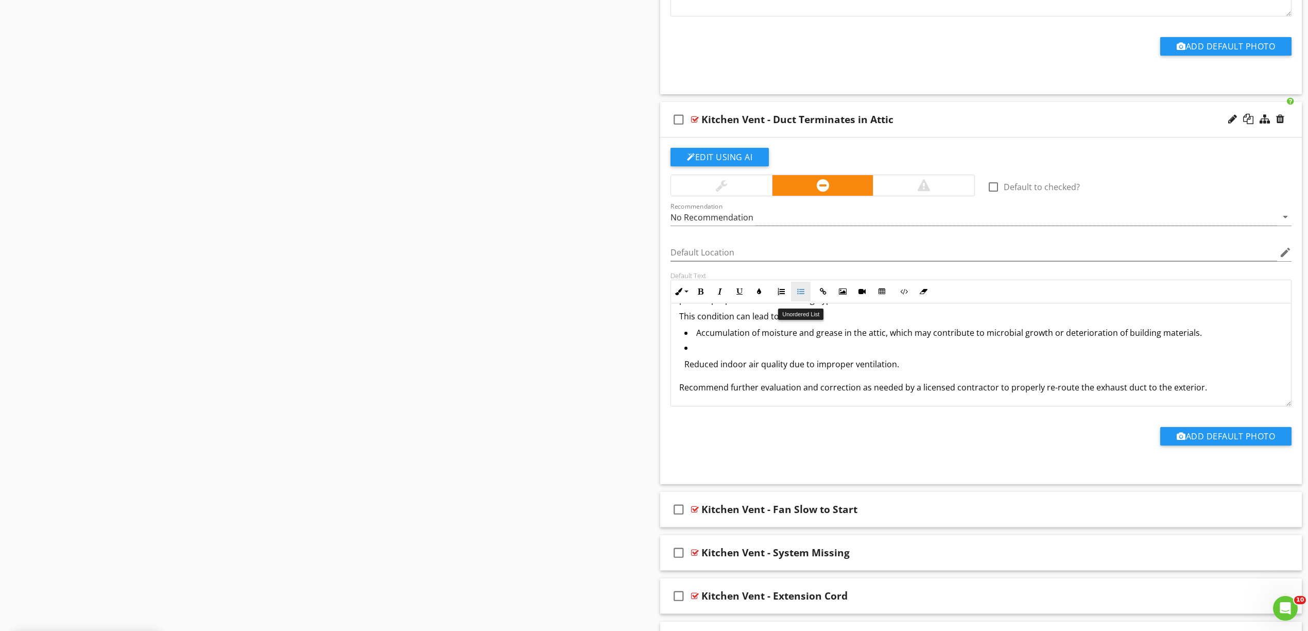
click at [801, 295] on icon "button" at bounding box center [800, 291] width 7 height 7
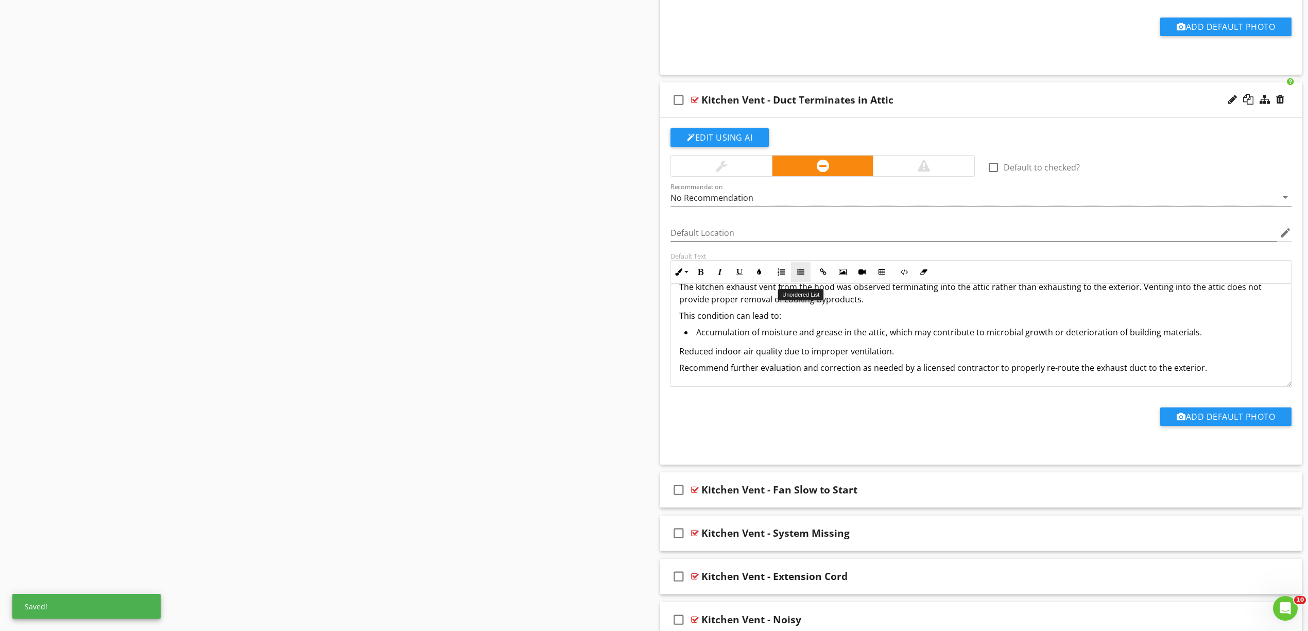
click at [805, 278] on button "Unordered List" at bounding box center [801, 272] width 20 height 20
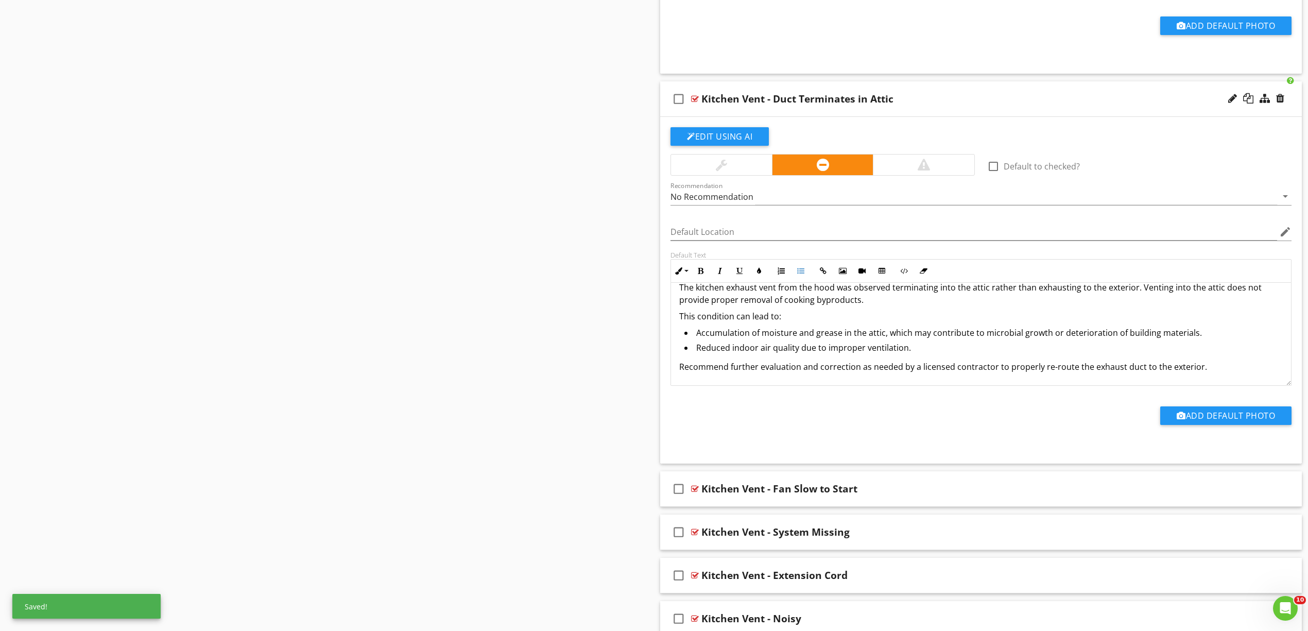
click at [677, 320] on div "The kitchen exhaust vent from the hood was observed terminating into the attic …" at bounding box center [981, 327] width 620 height 116
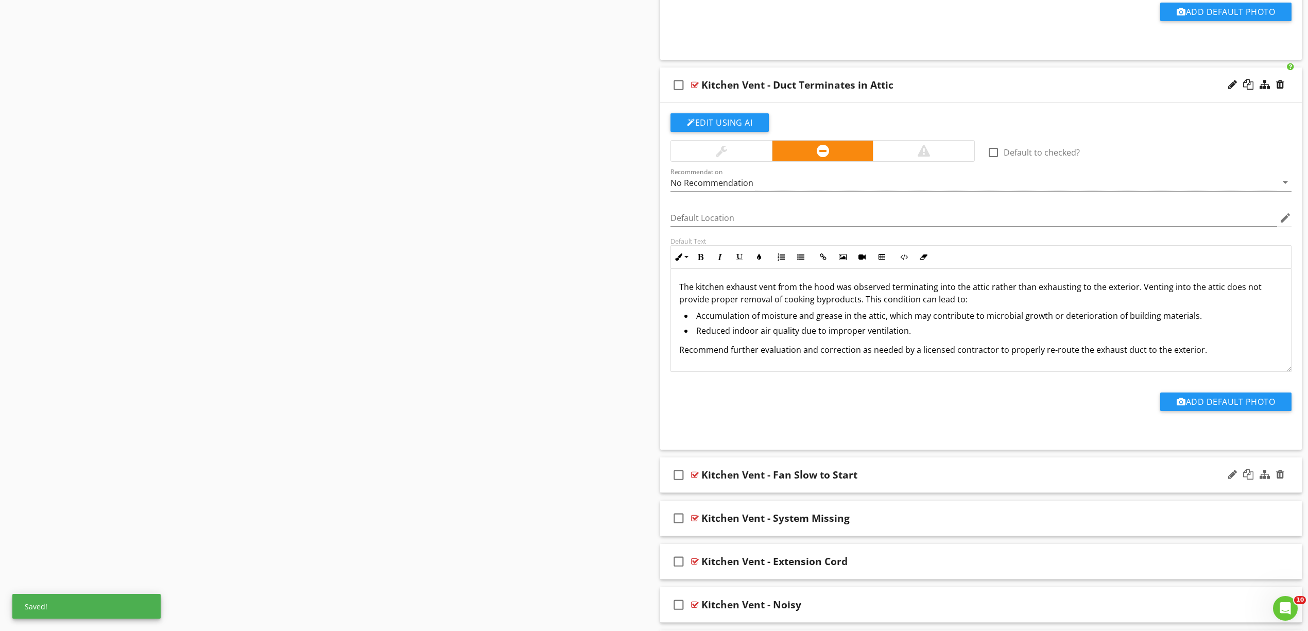
click at [690, 479] on div "check_box_outline_blank" at bounding box center [680, 474] width 21 height 25
click at [678, 483] on icon "check_box" at bounding box center [678, 474] width 16 height 25
click at [828, 293] on p "The kitchen exhaust vent from the hood was observed terminating into the attic …" at bounding box center [981, 293] width 604 height 25
click at [832, 293] on p "The kitchen exhaust vent from the hood was observed terminating into the attic …" at bounding box center [981, 293] width 604 height 25
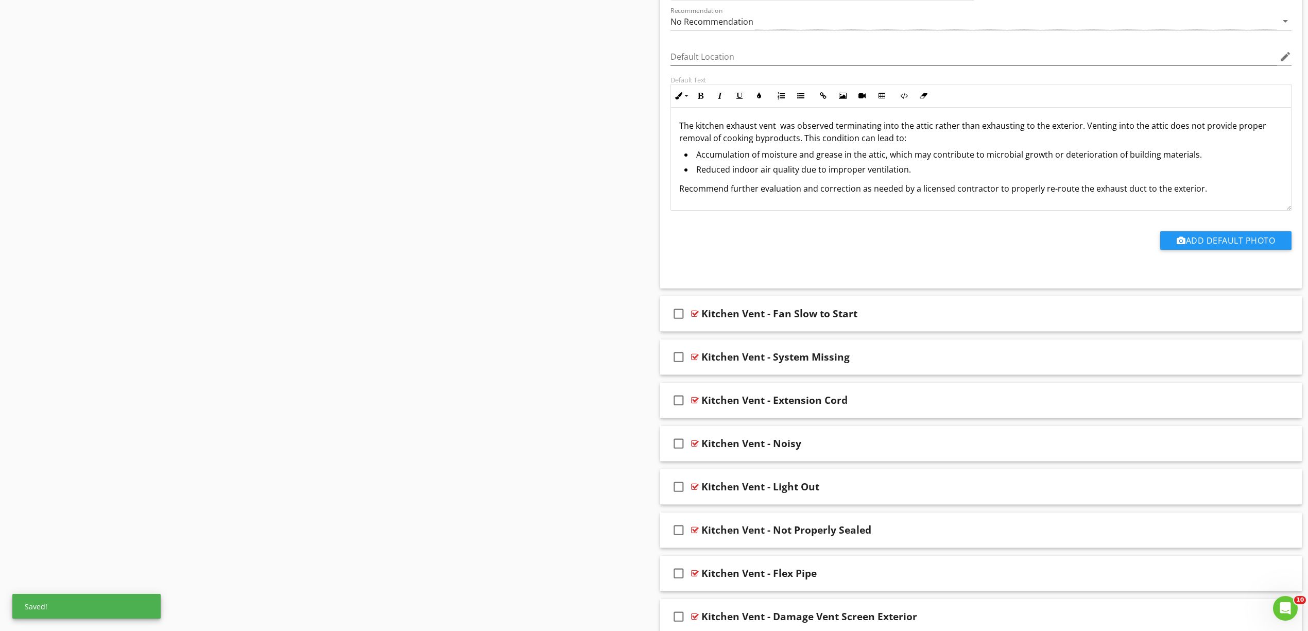
scroll to position [2248, 0]
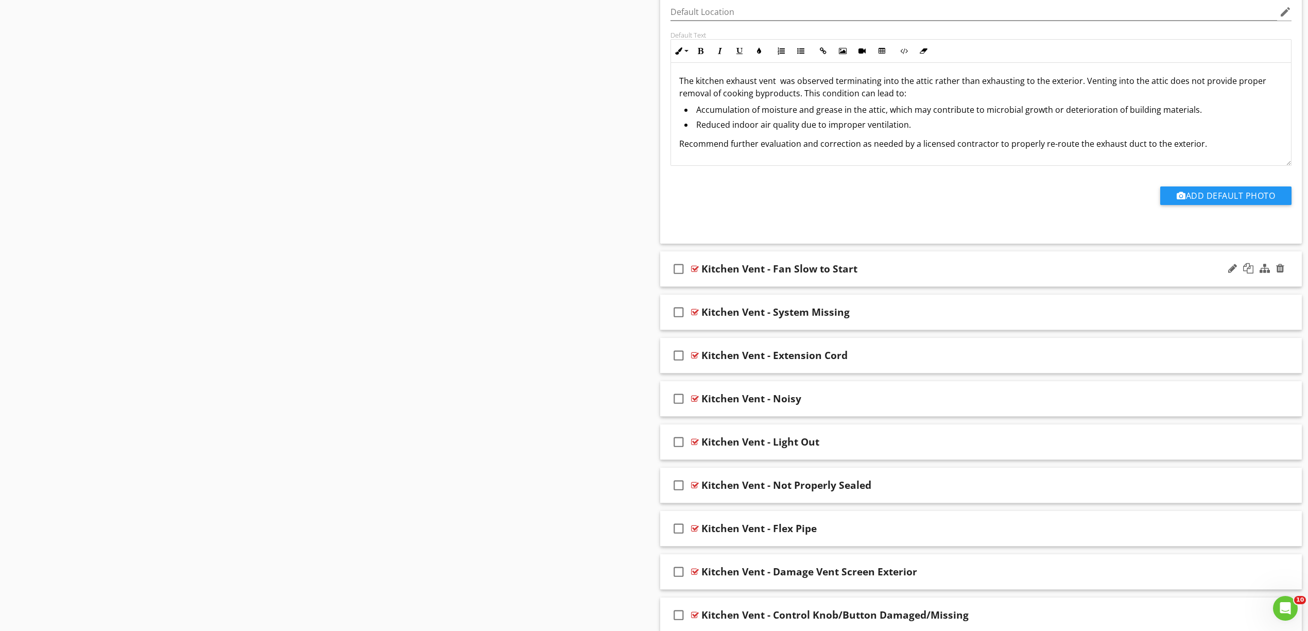
click at [693, 272] on div at bounding box center [695, 269] width 8 height 8
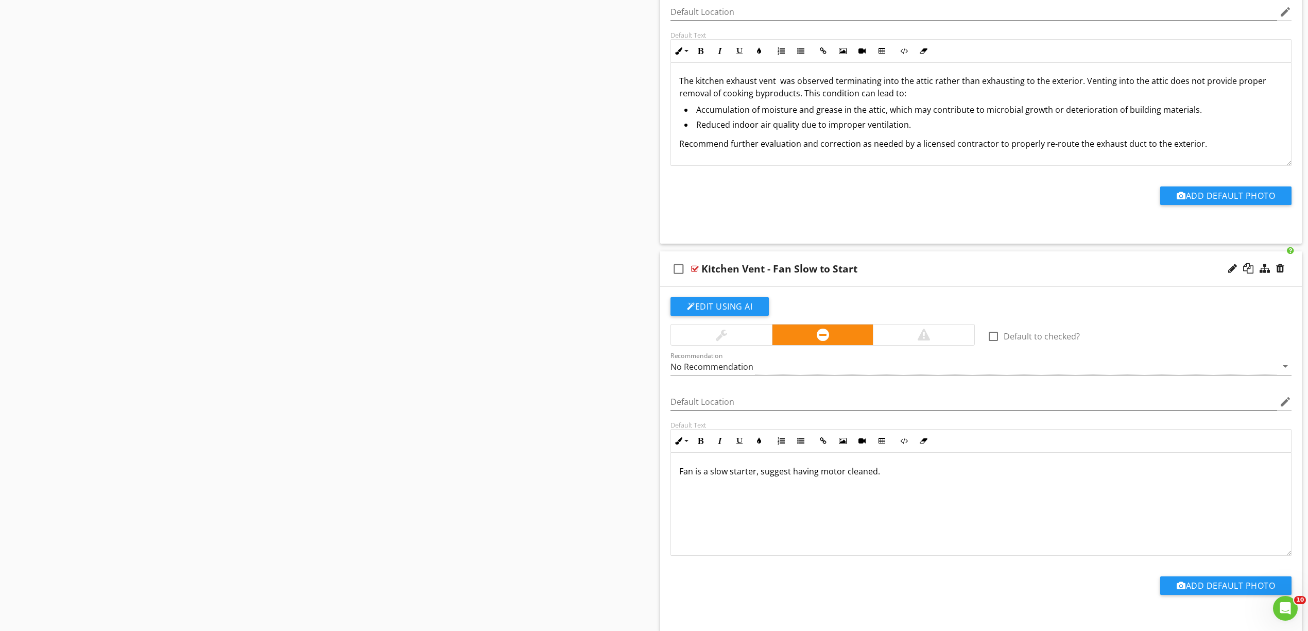
click at [679, 477] on p "Fan is a slow starter, suggest having motor cleaned." at bounding box center [981, 471] width 604 height 12
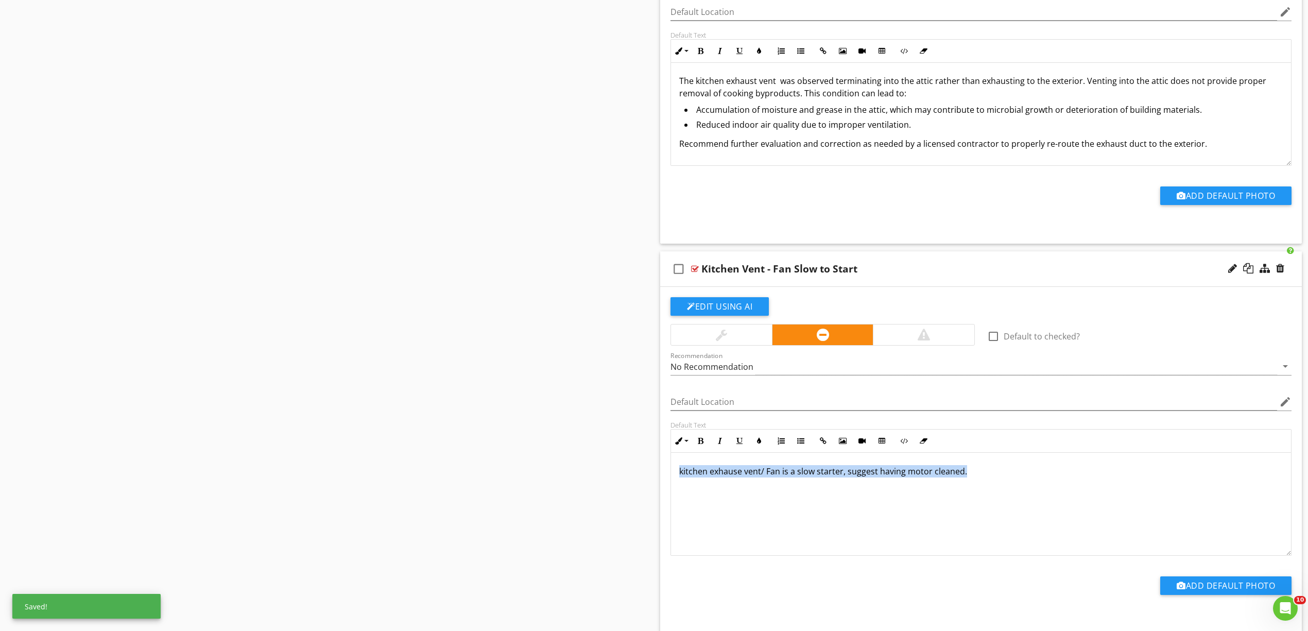
drag, startPoint x: 878, startPoint y: 491, endPoint x: 653, endPoint y: 464, distance: 226.0
copy p "kitchen exhause vent/ Fan is a slow starter, suggest having motor cleaned."
click at [999, 495] on div "kitchen exhause vent/ Fan is a slow starter, suggest having motor cleaned." at bounding box center [981, 504] width 620 height 103
drag, startPoint x: 1006, startPoint y: 493, endPoint x: 537, endPoint y: 452, distance: 470.9
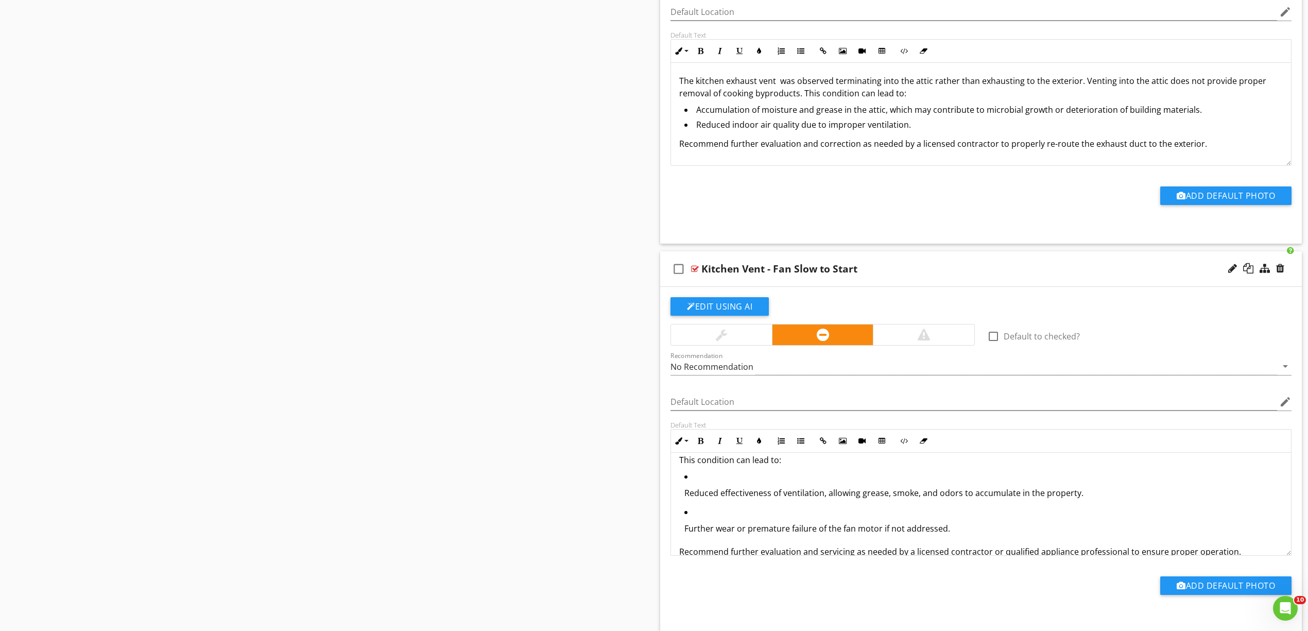
click at [730, 499] on p "Reduced effectiveness of ventilation, allowing grease, smoke, and odors to accu…" at bounding box center [983, 493] width 598 height 12
click at [801, 444] on icon "button" at bounding box center [800, 440] width 7 height 7
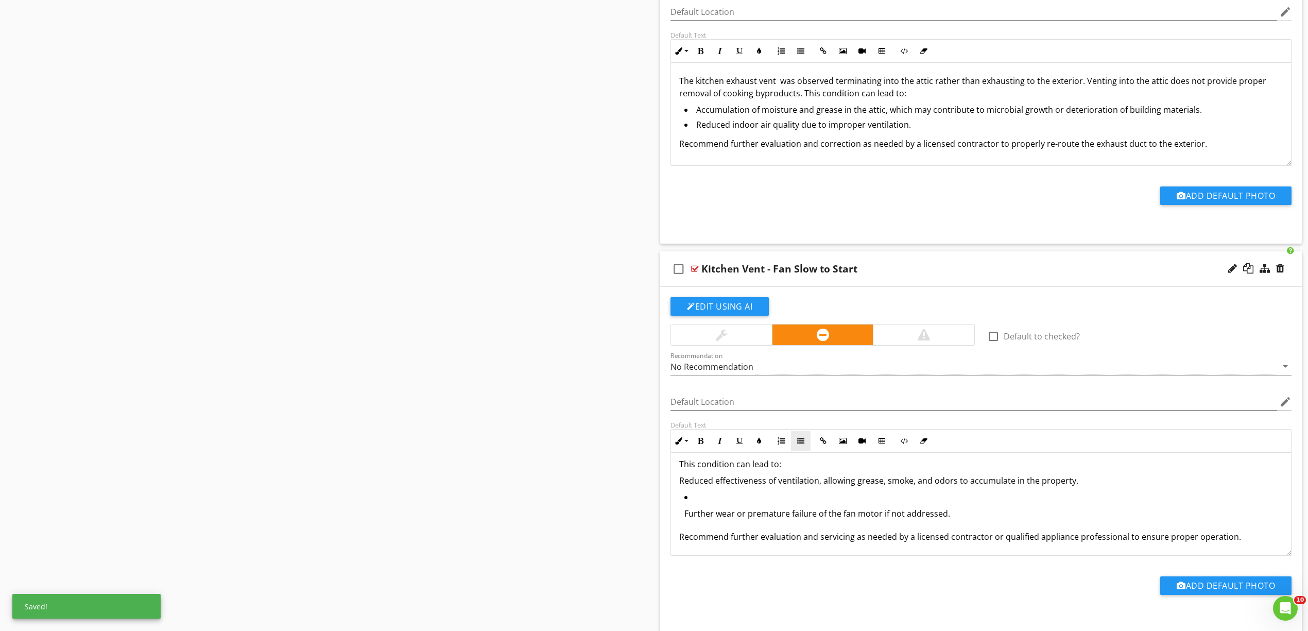
scroll to position [2252, 0]
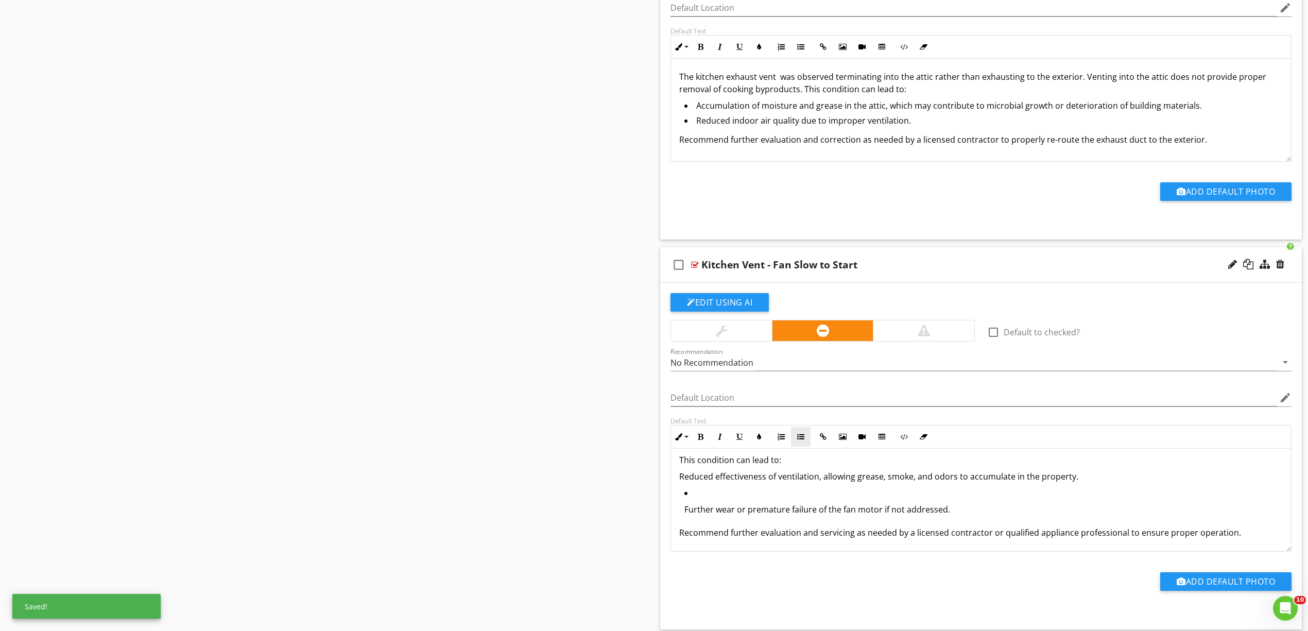
click at [801, 438] on button "Unordered List" at bounding box center [801, 437] width 20 height 20
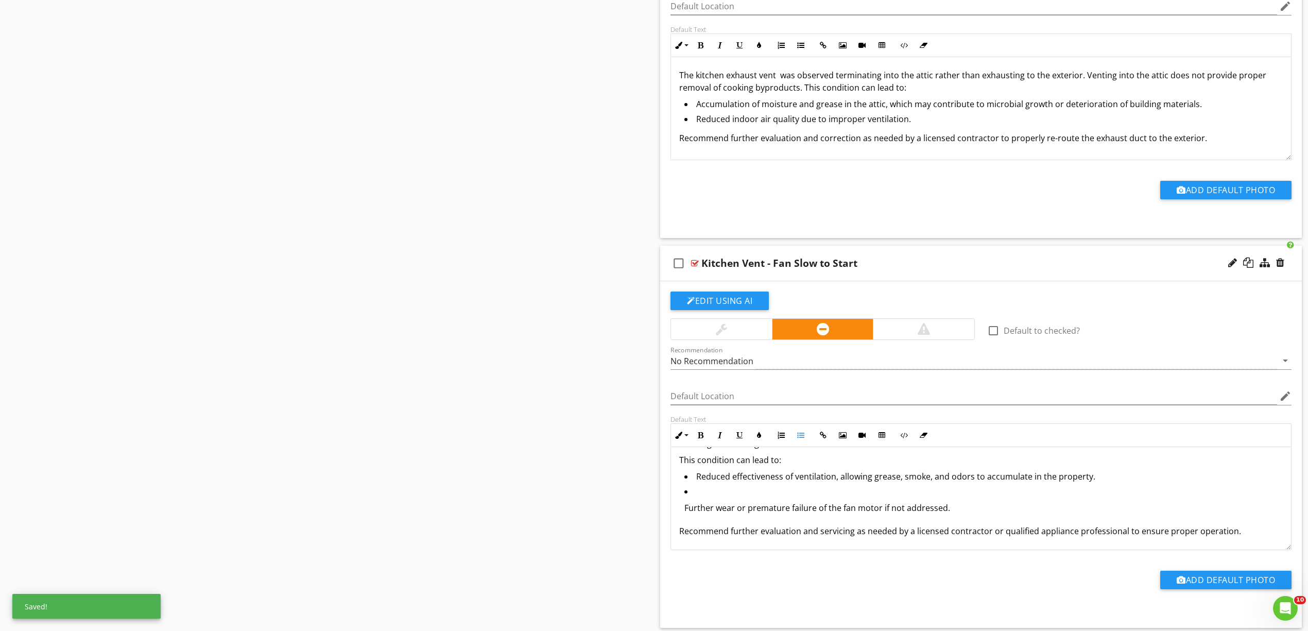
click at [725, 514] on p "Further wear or premature failure of the fan motor if not addressed." at bounding box center [983, 508] width 598 height 12
click at [796, 439] on button "Unordered List" at bounding box center [801, 435] width 20 height 20
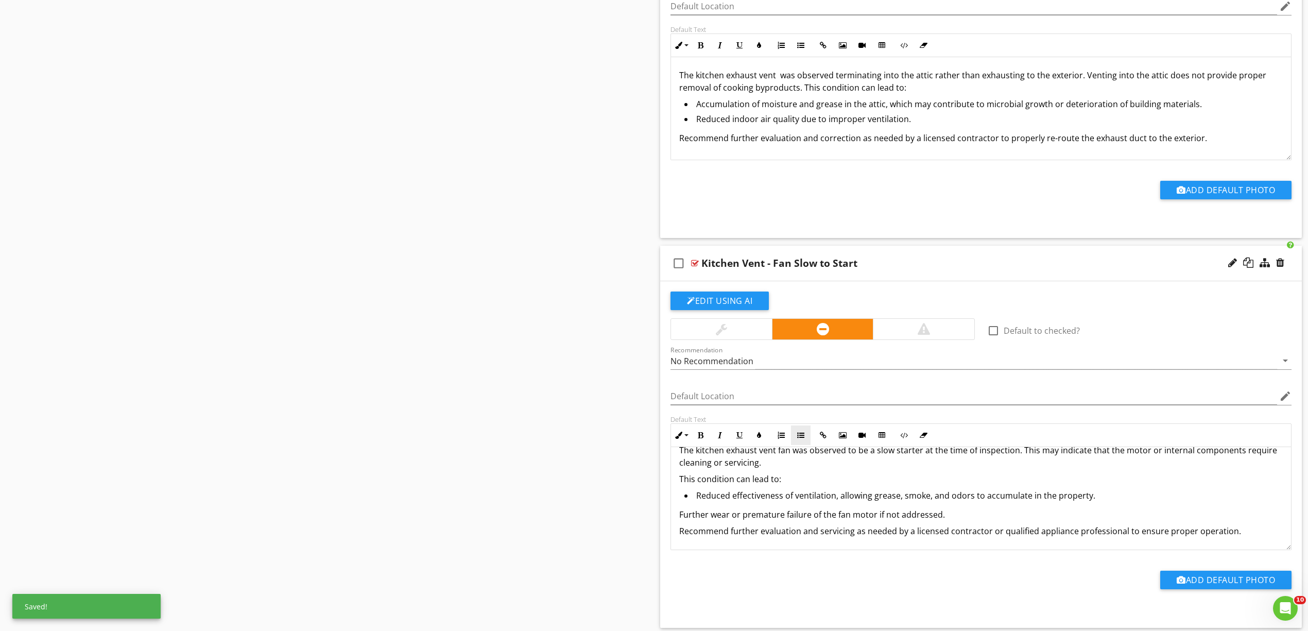
scroll to position [2272, 0]
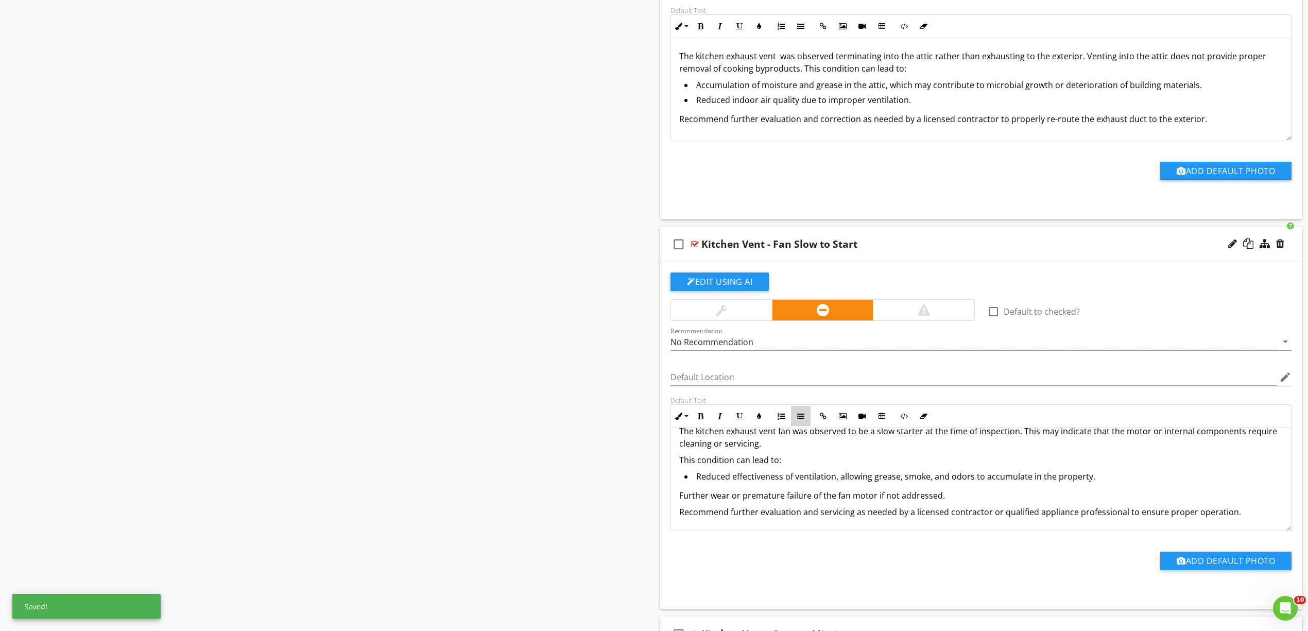
click at [800, 420] on icon "button" at bounding box center [800, 415] width 7 height 7
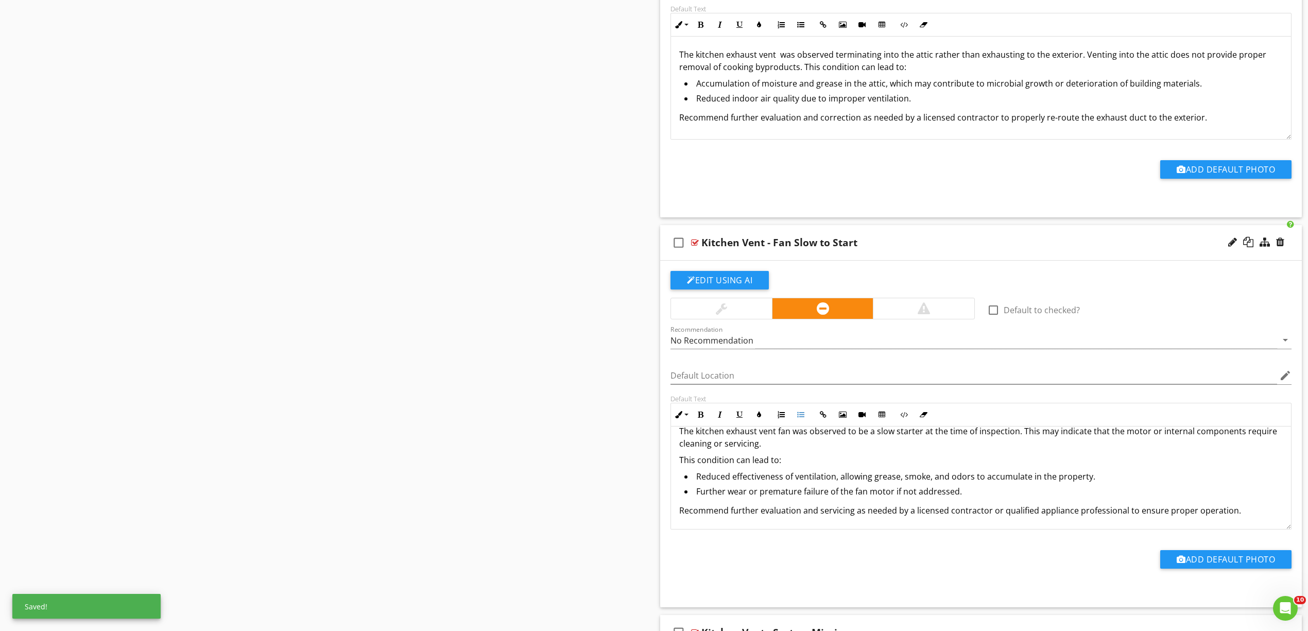
click at [679, 466] on p "This condition can lead to:" at bounding box center [981, 460] width 604 height 12
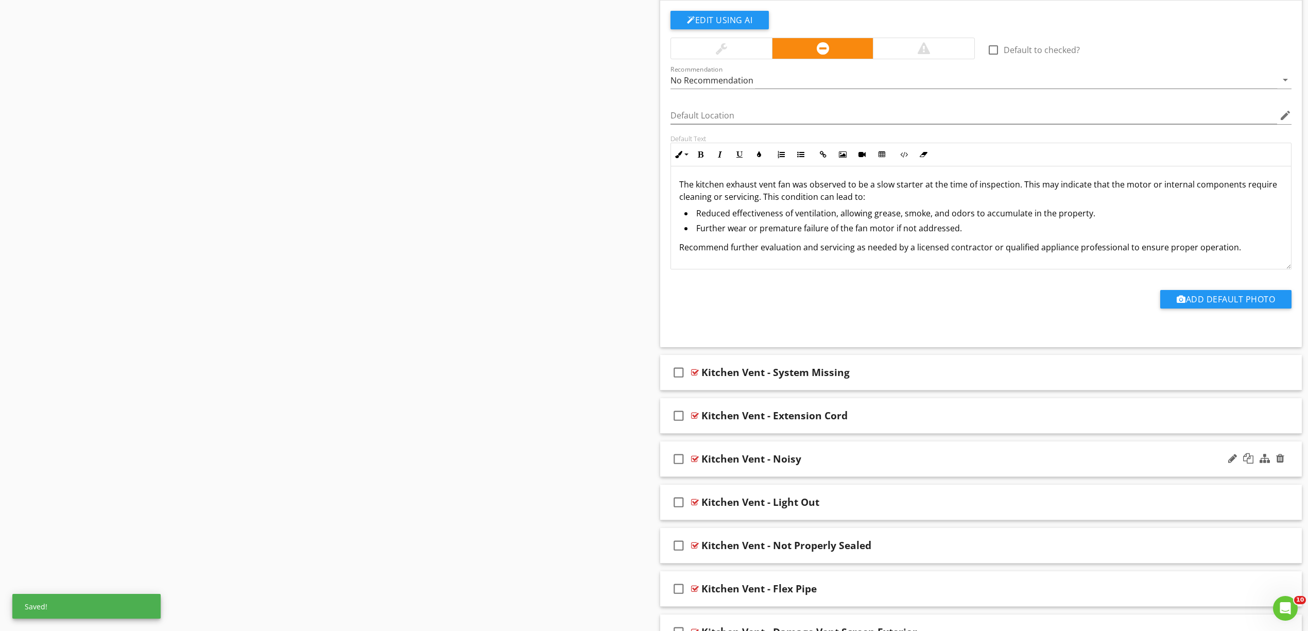
scroll to position [2562, 0]
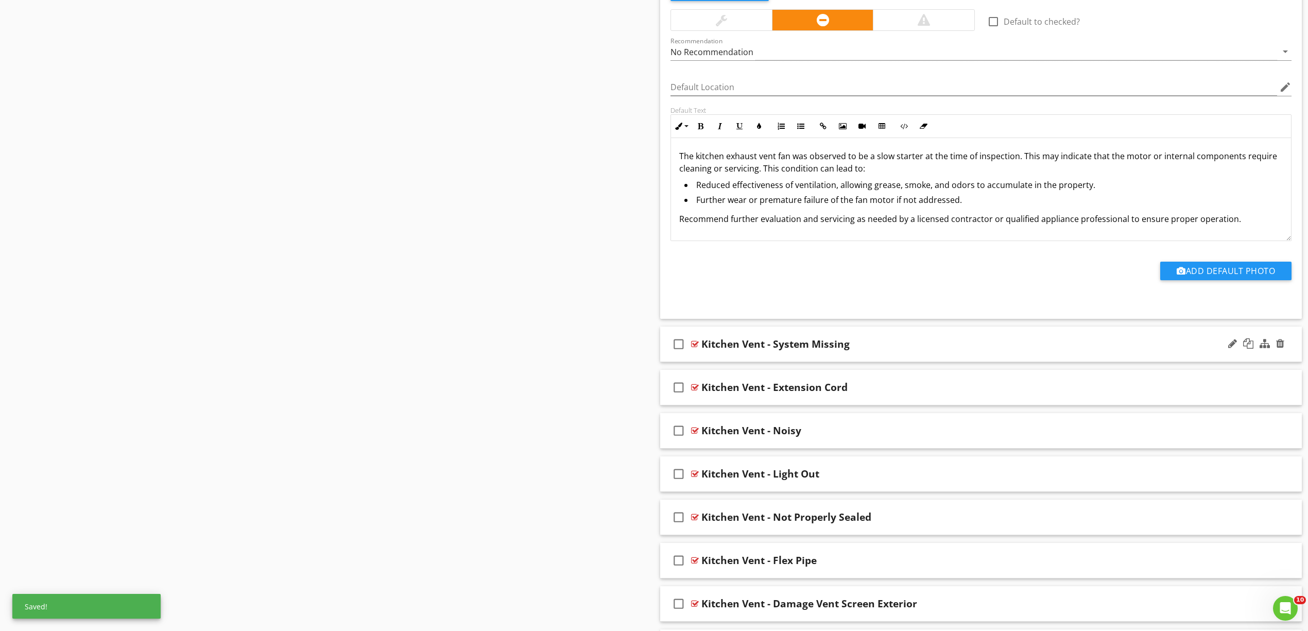
click at [691, 347] on div at bounding box center [695, 344] width 8 height 8
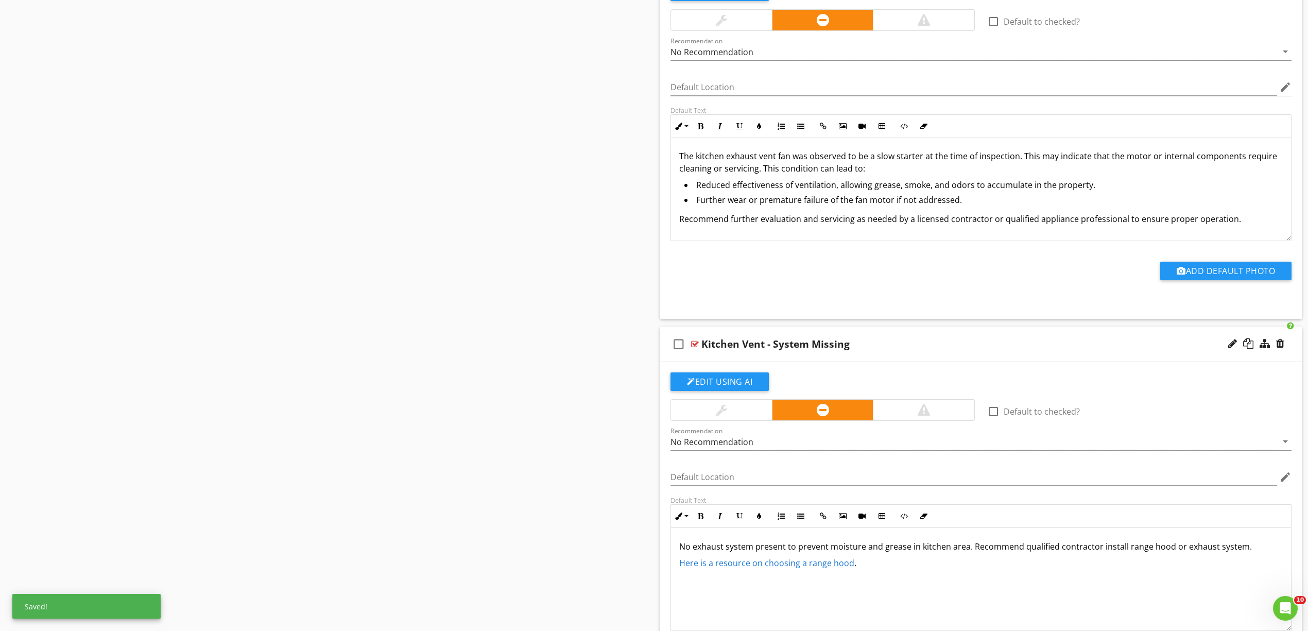
scroll to position [2699, 0]
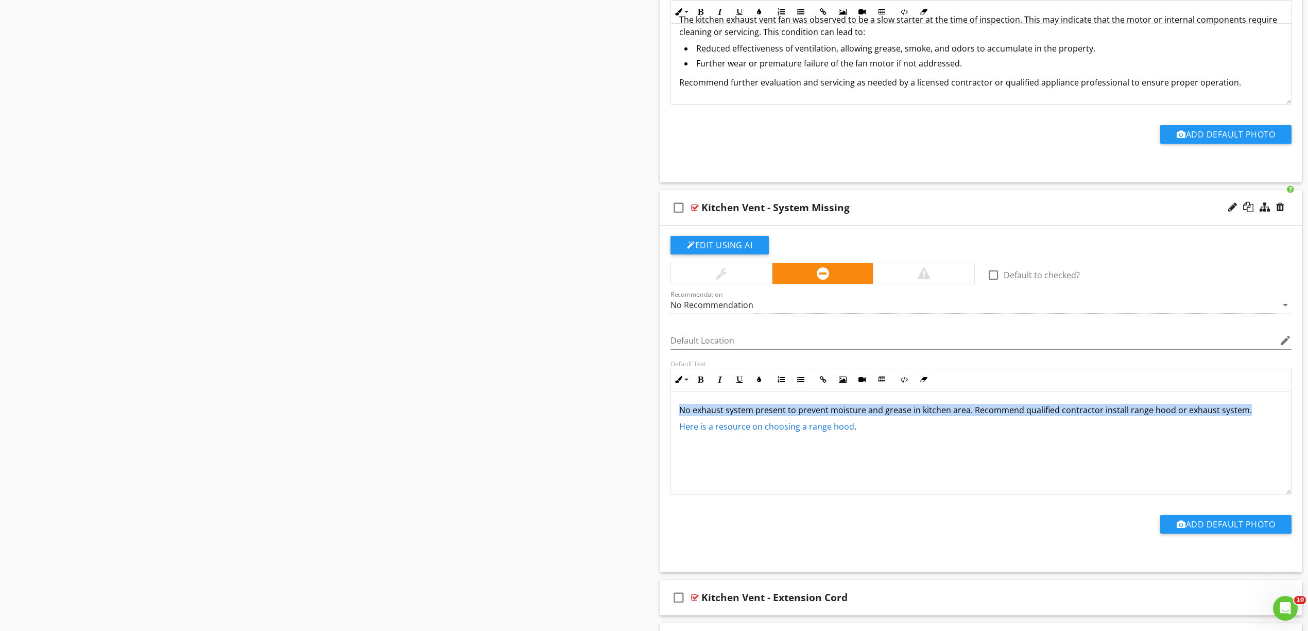
drag, startPoint x: 1251, startPoint y: 418, endPoint x: 631, endPoint y: 399, distance: 619.8
copy p "No exhaust system present to prevent moisture and grease in kitchen area. Recom…"
click at [860, 460] on div "No exhaust system present to prevent moisture and grease in kitchen area. Recom…" at bounding box center [981, 442] width 620 height 103
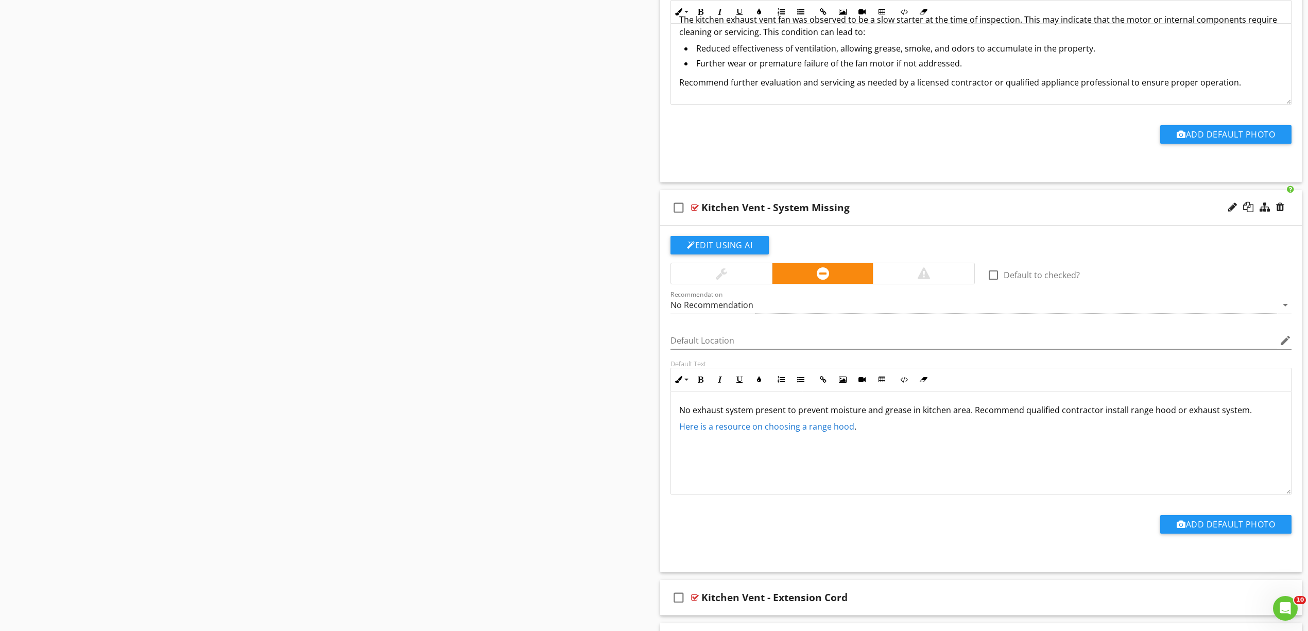
drag, startPoint x: 892, startPoint y: 458, endPoint x: 542, endPoint y: 390, distance: 356.7
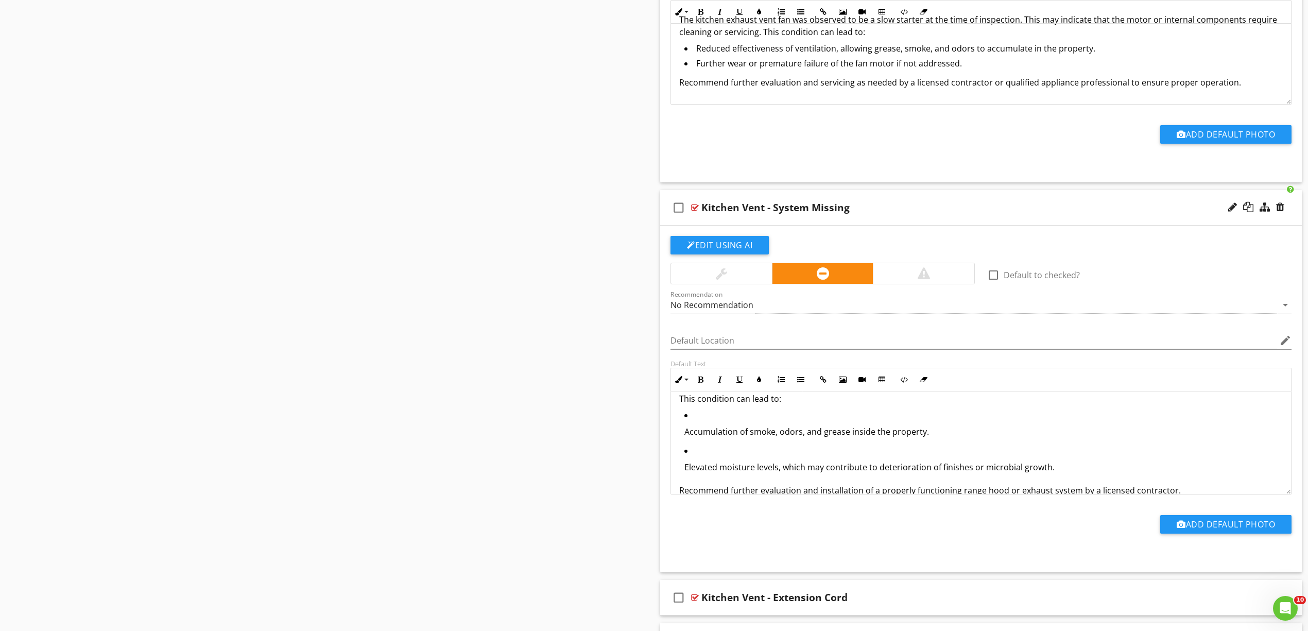
click at [765, 438] on p "Accumulation of smoke, odors, and grease inside the property." at bounding box center [983, 431] width 598 height 12
click at [802, 383] on icon "button" at bounding box center [800, 379] width 7 height 7
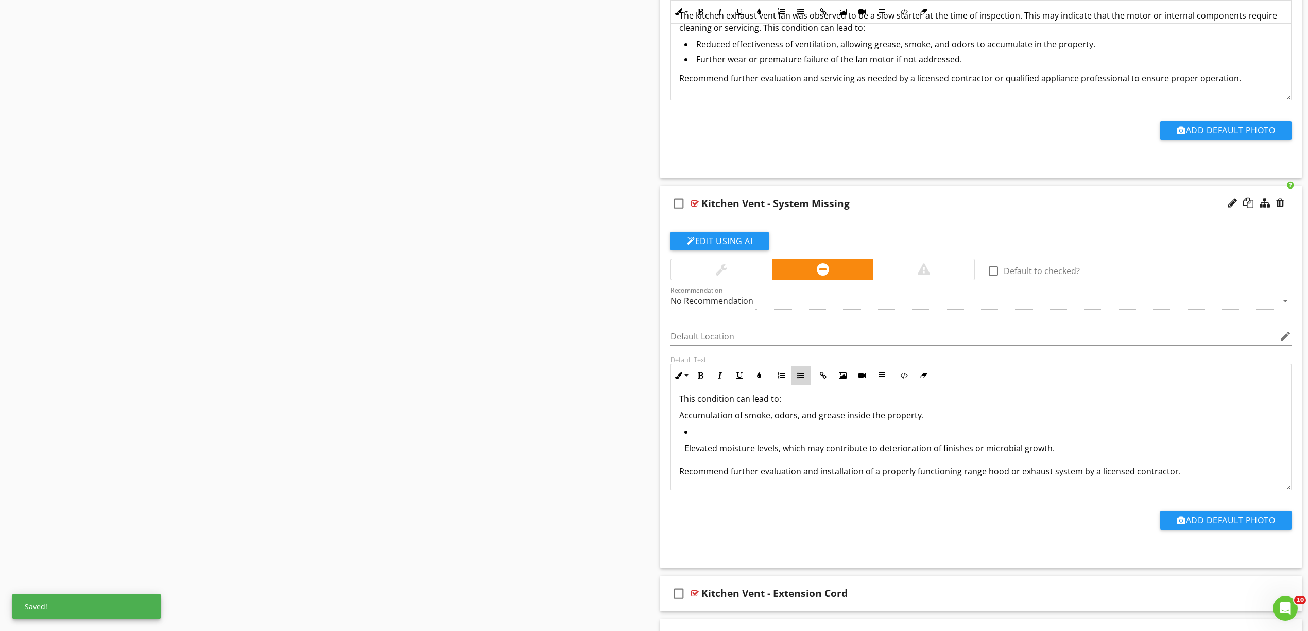
click at [800, 374] on button "Unordered List" at bounding box center [801, 376] width 20 height 20
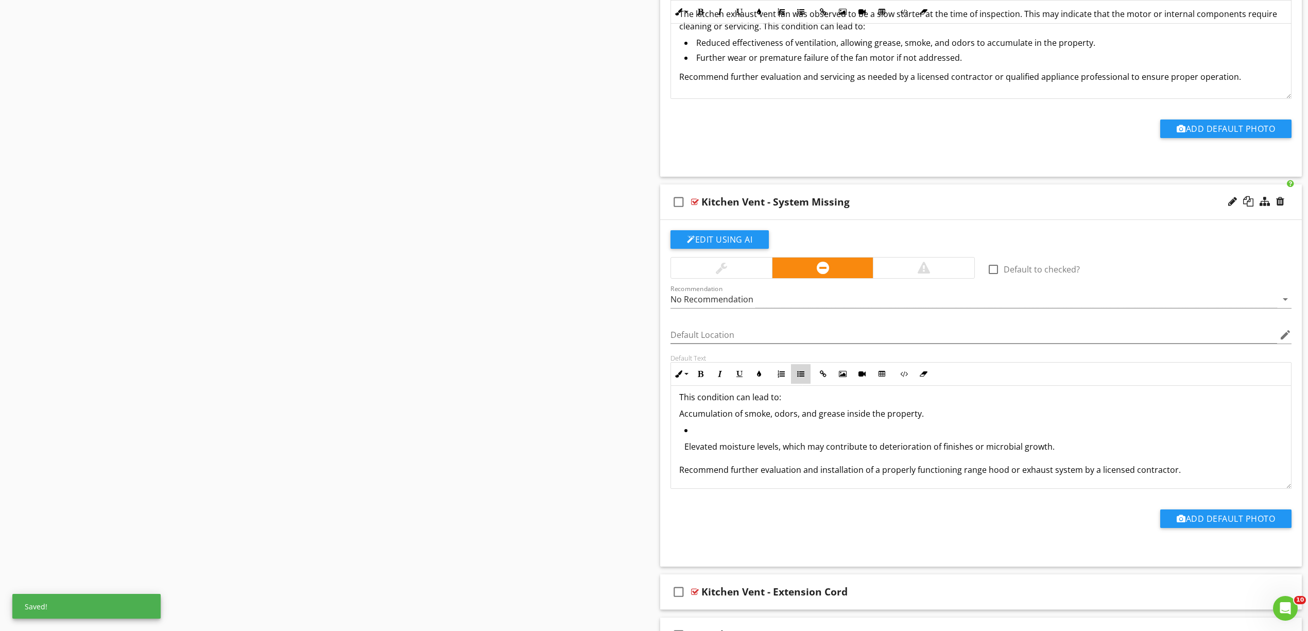
scroll to position [35, 0]
click at [766, 453] on p "Elevated moisture levels, which may contribute to deterioration of finishes or …" at bounding box center [983, 446] width 598 height 12
click at [804, 381] on button "Unordered List" at bounding box center [801, 374] width 20 height 20
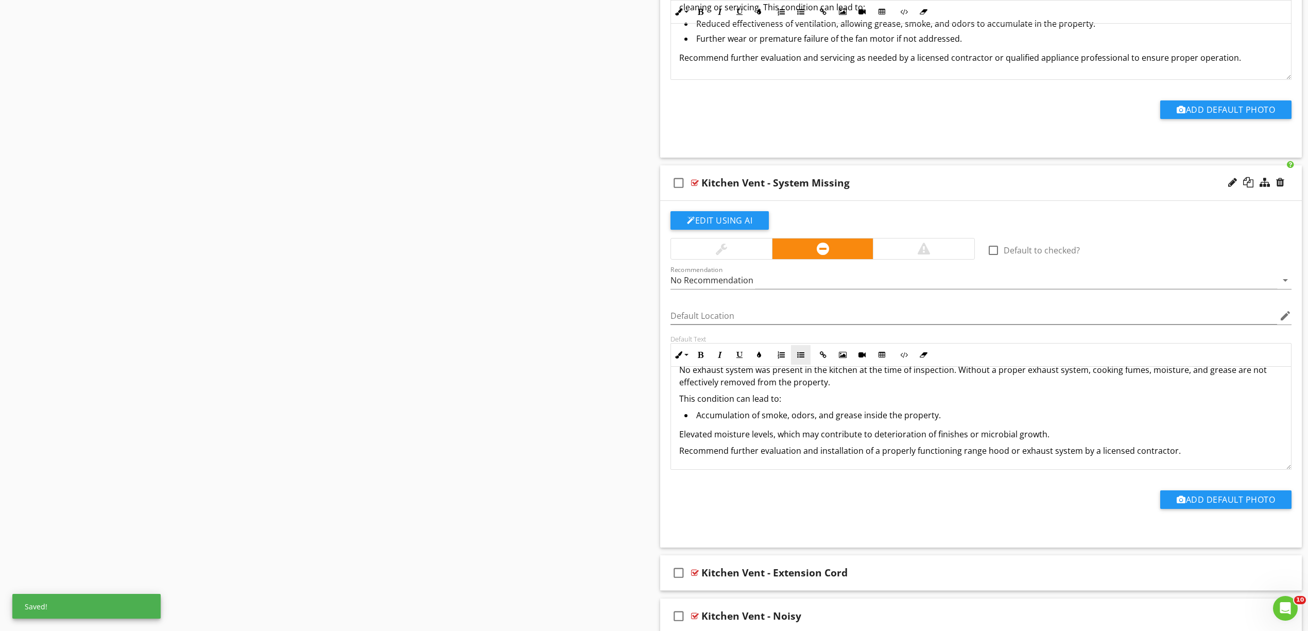
scroll to position [15, 0]
click at [801, 358] on icon "button" at bounding box center [800, 354] width 7 height 7
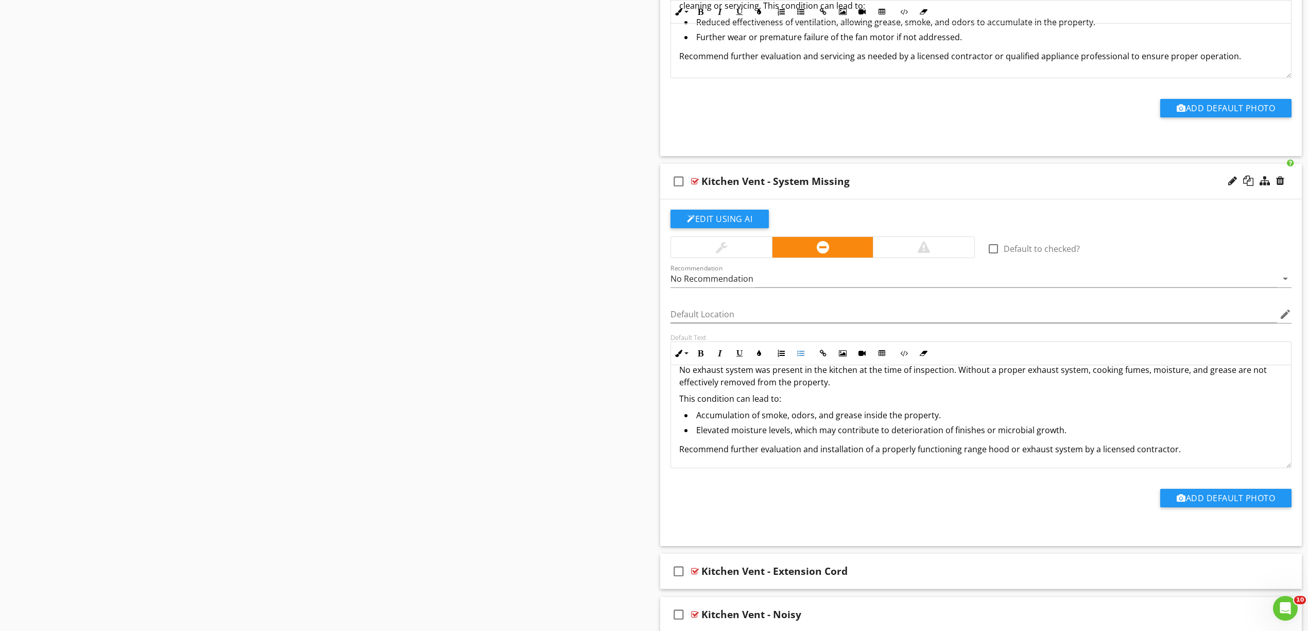
scroll to position [14, 0]
click at [682, 402] on p "This condition can lead to:" at bounding box center [981, 398] width 604 height 12
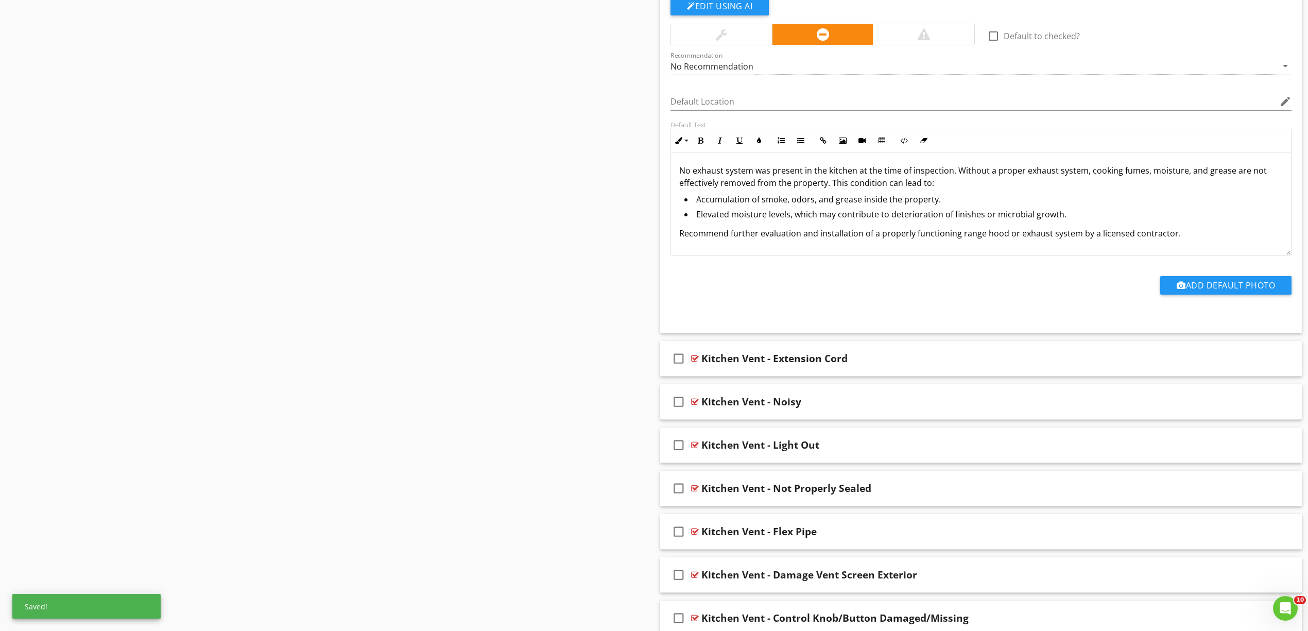
scroll to position [2946, 0]
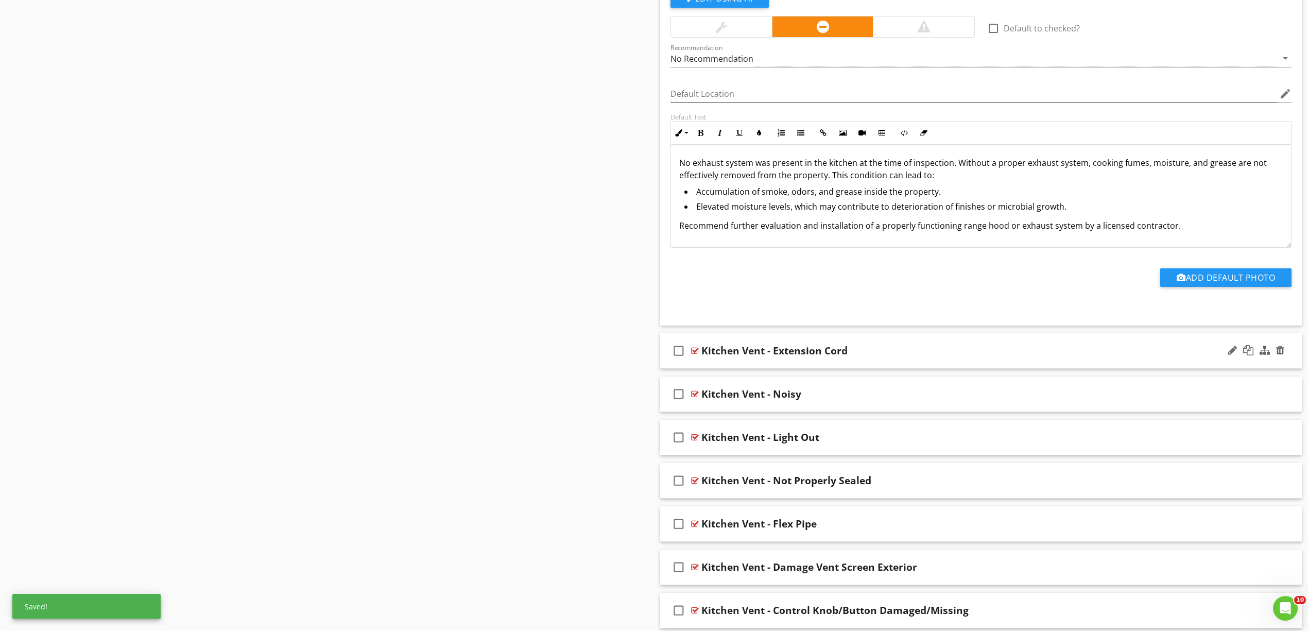
click at [689, 351] on div "check_box_outline_blank" at bounding box center [680, 350] width 21 height 25
click at [682, 355] on icon "check_box" at bounding box center [678, 350] width 16 height 25
click at [701, 357] on div "Kitchen Vent - Extension Cord" at bounding box center [774, 351] width 146 height 12
click at [695, 355] on div at bounding box center [695, 351] width 8 height 8
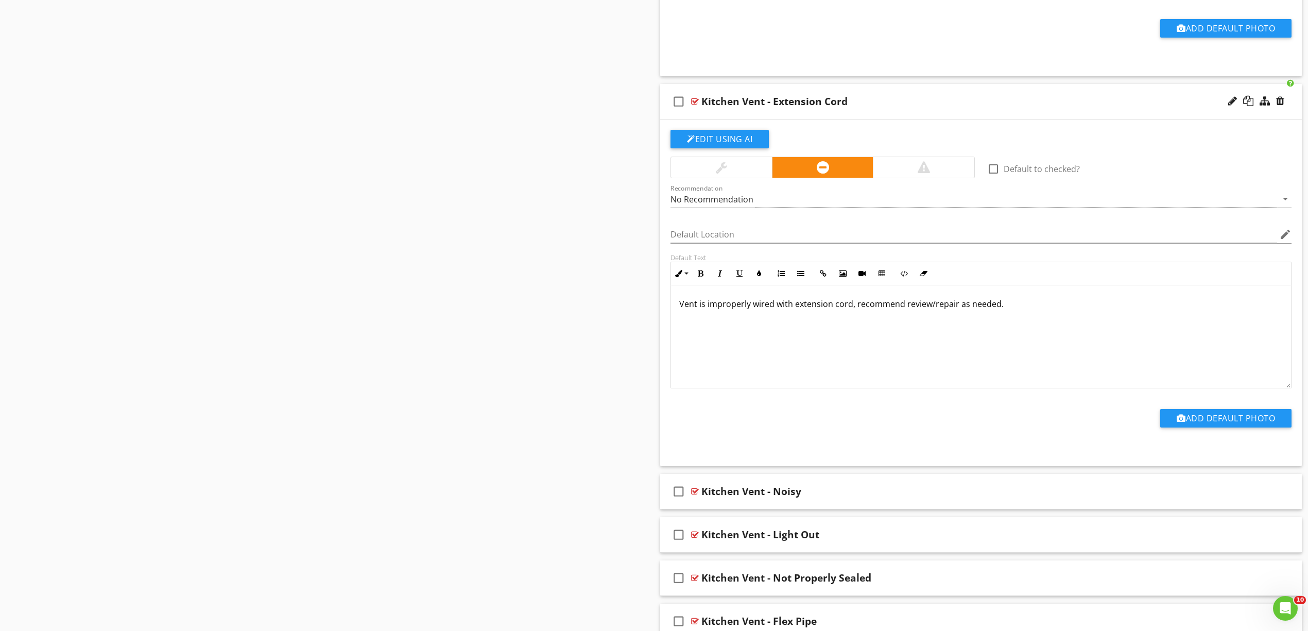
scroll to position [3220, 0]
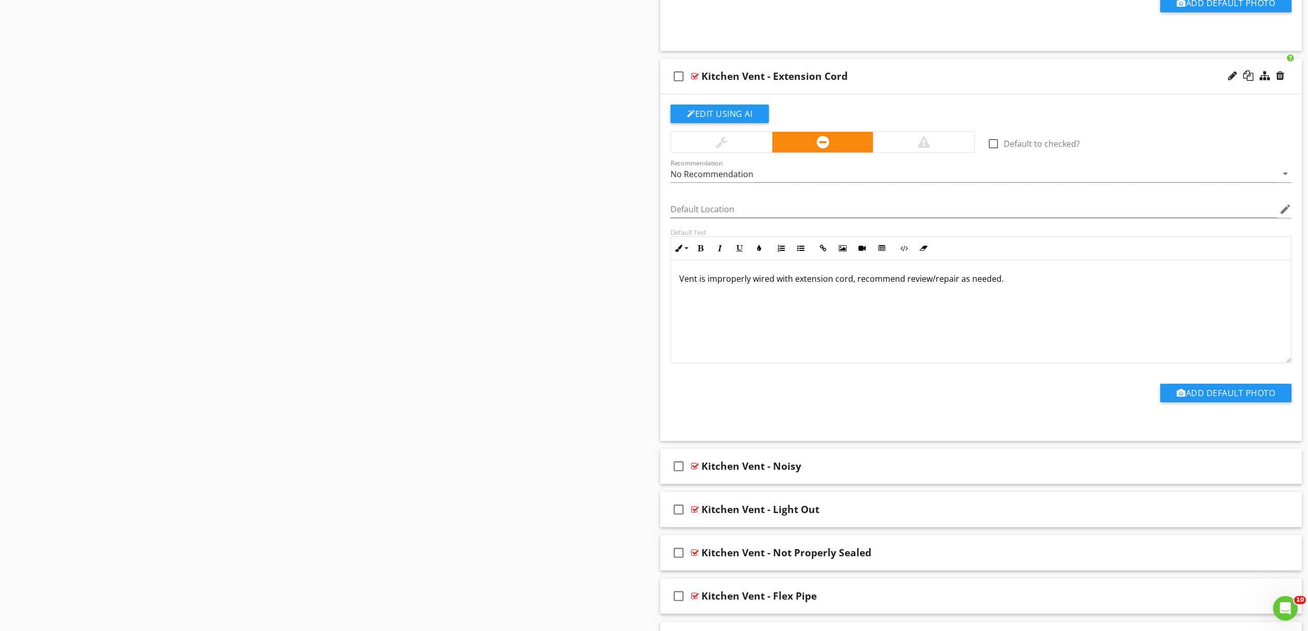
click at [680, 285] on p "Vent is improperly wired with extension cord, recommend review/repair as needed." at bounding box center [981, 278] width 604 height 12
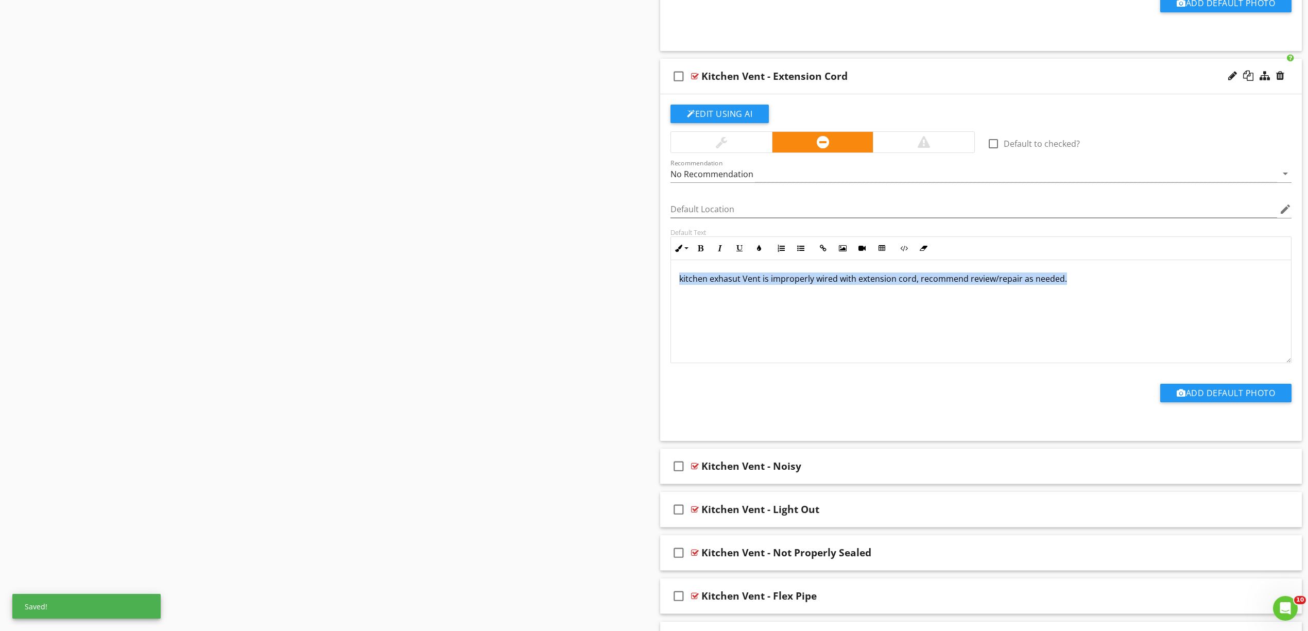
drag, startPoint x: 1107, startPoint y: 307, endPoint x: 526, endPoint y: 283, distance: 580.8
click at [1151, 324] on div "kitchen exhasut Vent is improperly wired with extension cord, recommend review/…" at bounding box center [981, 311] width 620 height 103
drag, startPoint x: 1125, startPoint y: 316, endPoint x: 565, endPoint y: 264, distance: 561.6
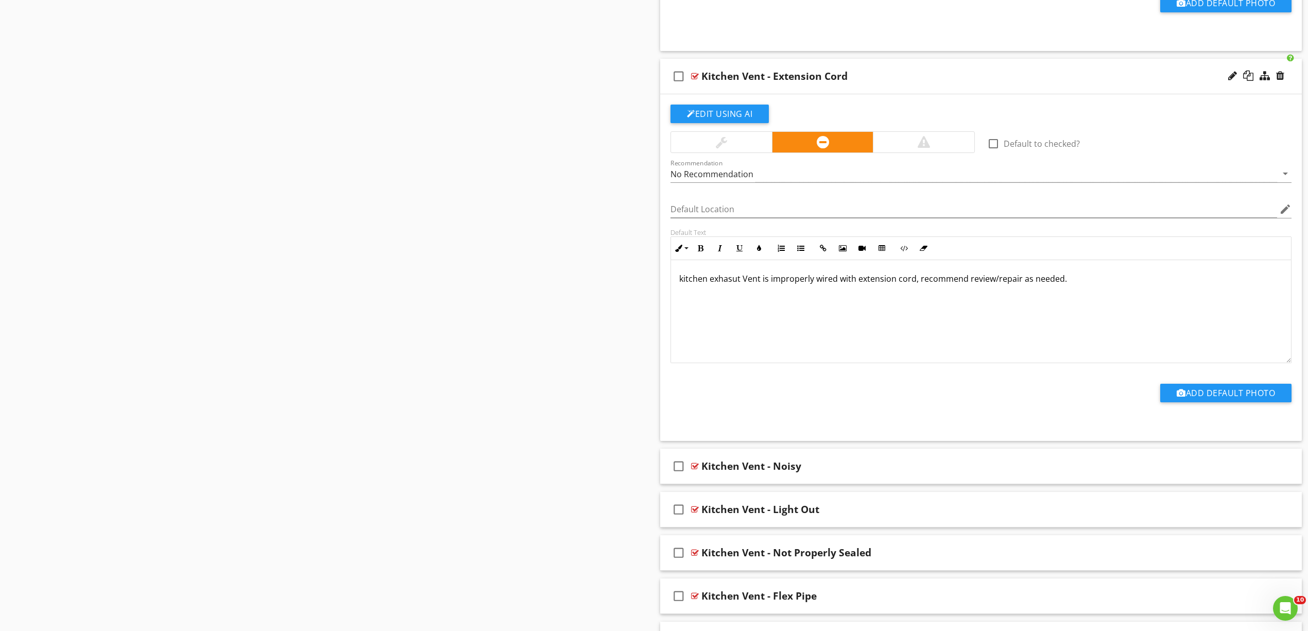
scroll to position [40, 0]
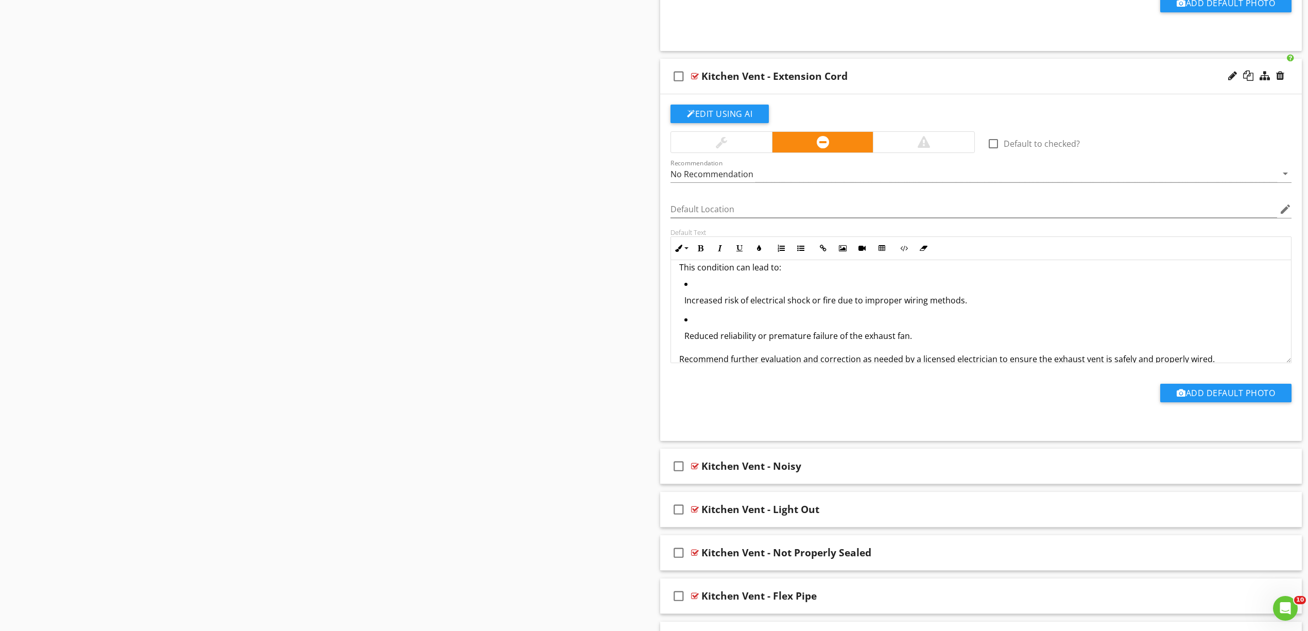
click at [758, 306] on p "Increased risk of electrical shock or fire due to improper wiring methods." at bounding box center [983, 300] width 598 height 12
click at [803, 251] on button "Unordered List" at bounding box center [801, 248] width 20 height 20
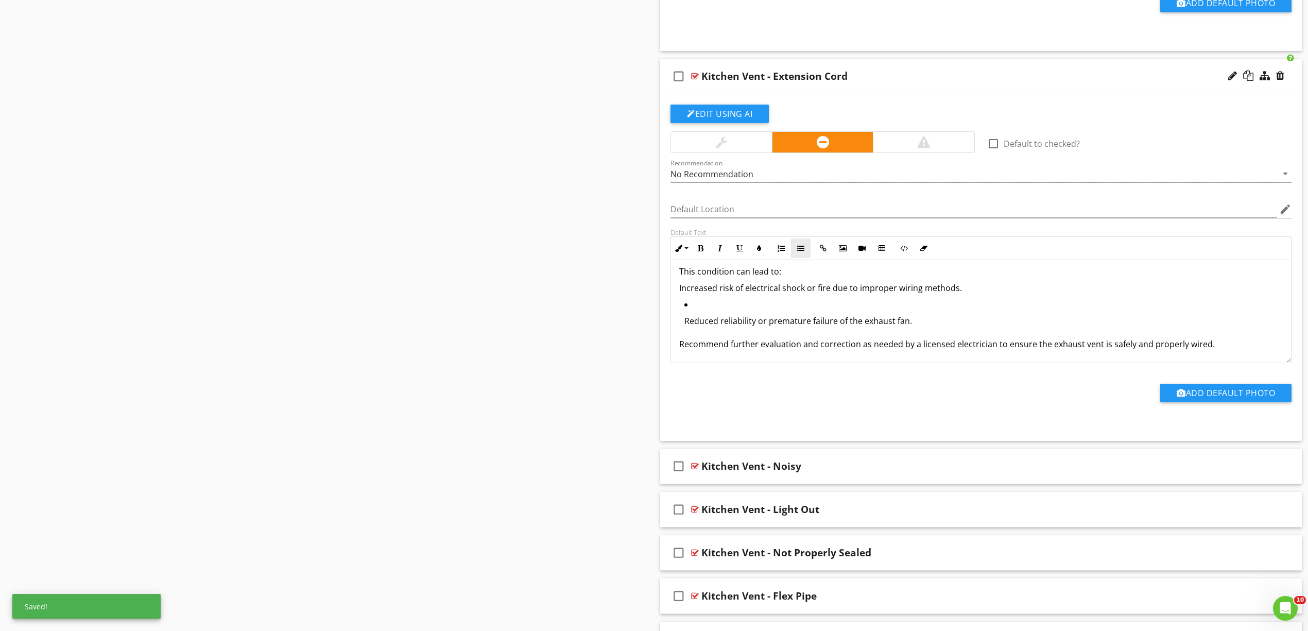
scroll to position [3224, 0]
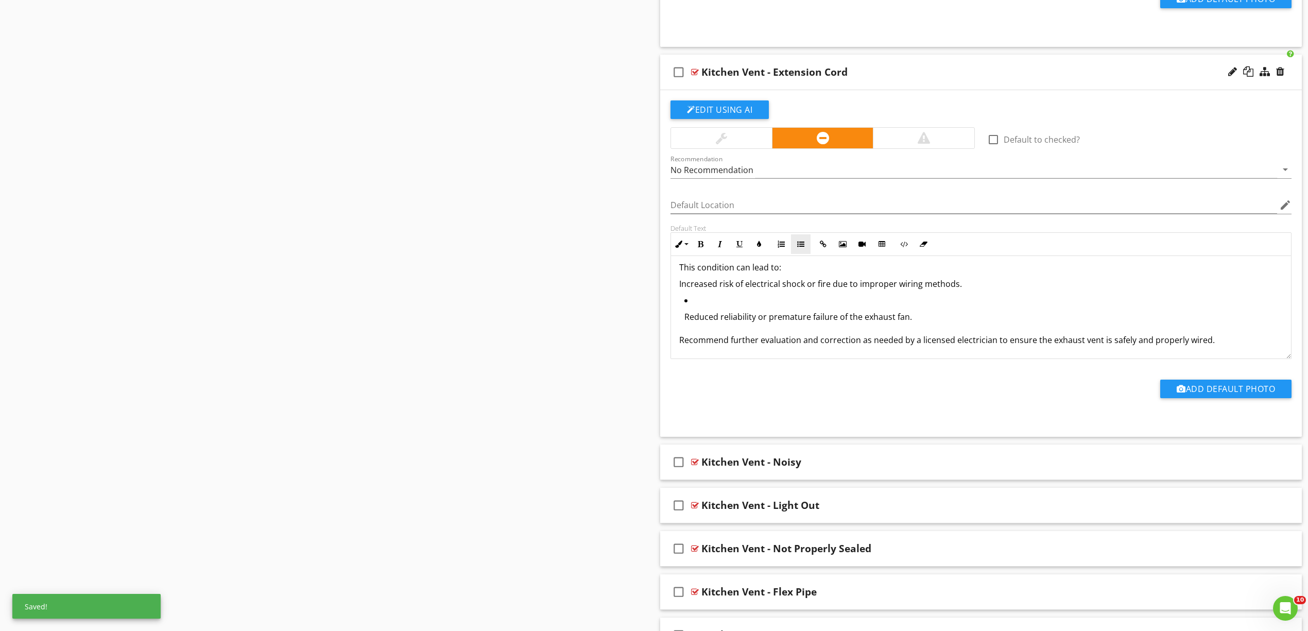
click at [802, 248] on button "Unordered List" at bounding box center [801, 244] width 20 height 20
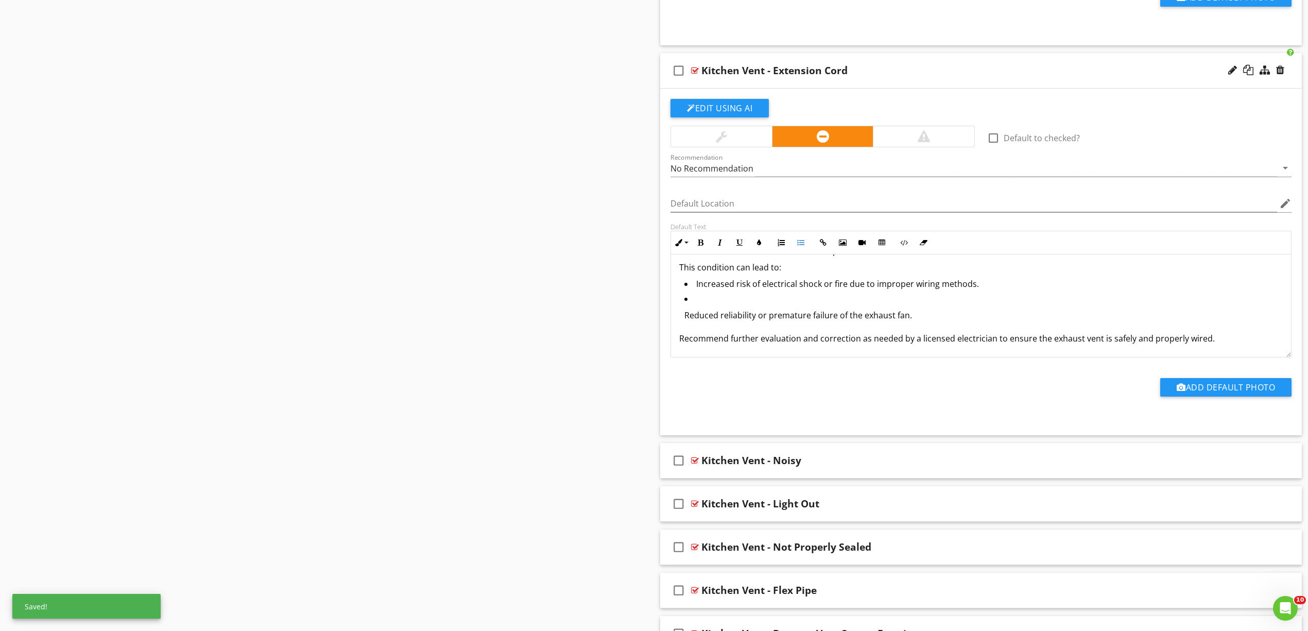
click at [752, 321] on p "Reduced reliability or premature failure of the exhaust fan." at bounding box center [983, 315] width 598 height 12
click at [796, 249] on button "Unordered List" at bounding box center [801, 243] width 20 height 20
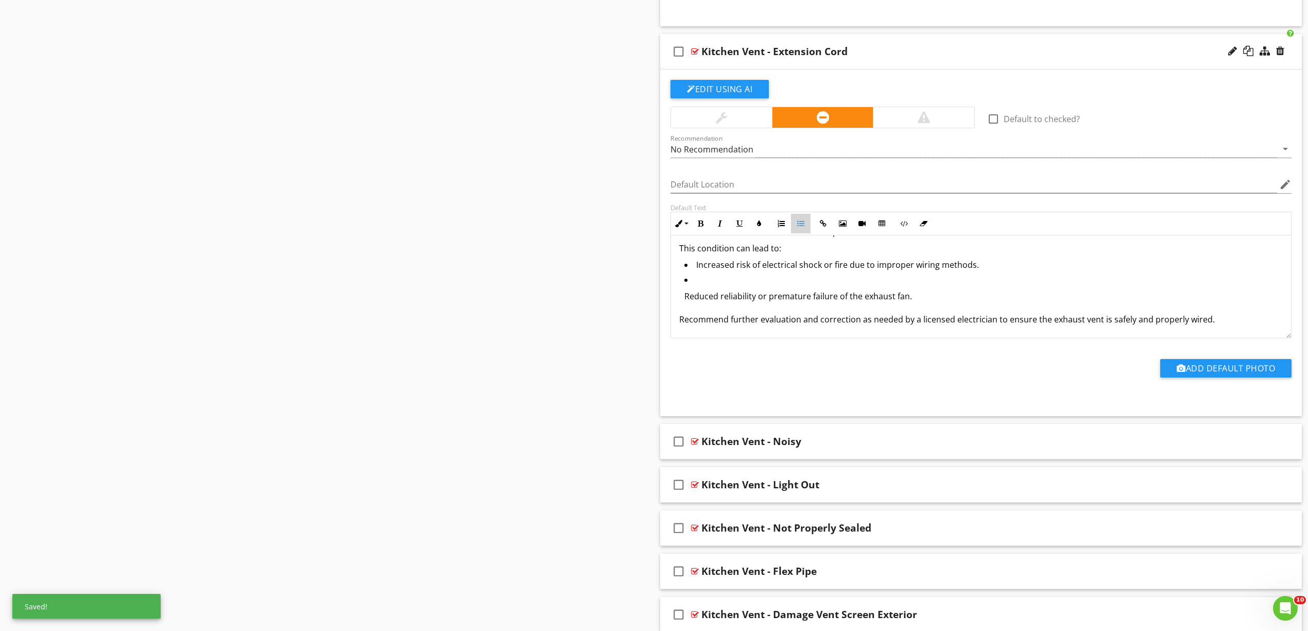
scroll to position [15, 0]
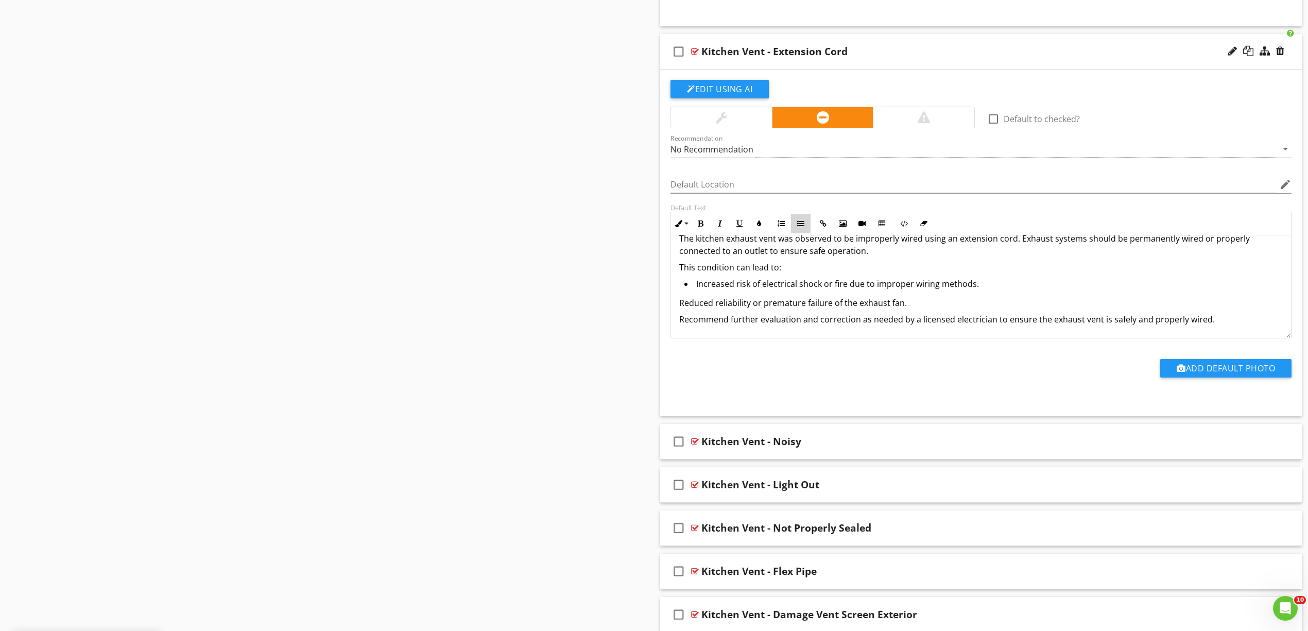
click at [802, 227] on icon "button" at bounding box center [800, 223] width 7 height 7
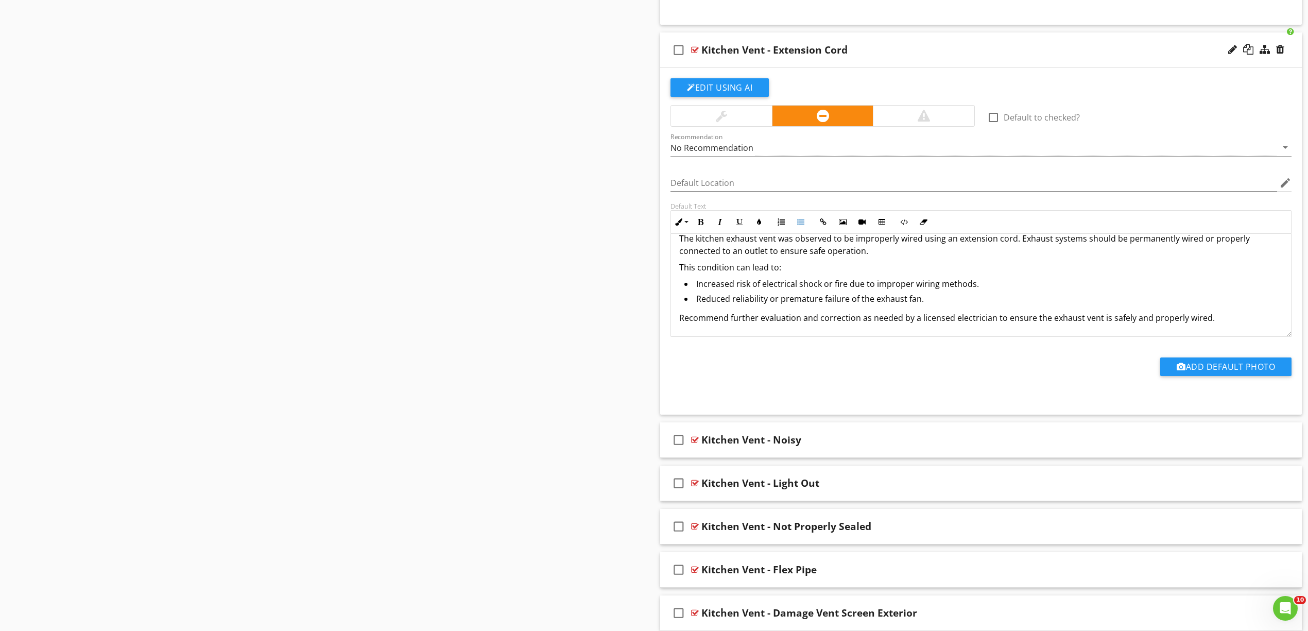
click at [682, 272] on p "This condition can lead to:" at bounding box center [981, 267] width 604 height 12
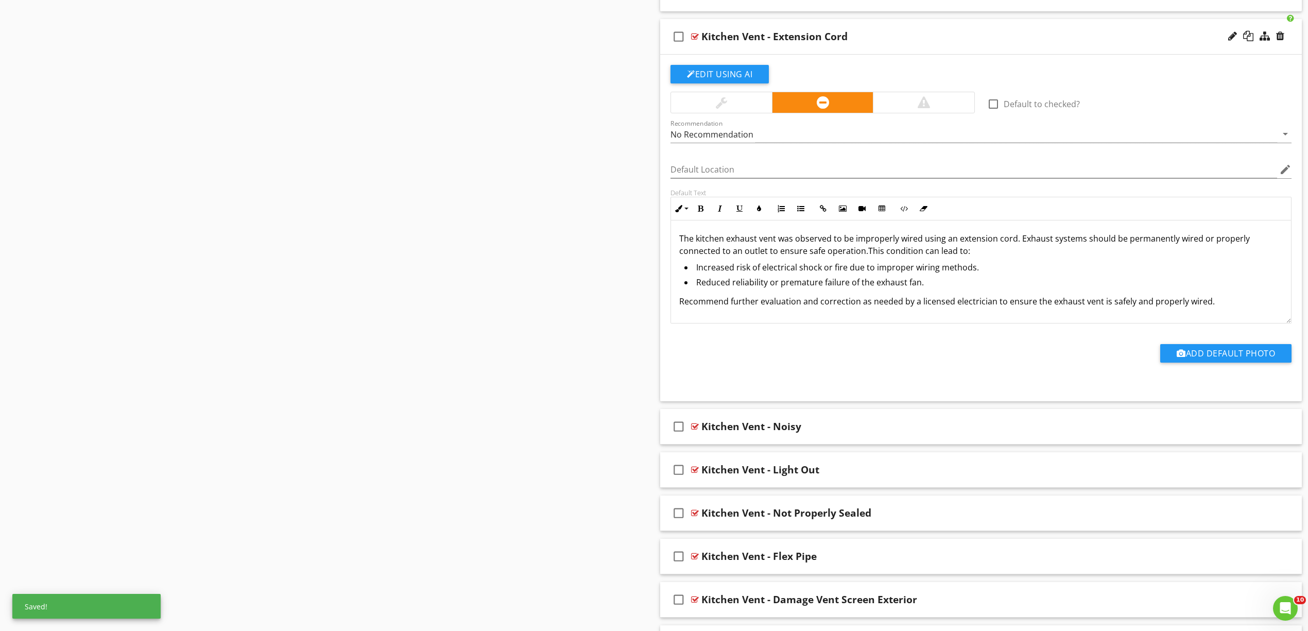
scroll to position [1, 0]
click at [692, 430] on div at bounding box center [695, 426] width 8 height 8
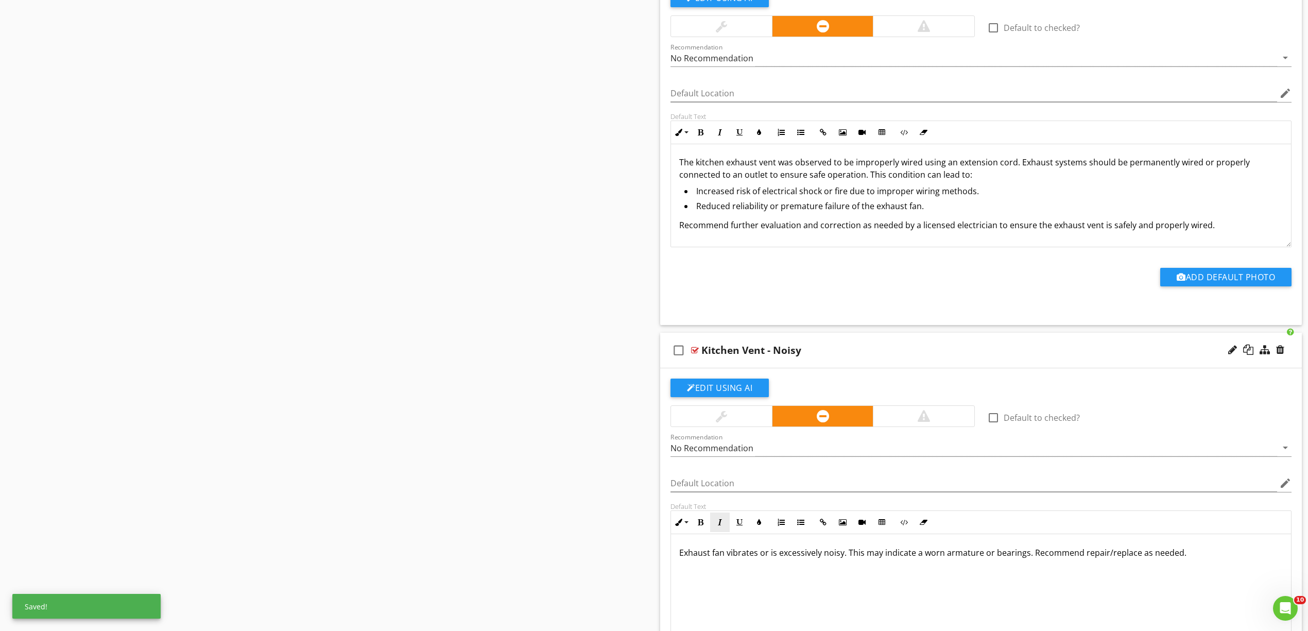
scroll to position [3466, 0]
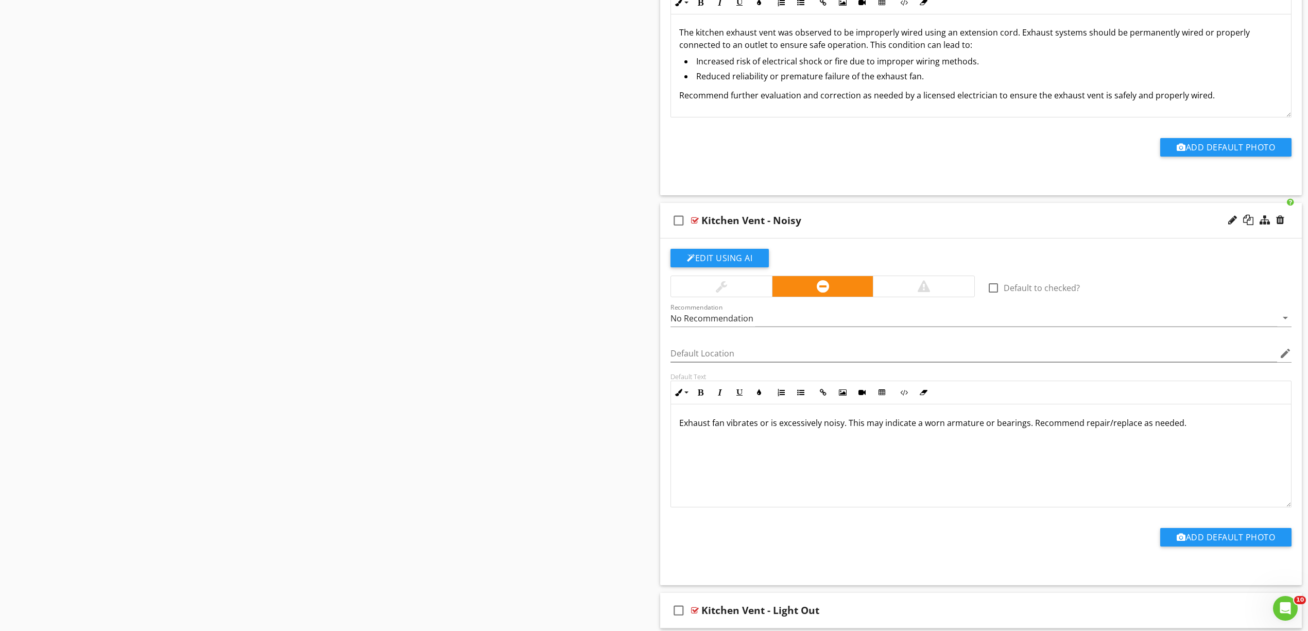
click at [680, 429] on p "Exhaust fan vibrates or is excessively noisy. This may indicate a worn armature…" at bounding box center [981, 423] width 604 height 12
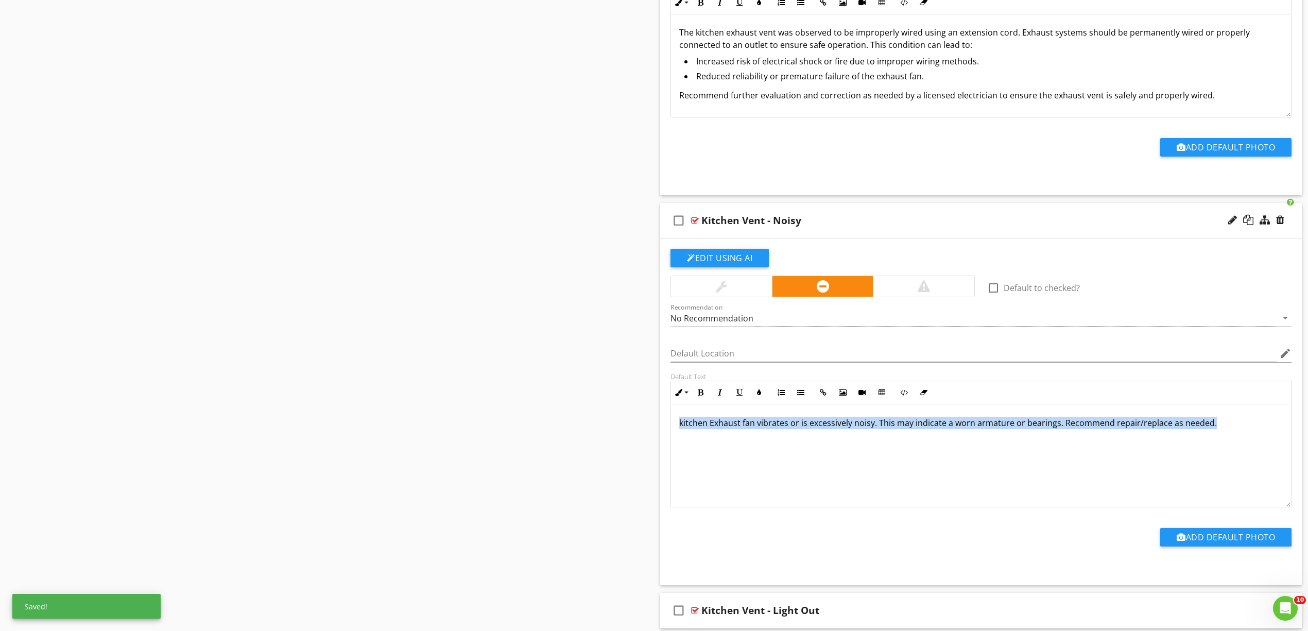
drag, startPoint x: 1227, startPoint y: 447, endPoint x: 627, endPoint y: 447, distance: 599.4
click at [914, 483] on div "kitchen Exhaust fan vibrates or is excessively noisy. This may indicate a worn …" at bounding box center [981, 455] width 620 height 103
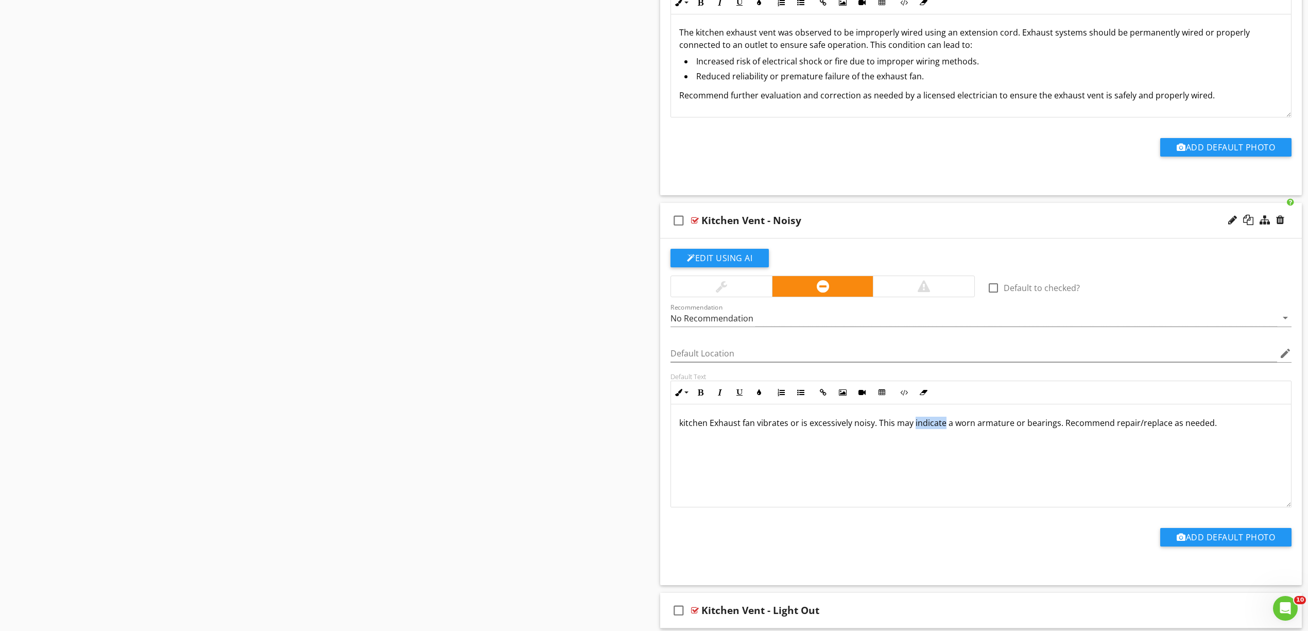
click at [914, 482] on div "kitchen Exhaust fan vibrates or is excessively noisy. This may indicate a worn …" at bounding box center [981, 455] width 620 height 103
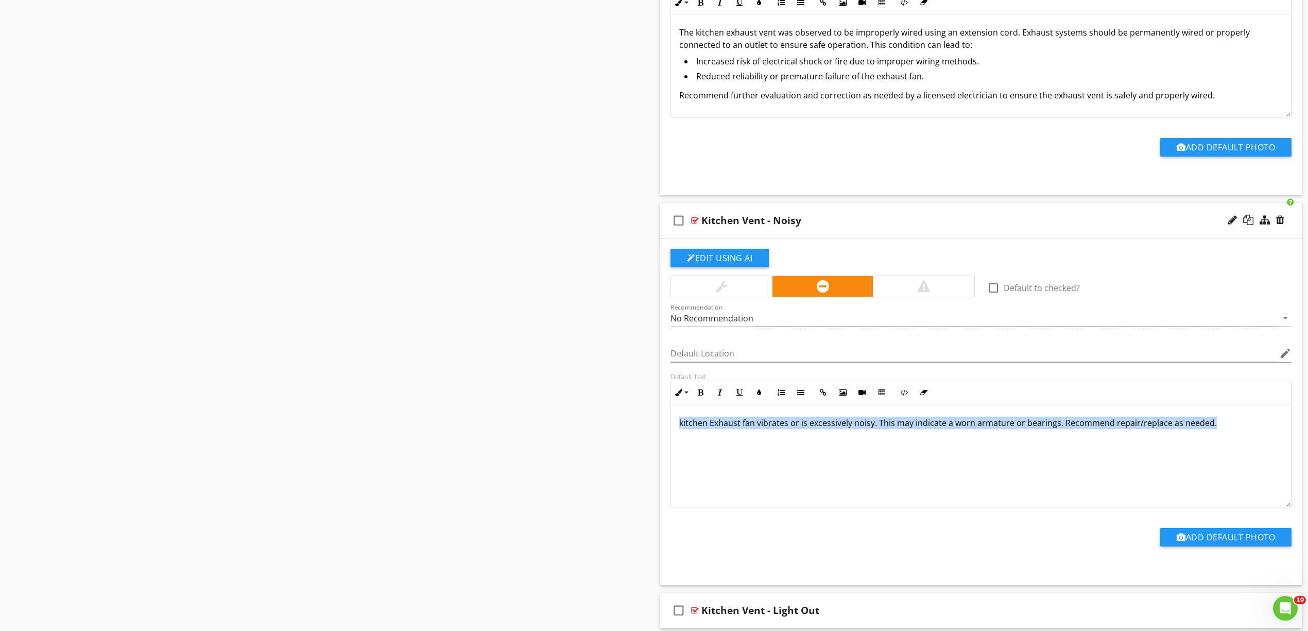
click at [914, 481] on div "kitchen Exhaust fan vibrates or is excessively noisy. This may indicate a worn …" at bounding box center [981, 455] width 620 height 103
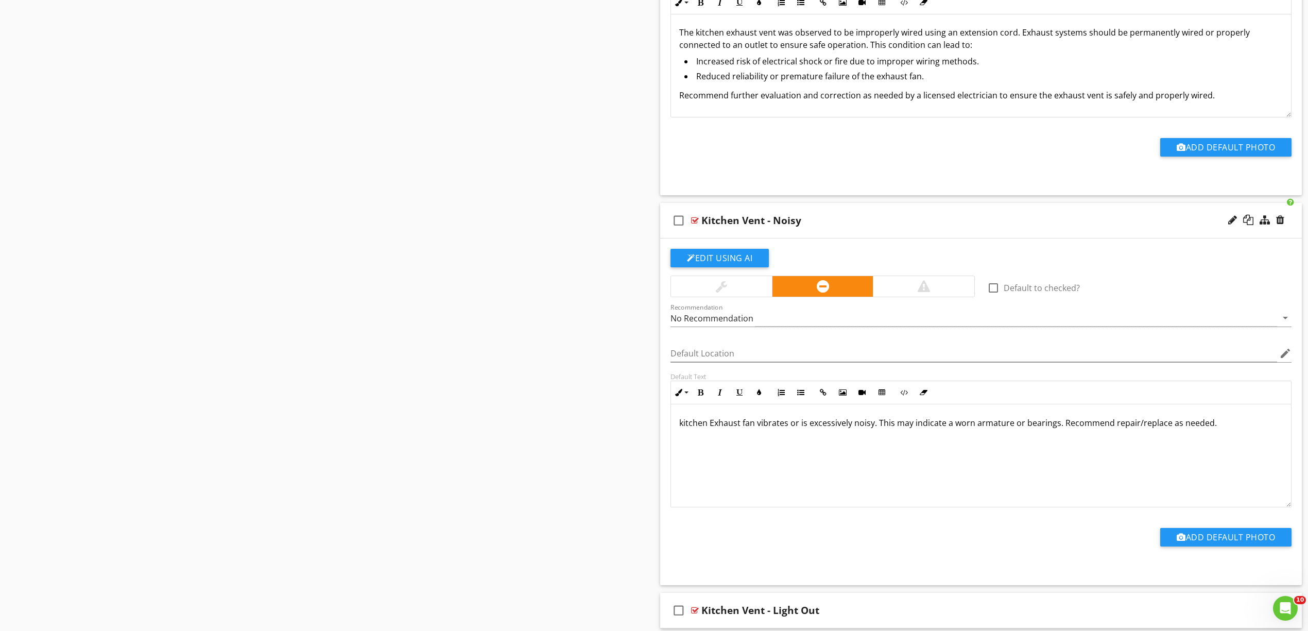
scroll to position [54, 0]
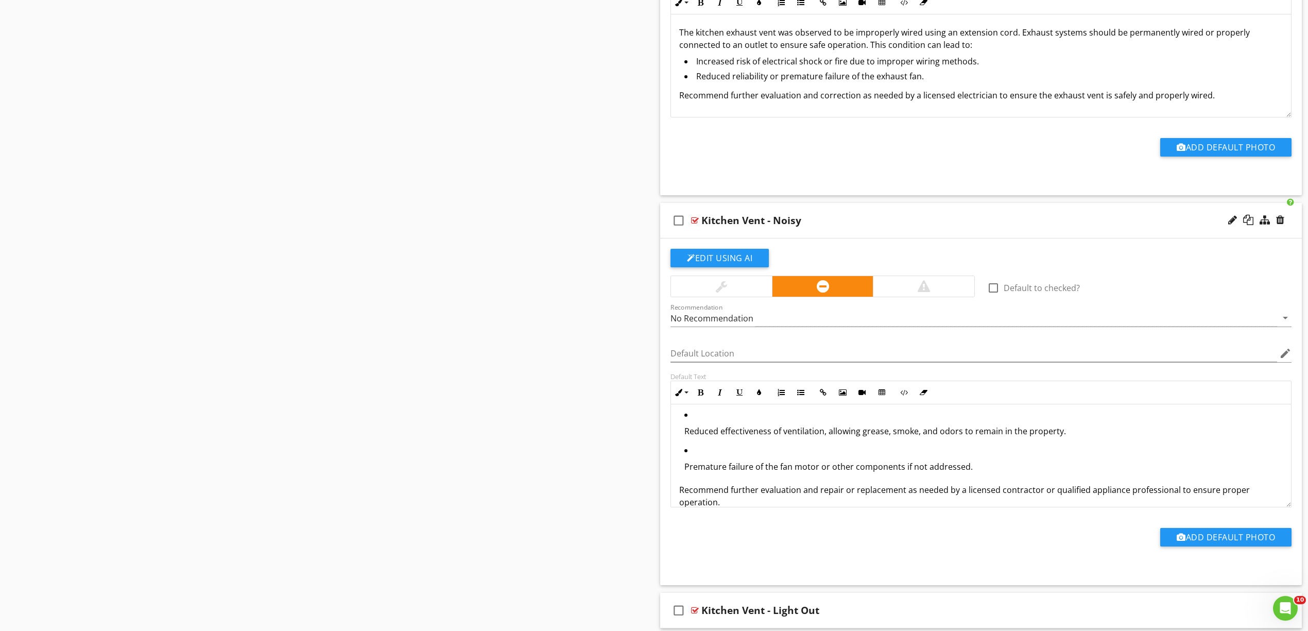
click at [789, 437] on p "Reduced effectiveness of ventilation, allowing grease, smoke, and odors to rema…" at bounding box center [983, 431] width 598 height 12
click at [802, 396] on icon "button" at bounding box center [800, 392] width 7 height 7
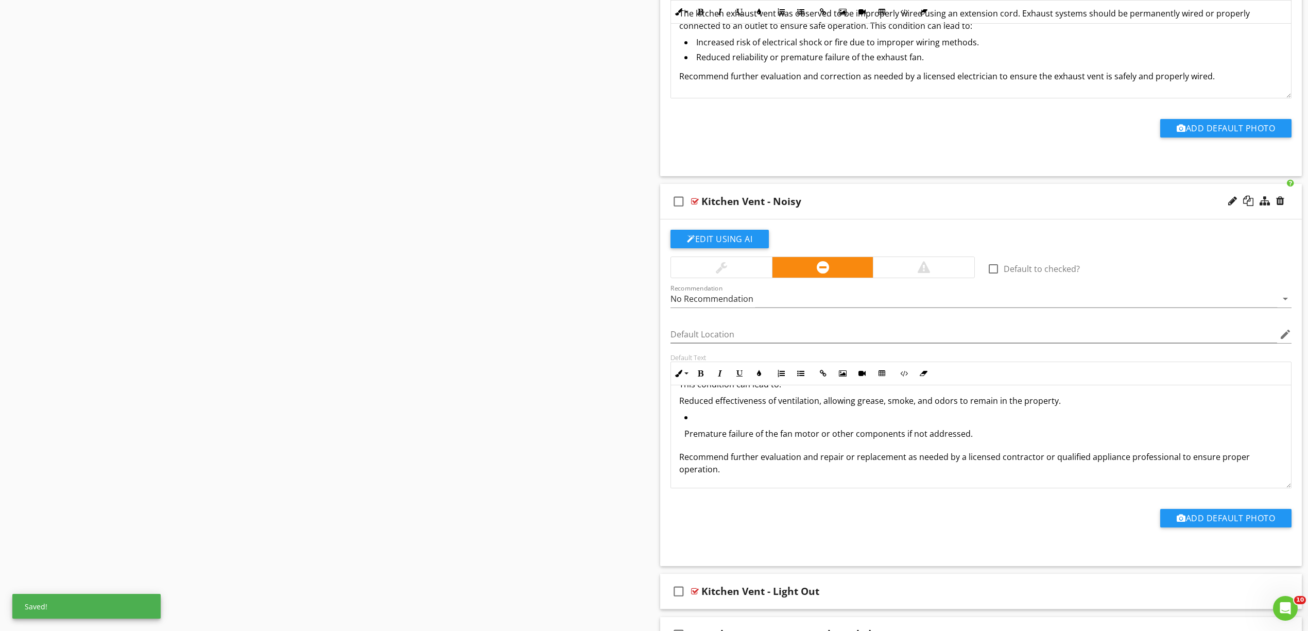
scroll to position [34, 0]
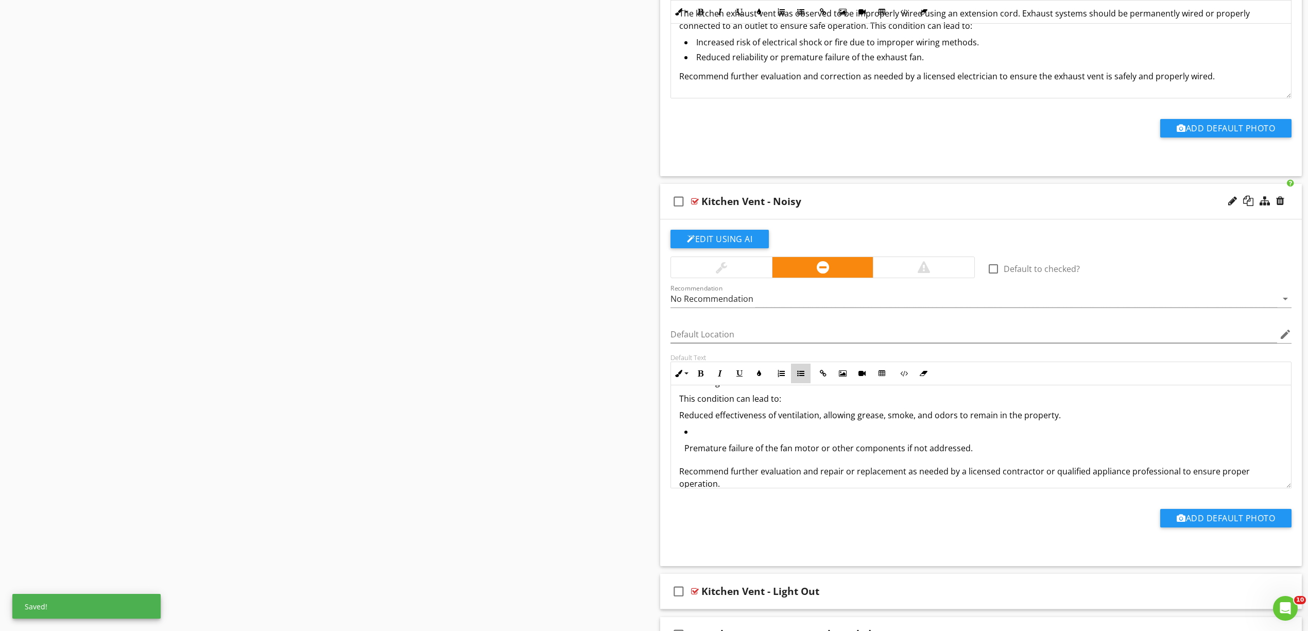
click at [798, 377] on icon "button" at bounding box center [800, 373] width 7 height 7
click at [758, 453] on p "Premature failure of the fan motor or other components if not addressed." at bounding box center [983, 446] width 598 height 12
click at [802, 376] on icon "button" at bounding box center [800, 372] width 7 height 7
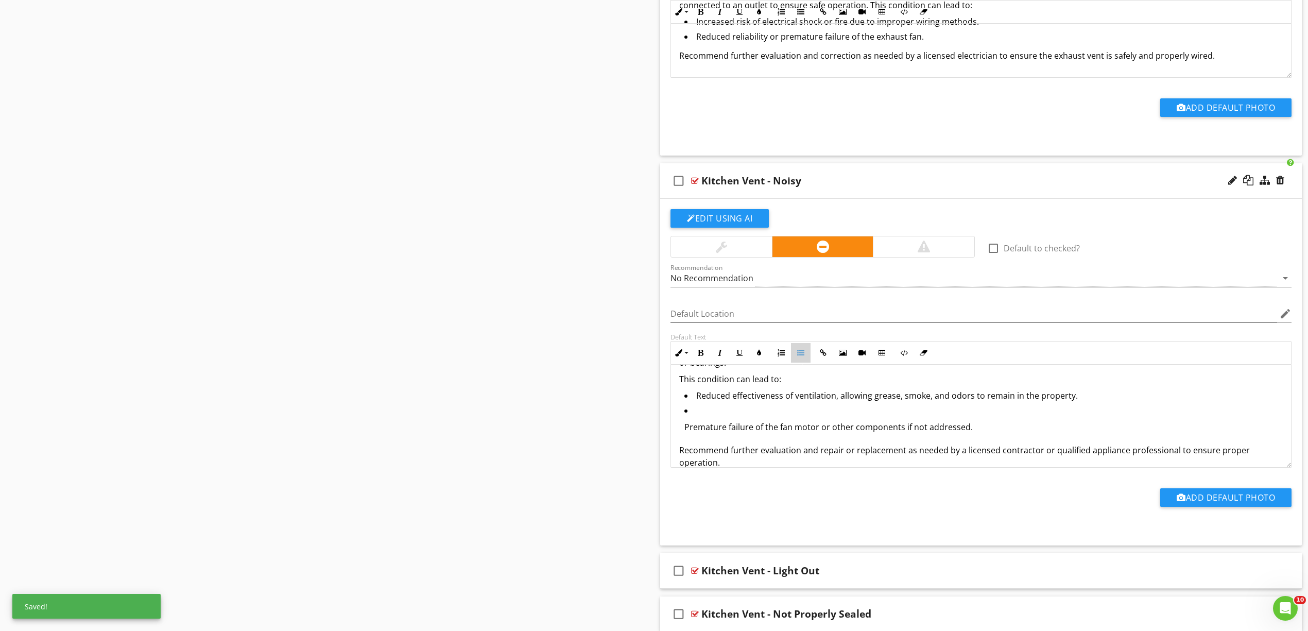
scroll to position [13, 0]
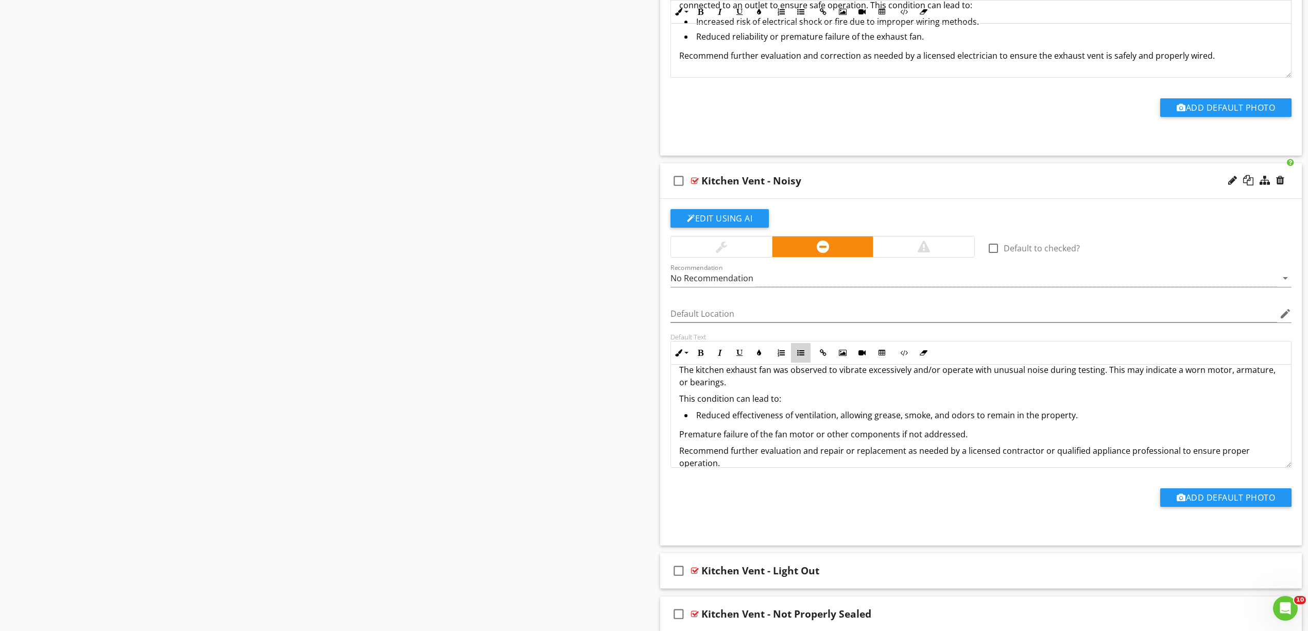
click at [799, 356] on icon "button" at bounding box center [800, 352] width 7 height 7
click at [679, 405] on p "This condition can lead to:" at bounding box center [981, 398] width 604 height 12
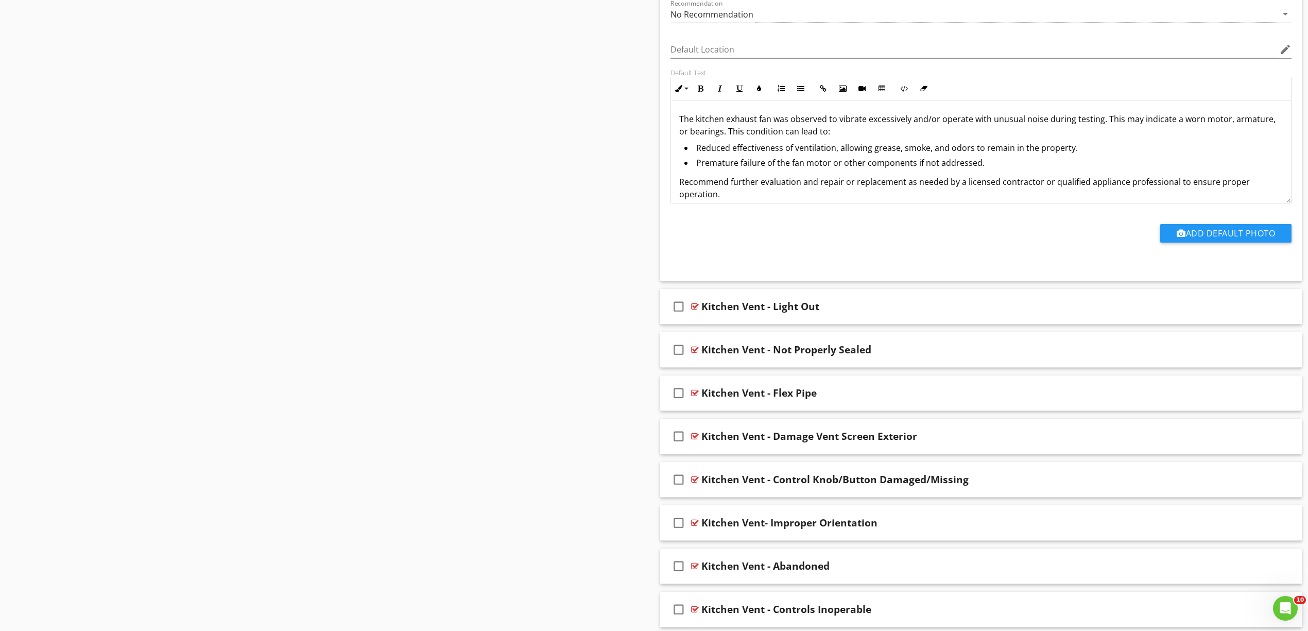
scroll to position [3794, 0]
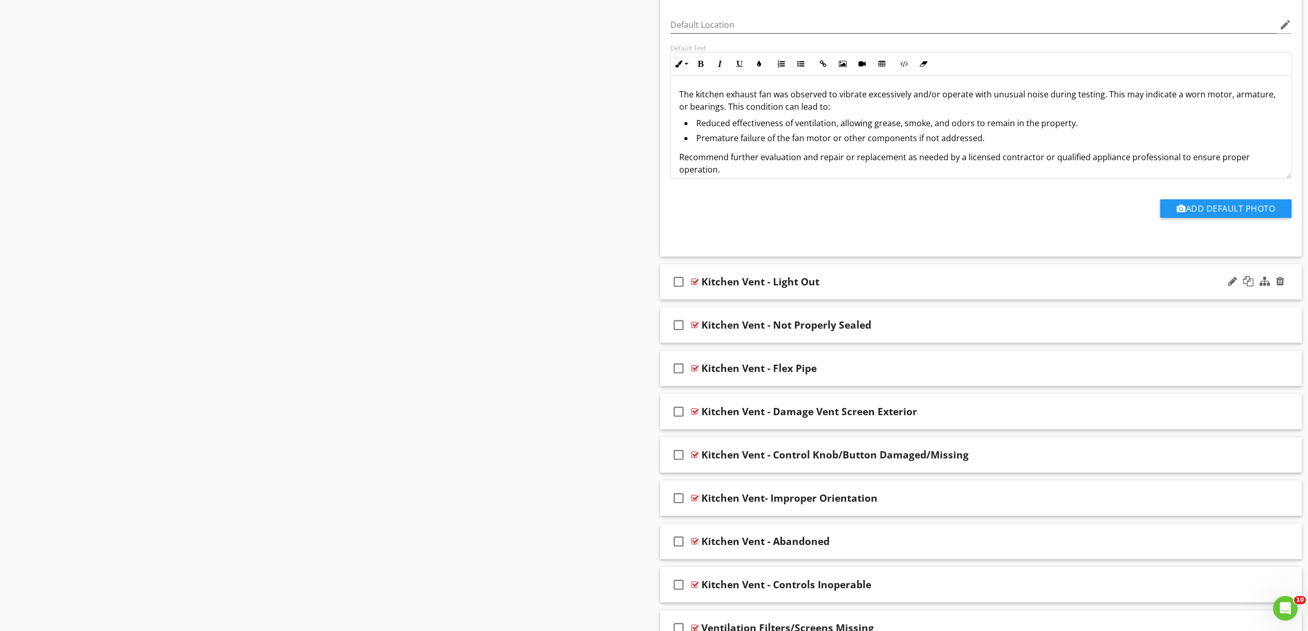
click at [697, 286] on div at bounding box center [695, 282] width 8 height 8
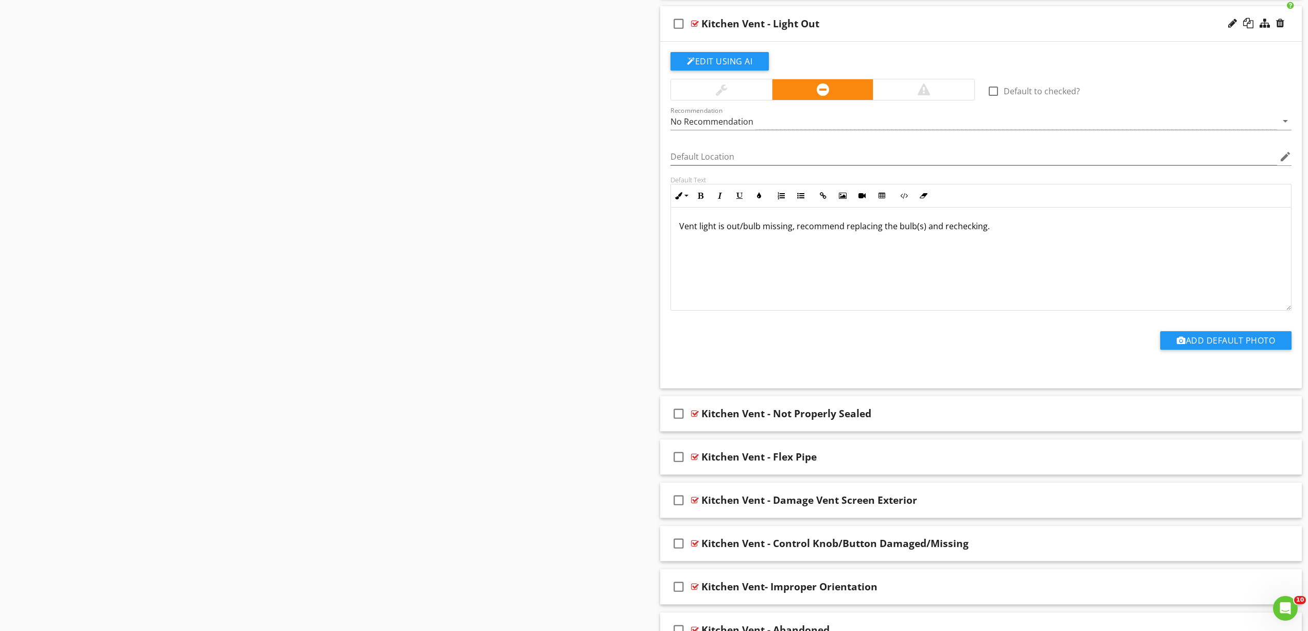
scroll to position [4069, 0]
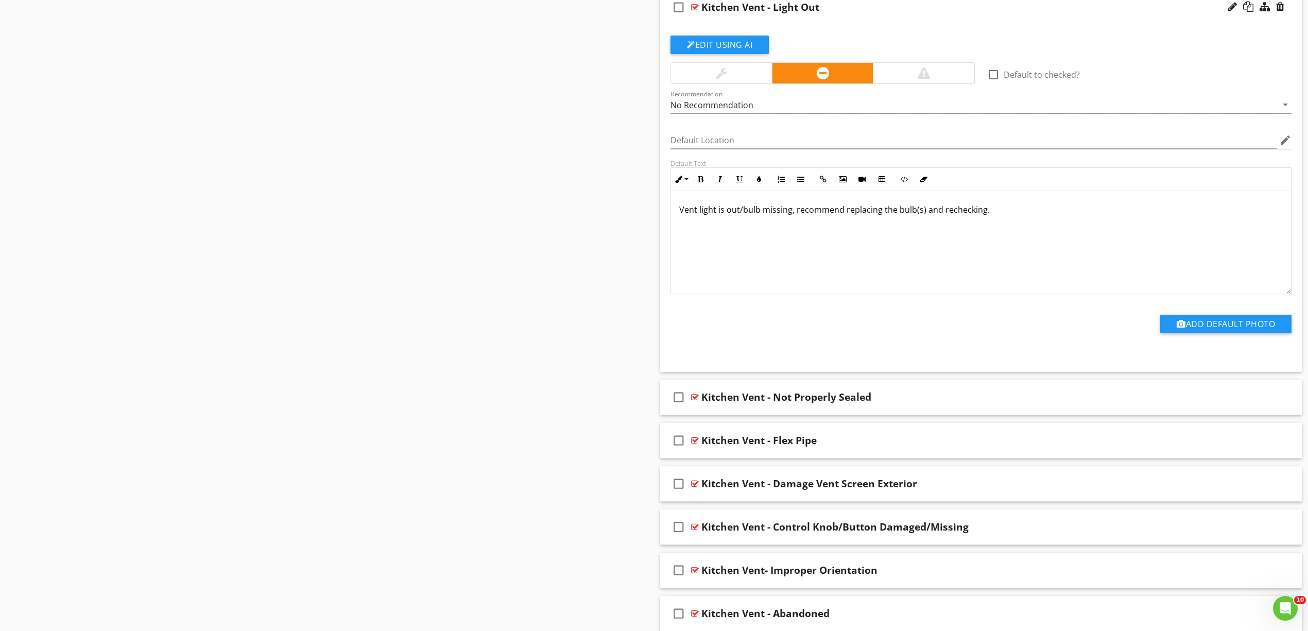
click at [682, 216] on p "Vent light is out/bulb missing, recommend replacing the bulb(s) and rechecking." at bounding box center [981, 209] width 604 height 12
drag, startPoint x: 1074, startPoint y: 235, endPoint x: 588, endPoint y: 226, distance: 486.2
click at [891, 248] on div "Kitchen exhusst / Vent light is out/bulb missing, recommend replacing the bulb(…" at bounding box center [981, 242] width 620 height 103
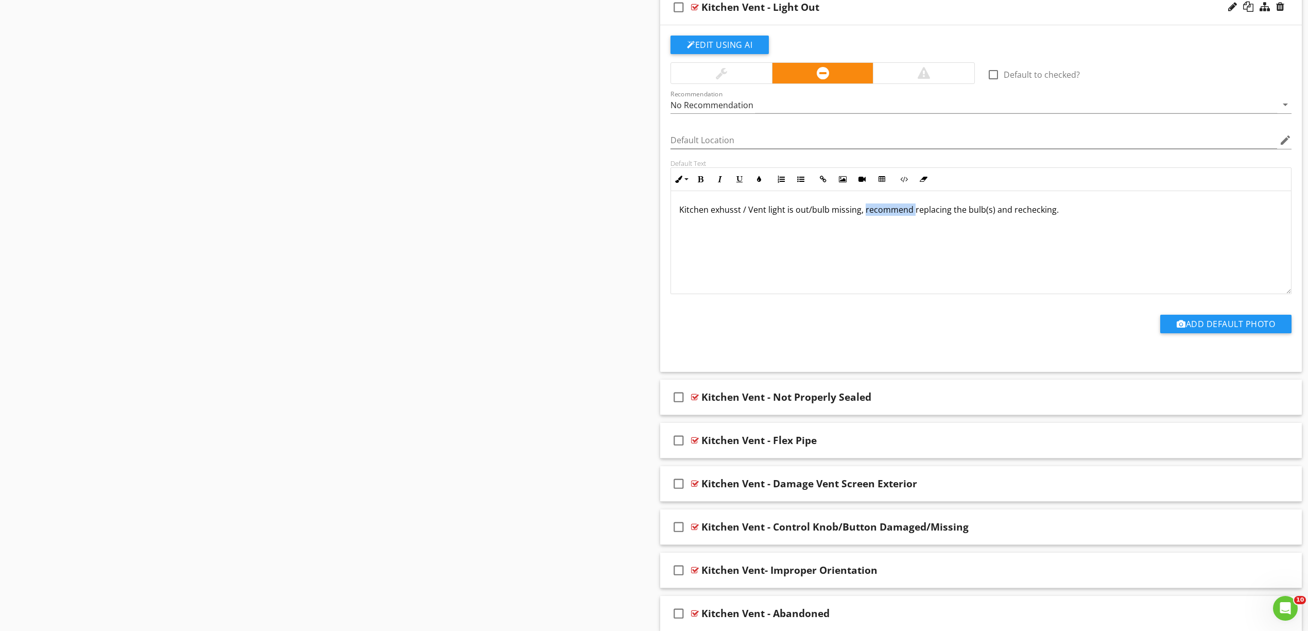
click at [892, 248] on div "Kitchen exhusst / Vent light is out/bulb missing, recommend replacing the bulb(…" at bounding box center [981, 242] width 620 height 103
click at [812, 251] on div "Kitchen exhusst / Vent light is out/bulb missing, recommend replacing the bulb(…" at bounding box center [981, 242] width 620 height 103
drag, startPoint x: 1089, startPoint y: 246, endPoint x: 504, endPoint y: 209, distance: 586.2
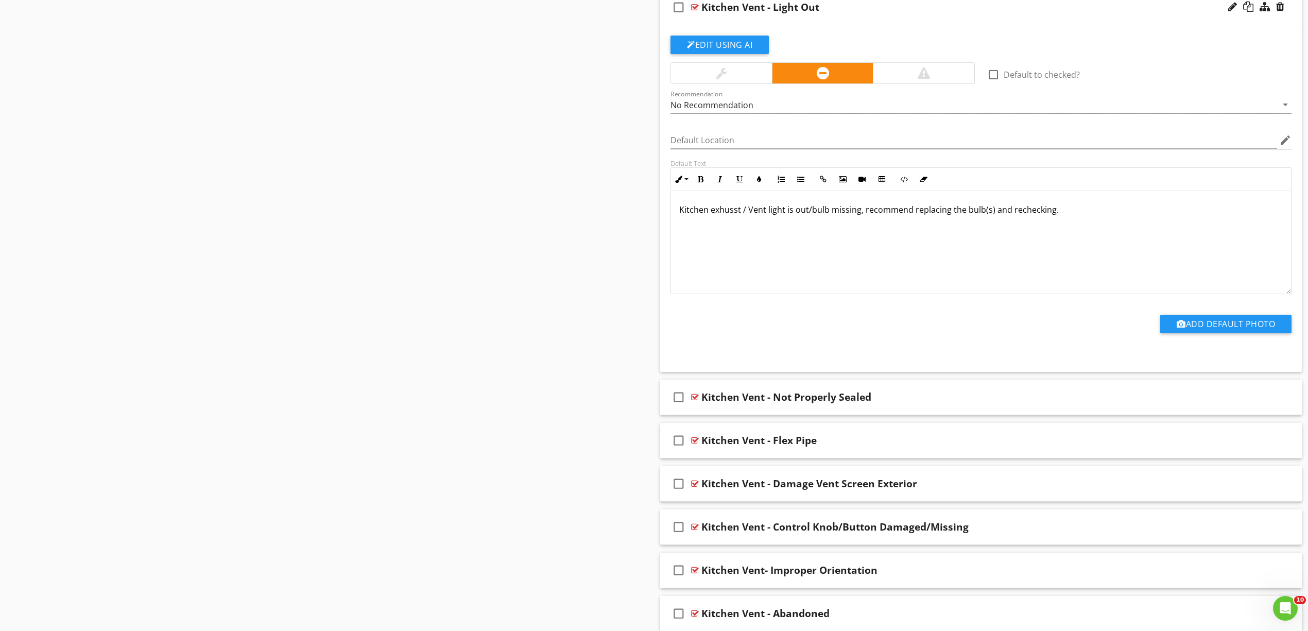
scroll to position [40, 0]
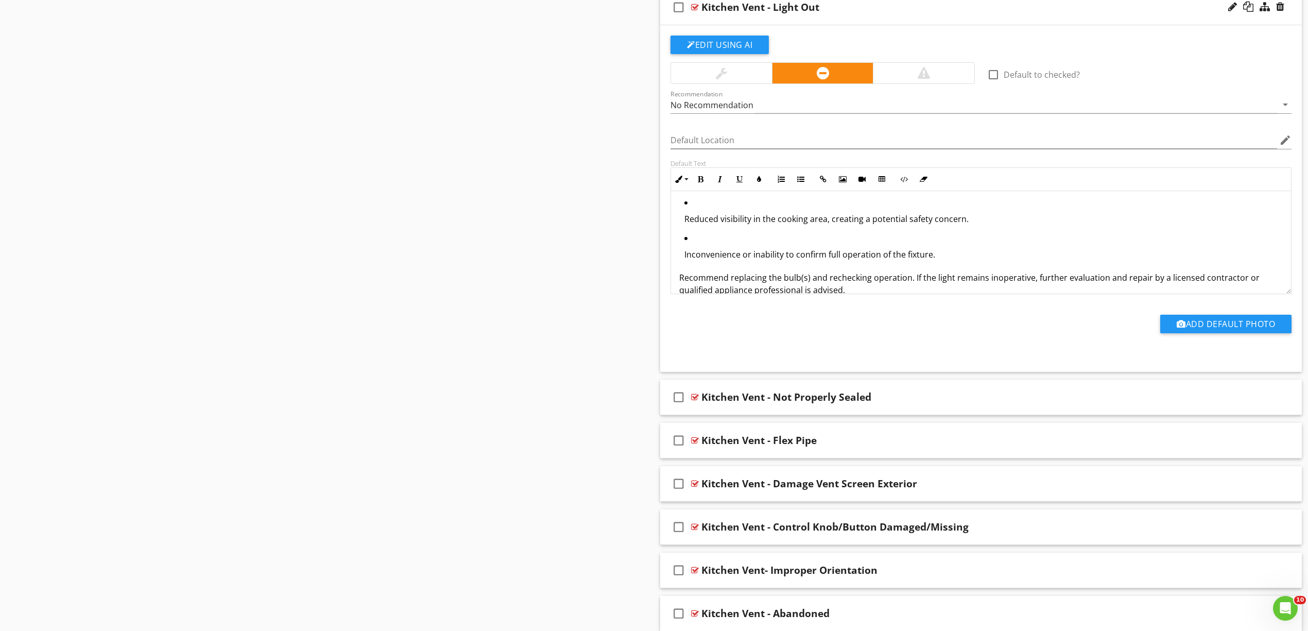
click at [740, 225] on p "Reduced visibility in the cooking area, creating a potential safety concern." at bounding box center [983, 219] width 598 height 12
click at [800, 183] on icon "button" at bounding box center [800, 179] width 7 height 7
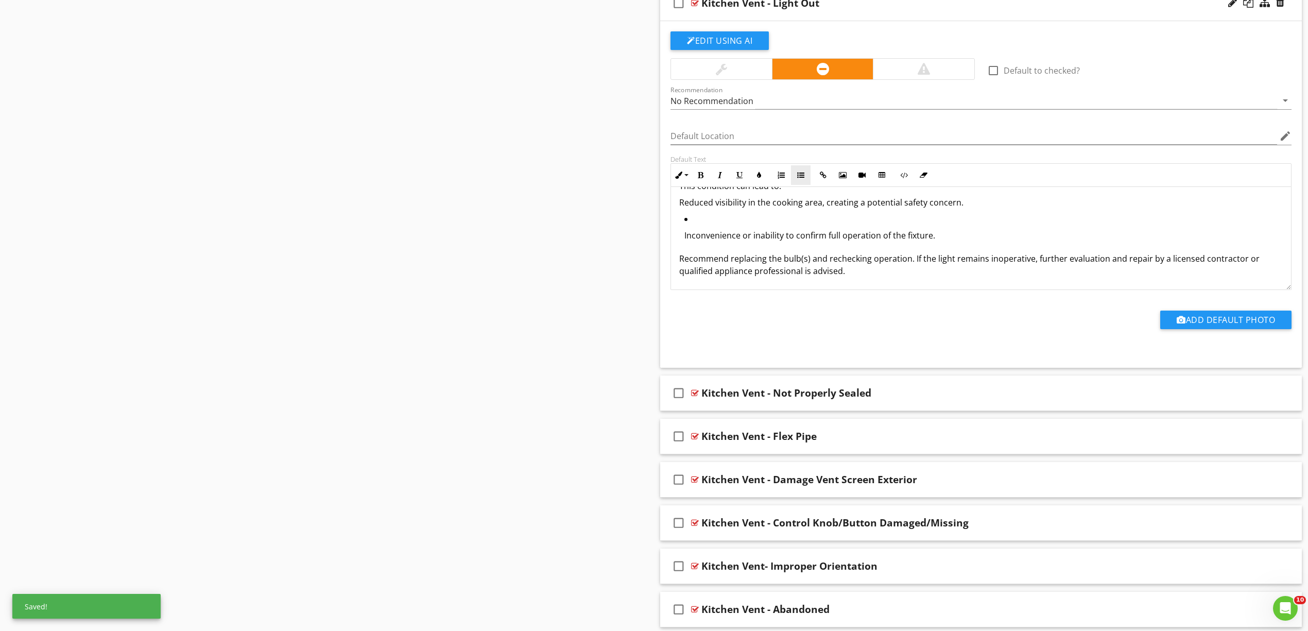
click at [800, 179] on icon "button" at bounding box center [800, 174] width 7 height 7
click at [759, 240] on p "Inconvenience or inability to confirm full operation of the fixture." at bounding box center [983, 234] width 598 height 12
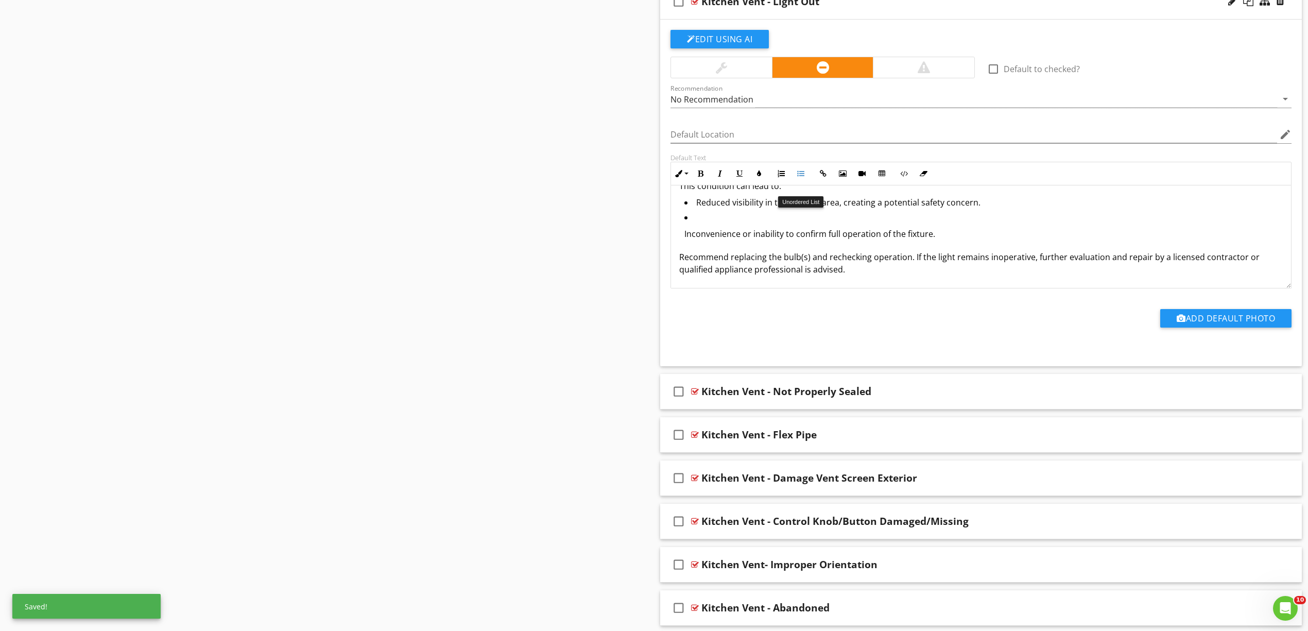
click at [800, 177] on icon "button" at bounding box center [800, 173] width 7 height 7
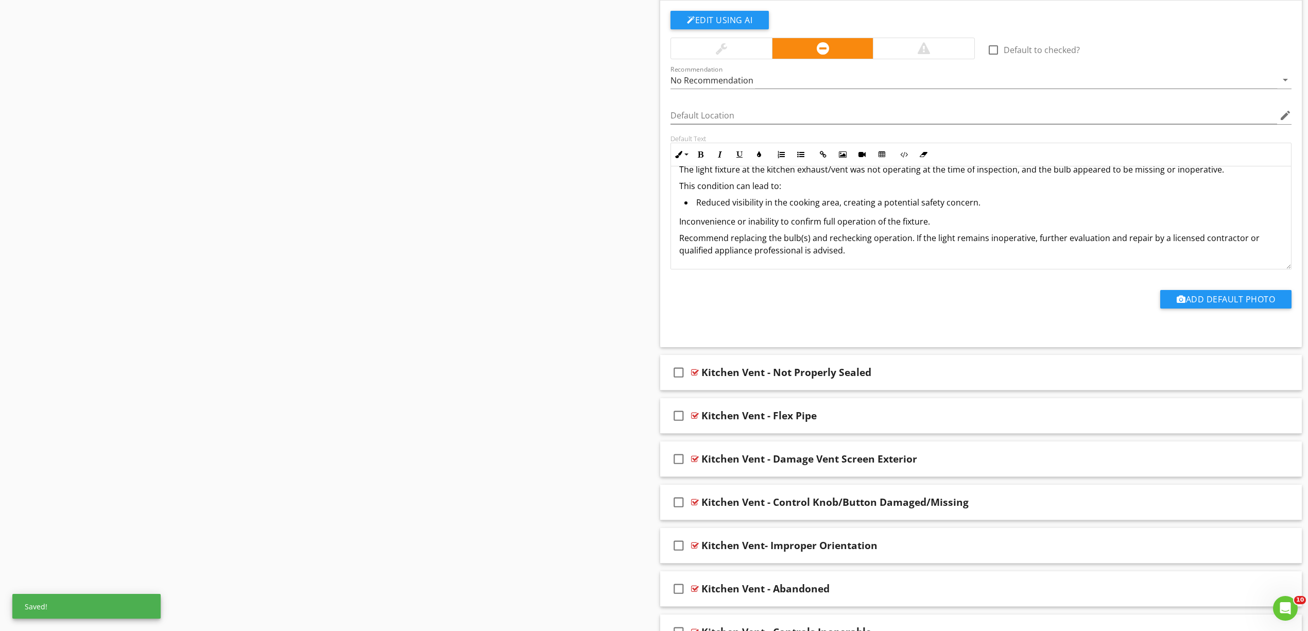
scroll to position [15, 0]
click at [801, 158] on icon "button" at bounding box center [800, 154] width 7 height 7
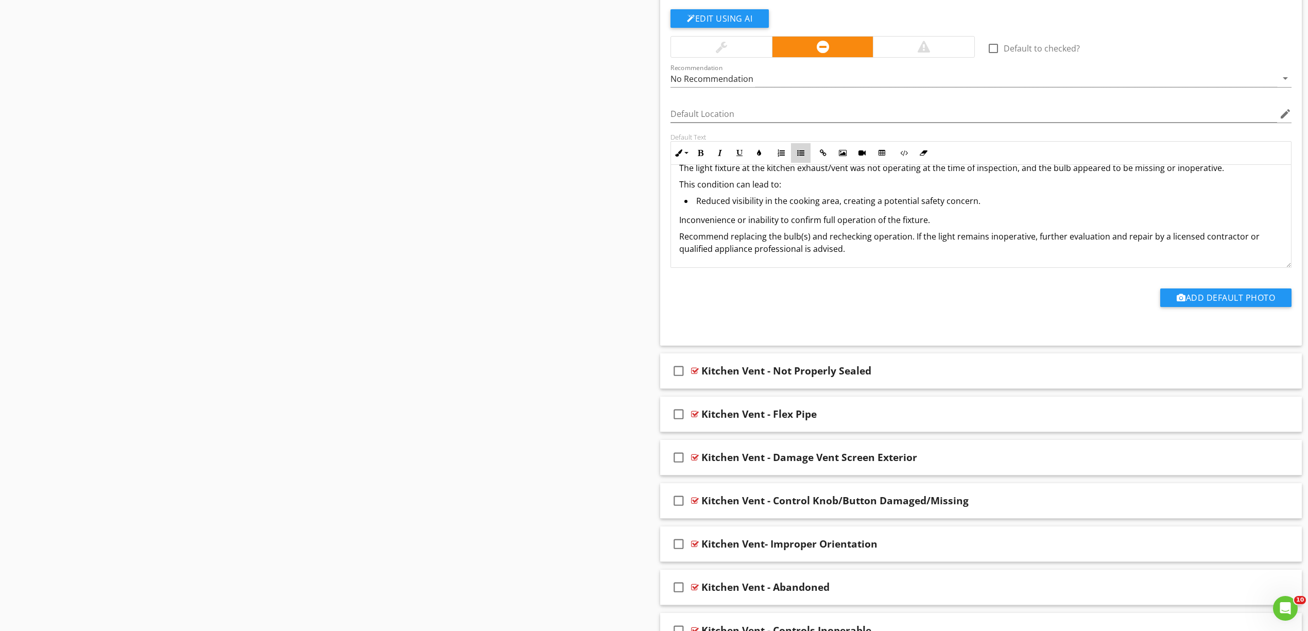
scroll to position [14, 0]
click at [677, 196] on div "The light fixture at the kitchen exhaust/vent was not operating at the time of …" at bounding box center [981, 209] width 620 height 116
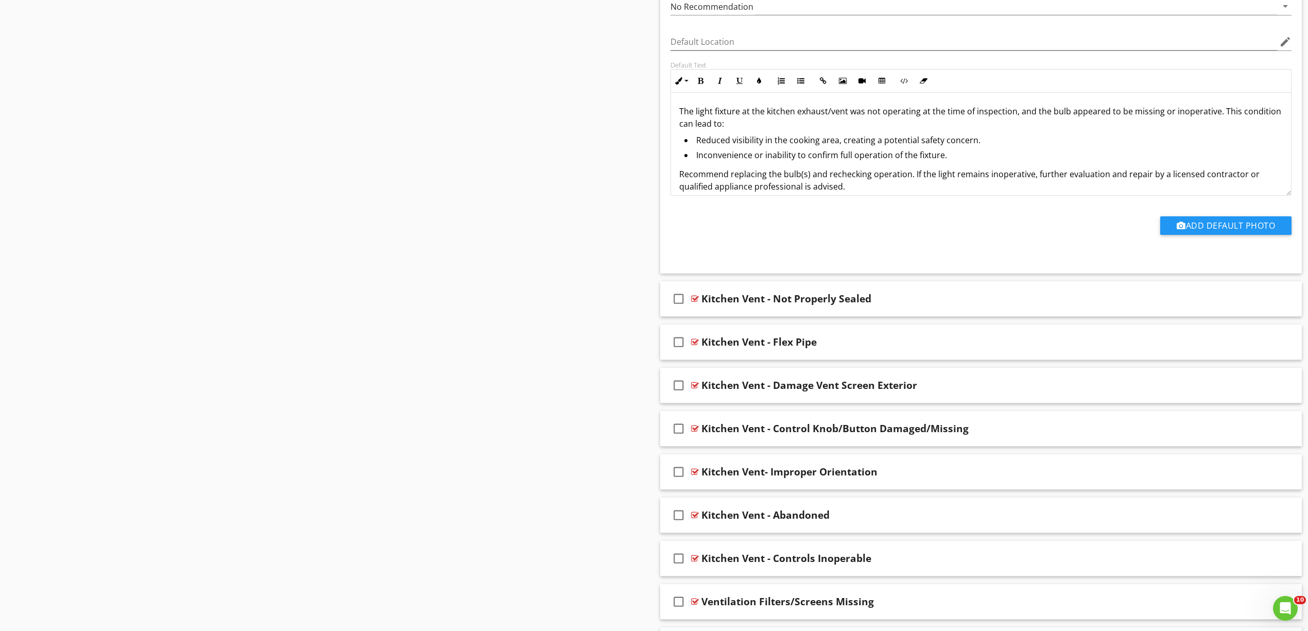
scroll to position [4167, 0]
click at [691, 302] on div at bounding box center [695, 298] width 8 height 8
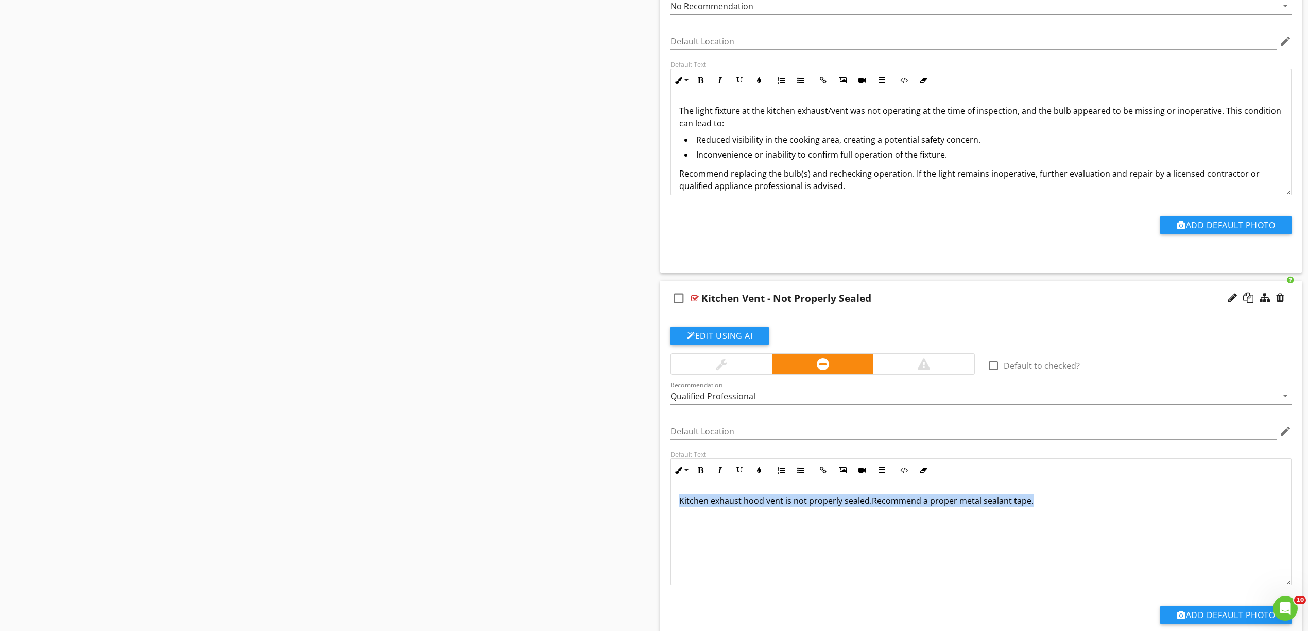
drag, startPoint x: 967, startPoint y: 528, endPoint x: 581, endPoint y: 495, distance: 387.1
click at [770, 530] on div "Kitchen exhaust hood vent is not properly sealed.Recommend a proper metal seala…" at bounding box center [981, 533] width 620 height 103
click at [771, 530] on div "Kitchen exhaust hood vent is not properly sealed.Recommend a proper metal seala…" at bounding box center [981, 533] width 620 height 103
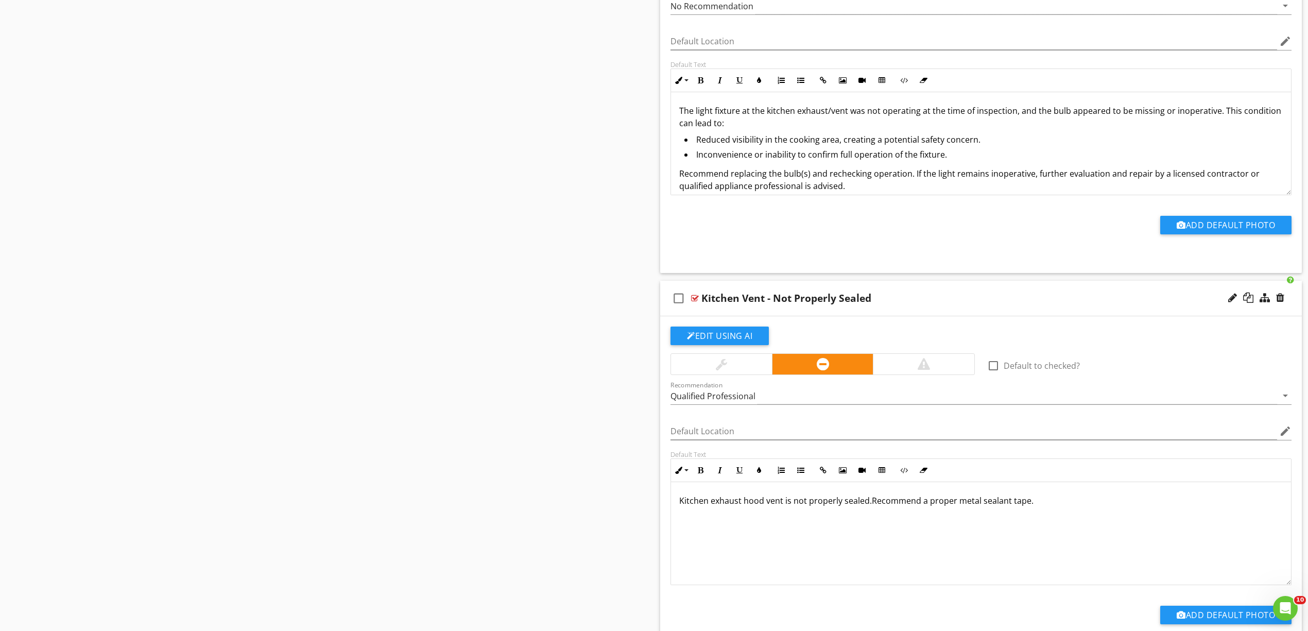
scroll to position [54, 0]
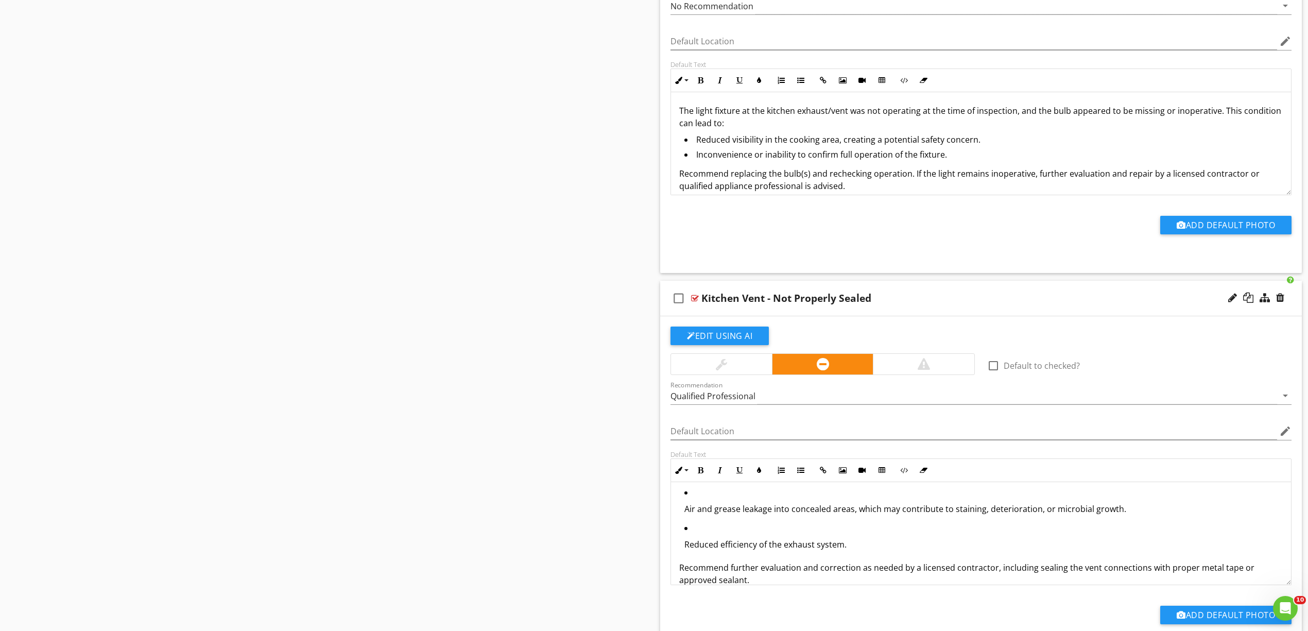
click at [777, 515] on p "Air and grease leakage into concealed areas, which may contribute to staining, …" at bounding box center [983, 509] width 598 height 12
click at [805, 480] on button "Unordered List" at bounding box center [801, 470] width 20 height 20
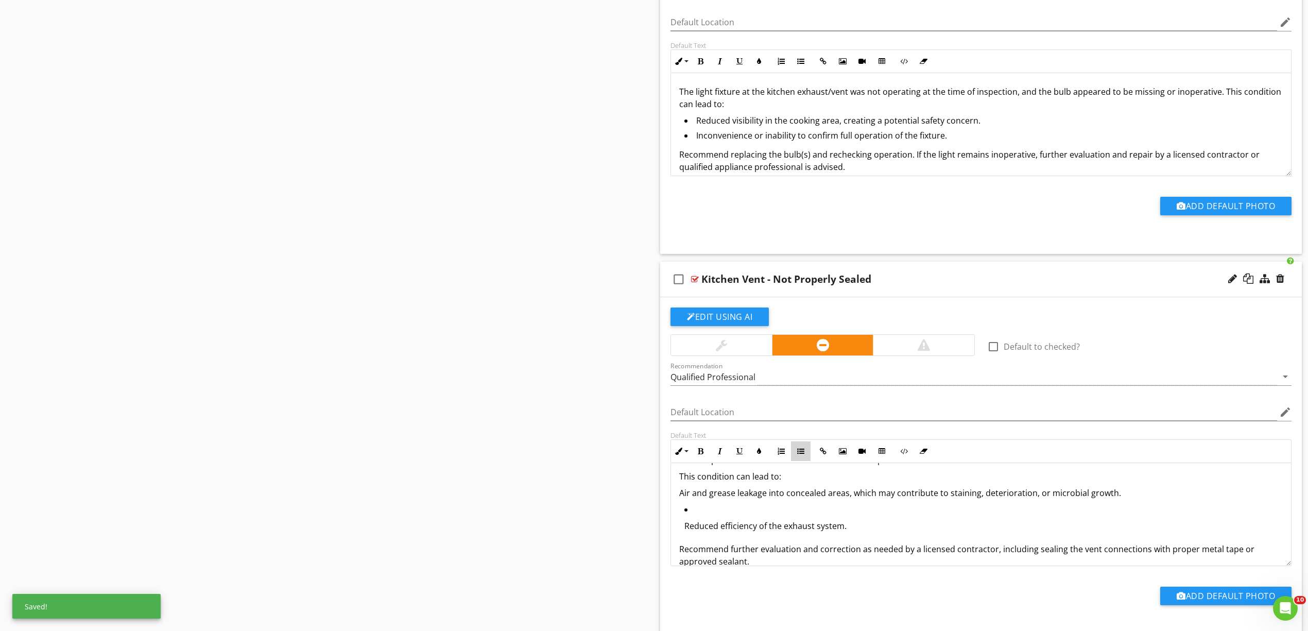
click at [804, 455] on icon "button" at bounding box center [800, 450] width 7 height 7
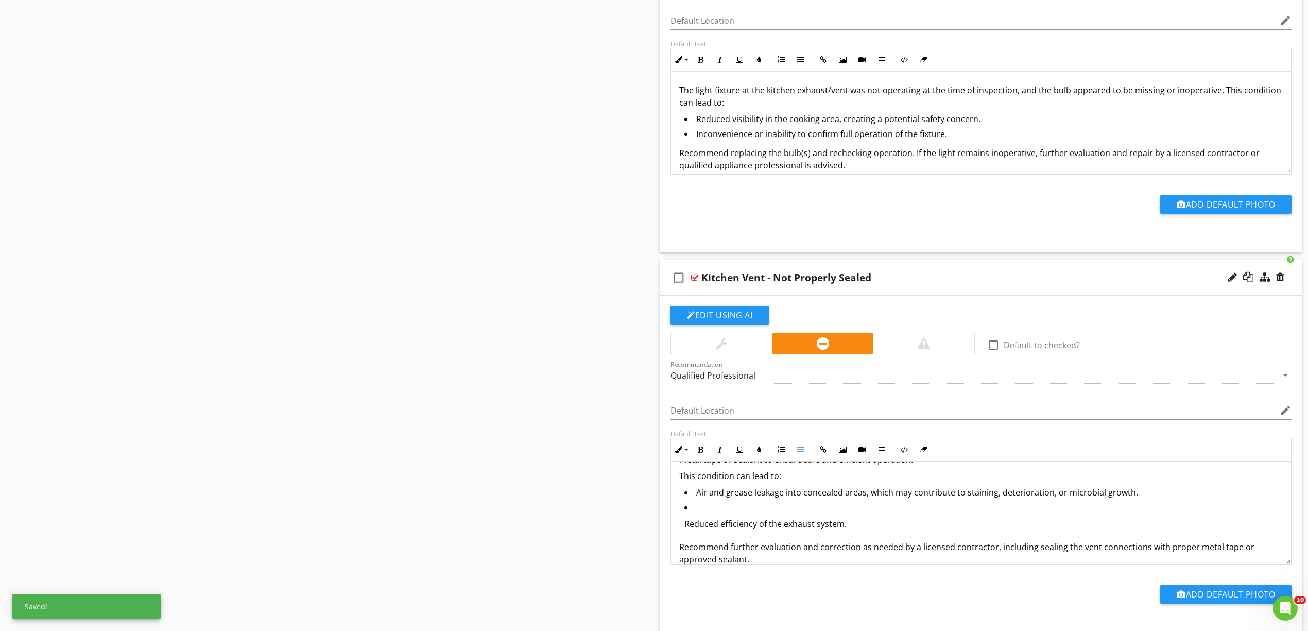
click at [755, 530] on p "Reduced efficiency of the exhaust system." at bounding box center [983, 524] width 598 height 12
click at [804, 459] on button "Unordered List" at bounding box center [801, 450] width 20 height 20
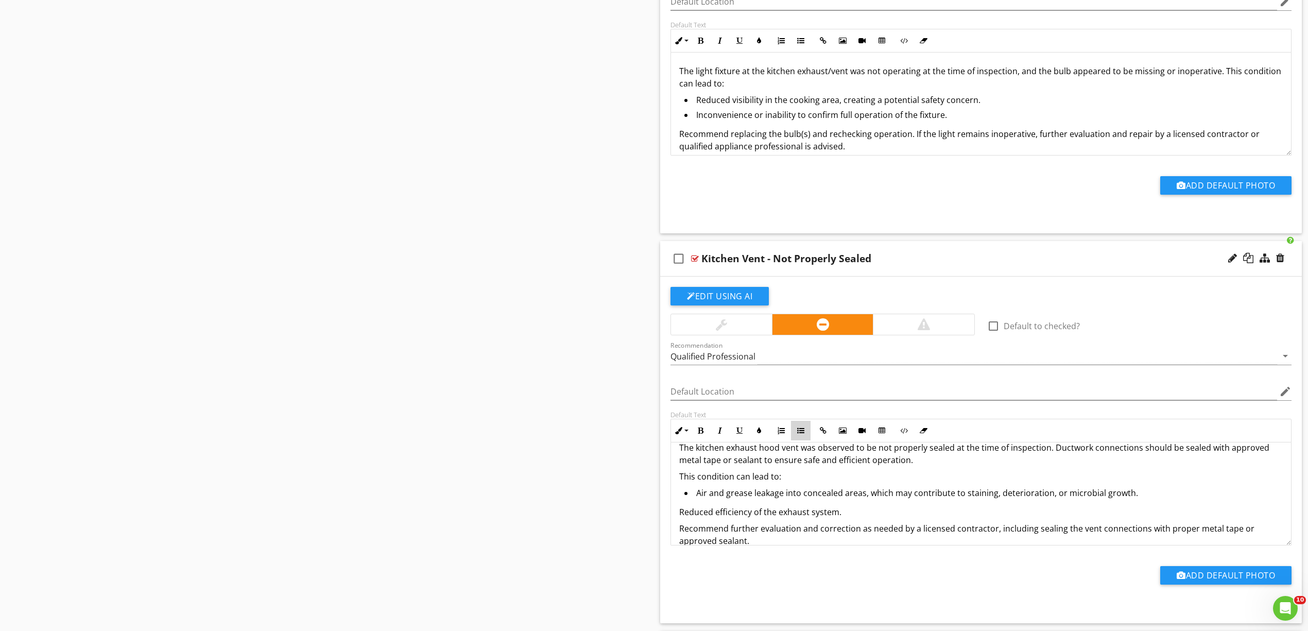
click at [801, 434] on icon "button" at bounding box center [800, 430] width 7 height 7
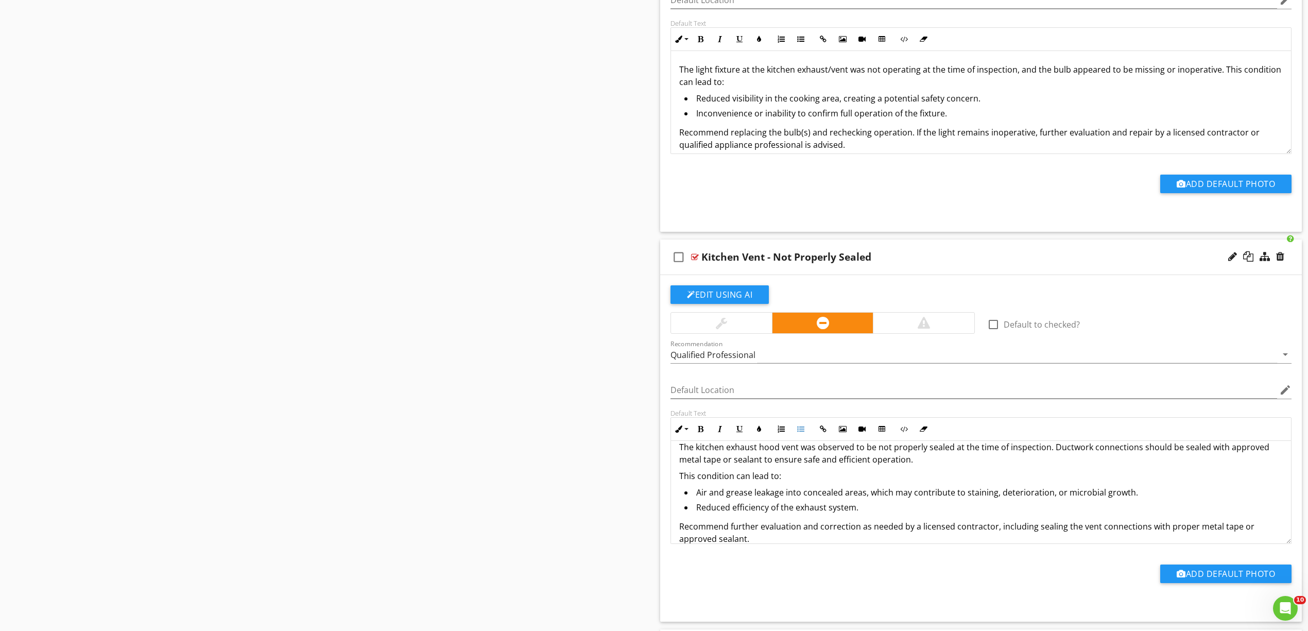
click at [674, 487] on div "The kitchen exhaust hood vent was observed to be not properly sealed at the tim…" at bounding box center [981, 492] width 620 height 129
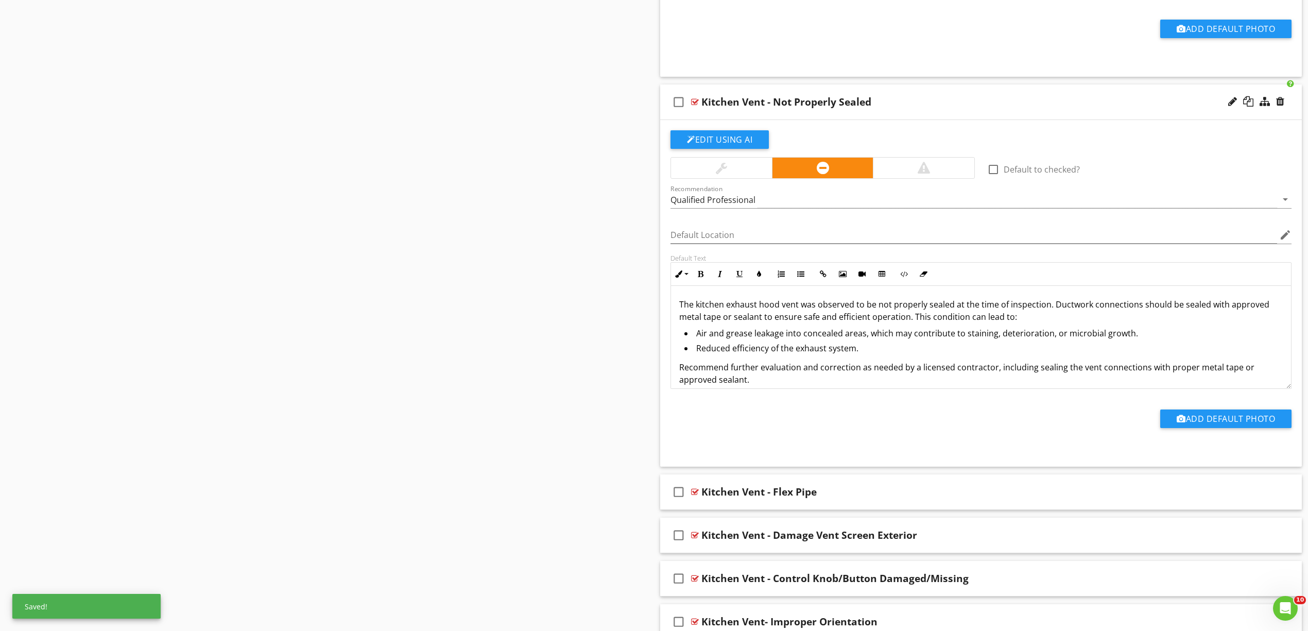
scroll to position [4564, 0]
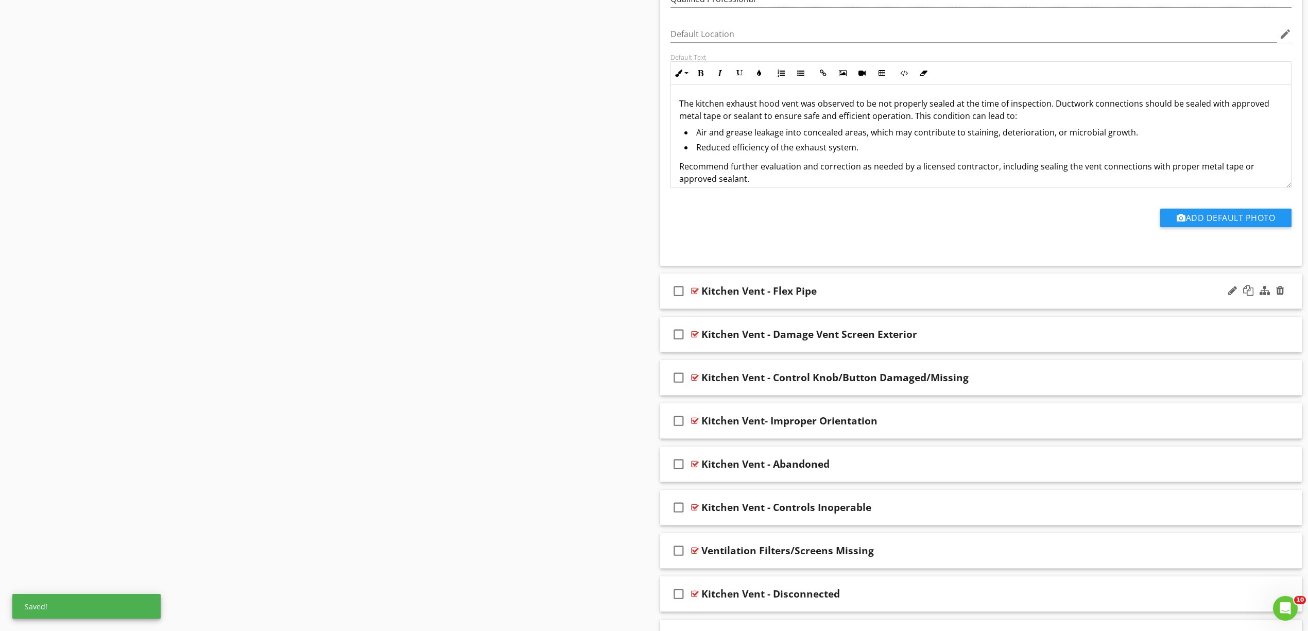
click at [689, 301] on div "check_box_outline_blank" at bounding box center [680, 291] width 21 height 25
click at [667, 303] on div "check_box Kitchen Vent - Flex Pipe" at bounding box center [981, 291] width 642 height 36
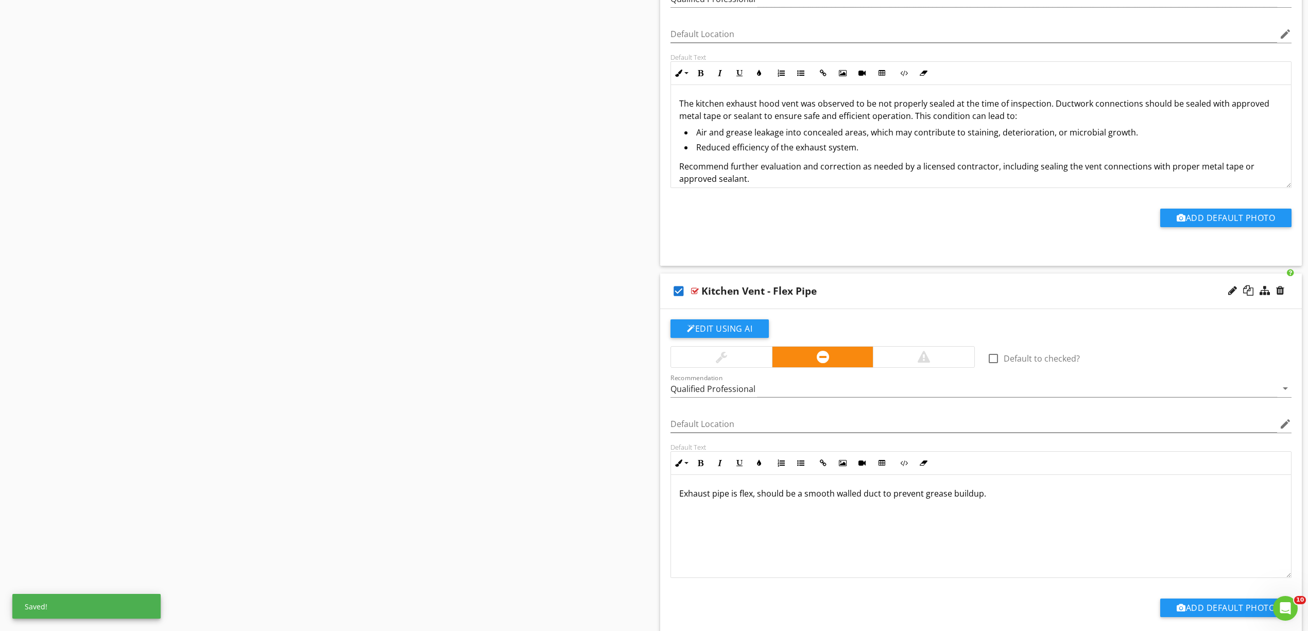
click at [676, 303] on icon "check_box" at bounding box center [678, 291] width 16 height 25
click at [678, 511] on div "Exhaust pipe is flex, should be a smooth walled duct to prevent grease buildup." at bounding box center [981, 526] width 620 height 103
drag, startPoint x: 908, startPoint y: 512, endPoint x: 598, endPoint y: 483, distance: 311.4
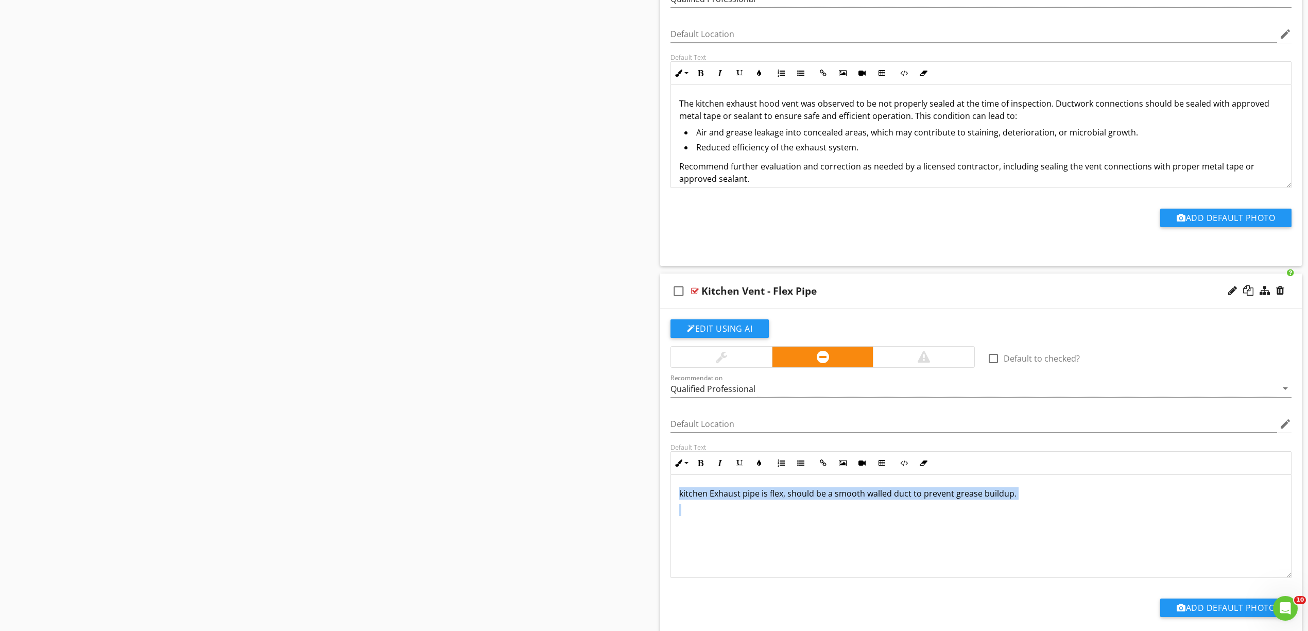
click at [870, 546] on div "kitchen Exhaust pipe is flex, should be a smooth walled duct to prevent grease …" at bounding box center [981, 526] width 620 height 103
drag, startPoint x: 928, startPoint y: 535, endPoint x: 657, endPoint y: 475, distance: 277.4
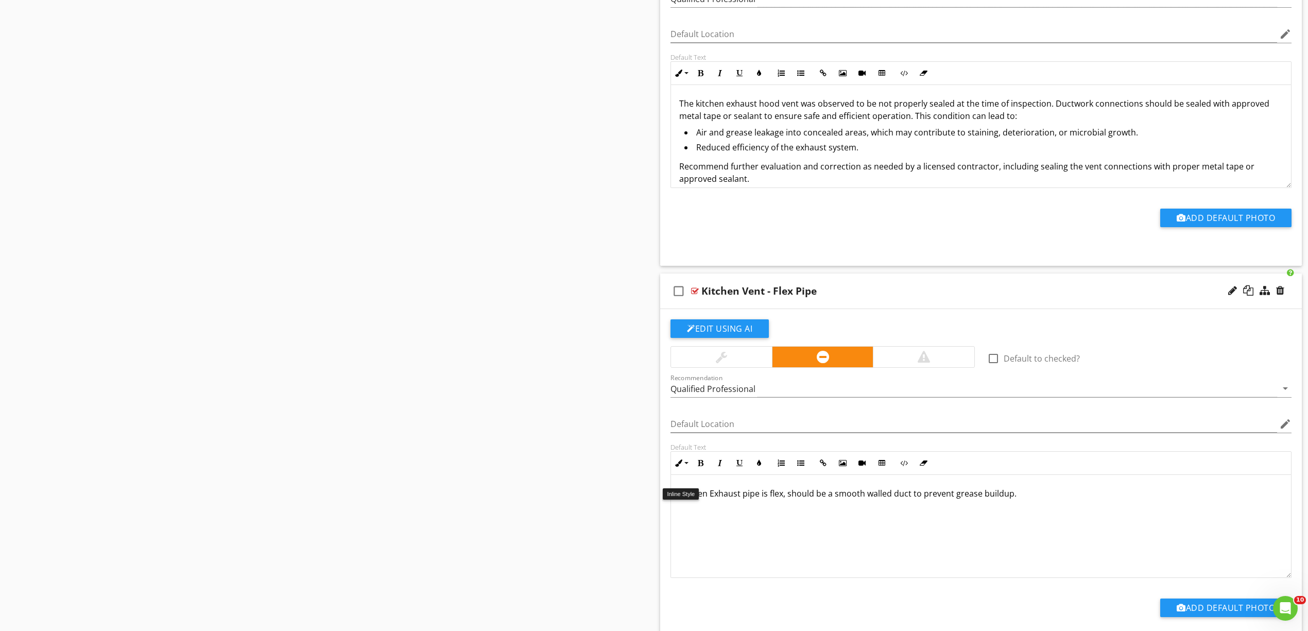
scroll to position [54, 0]
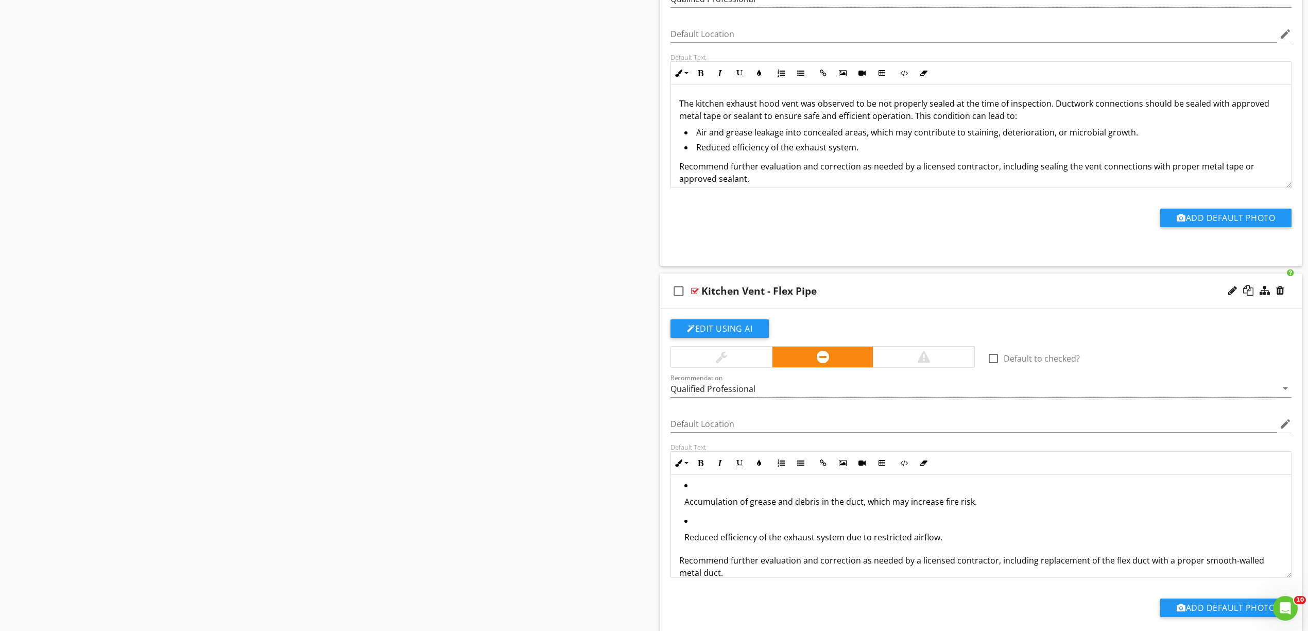
drag, startPoint x: 736, startPoint y: 515, endPoint x: 742, endPoint y: 514, distance: 5.9
click at [737, 508] on p "Accumulation of grease and debris in the duct, which may increase fire risk." at bounding box center [983, 501] width 598 height 12
click at [801, 467] on icon "button" at bounding box center [800, 462] width 7 height 7
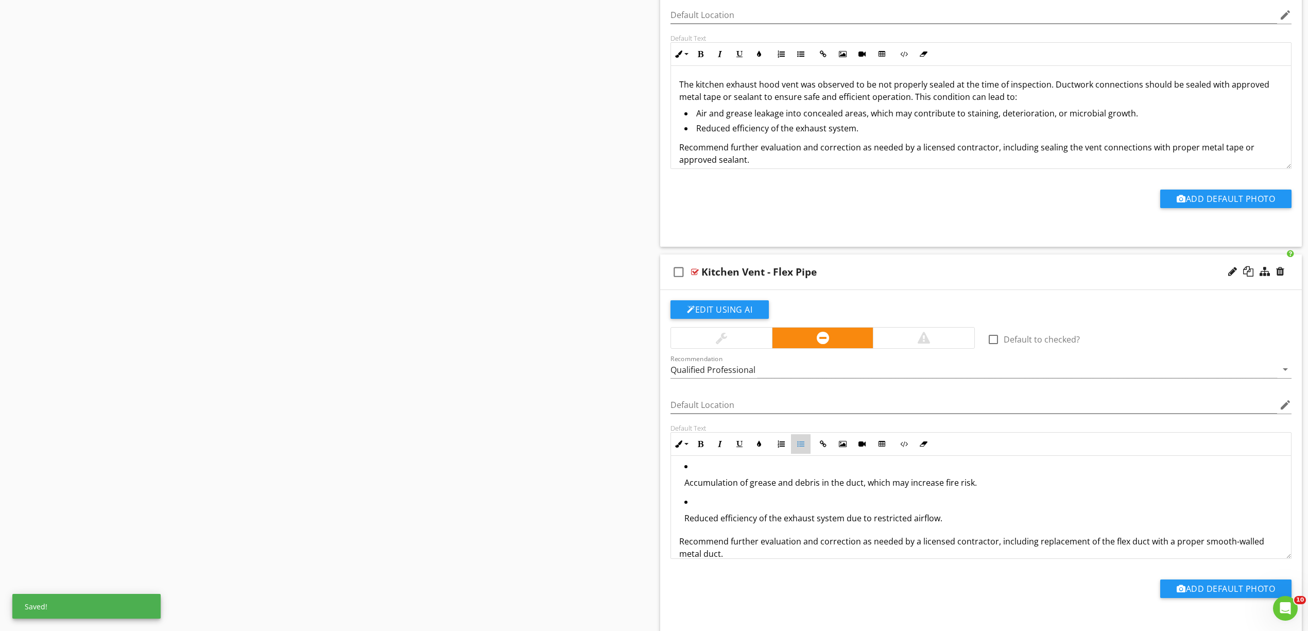
scroll to position [34, 0]
click at [799, 447] on icon "button" at bounding box center [800, 443] width 7 height 7
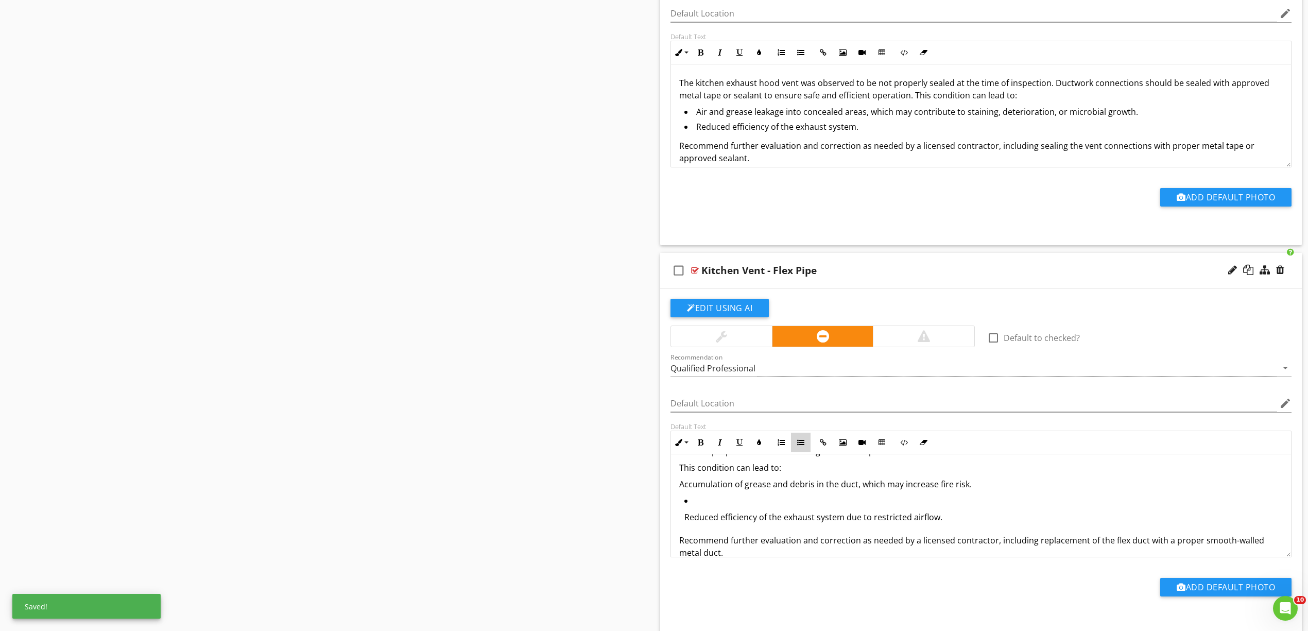
scroll to position [33, 0]
click at [750, 524] on li "Reduced efficiency of the exhaust system due to restricted airflow." at bounding box center [983, 512] width 598 height 36
click at [796, 452] on button "Unordered List" at bounding box center [801, 443] width 20 height 20
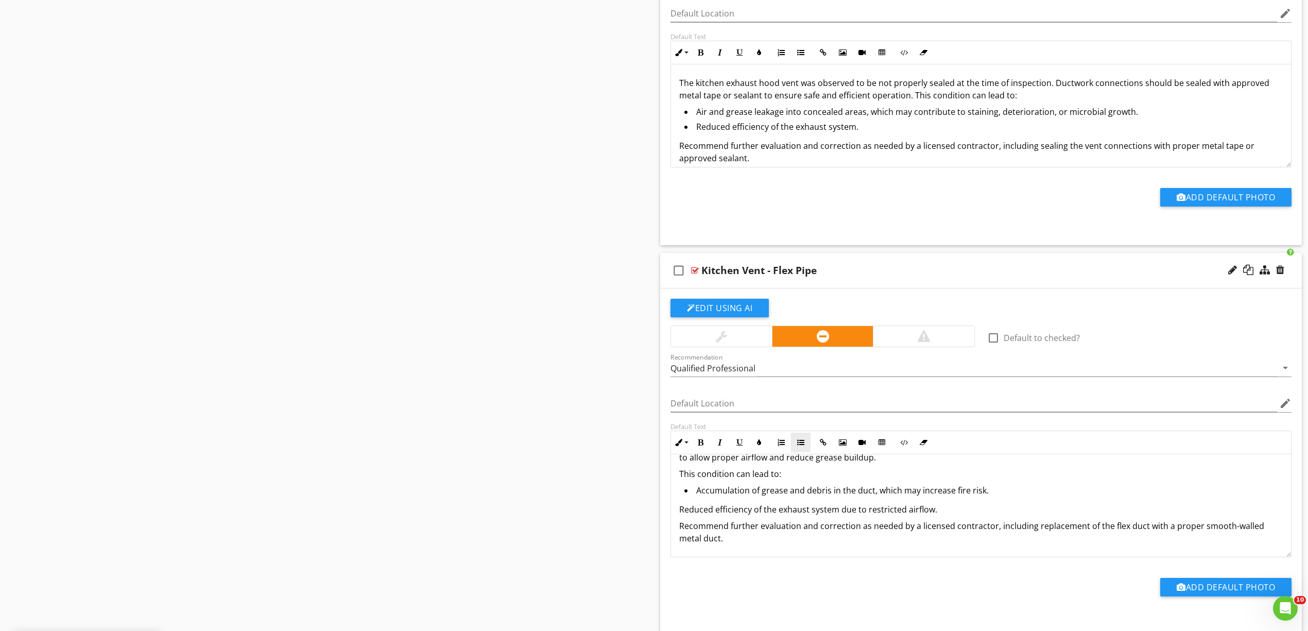
scroll to position [4604, 0]
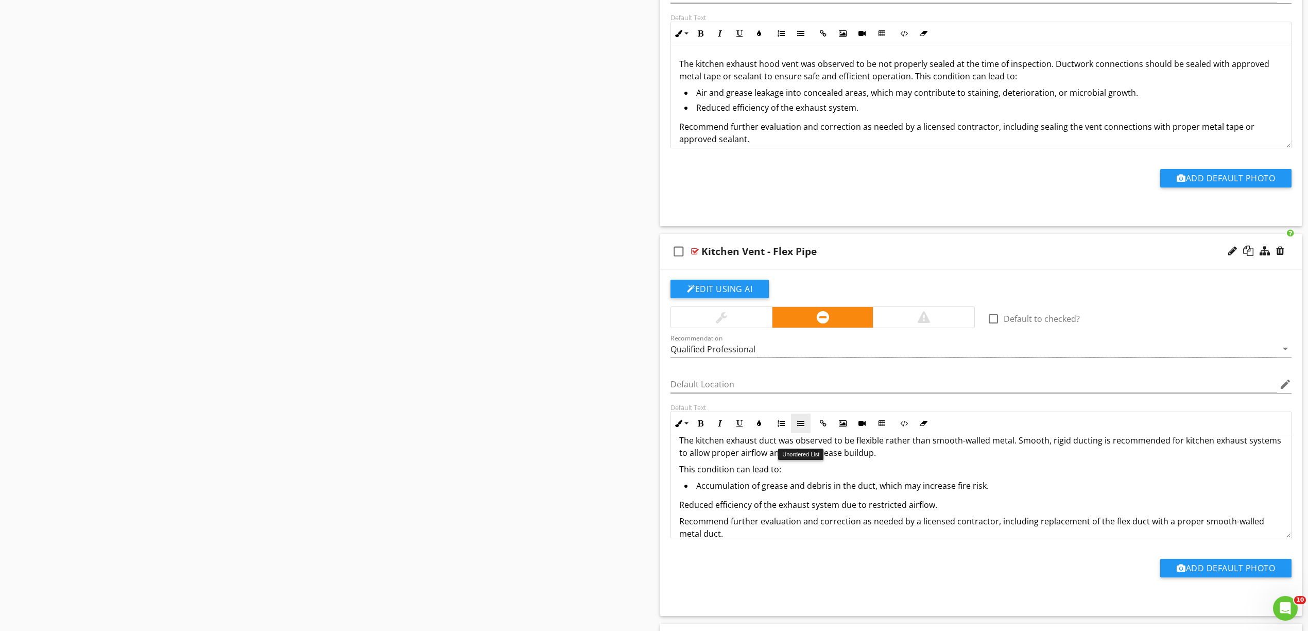
click at [803, 427] on icon "button" at bounding box center [800, 423] width 7 height 7
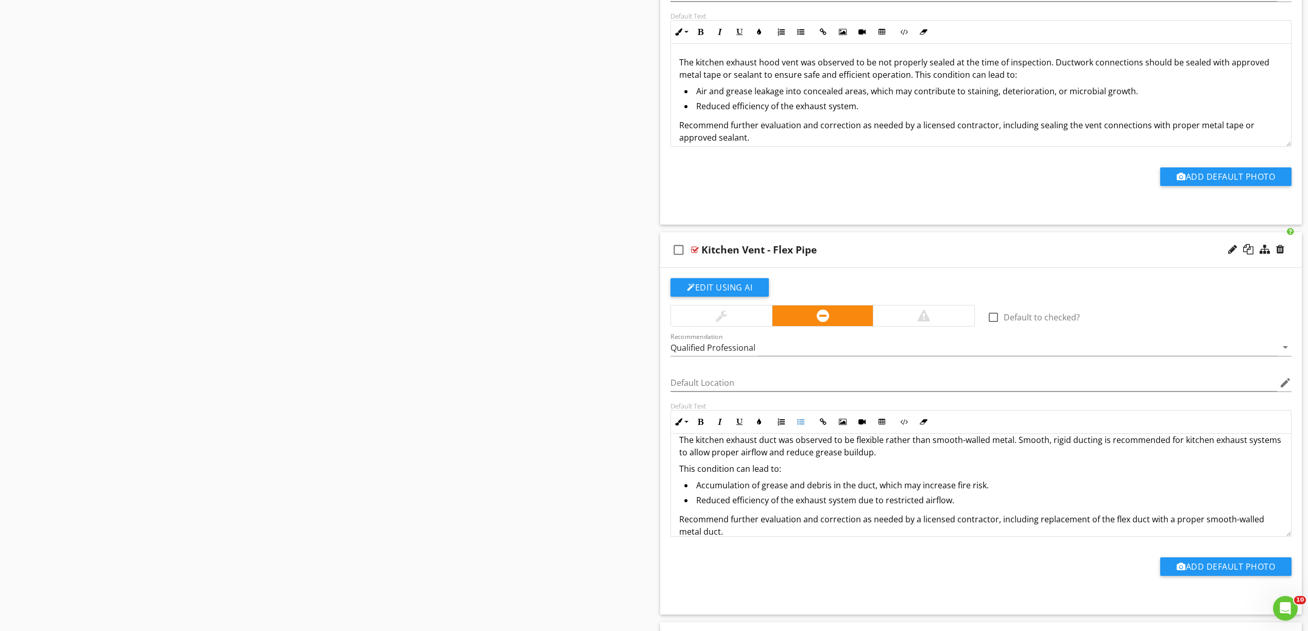
click at [678, 483] on div "The kitchen exhaust duct was observed to be flexible rather than smooth-walled …" at bounding box center [981, 485] width 620 height 129
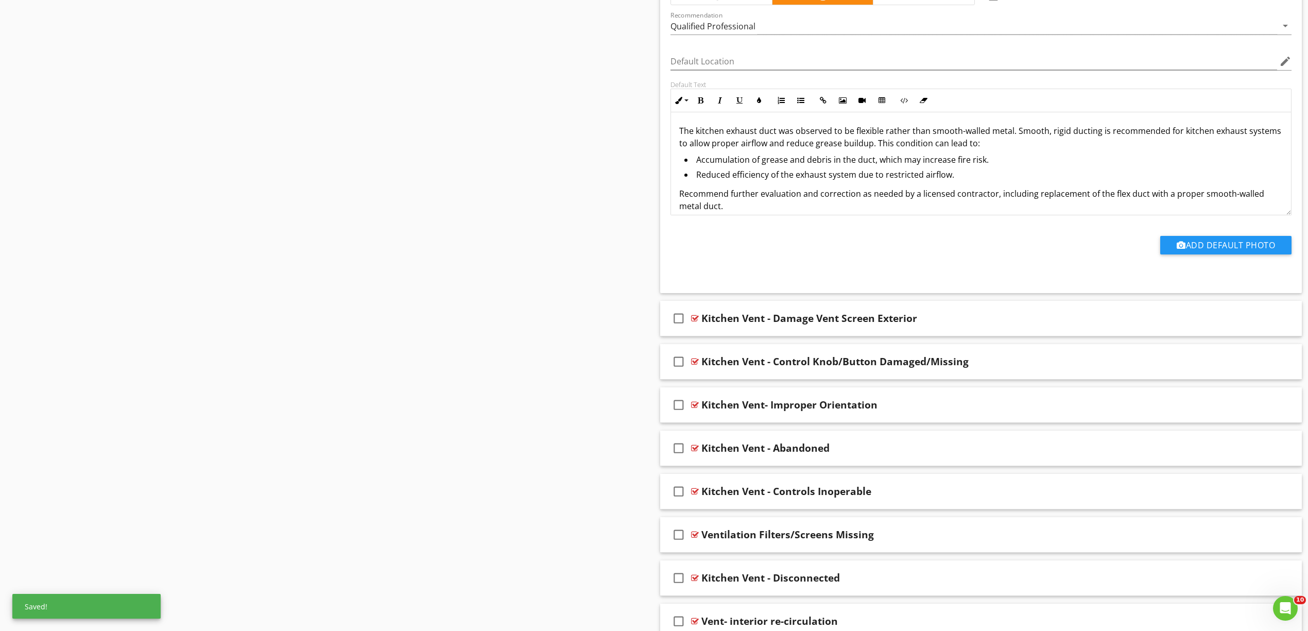
scroll to position [4961, 0]
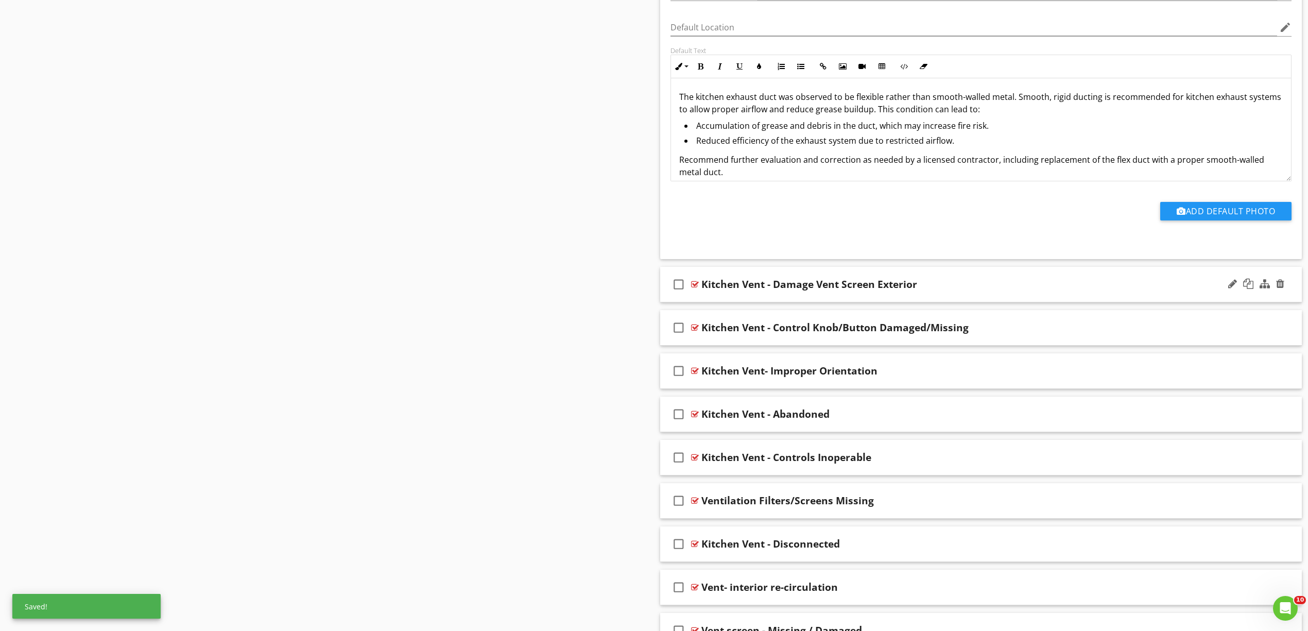
click at [696, 288] on div at bounding box center [695, 284] width 8 height 8
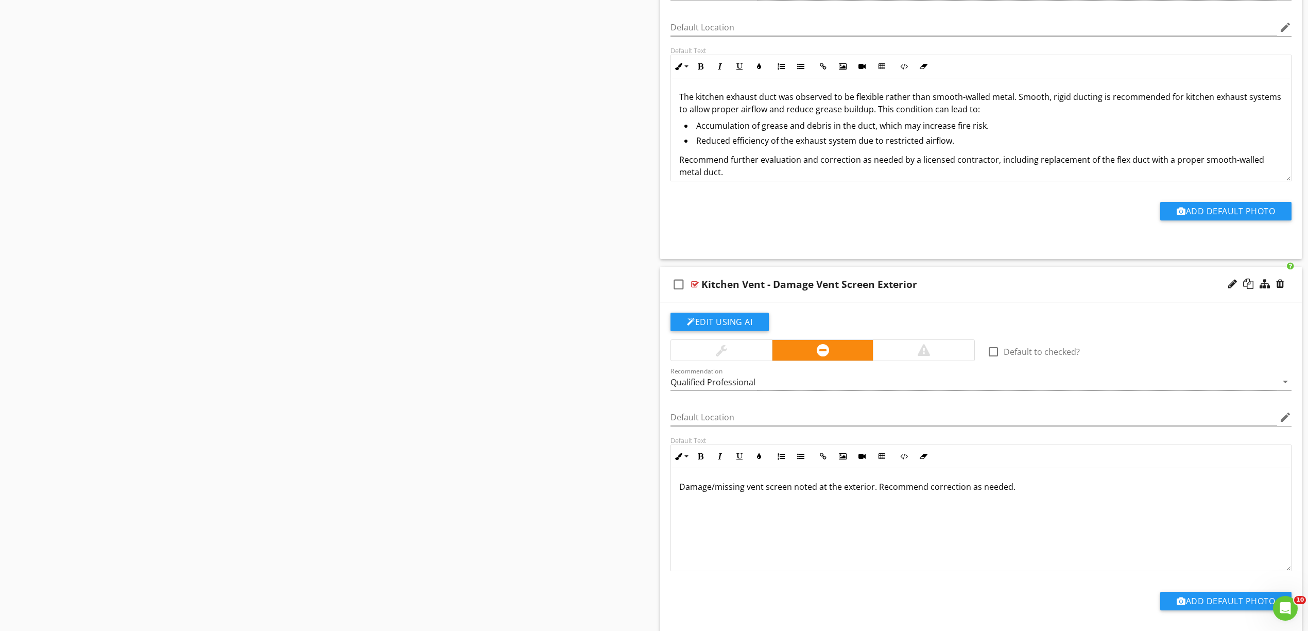
drag, startPoint x: 1045, startPoint y: 517, endPoint x: 543, endPoint y: 484, distance: 503.7
click at [1043, 526] on div "Damage/missing vent screen noted at the exterior. Recommend correction as neede…" at bounding box center [981, 519] width 620 height 103
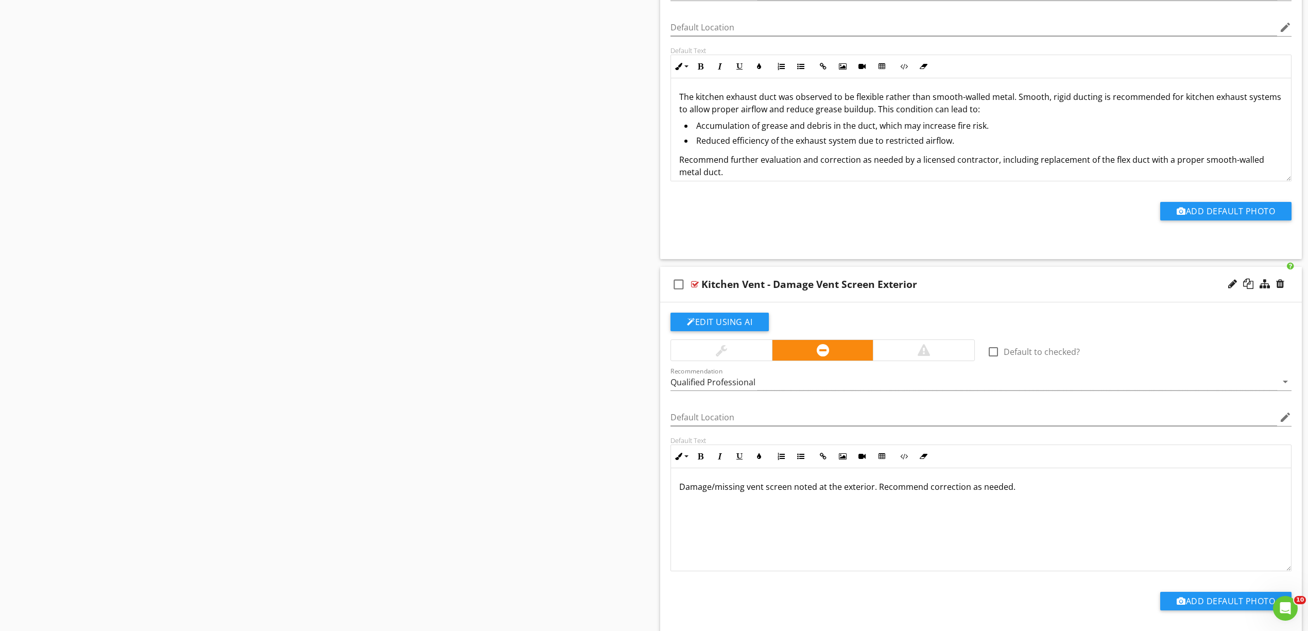
scroll to position [40, 0]
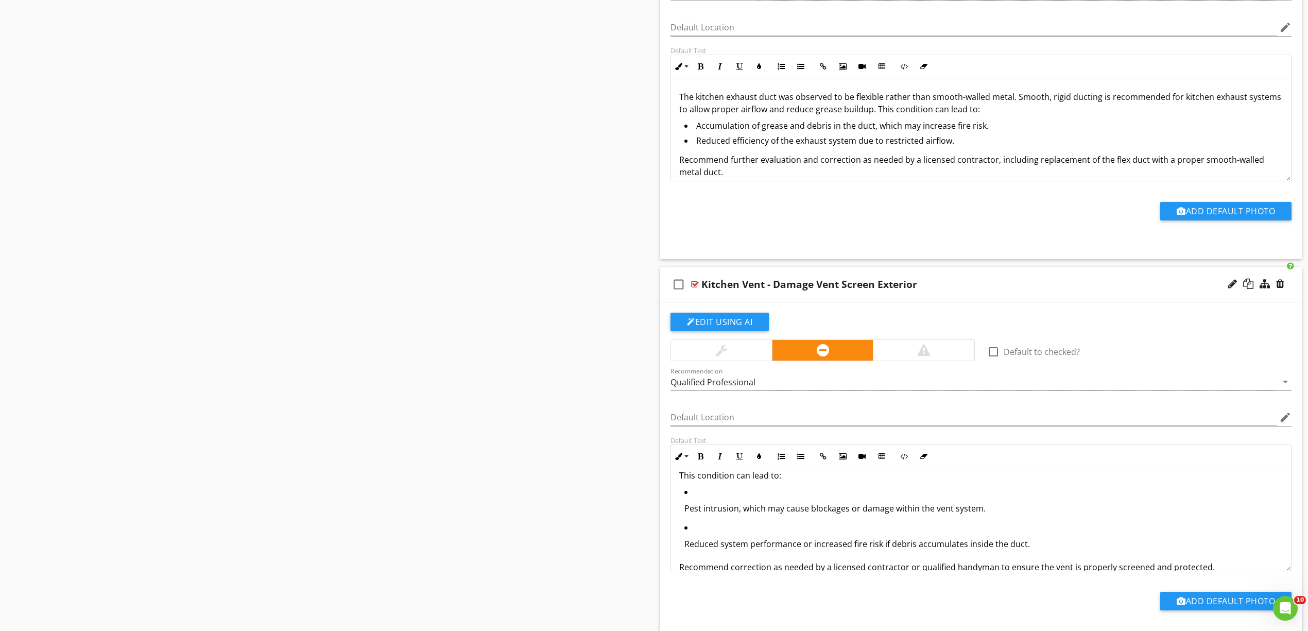
click at [759, 514] on p "Pest intrusion, which may cause blockages or damage within the vent system." at bounding box center [983, 508] width 598 height 12
click at [806, 466] on button "Unordered List" at bounding box center [801, 456] width 20 height 20
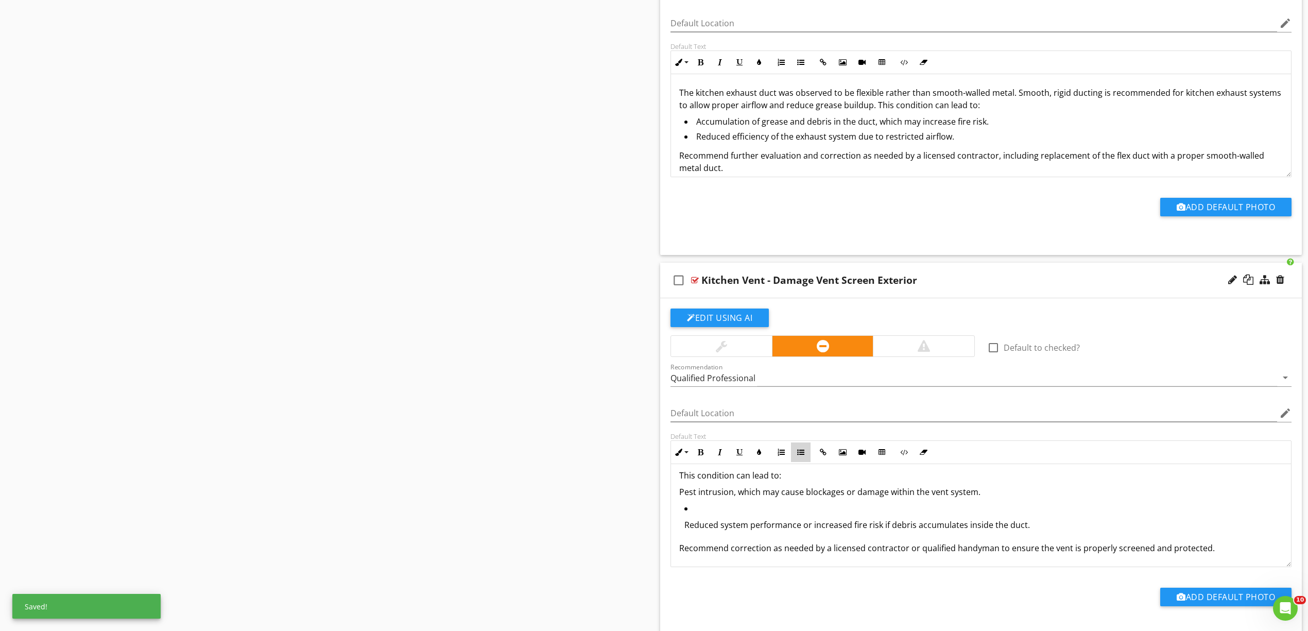
click at [801, 460] on button "Unordered List" at bounding box center [801, 452] width 20 height 20
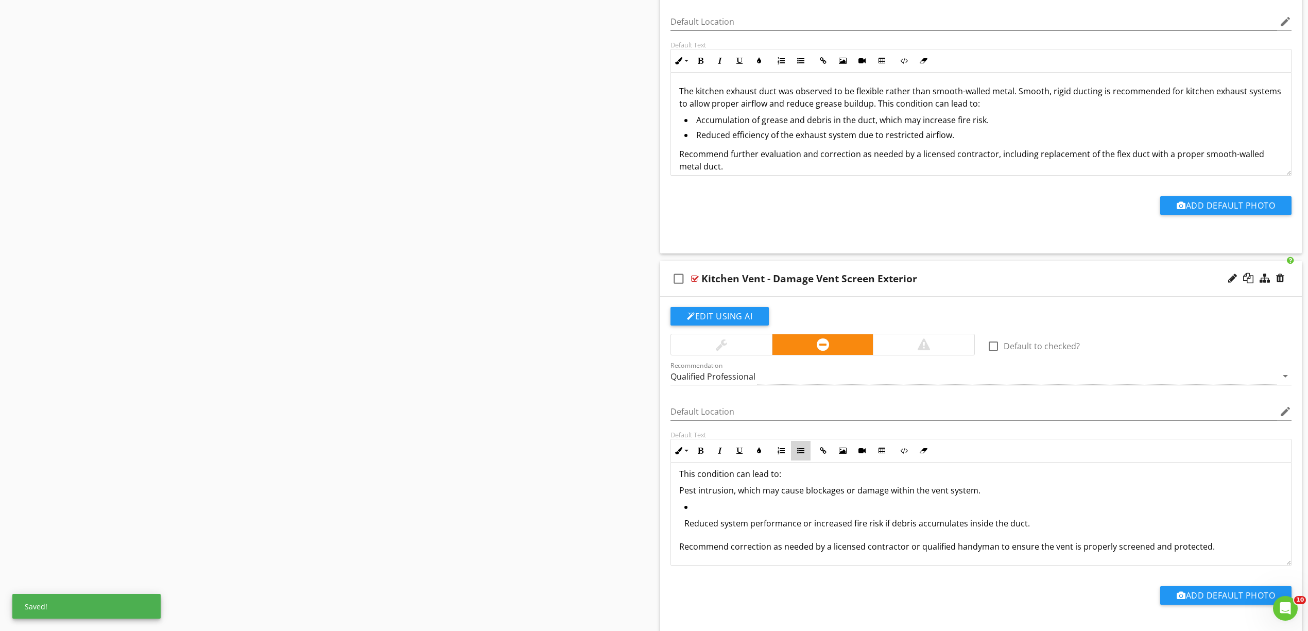
scroll to position [35, 0]
click at [748, 529] on p "Reduced system performance or increased fire risk if debris accumulates inside …" at bounding box center [983, 523] width 598 height 12
click at [800, 454] on icon "button" at bounding box center [800, 450] width 7 height 7
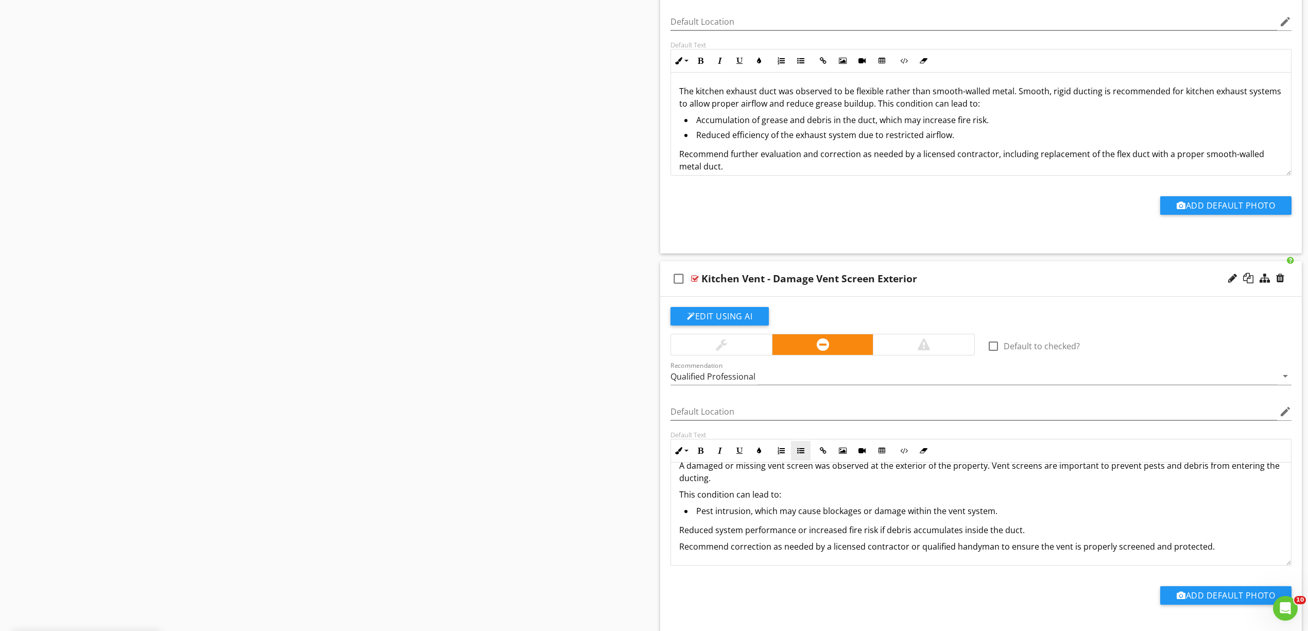
scroll to position [15, 0]
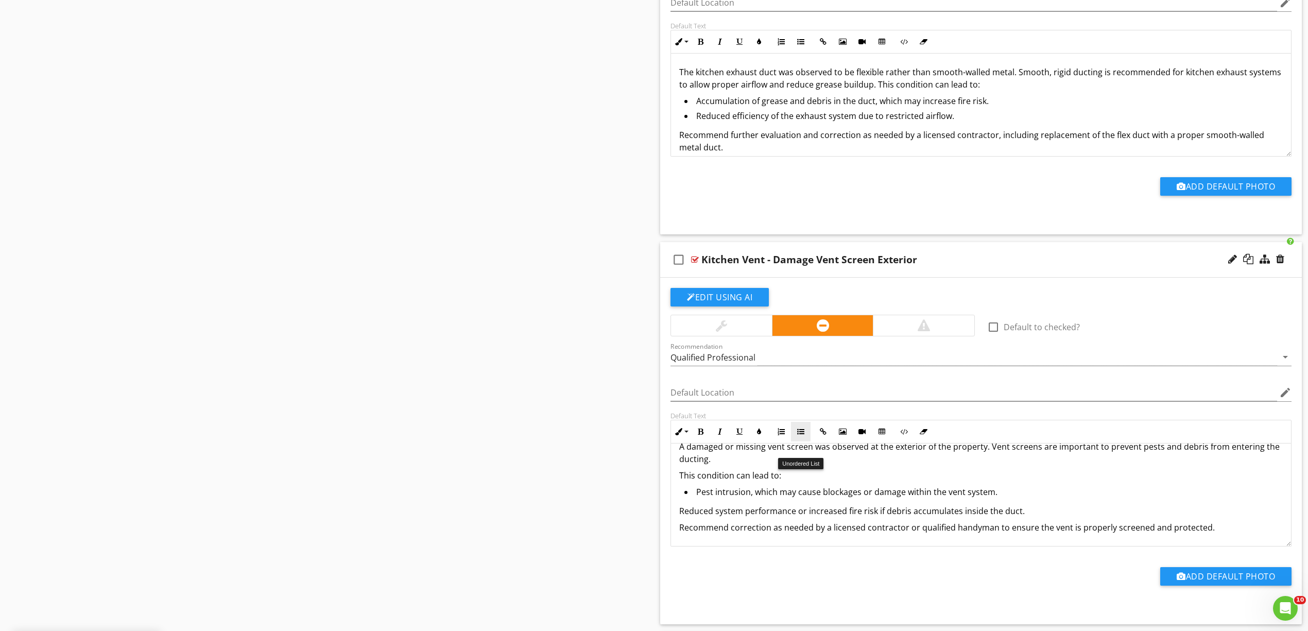
click at [803, 441] on button "Unordered List" at bounding box center [801, 432] width 20 height 20
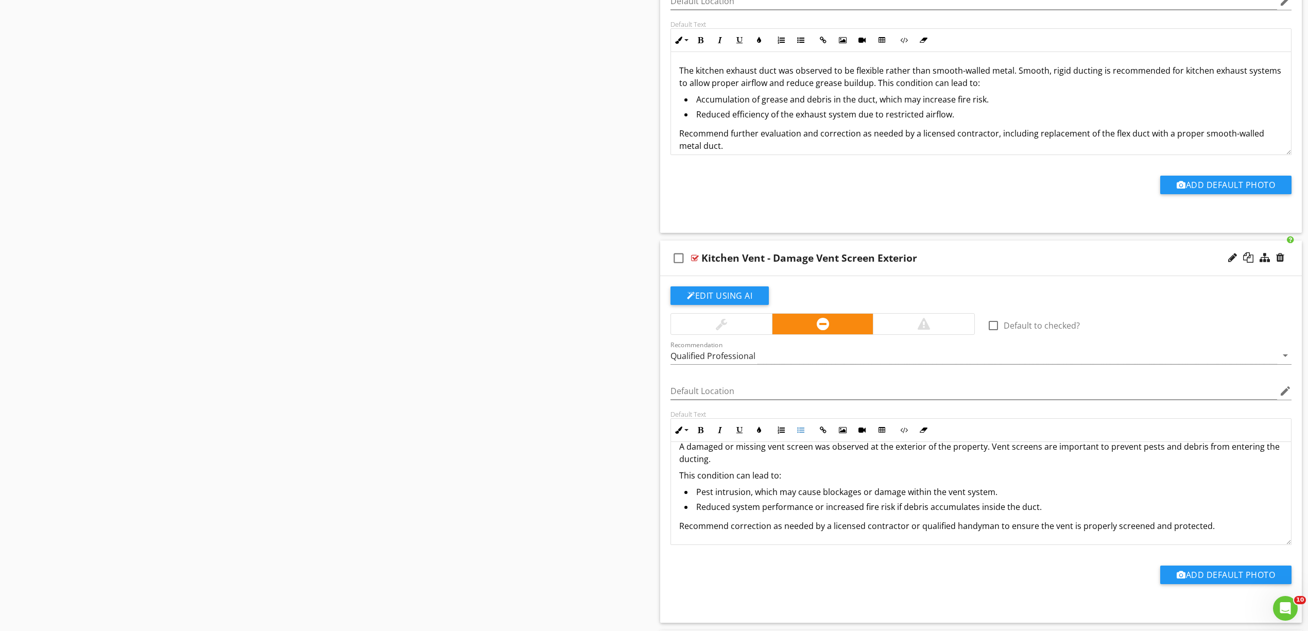
scroll to position [14, 0]
click at [682, 481] on p "This condition can lead to:" at bounding box center [981, 475] width 604 height 12
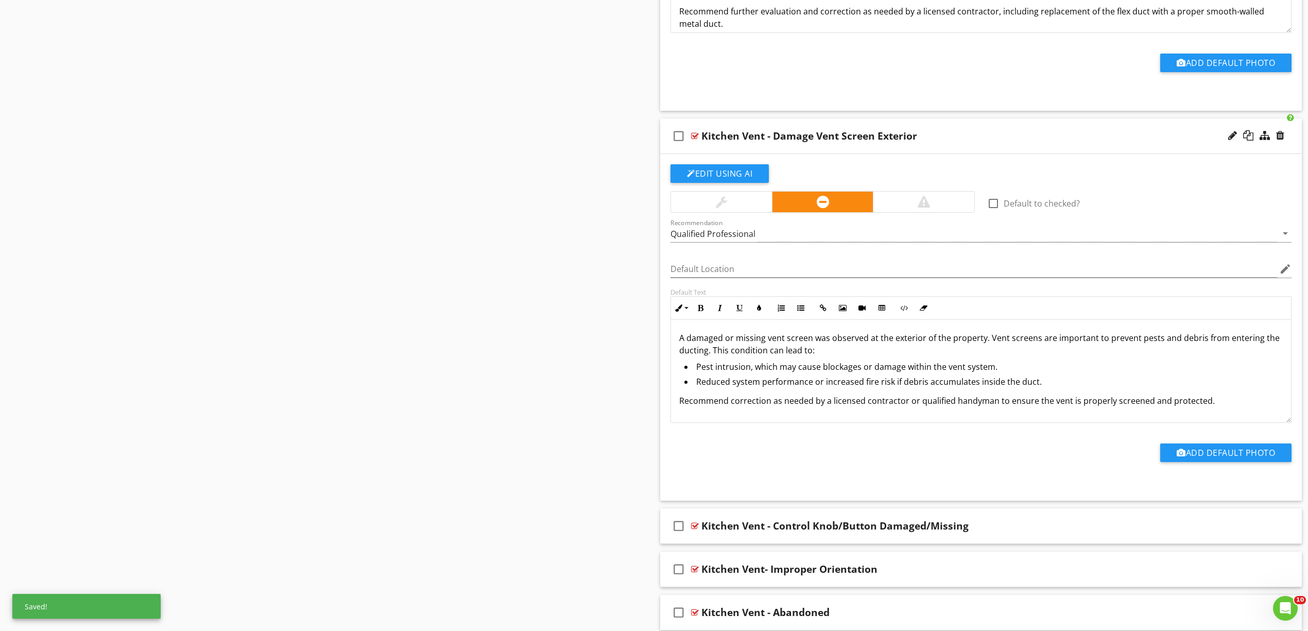
scroll to position [5344, 0]
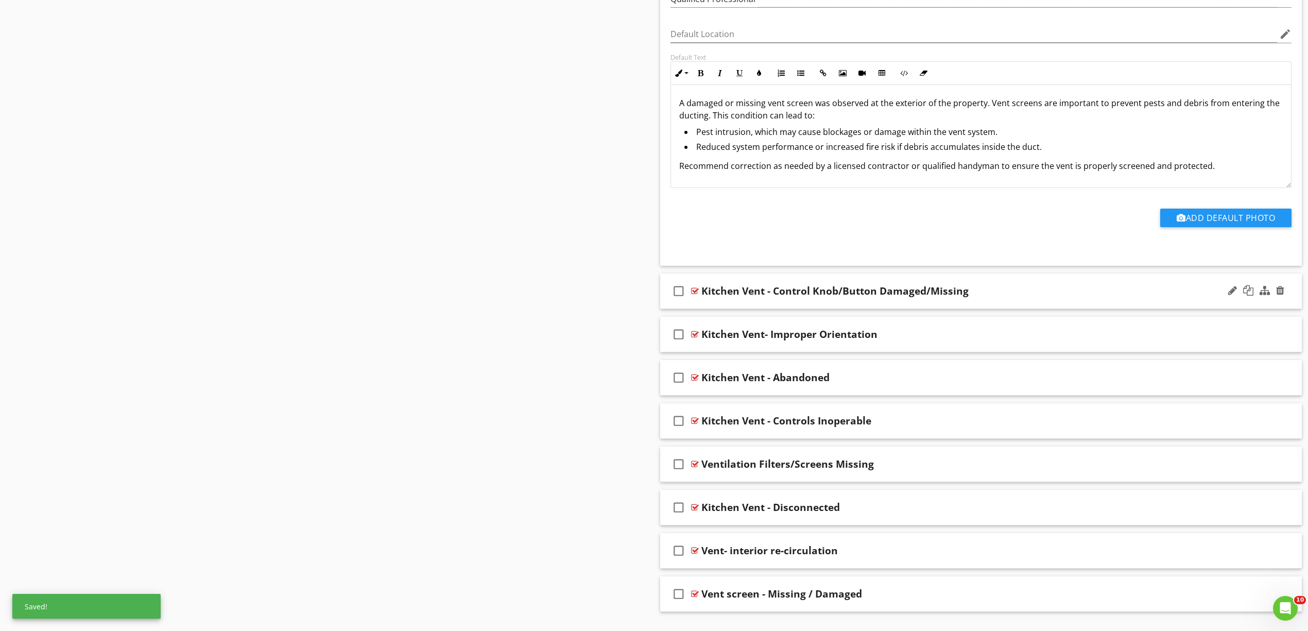
click at [693, 295] on div at bounding box center [695, 291] width 8 height 8
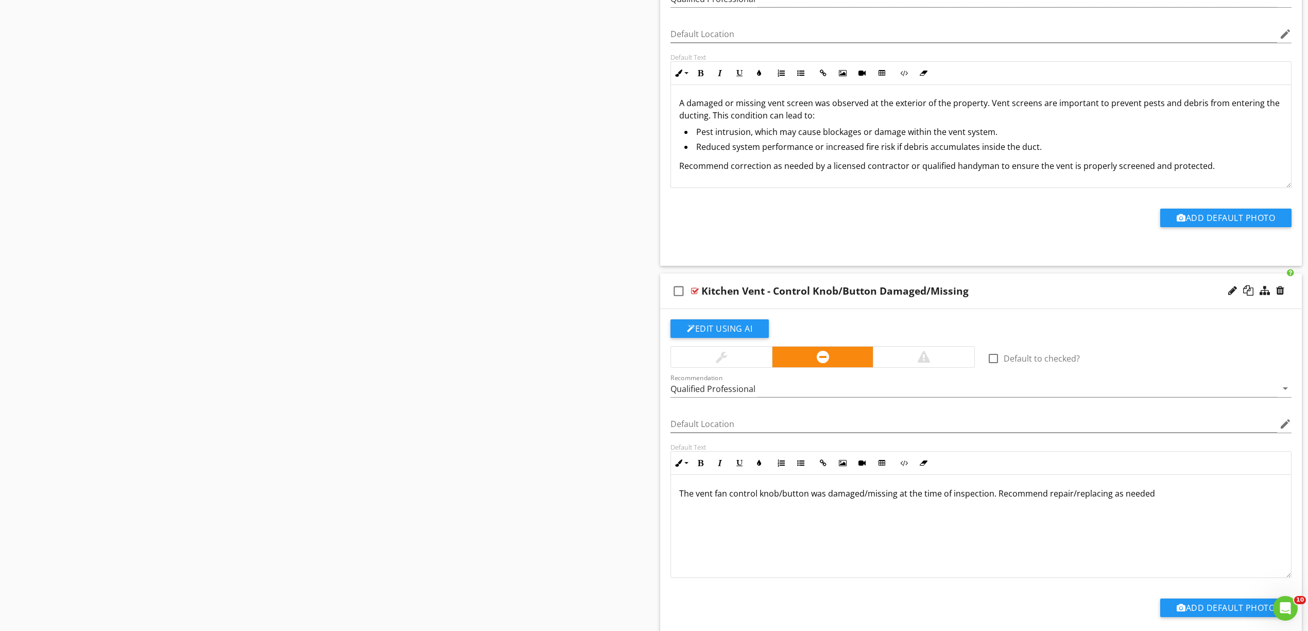
click at [836, 297] on div "Kitchen Vent - Control Knob/Button Damaged/Missing" at bounding box center [834, 291] width 267 height 12
click at [816, 301] on input "Kitchen Vent - Control Knob/Button Damaged/Missing" at bounding box center [934, 292] width 466 height 17
click at [818, 301] on input "Kitchen Vent - Control Knob /Button Damaged/Missing" at bounding box center [934, 292] width 466 height 17
click at [853, 301] on input "Kitchen Vent - Control Knob /Button Damaged/Missing" at bounding box center [934, 292] width 466 height 17
click at [897, 301] on input "Kitchen Vent - Control Knob /Button - Damaged/Missing" at bounding box center [934, 292] width 466 height 17
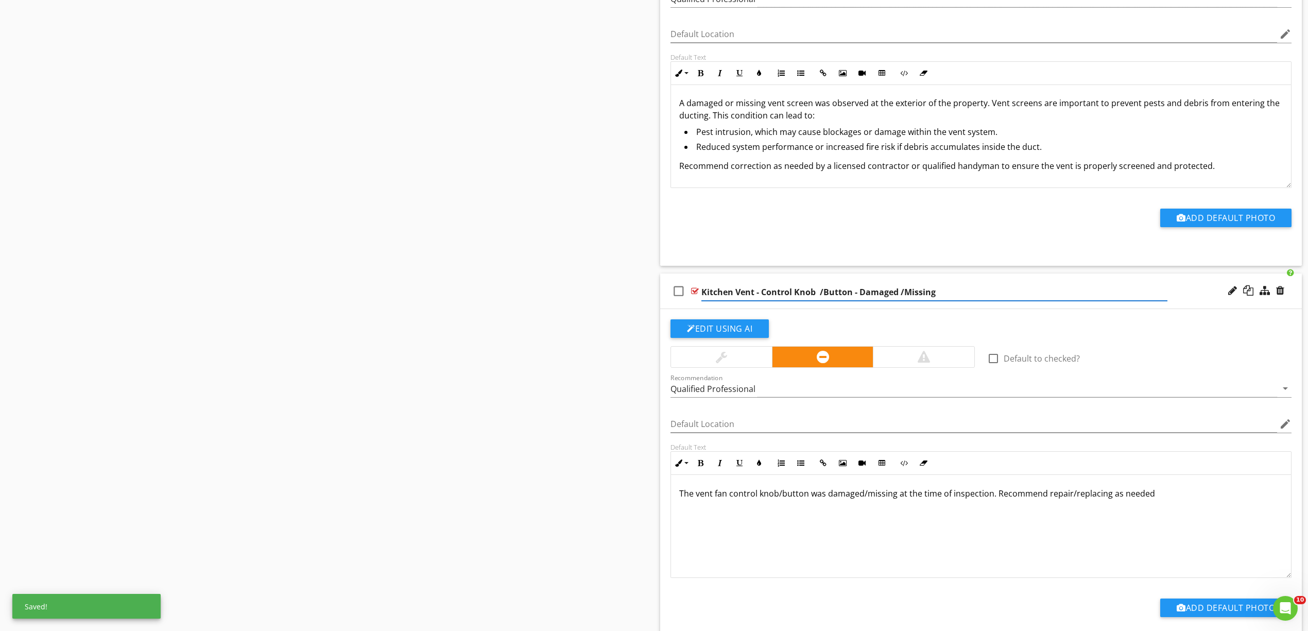
click at [902, 301] on input "Kitchen Vent - Control Knob /Button - Damaged /Missing" at bounding box center [934, 292] width 466 height 17
type input "Kitchen Vent - Control Knob /Button - Damaged / Missing"
drag, startPoint x: 1165, startPoint y: 520, endPoint x: 595, endPoint y: 499, distance: 569.9
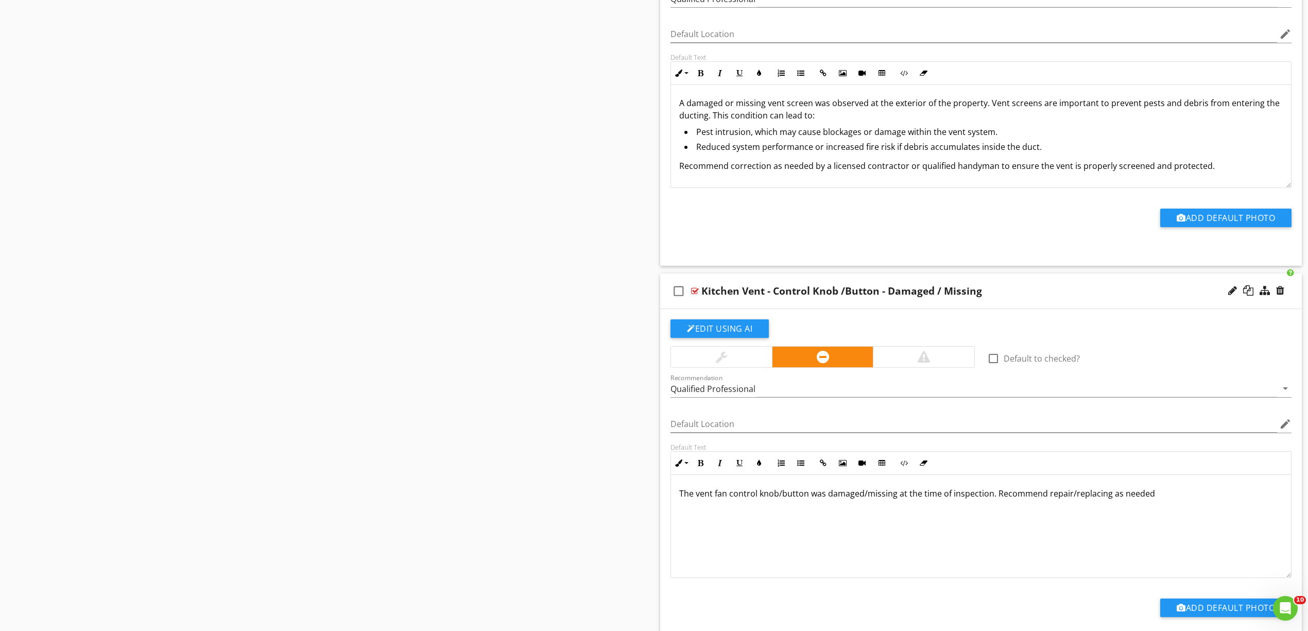
click at [860, 535] on div "The vent fan control knob/button was damaged/missing at the time of inspection.…" at bounding box center [981, 526] width 620 height 103
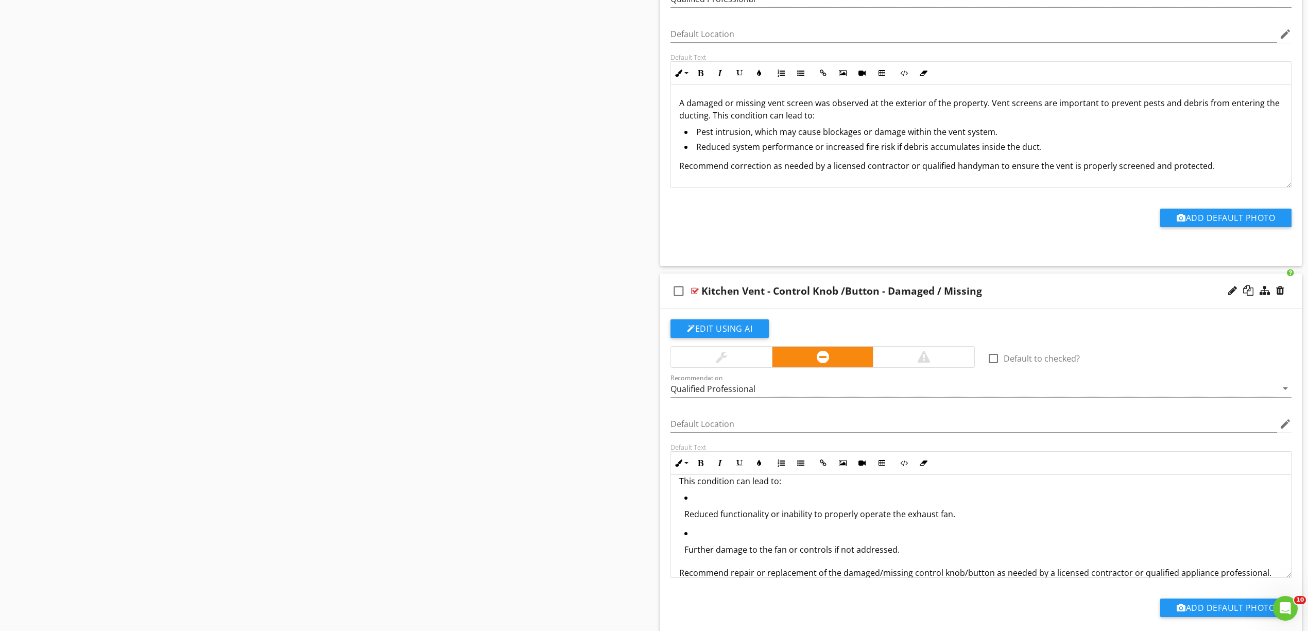
click at [785, 520] on p "Reduced functionality or inability to properly operate the exhaust fan." at bounding box center [983, 514] width 598 height 12
click at [801, 467] on icon "button" at bounding box center [800, 462] width 7 height 7
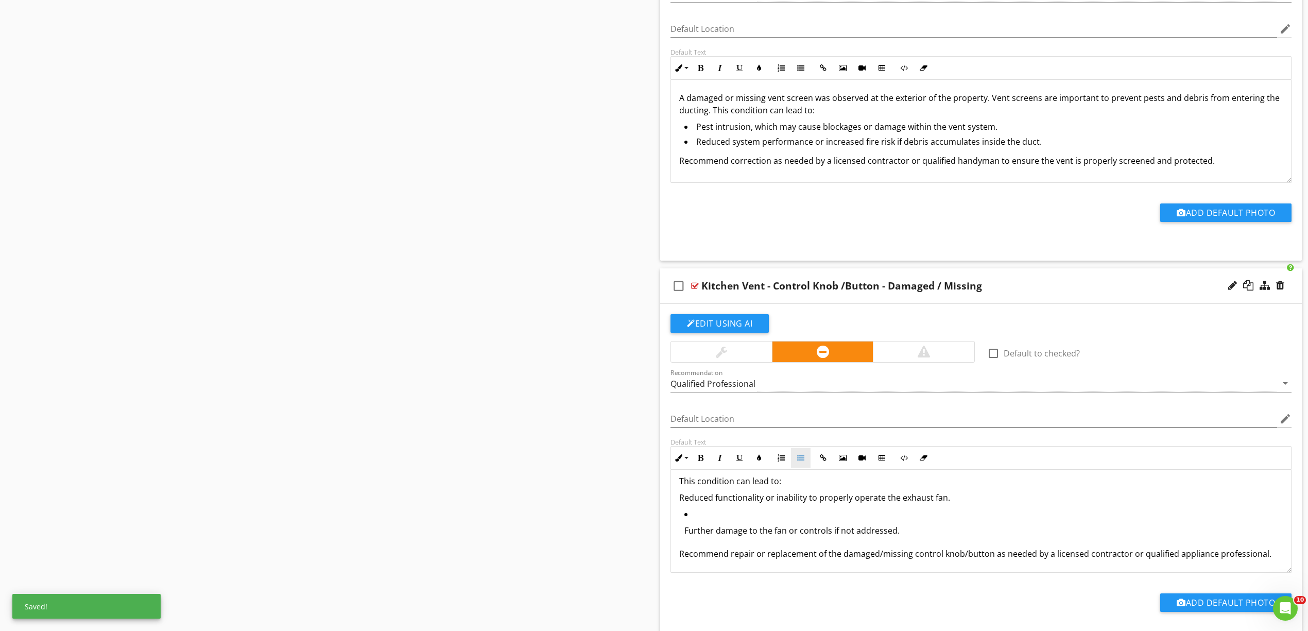
scroll to position [36, 0]
click at [800, 468] on button "Unordered List" at bounding box center [801, 458] width 20 height 20
click at [749, 536] on p "Further damage to the fan or controls if not addressed." at bounding box center [983, 529] width 598 height 12
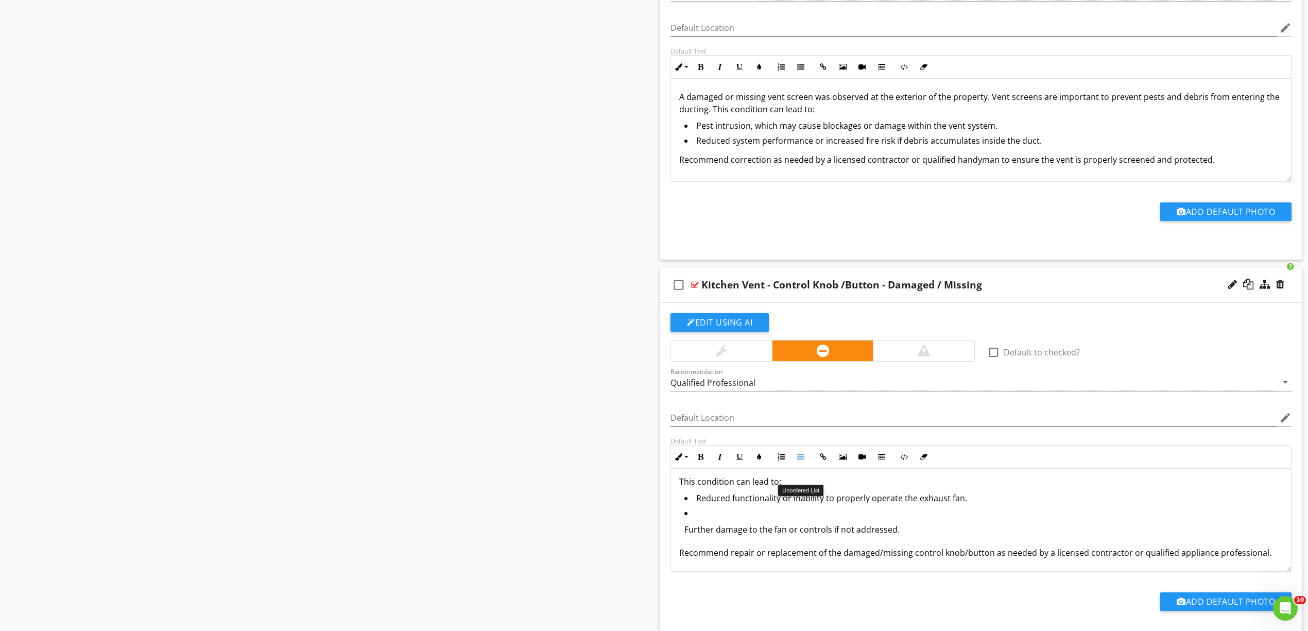
click at [804, 467] on button "Unordered List" at bounding box center [801, 457] width 20 height 20
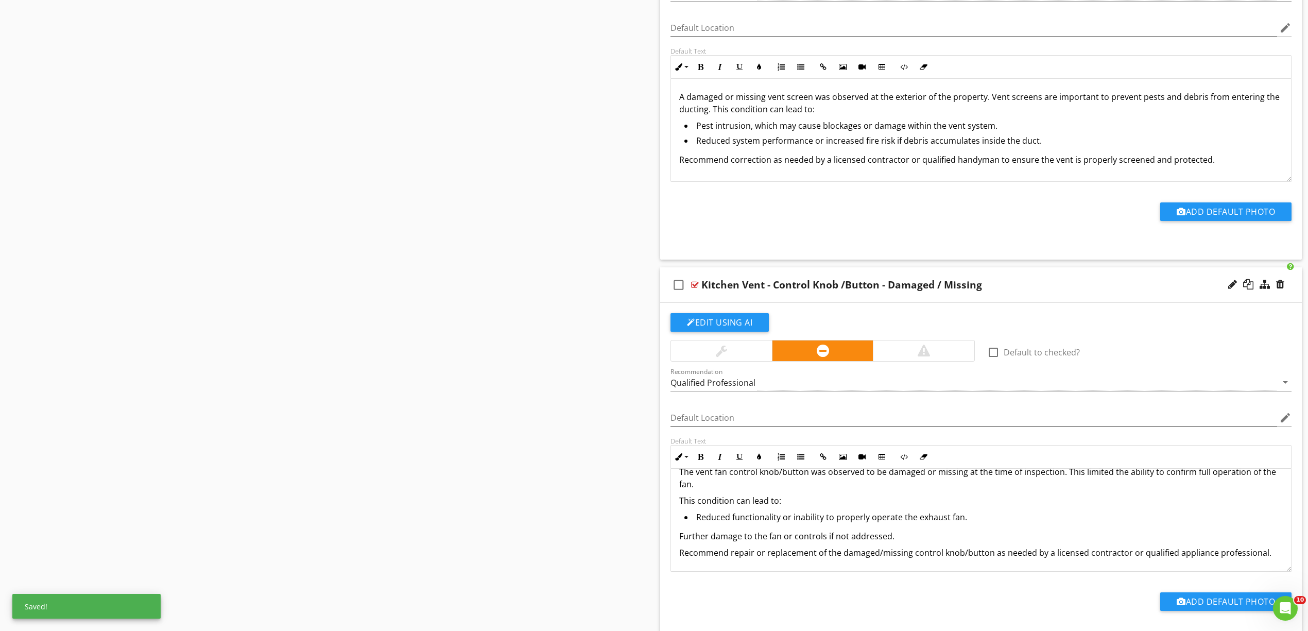
scroll to position [15, 0]
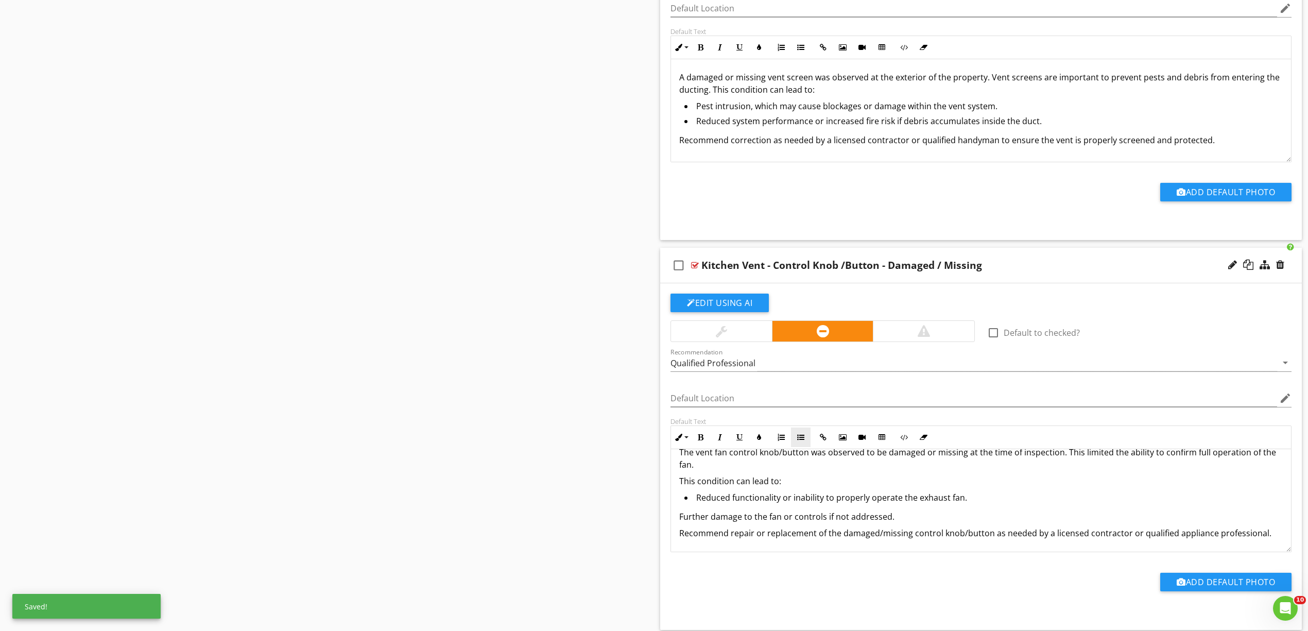
click at [800, 441] on icon "button" at bounding box center [800, 437] width 7 height 7
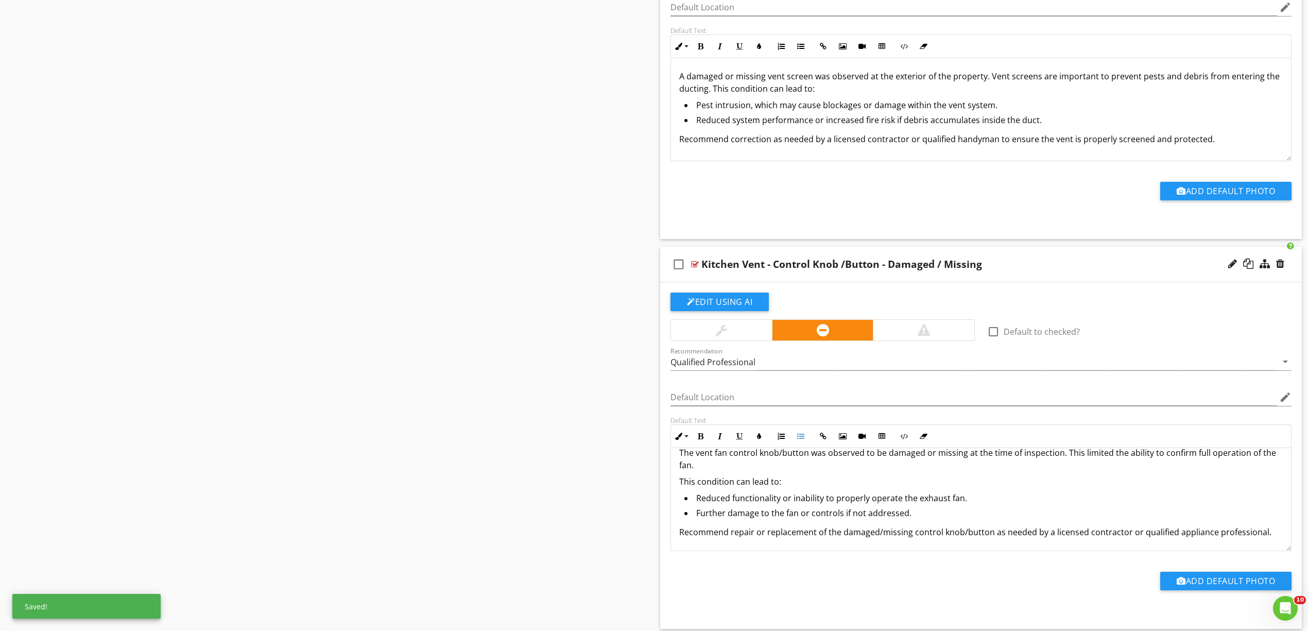
scroll to position [14, 0]
click at [682, 488] on p "This condition can lead to:" at bounding box center [981, 481] width 604 height 12
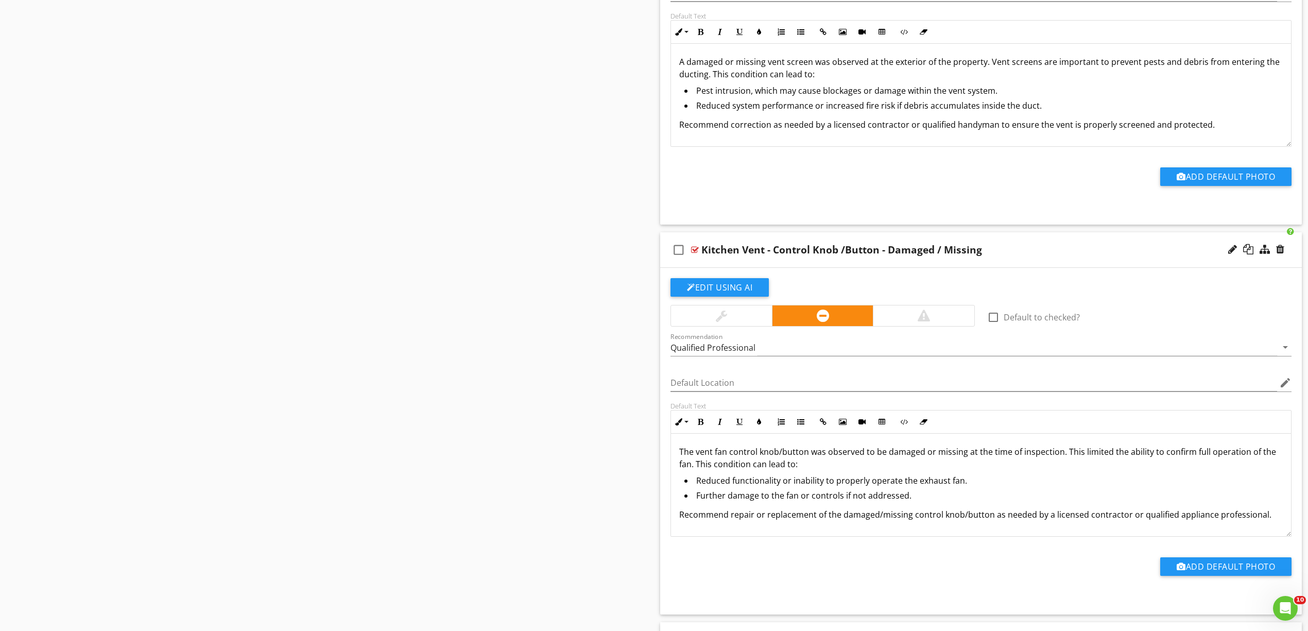
scroll to position [5659, 0]
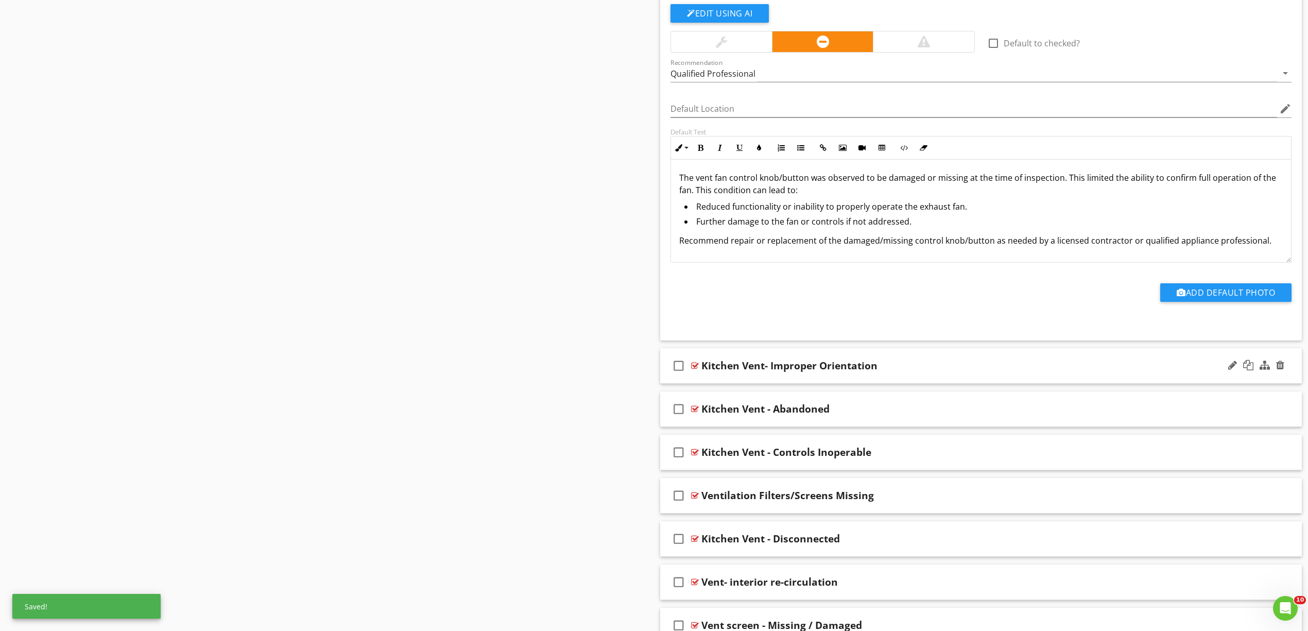
click at [699, 381] on div "check_box_outline_blank Kitchen Vent- Improper Orientation" at bounding box center [981, 366] width 642 height 36
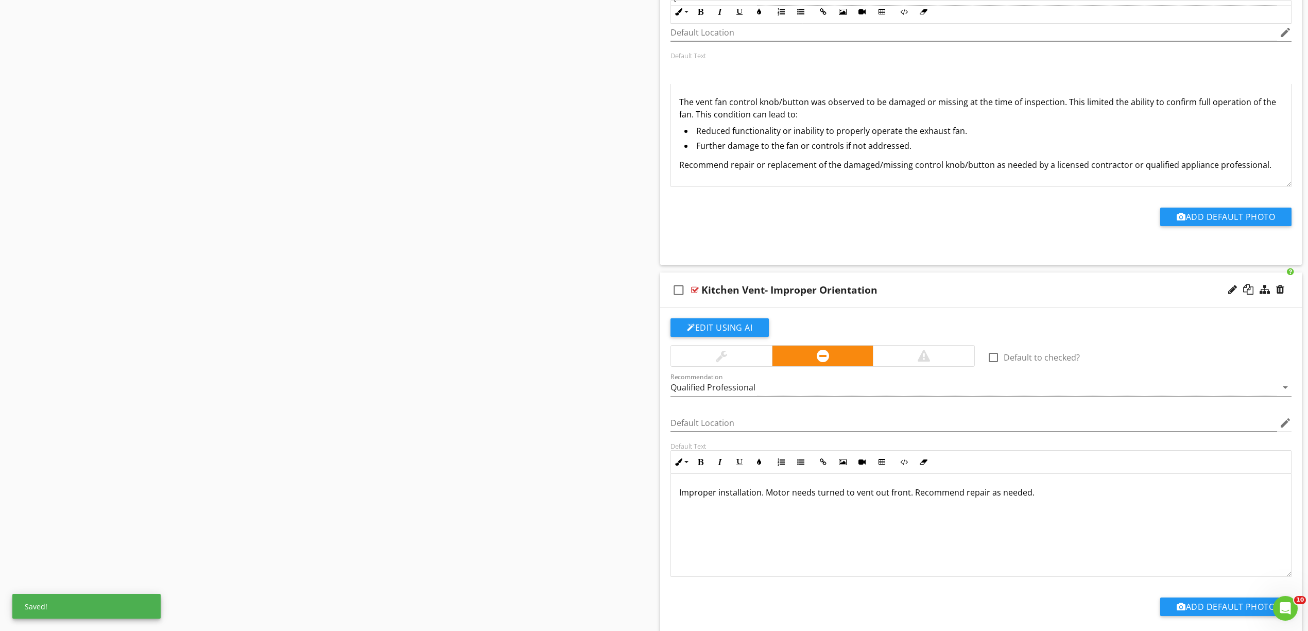
scroll to position [5865, 0]
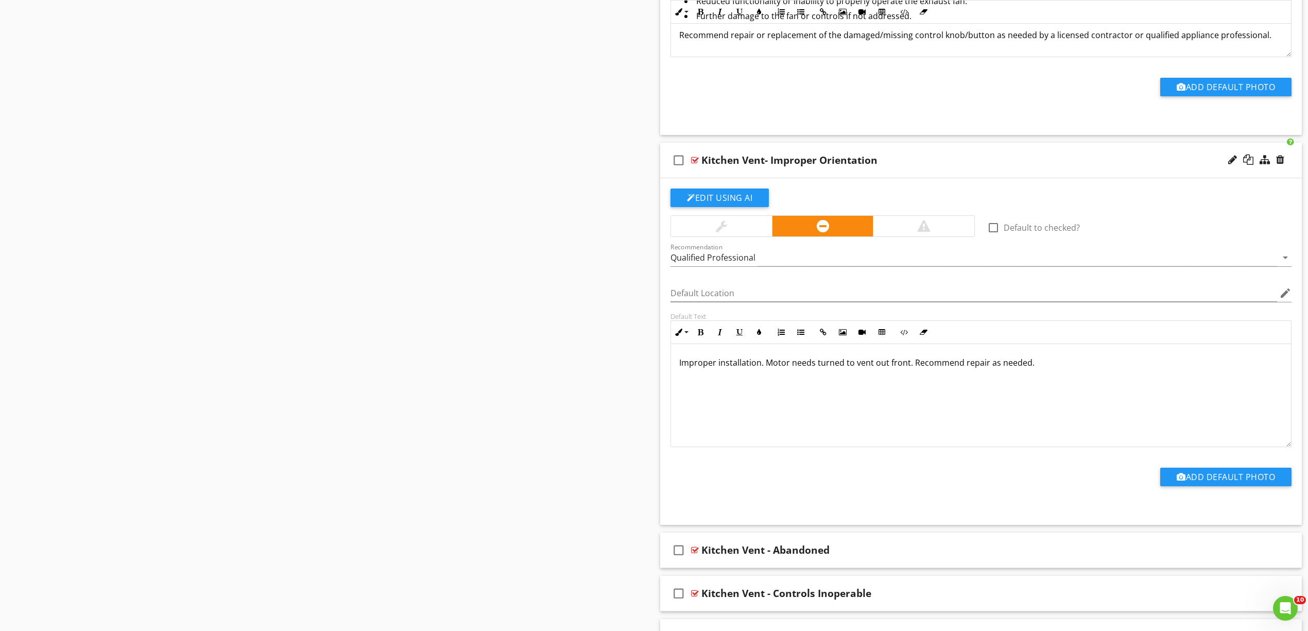
drag, startPoint x: 1060, startPoint y: 392, endPoint x: 607, endPoint y: 367, distance: 453.9
click at [1052, 404] on div "Improper installation. Motor needs turned to vent out front. Recommend repair a…" at bounding box center [981, 395] width 620 height 103
drag, startPoint x: 1078, startPoint y: 403, endPoint x: 577, endPoint y: 355, distance: 502.8
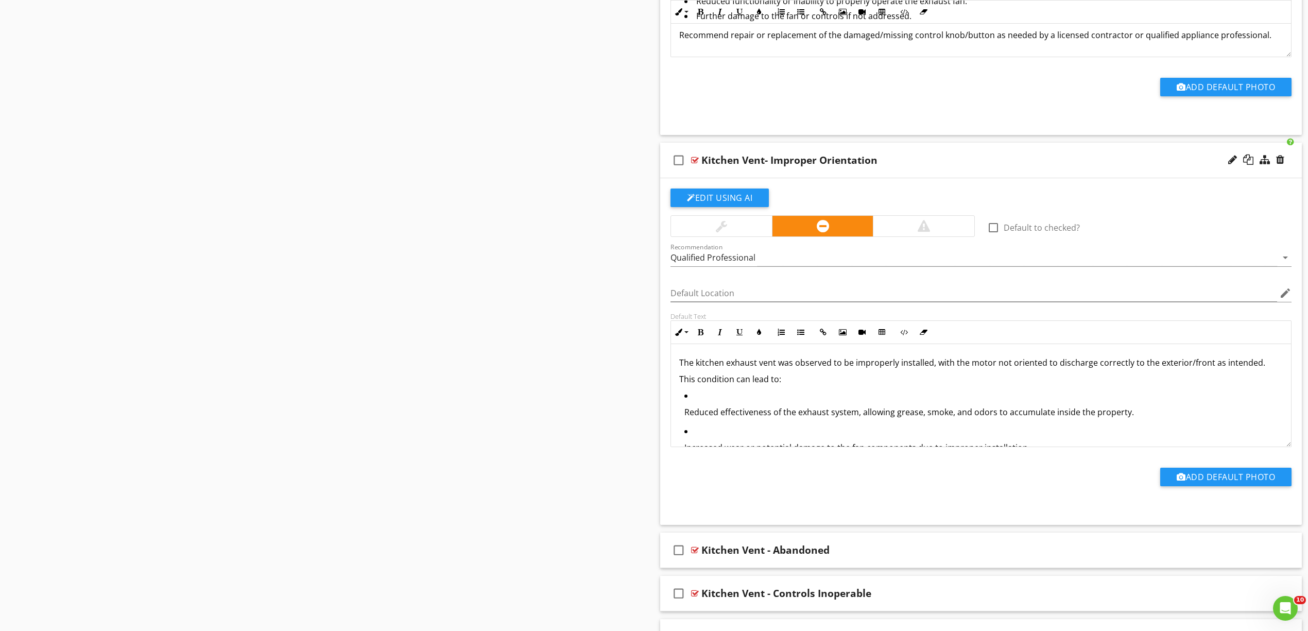
scroll to position [40, 0]
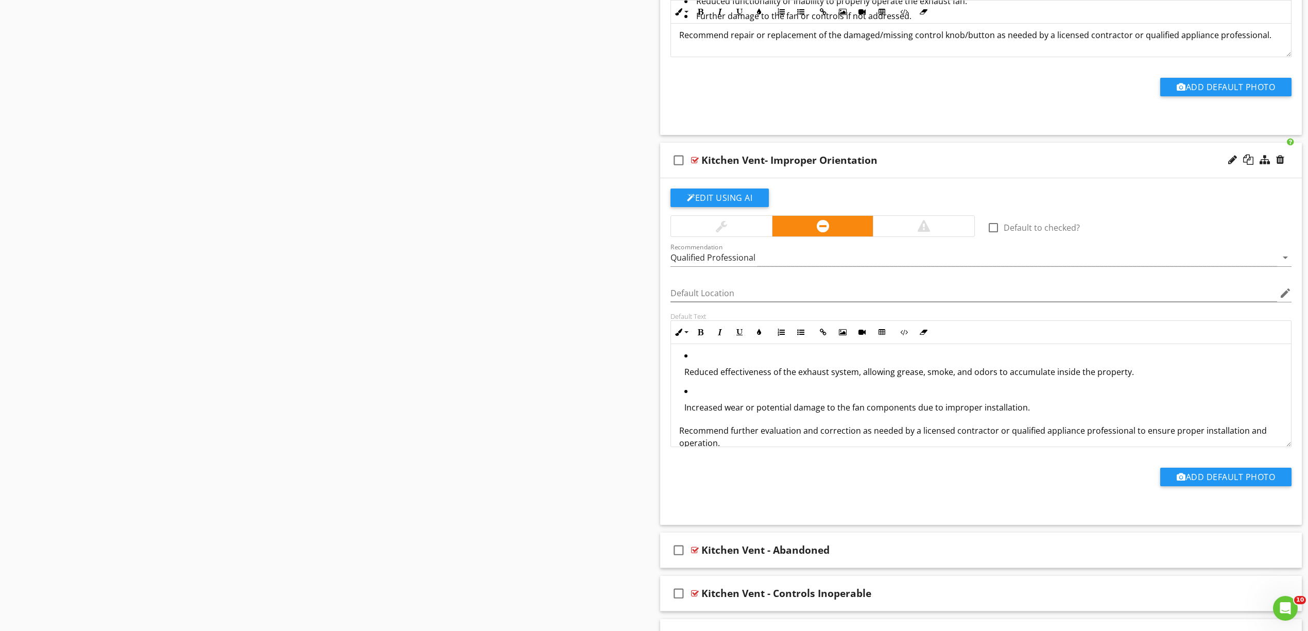
click at [742, 385] on li "Reduced effectiveness of the exhaust system, allowing grease, smoke, and odors …" at bounding box center [983, 367] width 598 height 36
click at [799, 336] on icon "button" at bounding box center [800, 332] width 7 height 7
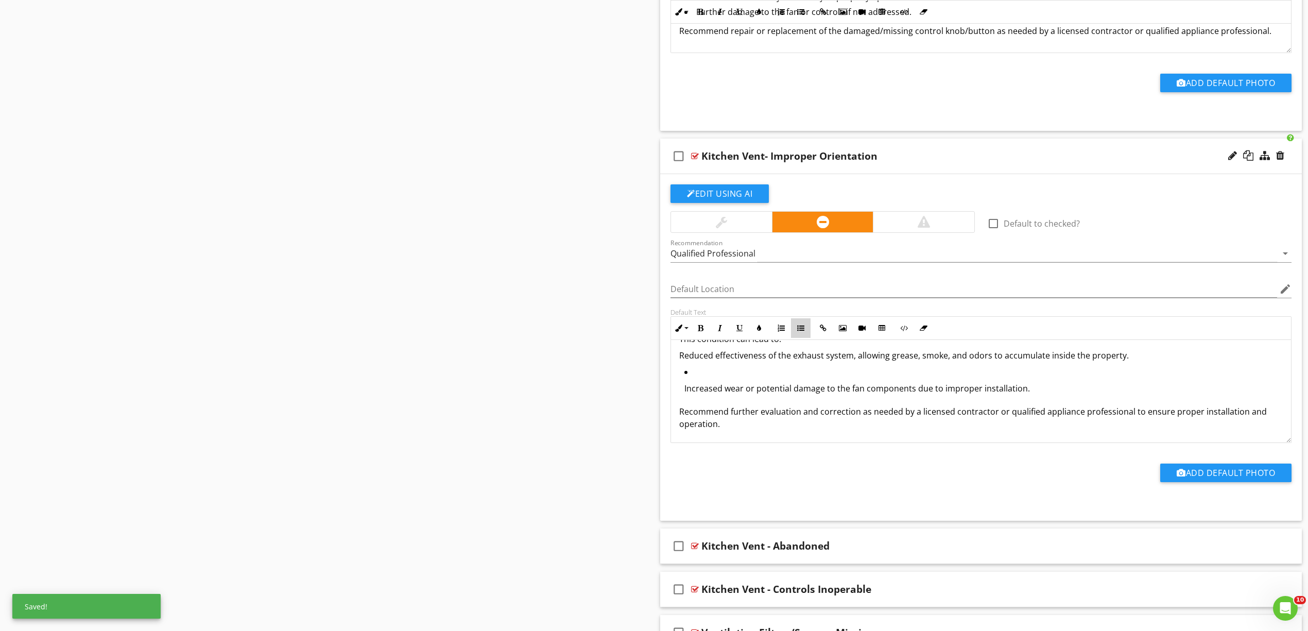
click at [803, 338] on button "Unordered List" at bounding box center [801, 328] width 20 height 20
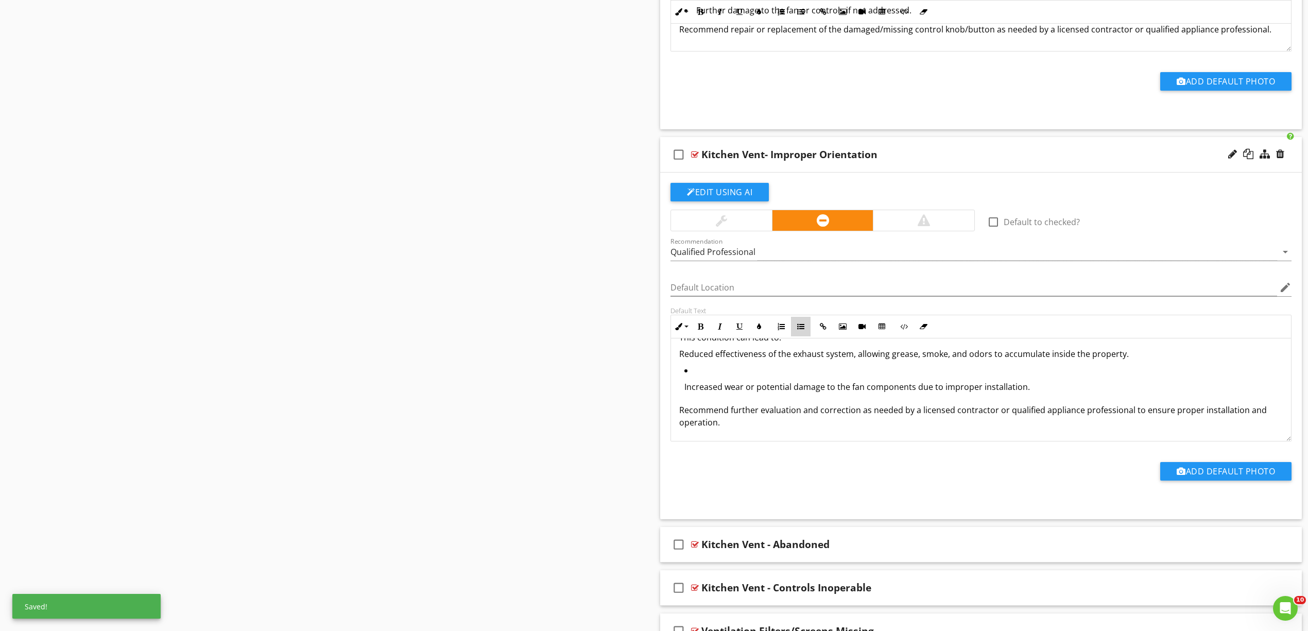
scroll to position [35, 0]
click at [763, 393] on p "Increased wear or potential damage to the fan components due to improper instal…" at bounding box center [983, 387] width 598 height 12
click at [803, 336] on button "Unordered List" at bounding box center [801, 327] width 20 height 20
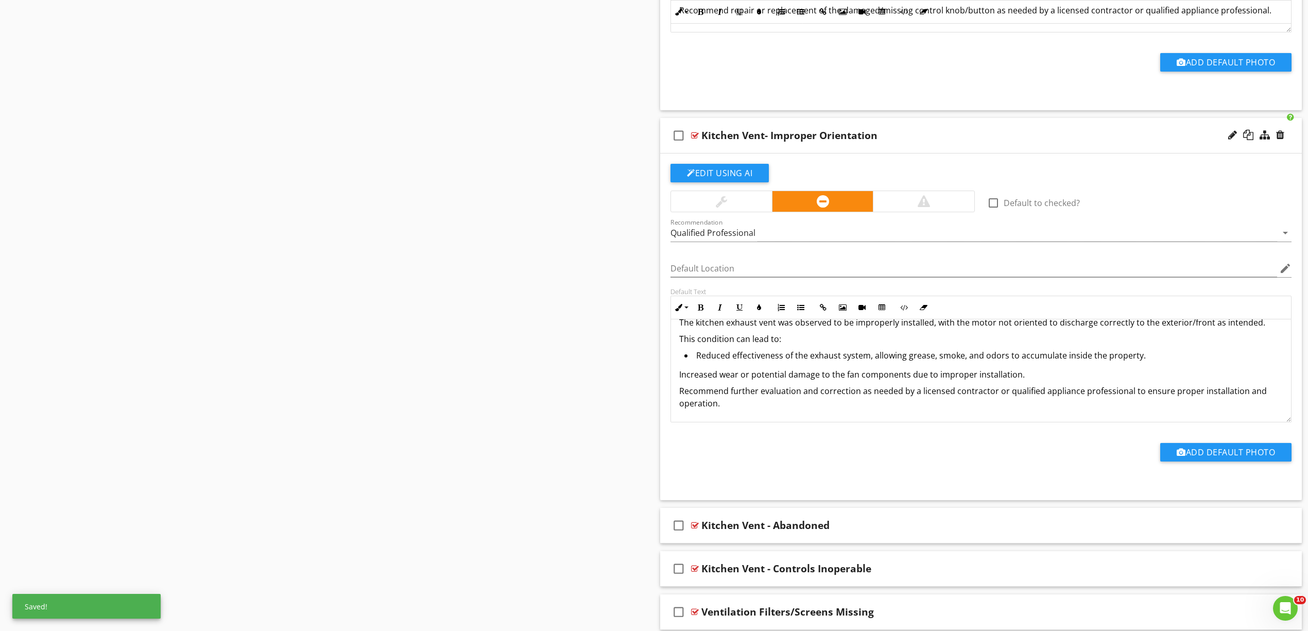
scroll to position [15, 0]
click at [802, 311] on icon "button" at bounding box center [800, 307] width 7 height 7
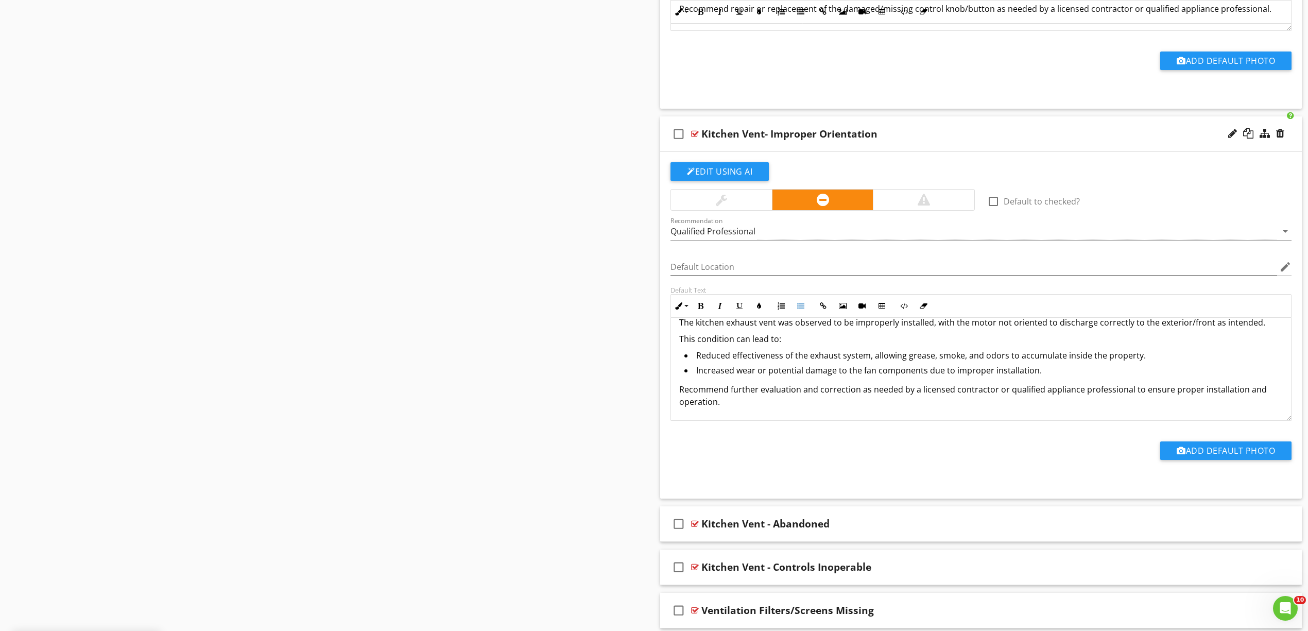
scroll to position [14, 0]
click at [691, 528] on div at bounding box center [695, 524] width 8 height 8
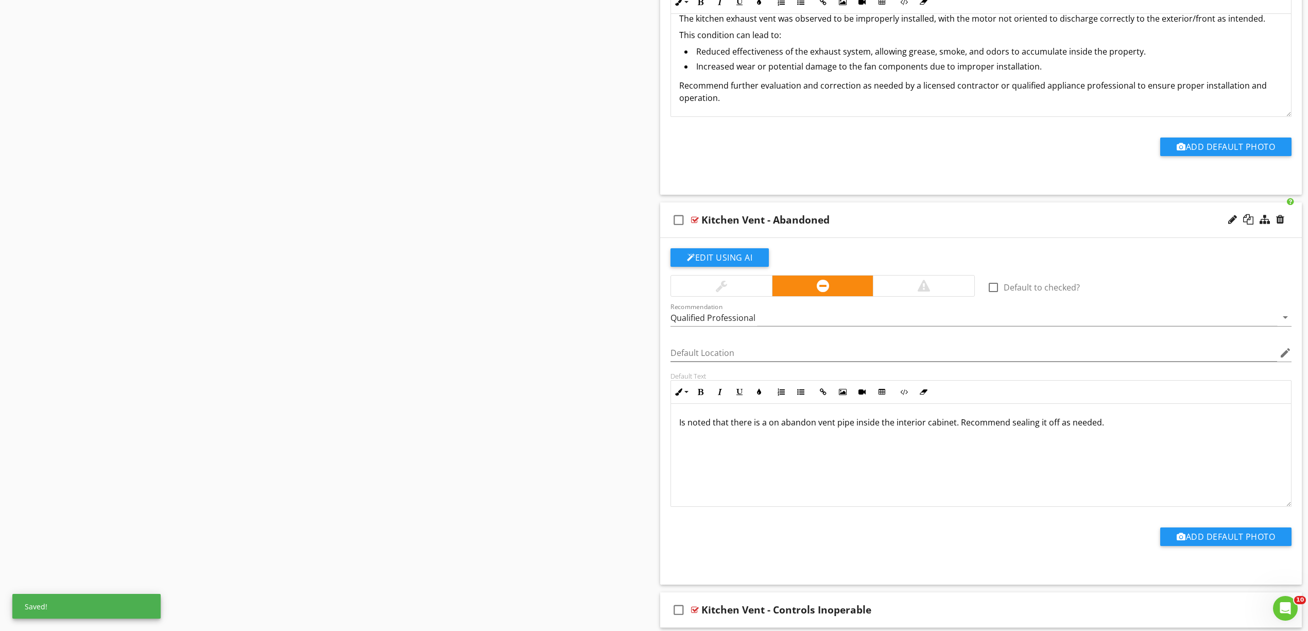
scroll to position [6235, 0]
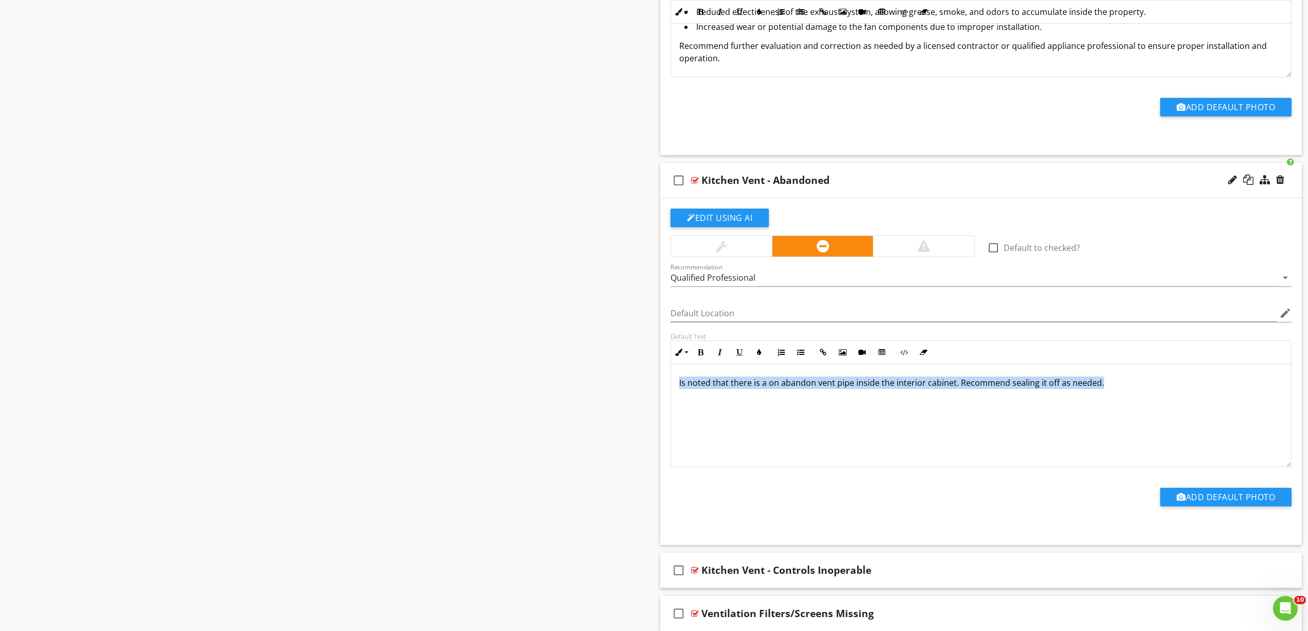
drag, startPoint x: 1112, startPoint y: 415, endPoint x: 641, endPoint y: 395, distance: 471.6
click at [1017, 436] on div "Is noted that there is a on abandon vent pipe inside the interior cabinet. Reco…" at bounding box center [981, 415] width 620 height 103
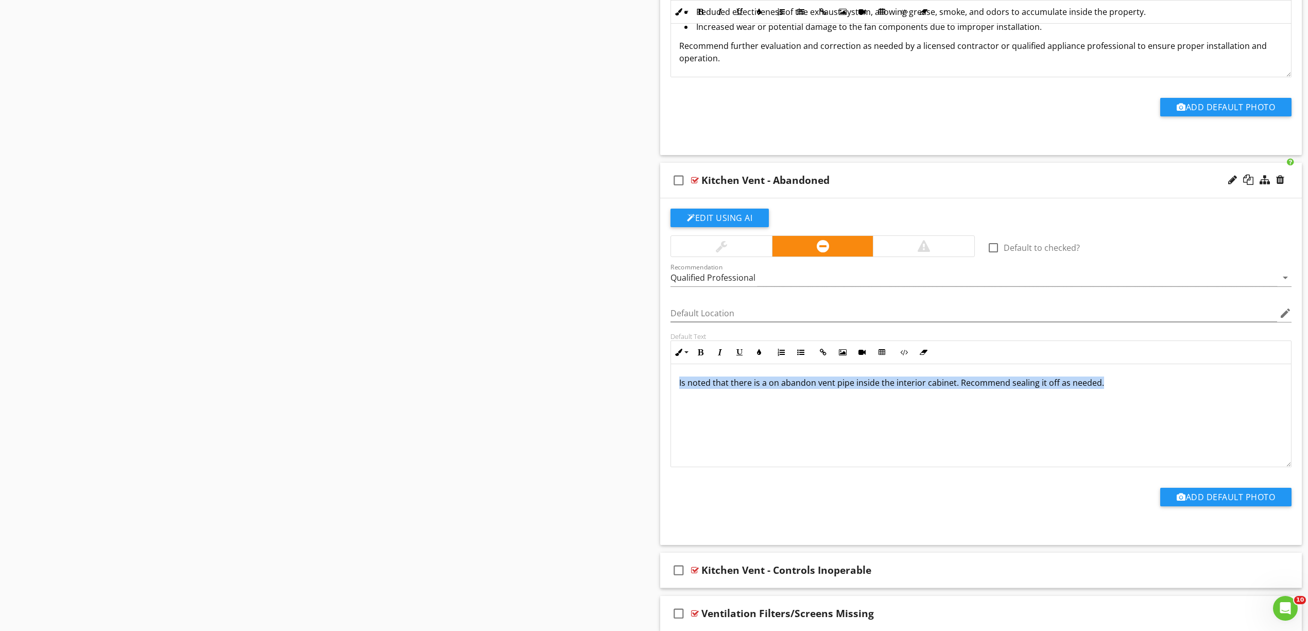
click at [1017, 436] on div "Is noted that there is a on abandon vent pipe inside the interior cabinet. Reco…" at bounding box center [981, 415] width 620 height 103
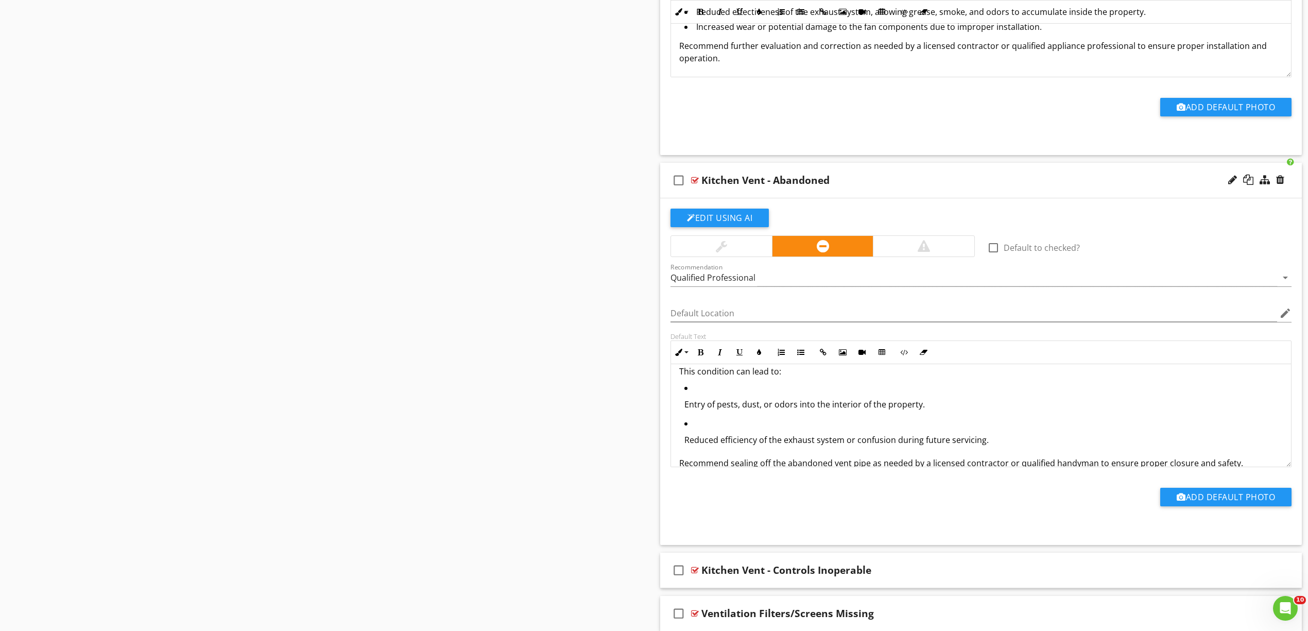
click at [793, 410] on p "Entry of pests, dust, or odors into the interior of the property." at bounding box center [983, 404] width 598 height 12
click at [799, 356] on icon "button" at bounding box center [800, 352] width 7 height 7
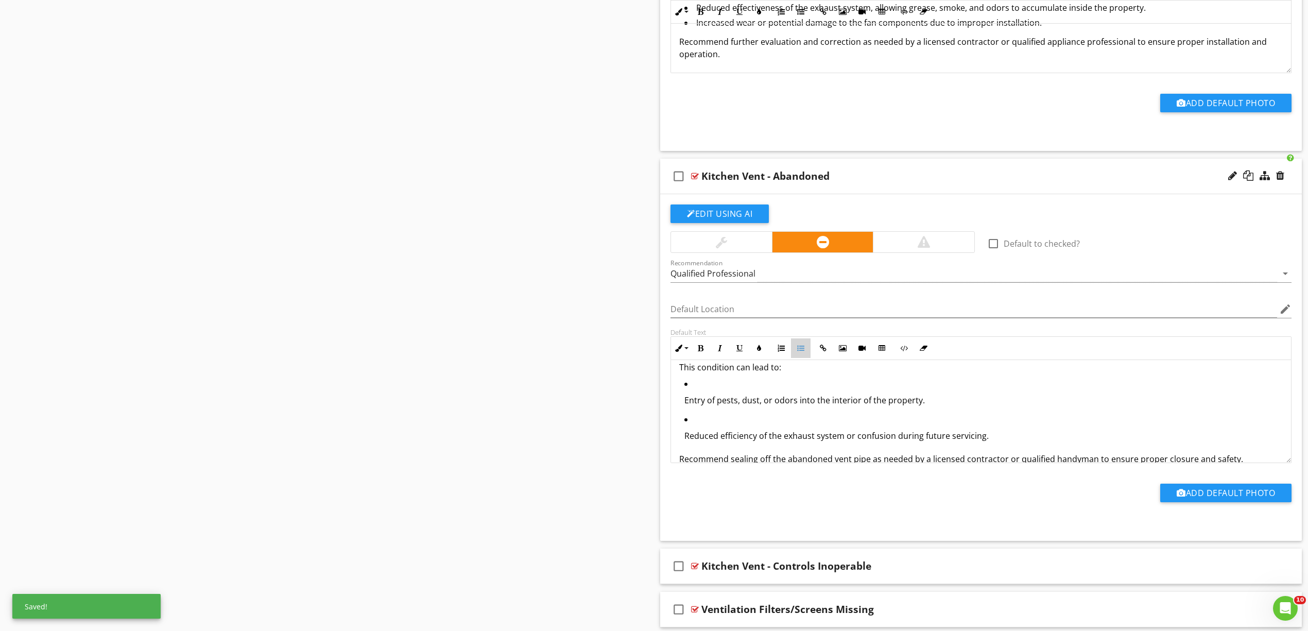
scroll to position [36, 0]
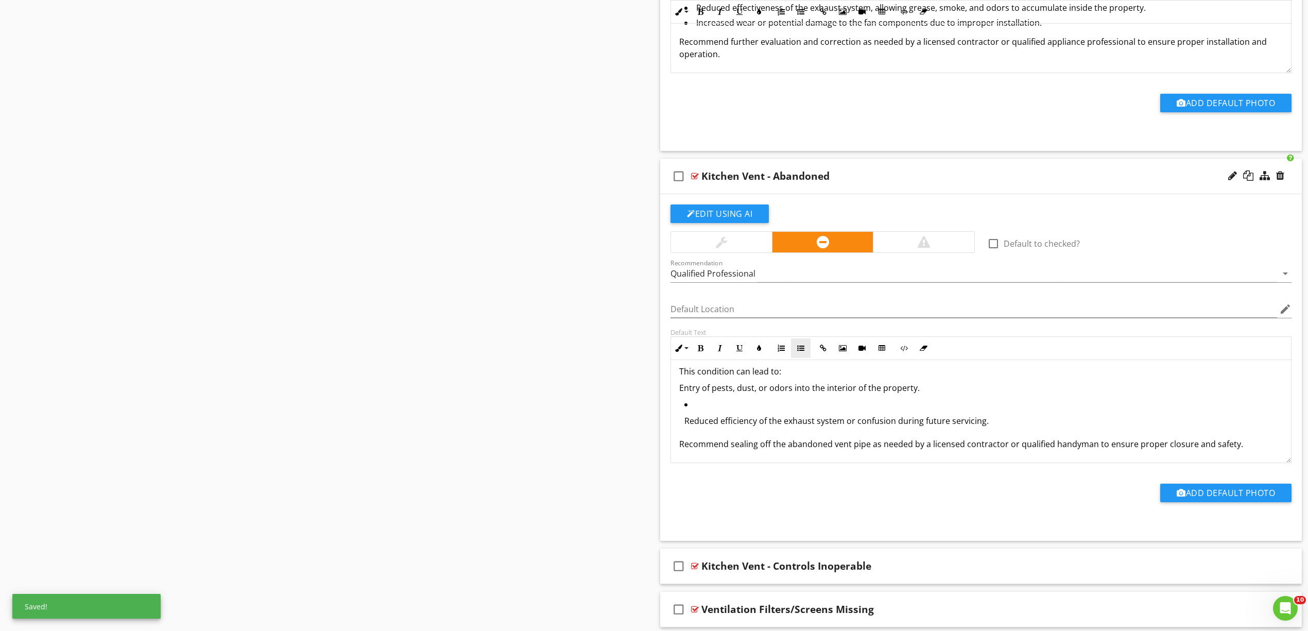
click at [799, 358] on button "Unordered List" at bounding box center [801, 348] width 20 height 20
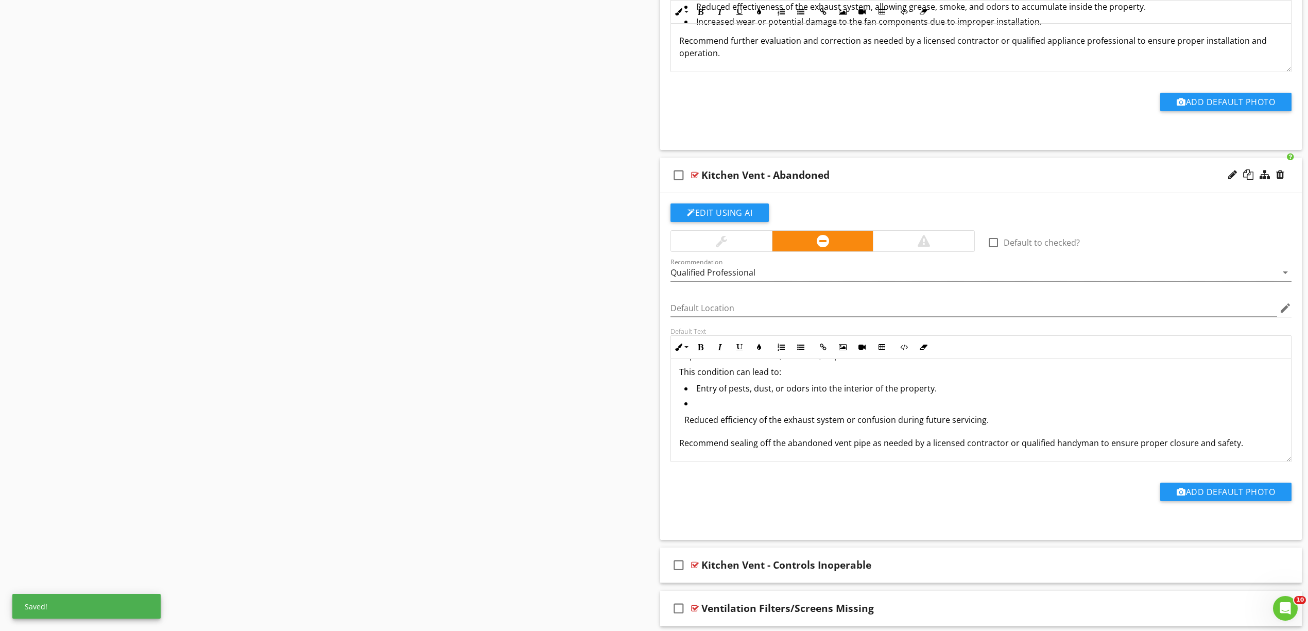
scroll to position [35, 0]
click at [761, 426] on p "Reduced efficiency of the exhaust system or confusion during future servicing." at bounding box center [983, 420] width 598 height 12
click at [796, 357] on button "Unordered List" at bounding box center [801, 347] width 20 height 20
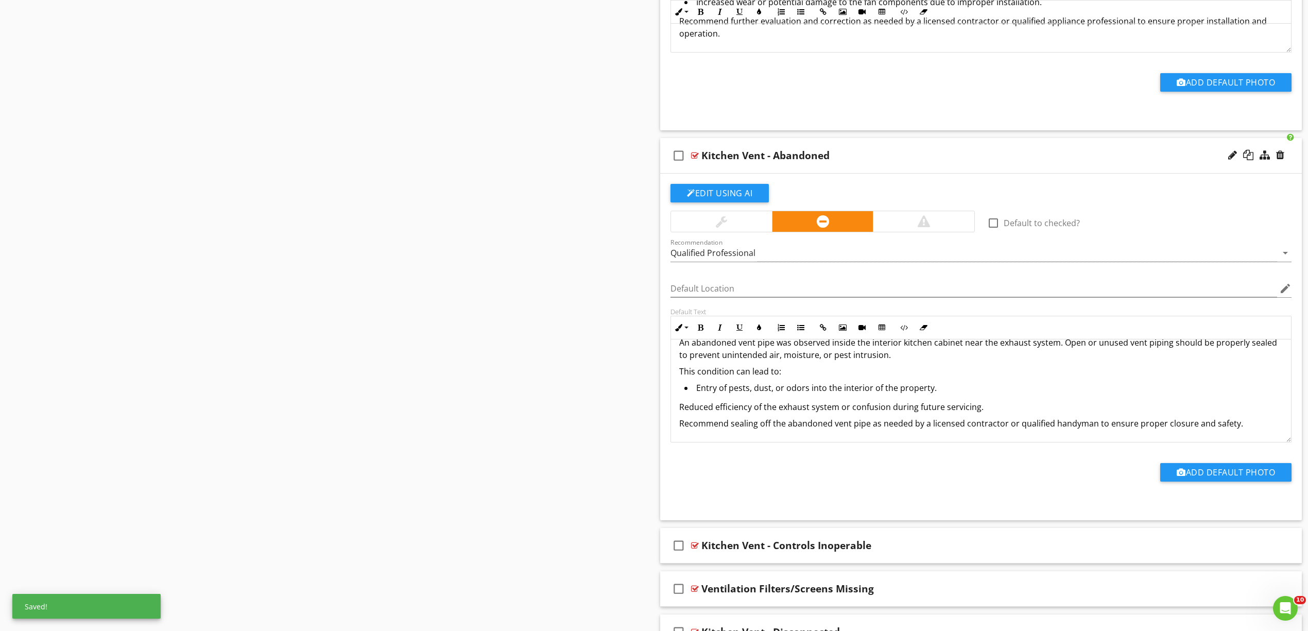
scroll to position [15, 0]
click at [799, 331] on icon "button" at bounding box center [800, 327] width 7 height 7
click at [678, 387] on div "An abandoned vent pipe was observed inside the interior kitchen cabinet near th…" at bounding box center [981, 382] width 620 height 116
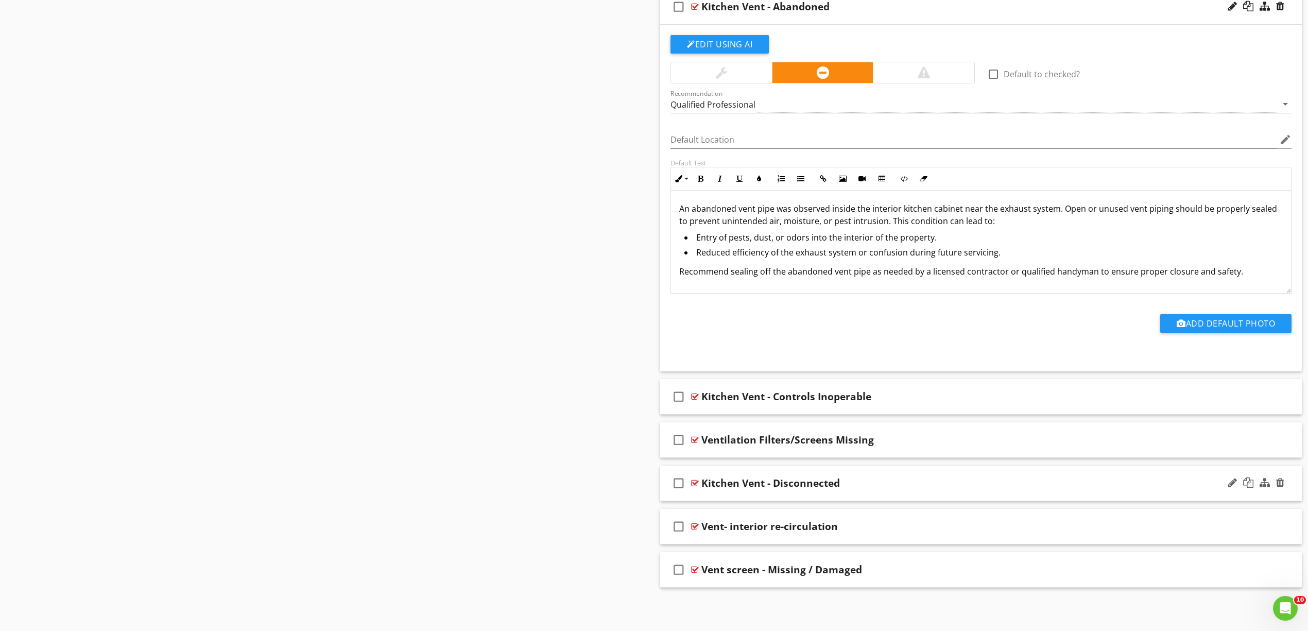
scroll to position [6429, 0]
click at [695, 395] on div at bounding box center [695, 396] width 8 height 8
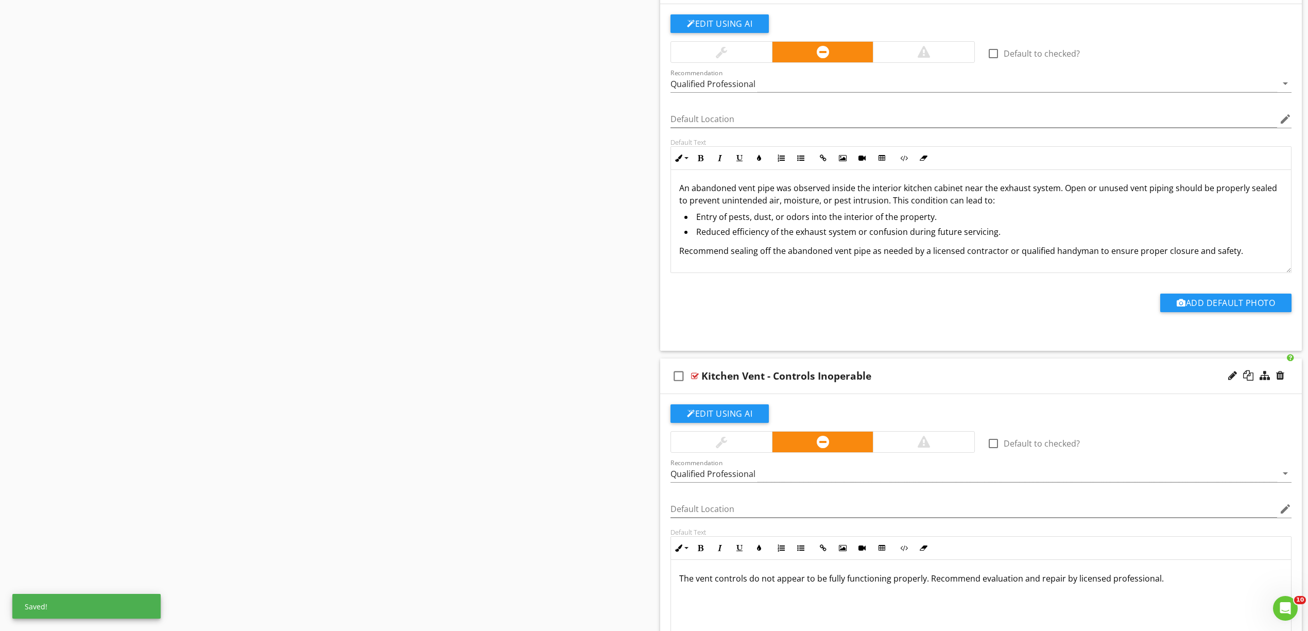
scroll to position [6635, 0]
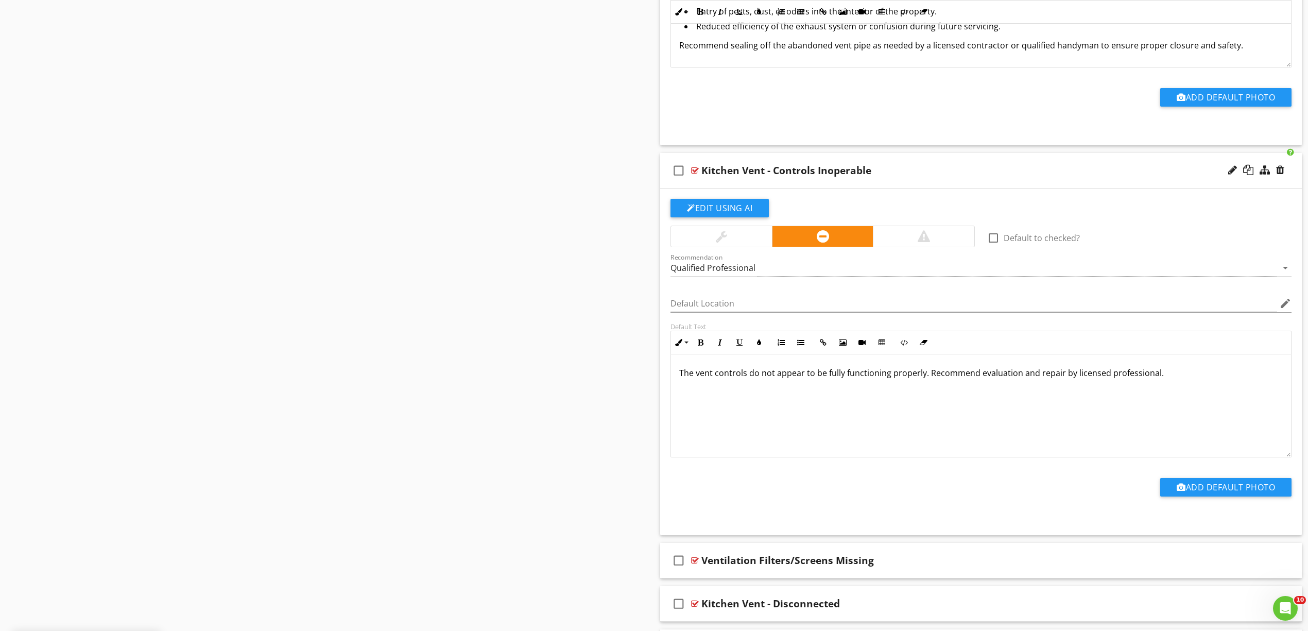
drag, startPoint x: 1183, startPoint y: 410, endPoint x: 565, endPoint y: 384, distance: 618.5
click at [877, 447] on div "The vent controls do not appear to be fully functioning properly. Recommend eva…" at bounding box center [981, 405] width 620 height 103
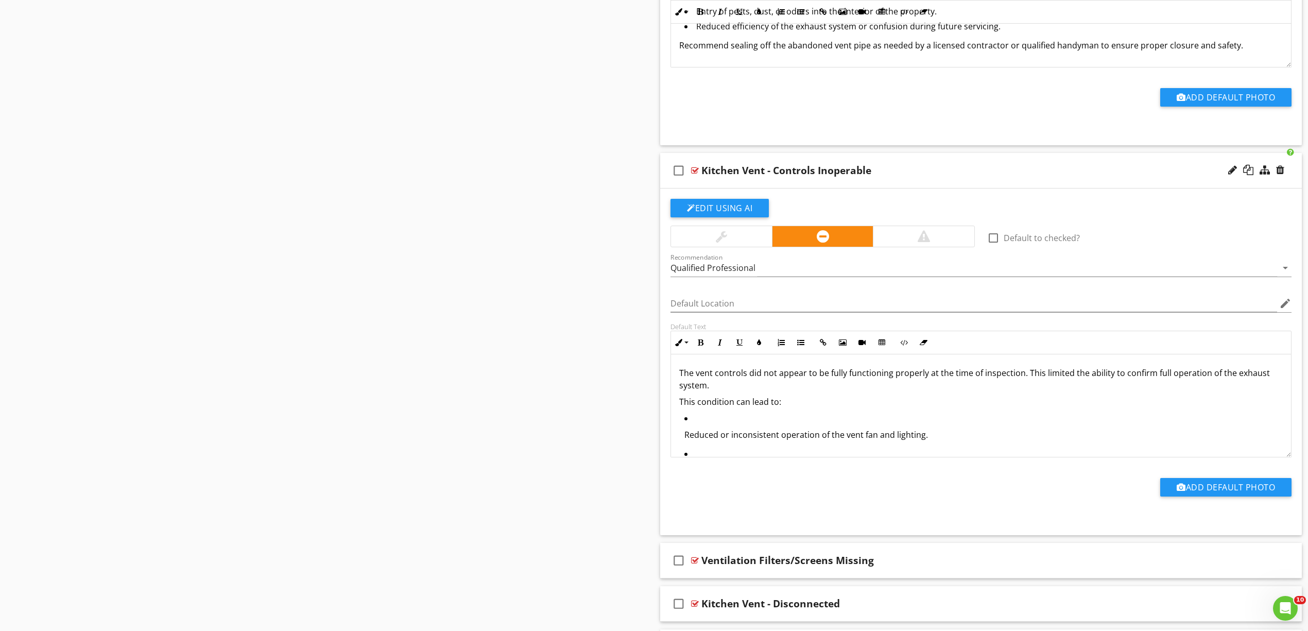
scroll to position [54, 0]
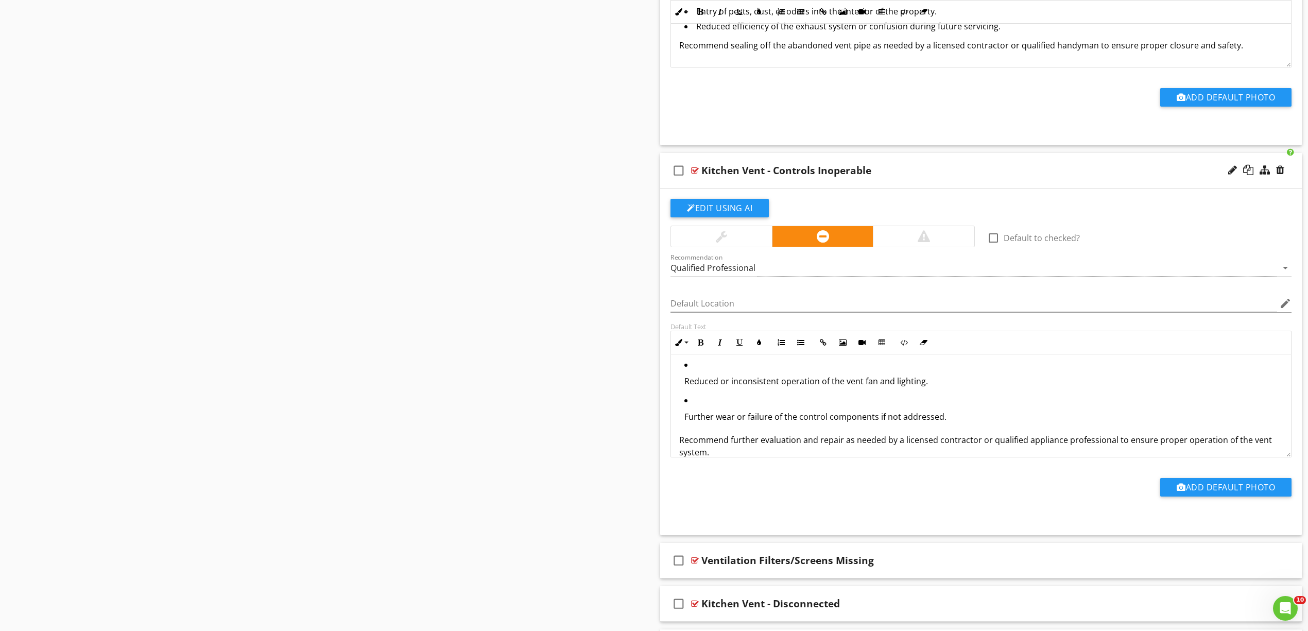
click at [837, 387] on p "Reduced or inconsistent operation of the vent fan and lighting." at bounding box center [983, 381] width 598 height 12
click at [798, 346] on icon "button" at bounding box center [800, 342] width 7 height 7
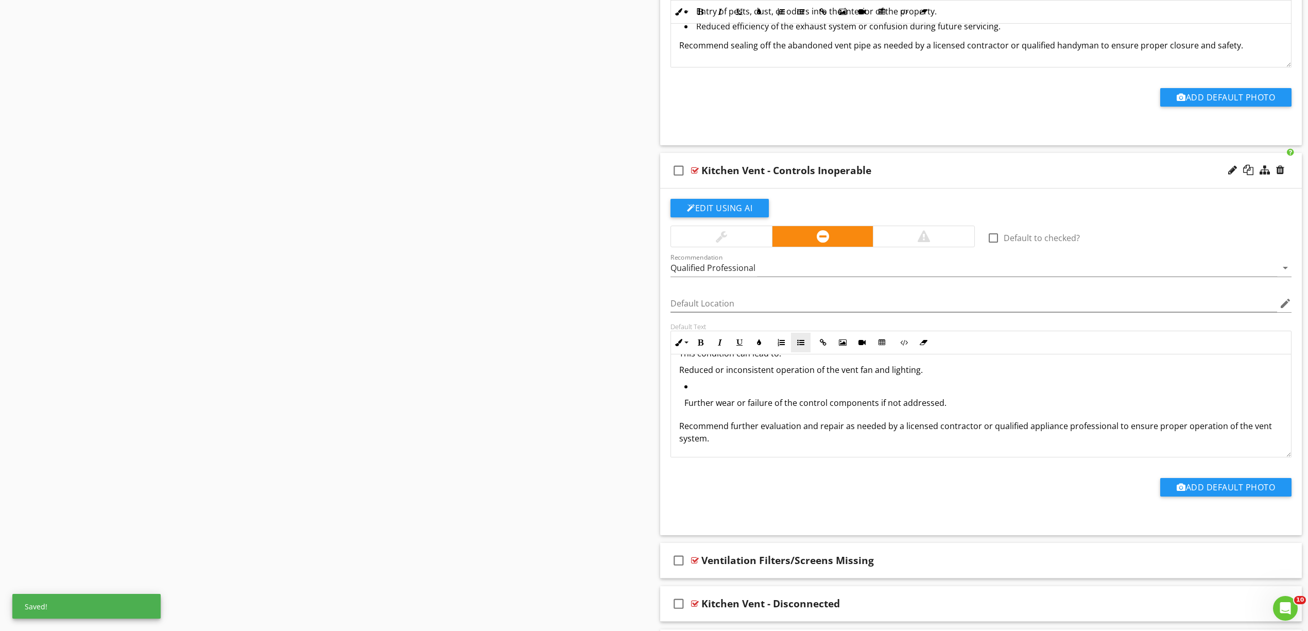
scroll to position [34, 0]
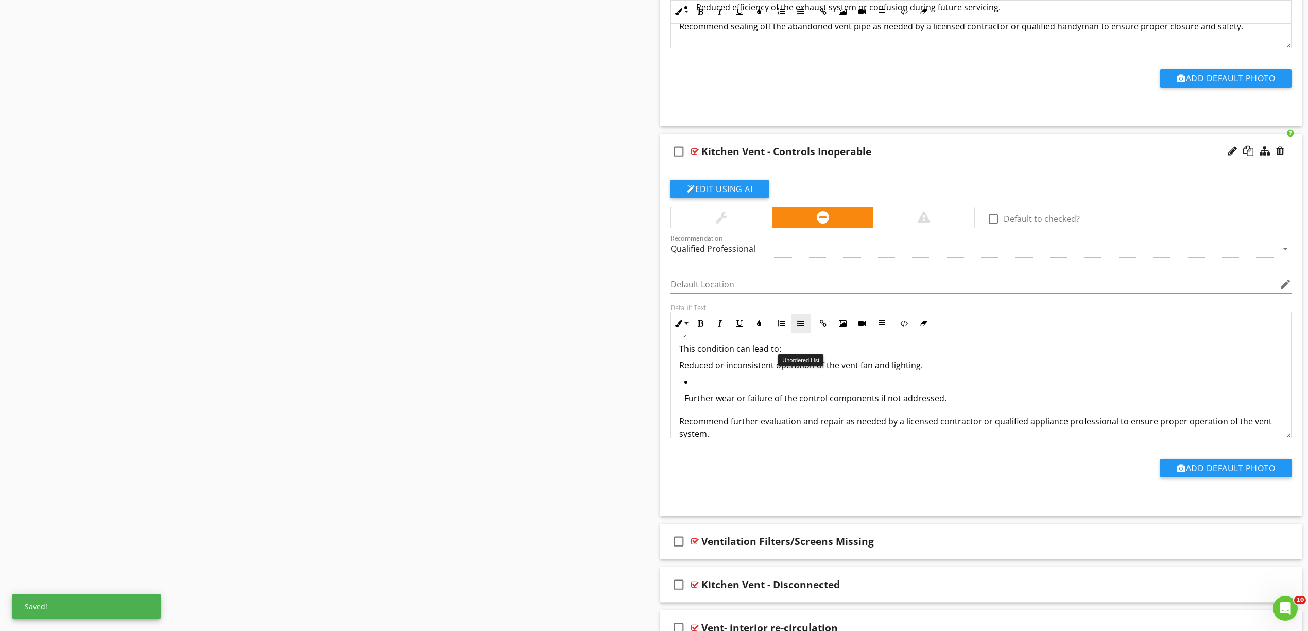
click at [801, 327] on icon "button" at bounding box center [800, 323] width 7 height 7
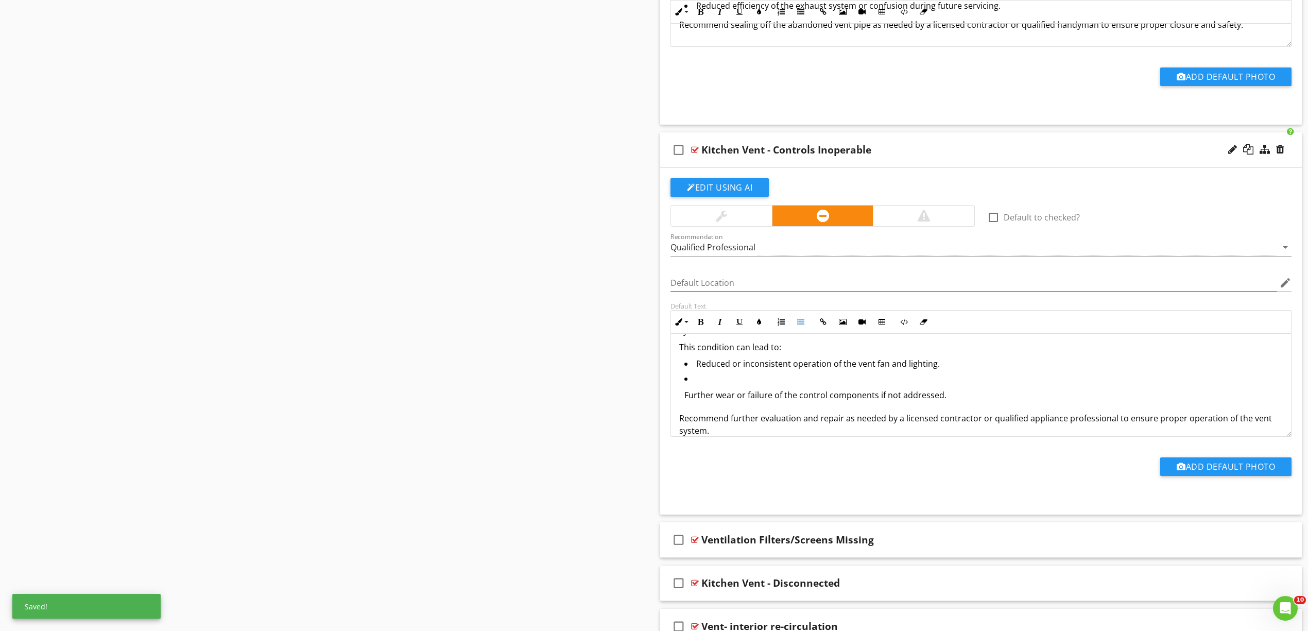
scroll to position [33, 0]
click at [752, 402] on p "Further wear or failure of the control components if not addressed." at bounding box center [983, 396] width 598 height 12
click at [803, 325] on icon "button" at bounding box center [800, 321] width 7 height 7
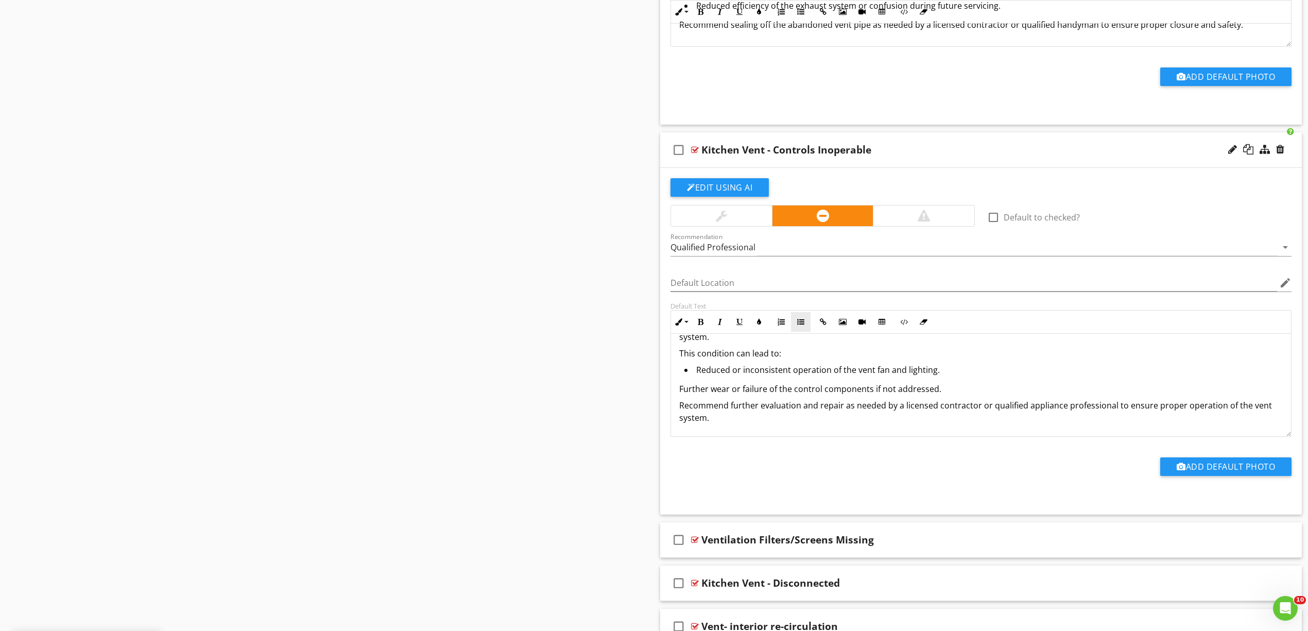
scroll to position [6674, 0]
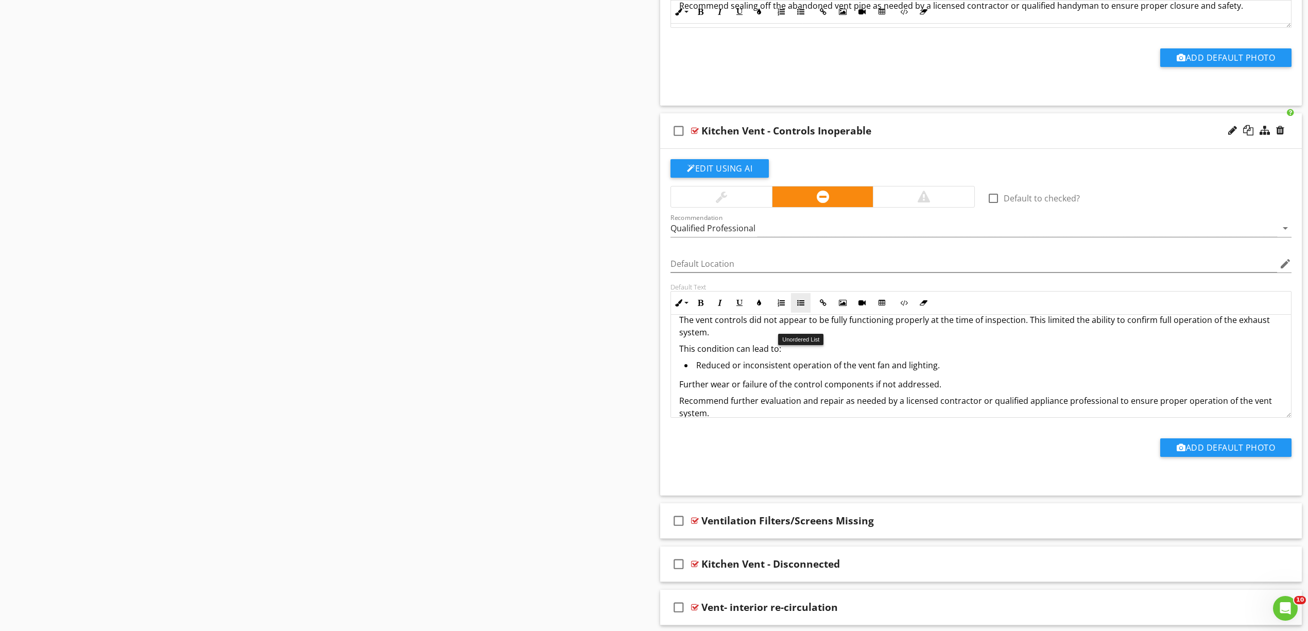
click at [799, 306] on icon "button" at bounding box center [800, 302] width 7 height 7
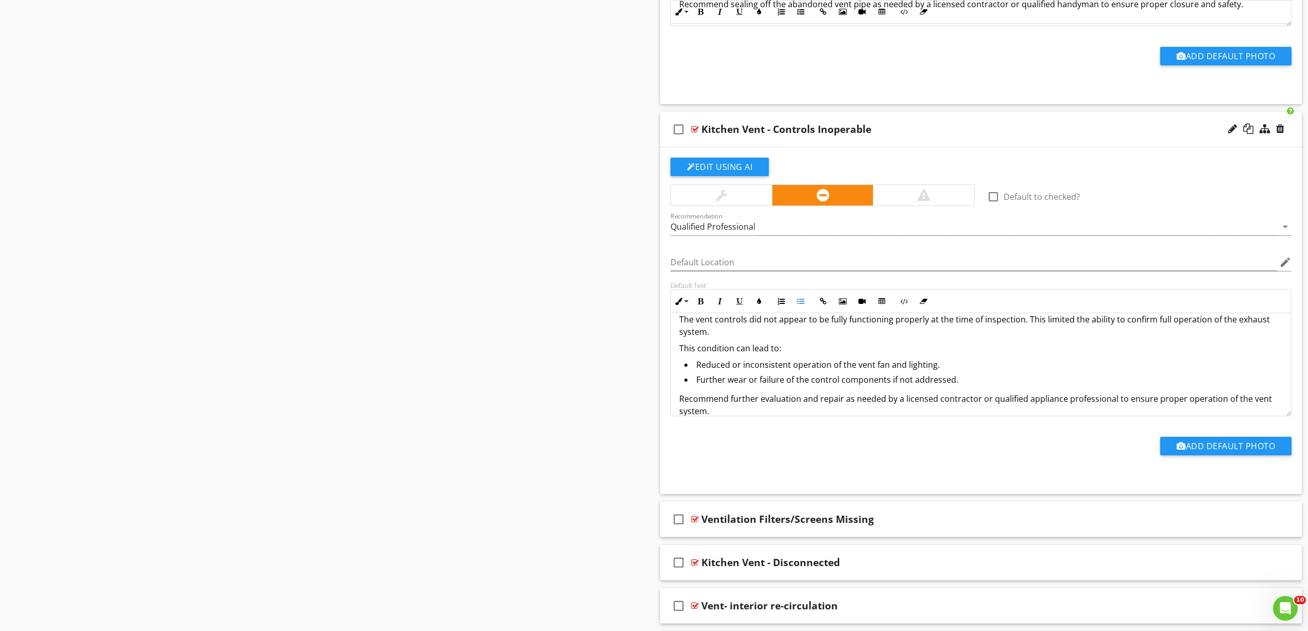
click at [678, 369] on div "The vent controls did not appear to be fully functioning properly at the time o…" at bounding box center [981, 365] width 620 height 129
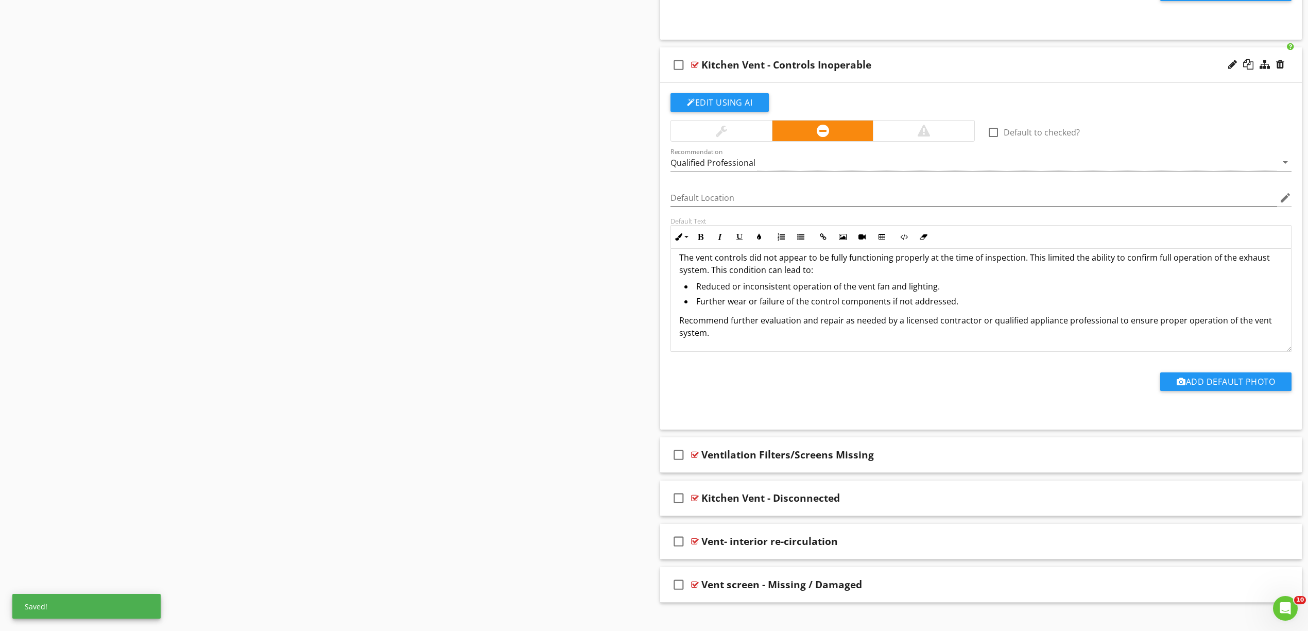
scroll to position [6777, 0]
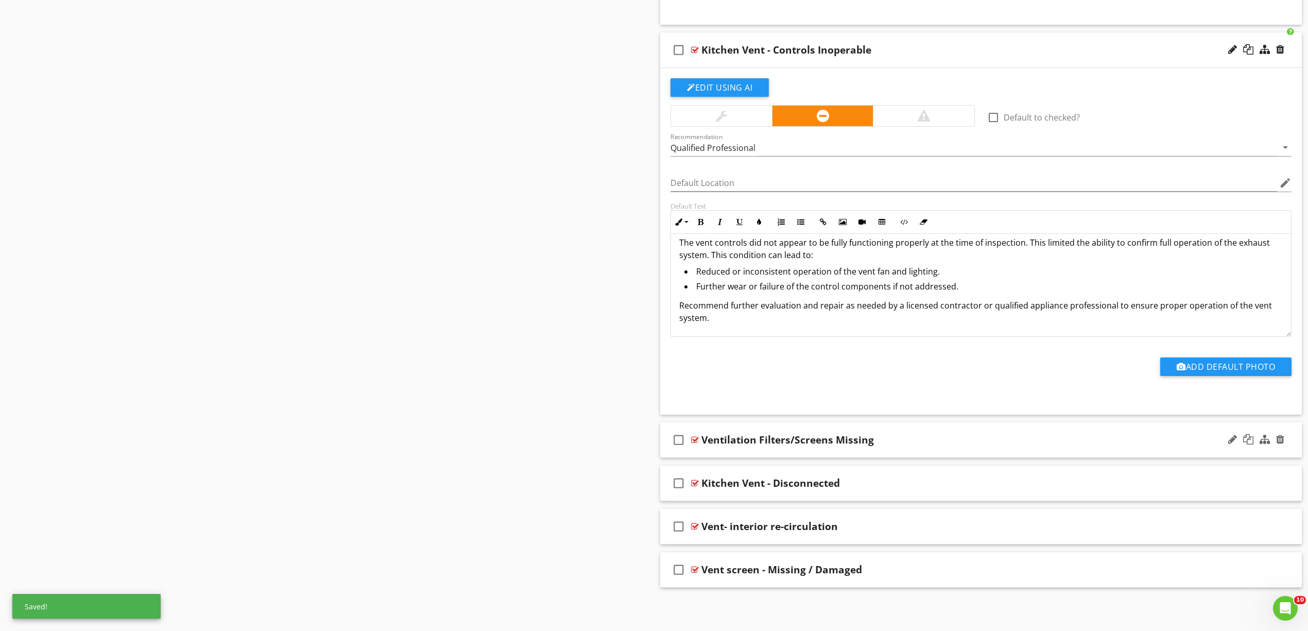
click at [695, 441] on div at bounding box center [695, 440] width 8 height 8
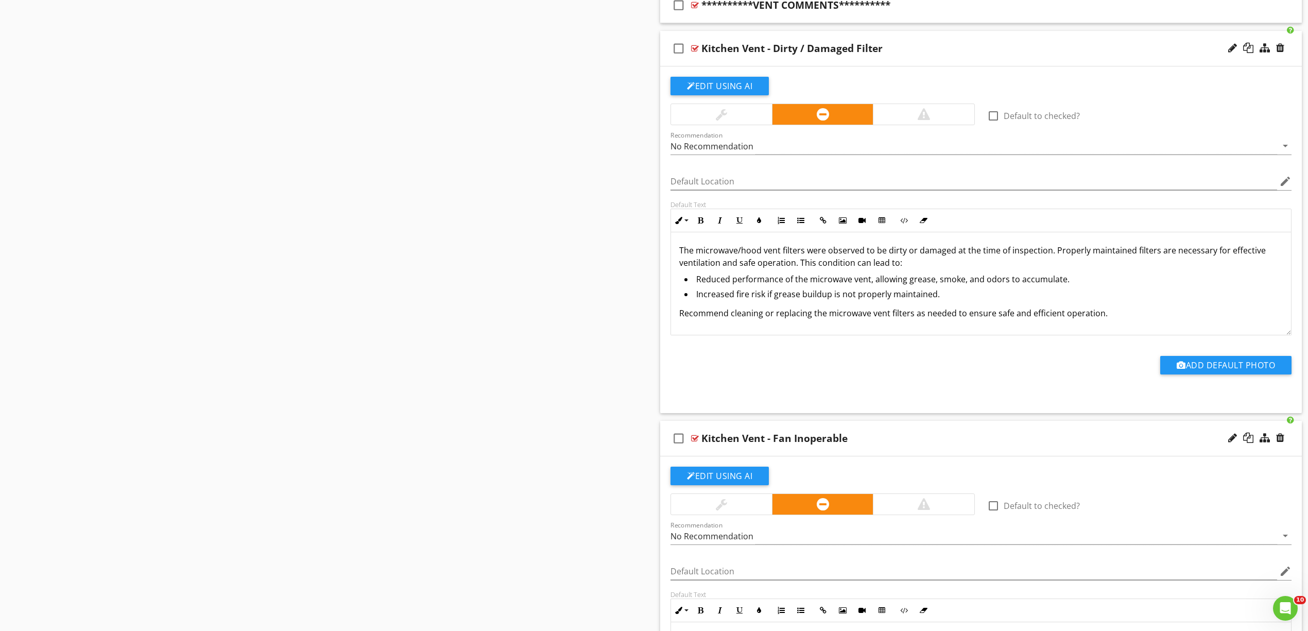
scroll to position [1215, 0]
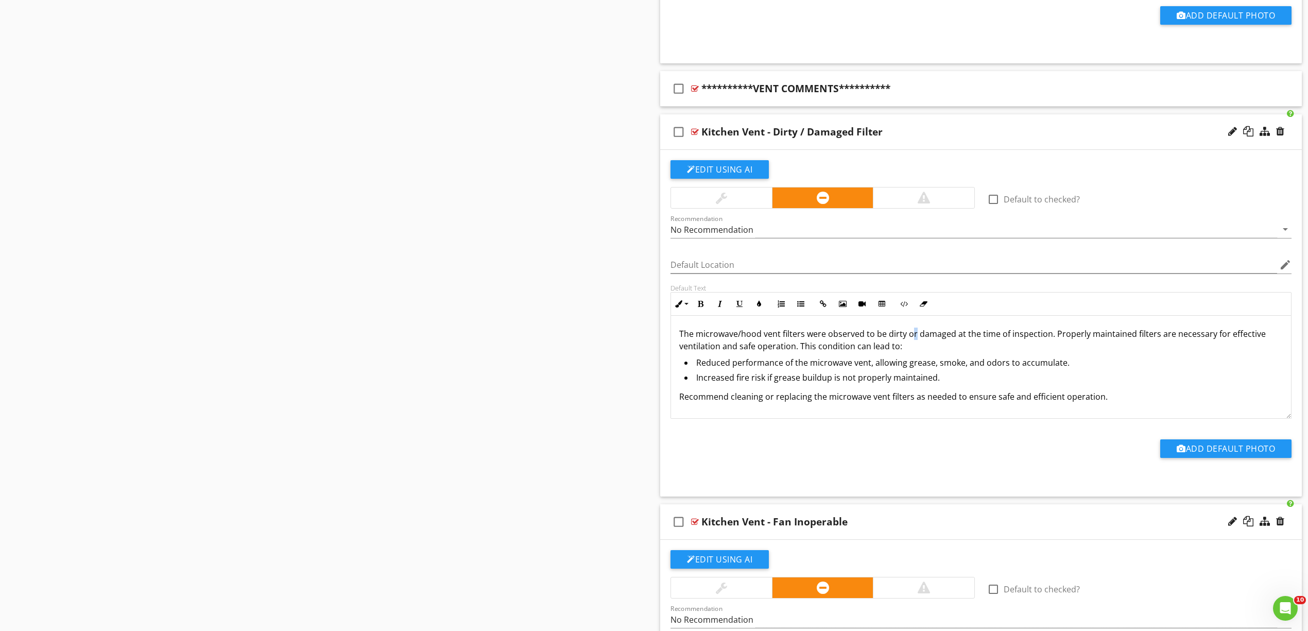
click at [913, 338] on p "The microwave/hood vent filters were observed to be dirty or damaged at the tim…" at bounding box center [981, 340] width 604 height 25
click at [946, 338] on p "The microwave/hood vent filters were observed to be dirty / damaged at the time…" at bounding box center [981, 340] width 604 height 25
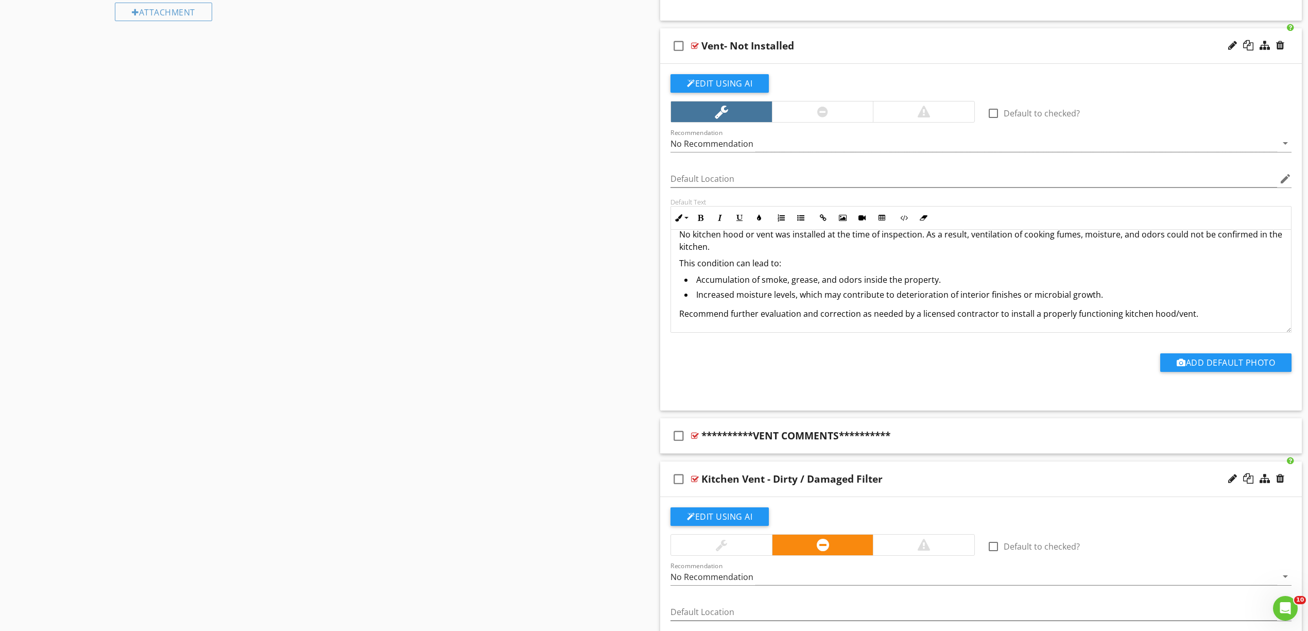
scroll to position [1009, 0]
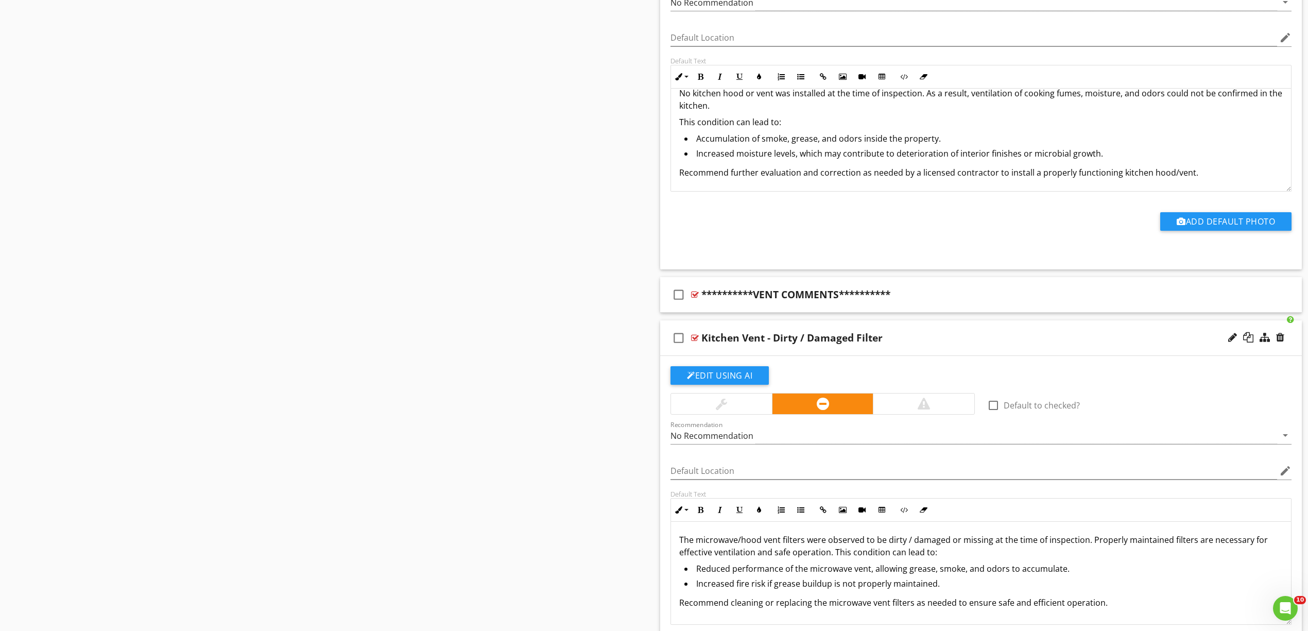
click at [854, 341] on div "Kitchen Vent - Dirty / Damaged Filter" at bounding box center [791, 338] width 181 height 12
click at [828, 339] on input "Kitchen Vent - Dirty / Damaged Filter" at bounding box center [934, 339] width 466 height 17
click at [760, 340] on input "Kitchen Vent - Dirty / Damaged / Missing Filter" at bounding box center [934, 339] width 466 height 17
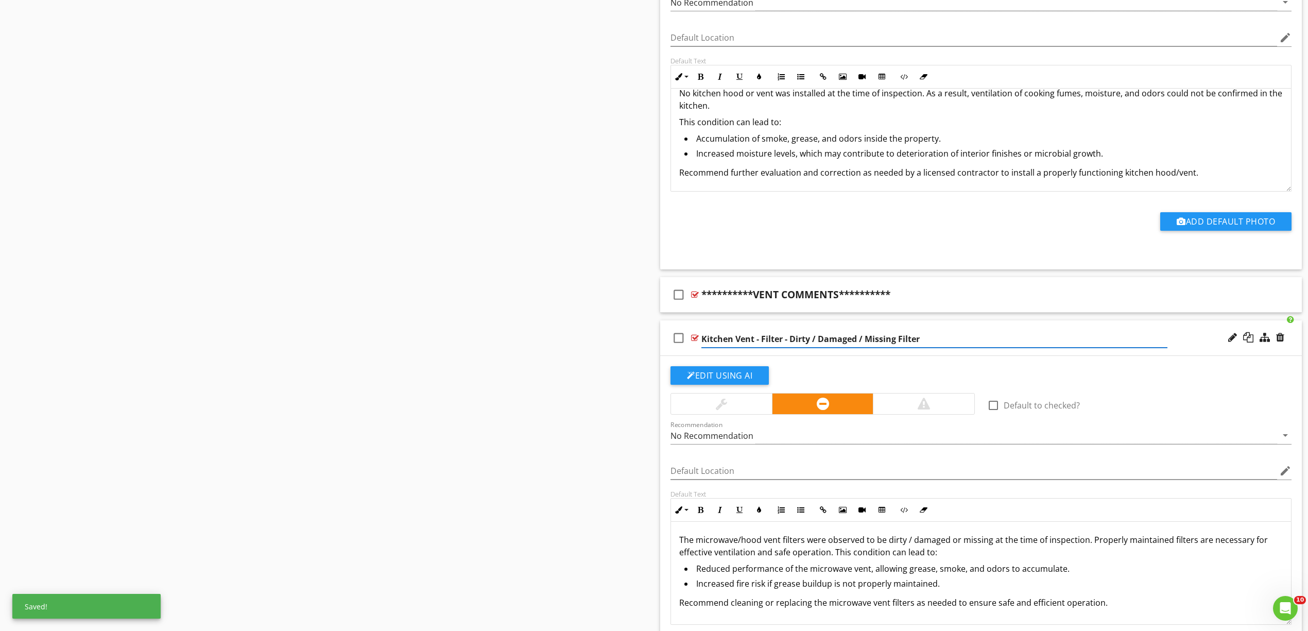
click at [923, 340] on input "Kitchen Vent - Filter - Dirty / Damaged / Missing Filter" at bounding box center [934, 339] width 466 height 17
type input "Kitchen Vent - Filter - Dirty / Damaged / Missing"
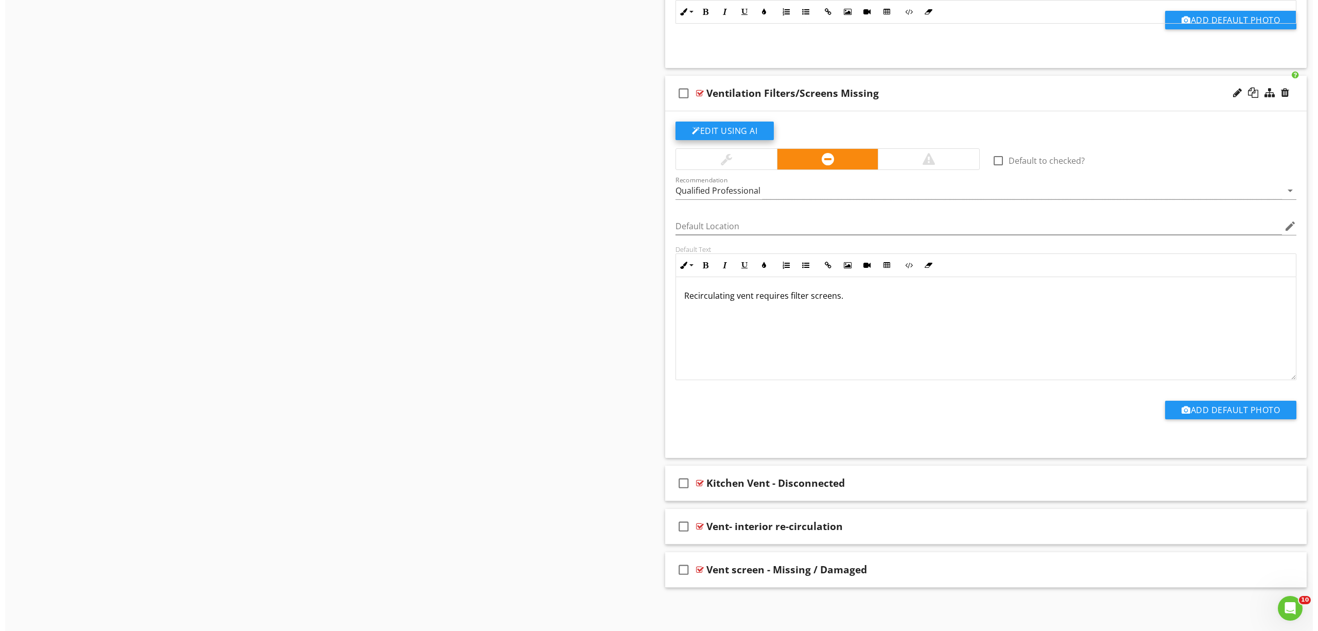
scroll to position [6918, 0]
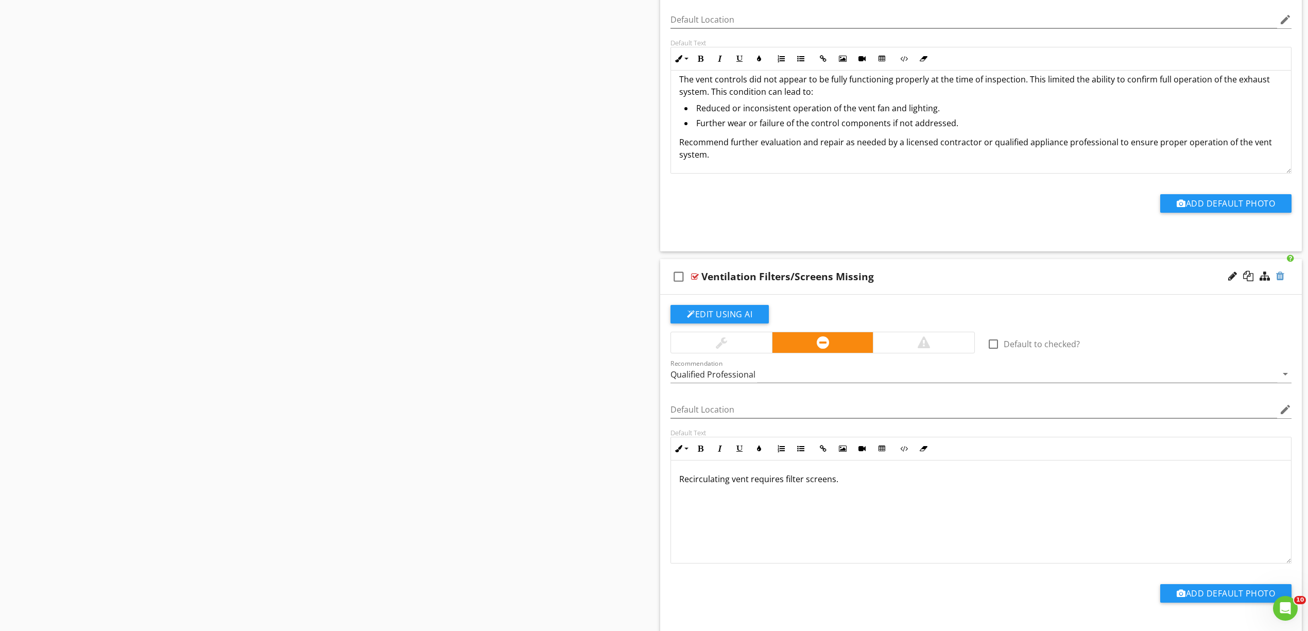
click at [1279, 281] on div at bounding box center [1280, 276] width 8 height 10
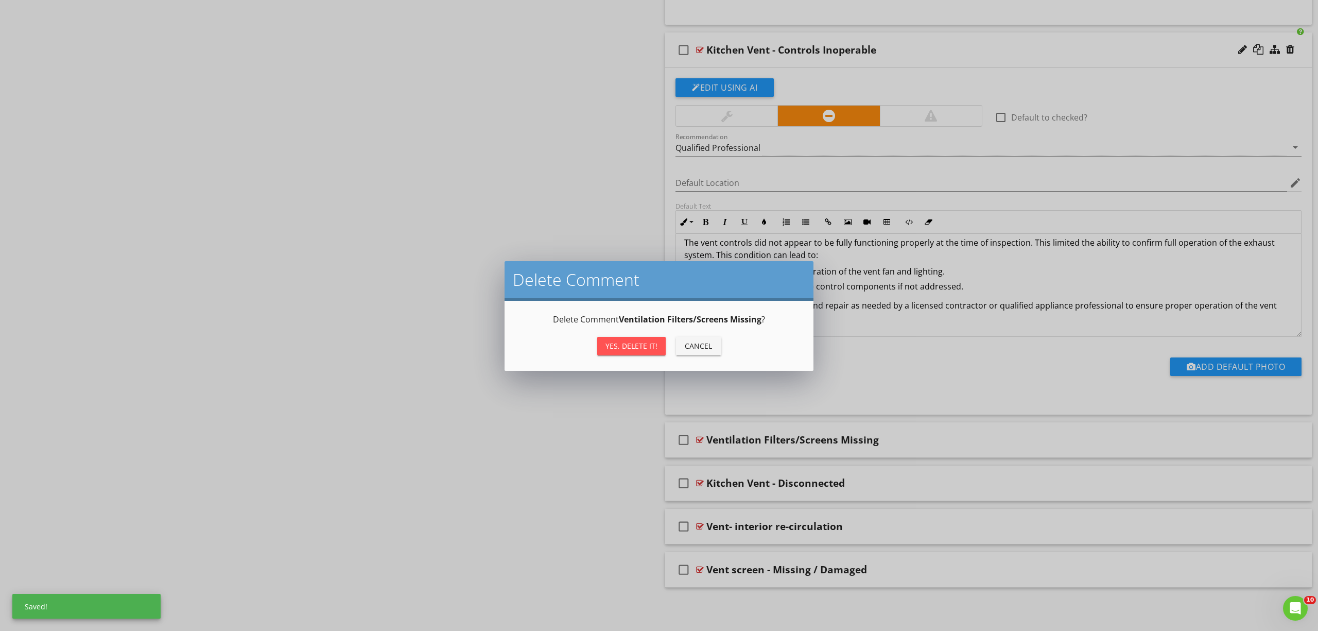
click at [617, 341] on div "Yes, Delete it!" at bounding box center [632, 345] width 52 height 11
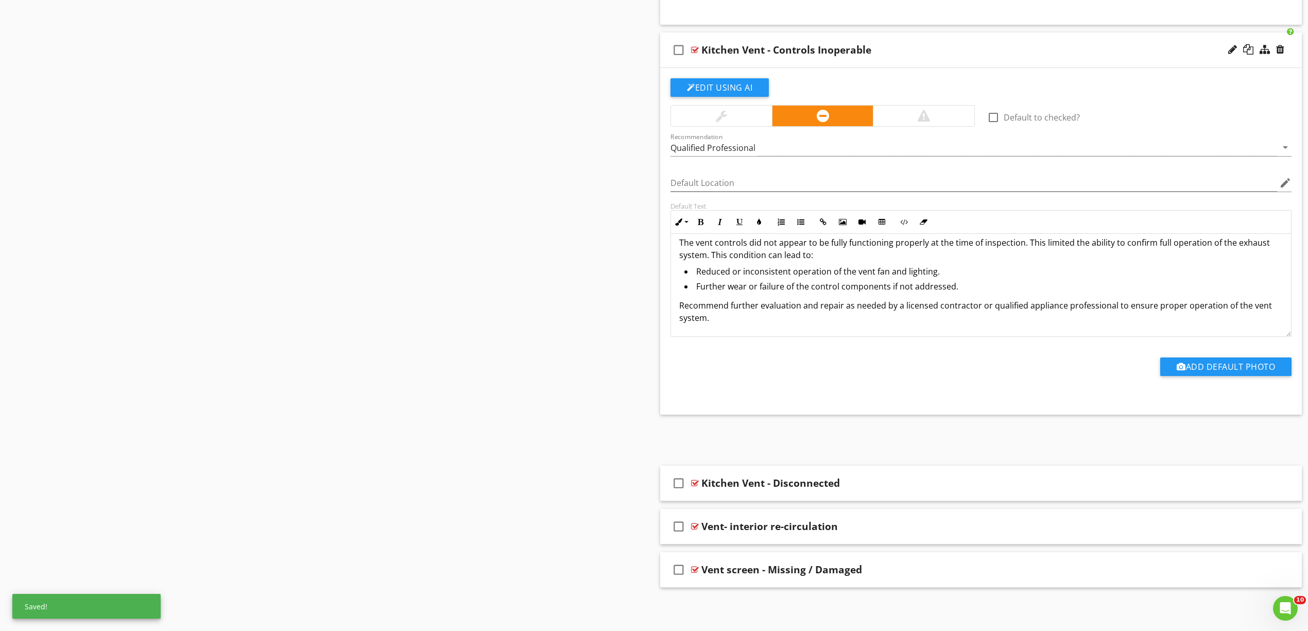
scroll to position [6732, 0]
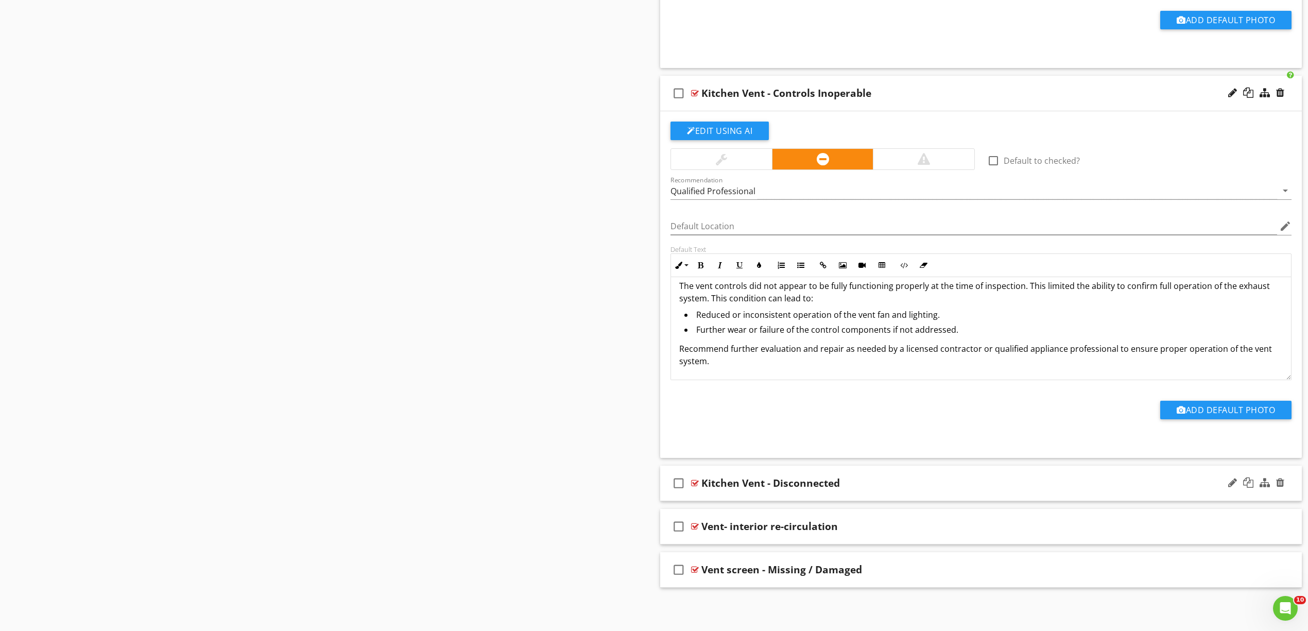
click at [692, 481] on div at bounding box center [695, 483] width 8 height 8
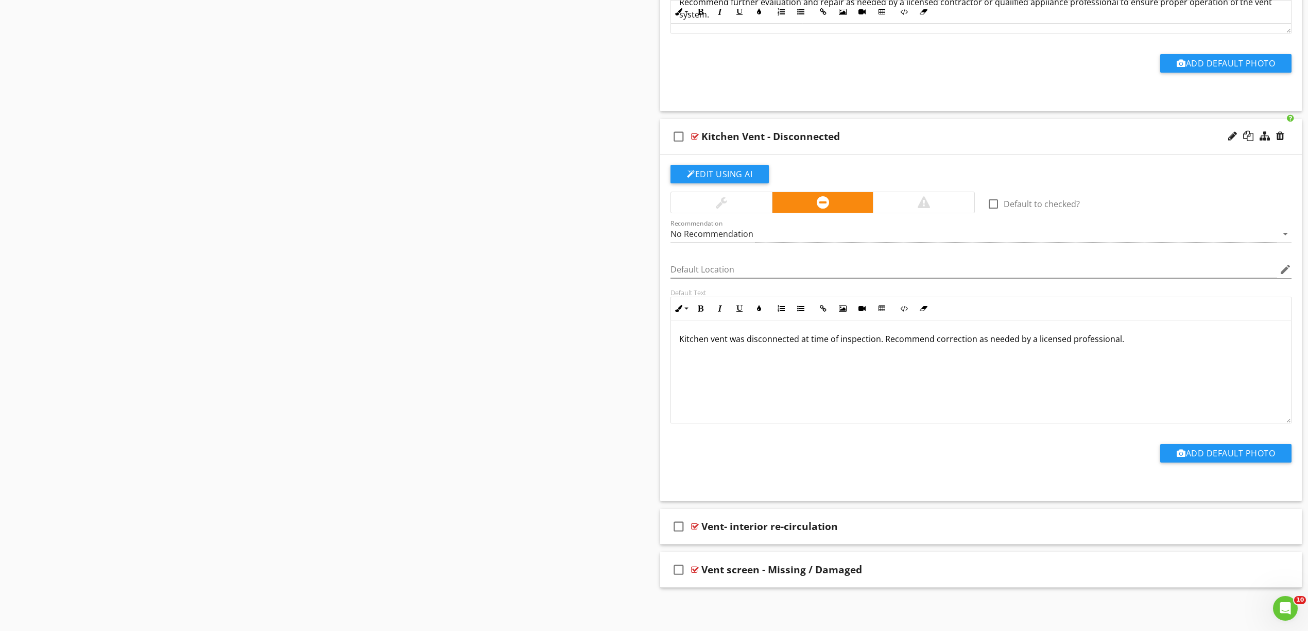
scroll to position [7081, 0]
click at [876, 340] on p "Kitchen vent was disconnected at time of inspection. Recommend correction as ne…" at bounding box center [981, 339] width 604 height 12
drag, startPoint x: 1238, startPoint y: 345, endPoint x: 604, endPoint y: 349, distance: 634.4
click at [849, 353] on div "Kitchen vent was disconnected at time of inspection / loose in one or more area…" at bounding box center [981, 371] width 620 height 103
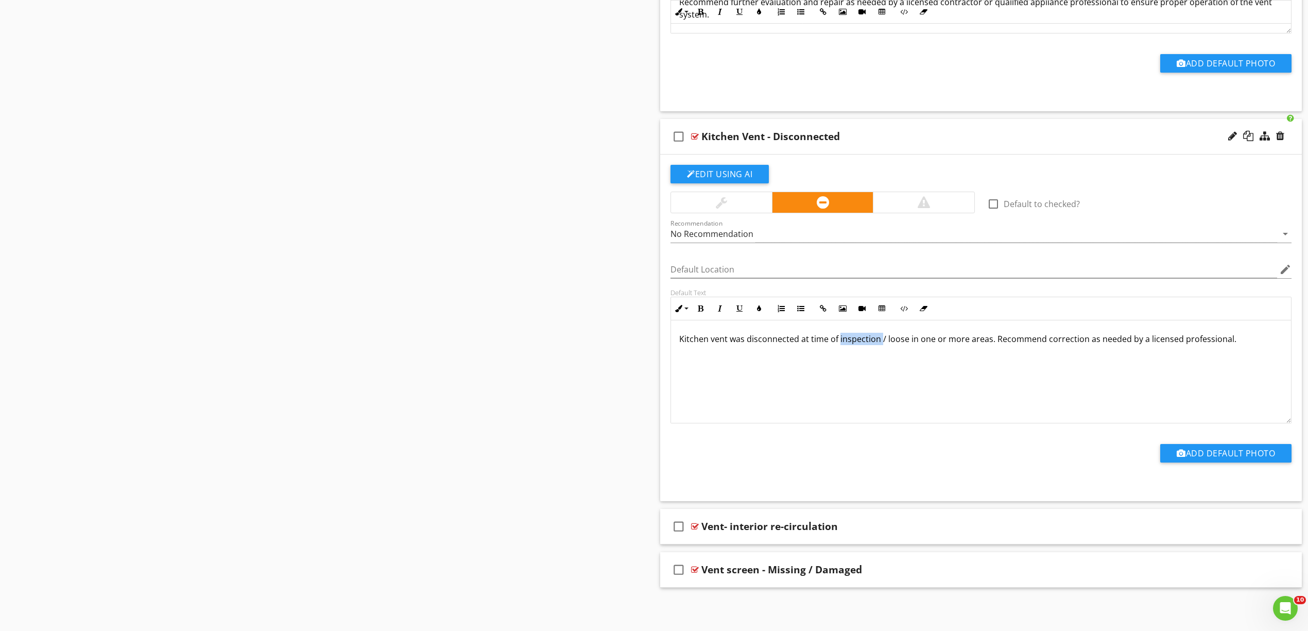
click at [849, 353] on div "Kitchen vent was disconnected at time of inspection / loose in one or more area…" at bounding box center [981, 371] width 620 height 103
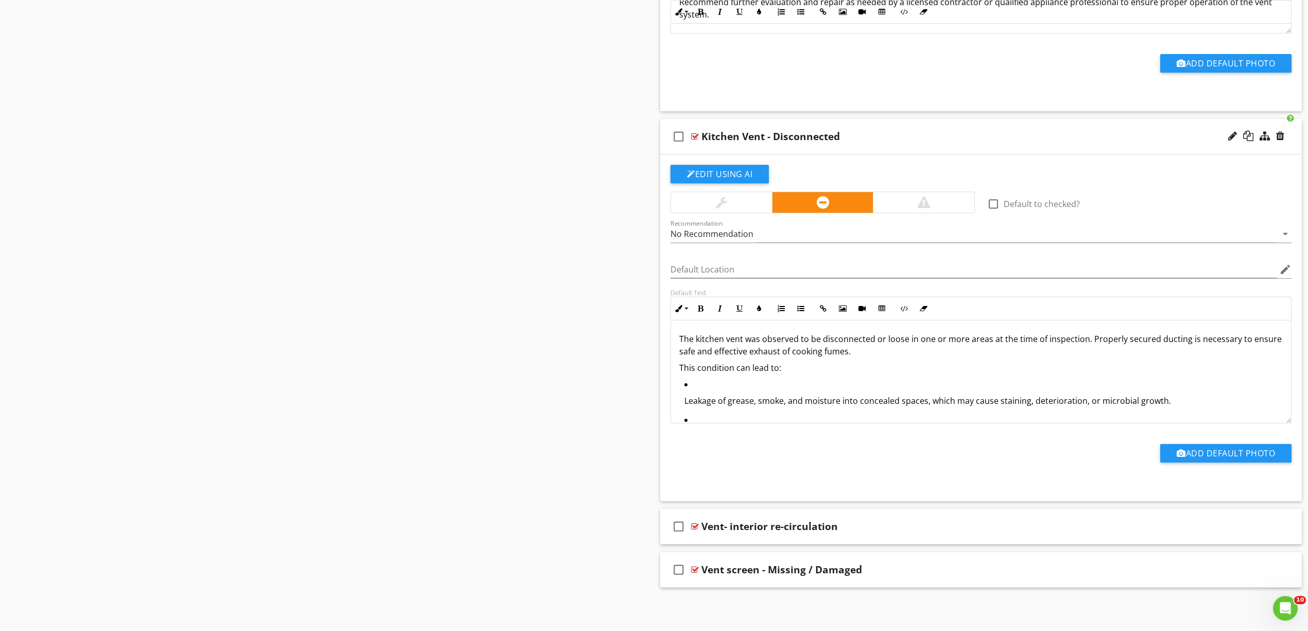
scroll to position [40, 0]
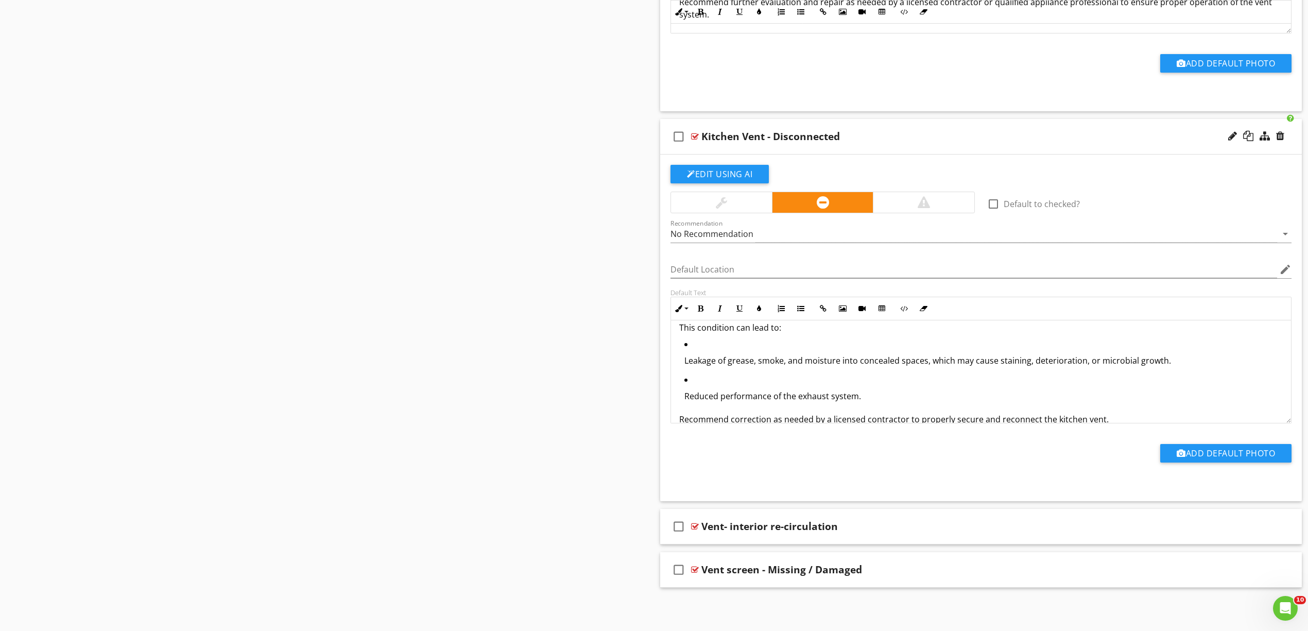
click at [767, 358] on p "Leakage of grease, smoke, and moisture into concealed spaces, which may cause s…" at bounding box center [983, 360] width 598 height 12
click at [802, 301] on button "Unordered List" at bounding box center [801, 309] width 20 height 20
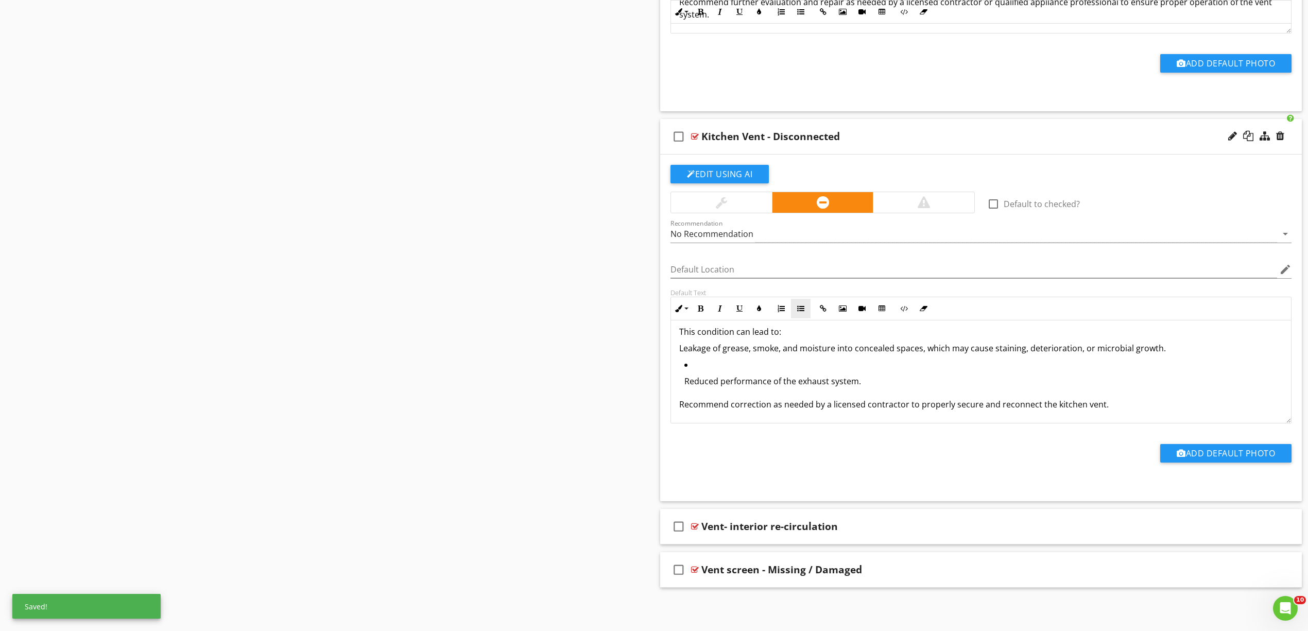
click at [802, 299] on button "Unordered List" at bounding box center [801, 309] width 20 height 20
click at [760, 382] on p "Reduced performance of the exhaust system." at bounding box center [983, 381] width 598 height 12
click at [802, 305] on icon "button" at bounding box center [800, 308] width 7 height 7
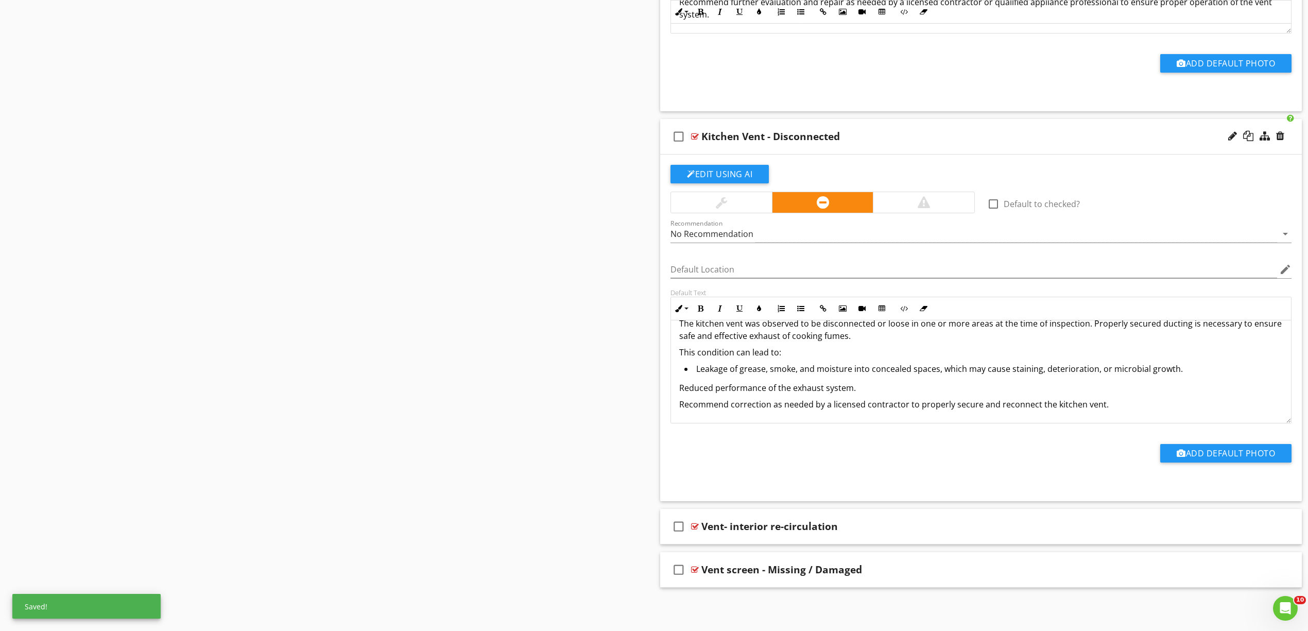
click at [802, 295] on div "Default Text" at bounding box center [980, 292] width 621 height 8
click at [800, 308] on icon "button" at bounding box center [800, 308] width 7 height 7
click at [803, 305] on icon "button" at bounding box center [800, 308] width 7 height 7
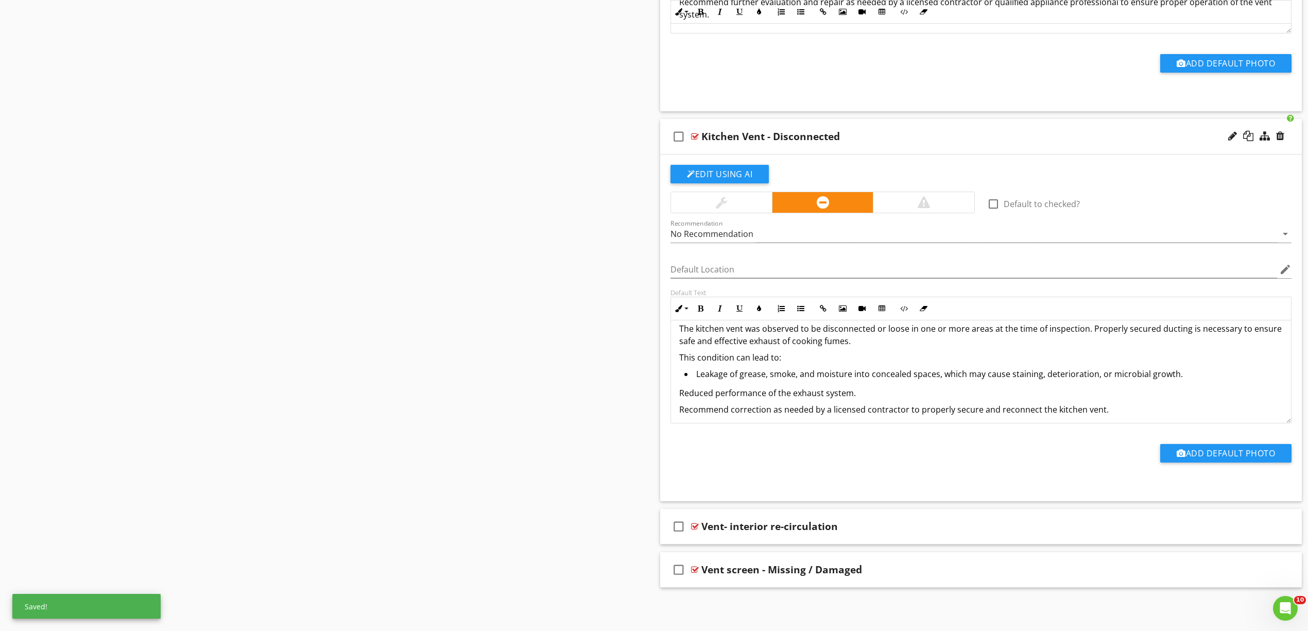
scroll to position [11, 0]
click at [744, 390] on p "Reduced performance of the exhaust system." at bounding box center [981, 392] width 604 height 12
click at [799, 308] on icon "button" at bounding box center [800, 308] width 7 height 7
click at [677, 359] on div "The kitchen vent was observed to be disconnected or loose in one or more areas …" at bounding box center [981, 367] width 620 height 116
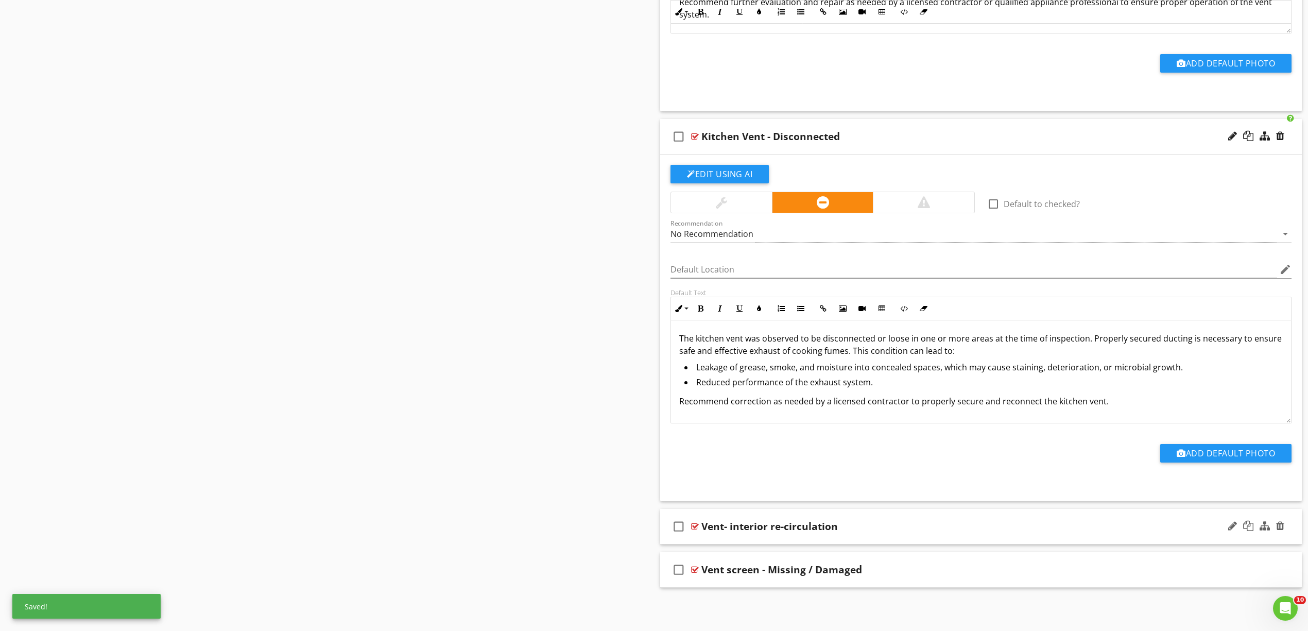
click at [693, 528] on div at bounding box center [695, 526] width 8 height 8
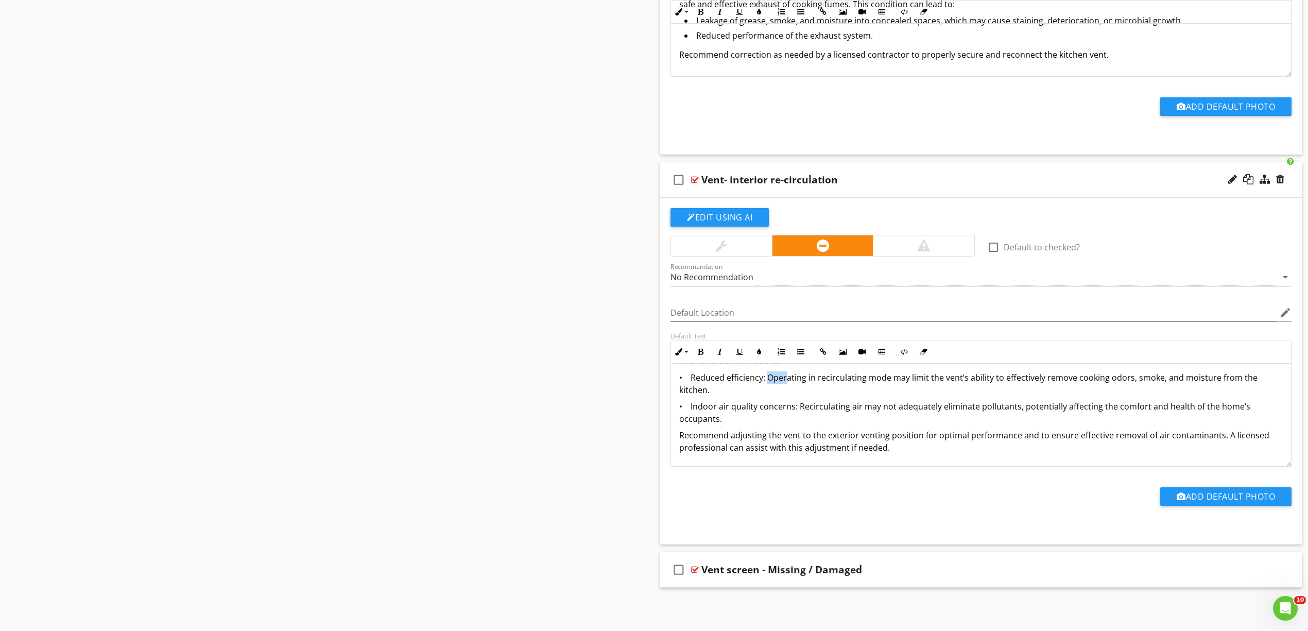
scroll to position [36, 0]
drag, startPoint x: 774, startPoint y: 376, endPoint x: 695, endPoint y: 380, distance: 79.9
click at [695, 380] on p "• Reduced efficiency: Operating in recirculating mode may limit the vent’s abil…" at bounding box center [981, 385] width 604 height 25
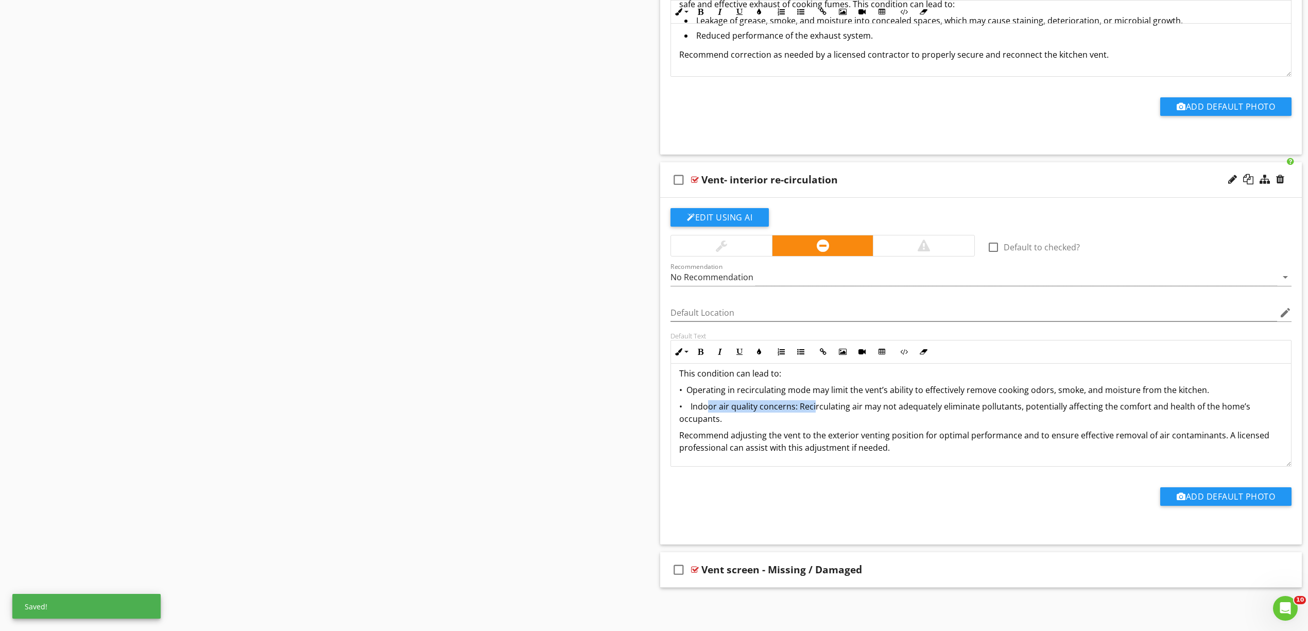
drag, startPoint x: 802, startPoint y: 407, endPoint x: 699, endPoint y: 406, distance: 103.0
click at [699, 406] on p "• Indoor air quality concerns: Recirculating air may not adequately eliminate p…" at bounding box center [981, 412] width 604 height 25
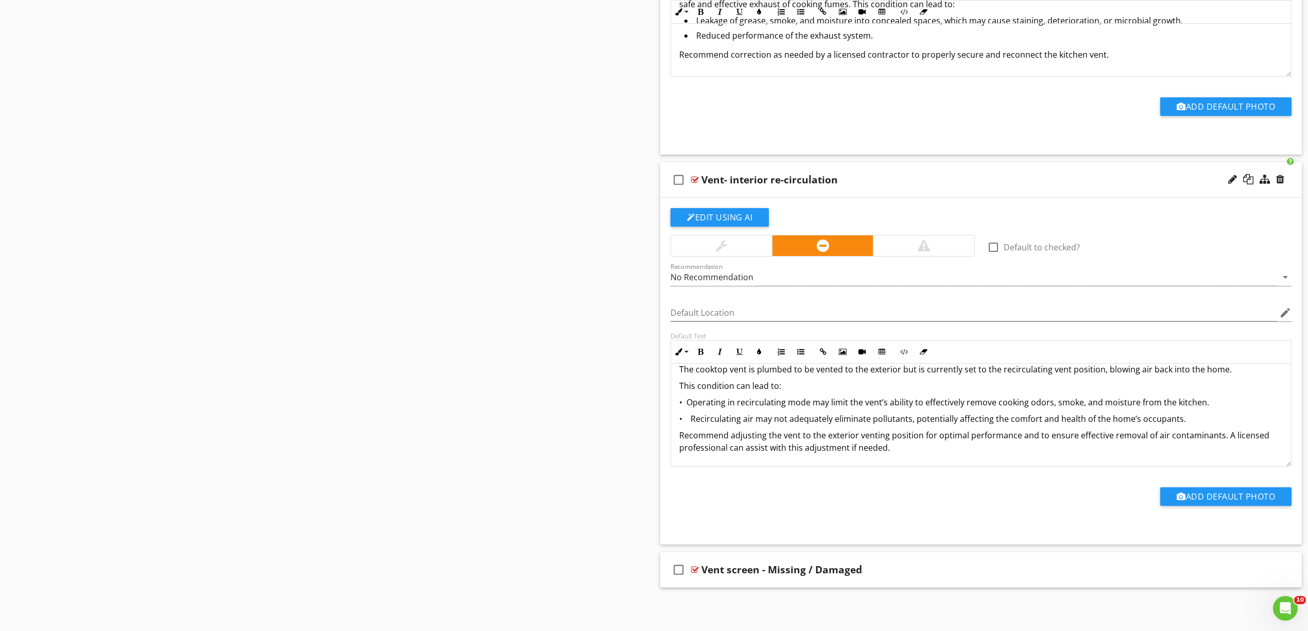
click at [729, 249] on div at bounding box center [721, 245] width 101 height 21
click at [695, 569] on div at bounding box center [695, 569] width 8 height 8
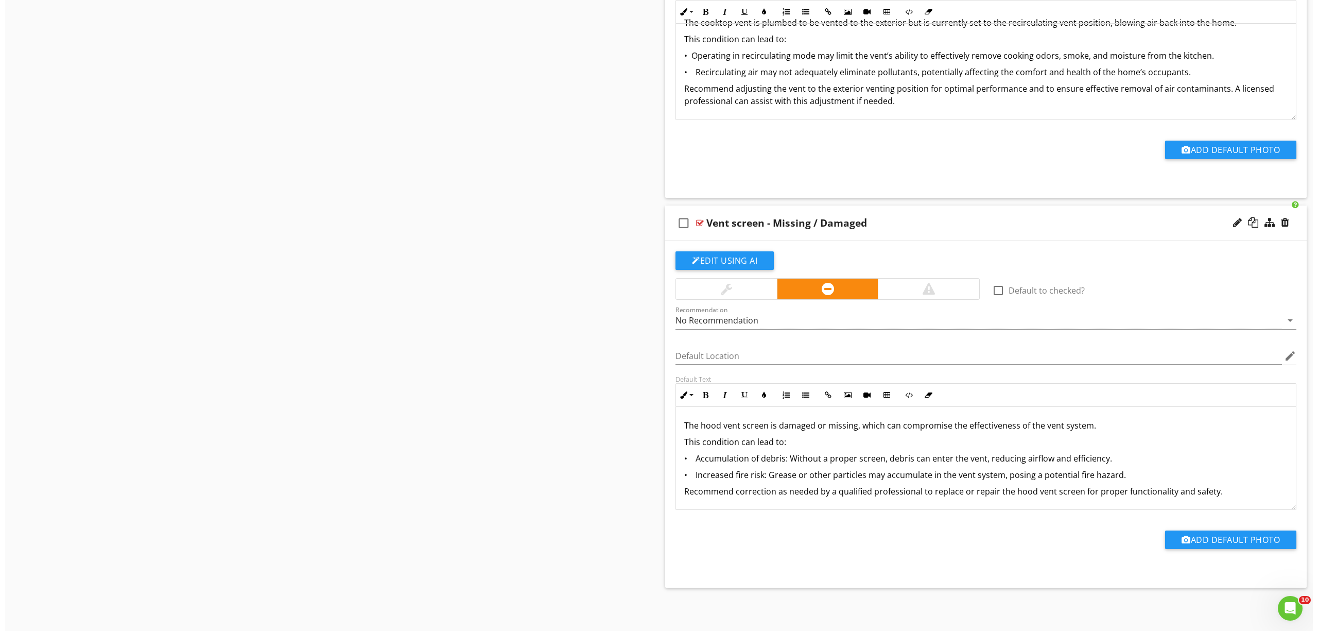
scroll to position [7776, 0]
click at [1282, 219] on div at bounding box center [1280, 222] width 8 height 10
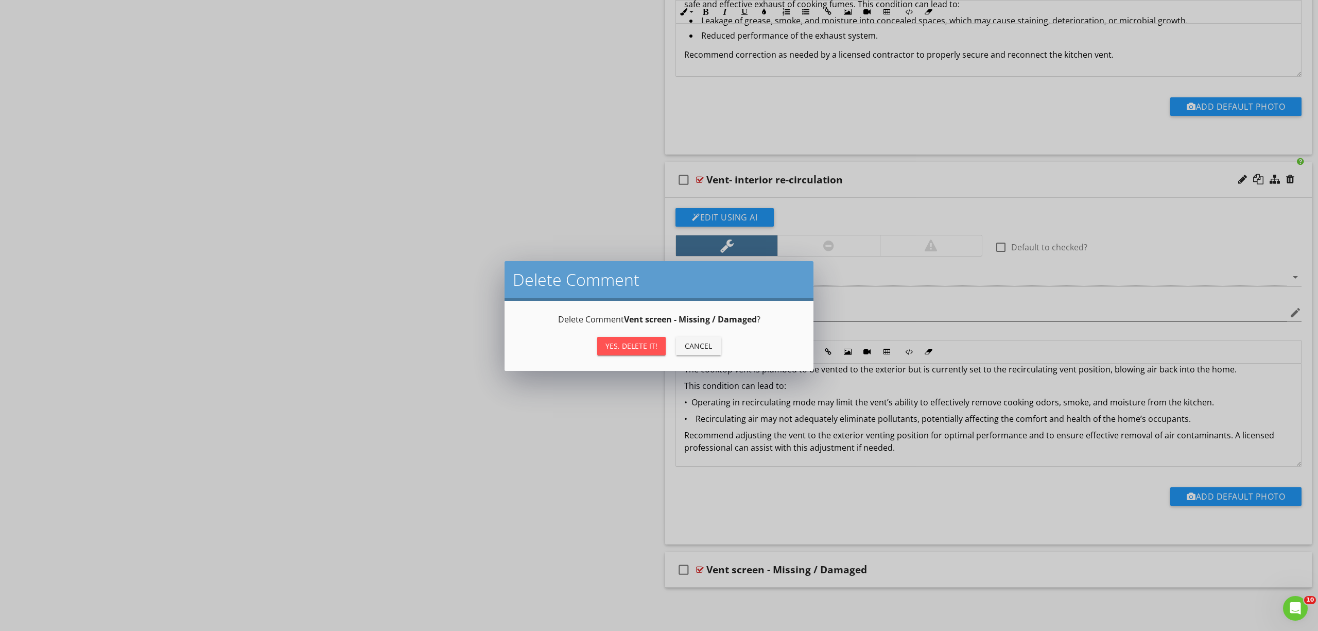
click at [625, 344] on div "Yes, Delete it!" at bounding box center [632, 345] width 52 height 11
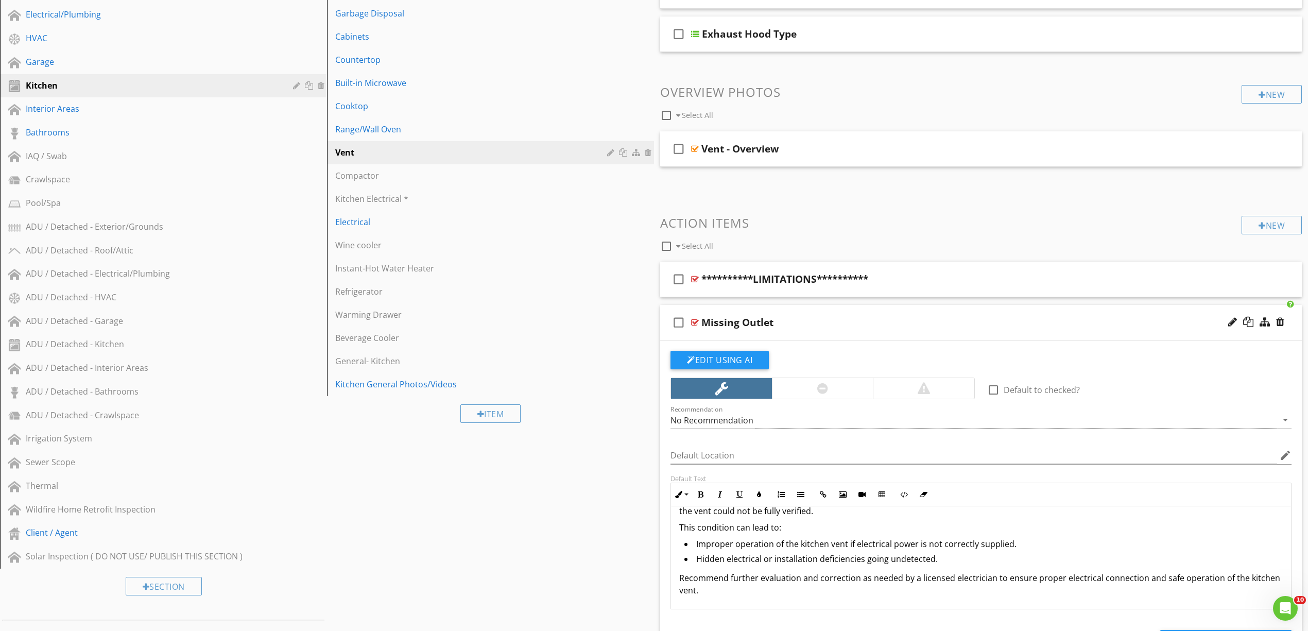
scroll to position [0, 0]
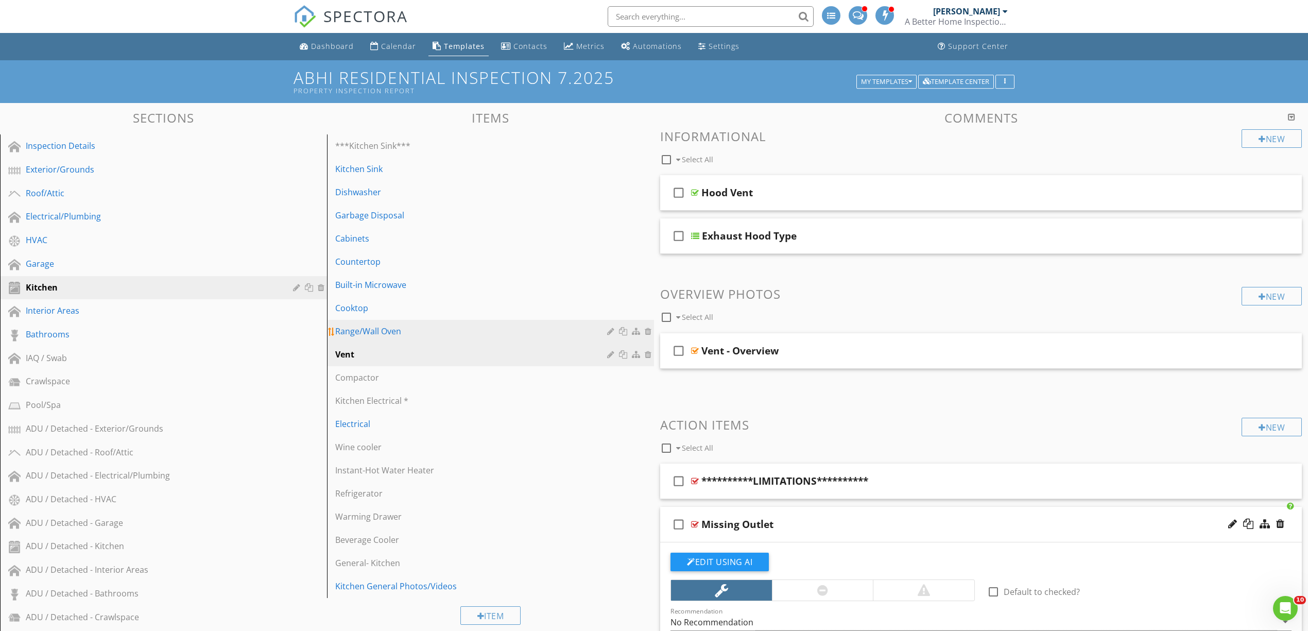
click at [374, 331] on div "Range/Wall Oven" at bounding box center [472, 331] width 275 height 12
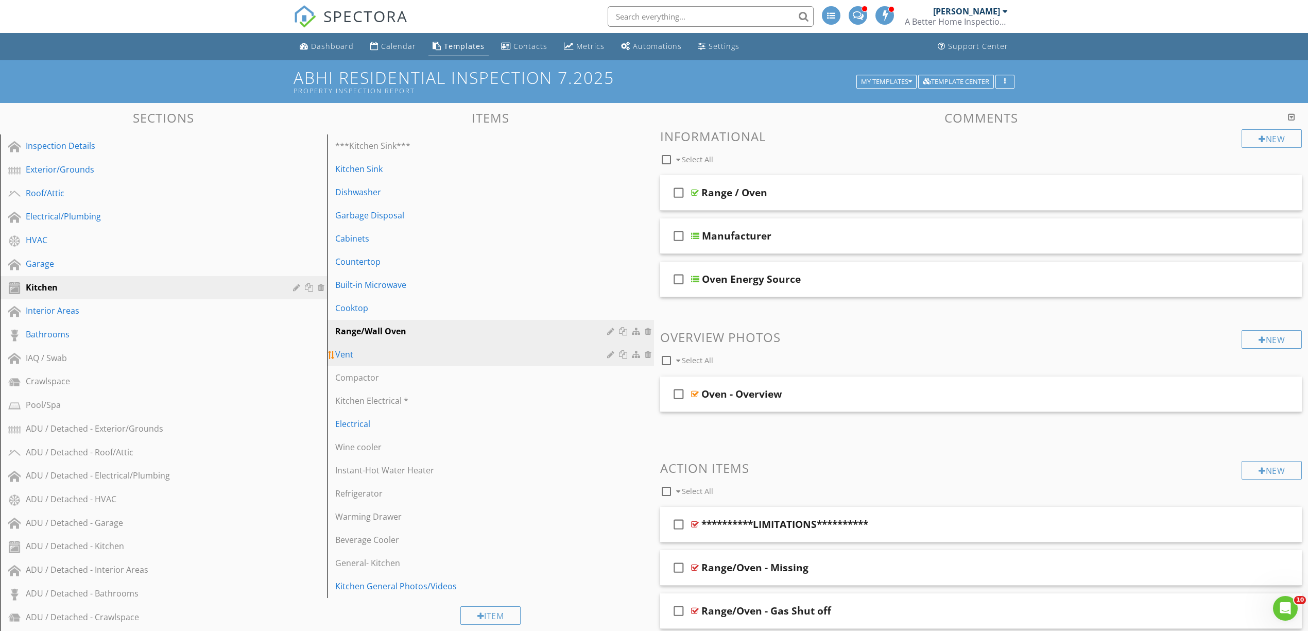
click at [361, 350] on div "Vent" at bounding box center [472, 354] width 275 height 12
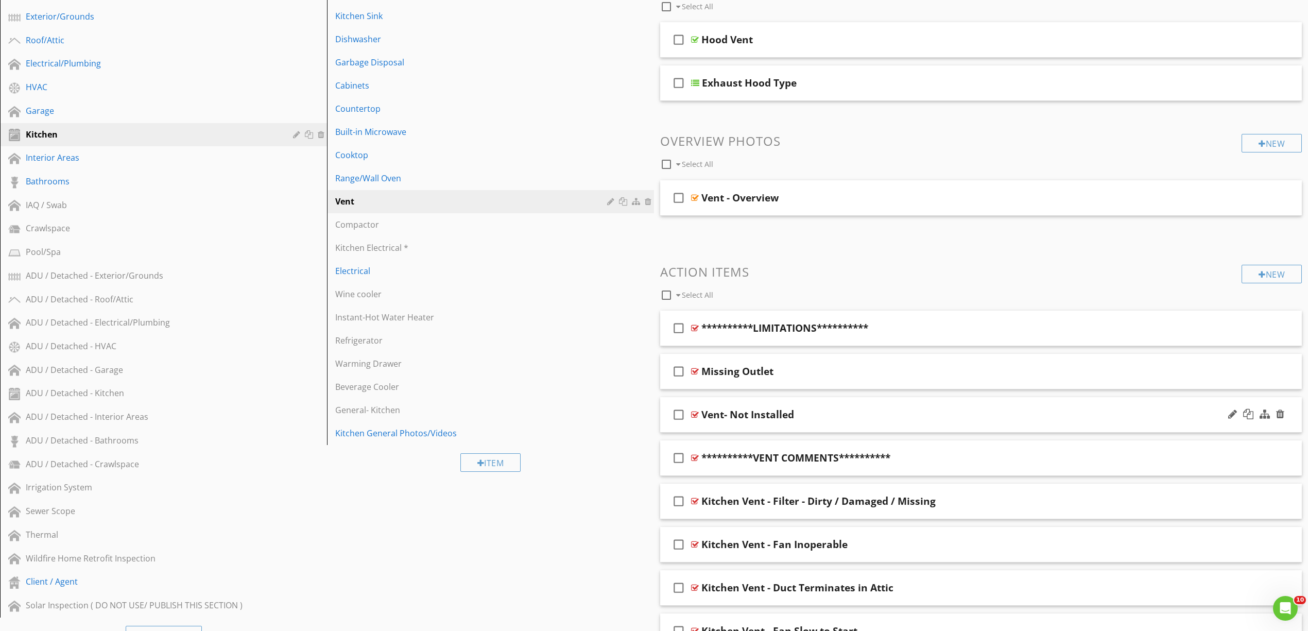
scroll to position [343, 0]
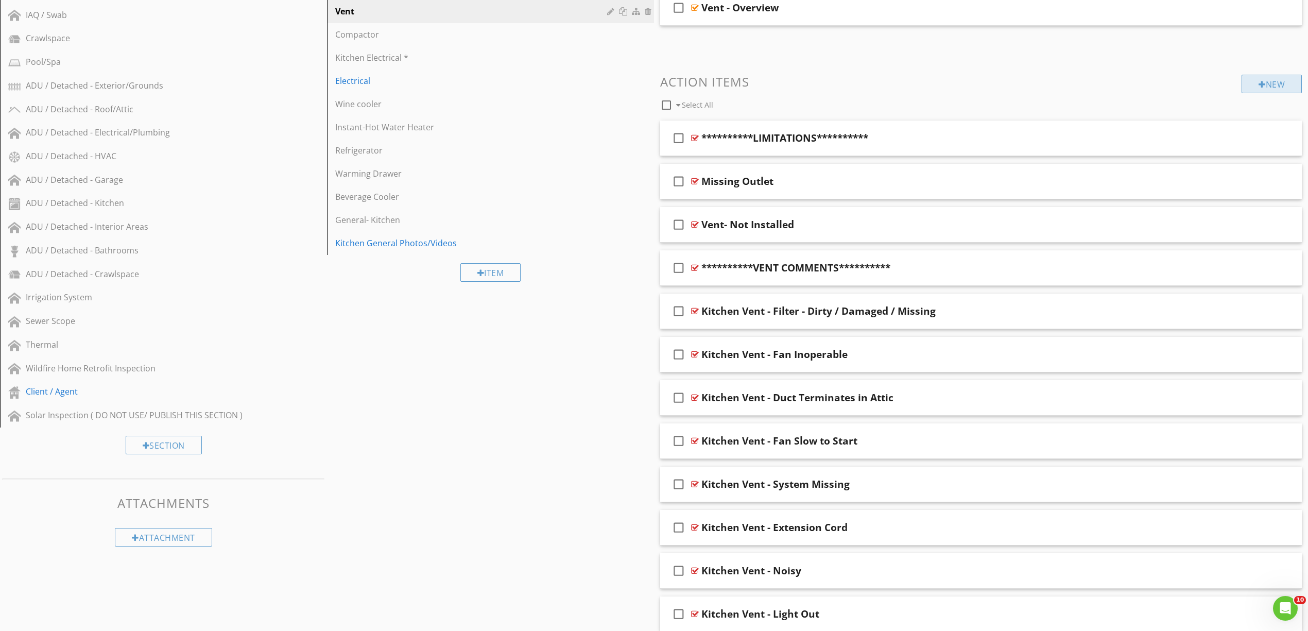
click at [1262, 81] on div "New" at bounding box center [1272, 84] width 60 height 19
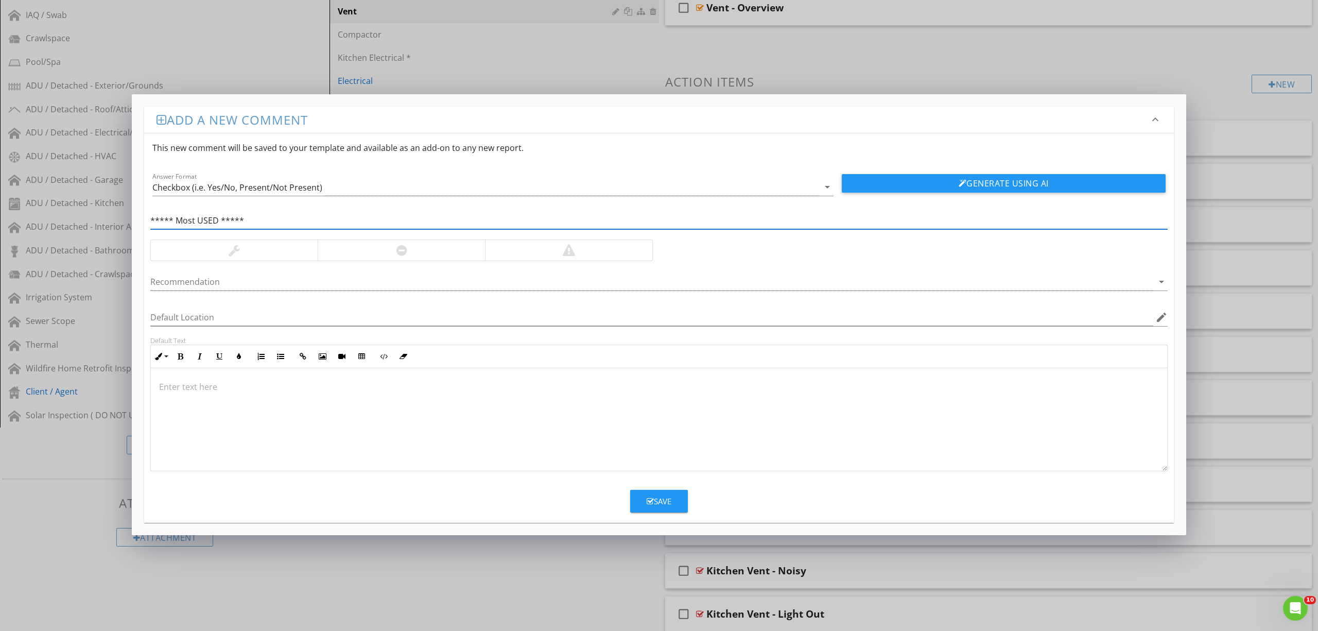
type input "***** Most USED *****"
click at [248, 254] on div at bounding box center [234, 250] width 167 height 21
click at [655, 498] on div "Save" at bounding box center [659, 501] width 25 height 12
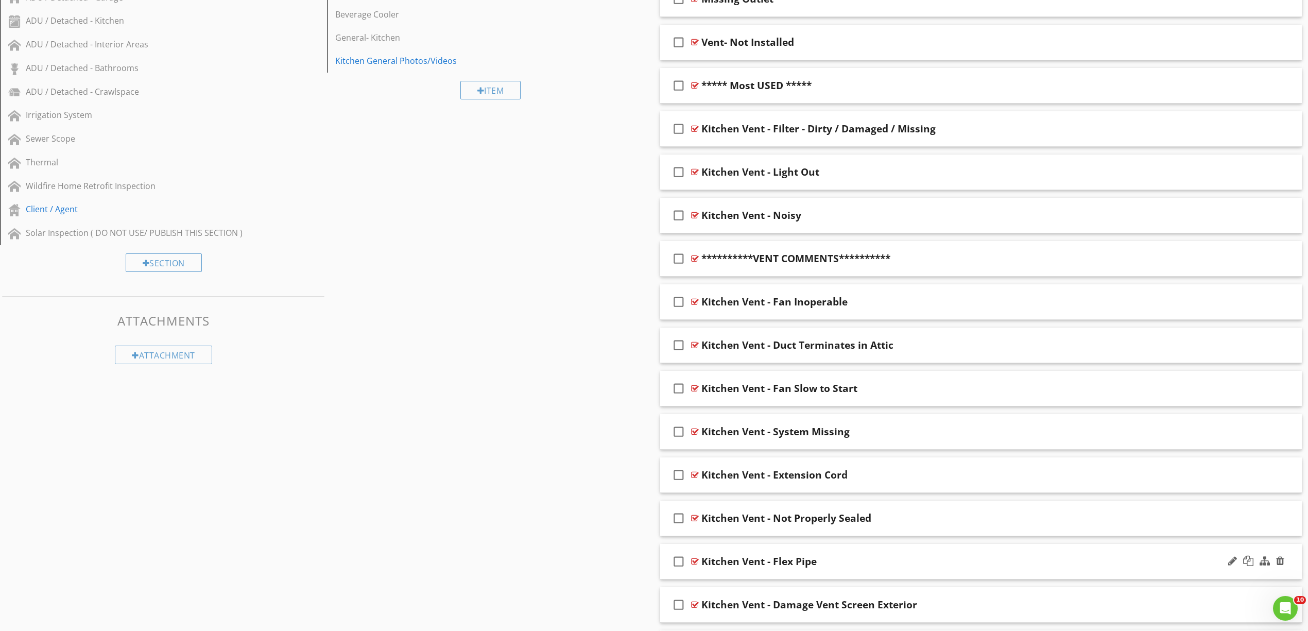
scroll to position [549, 0]
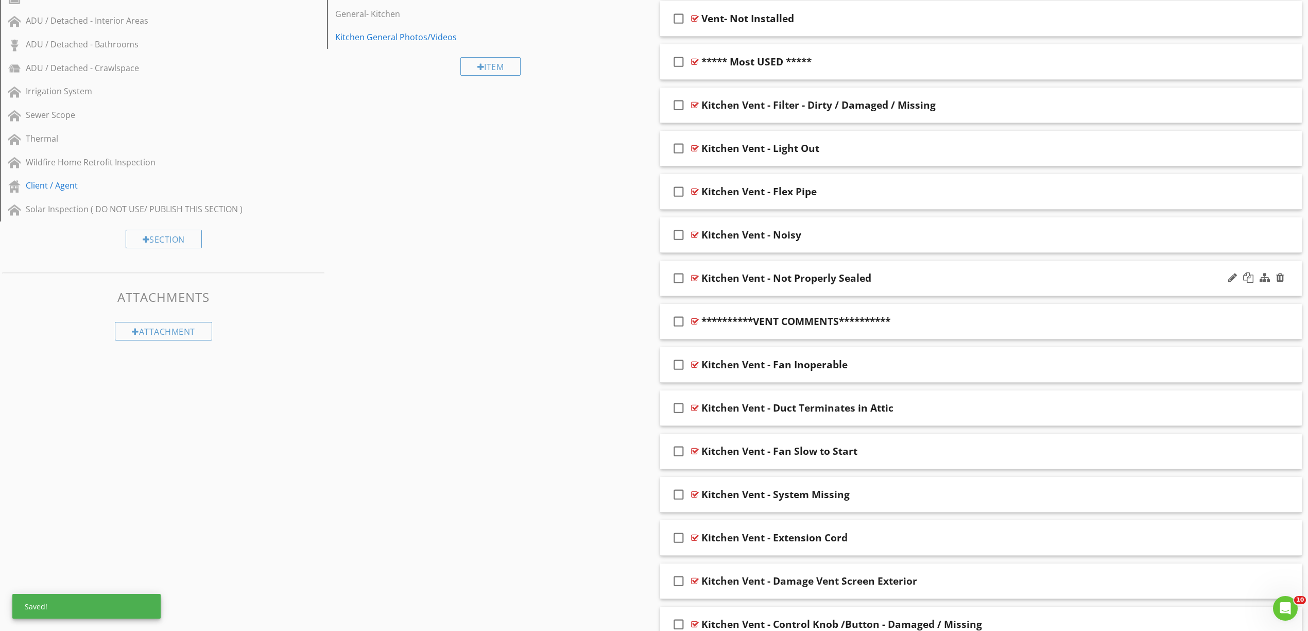
click at [810, 278] on div "Kitchen Vent - Not Properly Sealed" at bounding box center [786, 278] width 170 height 12
click at [854, 276] on input "Kitchen Vent - Not Properly Sealed" at bounding box center [934, 279] width 466 height 17
type input "Kitchen Vent - Not Properly Sealed / Tape"
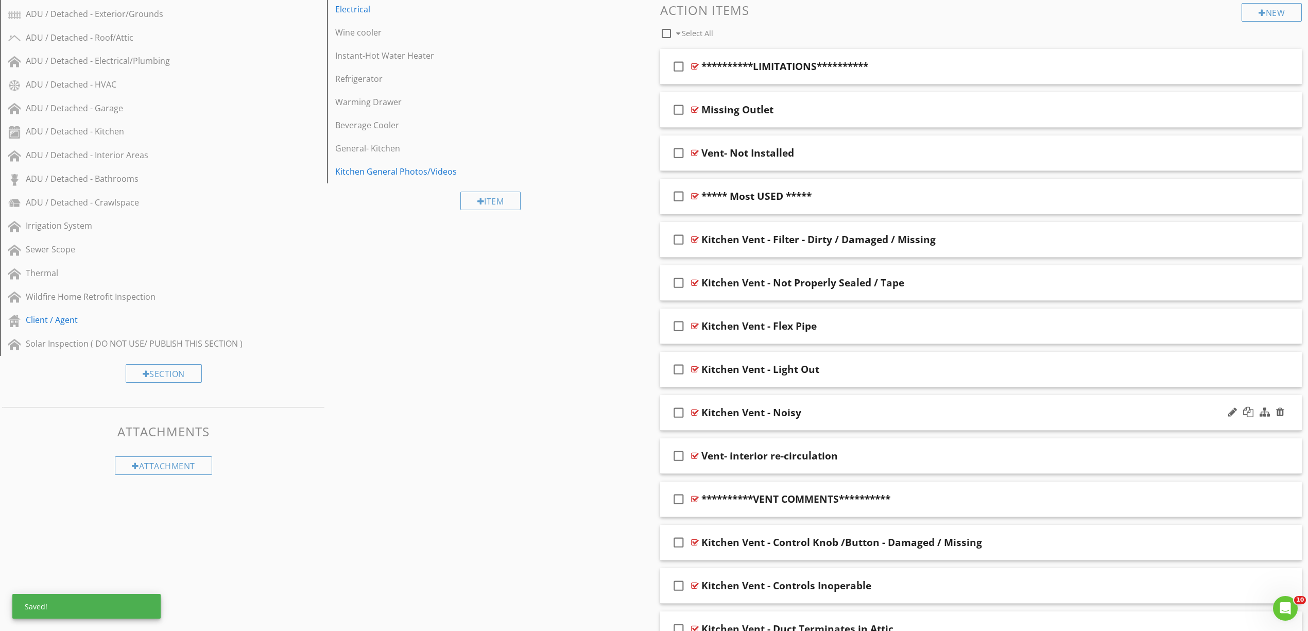
scroll to position [343, 0]
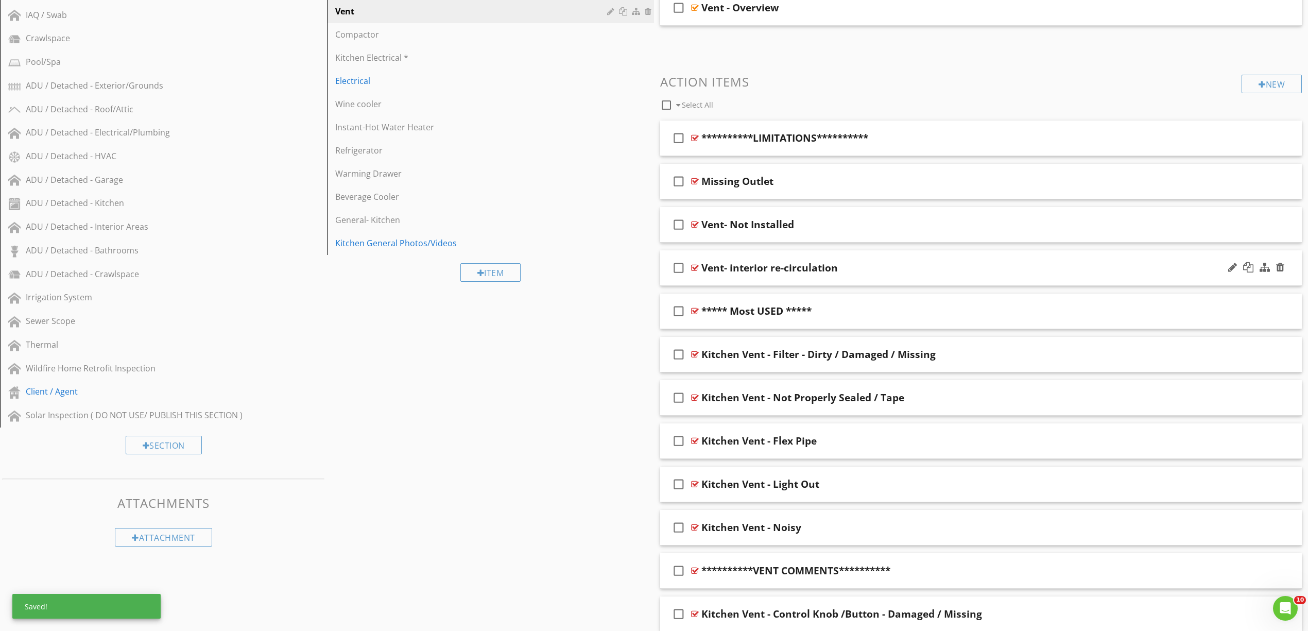
click at [759, 267] on div "Vent- interior re-circulation" at bounding box center [769, 268] width 136 height 12
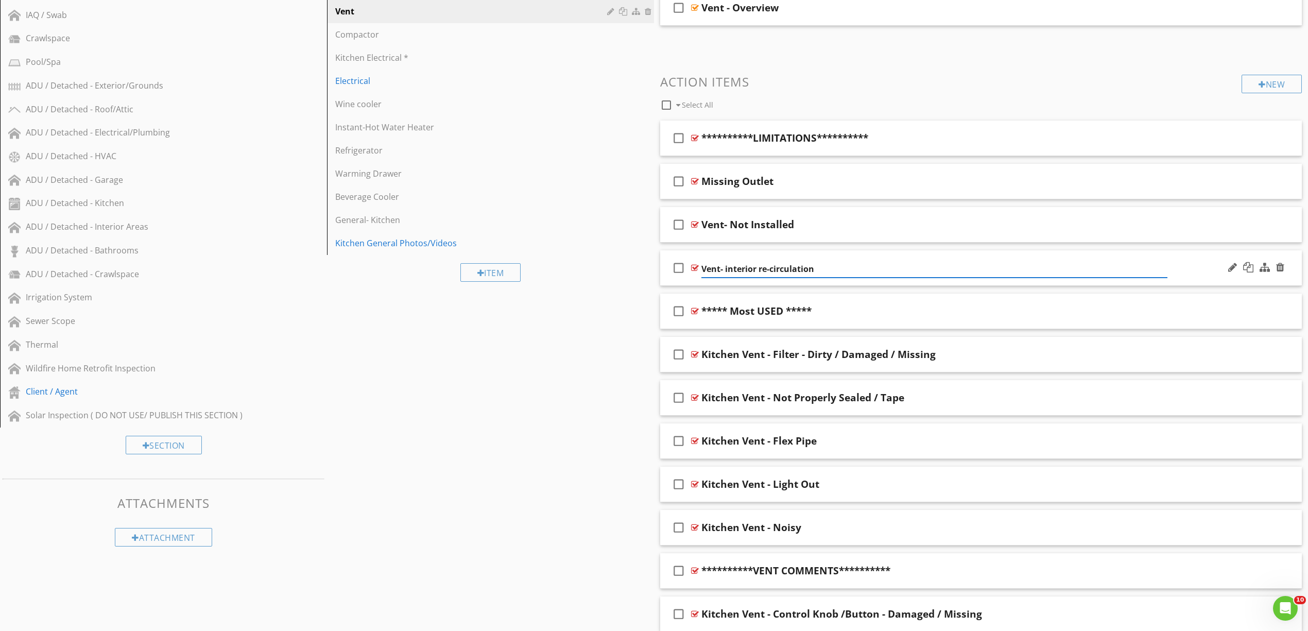
click at [727, 268] on input "Vent- interior re-circulation" at bounding box center [934, 269] width 466 height 17
click at [763, 267] on input "Vent- Interior re-circulation" at bounding box center [934, 269] width 466 height 17
type input "Vent- Interior Re-circulation"
click at [720, 177] on div "Missing Outlet" at bounding box center [737, 181] width 72 height 12
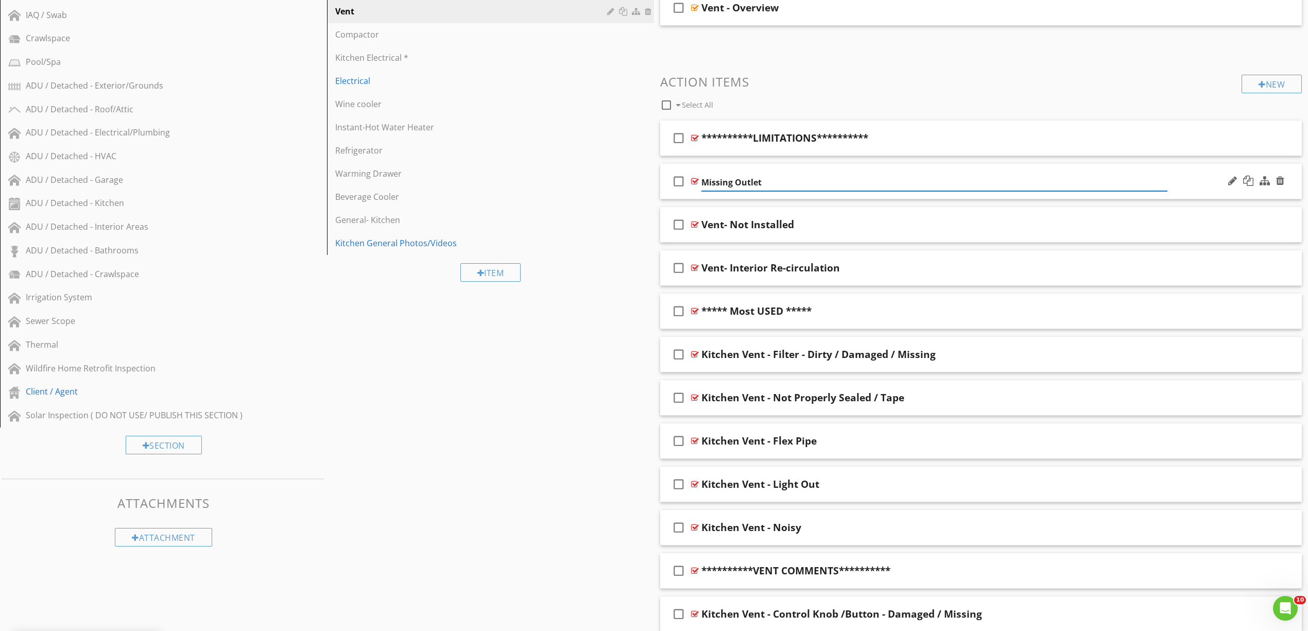
drag, startPoint x: 704, startPoint y: 181, endPoint x: 715, endPoint y: 177, distance: 11.1
click at [705, 180] on input "Missing Outlet" at bounding box center [934, 182] width 466 height 17
type input "Vent - Missing Outlet"
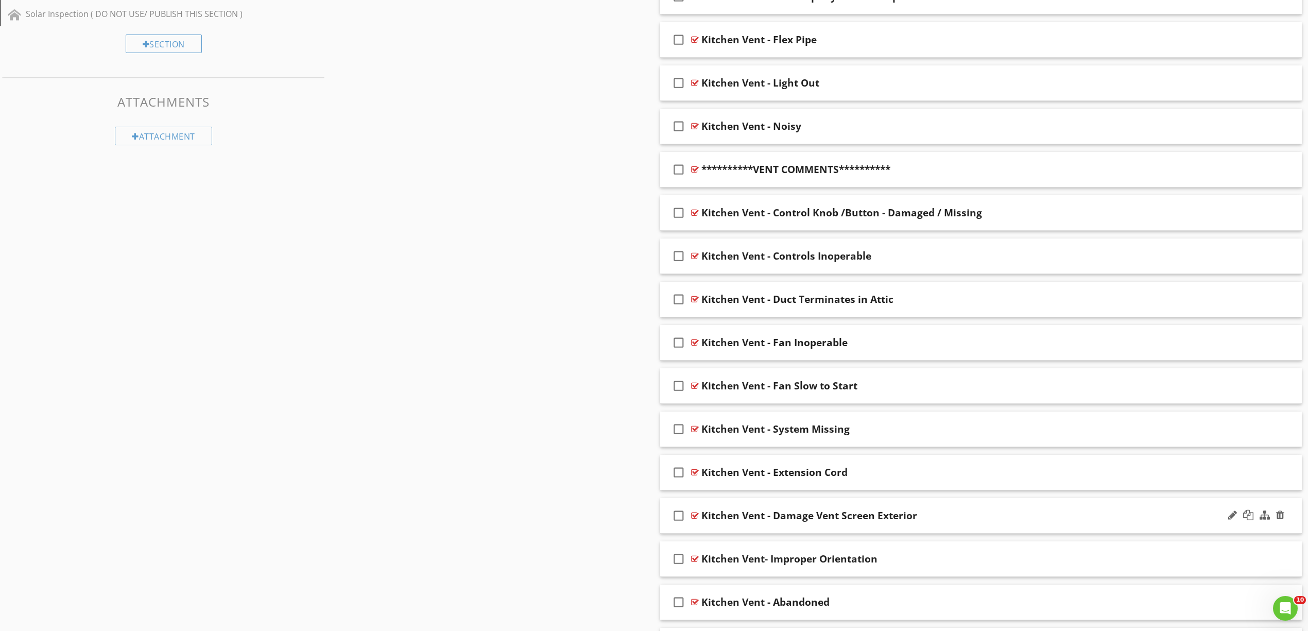
scroll to position [824, 0]
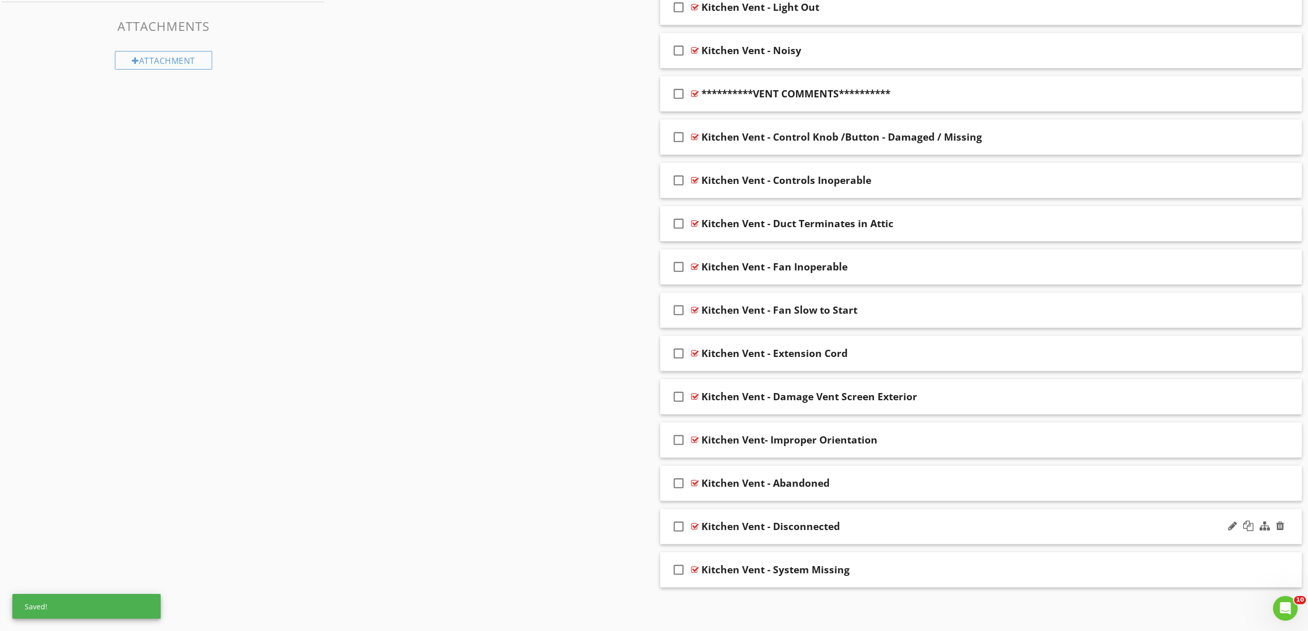
click at [793, 526] on div "Kitchen Vent - Disconnected" at bounding box center [770, 526] width 139 height 12
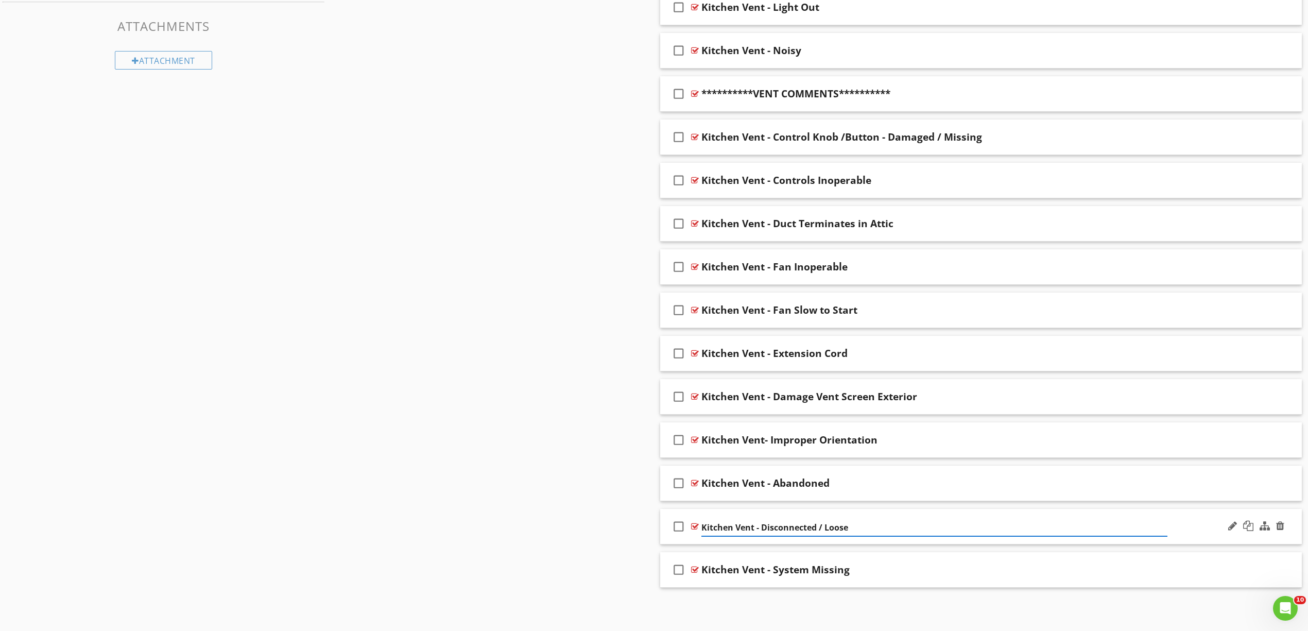
type input "Kitchen Vent - Disconnected / Loose"
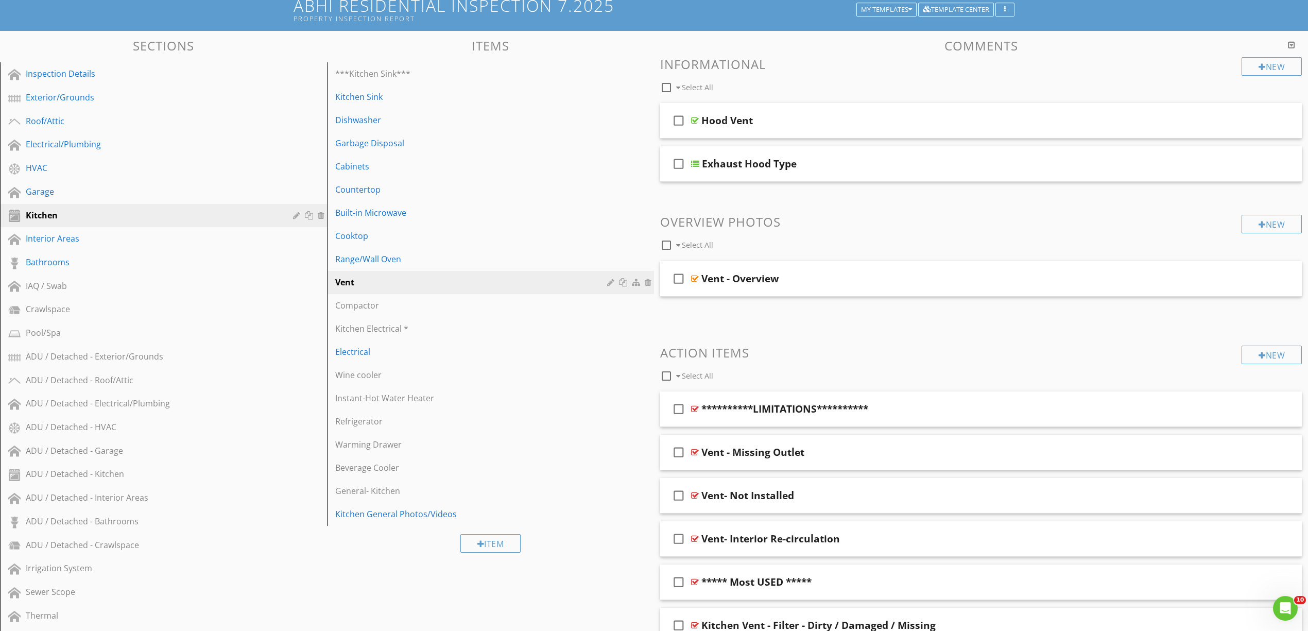
scroll to position [137, 0]
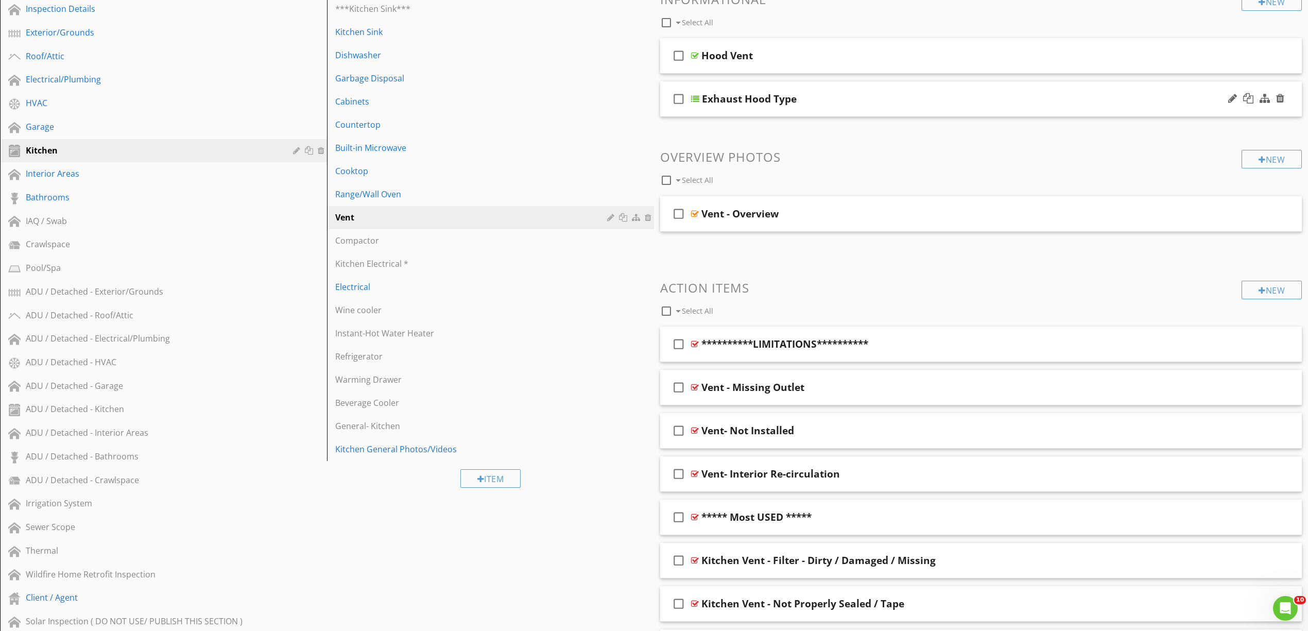
click at [699, 97] on div at bounding box center [695, 99] width 8 height 8
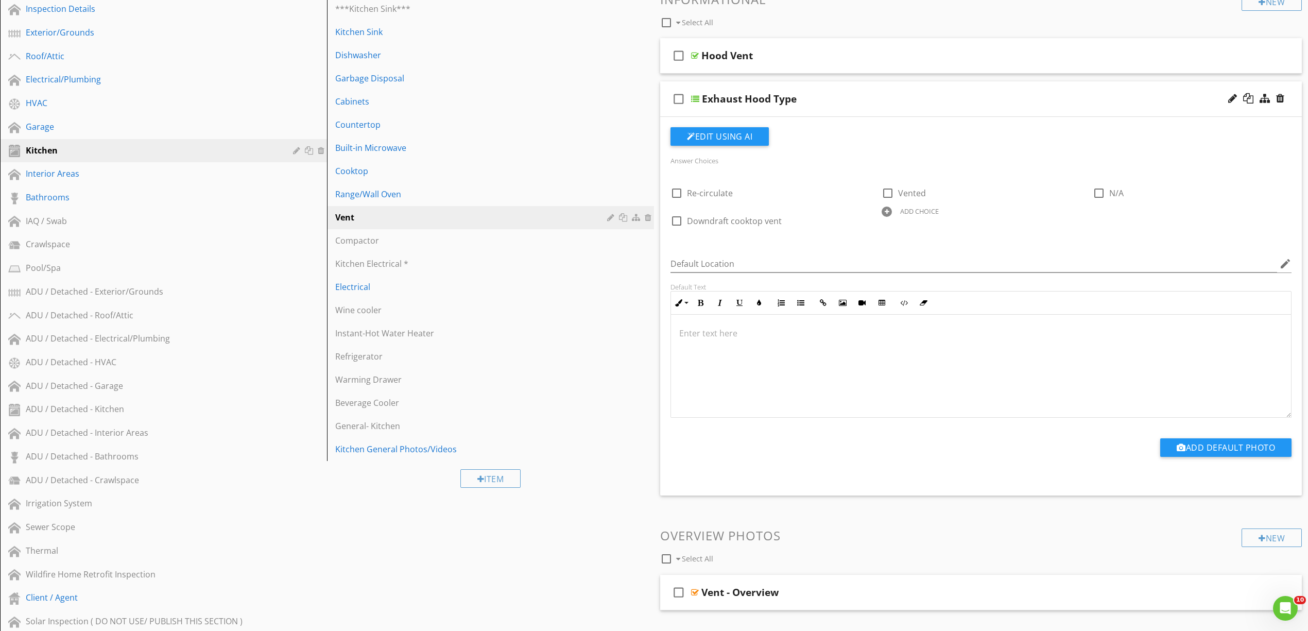
drag, startPoint x: 765, startPoint y: 344, endPoint x: 770, endPoint y: 345, distance: 5.2
click at [767, 344] on div at bounding box center [981, 366] width 620 height 103
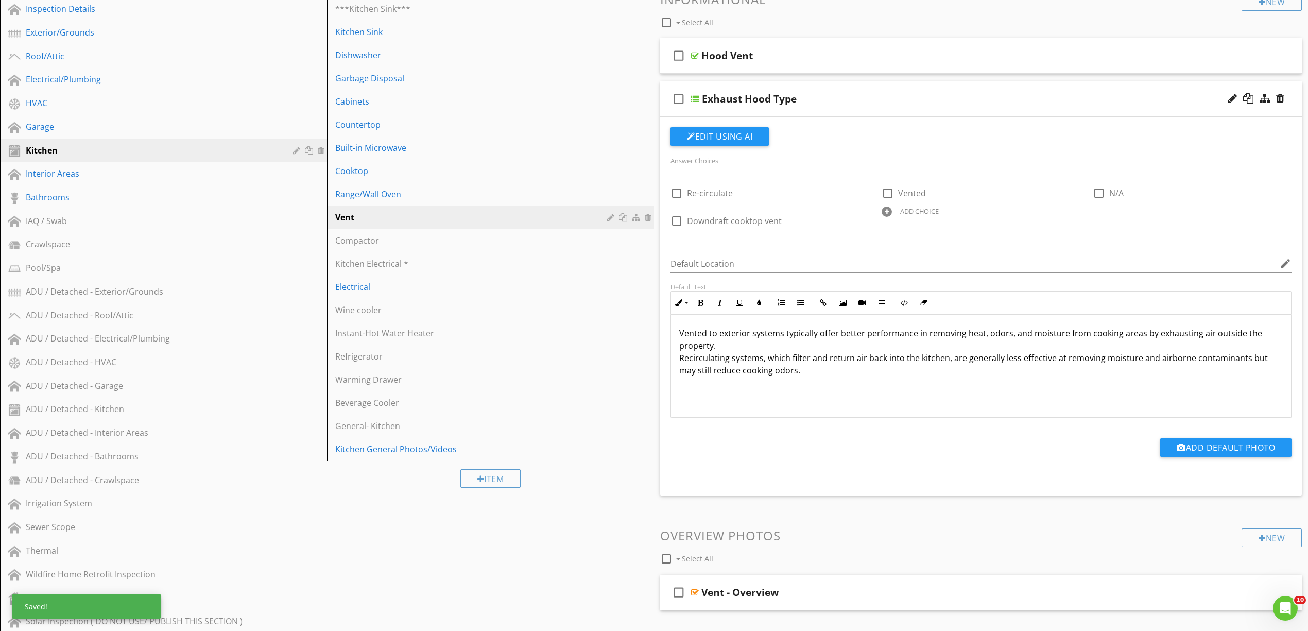
click at [693, 332] on p "Vented to exterior systems typically offer better performance in removing heat,…" at bounding box center [981, 351] width 604 height 49
click at [801, 297] on button "Unordered List" at bounding box center [801, 303] width 20 height 20
click at [754, 353] on li "Vented to exterior systems typically offer better performance in removing heat,…" at bounding box center [983, 349] width 598 height 52
click at [798, 300] on icon "button" at bounding box center [800, 302] width 7 height 7
click at [693, 335] on p "Vented to exterior systems typically offer better performance in removing heat,…" at bounding box center [981, 351] width 604 height 49
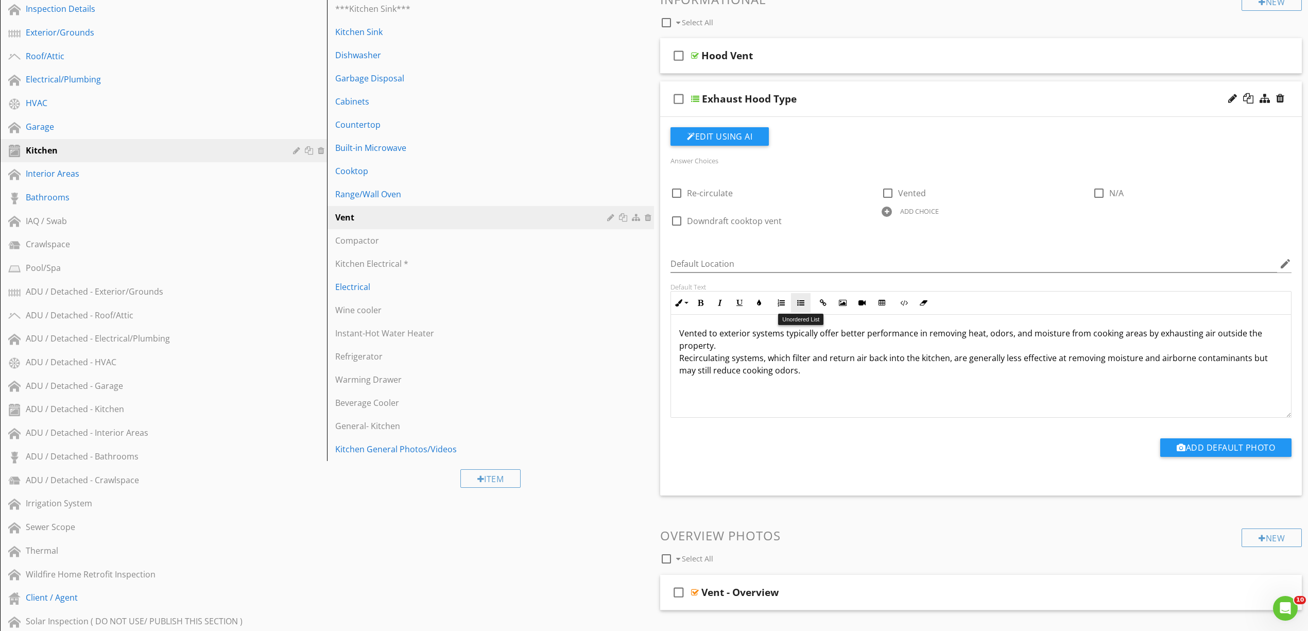
click at [800, 300] on icon "button" at bounding box center [800, 302] width 7 height 7
click at [686, 354] on li "Vented to exterior systems typically offer better performance in removing heat,…" at bounding box center [983, 349] width 598 height 52
click at [880, 374] on li "Recirculating systems, which filter and return air back into the kitchen, are g…" at bounding box center [983, 363] width 598 height 27
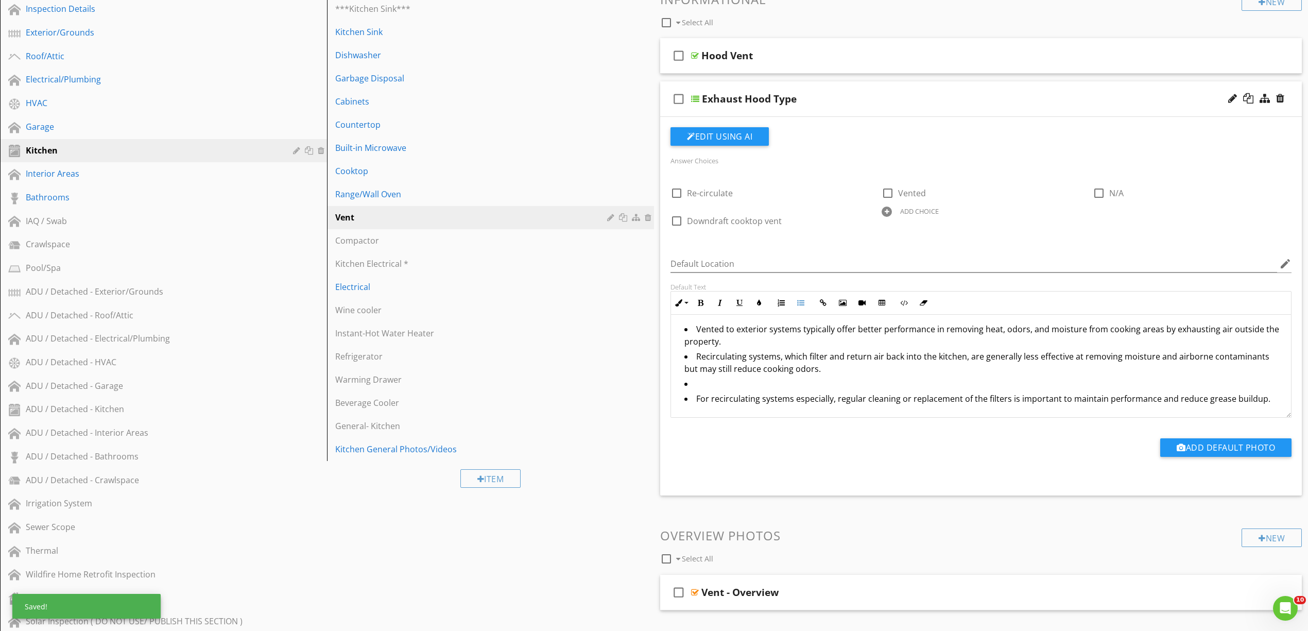
click at [759, 400] on li "For recirculating systems especially, regular cleaning or replacement of the fi…" at bounding box center [983, 399] width 598 height 15
click at [802, 305] on icon "button" at bounding box center [800, 302] width 7 height 7
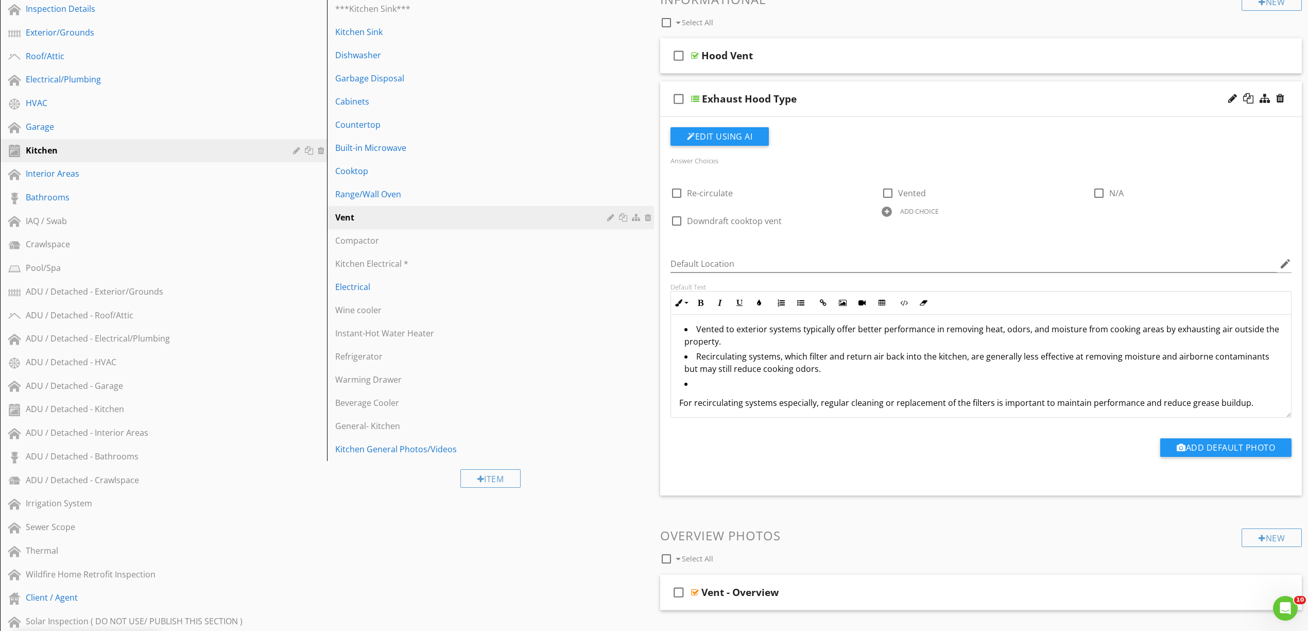
click at [734, 387] on li at bounding box center [983, 384] width 598 height 15
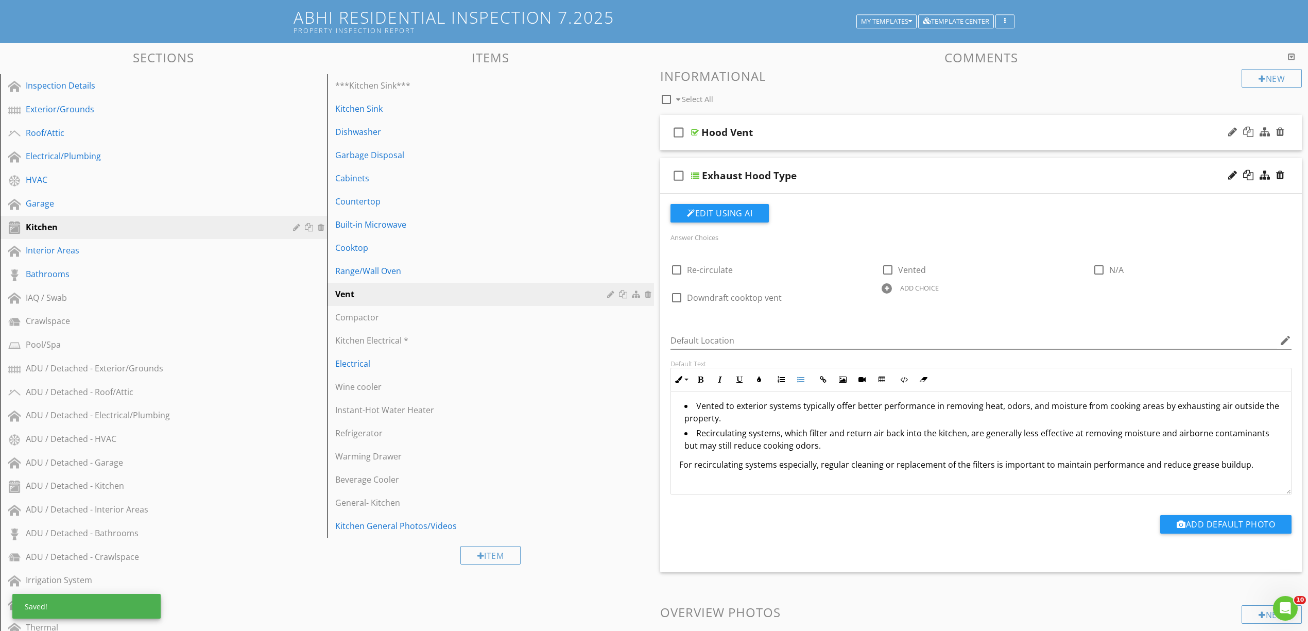
scroll to position [0, 0]
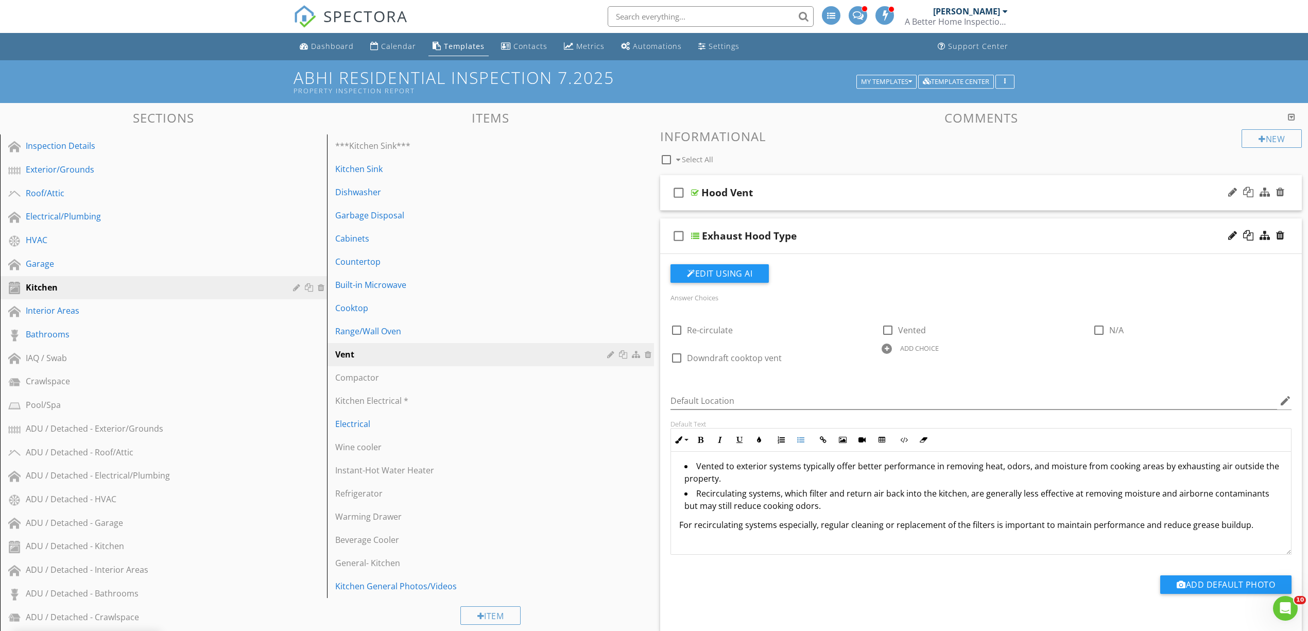
click at [701, 188] on div "Hood Vent" at bounding box center [726, 192] width 51 height 12
click at [691, 194] on div at bounding box center [695, 192] width 8 height 8
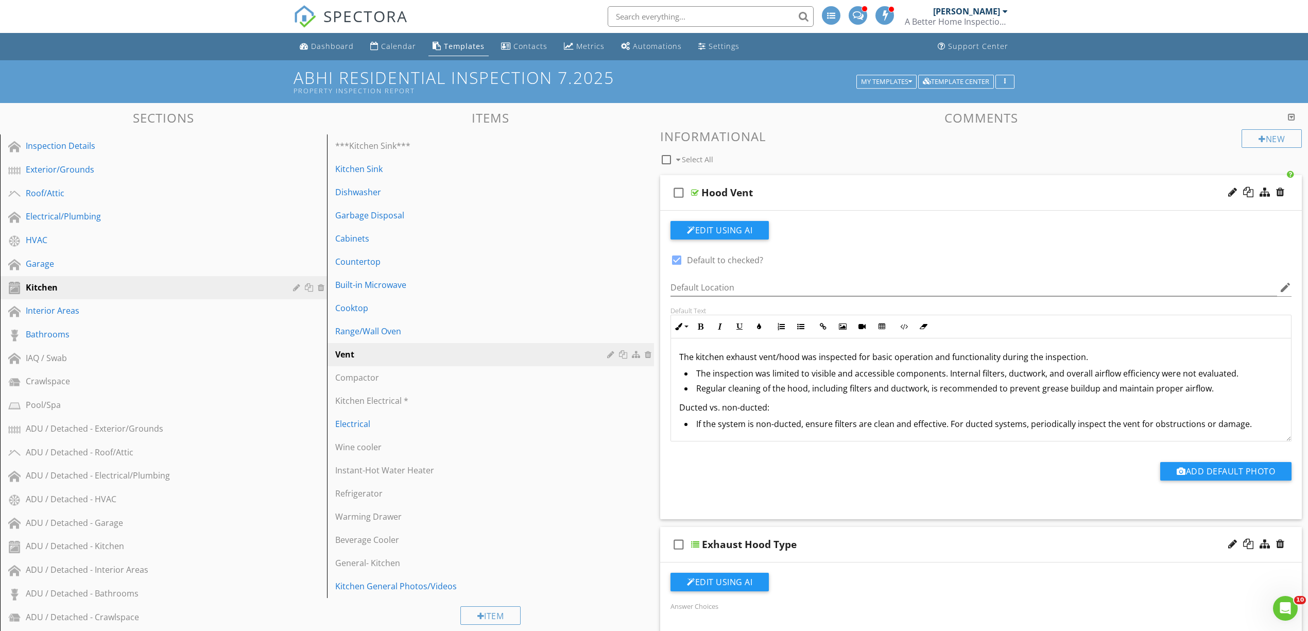
scroll to position [1, 0]
drag, startPoint x: 1254, startPoint y: 427, endPoint x: 675, endPoint y: 402, distance: 580.4
click at [675, 402] on div "The kitchen exhaust vent/hood was inspected for basic operation and functionali…" at bounding box center [981, 389] width 620 height 103
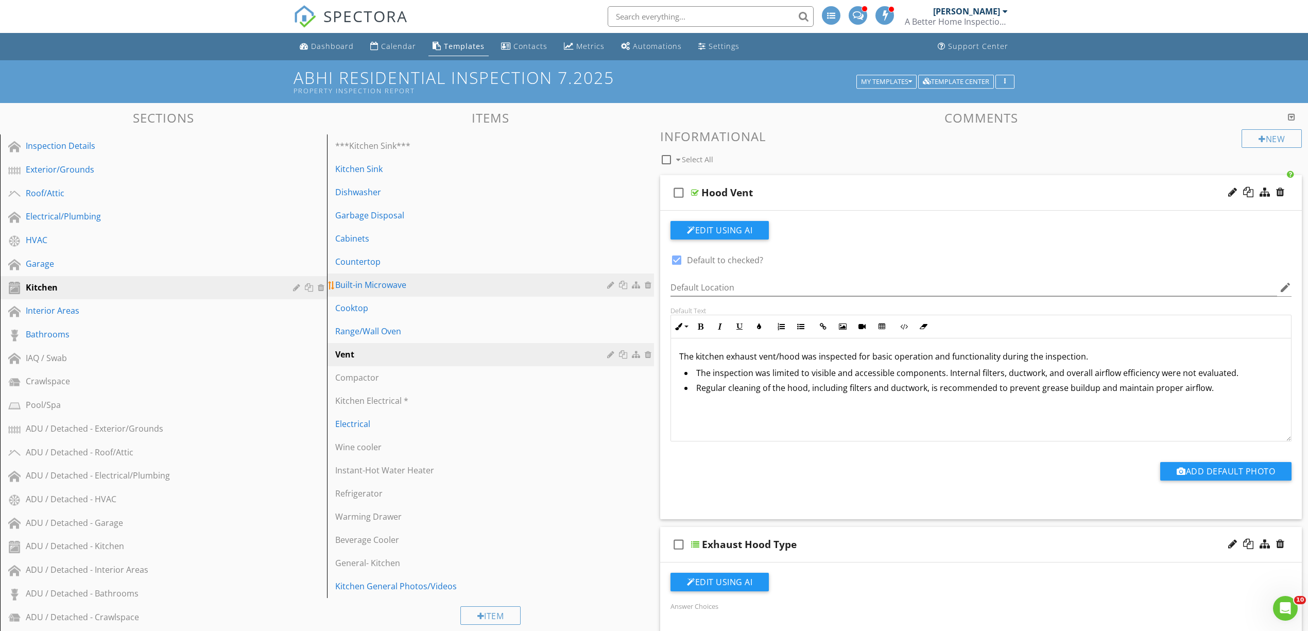
click at [430, 288] on div "Built-in Microwave" at bounding box center [472, 285] width 275 height 12
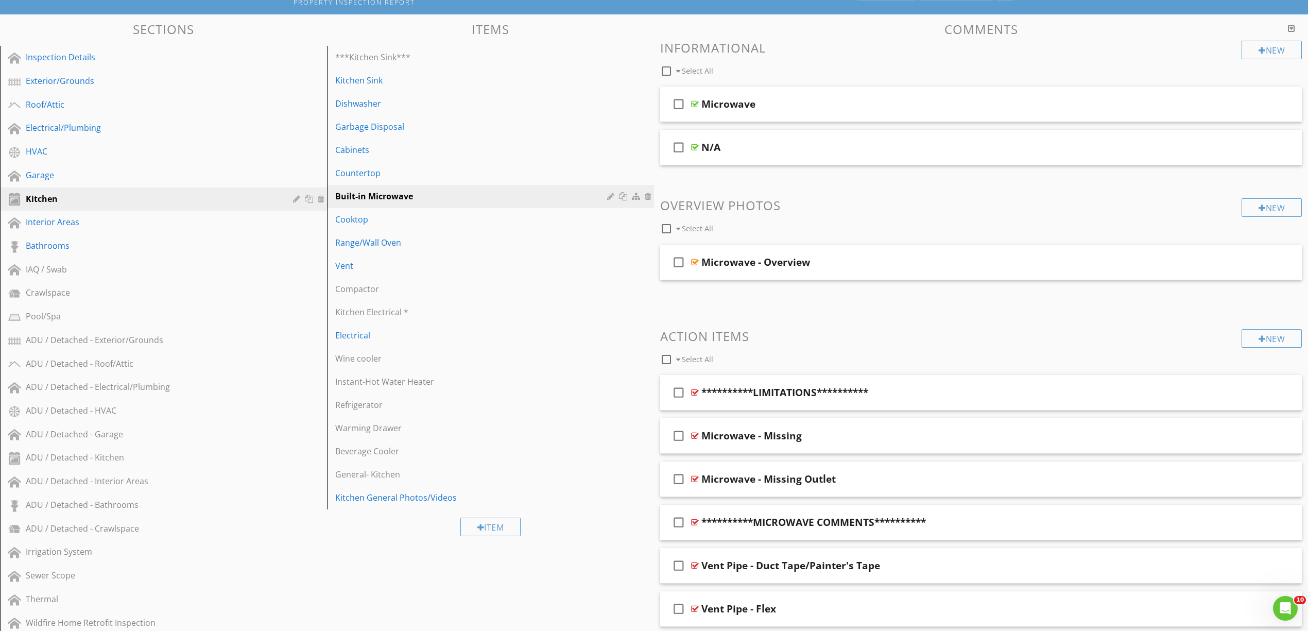
scroll to position [0, 0]
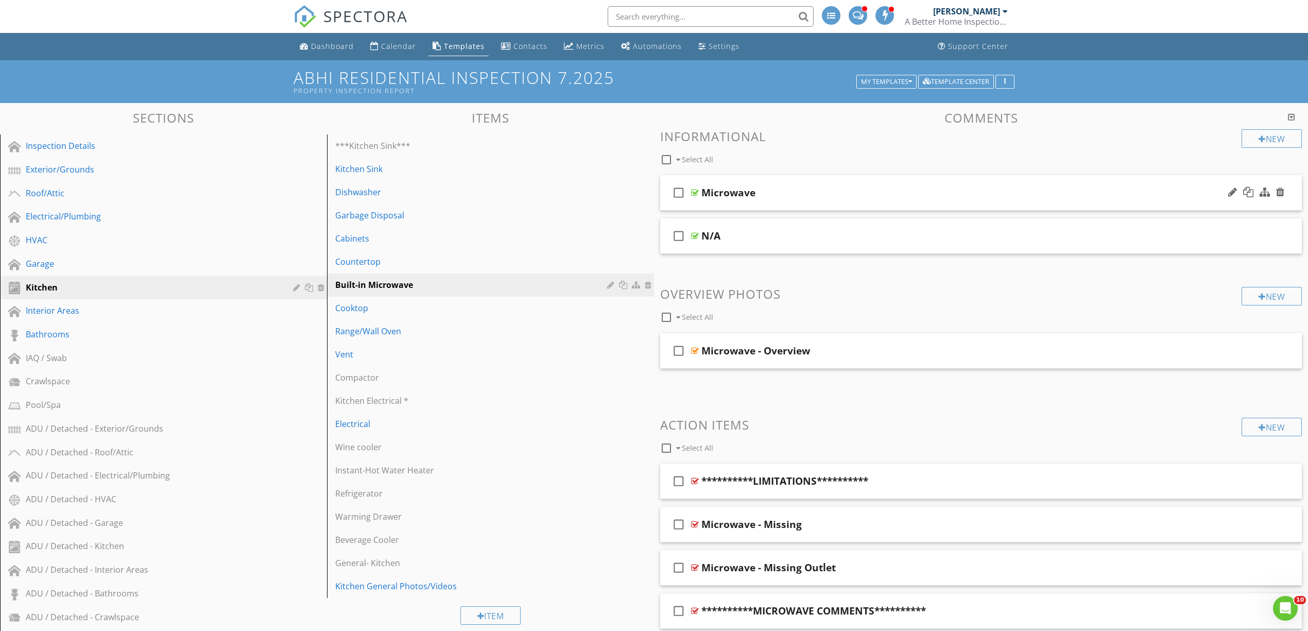
click at [695, 192] on div at bounding box center [695, 192] width 8 height 8
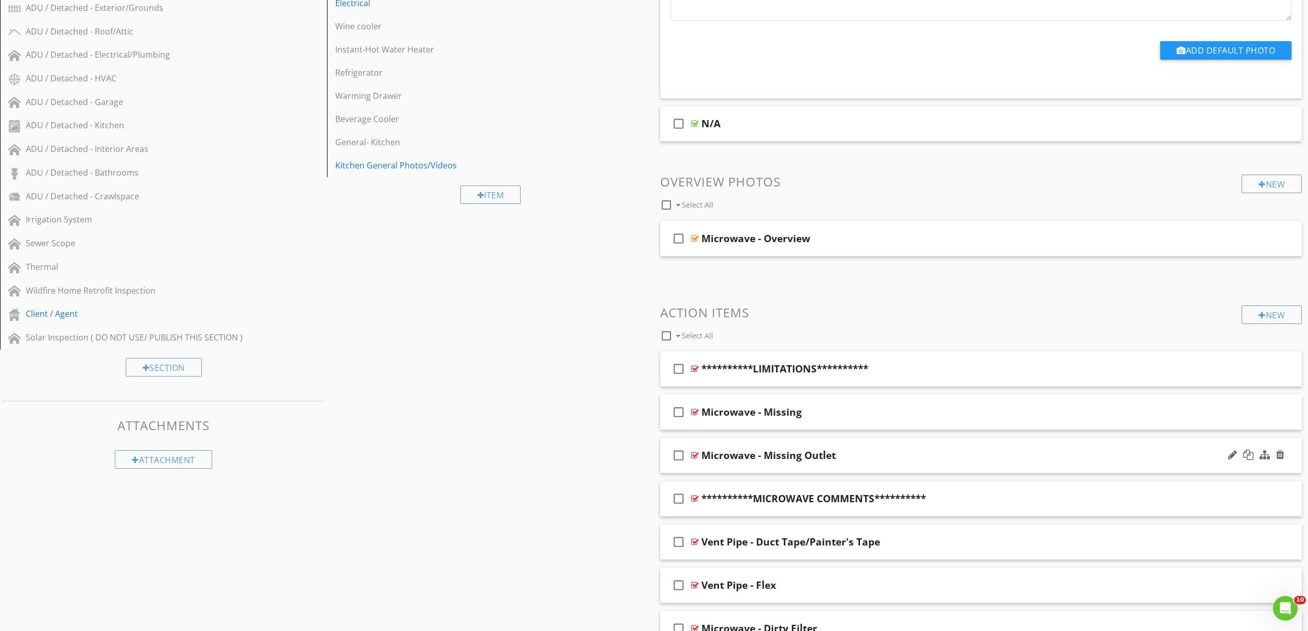
scroll to position [549, 0]
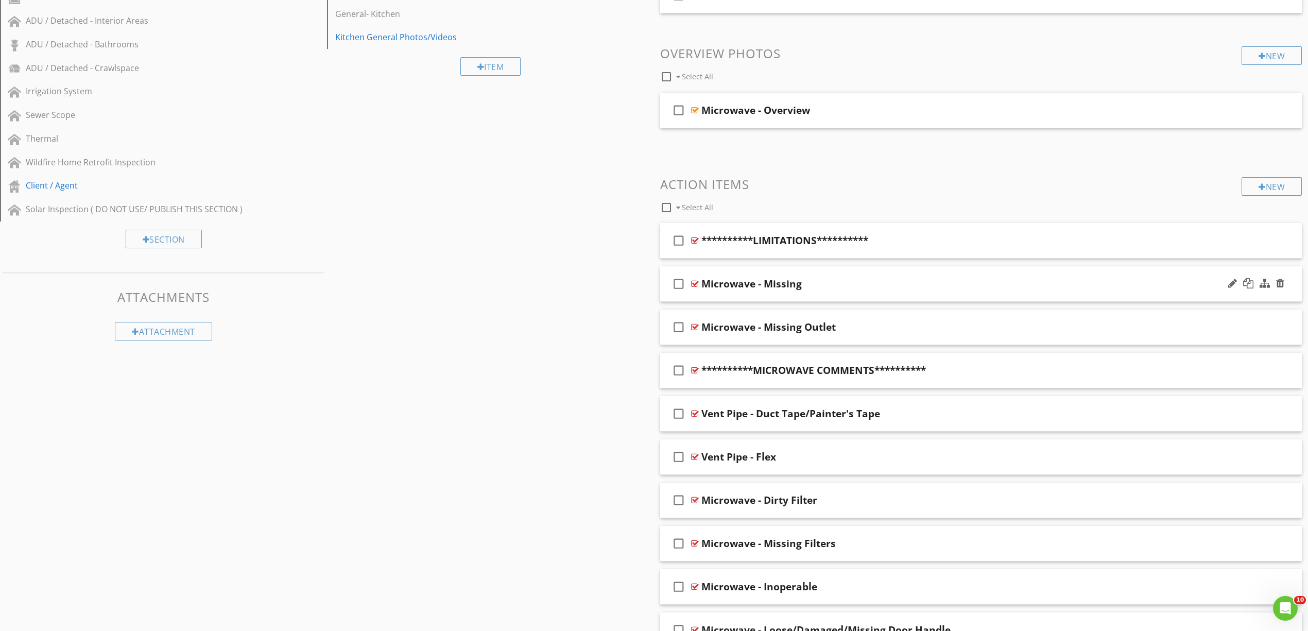
click at [691, 281] on div at bounding box center [695, 284] width 8 height 8
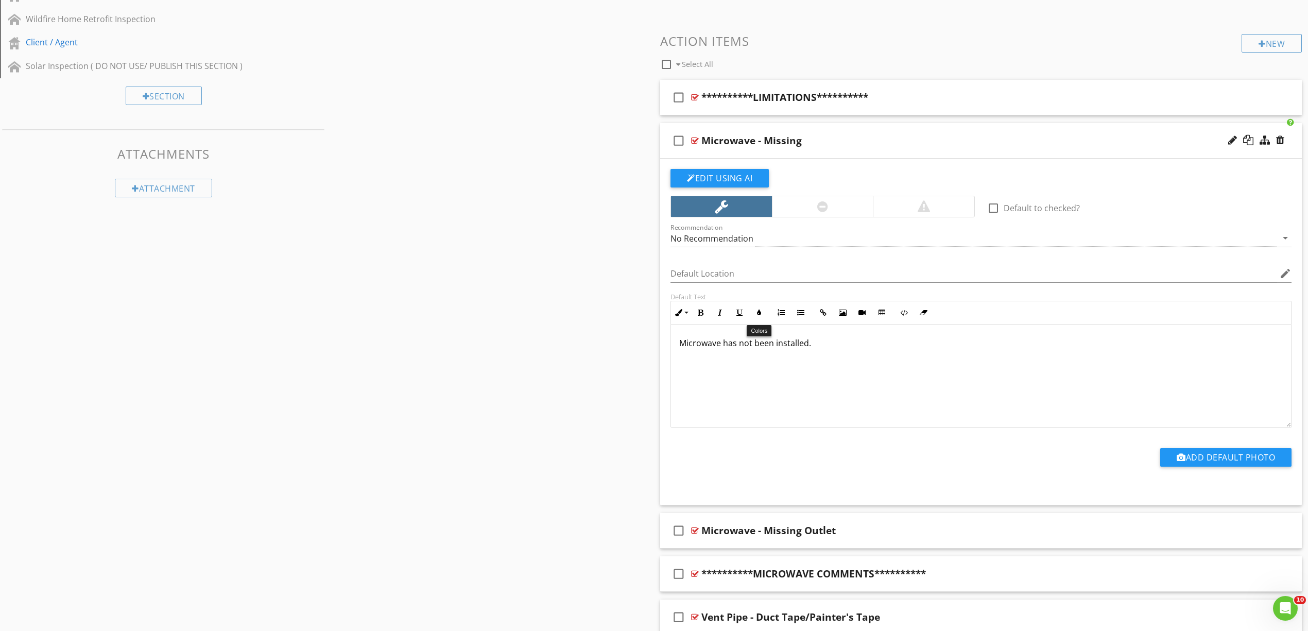
scroll to position [686, 0]
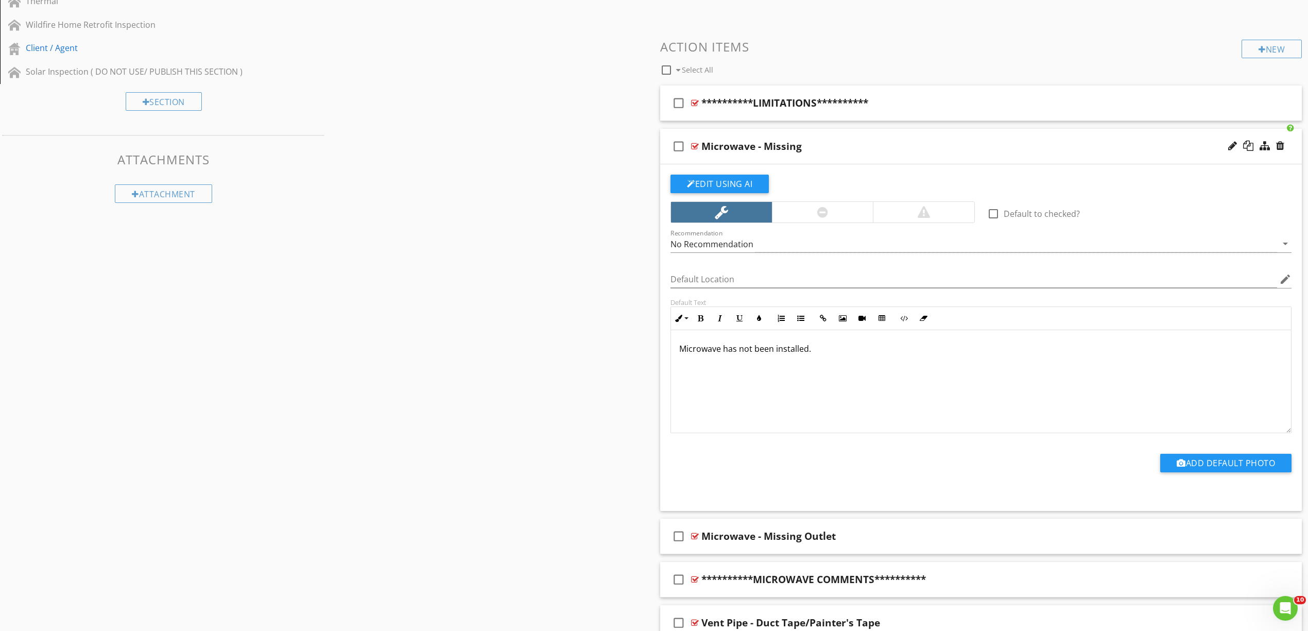
drag, startPoint x: 831, startPoint y: 353, endPoint x: 840, endPoint y: 359, distance: 11.4
click at [832, 353] on p "Microwave has not been installed." at bounding box center [981, 348] width 604 height 12
drag, startPoint x: 880, startPoint y: 369, endPoint x: 643, endPoint y: 353, distance: 237.9
click at [643, 353] on div "Sections Inspection Details Exterior/Grounds Roof/Attic Electrical/Plumbing HVA…" at bounding box center [654, 543] width 1308 height 2252
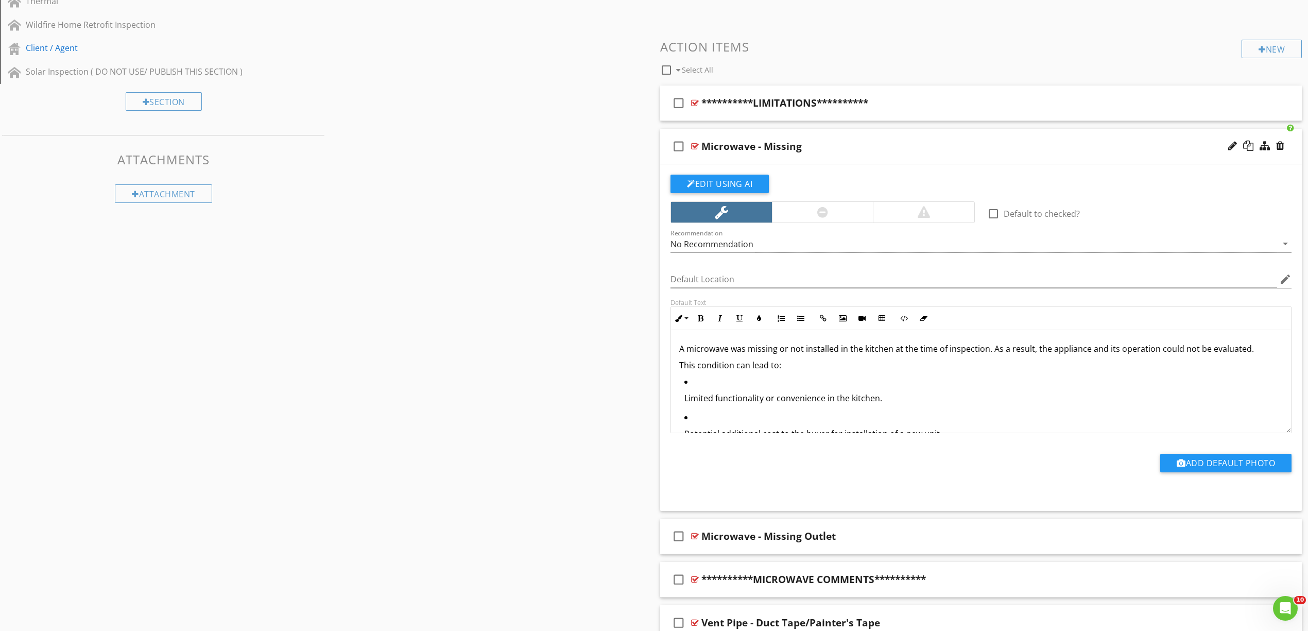
scroll to position [28, 0]
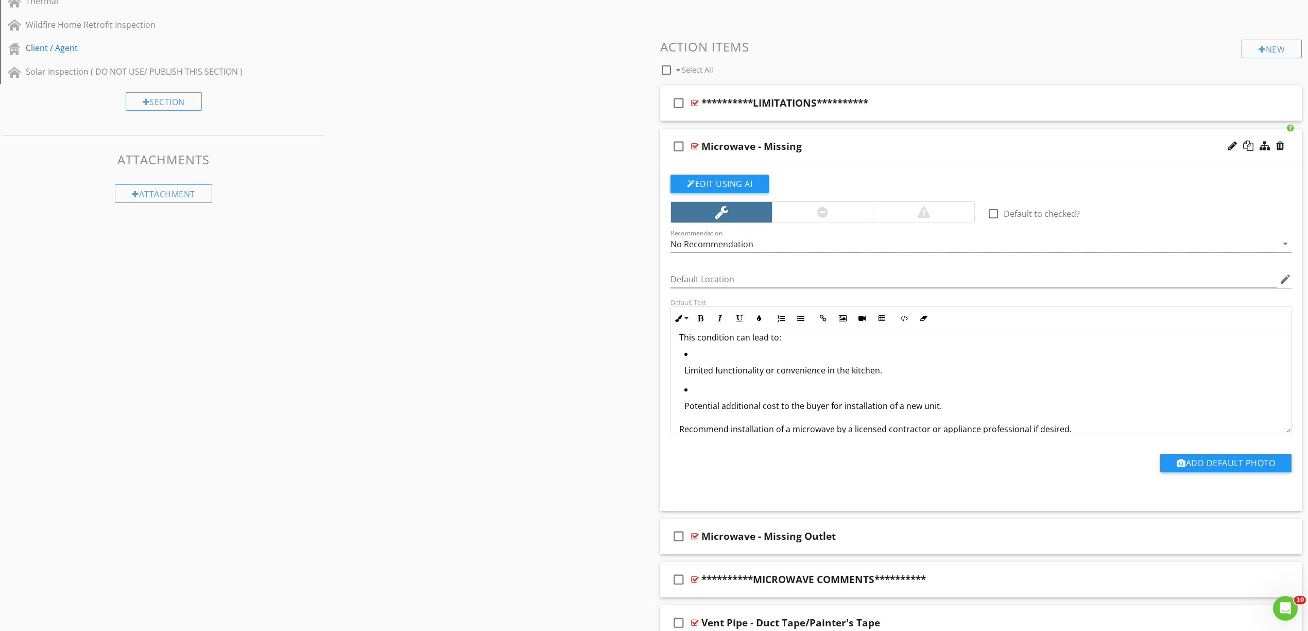
click at [738, 373] on p "Limited functionality or convenience in the kitchen." at bounding box center [983, 370] width 598 height 12
click at [802, 317] on icon "button" at bounding box center [800, 318] width 7 height 7
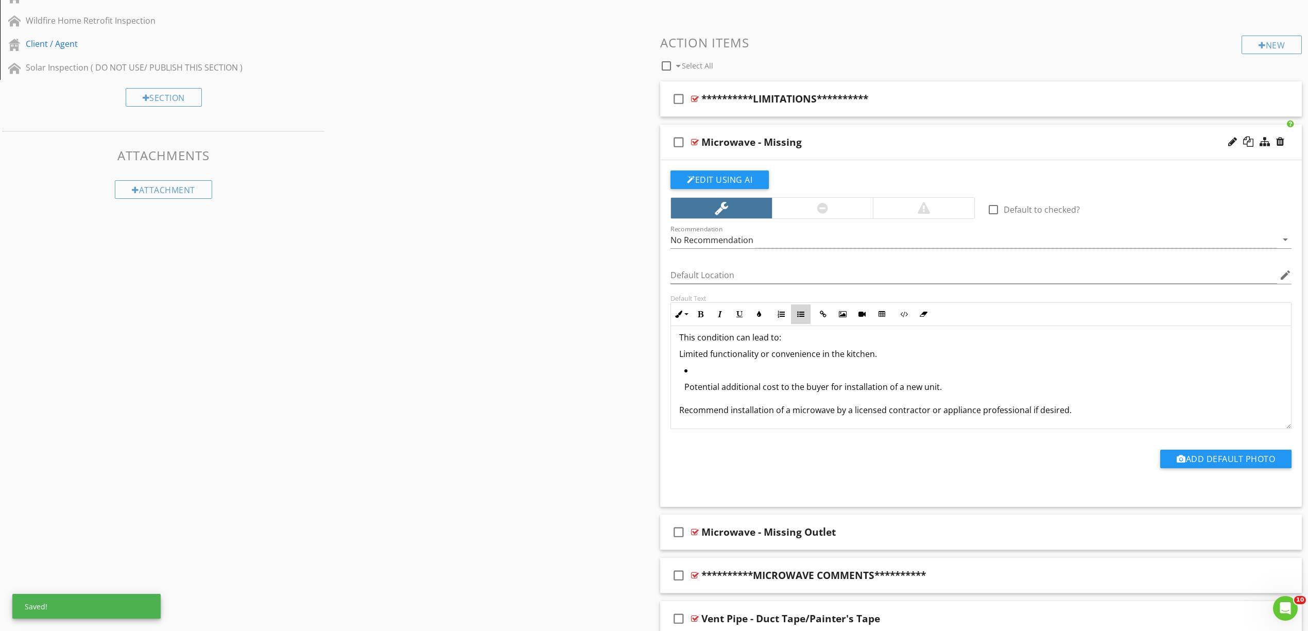
click at [801, 311] on button "Unordered List" at bounding box center [801, 314] width 20 height 20
click at [736, 391] on p "Potential additional cost to the buyer for installation of a new unit." at bounding box center [983, 385] width 598 height 12
click at [801, 313] on icon "button" at bounding box center [800, 312] width 7 height 7
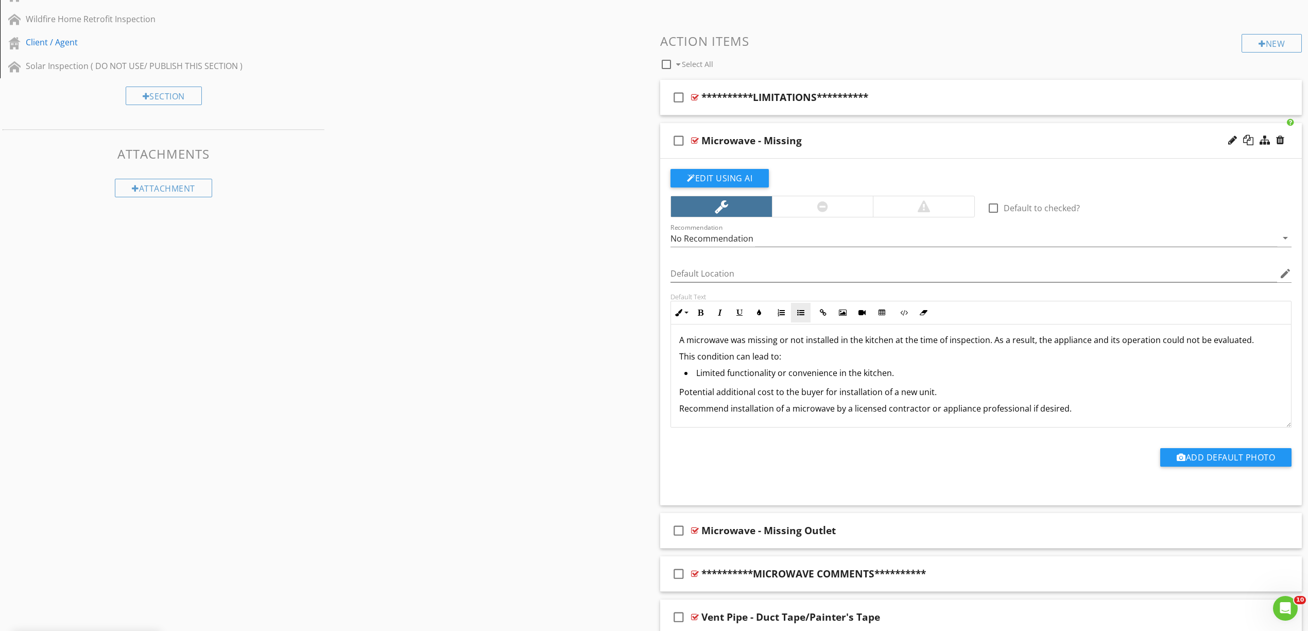
scroll to position [711, 0]
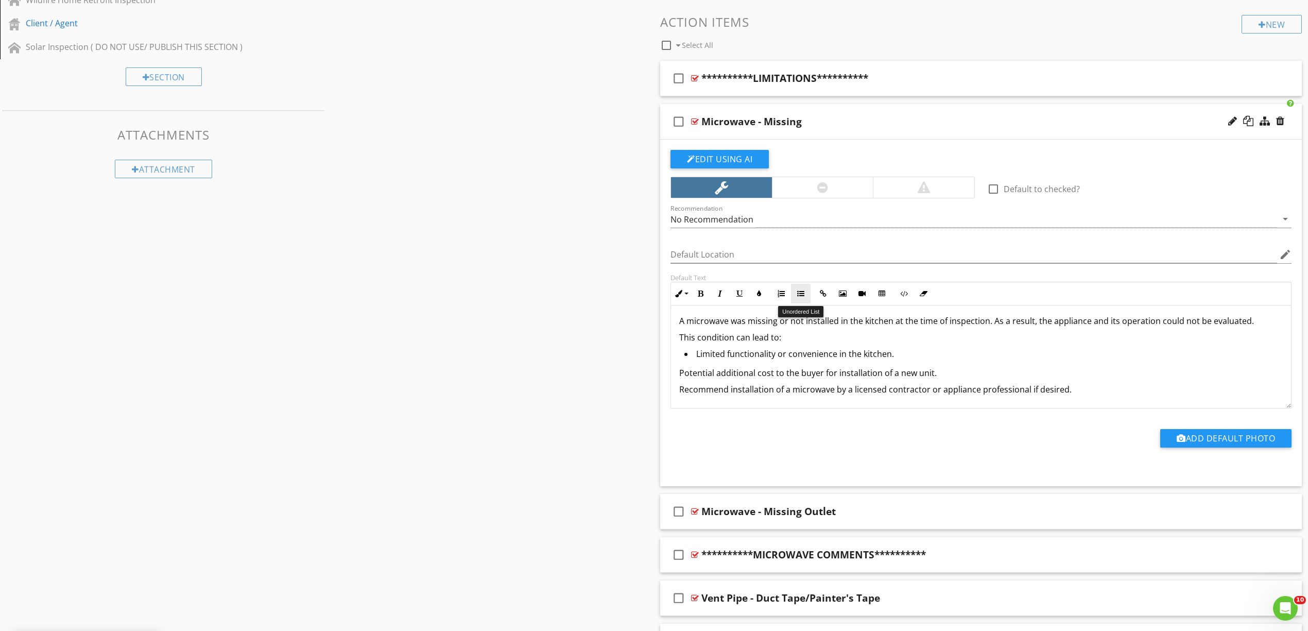
click at [804, 297] on button "Unordered List" at bounding box center [801, 294] width 20 height 20
click at [693, 512] on div at bounding box center [695, 510] width 8 height 8
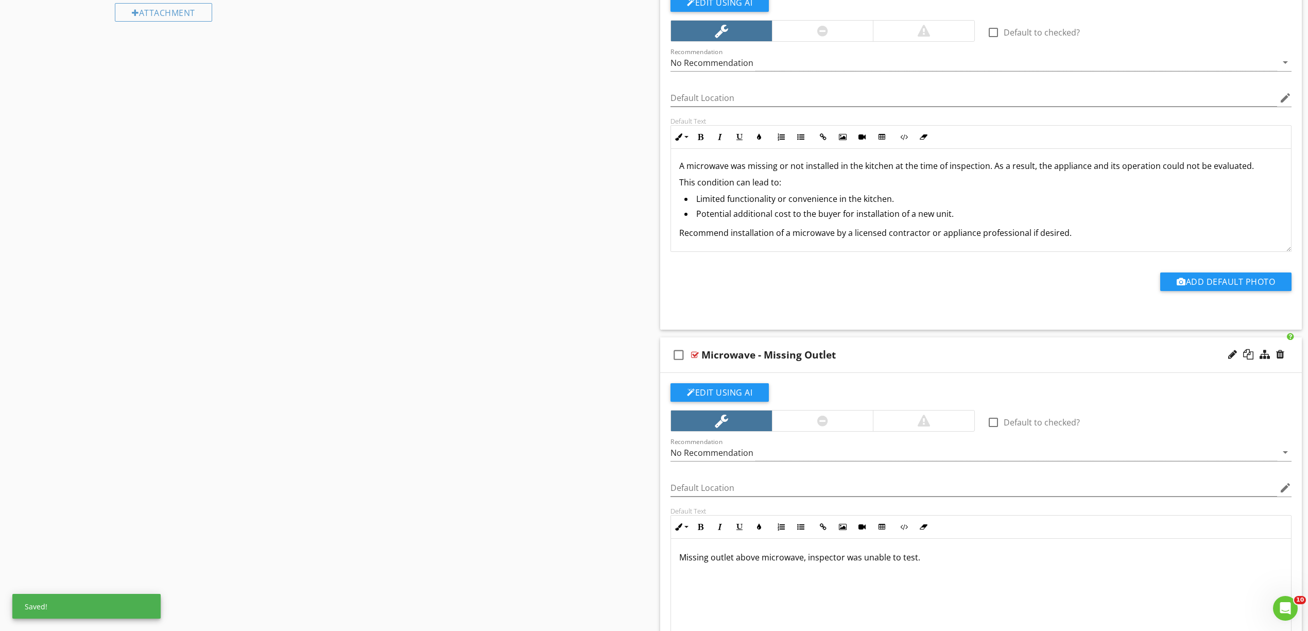
scroll to position [1056, 0]
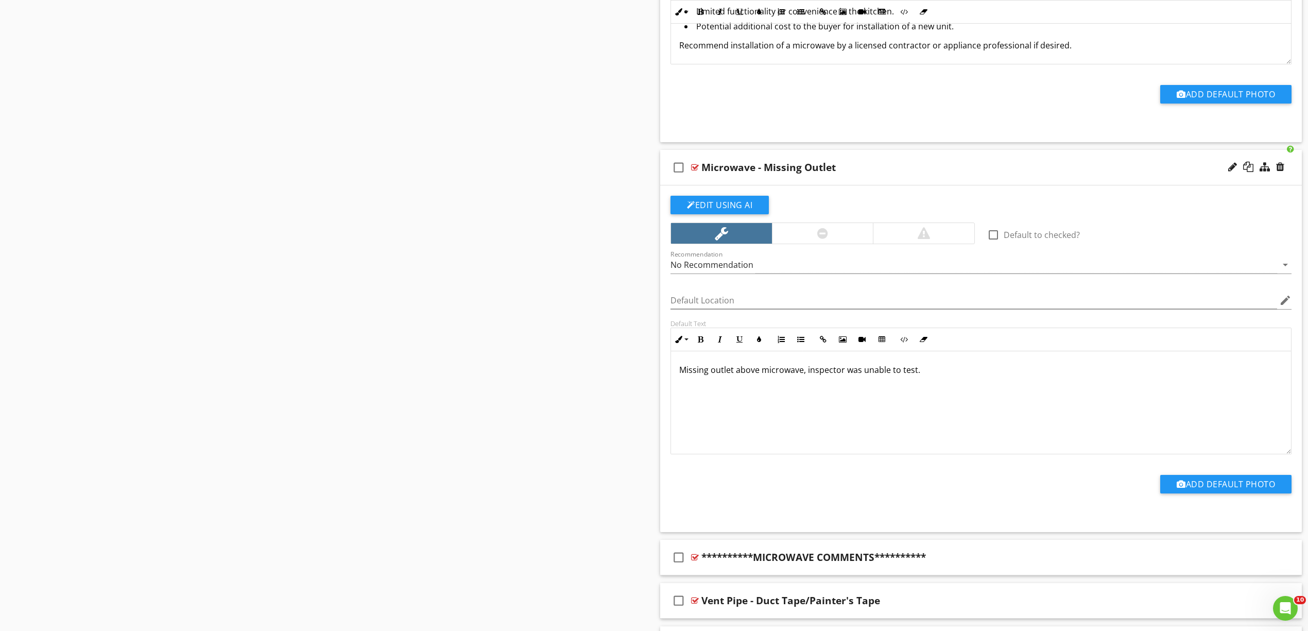
drag, startPoint x: 942, startPoint y: 390, endPoint x: 612, endPoint y: 378, distance: 329.8
click at [612, 378] on div "Sections Inspection Details Exterior/Grounds Roof/Attic Electrical/Plumbing HVA…" at bounding box center [654, 346] width 1308 height 2599
click at [867, 416] on div "Missing outlet above microwave, inspector was unable to test." at bounding box center [981, 402] width 620 height 103
click at [868, 416] on div "Missing outlet above microwave, inspector was unable to test." at bounding box center [981, 402] width 620 height 103
click at [868, 415] on div "Missing outlet above microwave, inspector was unable to test." at bounding box center [981, 402] width 620 height 103
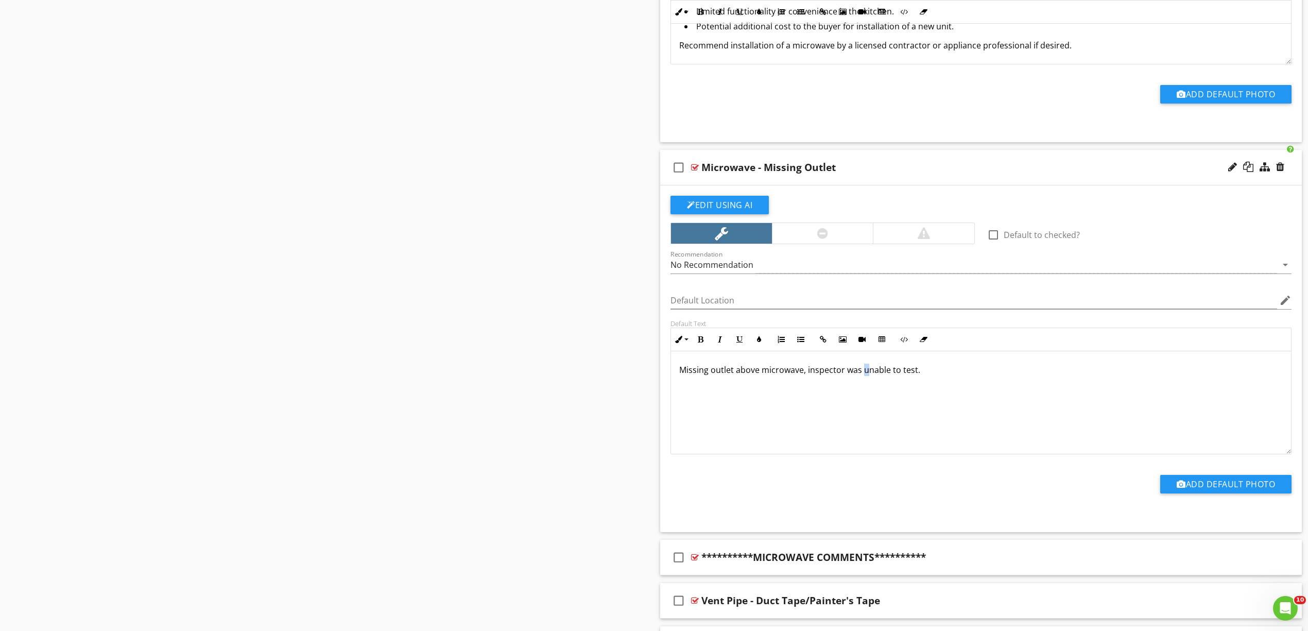
drag, startPoint x: 864, startPoint y: 399, endPoint x: 893, endPoint y: 400, distance: 28.9
click at [865, 399] on div "Missing outlet above microwave, inspector was unable to test." at bounding box center [981, 402] width 620 height 103
drag, startPoint x: 855, startPoint y: 398, endPoint x: 517, endPoint y: 384, distance: 338.1
click at [517, 384] on div "Sections Inspection Details Exterior/Grounds Roof/Attic Electrical/Plumbing HVA…" at bounding box center [654, 346] width 1308 height 2599
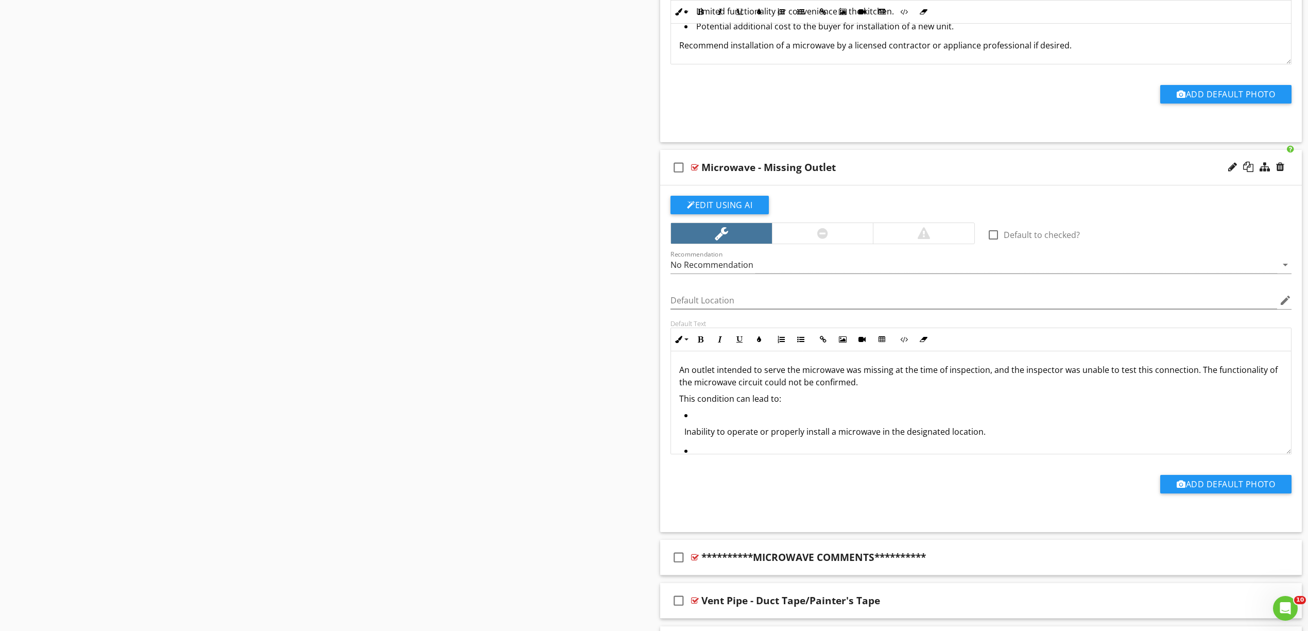
scroll to position [40, 0]
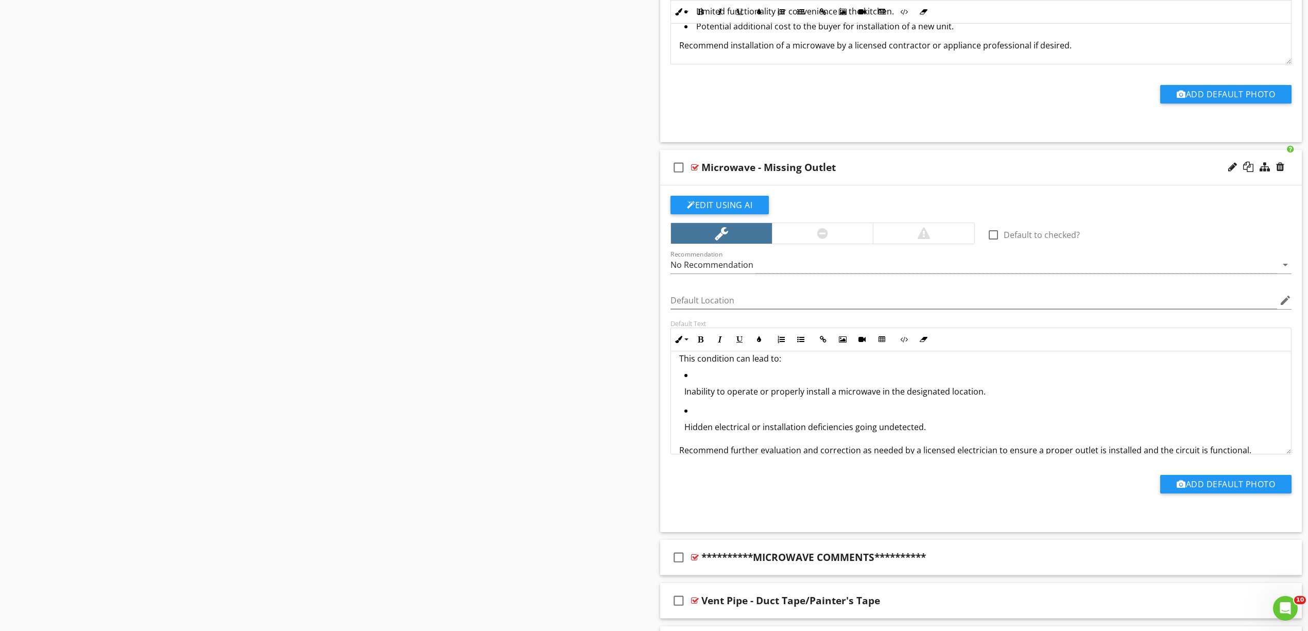
click at [755, 392] on p "Inability to operate or properly install a microwave in the designated location." at bounding box center [983, 391] width 598 height 12
click at [797, 336] on button "Unordered List" at bounding box center [801, 340] width 20 height 20
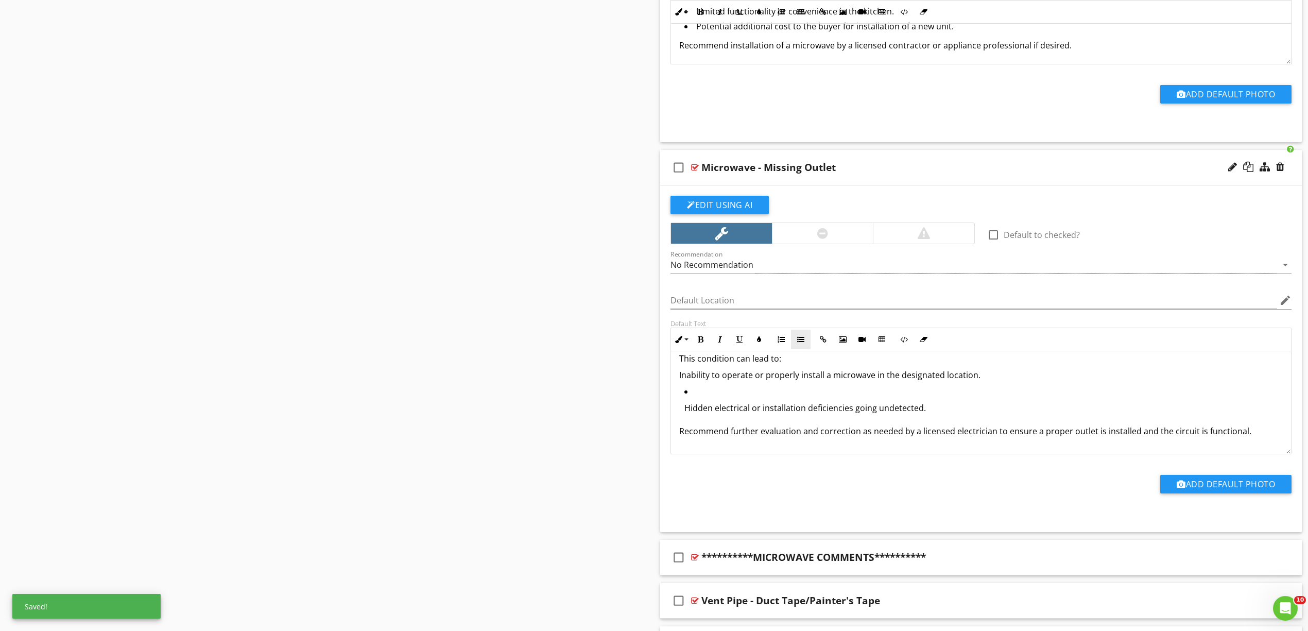
click at [801, 332] on button "Unordered List" at bounding box center [801, 340] width 20 height 20
click at [755, 412] on p "Hidden electrical or installation deficiencies going undetected." at bounding box center [983, 406] width 598 height 12
click at [798, 342] on icon "button" at bounding box center [800, 339] width 7 height 7
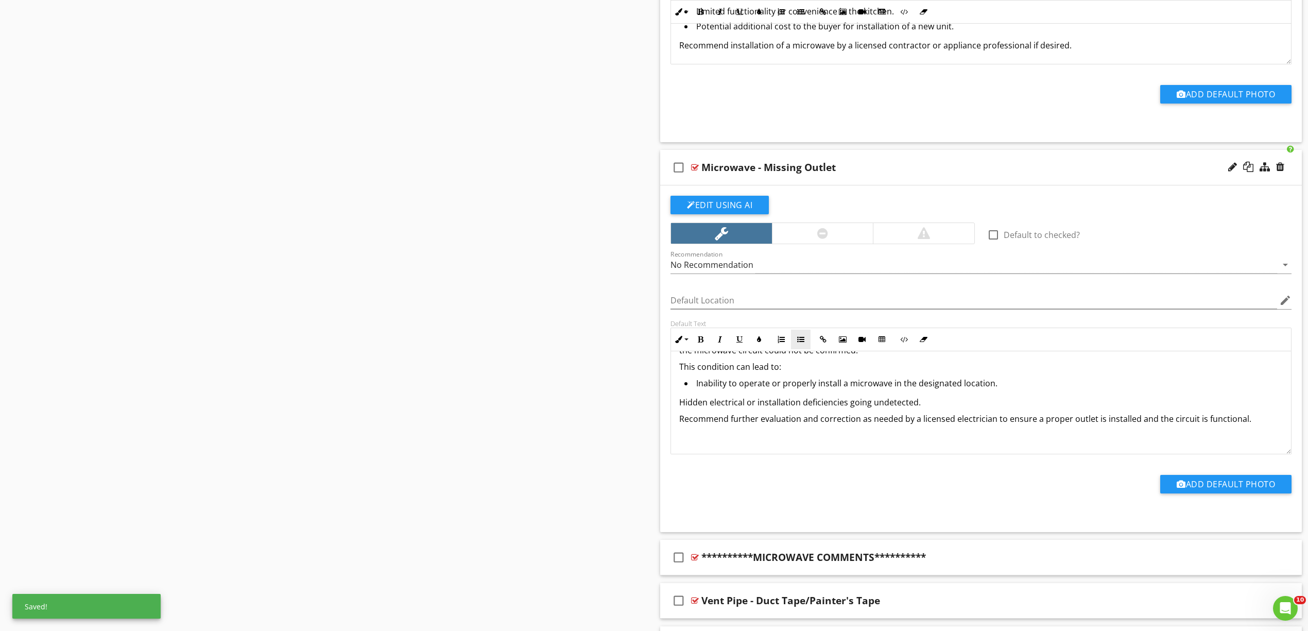
scroll to position [1064, 0]
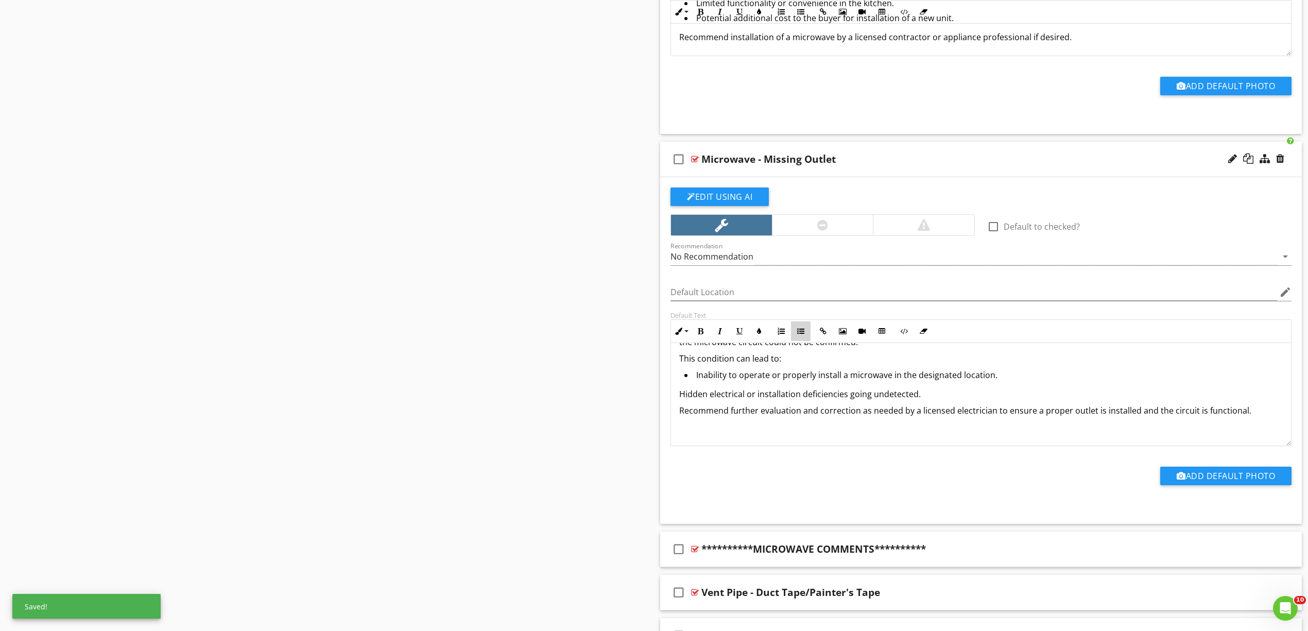
drag, startPoint x: 803, startPoint y: 333, endPoint x: 747, endPoint y: 356, distance: 61.4
click at [804, 333] on icon "button" at bounding box center [800, 331] width 7 height 7
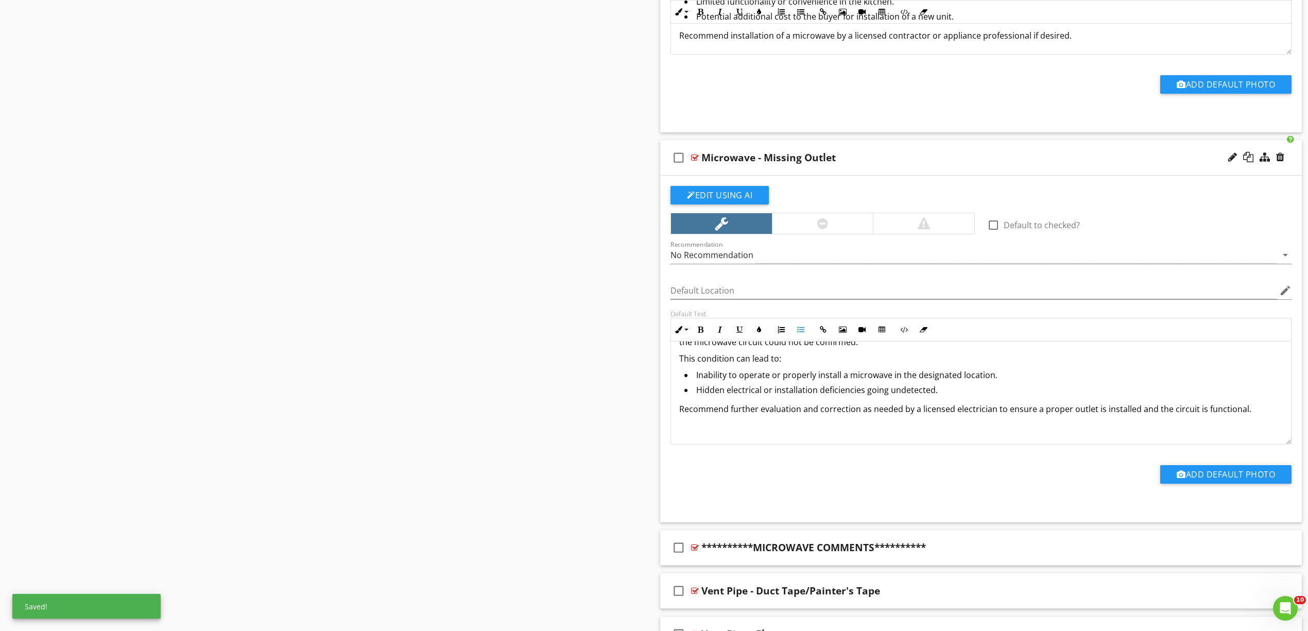
click at [678, 360] on div "An outlet intended to serve the microwave was missing at the time of inspection…" at bounding box center [981, 377] width 620 height 133
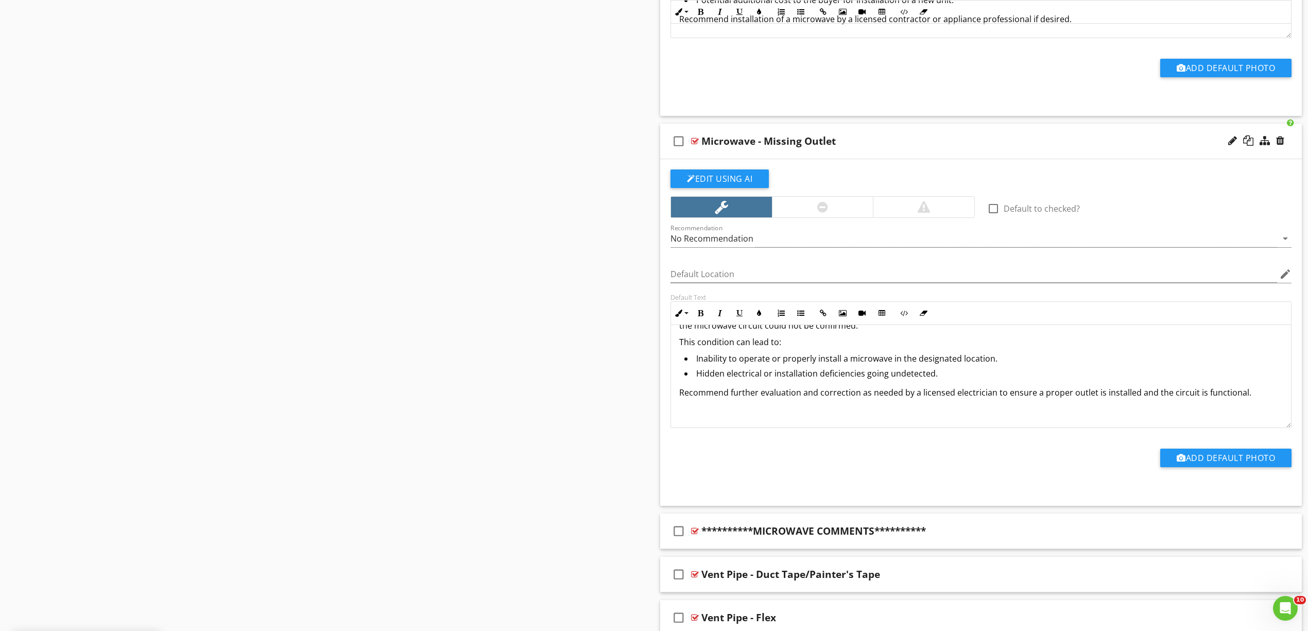
scroll to position [14, 0]
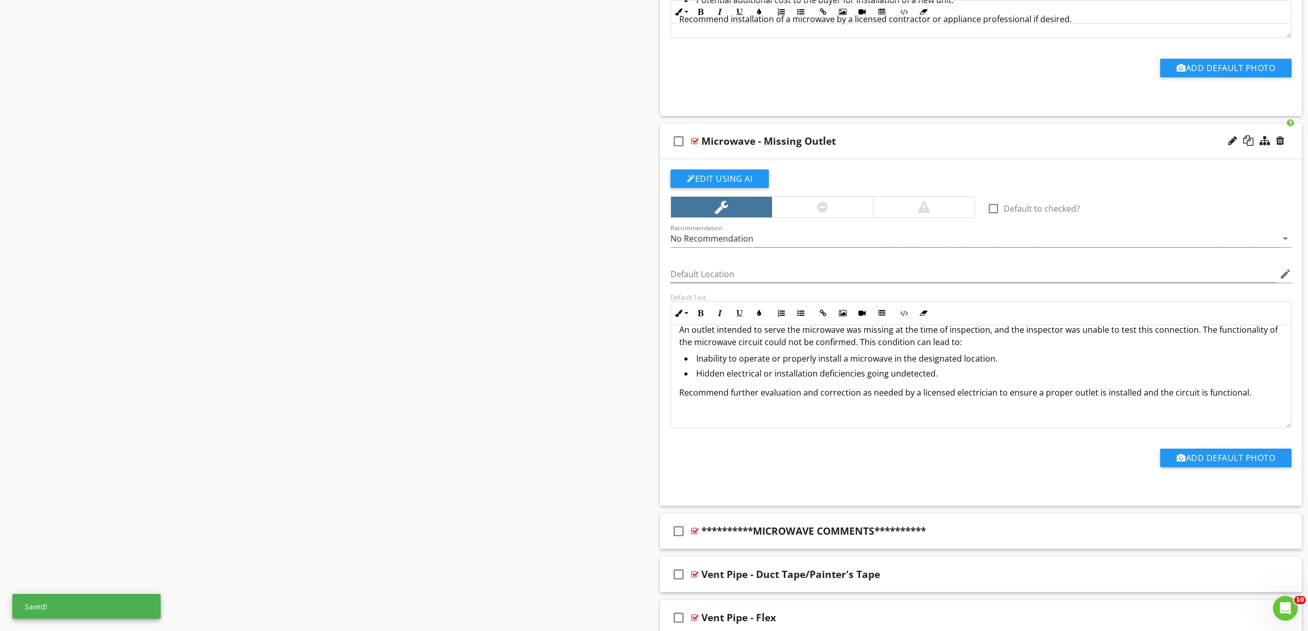
click at [597, 207] on div "Sections Inspection Details Exterior/Grounds Roof/Attic Electrical/Plumbing HVA…" at bounding box center [654, 320] width 1308 height 2599
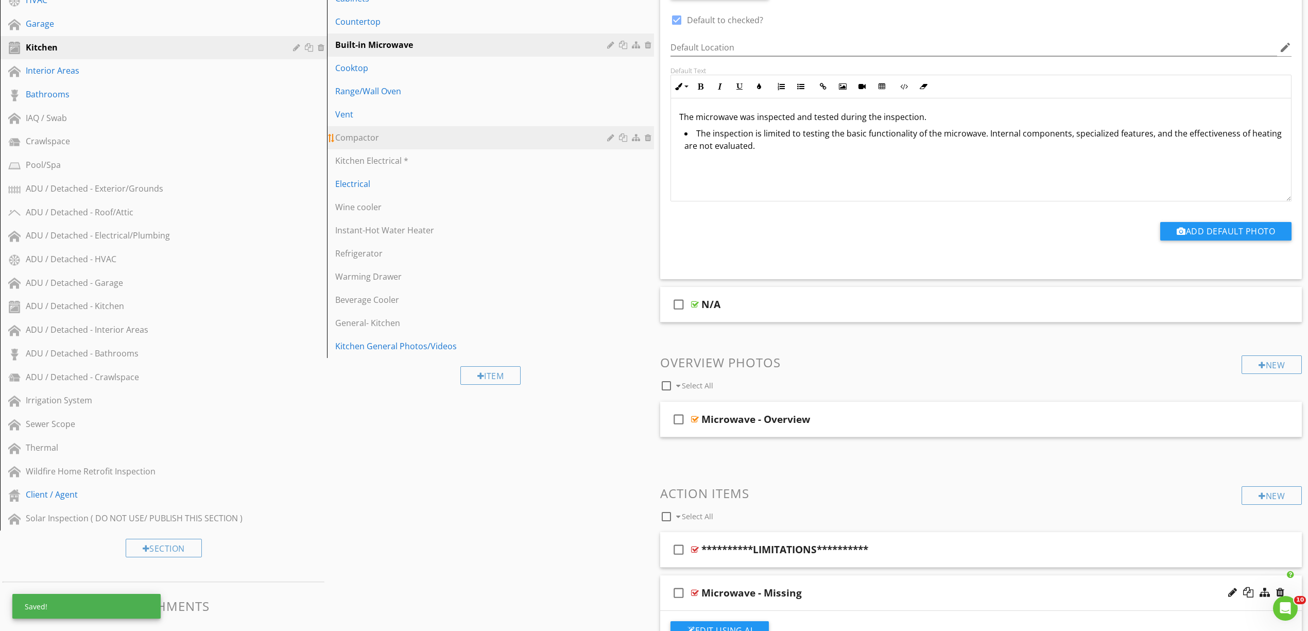
scroll to position [52, 0]
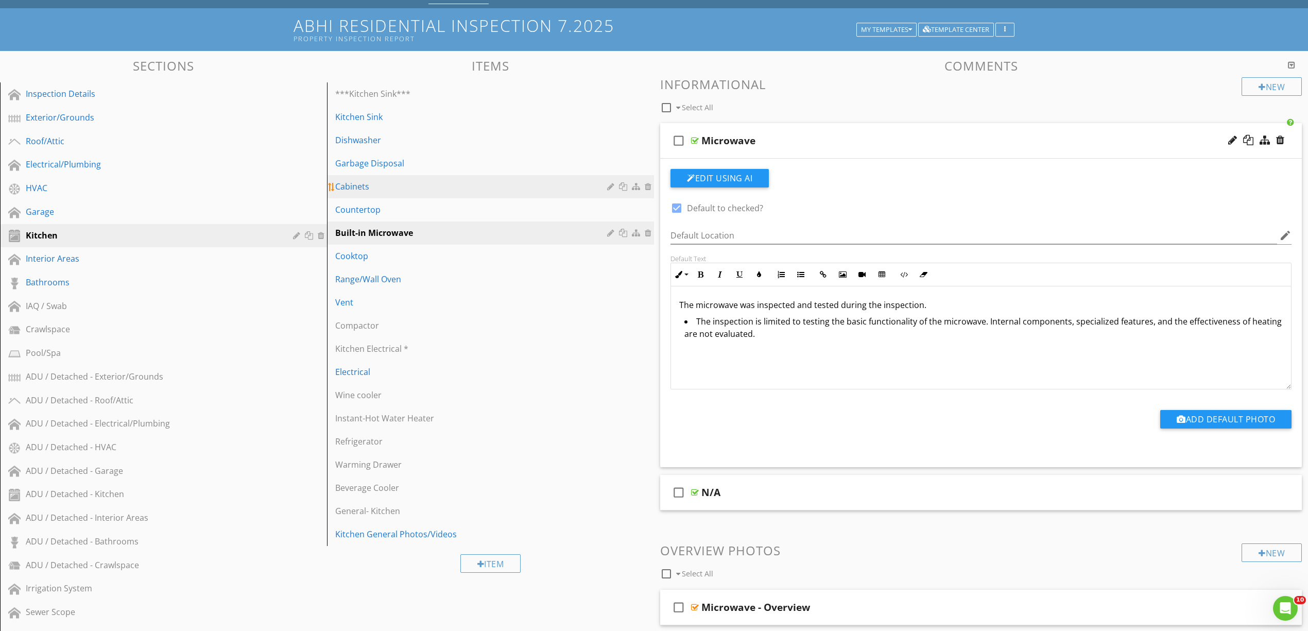
click at [386, 183] on div "Cabinets" at bounding box center [472, 186] width 275 height 12
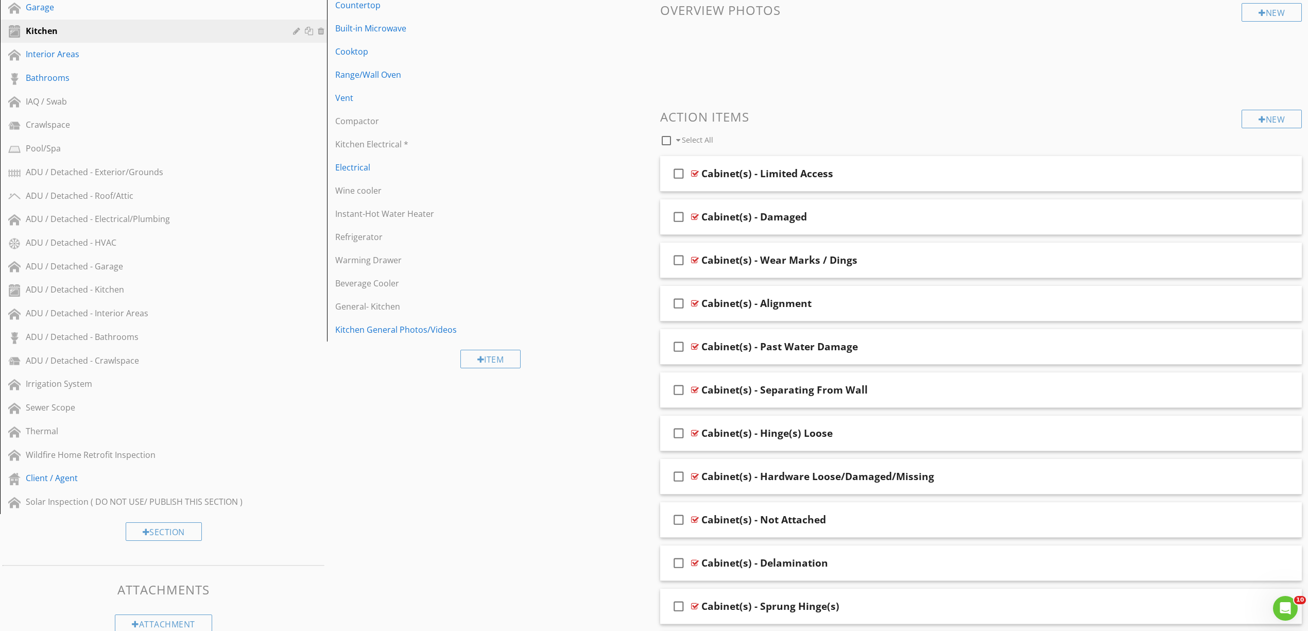
scroll to position [258, 0]
click at [692, 165] on div "check_box_outline_blank Cabinet(s) - Limited Access" at bounding box center [981, 172] width 642 height 36
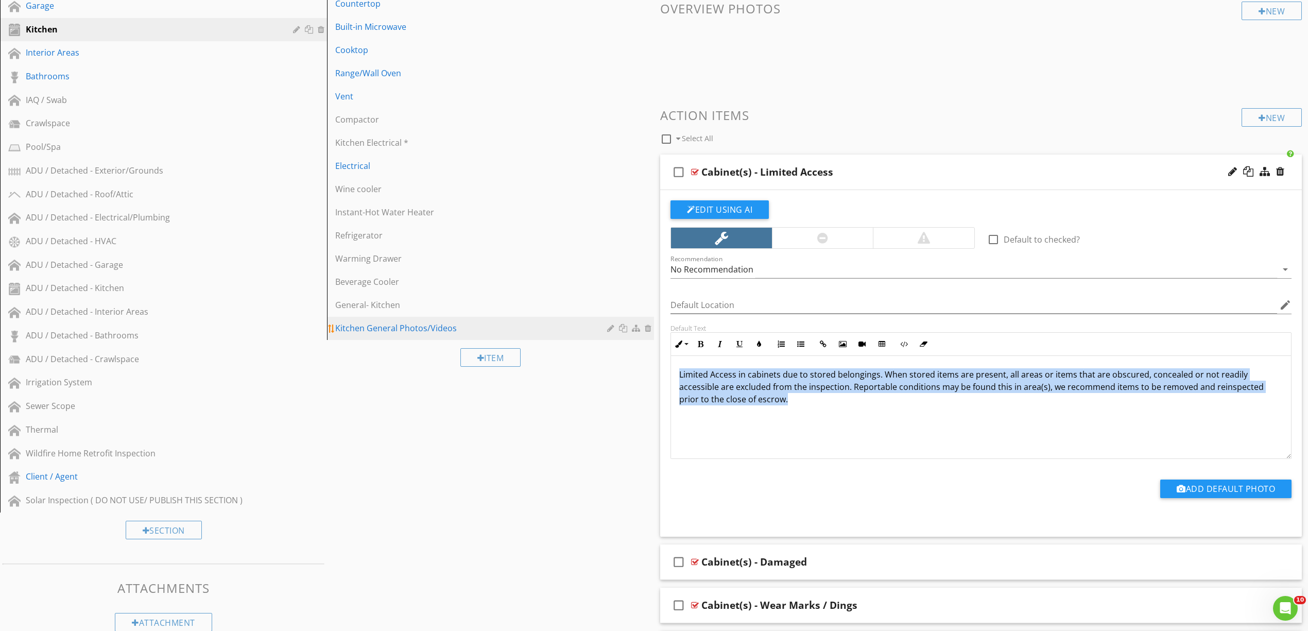
drag, startPoint x: 811, startPoint y: 415, endPoint x: 589, endPoint y: 338, distance: 234.3
click at [806, 420] on div "Limited Access in cabinets due to stored belongings. When stored items are pres…" at bounding box center [981, 407] width 620 height 103
drag, startPoint x: 820, startPoint y: 414, endPoint x: 615, endPoint y: 341, distance: 217.6
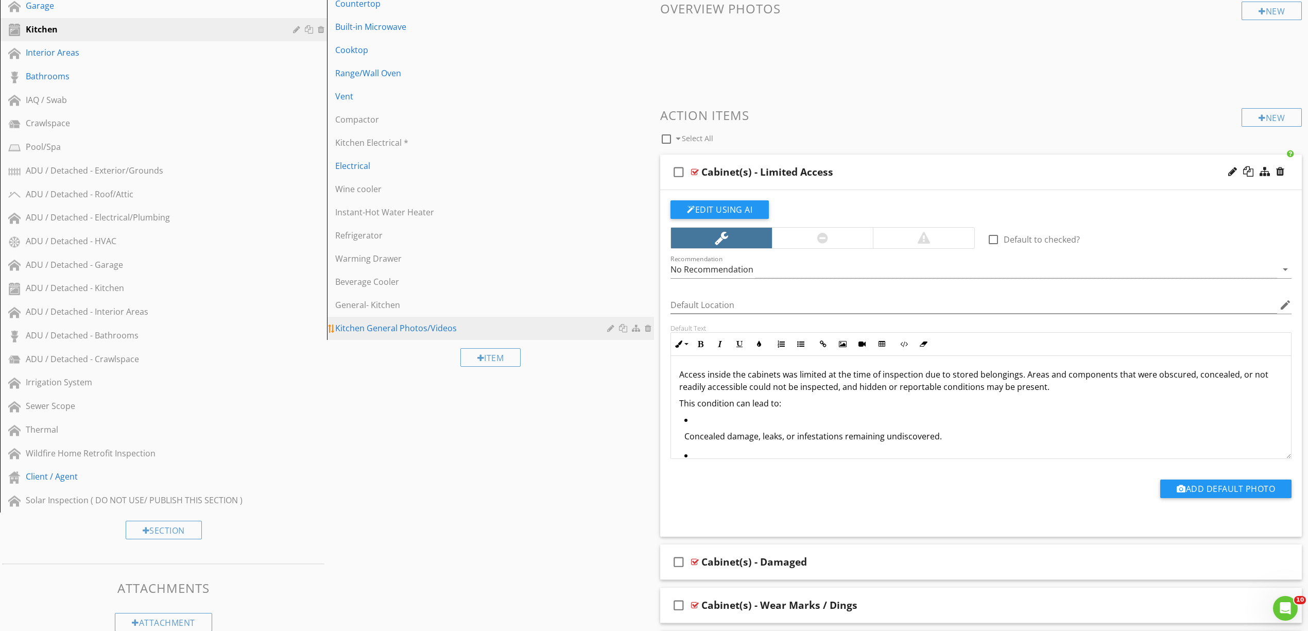
scroll to position [40, 0]
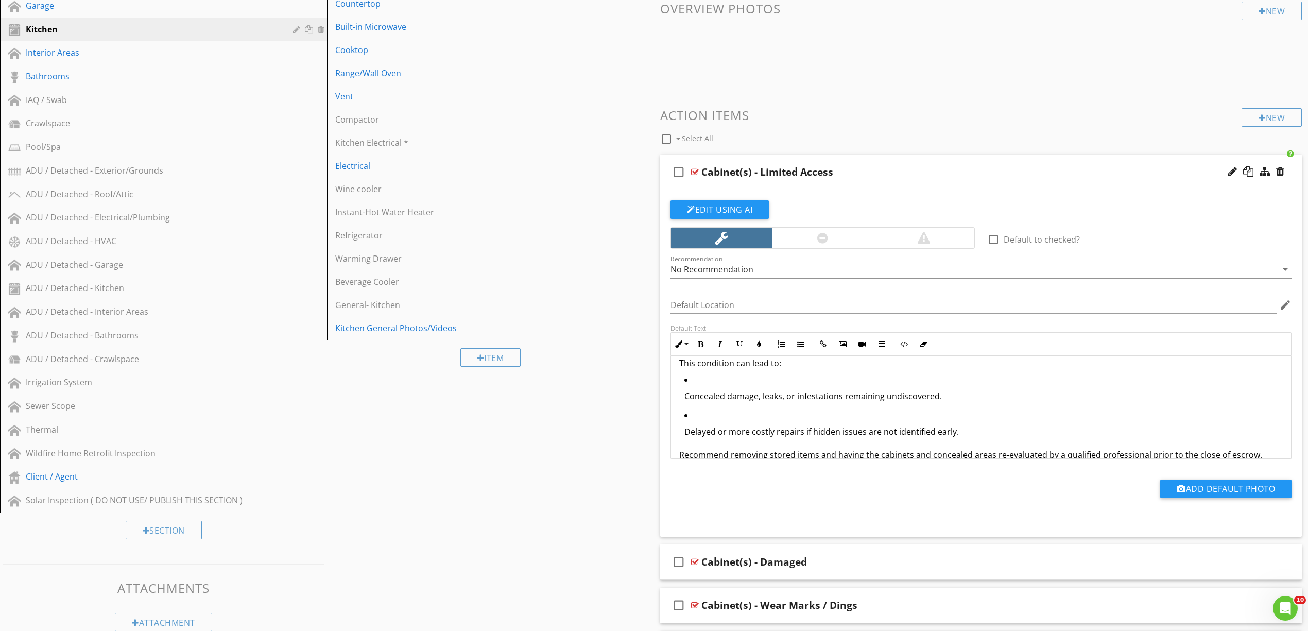
click at [758, 395] on p "Concealed damage, leaks, or infestations remaining undiscovered." at bounding box center [983, 396] width 598 height 12
click at [800, 340] on button "Unordered List" at bounding box center [801, 344] width 20 height 20
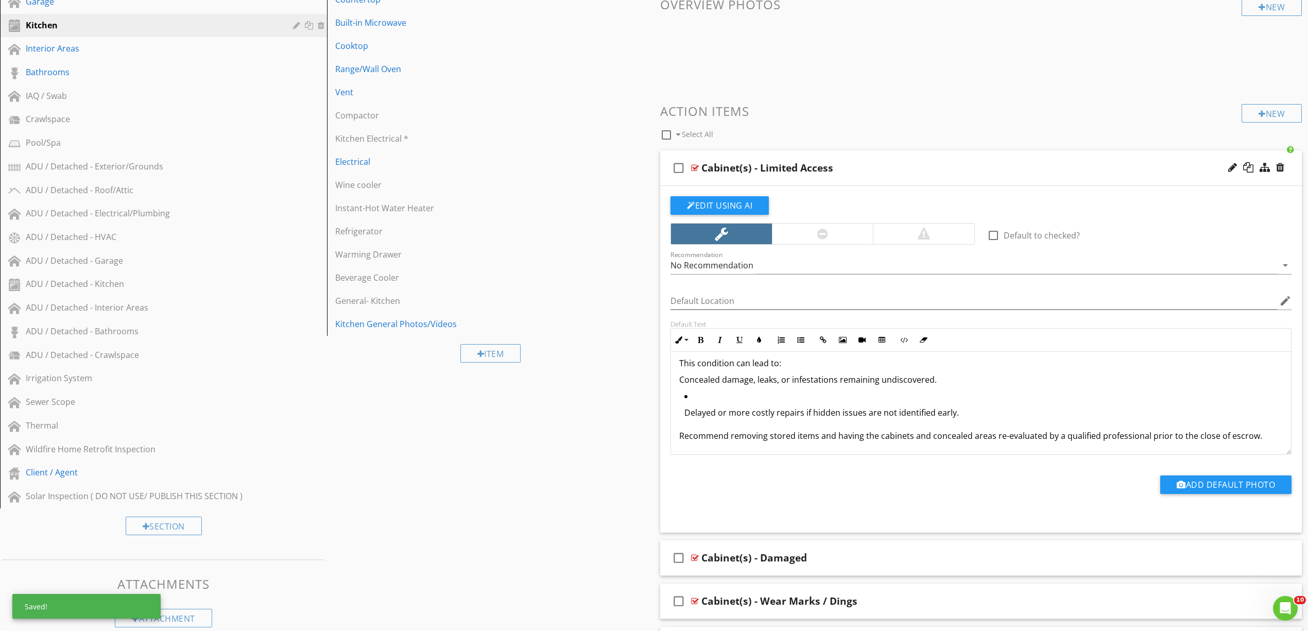
click at [804, 330] on div "Inline Style XLarge Large Normal Small Light Small/Light Bold Italic Underline …" at bounding box center [980, 340] width 621 height 24
click at [801, 337] on icon "button" at bounding box center [800, 339] width 7 height 7
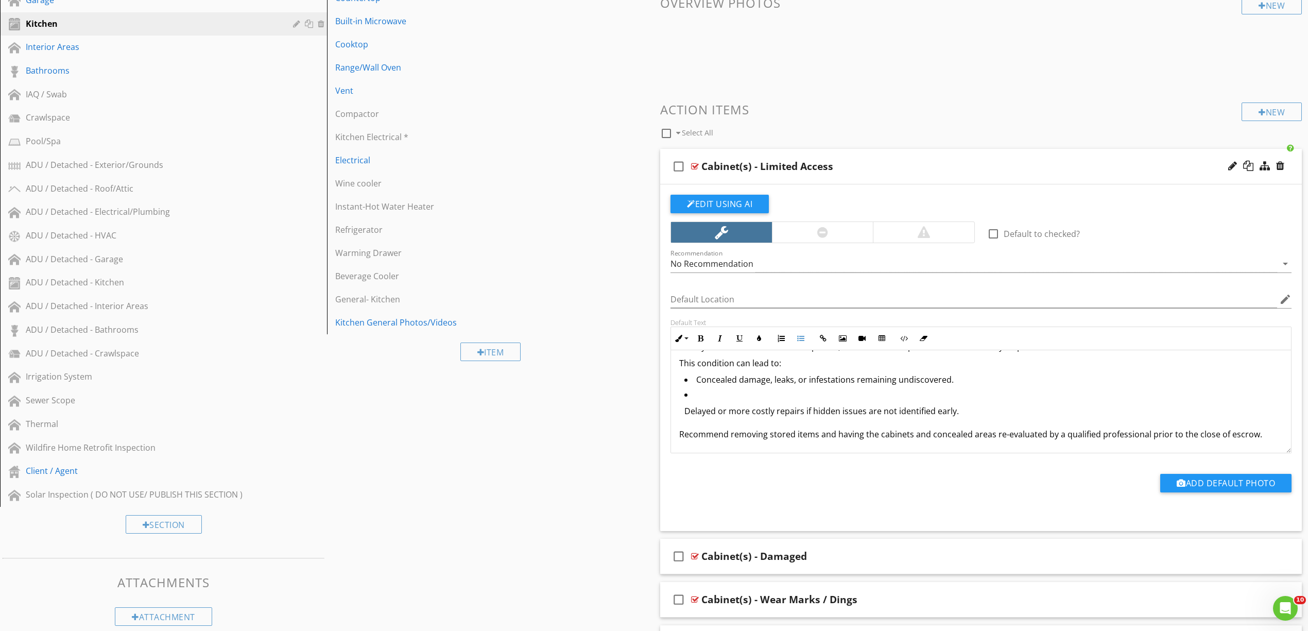
click at [760, 412] on p "Delayed or more costly repairs if hidden issues are not identified early." at bounding box center [983, 411] width 598 height 12
click at [800, 338] on icon "button" at bounding box center [800, 338] width 7 height 7
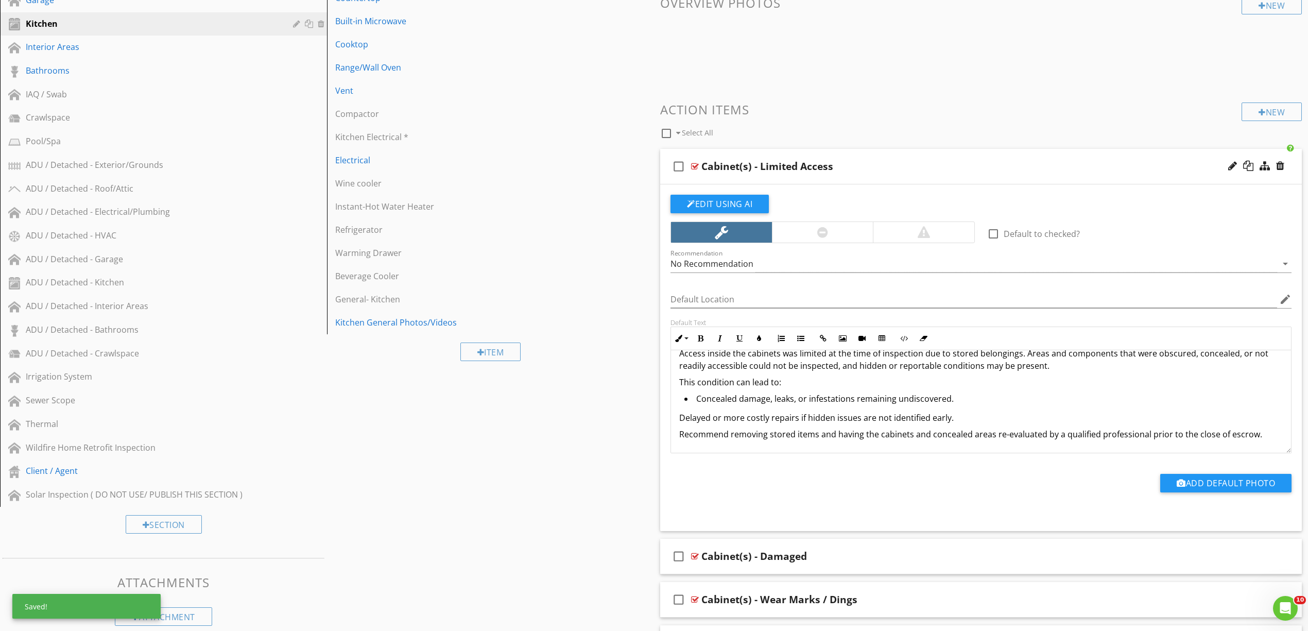
scroll to position [15, 0]
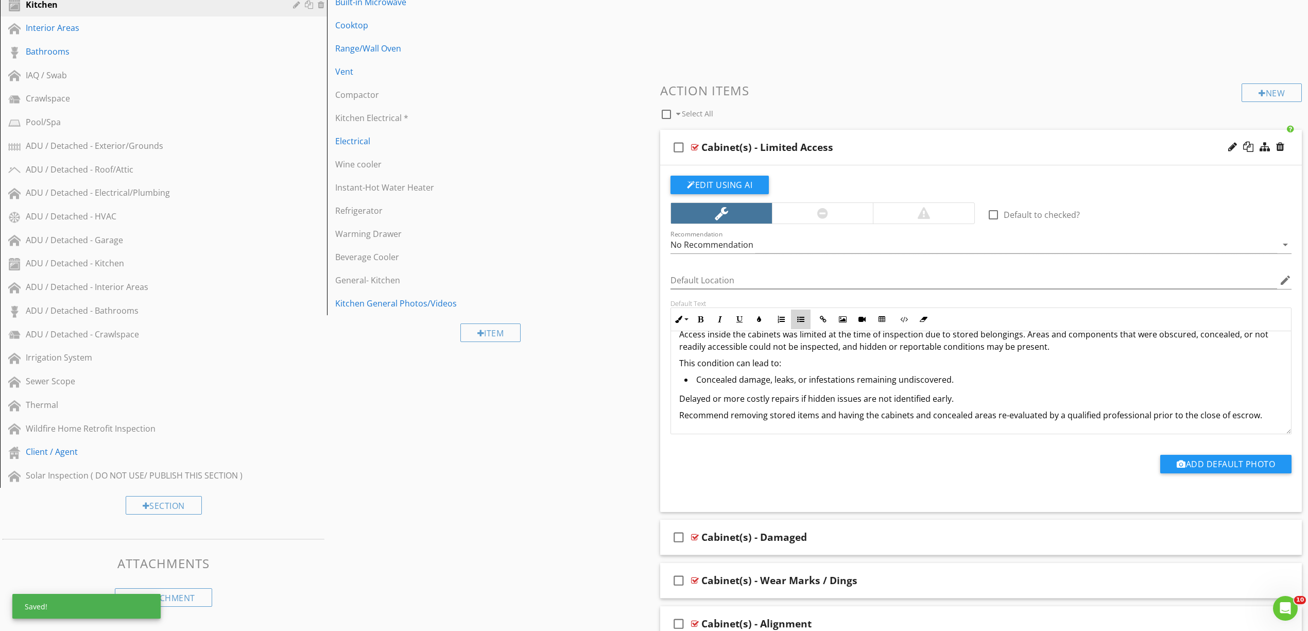
click at [804, 319] on button "Unordered List" at bounding box center [801, 319] width 20 height 20
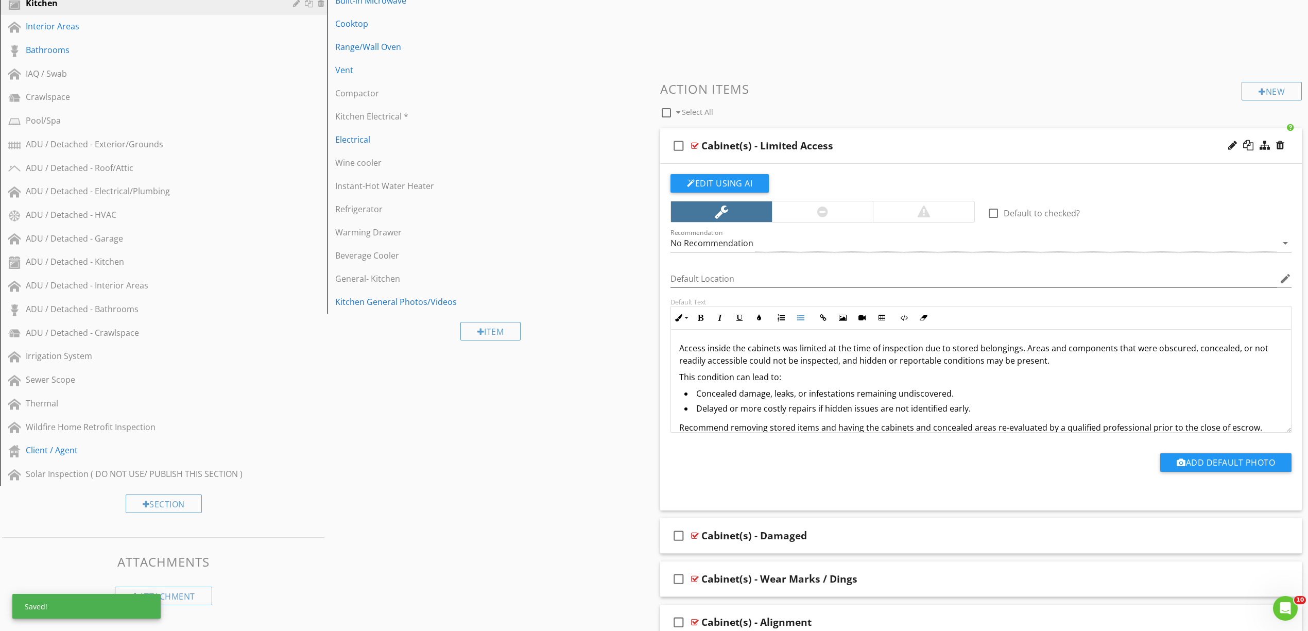
scroll to position [215, 0]
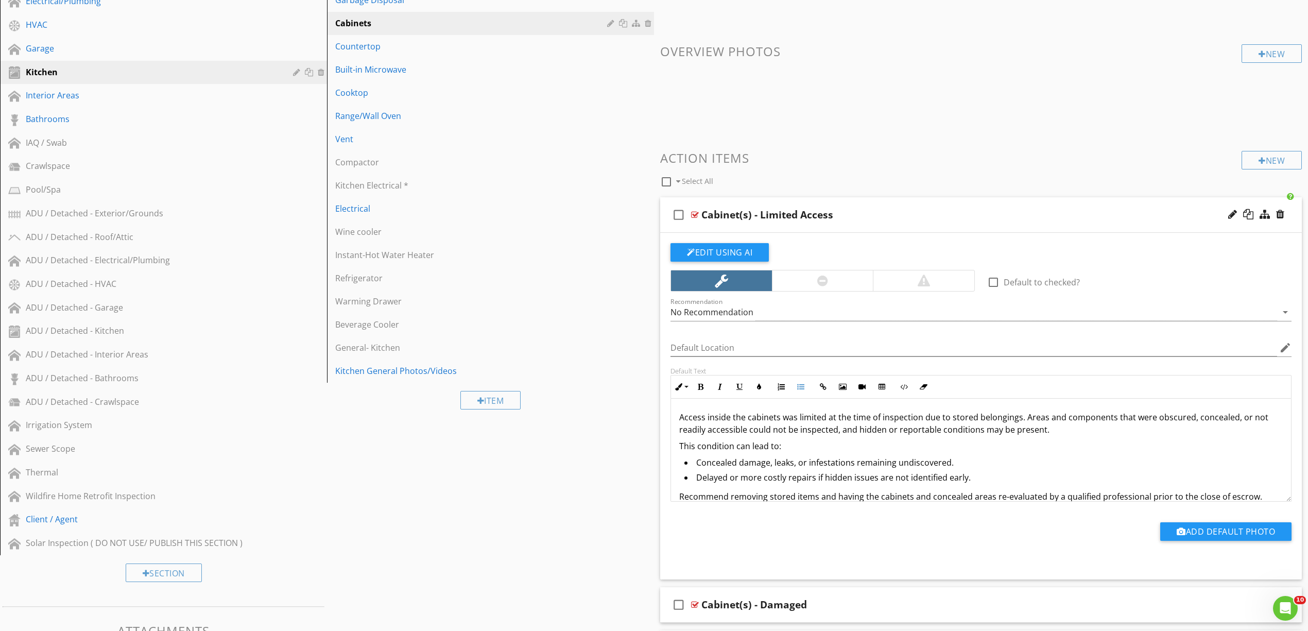
click at [730, 417] on p "Access inside the cabinets was limited at the time of inspection due to stored …" at bounding box center [981, 423] width 604 height 25
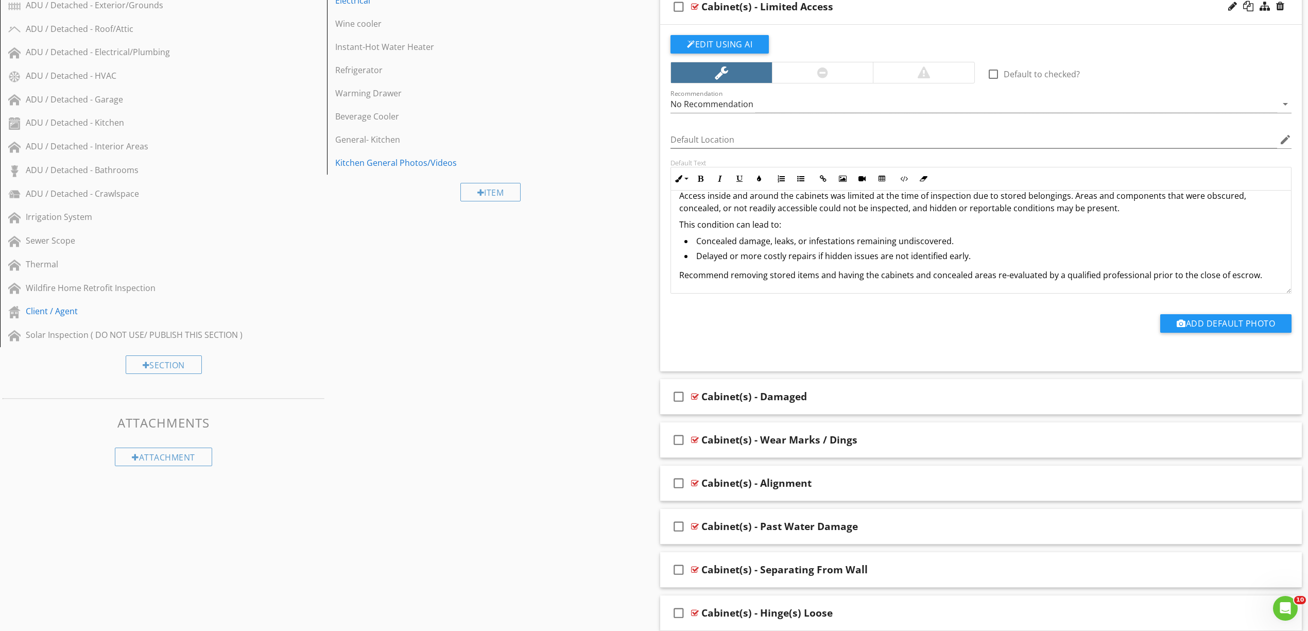
scroll to position [490, 0]
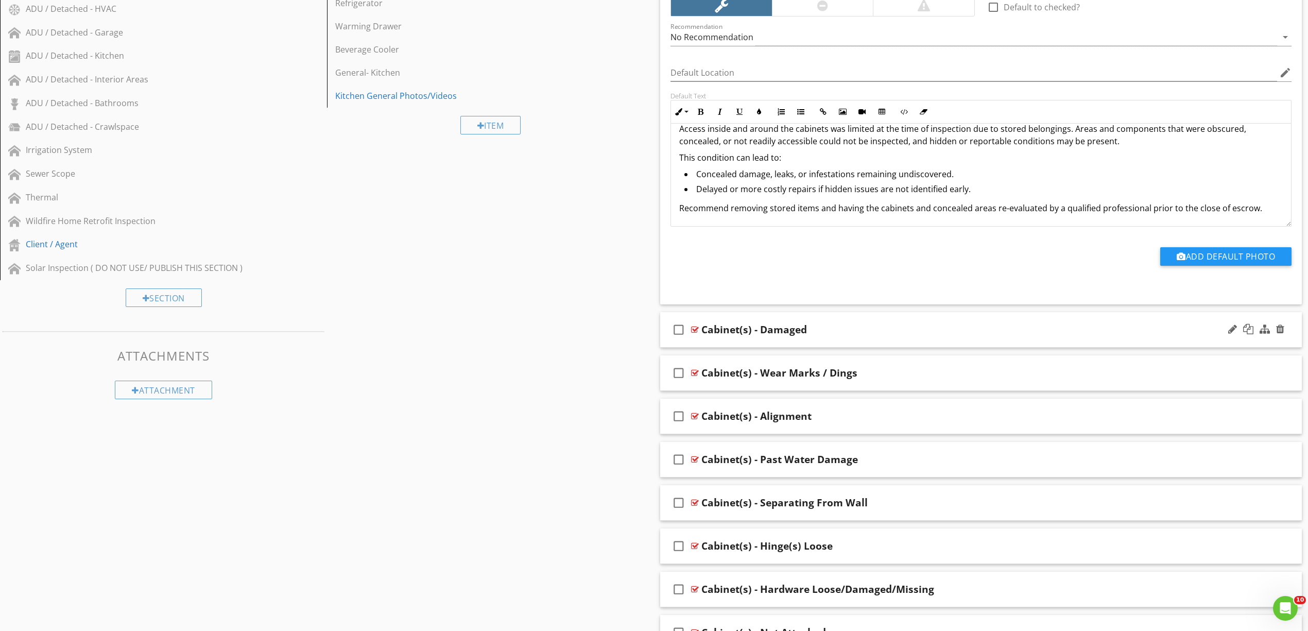
click at [696, 326] on div at bounding box center [695, 329] width 8 height 8
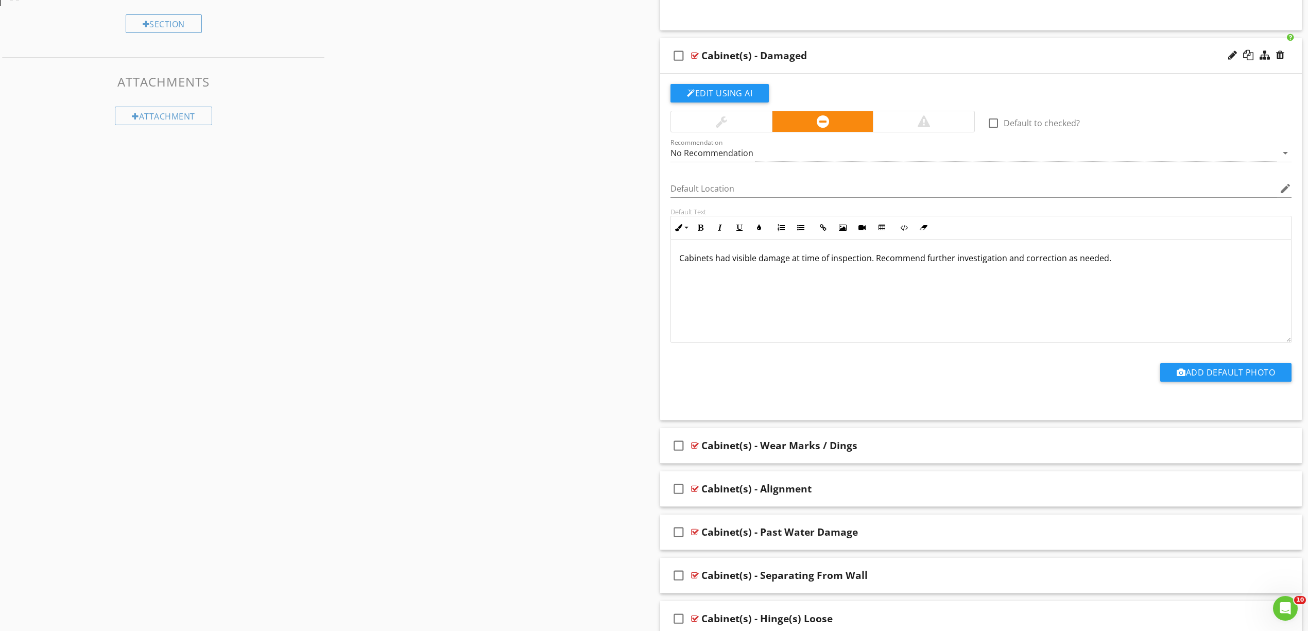
scroll to position [765, 0]
click at [869, 259] on p "Cabinets had visible damage at time of inspection. Recommend further investigat…" at bounding box center [981, 257] width 604 height 12
click at [1057, 260] on p "Cabinets had visible damage at time of inspection in one or more areas. Recomme…" at bounding box center [981, 257] width 604 height 12
drag, startPoint x: 1026, startPoint y: 272, endPoint x: 522, endPoint y: 256, distance: 503.9
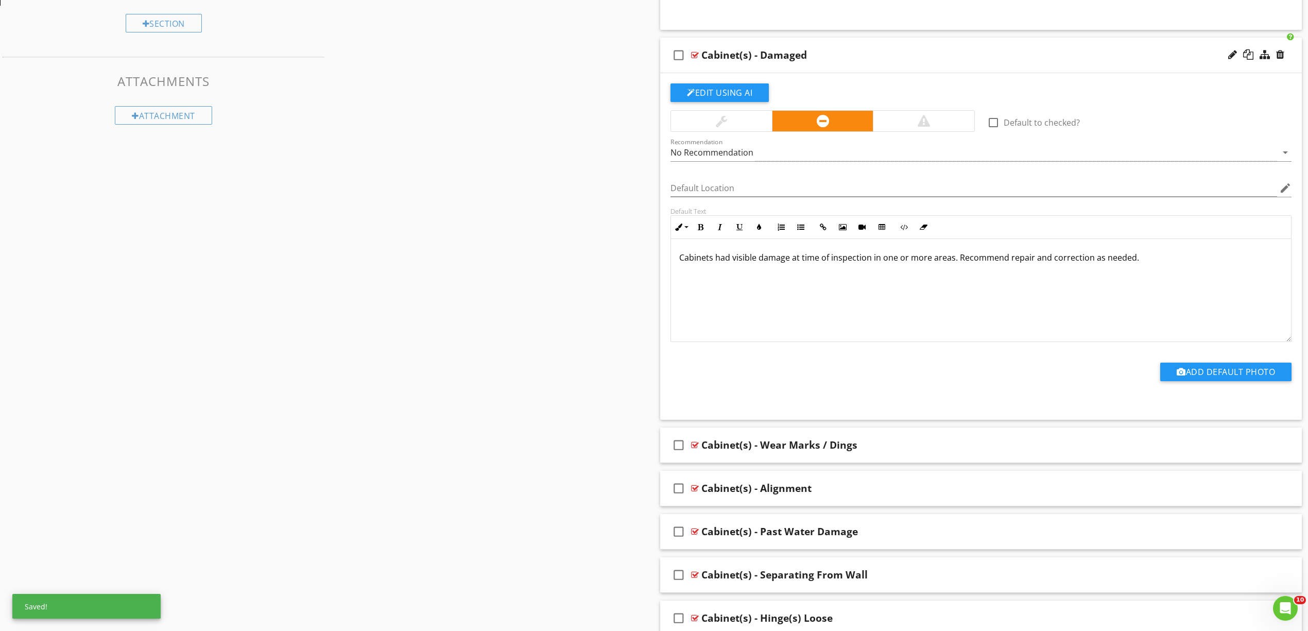
click at [523, 256] on div "Sections Inspection Details Exterior/Grounds Roof/Attic Electrical/Plumbing HVA…" at bounding box center [654, 327] width 1308 height 1979
click at [804, 295] on div "Cabinets had visible damage at time of inspection in one or more areas. Recomme…" at bounding box center [981, 290] width 620 height 103
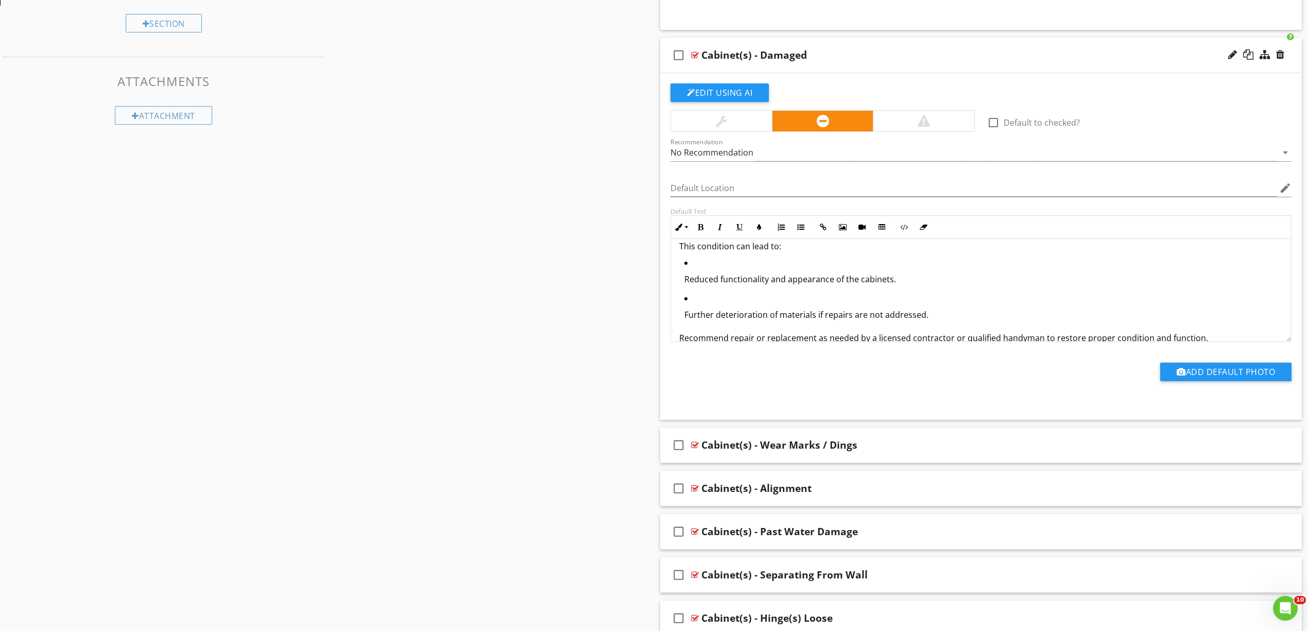
click at [736, 282] on p "Reduced functionality and appearance of the cabinets." at bounding box center [983, 279] width 598 height 12
click at [802, 226] on icon "button" at bounding box center [800, 226] width 7 height 7
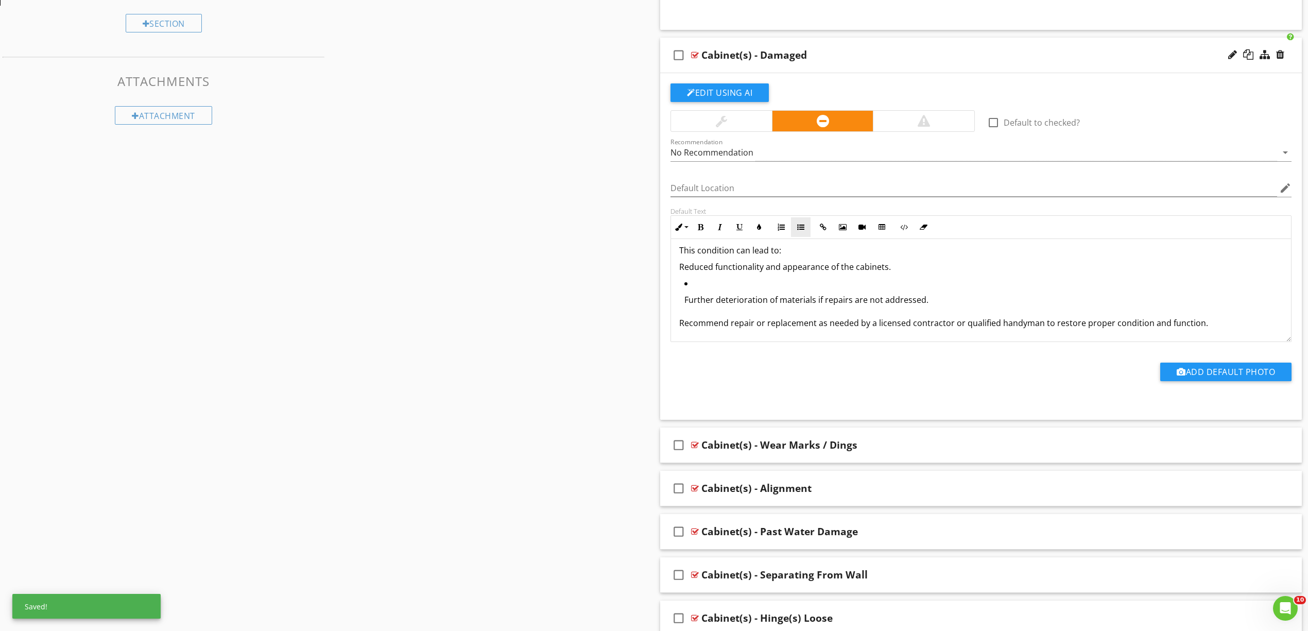
scroll to position [769, 0]
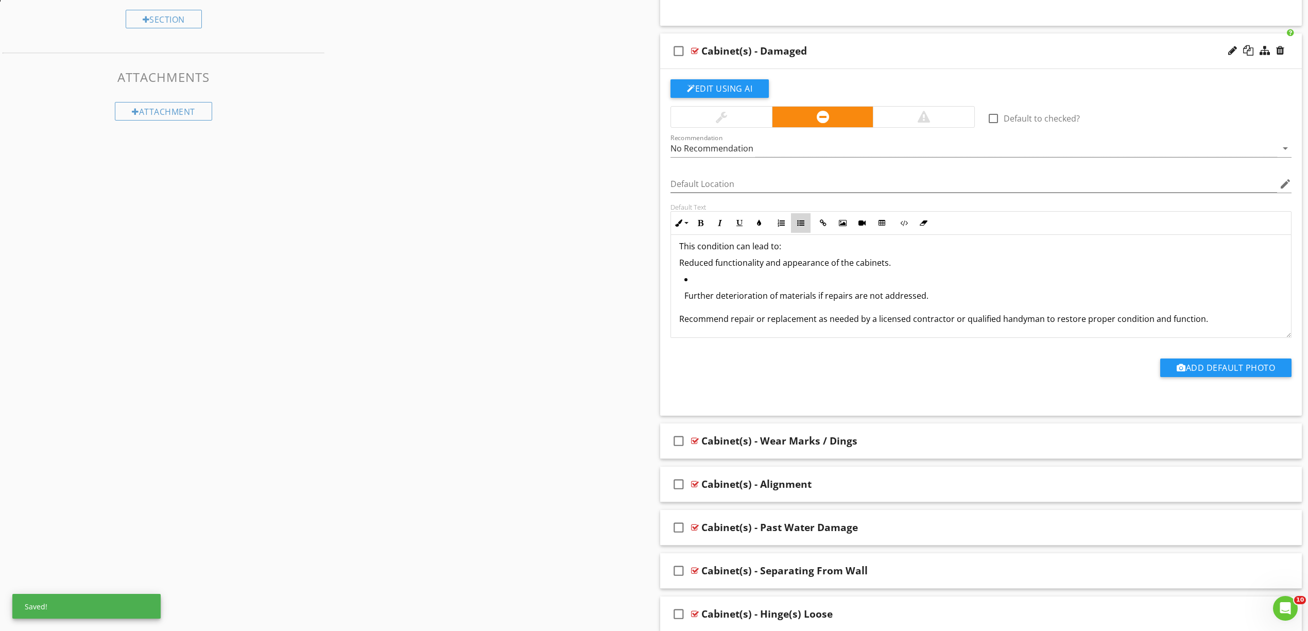
click at [802, 219] on button "Unordered List" at bounding box center [801, 223] width 20 height 20
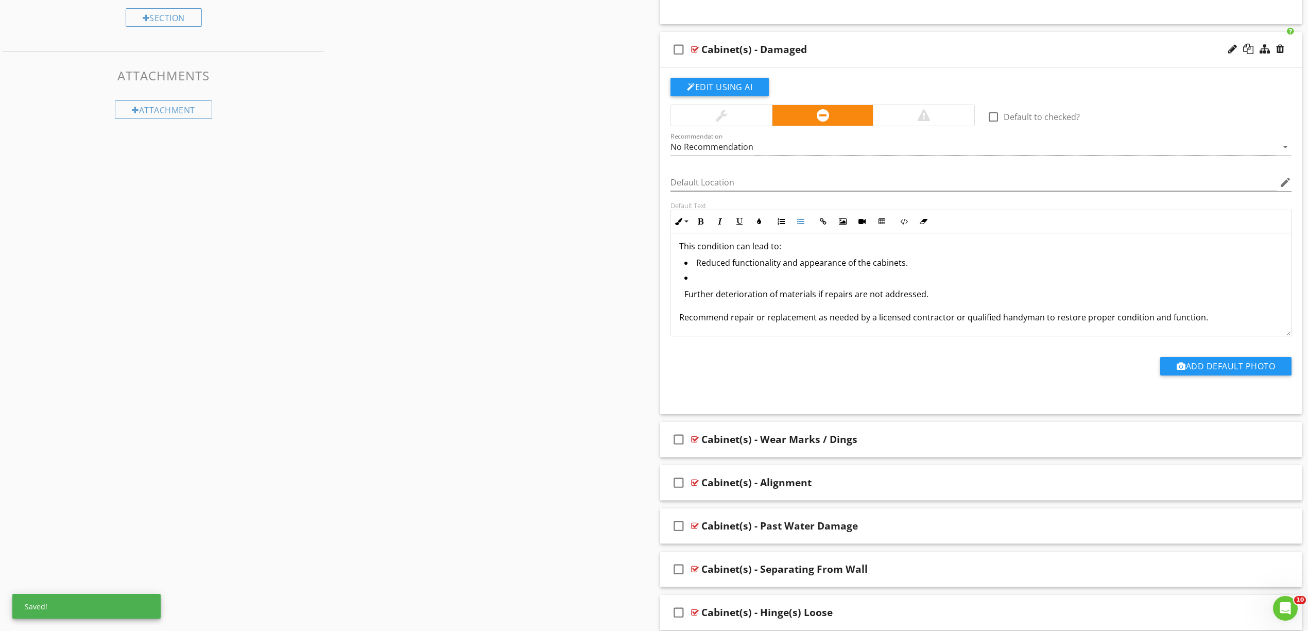
click at [760, 294] on p "Further deterioration of materials if repairs are not addressed." at bounding box center [983, 294] width 598 height 12
click at [804, 217] on button "Unordered List" at bounding box center [801, 222] width 20 height 20
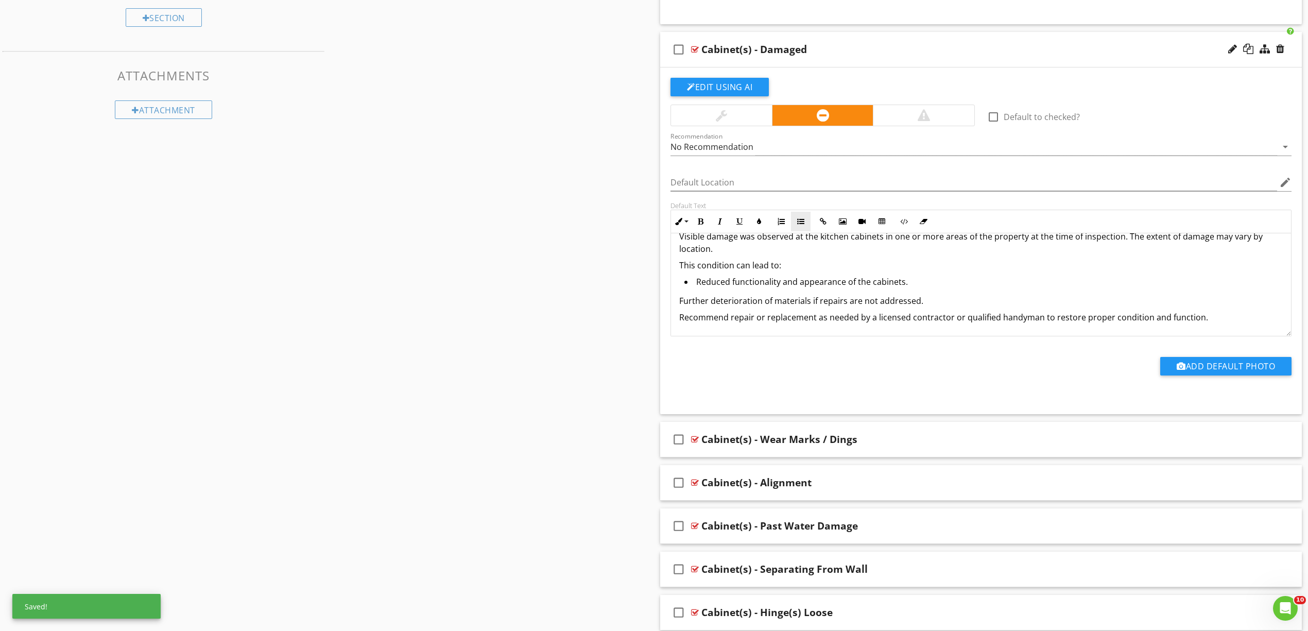
scroll to position [789, 0]
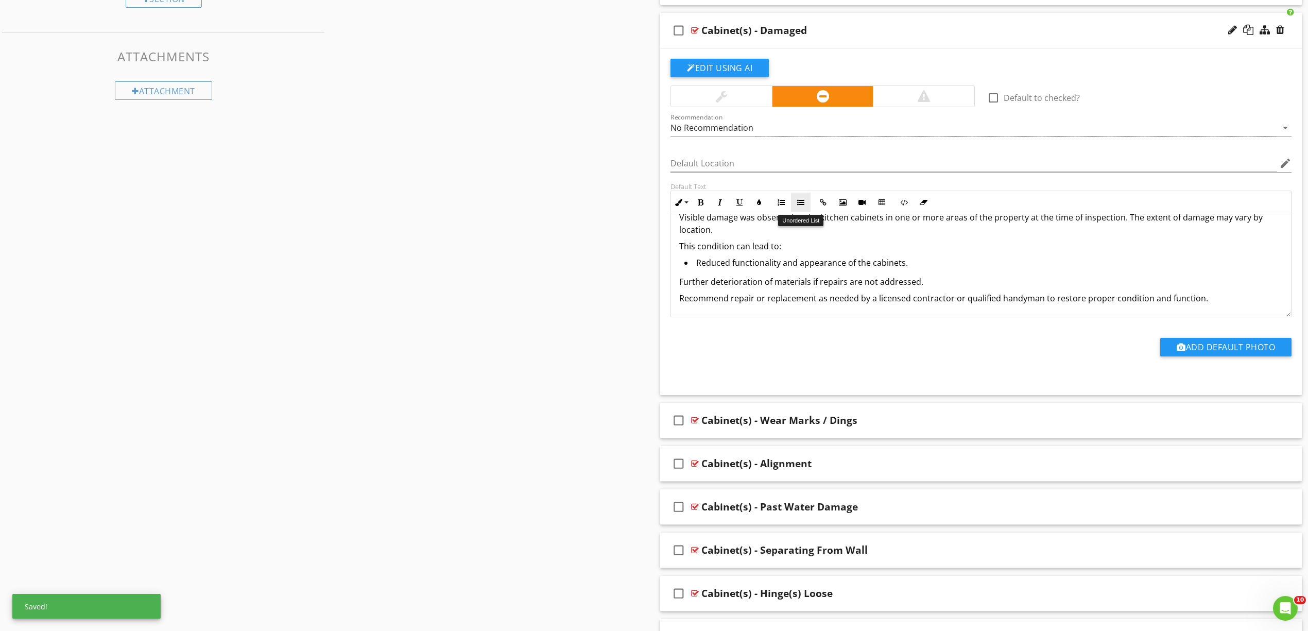
click at [801, 203] on icon "button" at bounding box center [800, 202] width 7 height 7
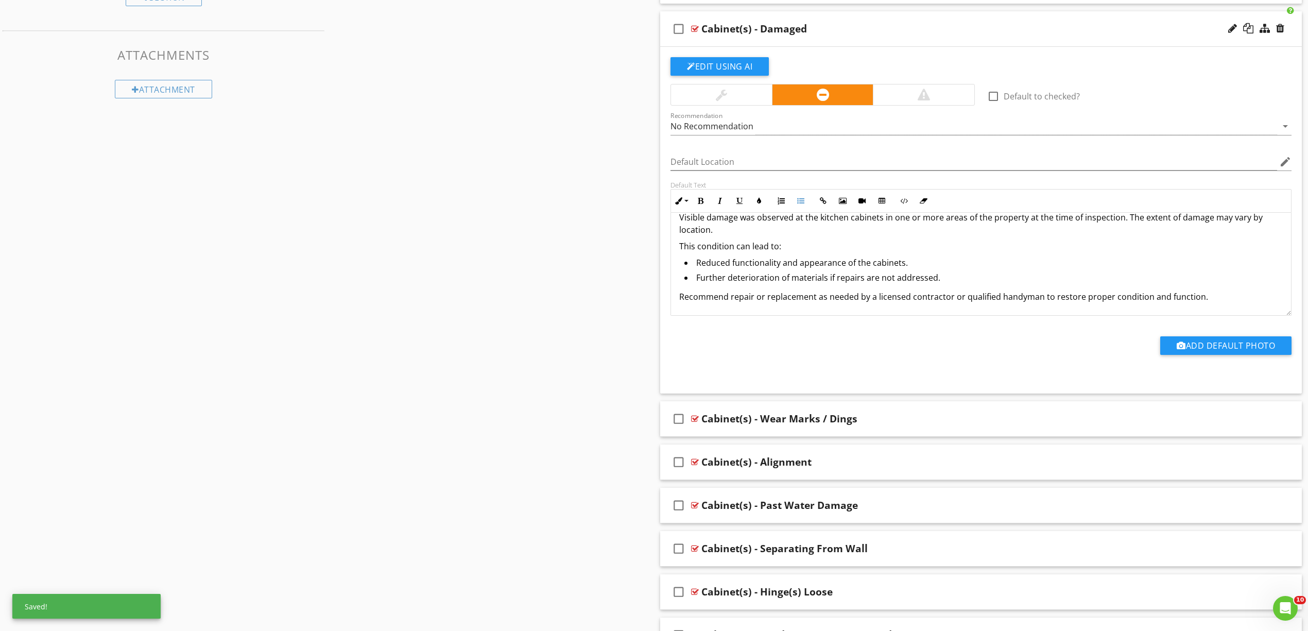
click at [680, 247] on p "This condition can lead to:" at bounding box center [981, 246] width 604 height 12
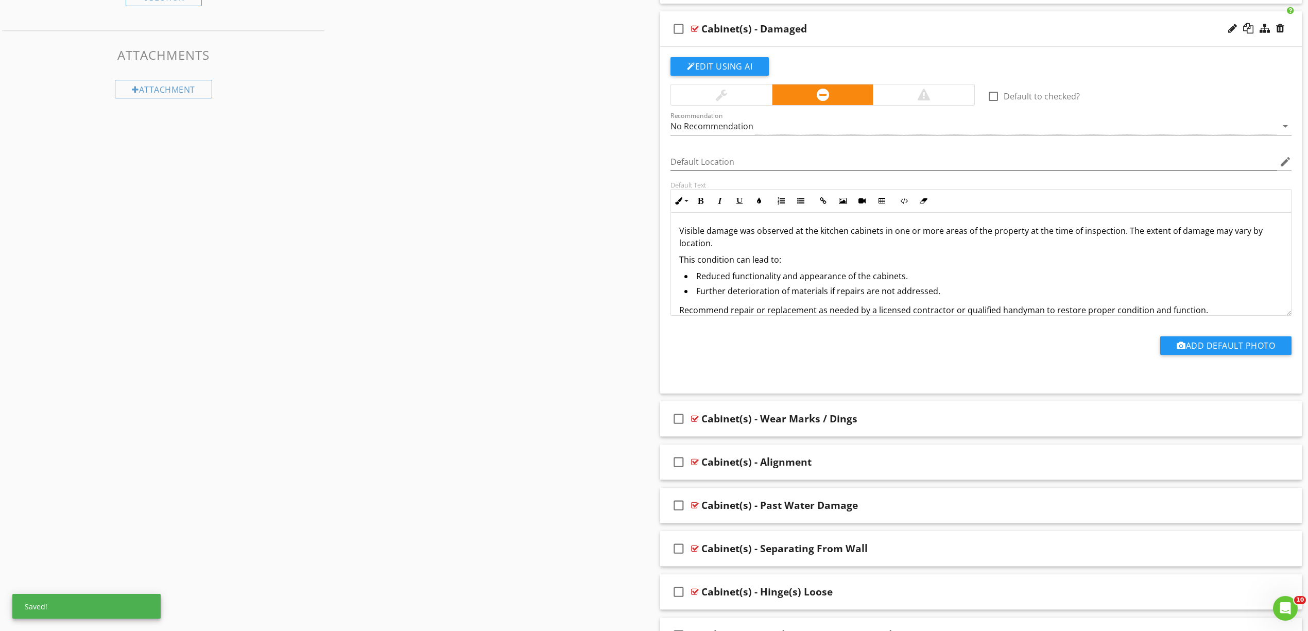
scroll to position [804, 0]
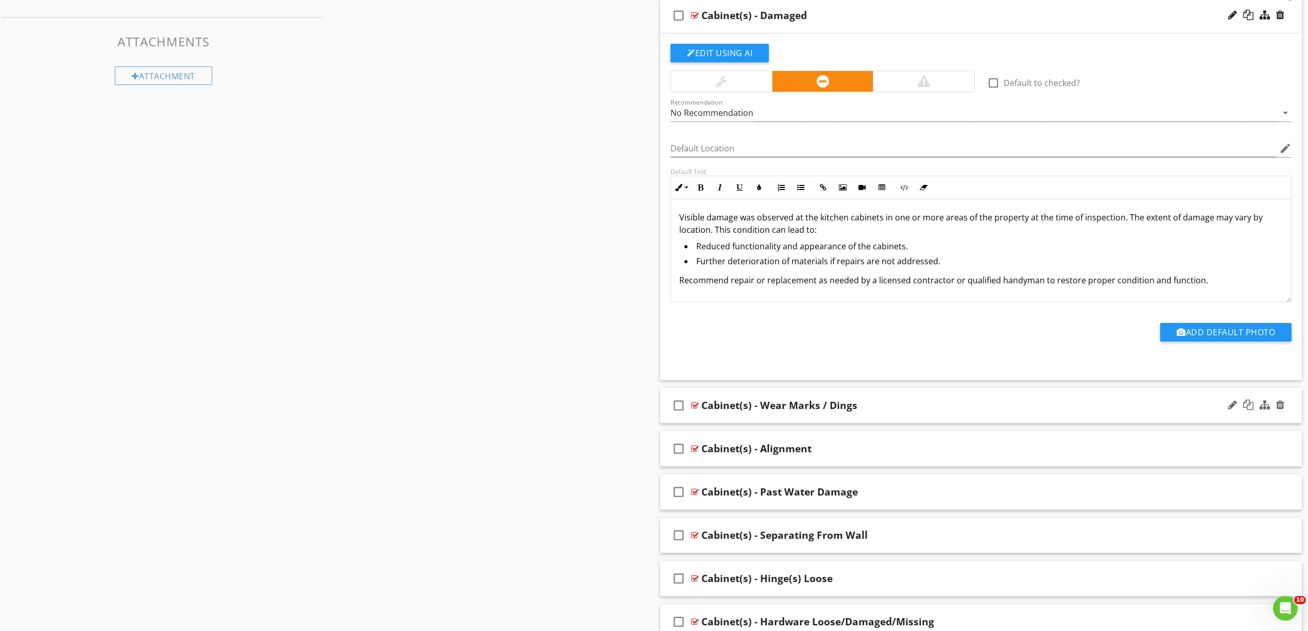
click at [696, 405] on div at bounding box center [695, 405] width 8 height 8
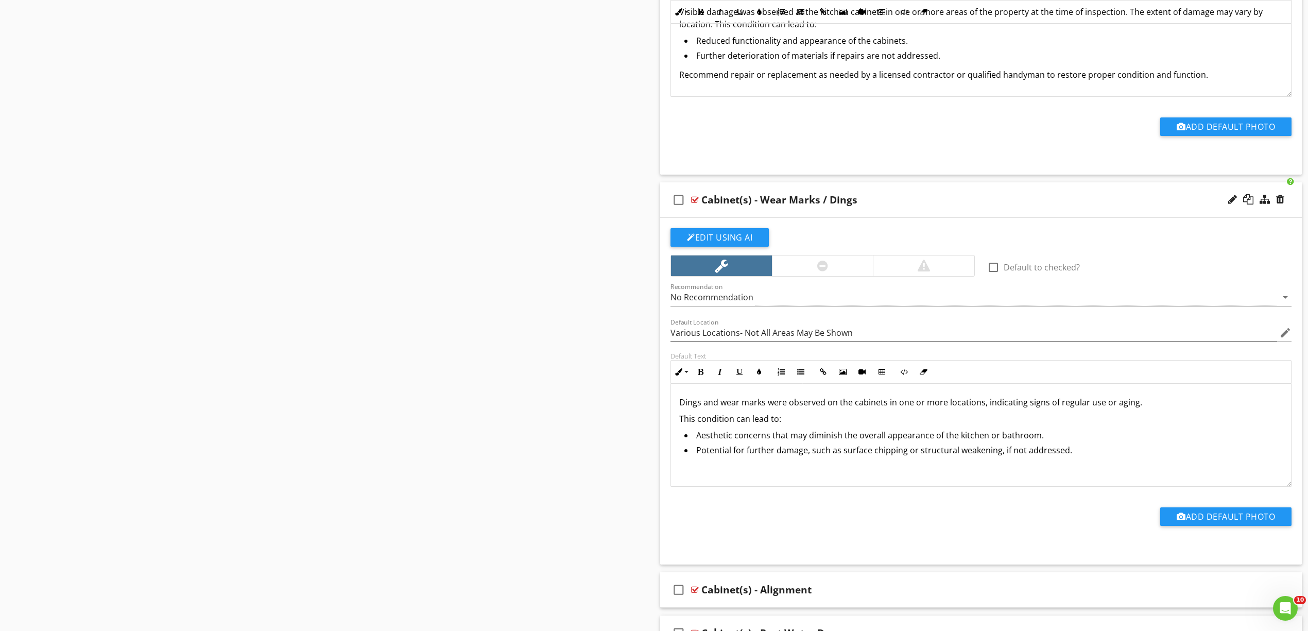
scroll to position [1, 0]
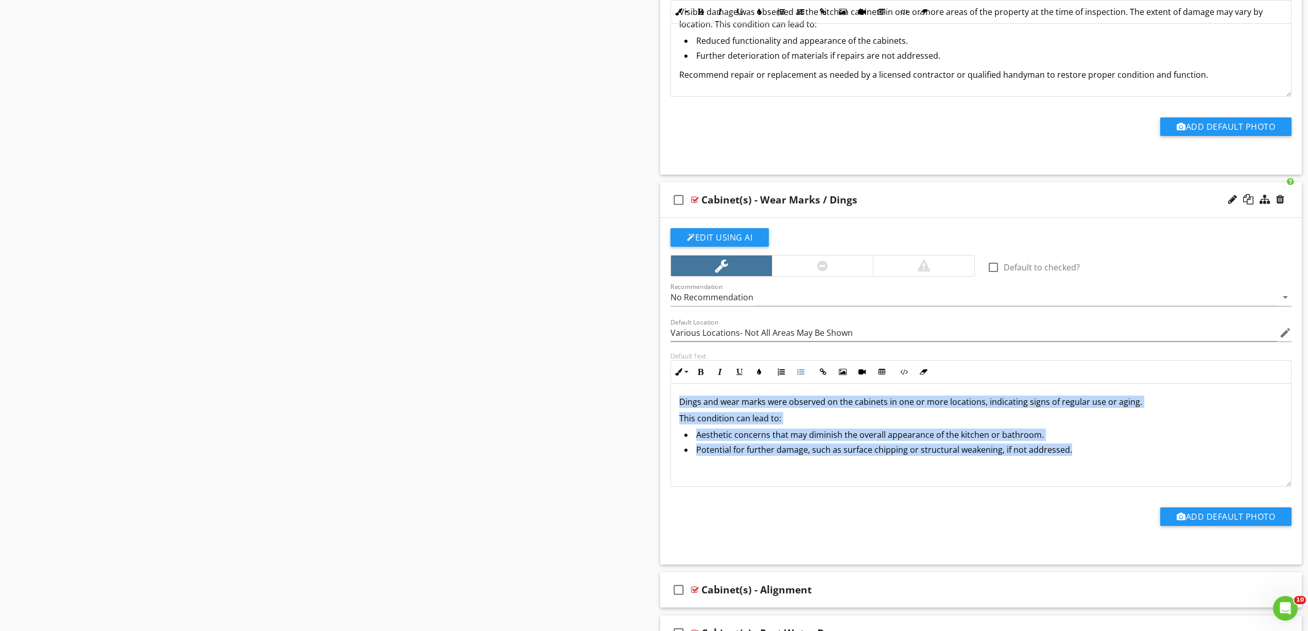
drag, startPoint x: 1082, startPoint y: 449, endPoint x: 610, endPoint y: 398, distance: 475.0
click at [610, 398] on div "Sections Inspection Details Exterior/Grounds Roof/Attic Electrical/Plumbing HVA…" at bounding box center [654, 256] width 1308 height 2326
click at [1063, 447] on li "Potential for further damage, such as surface chipping or structural weakening,…" at bounding box center [983, 451] width 598 height 15
drag, startPoint x: 1092, startPoint y: 461, endPoint x: 650, endPoint y: 373, distance: 451.0
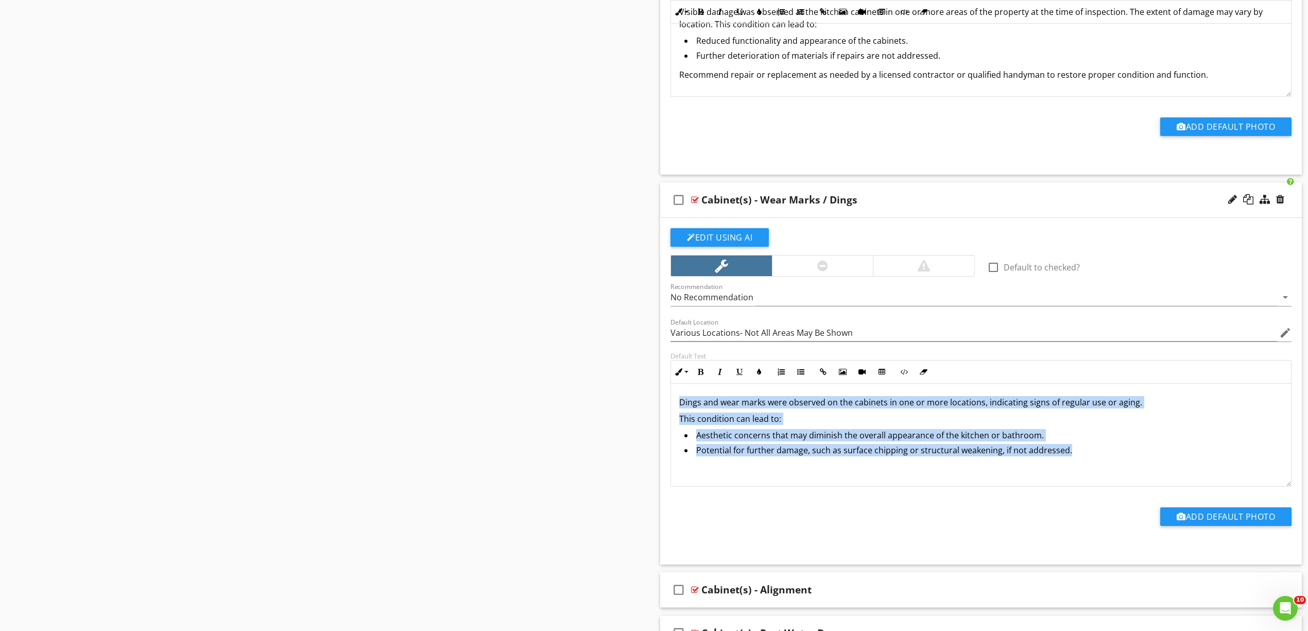
click at [651, 374] on div "Sections Inspection Details Exterior/Grounds Roof/Attic Electrical/Plumbing HVA…" at bounding box center [654, 256] width 1308 height 2326
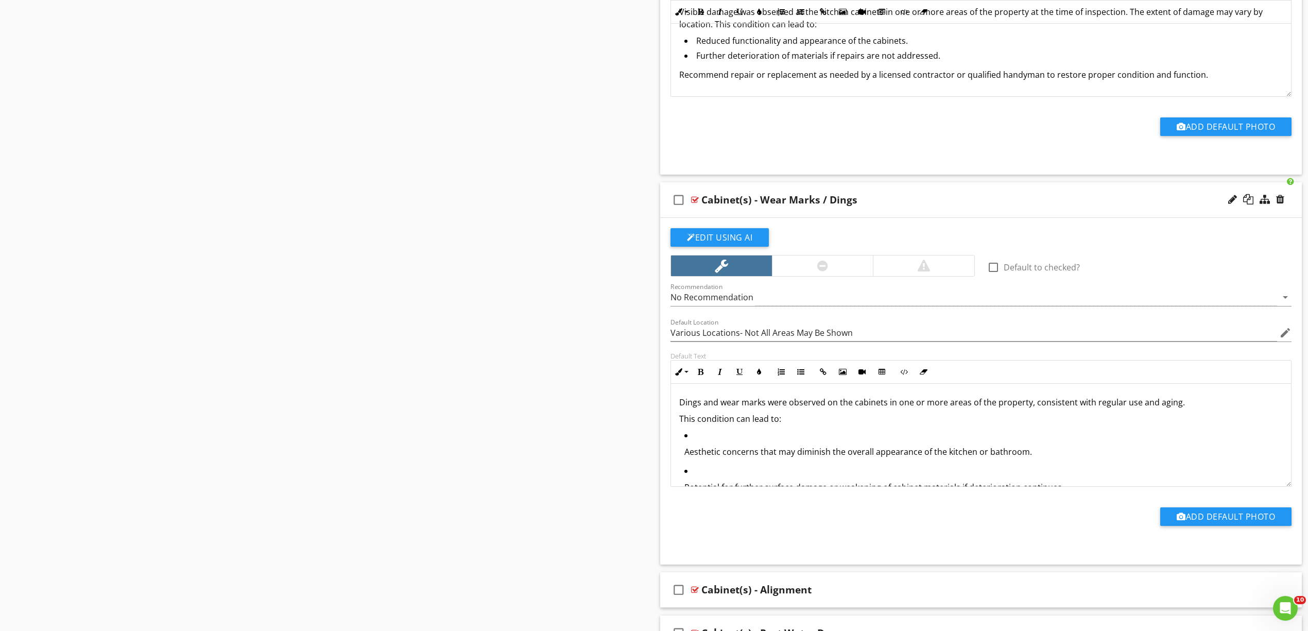
scroll to position [40, 0]
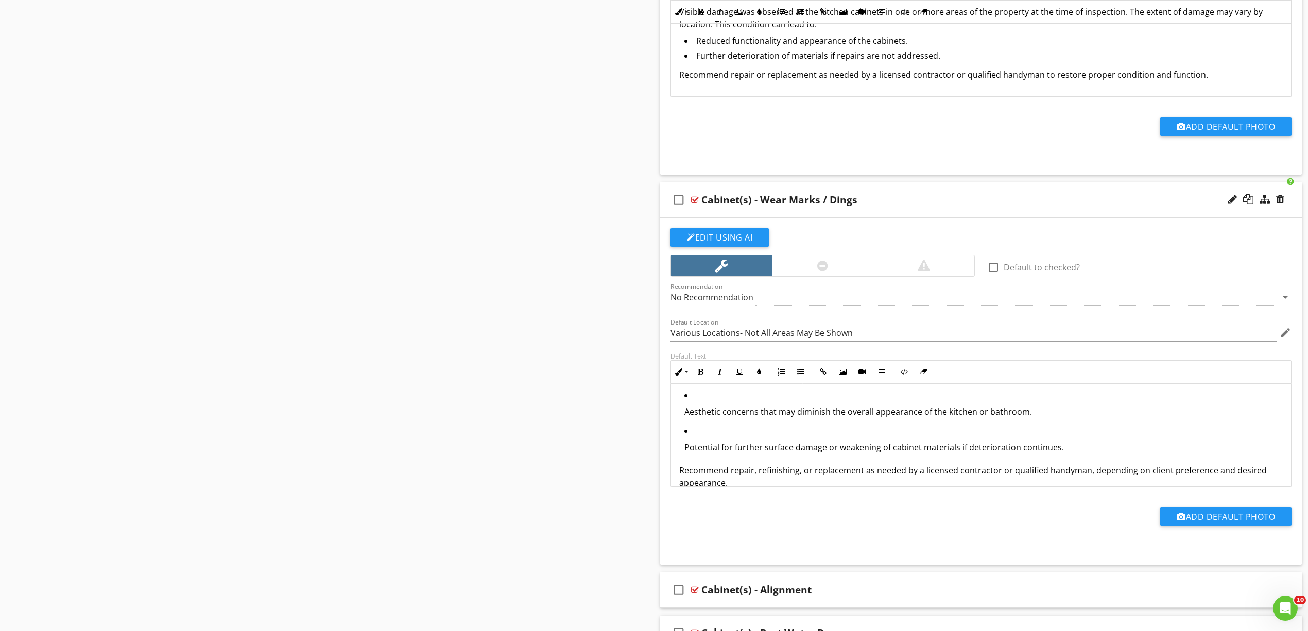
click at [778, 408] on p "Aesthetic concerns that may diminish the overall appearance of the kitchen or b…" at bounding box center [983, 411] width 598 height 12
click at [799, 375] on icon "button" at bounding box center [800, 371] width 7 height 7
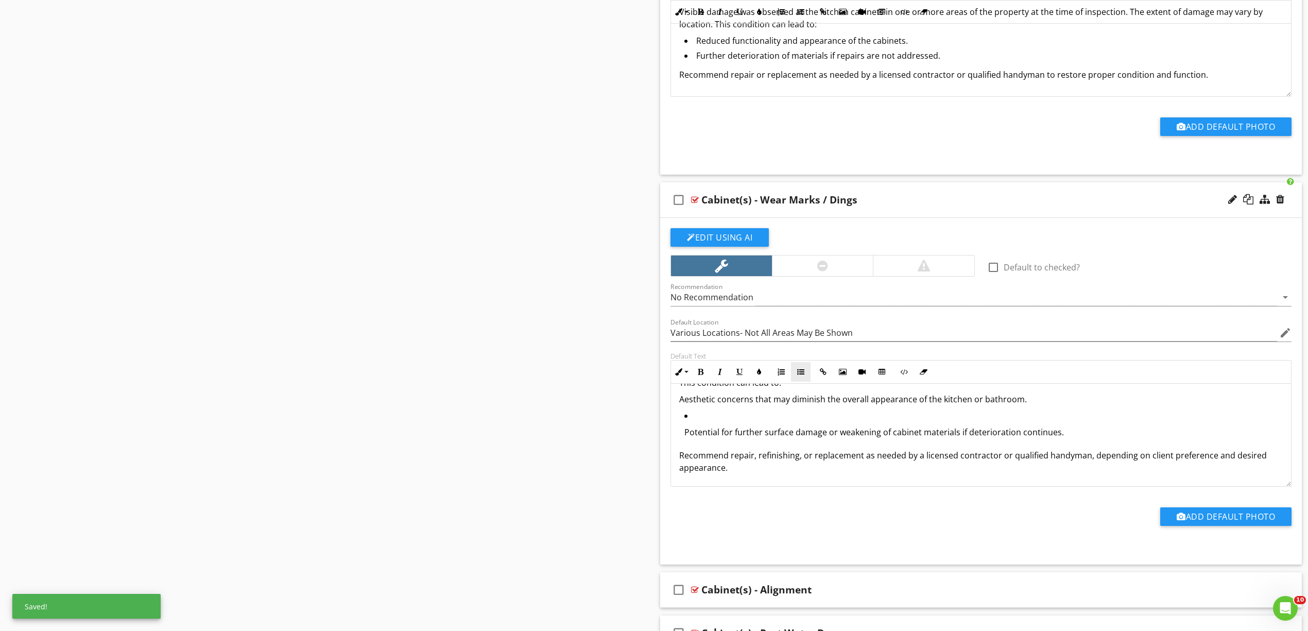
scroll to position [1014, 0]
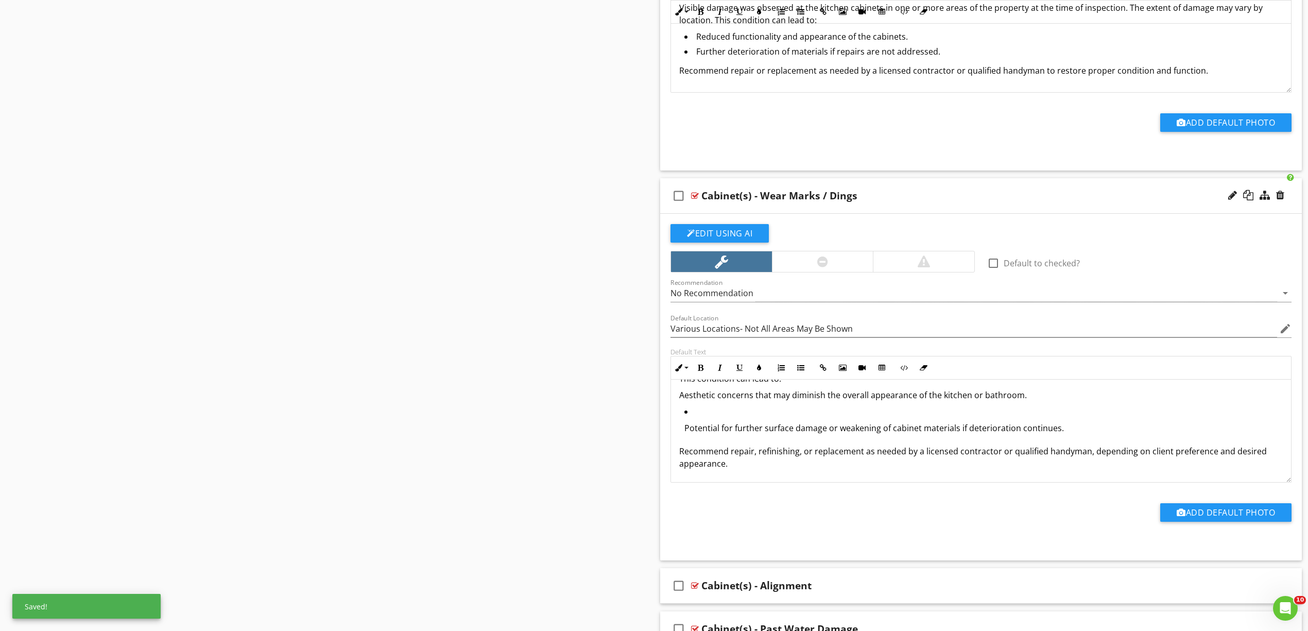
drag, startPoint x: 799, startPoint y: 361, endPoint x: 785, endPoint y: 379, distance: 22.4
click at [799, 361] on button "Unordered List" at bounding box center [801, 368] width 20 height 20
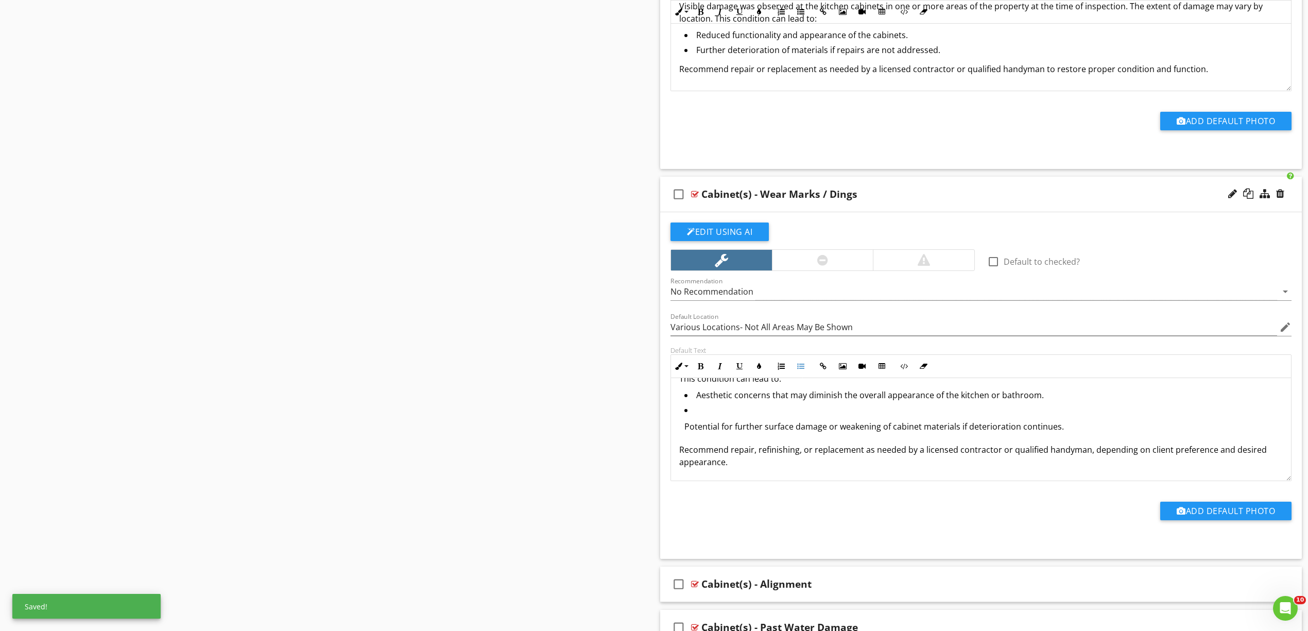
click at [754, 433] on p "Potential for further surface damage or weakening of cabinet materials if deter…" at bounding box center [983, 426] width 598 height 12
click at [798, 370] on icon "button" at bounding box center [800, 366] width 7 height 7
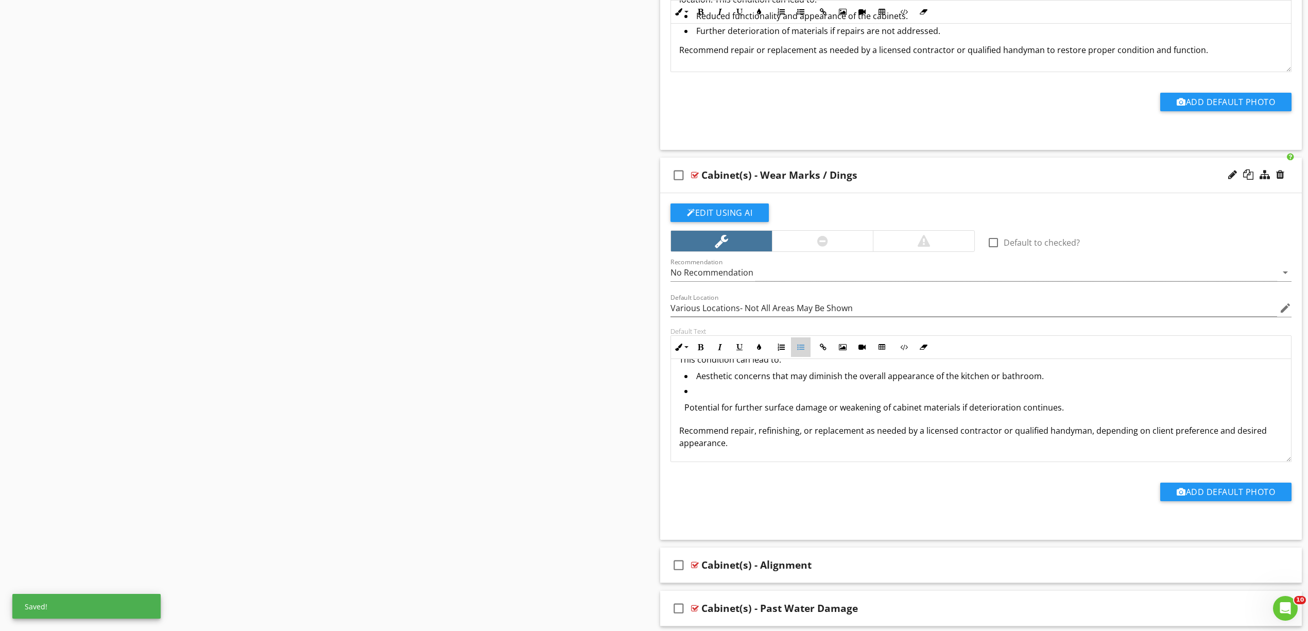
scroll to position [15, 0]
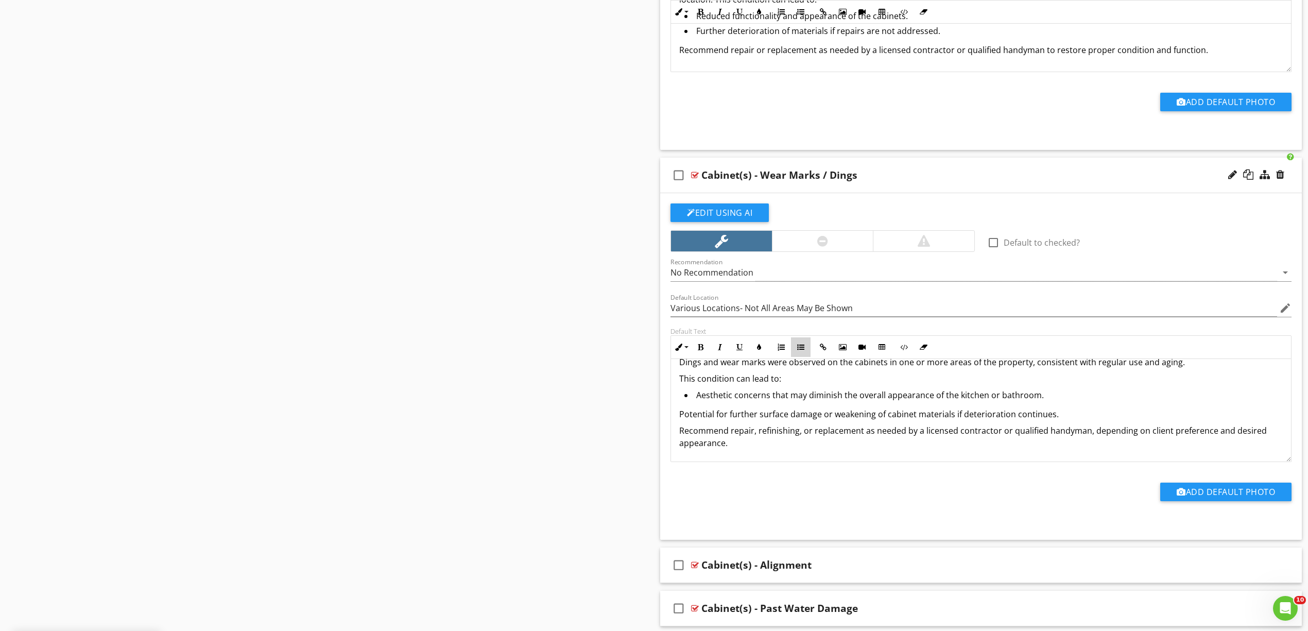
click at [800, 351] on icon "button" at bounding box center [800, 346] width 7 height 7
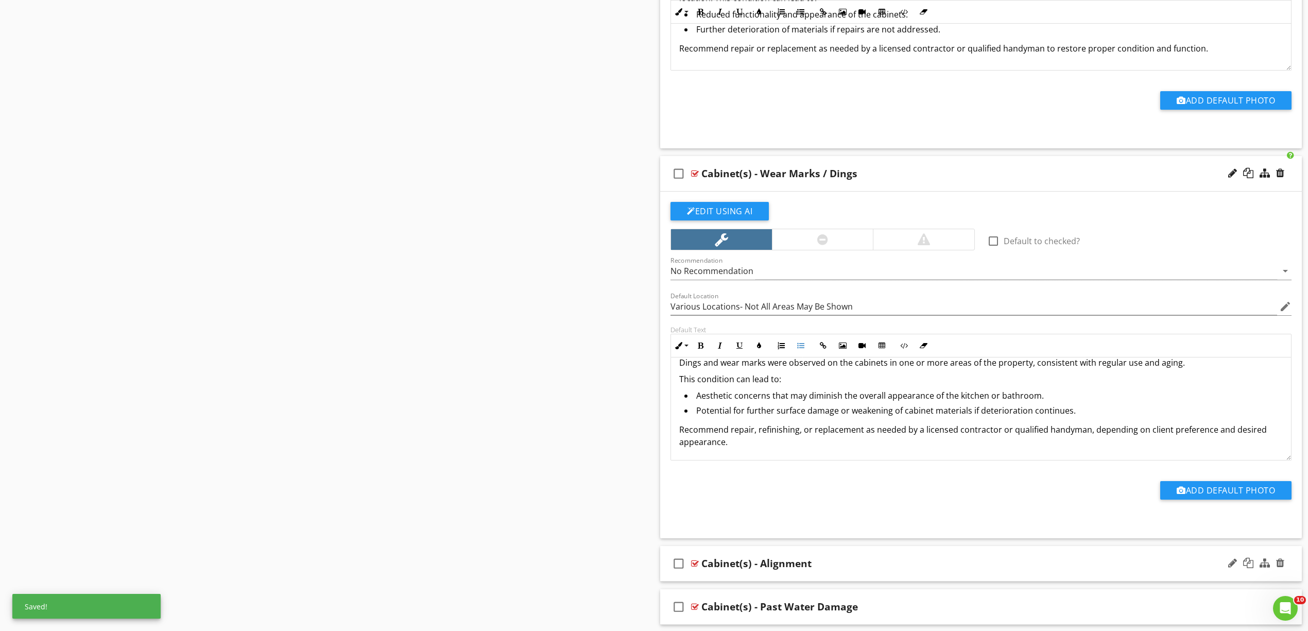
click at [693, 562] on div at bounding box center [695, 563] width 8 height 8
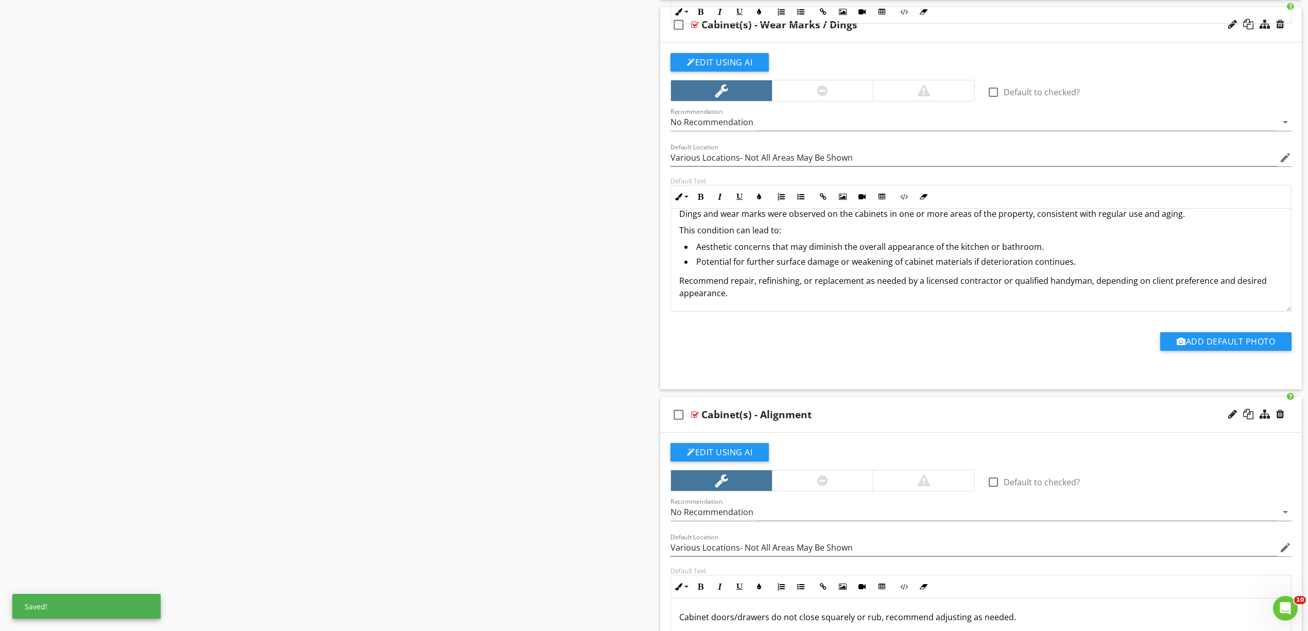
scroll to position [1380, 0]
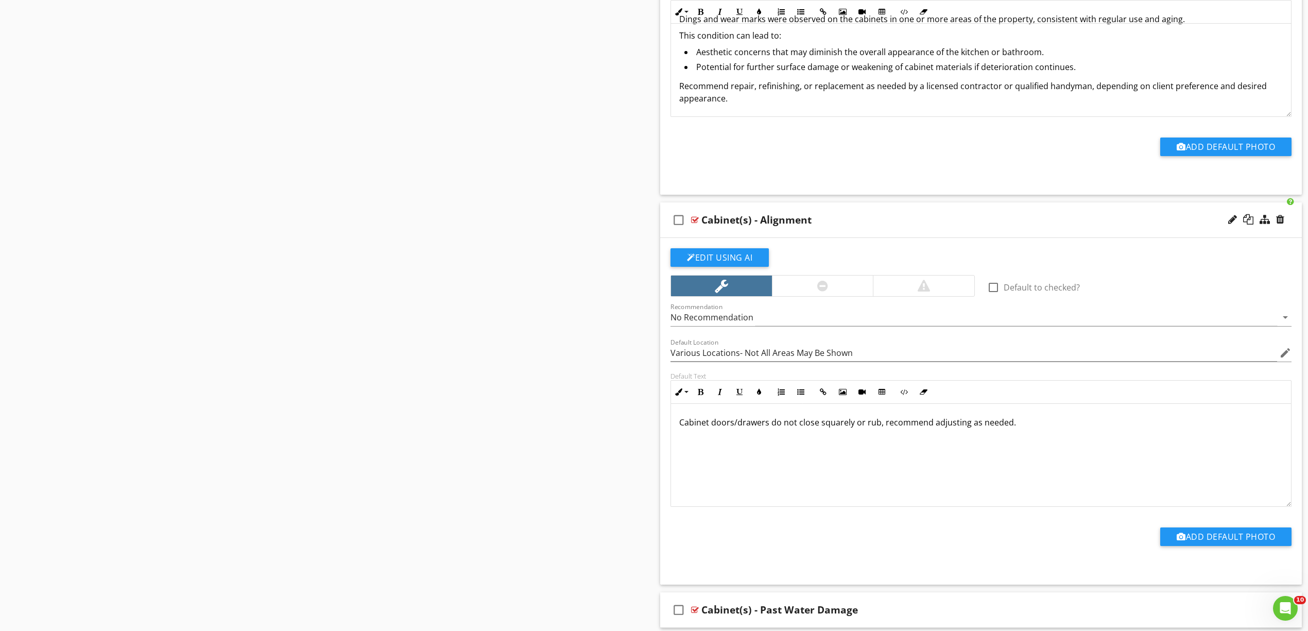
drag, startPoint x: 1067, startPoint y: 447, endPoint x: 590, endPoint y: 421, distance: 478.6
click at [590, 421] on div "Sections Inspection Details Exterior/Grounds Roof/Attic Electrical/Plumbing HVA…" at bounding box center [654, 59] width 1308 height 2673
drag, startPoint x: 1050, startPoint y: 439, endPoint x: 1072, endPoint y: 450, distance: 24.2
click at [1050, 439] on div "Cabinet doors/drawers do not close squarely or rub, recommend adjusting as need…" at bounding box center [981, 455] width 620 height 103
drag, startPoint x: 1061, startPoint y: 446, endPoint x: 569, endPoint y: 398, distance: 494.6
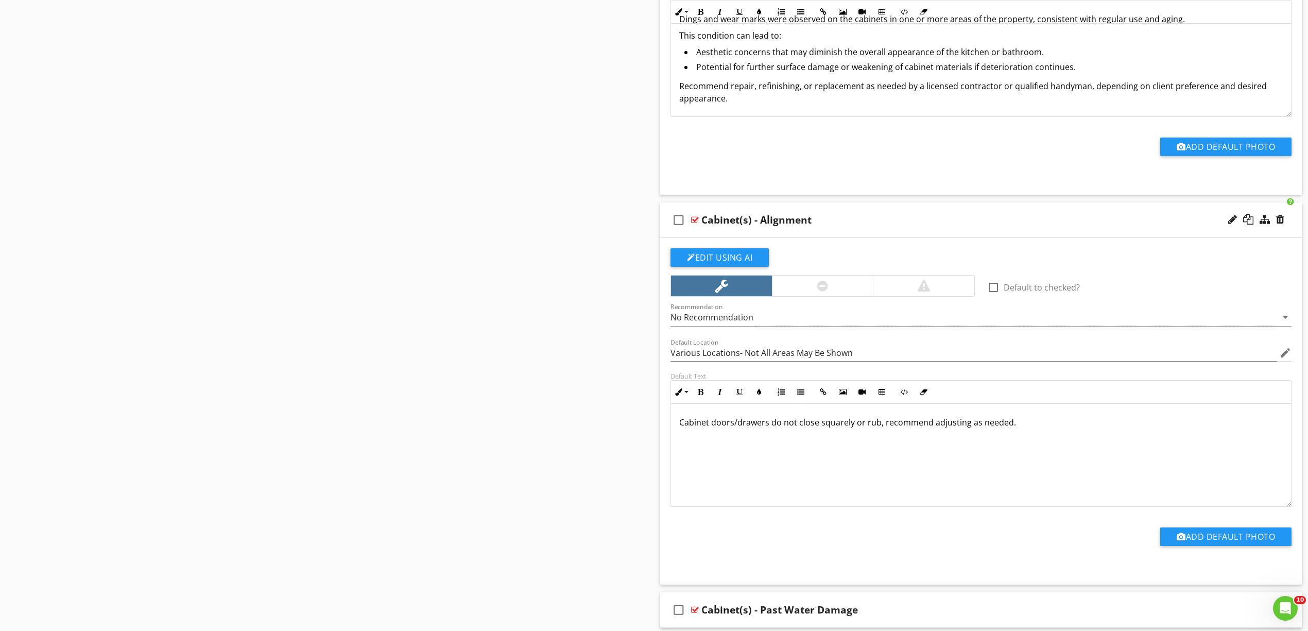
click at [569, 398] on div "Sections Inspection Details Exterior/Grounds Roof/Attic Electrical/Plumbing HVA…" at bounding box center [654, 59] width 1308 height 2673
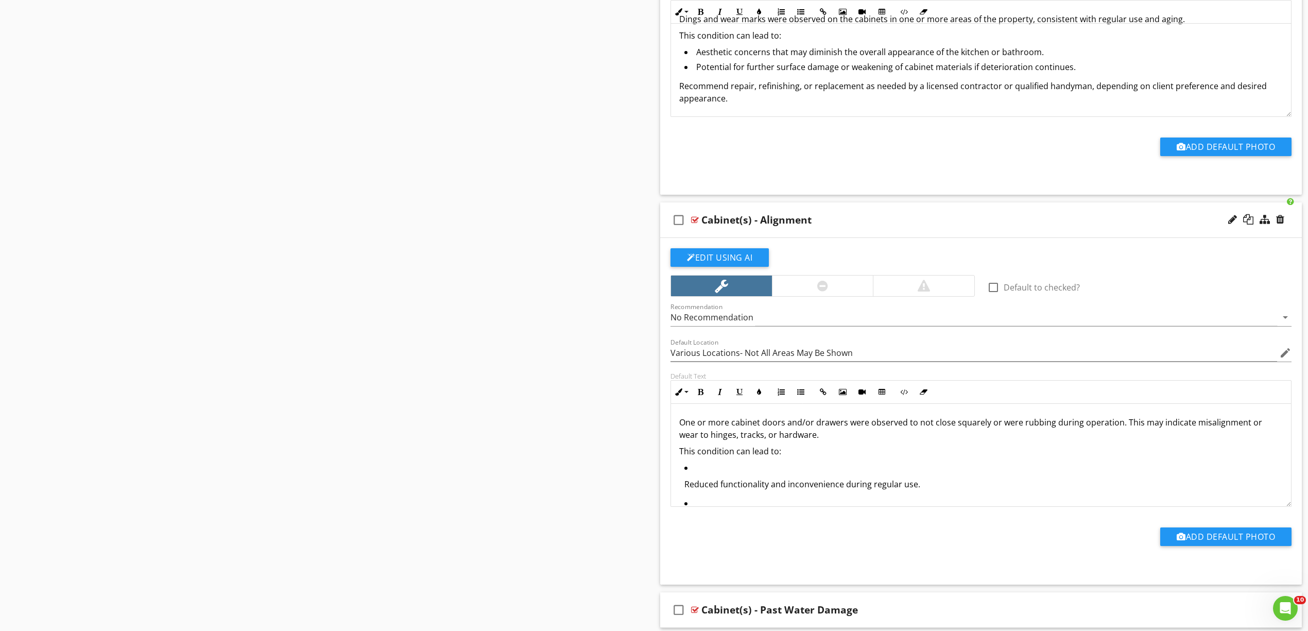
scroll to position [40, 0]
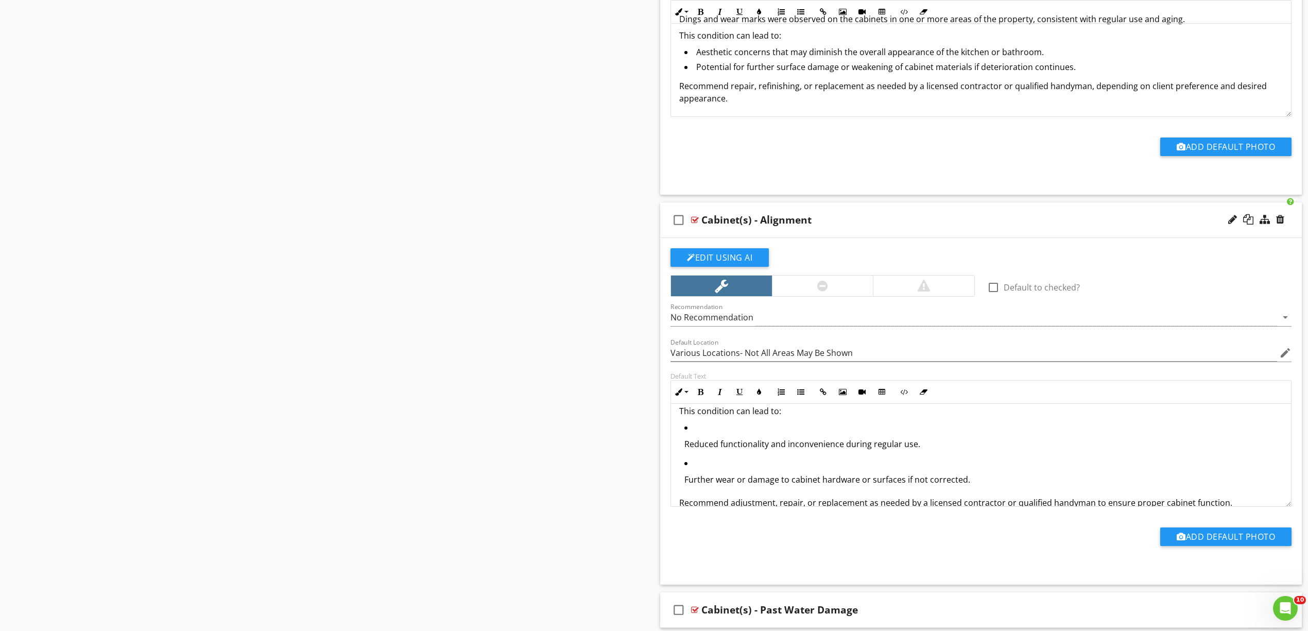
click at [802, 450] on p "Reduced functionality and inconvenience during regular use." at bounding box center [983, 444] width 598 height 12
click at [801, 395] on icon "button" at bounding box center [800, 391] width 7 height 7
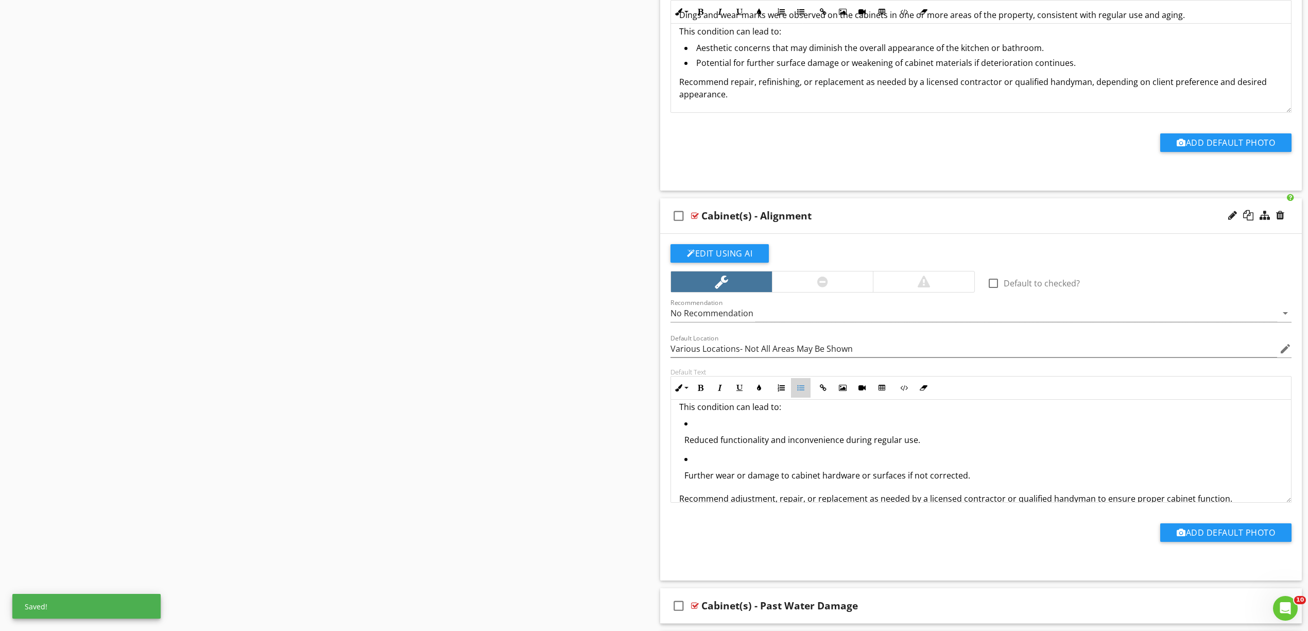
scroll to position [36, 0]
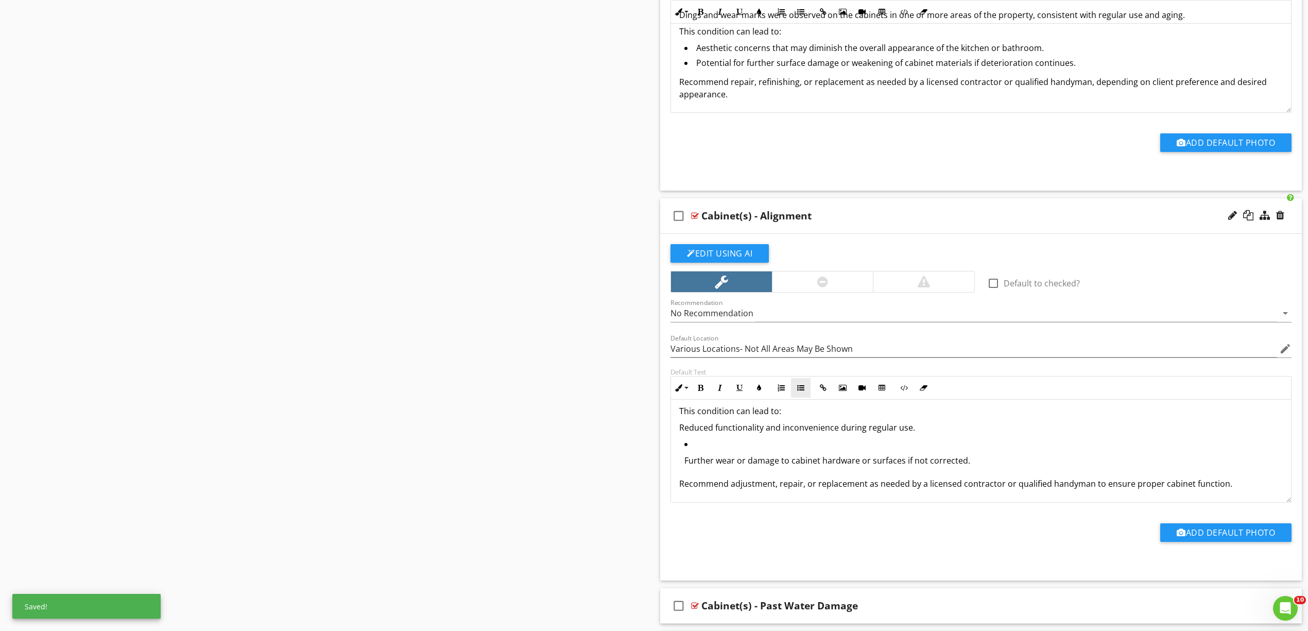
click at [805, 384] on button "Unordered List" at bounding box center [801, 388] width 20 height 20
click at [771, 466] on p "Further wear or damage to cabinet hardware or surfaces if not corrected." at bounding box center [983, 459] width 598 height 12
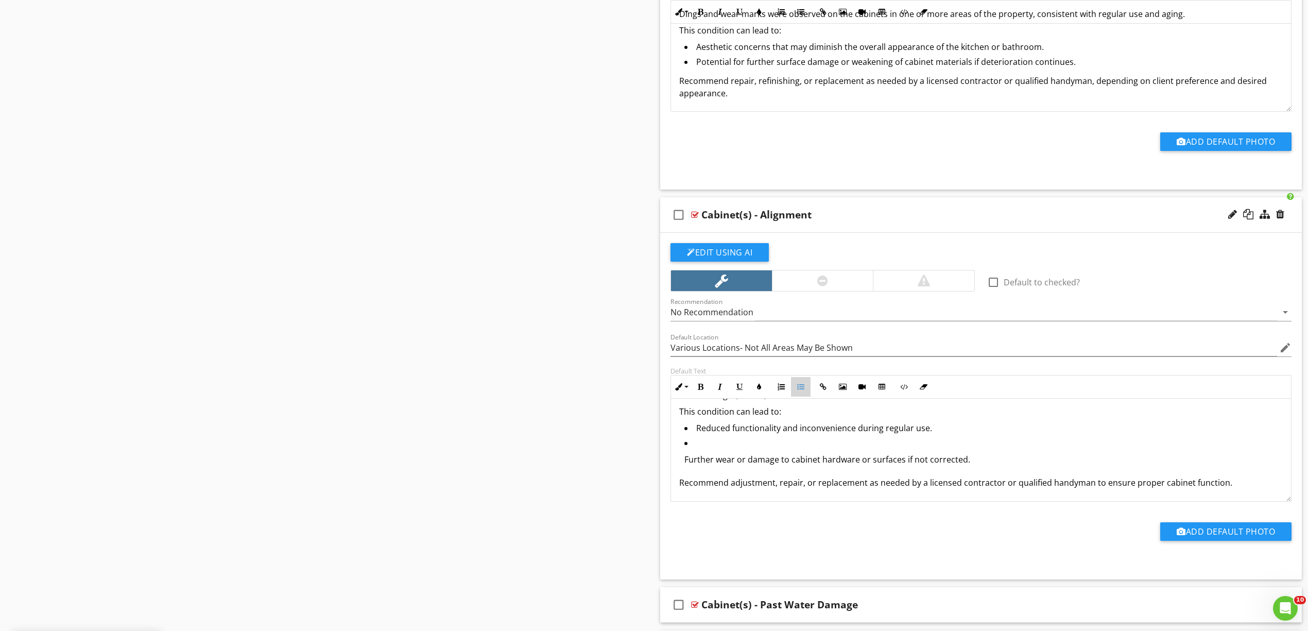
click at [800, 387] on icon "button" at bounding box center [800, 386] width 7 height 7
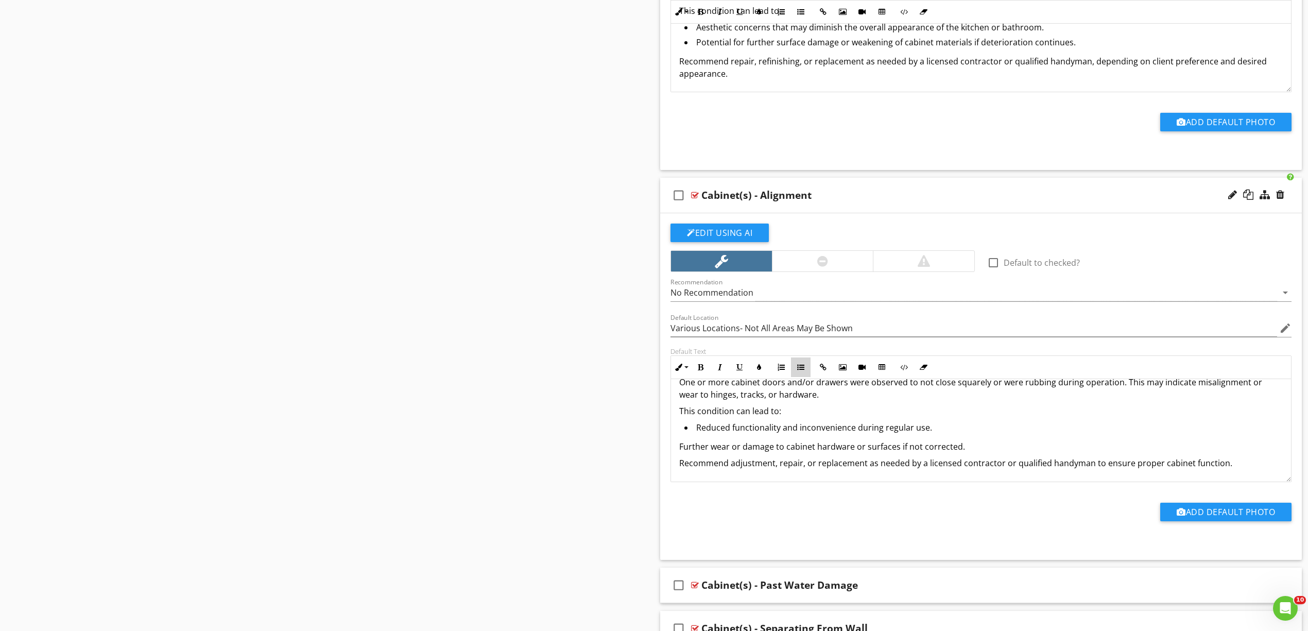
click at [804, 375] on button "Unordered List" at bounding box center [801, 367] width 20 height 20
click at [677, 415] on div "One or more cabinet doors and/or drawers were observed to not close squarely or…" at bounding box center [981, 422] width 620 height 116
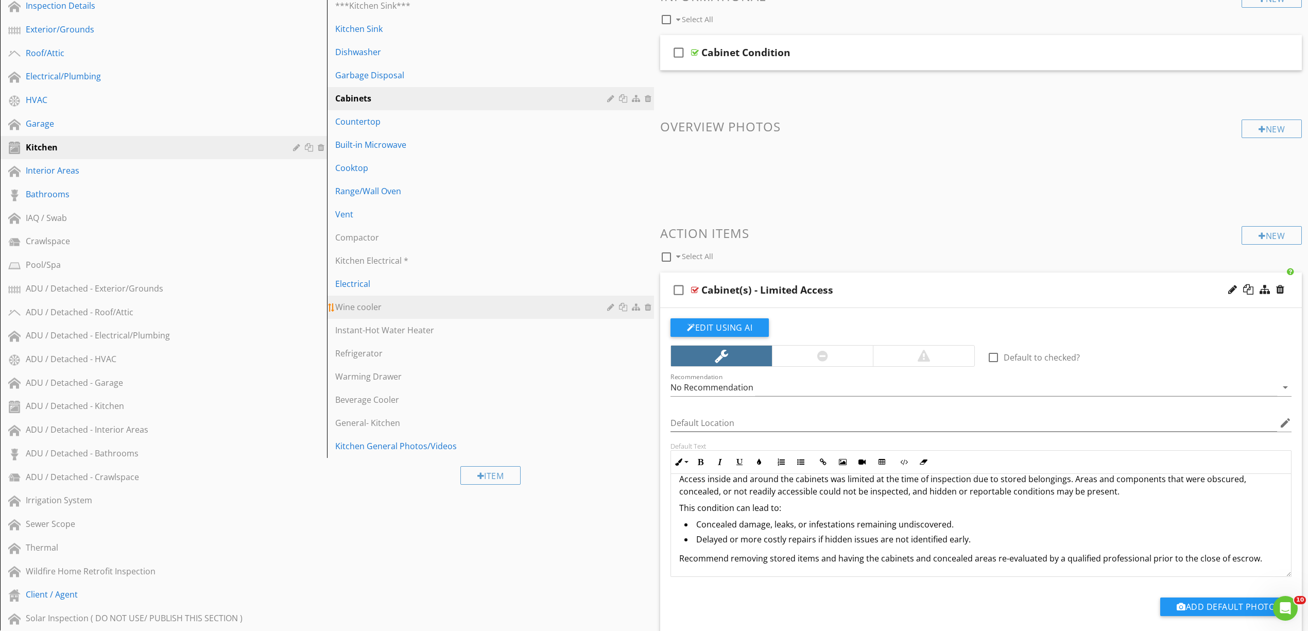
scroll to position [0, 0]
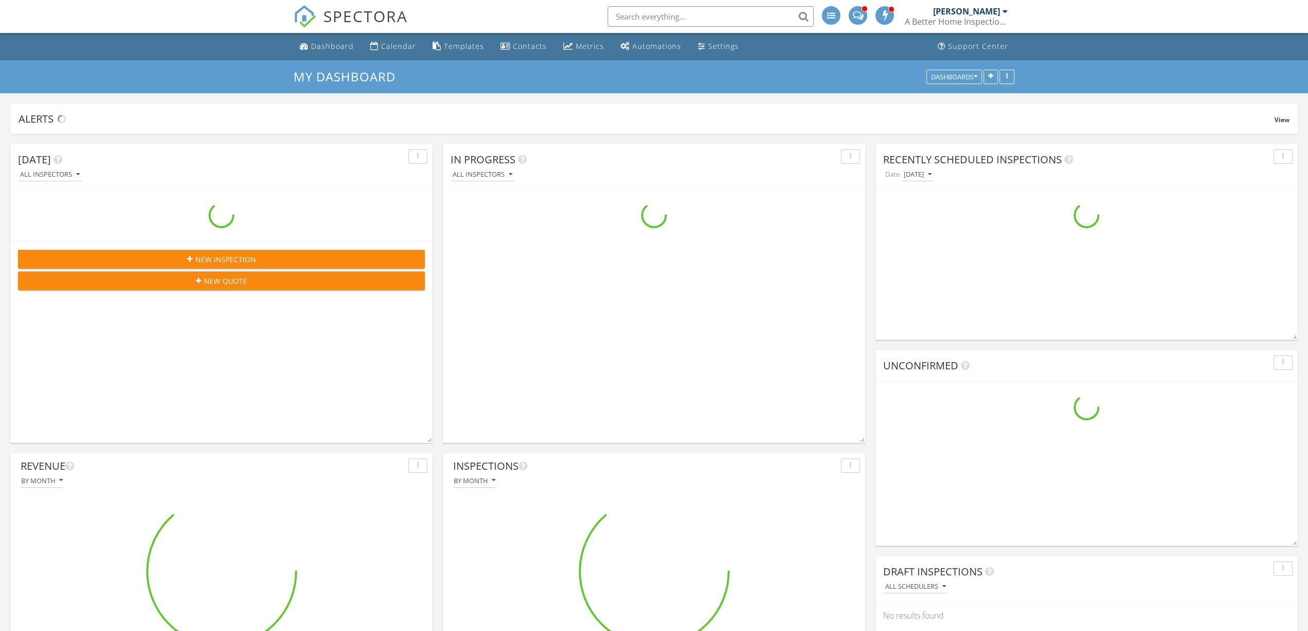
scroll to position [1757, 1329]
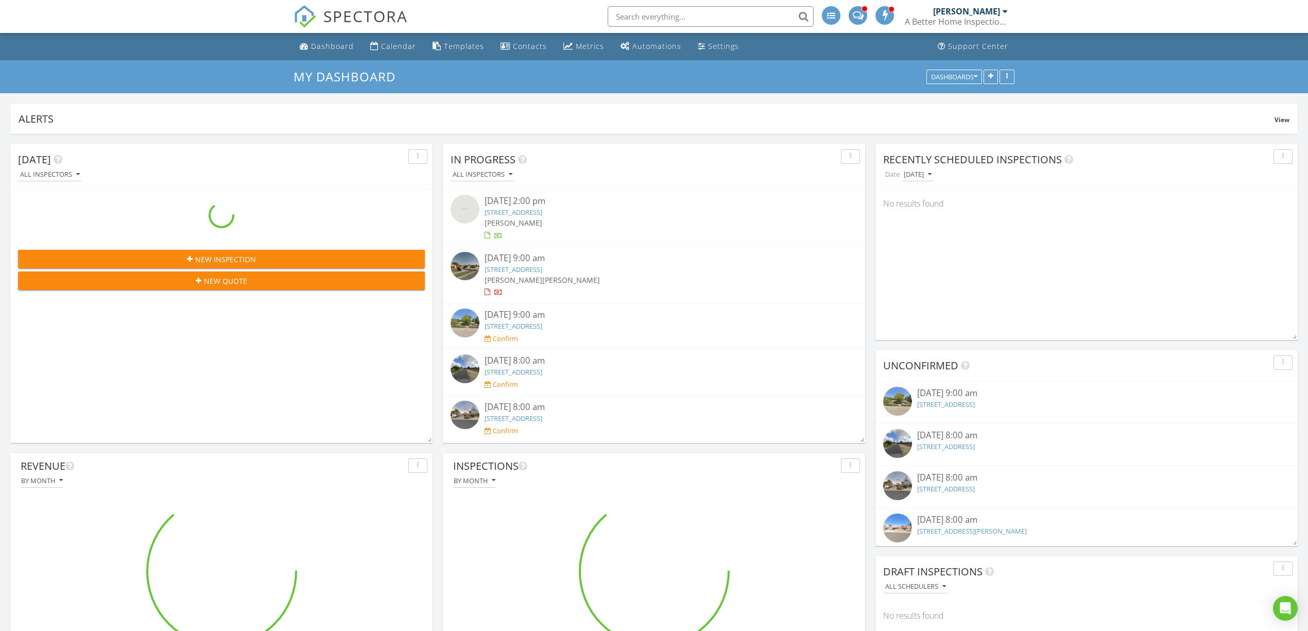
click at [717, 15] on input "text" at bounding box center [711, 16] width 206 height 21
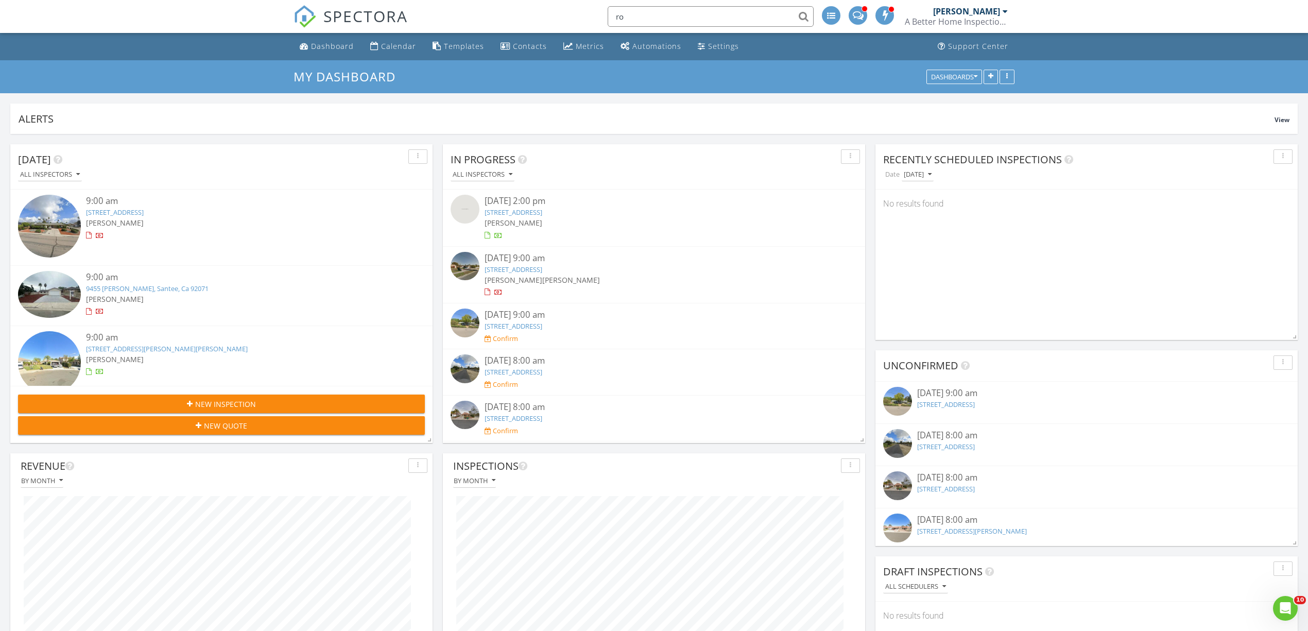
scroll to position [221, 422]
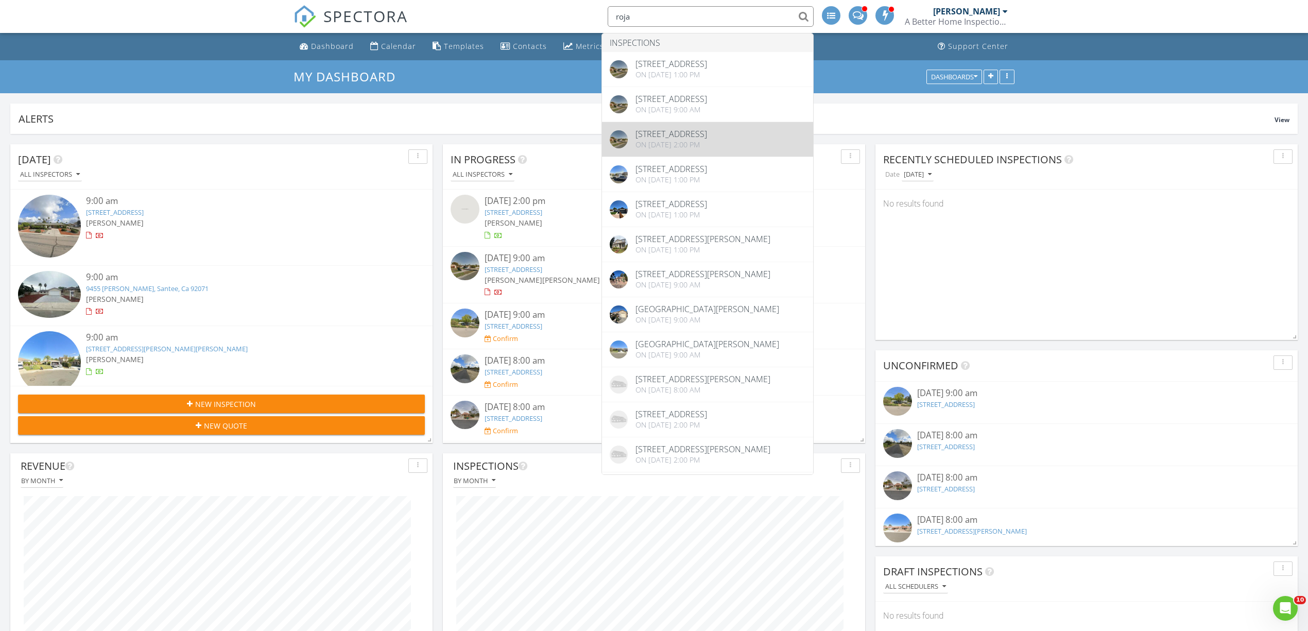
type input "roja"
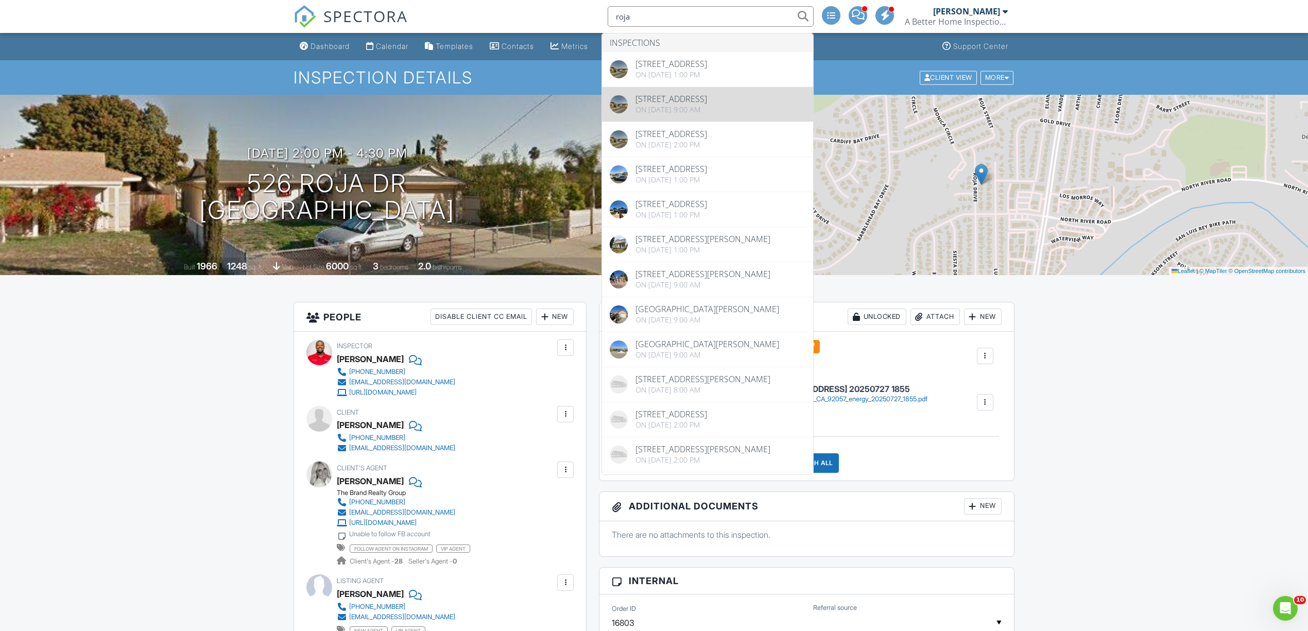
type input "roja"
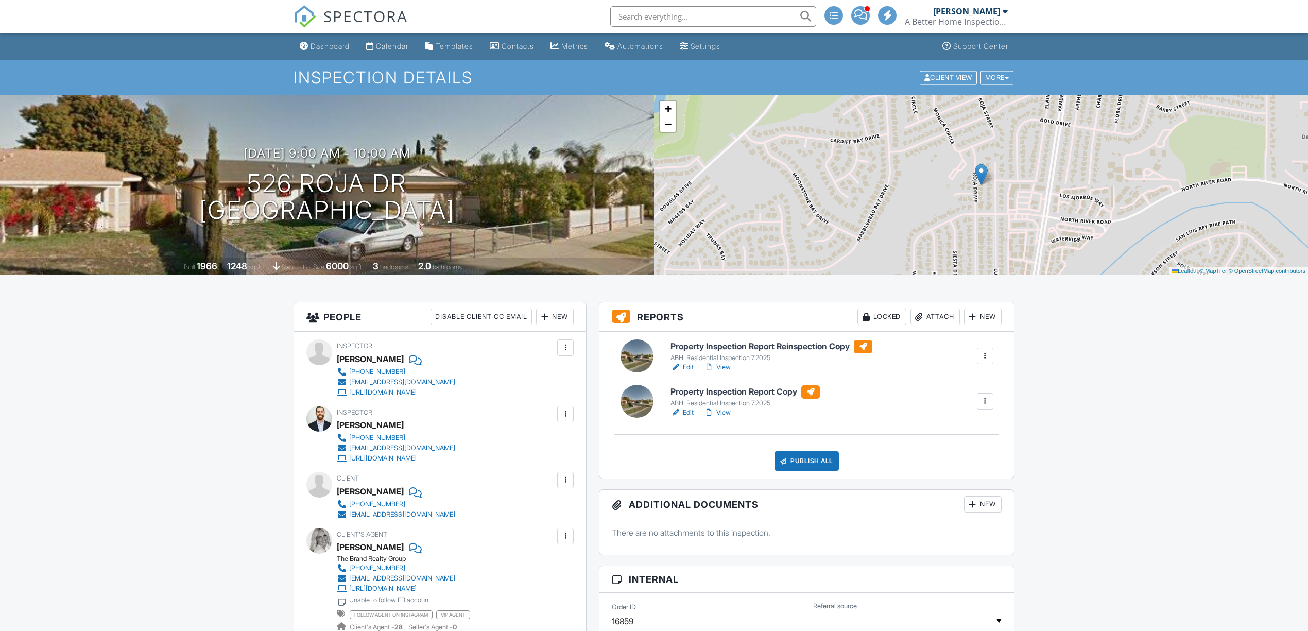
click at [691, 13] on input "text" at bounding box center [713, 16] width 206 height 21
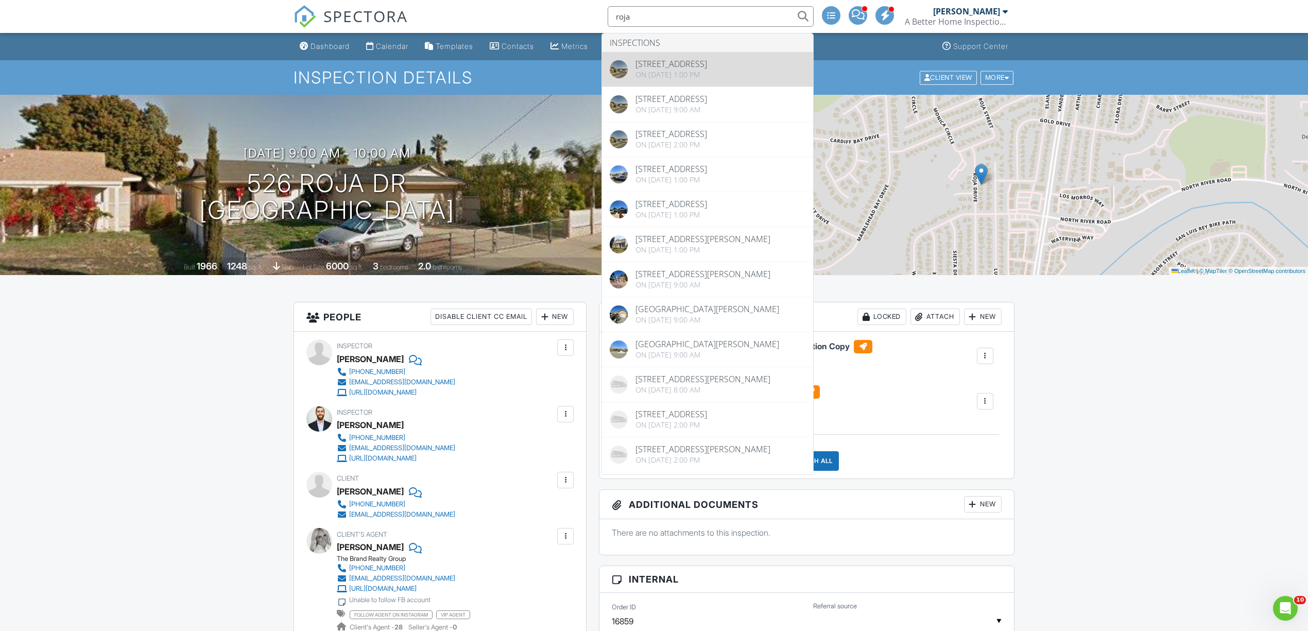
type input "roja"
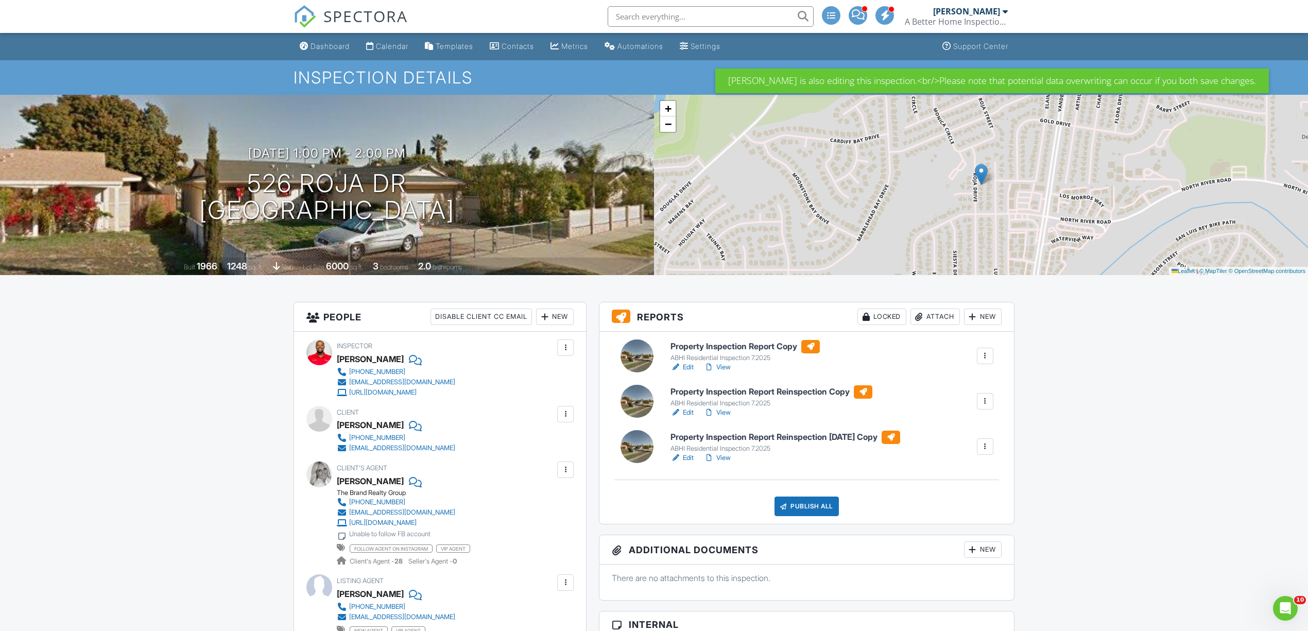
click at [987, 450] on div at bounding box center [985, 446] width 10 height 10
click at [721, 458] on link "View" at bounding box center [717, 458] width 27 height 10
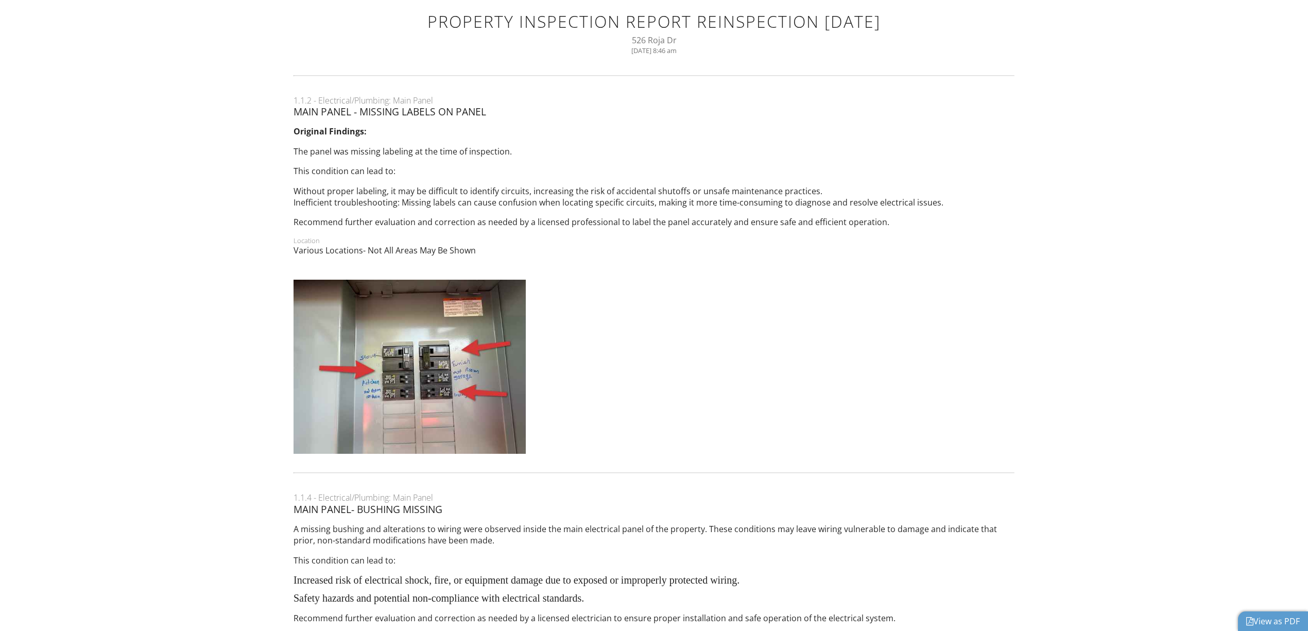
click at [859, 132] on p "Original Findings:" at bounding box center [654, 131] width 721 height 11
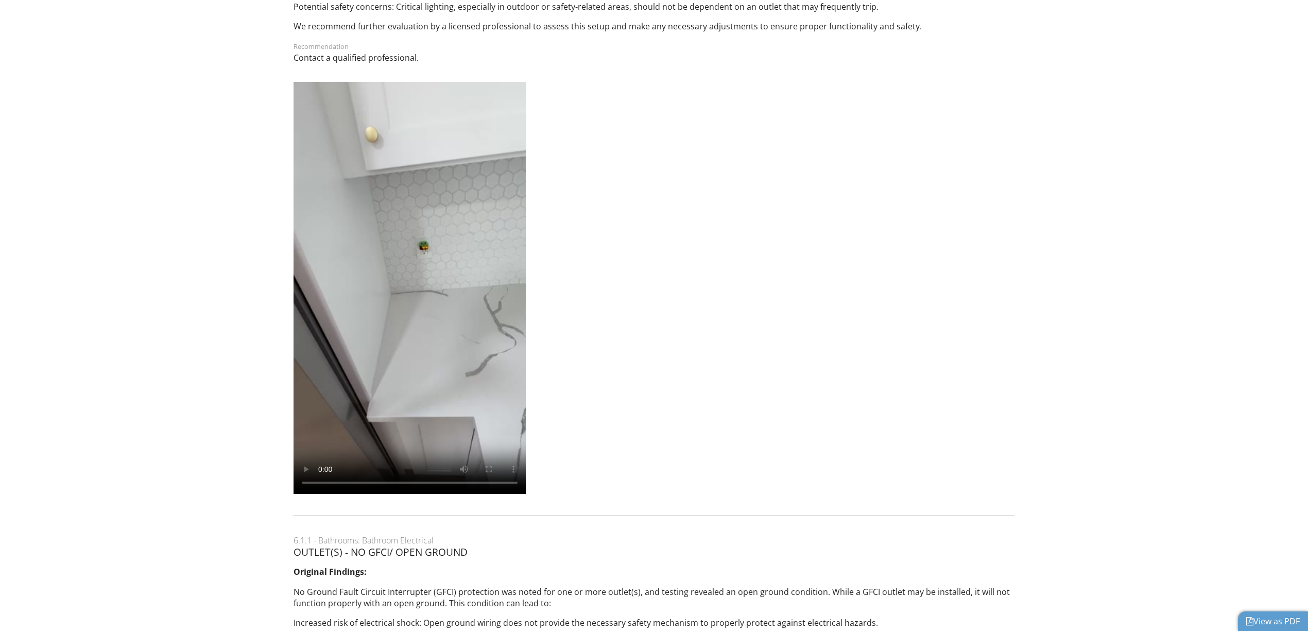
scroll to position [5111, 0]
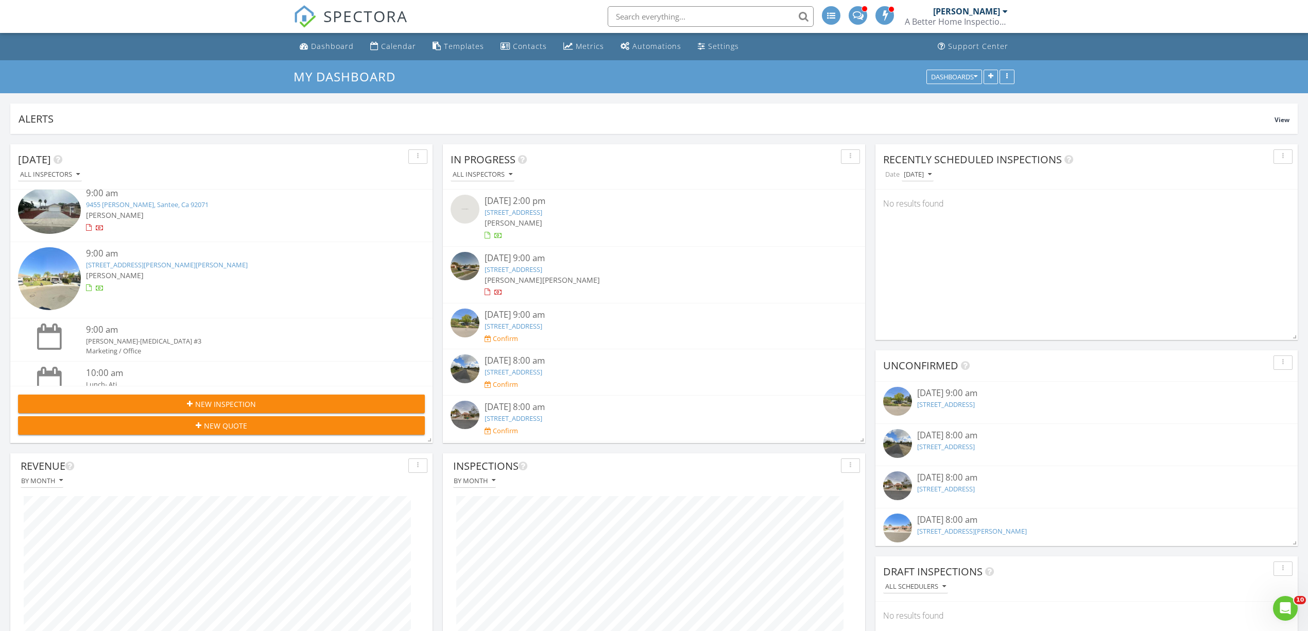
scroll to position [68, 0]
click at [158, 261] on link "[STREET_ADDRESS][PERSON_NAME][PERSON_NAME]" at bounding box center [167, 264] width 162 height 9
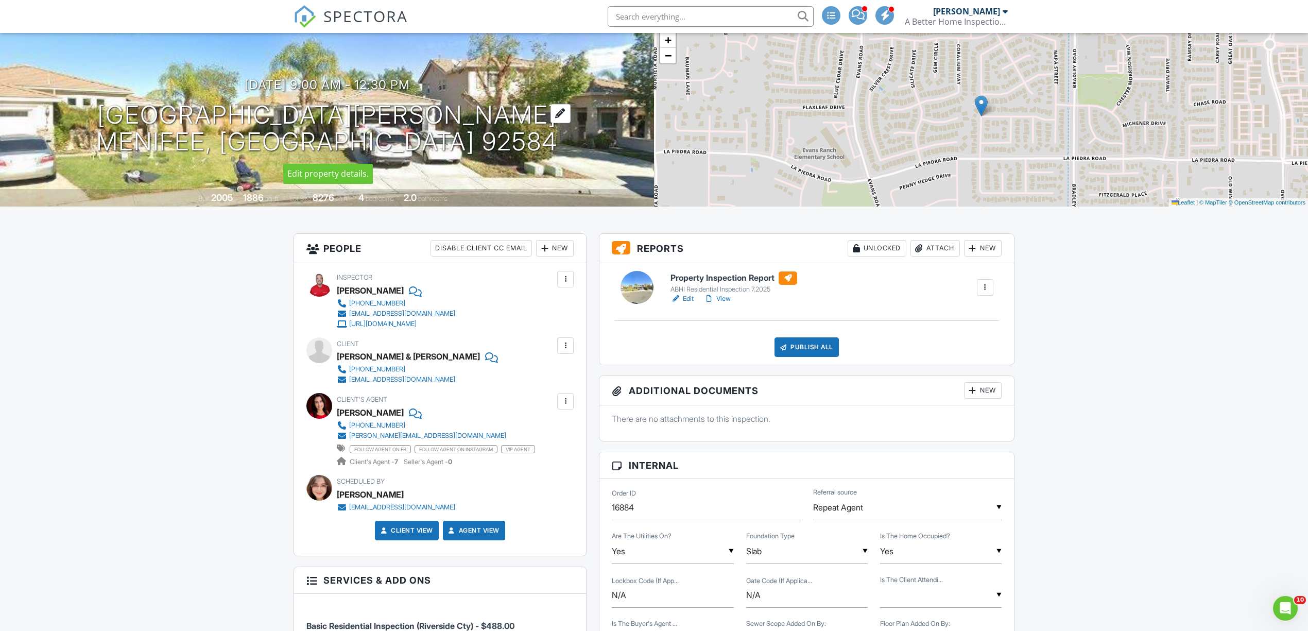
click at [401, 130] on h1 "[GEOGRAPHIC_DATA][PERSON_NAME][PERSON_NAME], CA 92584" at bounding box center [326, 128] width 461 height 55
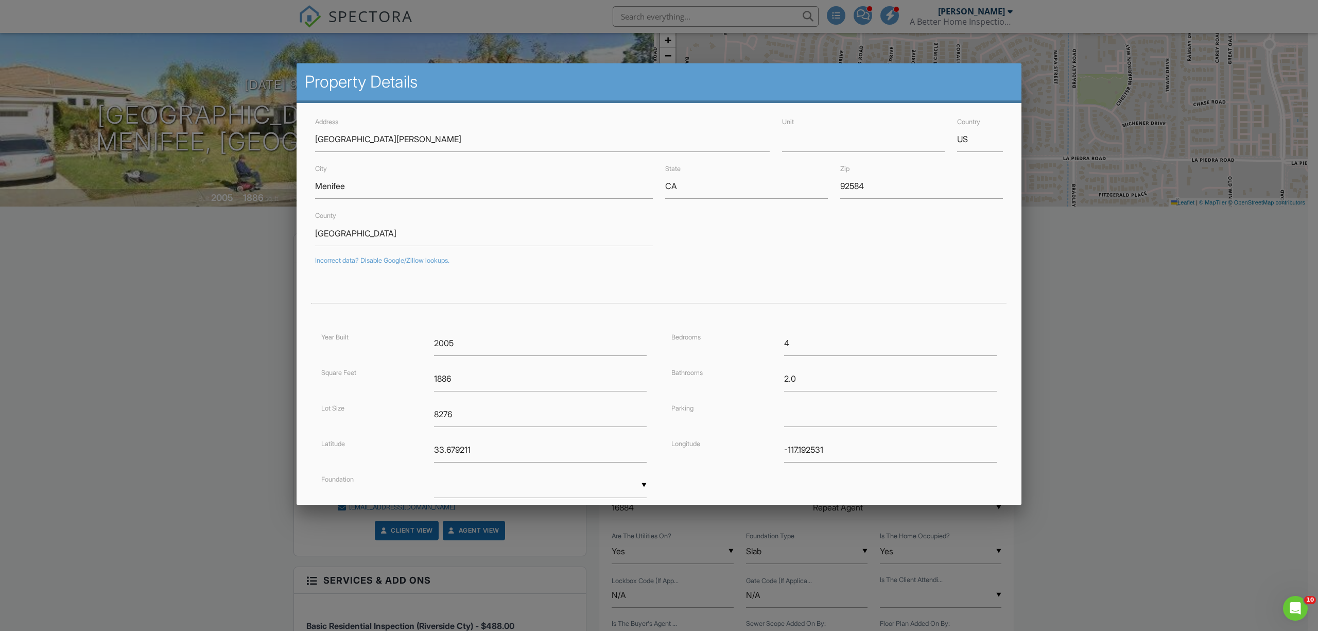
click at [194, 322] on div at bounding box center [659, 343] width 1318 height 788
